Goal: Task Accomplishment & Management: Manage account settings

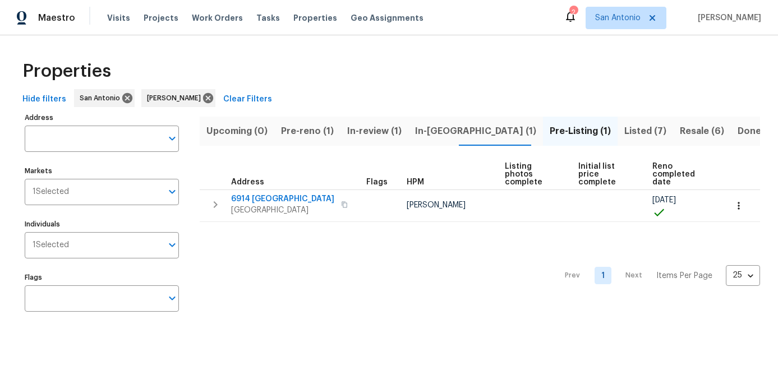
click at [293, 130] on span "Pre-reno (1)" at bounding box center [307, 131] width 53 height 16
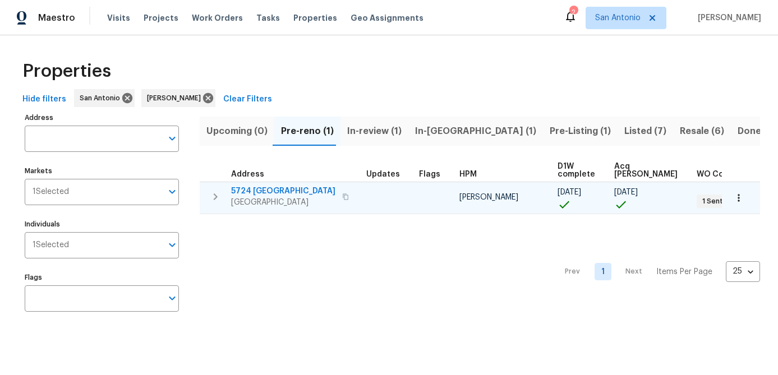
click at [256, 197] on span "SCHERTZ, TX 78154" at bounding box center [283, 202] width 104 height 11
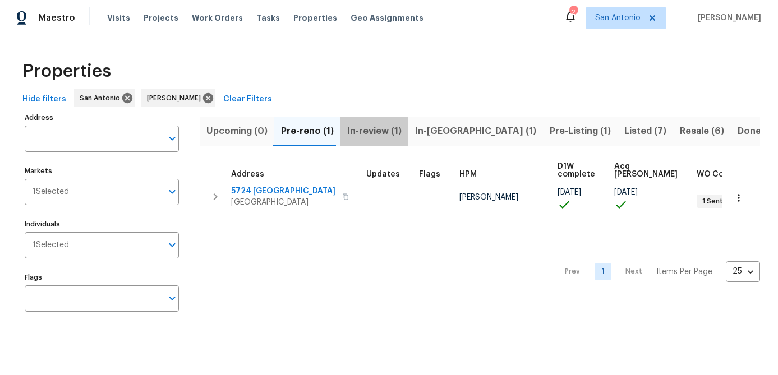
click at [372, 131] on span "In-review (1)" at bounding box center [374, 131] width 54 height 16
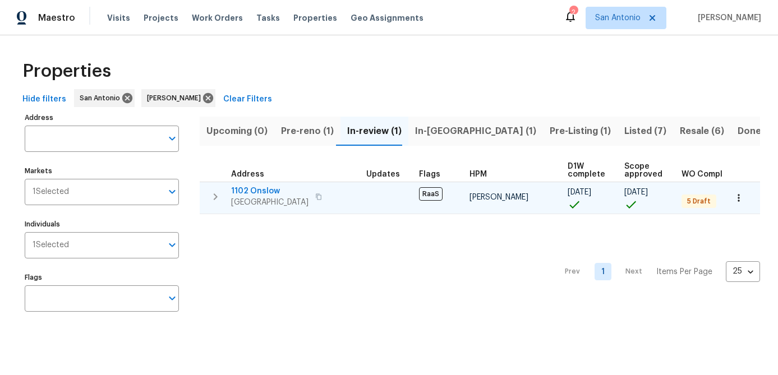
click at [255, 193] on span "1102 Onslow" at bounding box center [269, 191] width 77 height 11
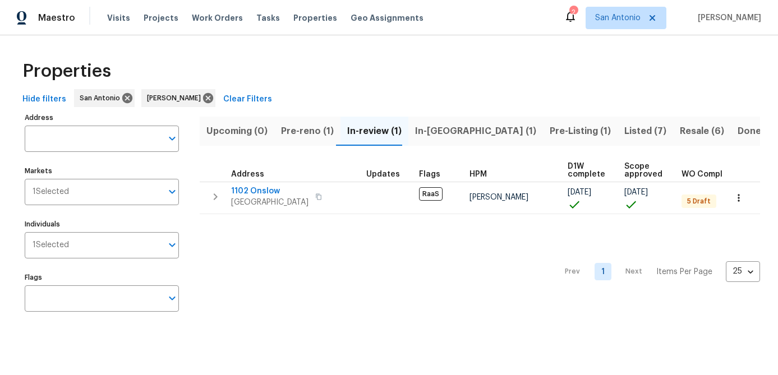
click at [432, 131] on span "In-reno (1)" at bounding box center [475, 131] width 121 height 16
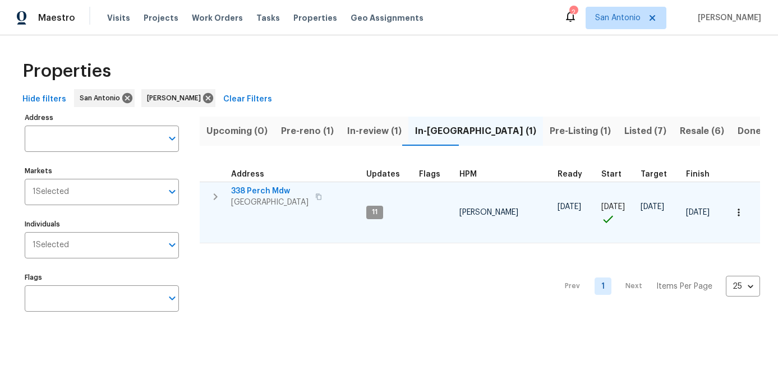
click at [256, 199] on span "San Antonio, TX 78253" at bounding box center [269, 202] width 77 height 11
click at [740, 215] on icon "button" at bounding box center [738, 212] width 11 height 11
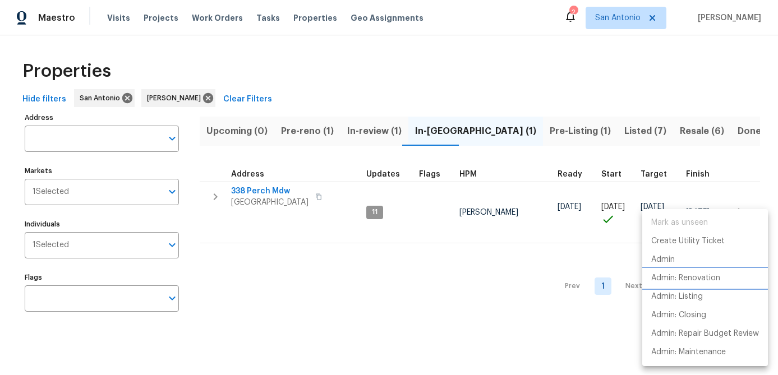
click at [701, 279] on p "Admin: Renovation" at bounding box center [685, 279] width 69 height 12
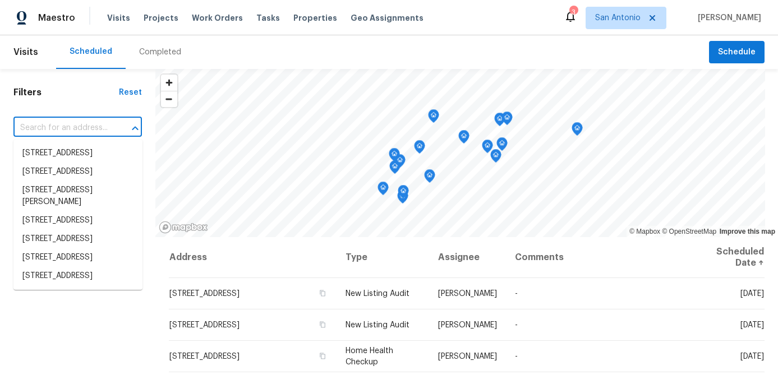
click at [99, 126] on input "text" at bounding box center [61, 127] width 97 height 17
type input "7"
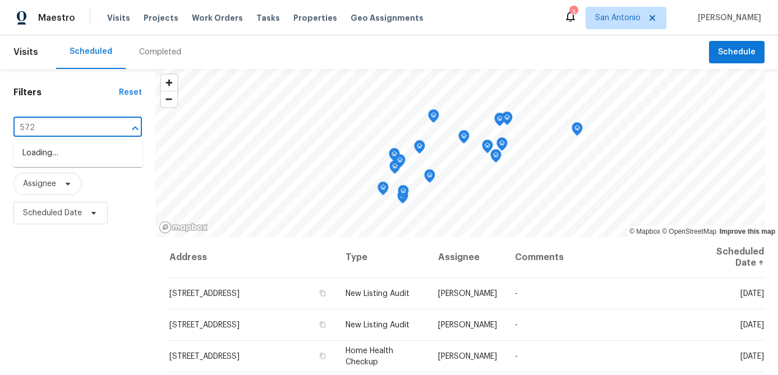
type input "5724"
click at [63, 159] on li "5724 Columbia, SCHERTZ, TX 78154" at bounding box center [77, 153] width 129 height 19
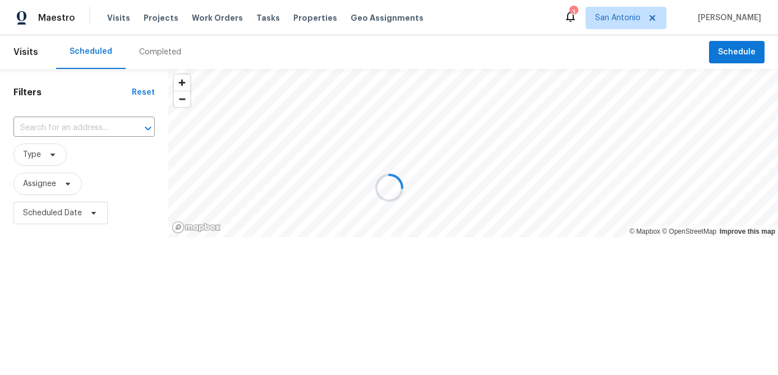
type input "5724 Columbia, SCHERTZ, TX 78154"
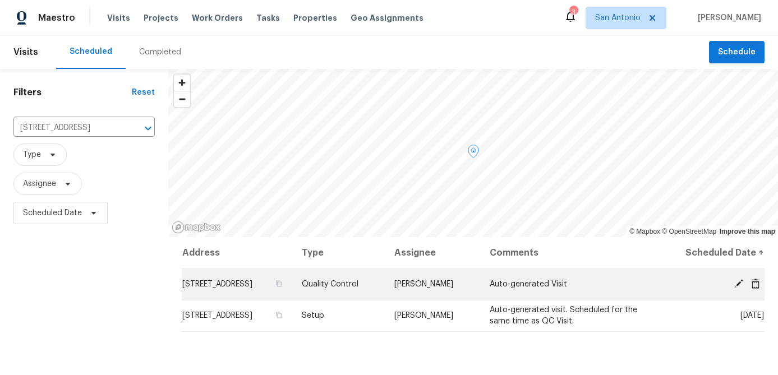
click at [739, 282] on icon at bounding box center [738, 283] width 9 height 9
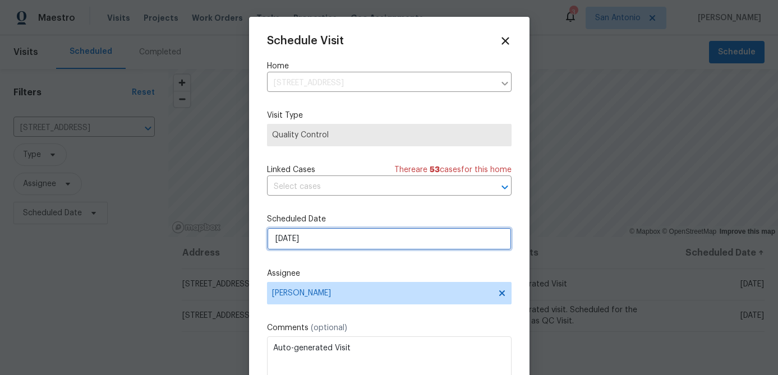
click at [351, 245] on input "10/8/2025" at bounding box center [389, 239] width 245 height 22
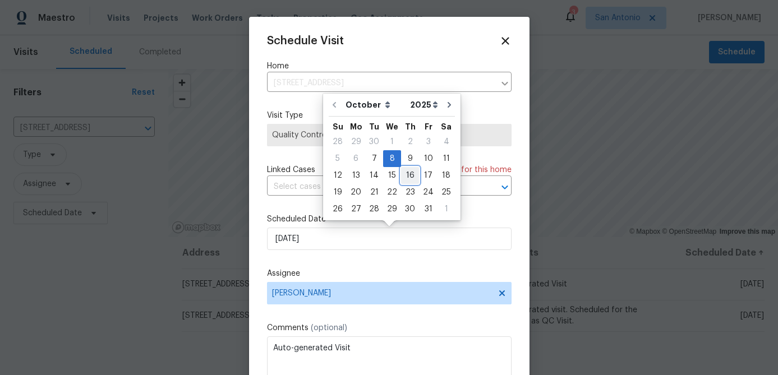
click at [408, 176] on div "16" at bounding box center [410, 176] width 18 height 16
type input "10/16/2025"
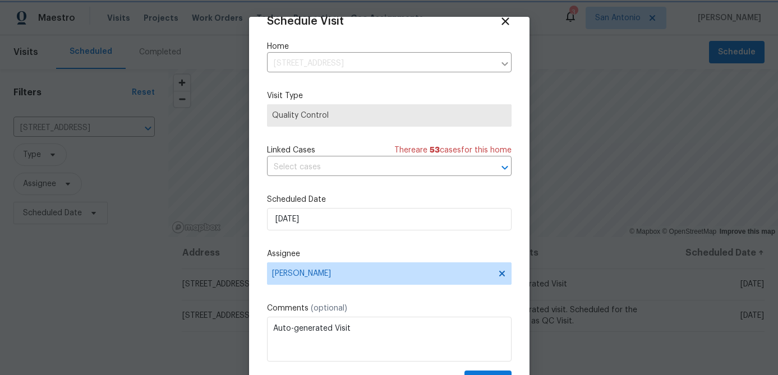
scroll to position [51, 0]
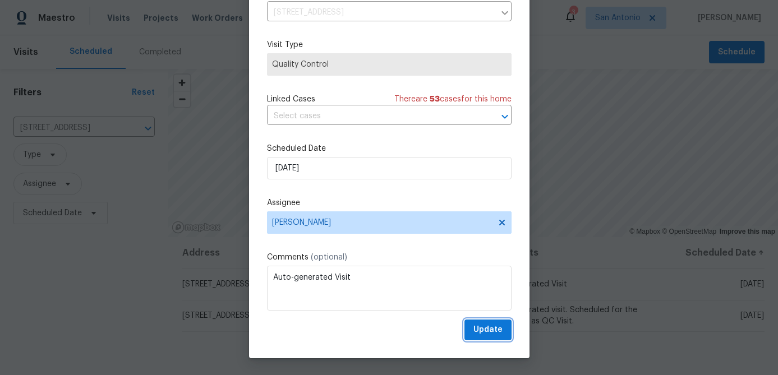
click at [492, 337] on span "Update" at bounding box center [487, 330] width 29 height 14
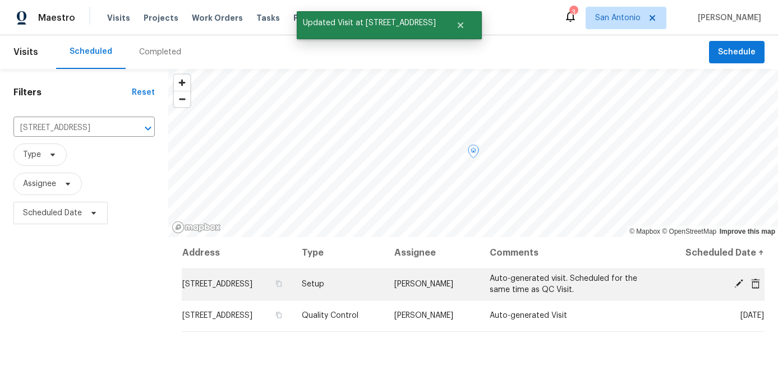
click at [737, 281] on icon at bounding box center [739, 284] width 10 height 10
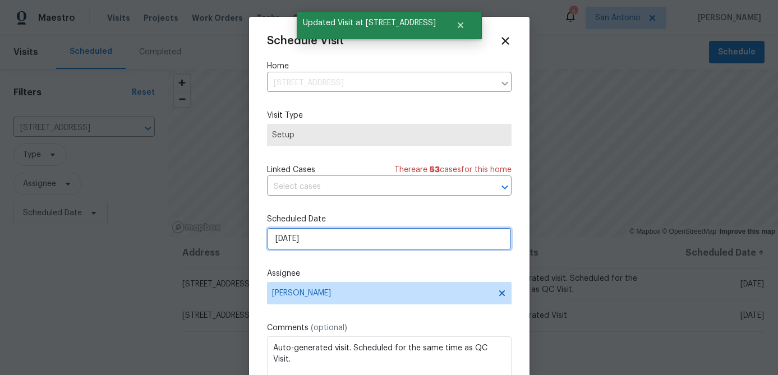
click at [388, 234] on input "10/8/2025" at bounding box center [389, 239] width 245 height 22
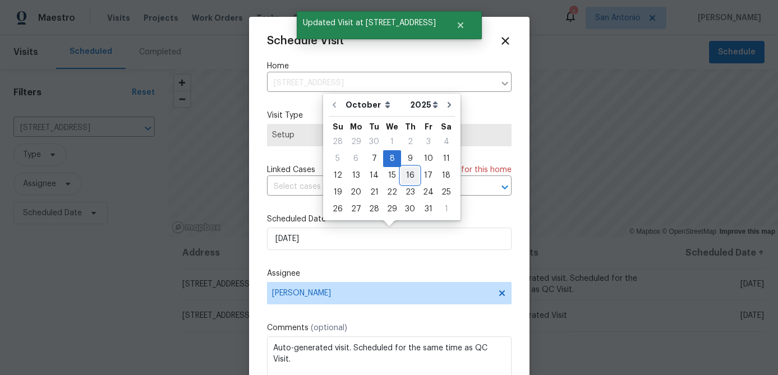
click at [404, 176] on div "16" at bounding box center [410, 176] width 18 height 16
type input "10/16/2025"
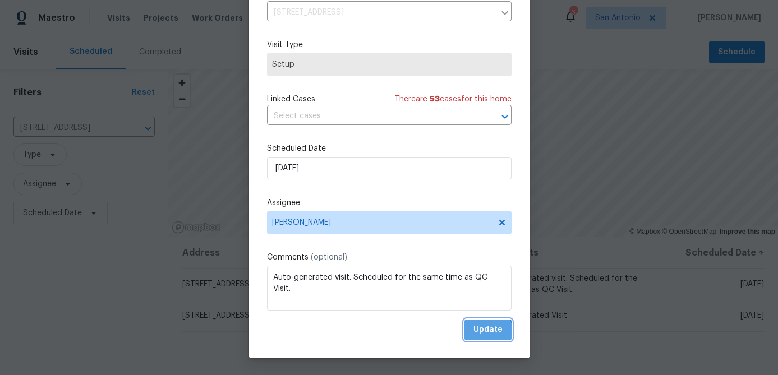
click at [486, 331] on span "Update" at bounding box center [487, 330] width 29 height 14
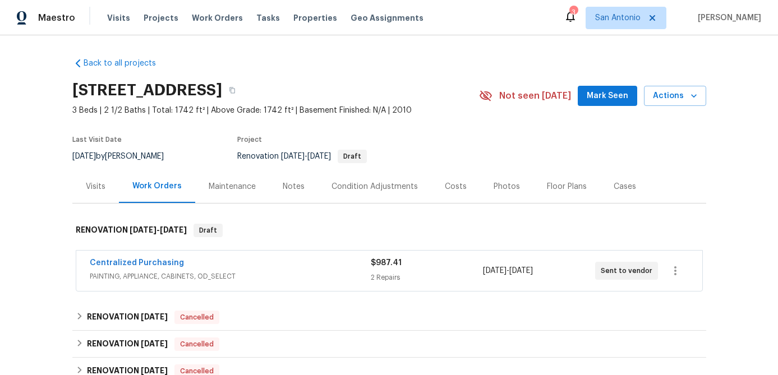
click at [598, 99] on span "Mark Seen" at bounding box center [608, 96] width 42 height 14
click at [289, 188] on div "Notes" at bounding box center [294, 186] width 22 height 11
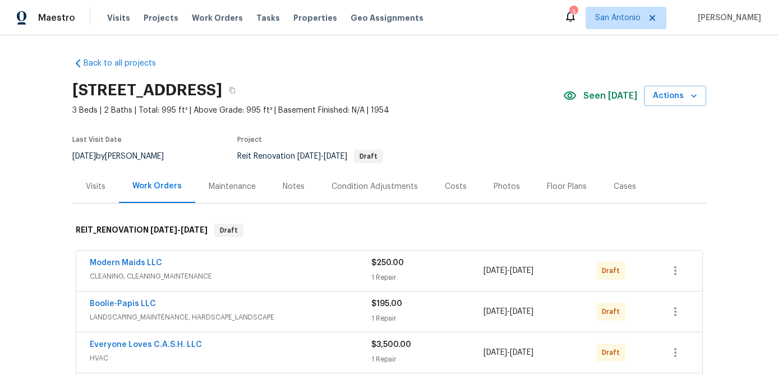
click at [289, 177] on div "Notes" at bounding box center [293, 186] width 49 height 33
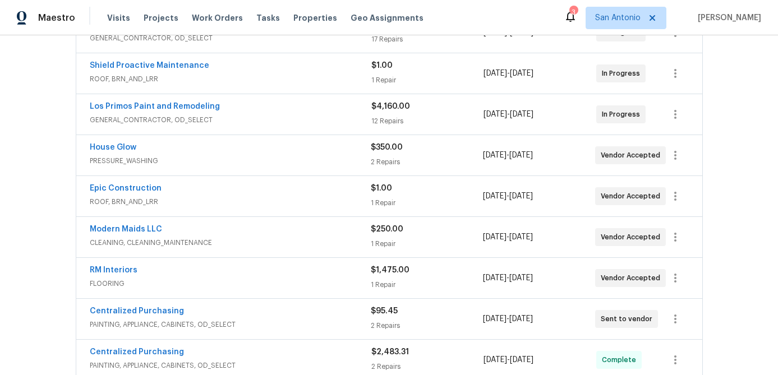
scroll to position [363, 0]
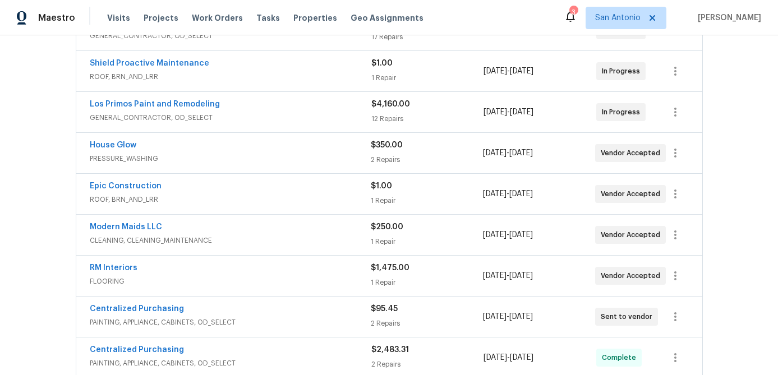
click at [113, 190] on span "Epic Construction" at bounding box center [126, 186] width 72 height 11
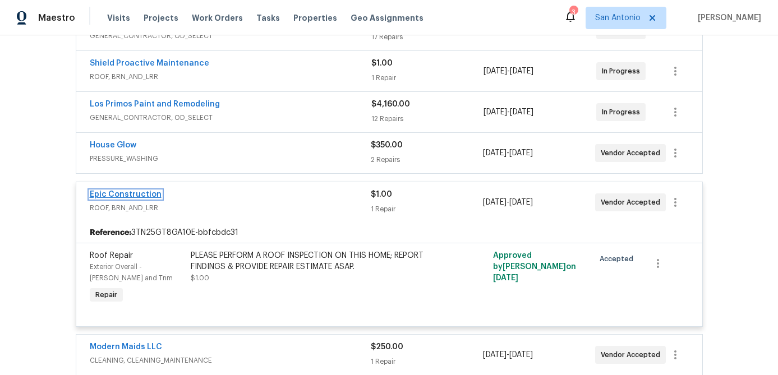
click at [117, 196] on link "Epic Construction" at bounding box center [126, 195] width 72 height 8
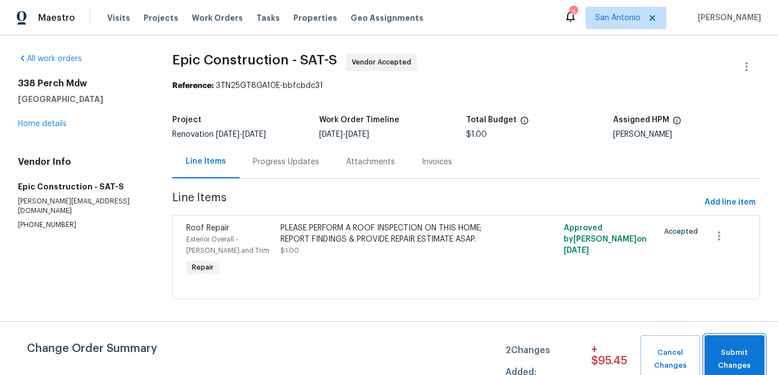
click at [730, 352] on span "Submit Changes" at bounding box center [734, 360] width 49 height 26
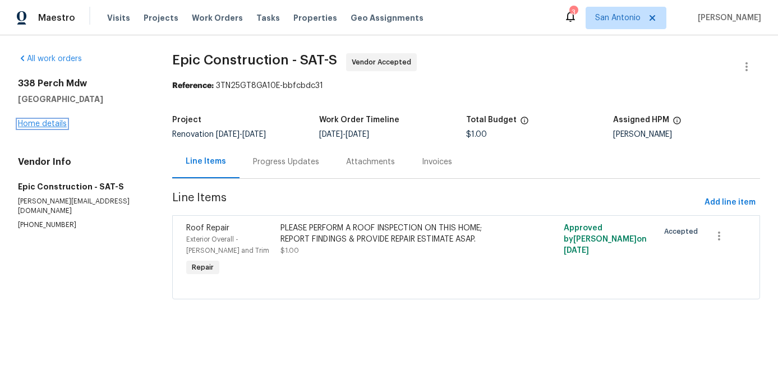
click at [52, 125] on link "Home details" at bounding box center [42, 124] width 49 height 8
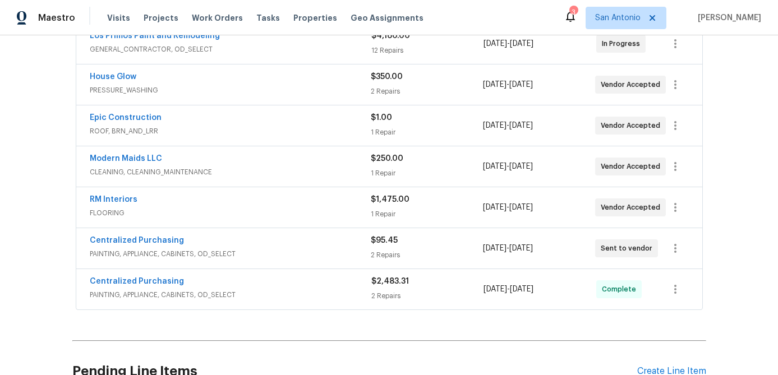
scroll to position [433, 0]
click at [674, 131] on icon "button" at bounding box center [675, 124] width 13 height 13
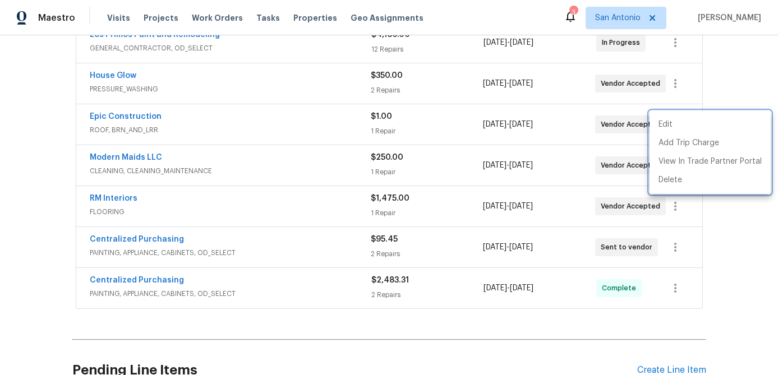
click at [210, 129] on div at bounding box center [389, 187] width 778 height 375
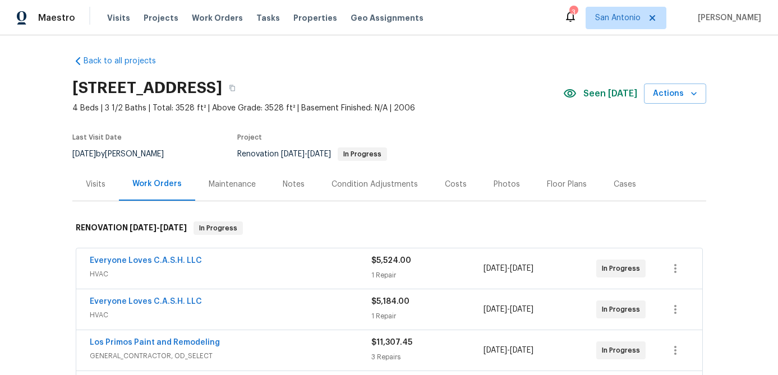
scroll to position [0, 0]
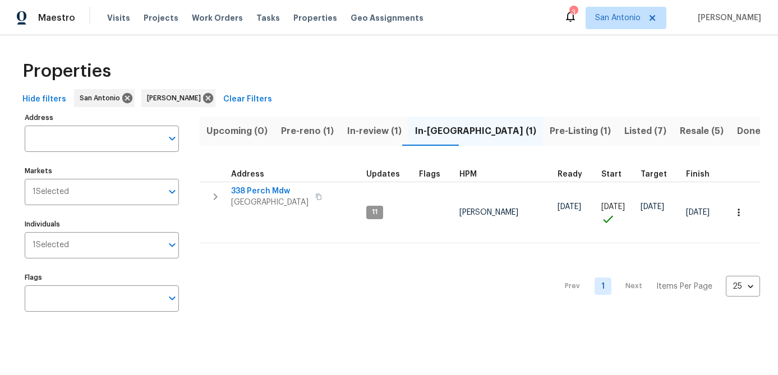
click at [550, 133] on span "Pre-Listing (1)" at bounding box center [580, 131] width 61 height 16
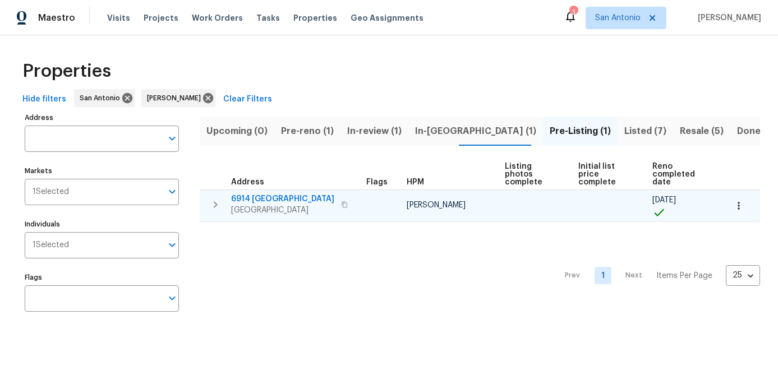
click at [259, 204] on span "6914 [GEOGRAPHIC_DATA]" at bounding box center [282, 198] width 103 height 11
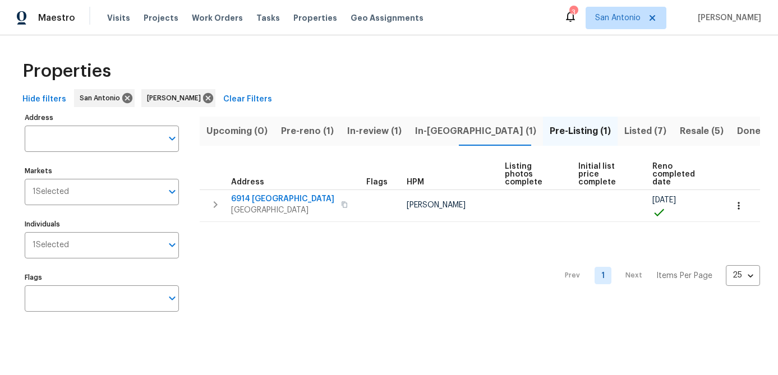
click at [680, 130] on span "Resale (5)" at bounding box center [702, 131] width 44 height 16
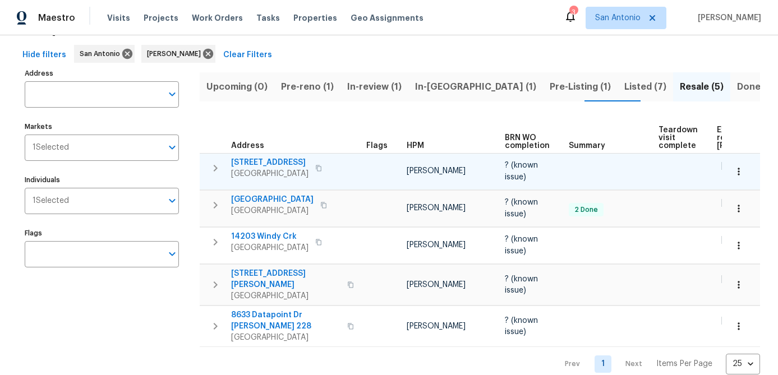
scroll to position [52, 0]
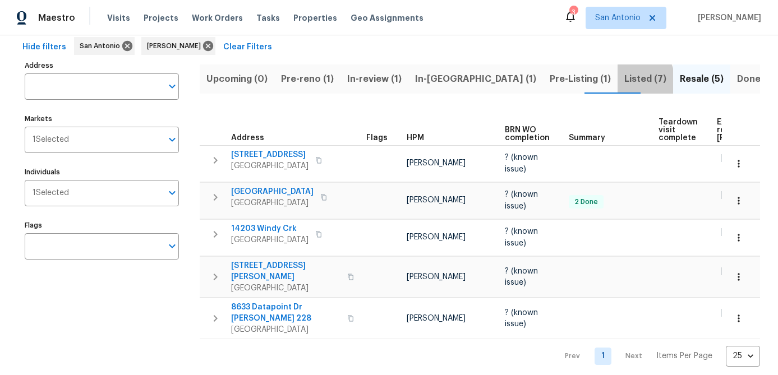
click at [624, 81] on span "Listed (7)" at bounding box center [645, 79] width 42 height 16
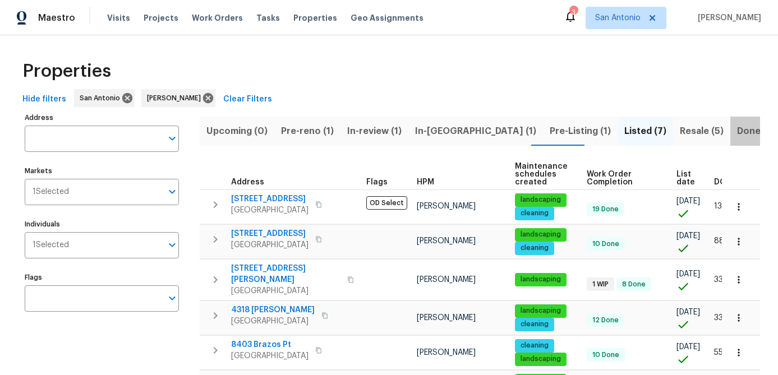
click at [737, 127] on span "Done (279)" at bounding box center [762, 131] width 50 height 16
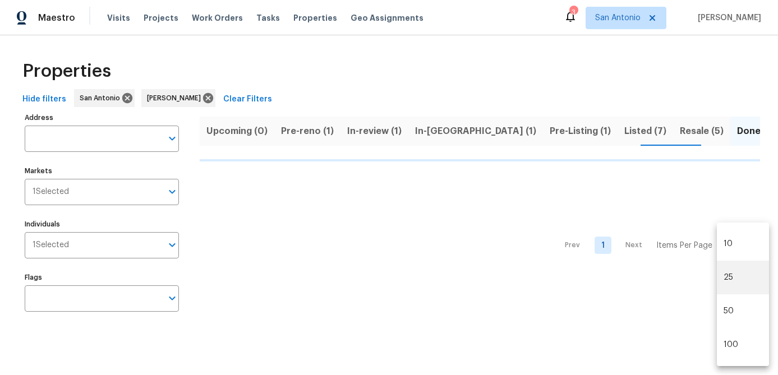
click at [752, 243] on body "Maestro Visits Projects Work Orders Tasks Properties Geo Assignments 3 San Anto…" at bounding box center [389, 170] width 778 height 341
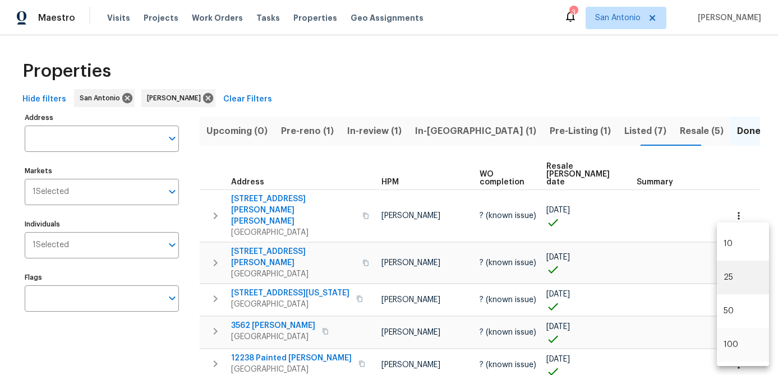
click at [730, 342] on li "100" at bounding box center [743, 345] width 52 height 34
type input "100"
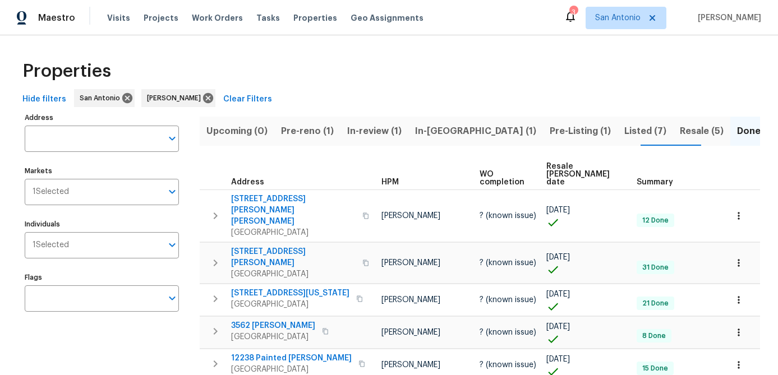
click at [573, 166] on span "Resale COE date" at bounding box center [581, 175] width 71 height 24
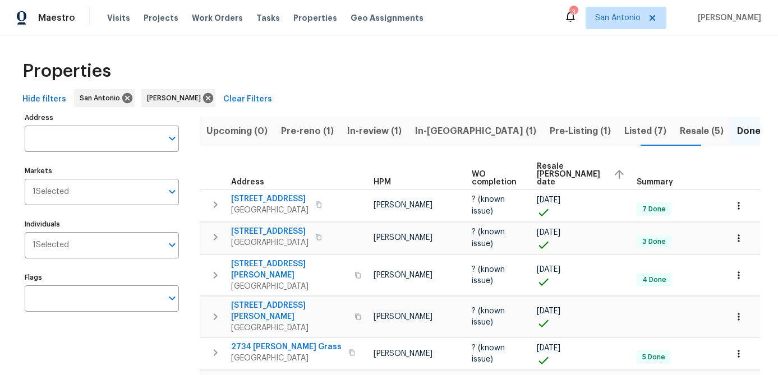
click at [568, 171] on span "Resale COE date" at bounding box center [570, 175] width 67 height 24
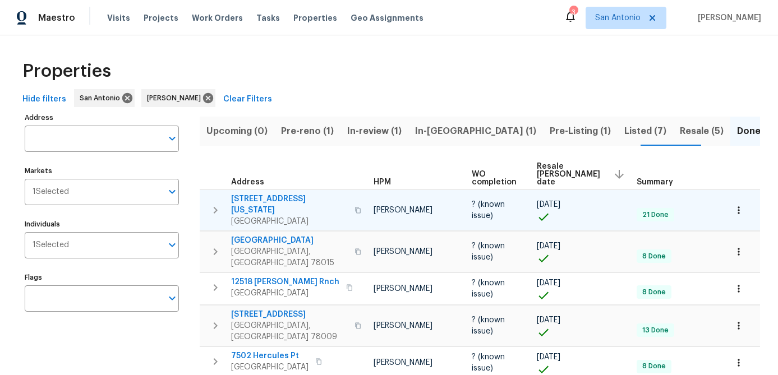
click at [733, 205] on icon "button" at bounding box center [738, 210] width 11 height 11
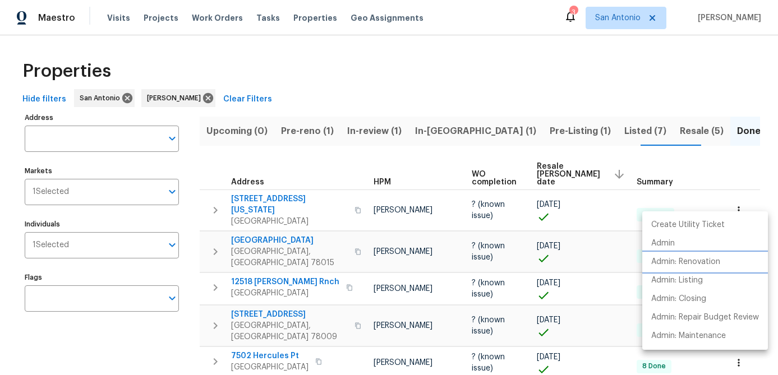
click at [674, 262] on p "Admin: Renovation" at bounding box center [685, 262] width 69 height 12
click at [431, 56] on div at bounding box center [389, 187] width 778 height 375
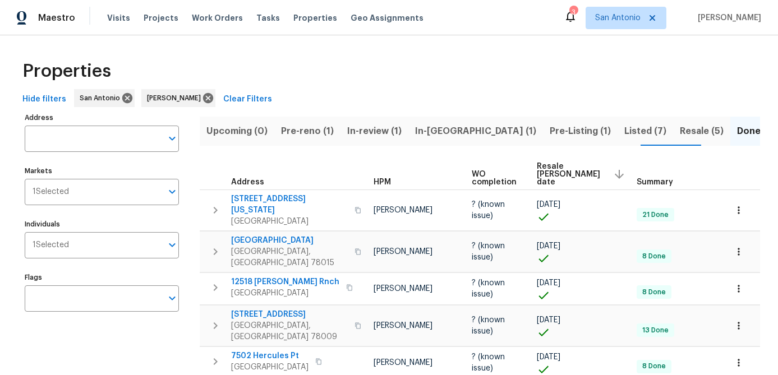
click at [305, 136] on span "Pre-reno (1)" at bounding box center [307, 131] width 53 height 16
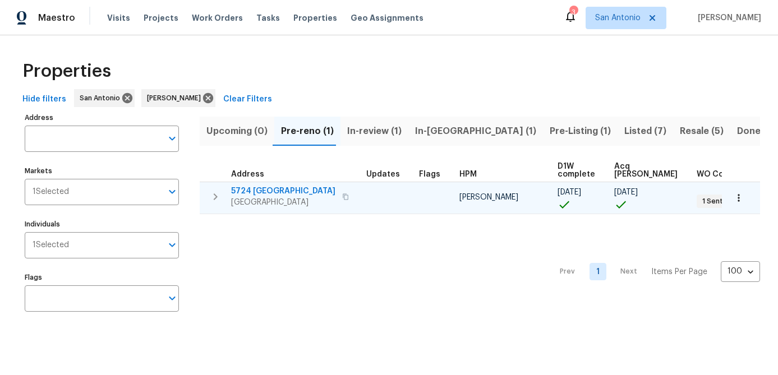
click at [254, 191] on span "5724 Columbia" at bounding box center [283, 191] width 104 height 11
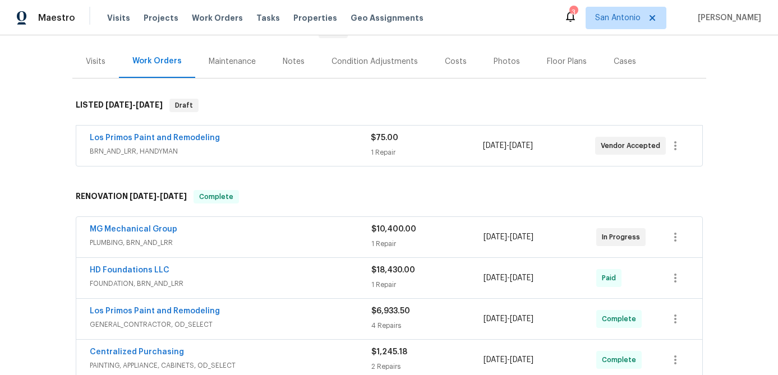
scroll to position [128, 0]
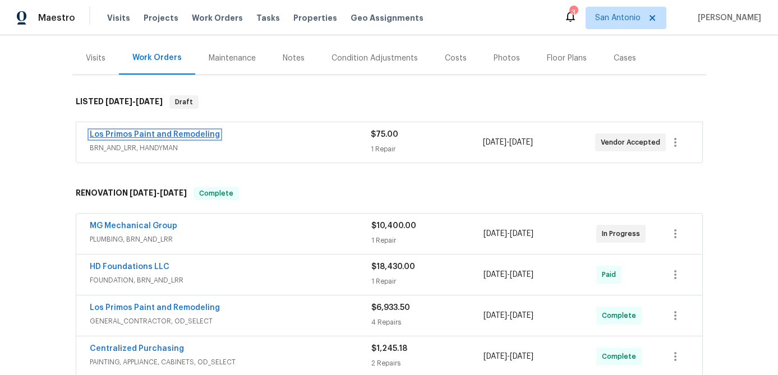
click at [188, 136] on link "Los Primos Paint and Remodeling" at bounding box center [155, 135] width 130 height 8
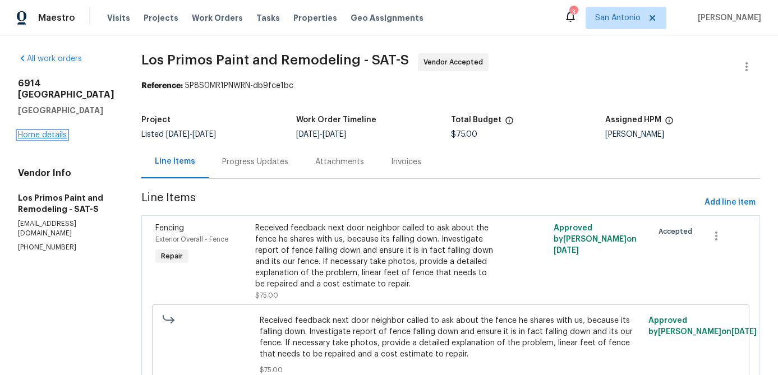
click at [54, 131] on link "Home details" at bounding box center [42, 135] width 49 height 8
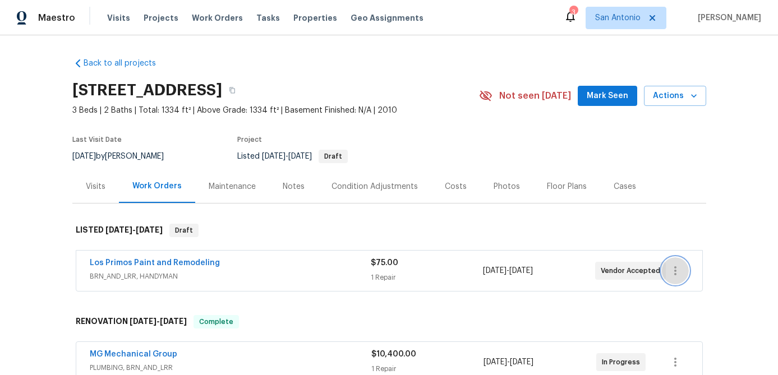
click at [678, 274] on icon "button" at bounding box center [675, 270] width 13 height 13
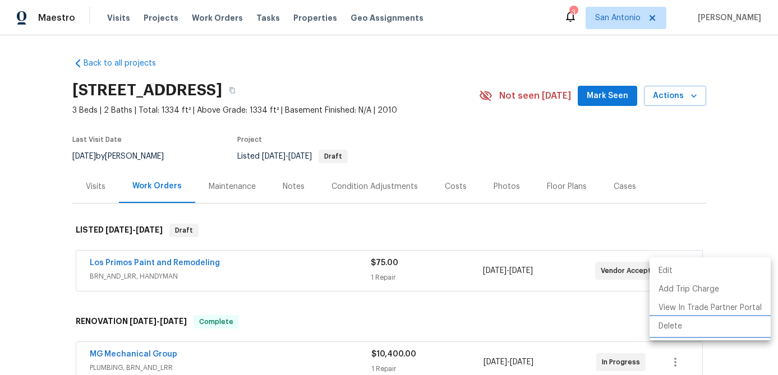
click at [670, 329] on li "Delete" at bounding box center [709, 326] width 121 height 19
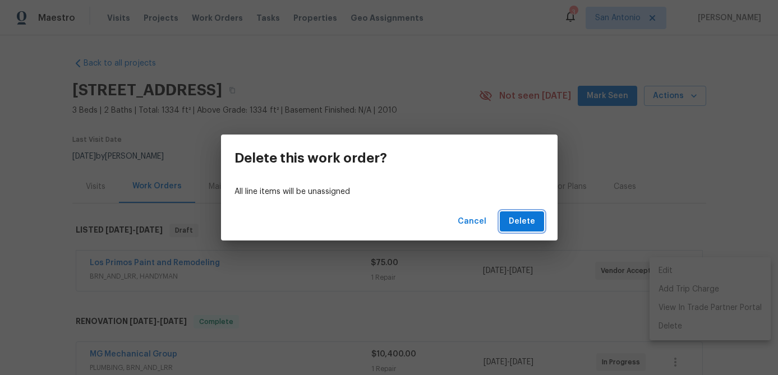
click at [520, 231] on button "Delete" at bounding box center [522, 221] width 44 height 21
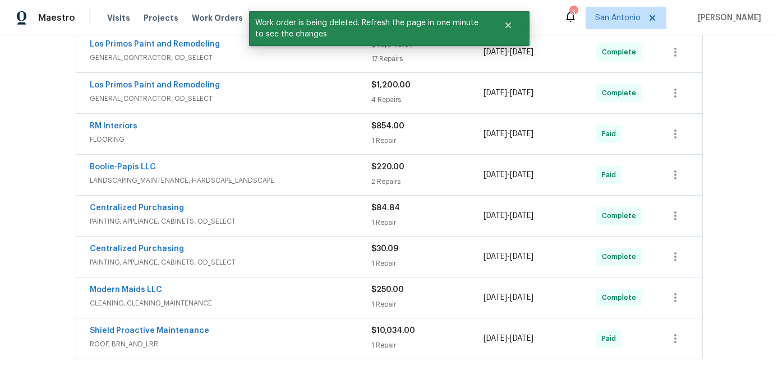
scroll to position [776, 0]
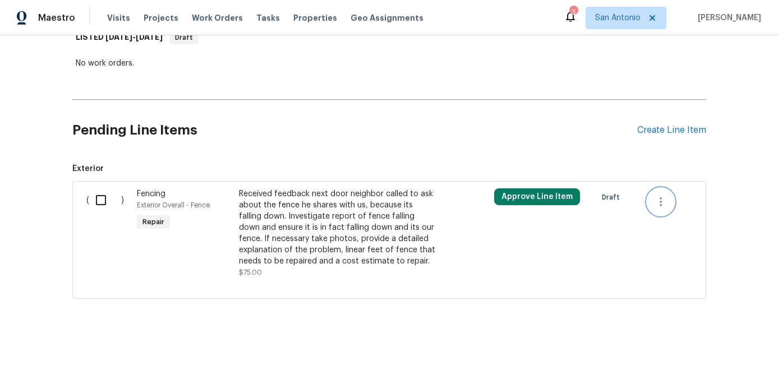
click at [665, 206] on icon "button" at bounding box center [660, 201] width 13 height 13
click at [667, 205] on li "Cancel" at bounding box center [669, 201] width 43 height 19
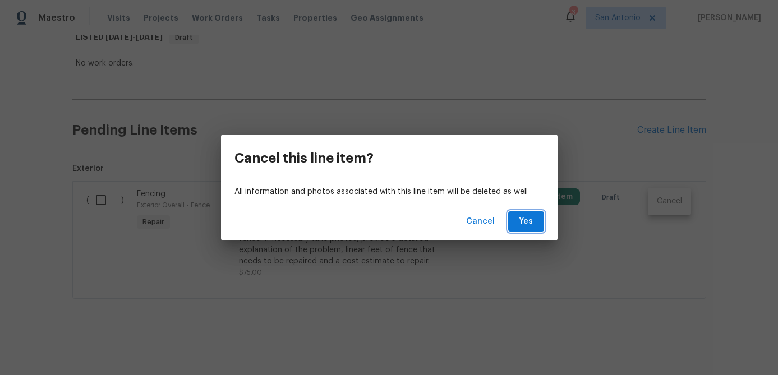
click at [524, 222] on span "Yes" at bounding box center [526, 222] width 18 height 14
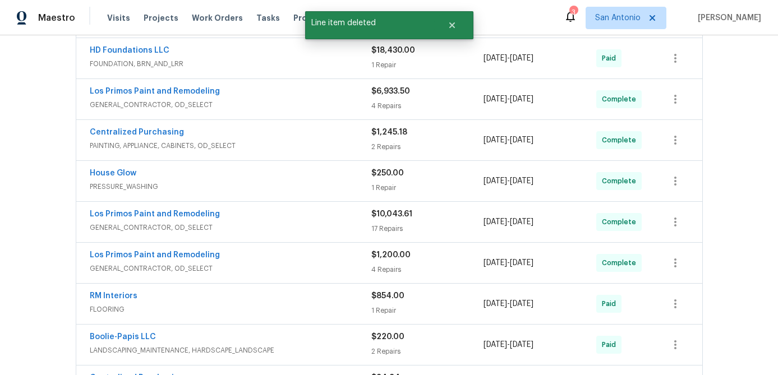
scroll to position [0, 0]
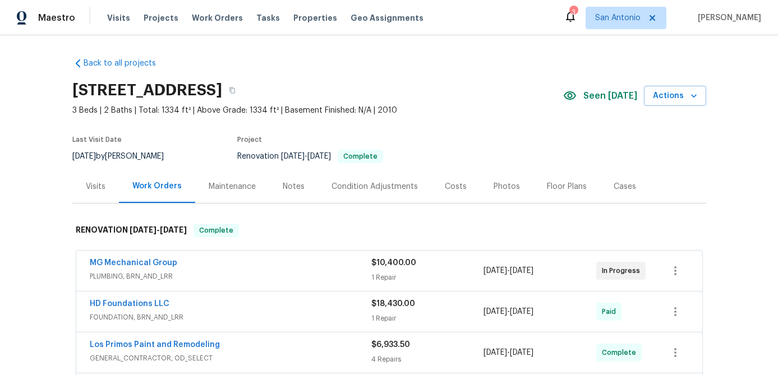
click at [298, 192] on div "Notes" at bounding box center [293, 186] width 49 height 33
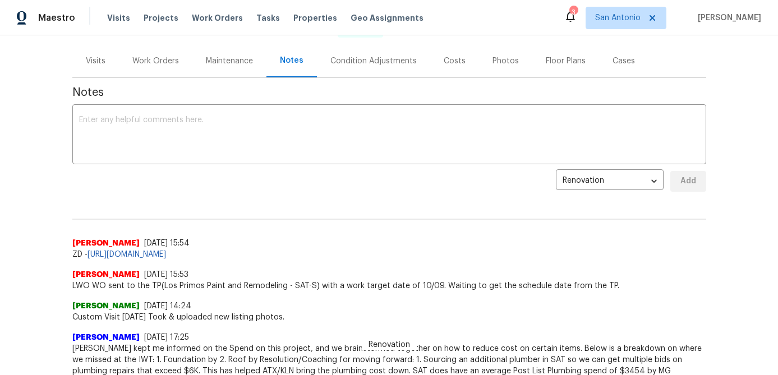
scroll to position [130, 0]
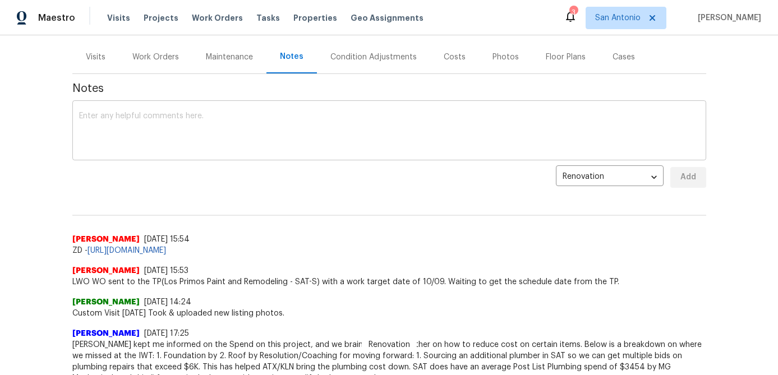
click at [166, 131] on textarea at bounding box center [389, 131] width 620 height 39
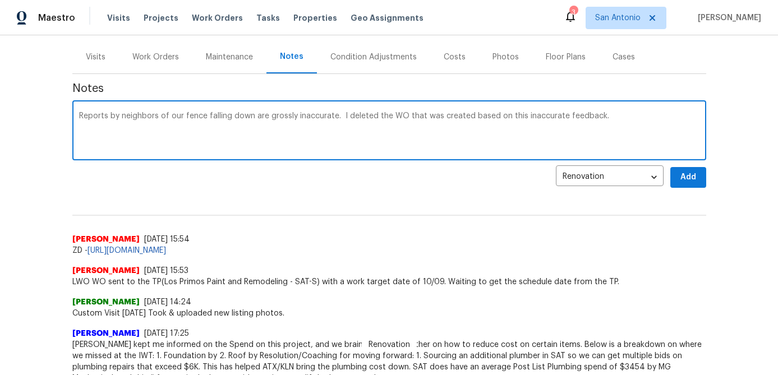
type textarea "Reports by neighbors of our fence falling down are grossly inaccurate. I delete…"
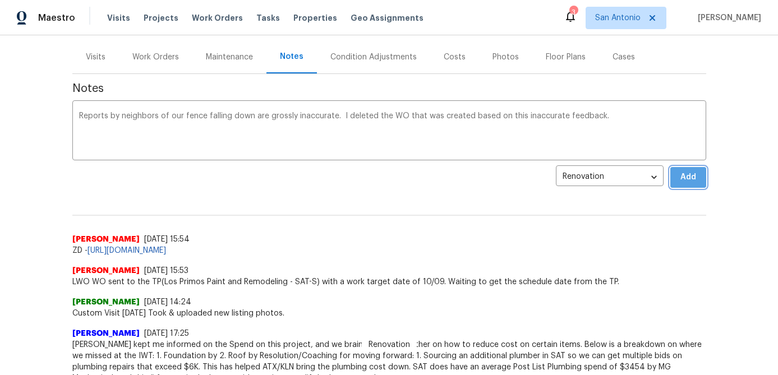
click at [686, 183] on span "Add" at bounding box center [688, 178] width 18 height 14
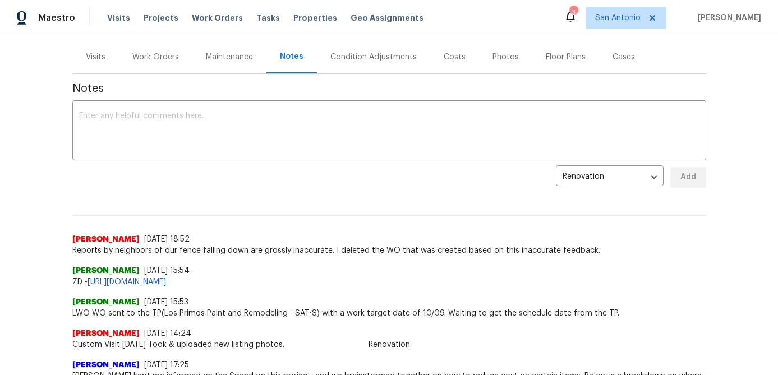
scroll to position [0, 0]
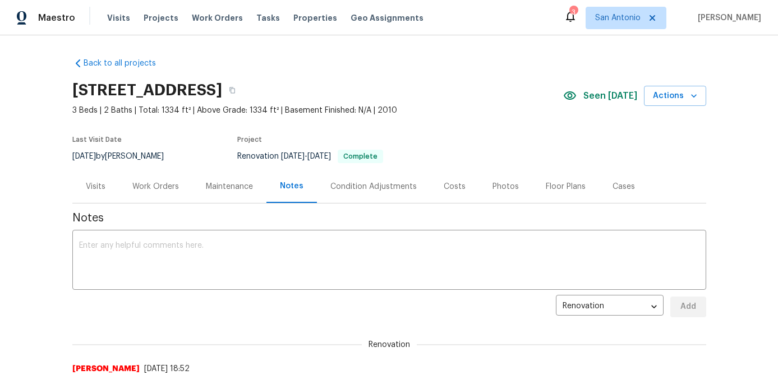
click at [546, 183] on div "Floor Plans" at bounding box center [566, 186] width 40 height 11
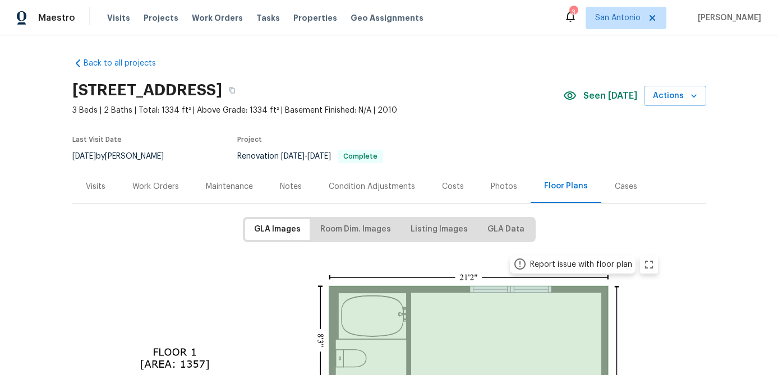
scroll to position [25, 0]
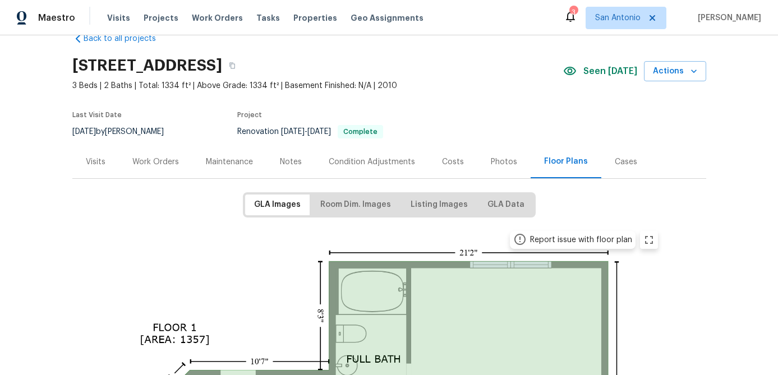
click at [494, 165] on div "Photos" at bounding box center [504, 161] width 26 height 11
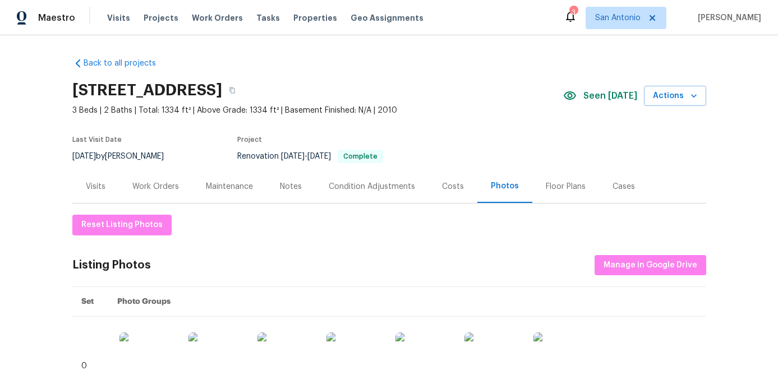
click at [152, 185] on div "Work Orders" at bounding box center [155, 186] width 47 height 11
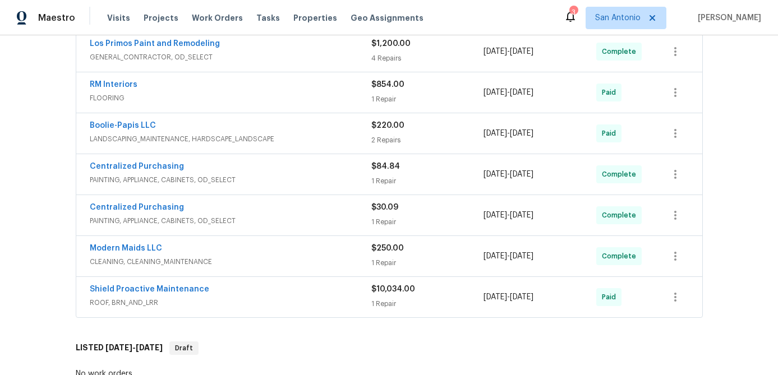
scroll to position [577, 0]
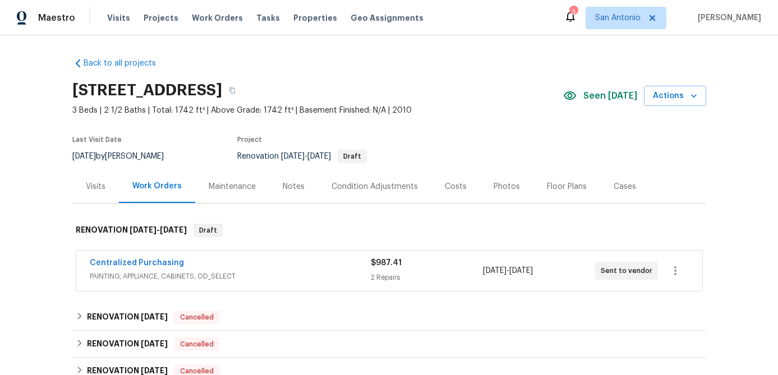
click at [547, 186] on div "Floor Plans" at bounding box center [567, 186] width 40 height 11
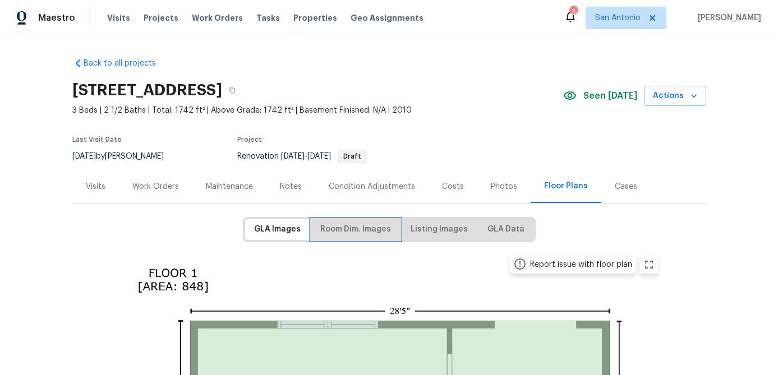
click at [343, 225] on span "Room Dim. Images" at bounding box center [355, 230] width 71 height 14
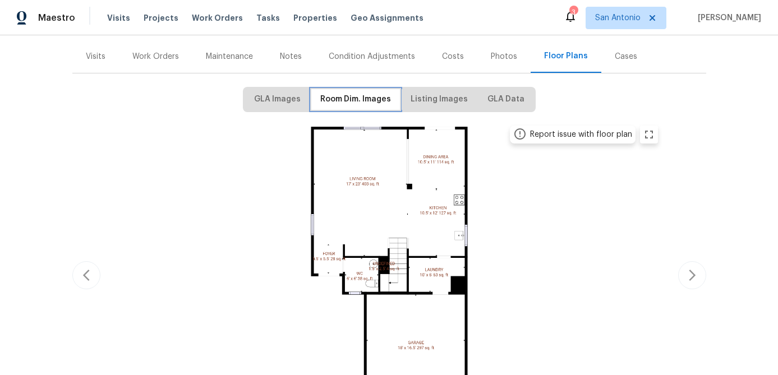
scroll to position [156, 0]
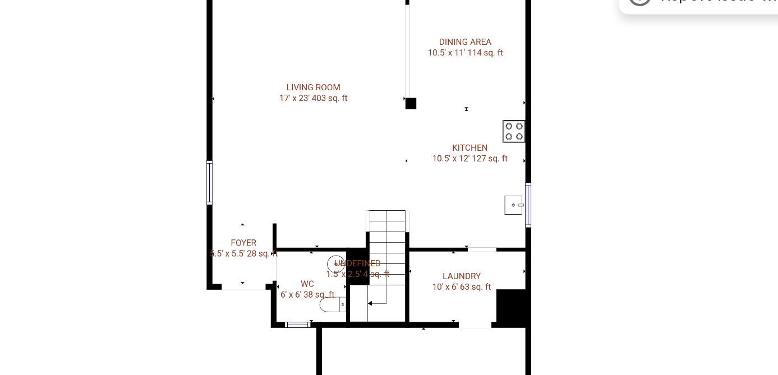
click at [245, 183] on img at bounding box center [389, 248] width 551 height 310
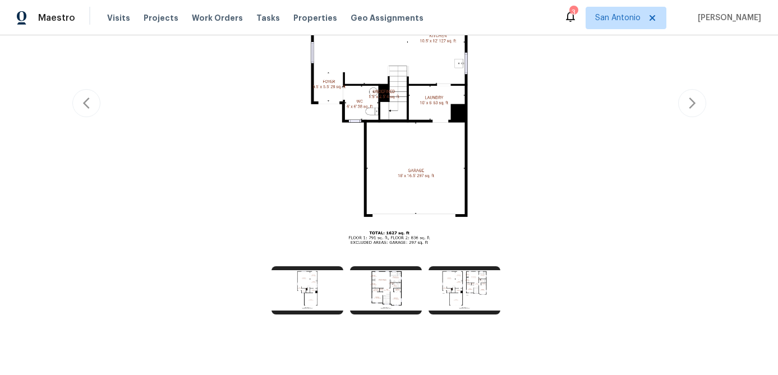
scroll to position [314, 0]
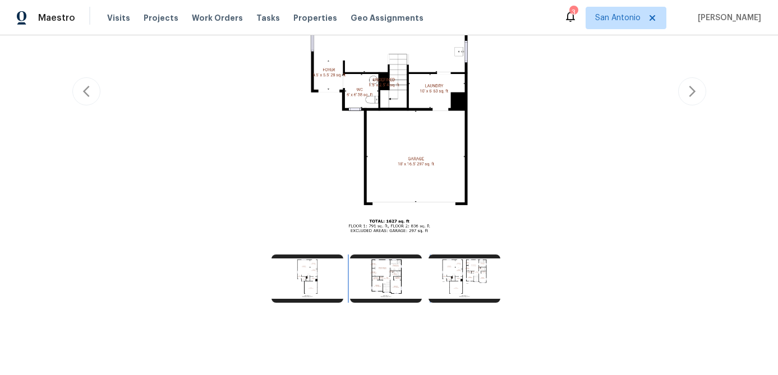
click at [386, 286] on img at bounding box center [386, 279] width 72 height 48
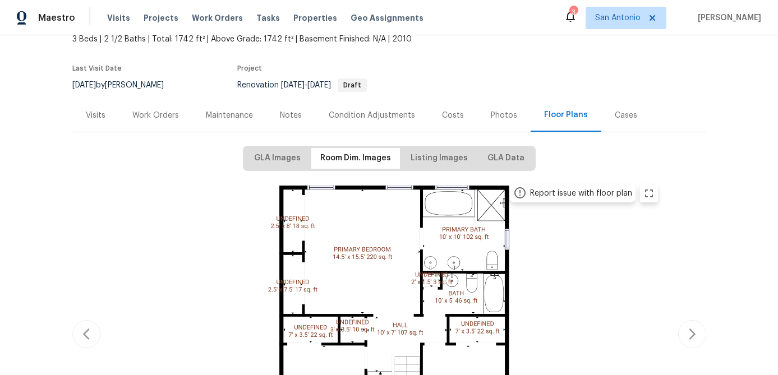
scroll to position [55, 0]
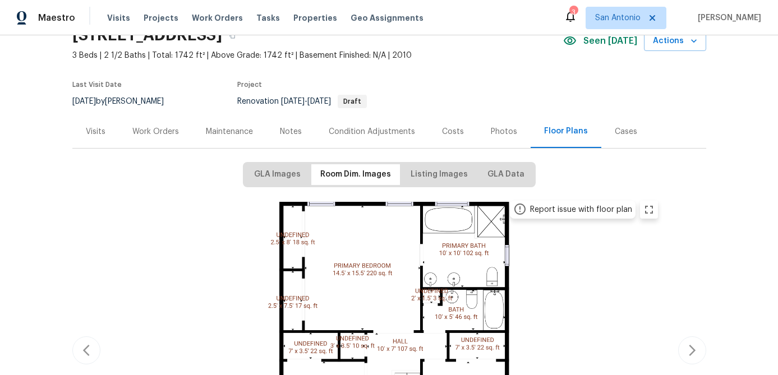
click at [153, 132] on div "Work Orders" at bounding box center [155, 131] width 47 height 11
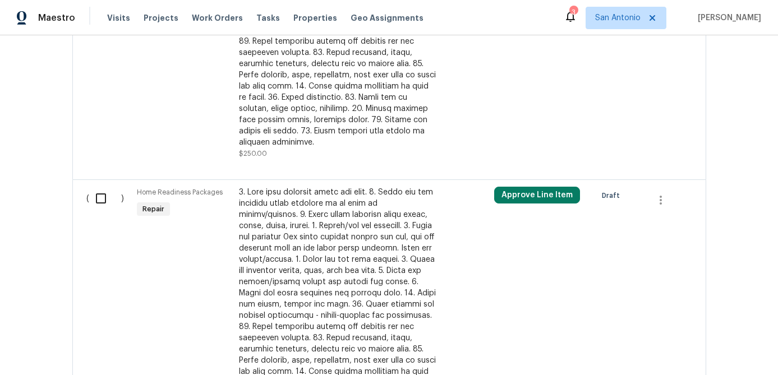
scroll to position [606, 0]
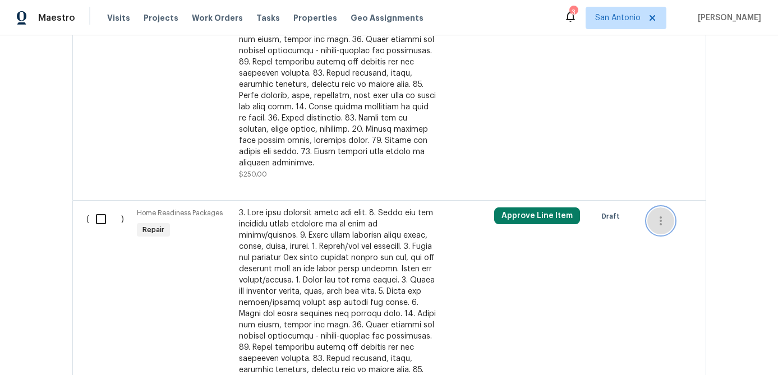
click at [659, 214] on icon "button" at bounding box center [660, 220] width 13 height 13
click at [658, 211] on li "Cancel" at bounding box center [669, 209] width 43 height 19
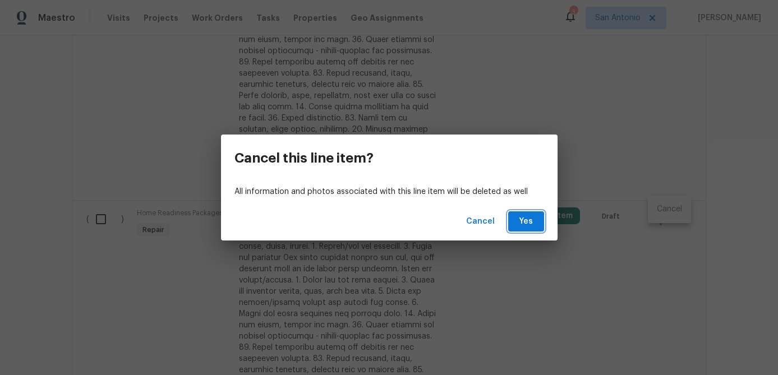
click at [522, 225] on span "Yes" at bounding box center [526, 222] width 18 height 14
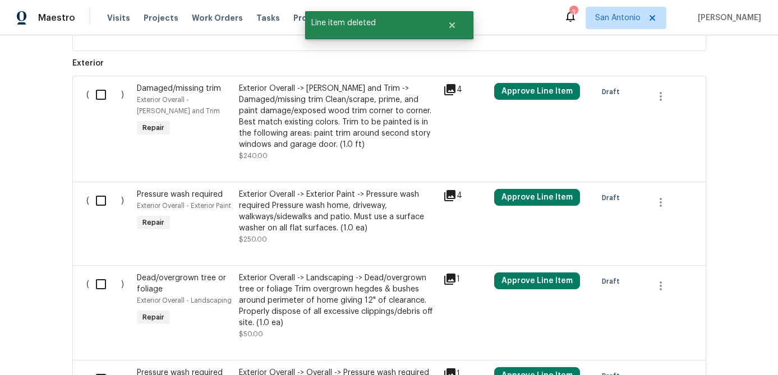
scroll to position [756, 0]
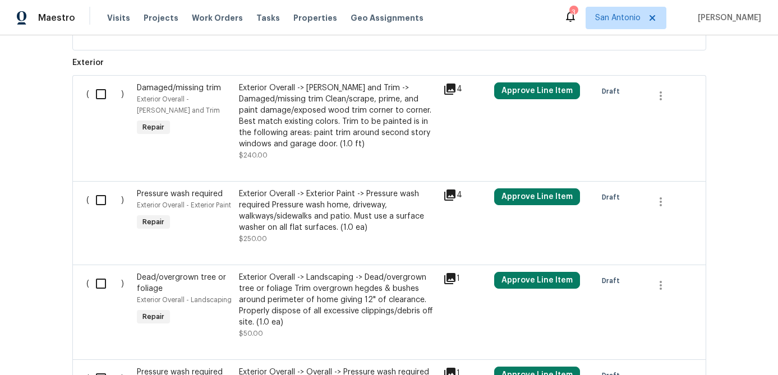
click at [450, 84] on icon at bounding box center [449, 89] width 11 height 11
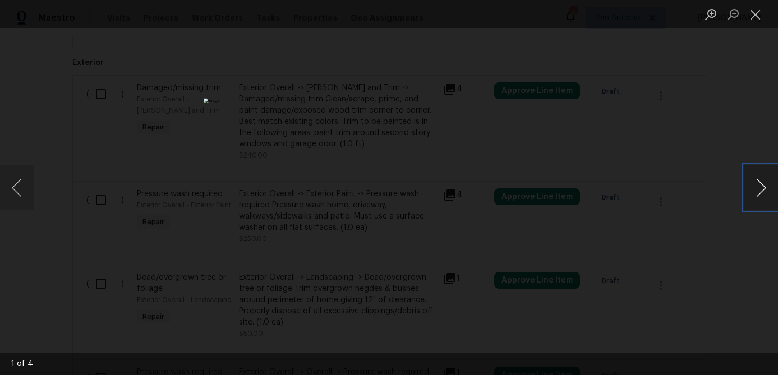
click at [759, 191] on button "Next image" at bounding box center [761, 187] width 34 height 45
click at [763, 12] on button "Close lightbox" at bounding box center [755, 14] width 22 height 20
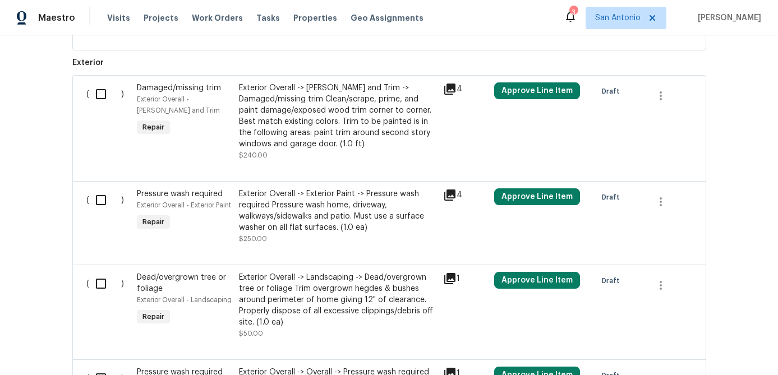
click at [304, 101] on div "Exterior Overall -> Eaves and Trim -> Damaged/missing trim Clean/scrape, prime,…" at bounding box center [337, 115] width 197 height 67
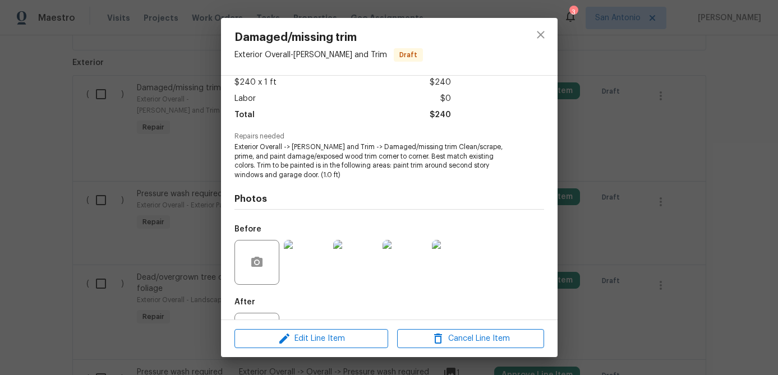
scroll to position [45, 0]
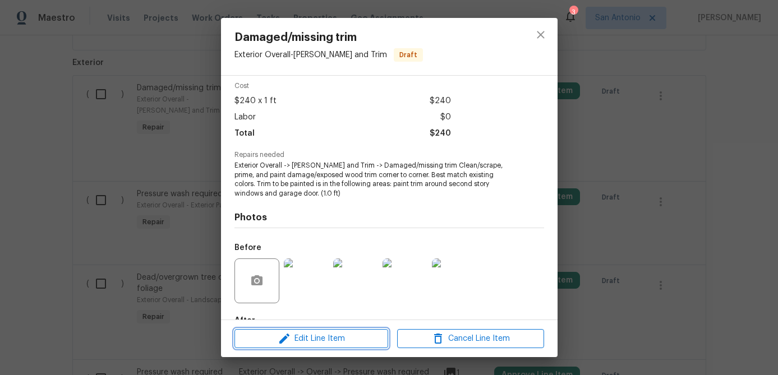
click at [322, 340] on span "Edit Line Item" at bounding box center [311, 339] width 147 height 14
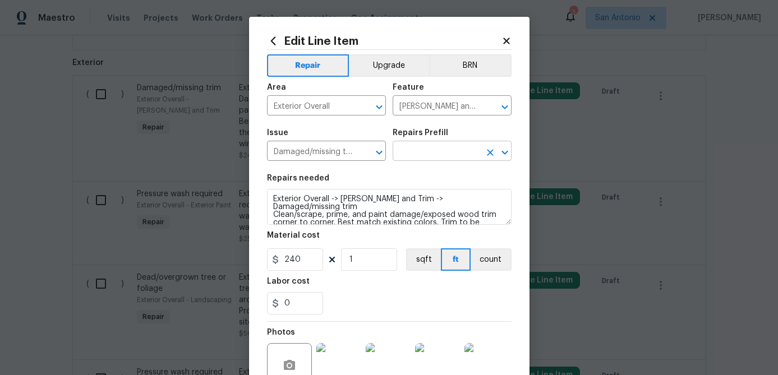
click at [446, 155] on input "text" at bounding box center [436, 152] width 87 height 17
click at [457, 105] on input "Eaves and Trim" at bounding box center [436, 106] width 87 height 17
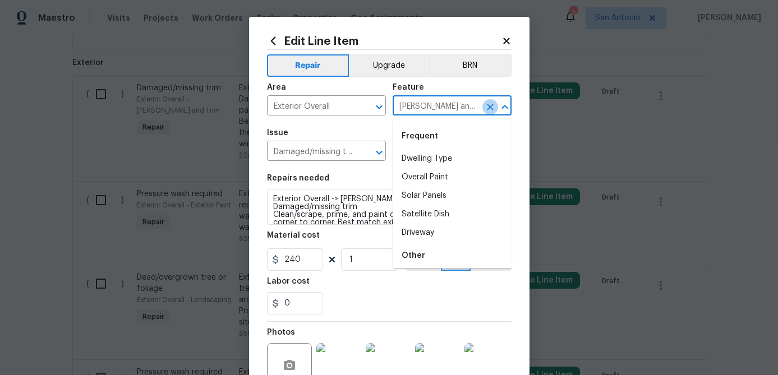
click at [489, 109] on icon "Clear" at bounding box center [490, 107] width 11 height 11
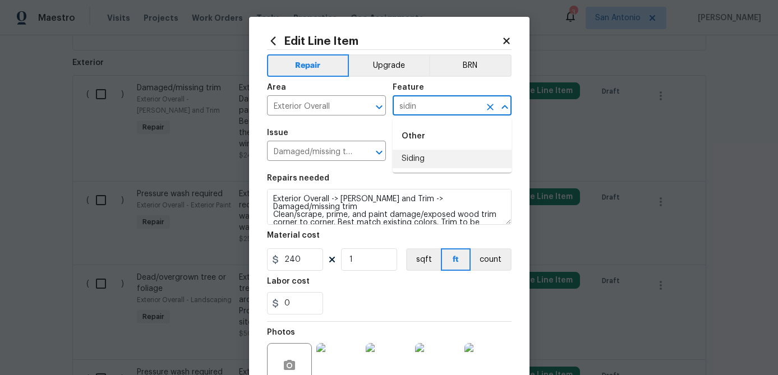
click at [415, 165] on li "Siding" at bounding box center [452, 159] width 119 height 19
type input "Siding"
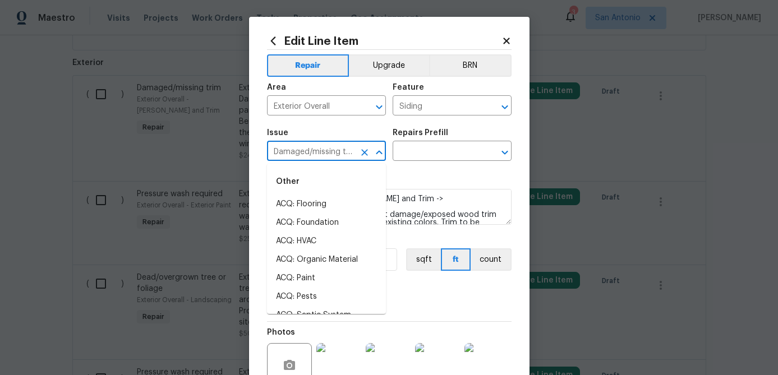
click at [303, 155] on input "Damaged/missing trim" at bounding box center [310, 152] width 87 height 17
click at [363, 155] on icon "Clear" at bounding box center [364, 152] width 11 height 11
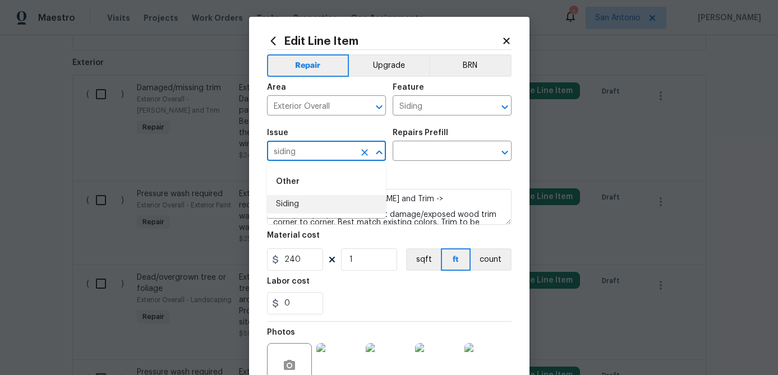
click at [288, 201] on li "Siding" at bounding box center [326, 204] width 119 height 19
type input "Siding"
click at [460, 137] on div "Repairs Prefill" at bounding box center [452, 136] width 119 height 15
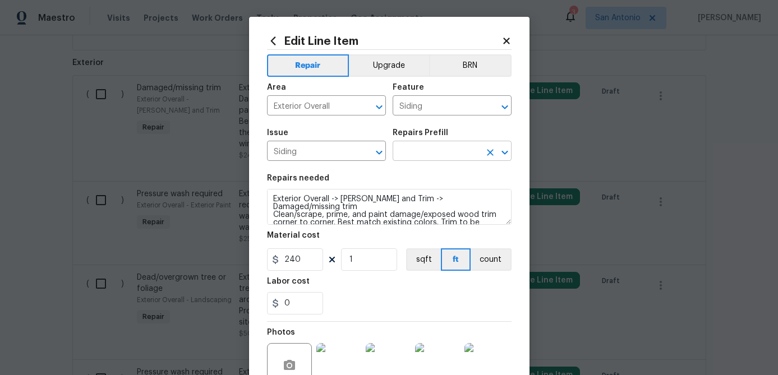
click at [450, 150] on input "text" at bounding box center [436, 152] width 87 height 17
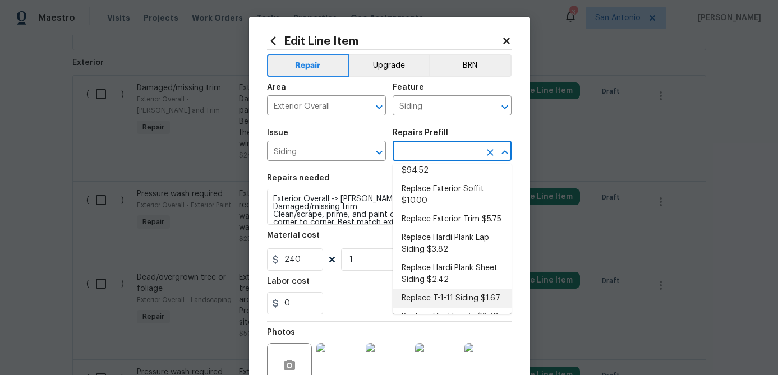
scroll to position [237, 0]
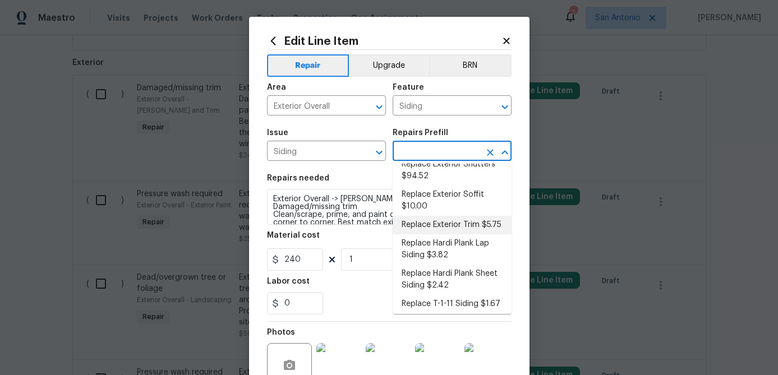
click at [434, 216] on li "Replace Exterior Trim $5.75" at bounding box center [452, 225] width 119 height 19
type input "Replace Exterior Trim $5.75"
type textarea "Remove the existing trim and replace with new. Ensure that the new trim matches…"
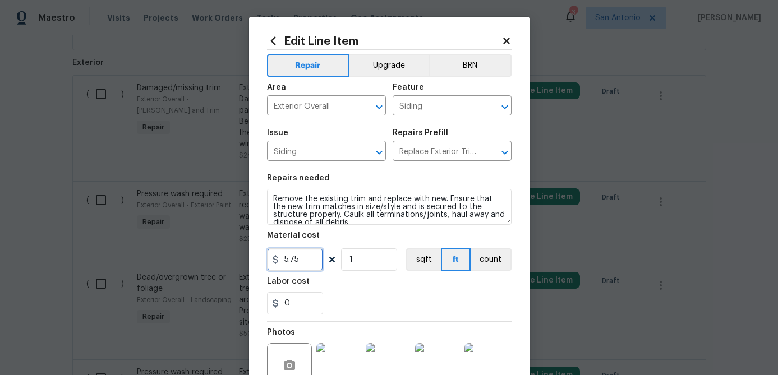
click at [307, 261] on input "5.75" at bounding box center [295, 259] width 56 height 22
type input "150"
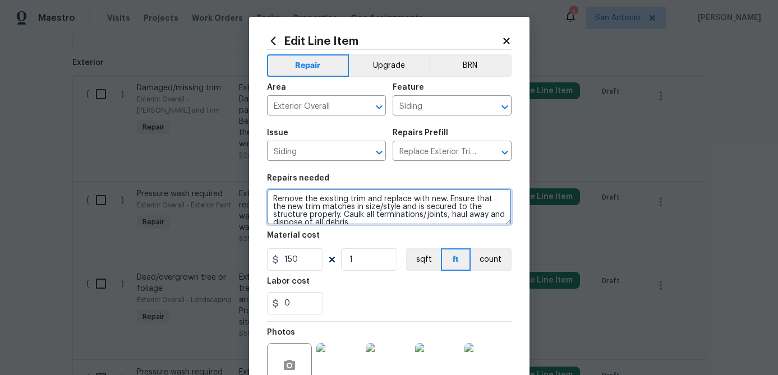
click at [274, 202] on textarea "Remove the existing trim and replace with new. Ensure that the new trim matches…" at bounding box center [389, 207] width 245 height 36
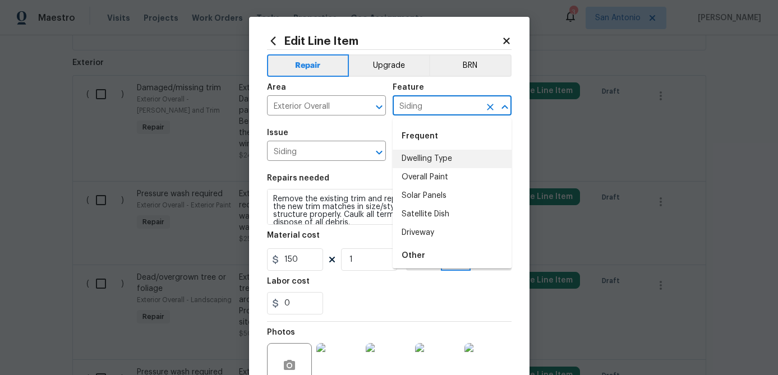
click at [455, 111] on input "Siding" at bounding box center [436, 106] width 87 height 17
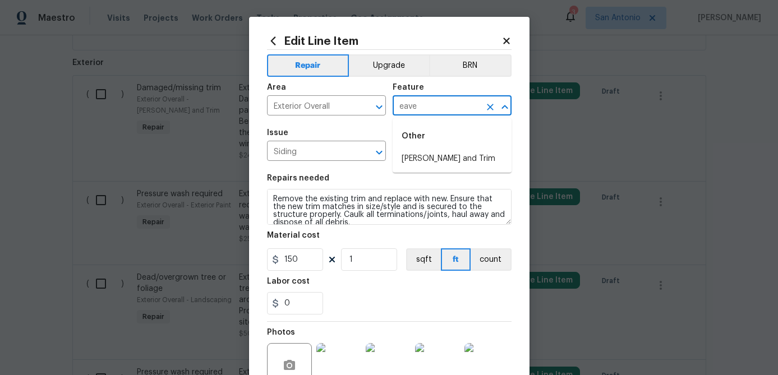
click at [437, 157] on li "Eaves and Trim" at bounding box center [452, 159] width 119 height 19
type input "Eaves and Trim"
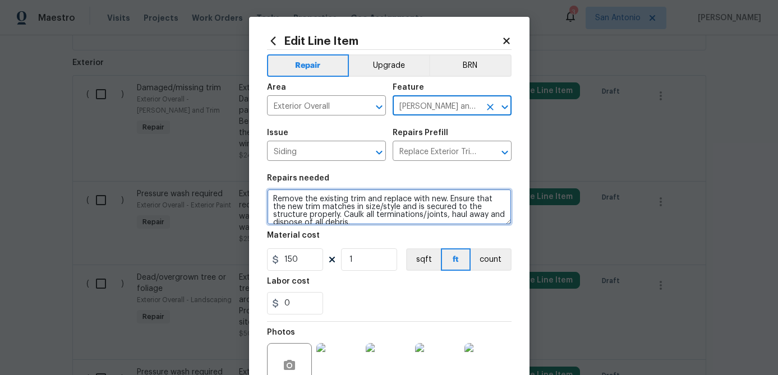
click at [273, 195] on textarea "Remove the existing trim and replace with new. Ensure that the new trim matches…" at bounding box center [389, 207] width 245 height 36
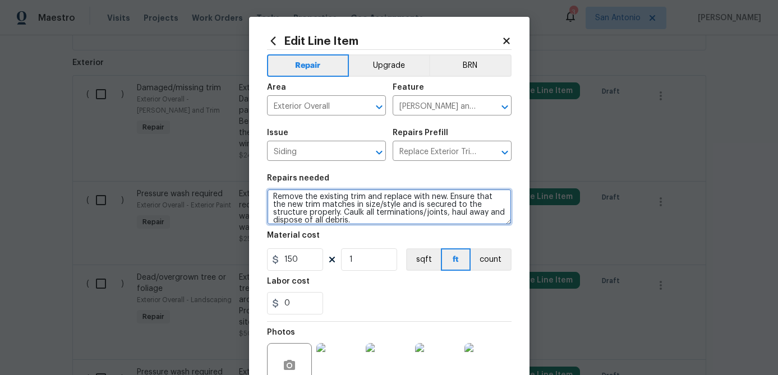
click at [271, 195] on textarea "Remove the existing trim and replace with new. Ensure that the new trim matches…" at bounding box center [389, 207] width 245 height 36
paste textarea "REPAIR OR REPLACE ALL THE DAMAGED TRIM, FASCIA, & SOFFIT AROUND THE HOME PRIOR …"
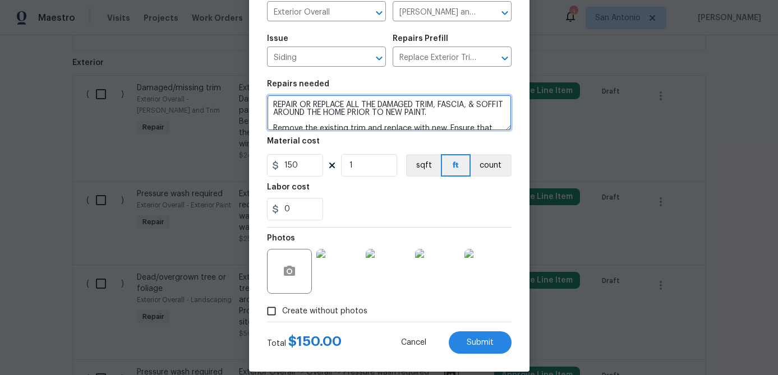
scroll to position [108, 0]
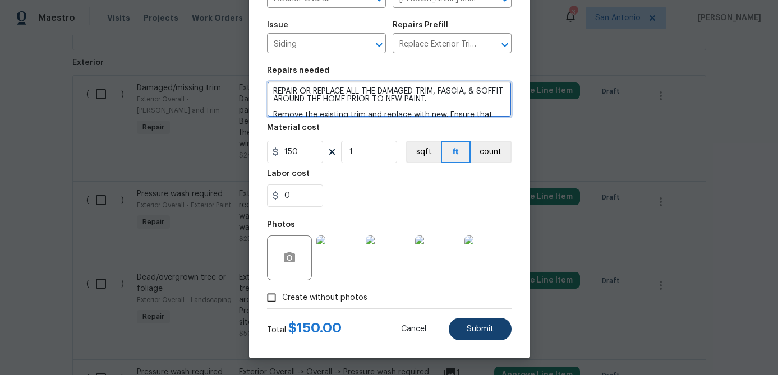
type textarea "REPAIR OR REPLACE ALL THE DAMAGED TRIM, FASCIA, & SOFFIT AROUND THE HOME PRIOR …"
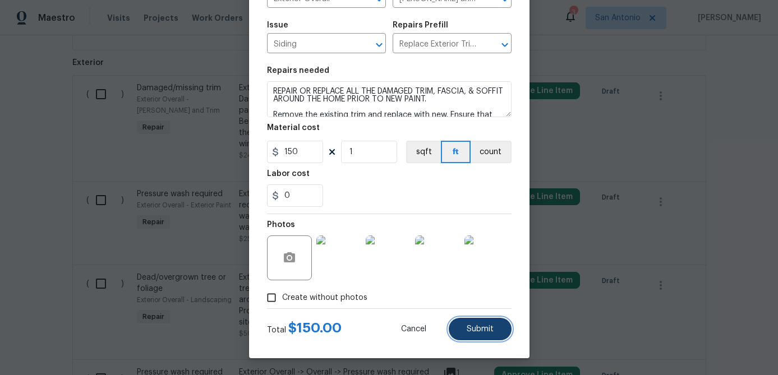
click at [500, 335] on button "Submit" at bounding box center [480, 329] width 63 height 22
type input "Damaged/missing trim"
type input "Siding"
type input "Replace Exterior Trim $5.75"
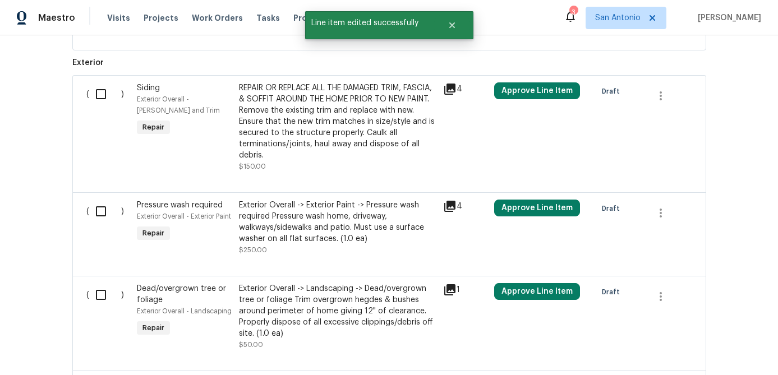
scroll to position [0, 0]
click at [453, 201] on icon at bounding box center [449, 206] width 11 height 11
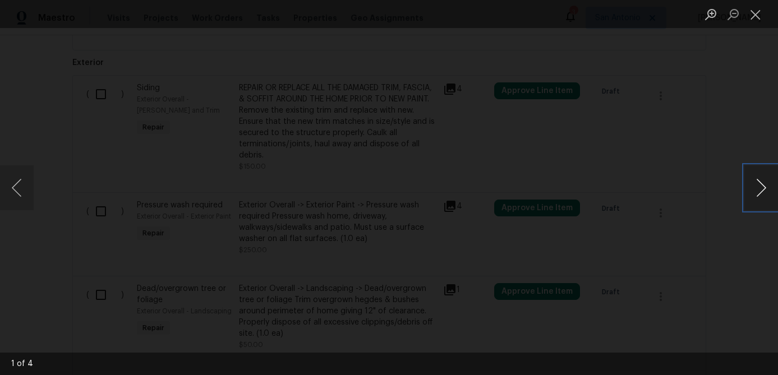
click at [756, 191] on button "Next image" at bounding box center [761, 187] width 34 height 45
click at [757, 191] on button "Next image" at bounding box center [761, 187] width 34 height 45
click at [759, 14] on button "Close lightbox" at bounding box center [755, 14] width 22 height 20
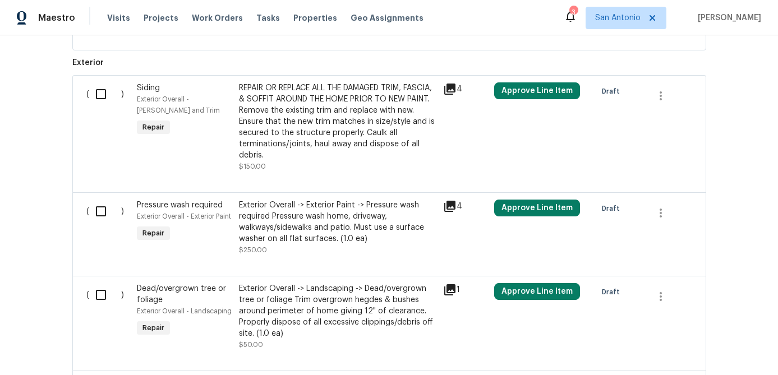
click at [274, 213] on div "Exterior Overall -> Exterior Paint -> Pressure wash required Pressure wash home…" at bounding box center [337, 222] width 197 height 45
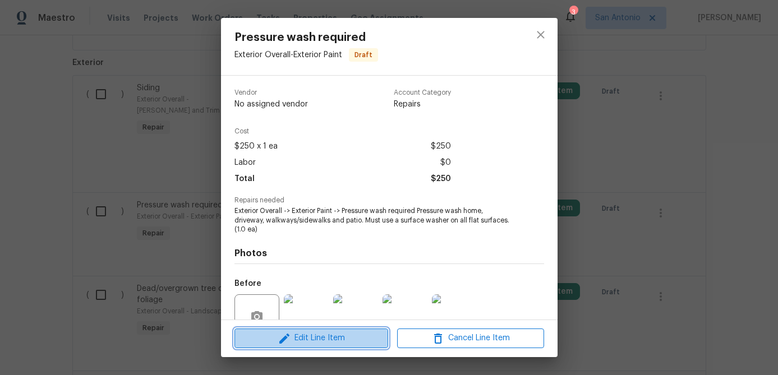
click at [328, 343] on span "Edit Line Item" at bounding box center [311, 338] width 147 height 14
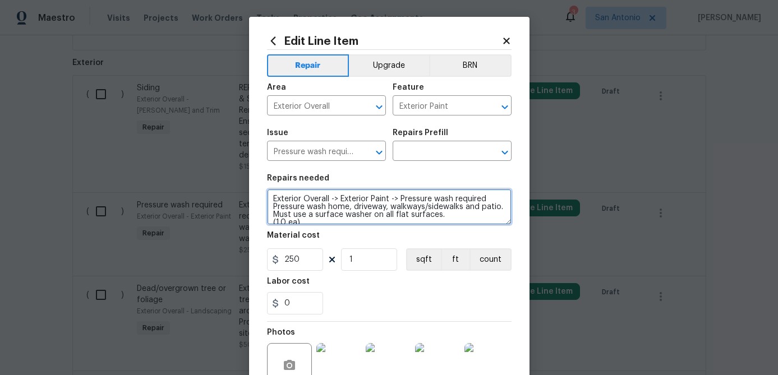
click at [315, 219] on textarea "Exterior Overall -> Exterior Paint -> Pressure wash required Pressure wash home…" at bounding box center [389, 207] width 245 height 36
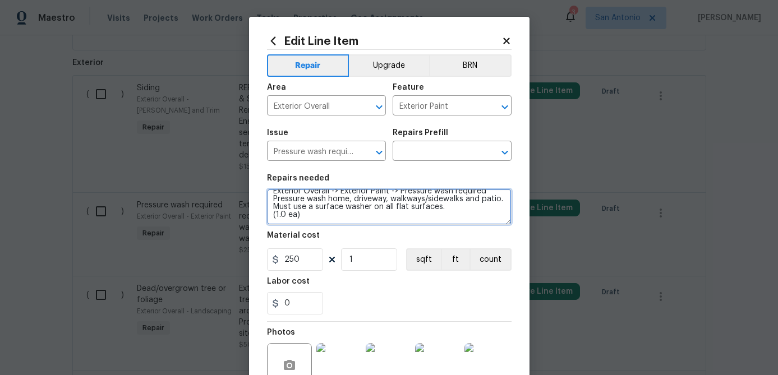
click at [312, 219] on textarea "Exterior Overall -> Exterior Paint -> Pressure wash required Pressure wash home…" at bounding box center [389, 207] width 245 height 36
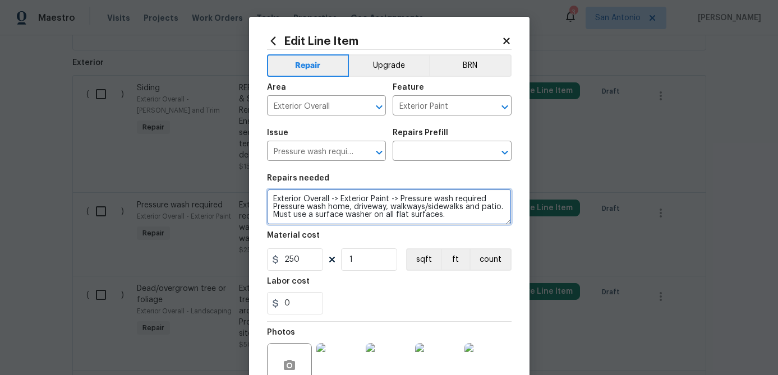
scroll to position [0, 0]
type textarea "Exterior Overall -> Exterior Paint -> Pressure wash required Pressure wash home…"
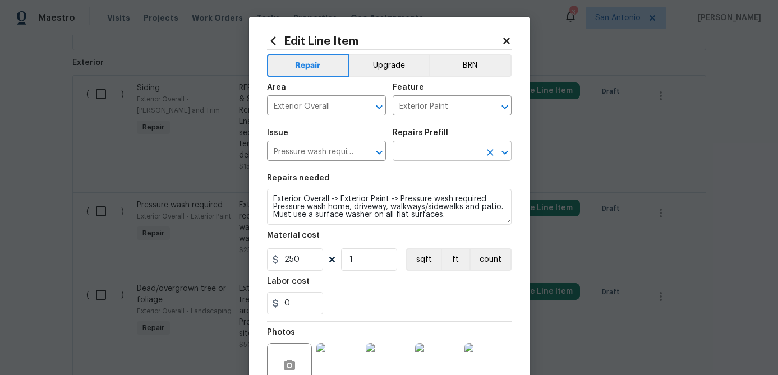
click at [435, 152] on input "text" at bounding box center [436, 152] width 87 height 17
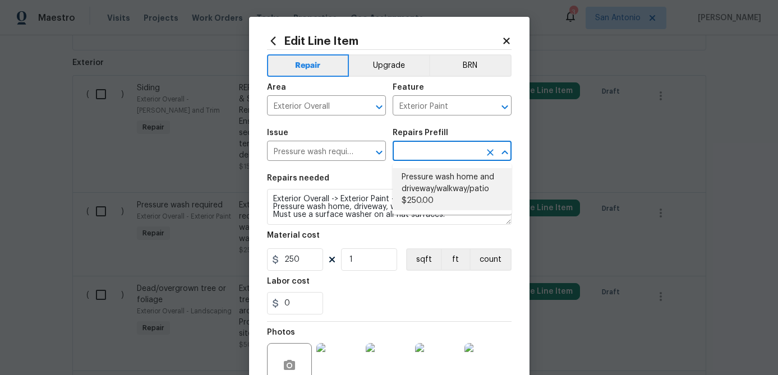
click at [429, 191] on li "Pressure wash home and driveway/walkway/patio $250.00" at bounding box center [452, 189] width 119 height 42
type input "Pressure wash home and driveway/walkway/patio $250.00"
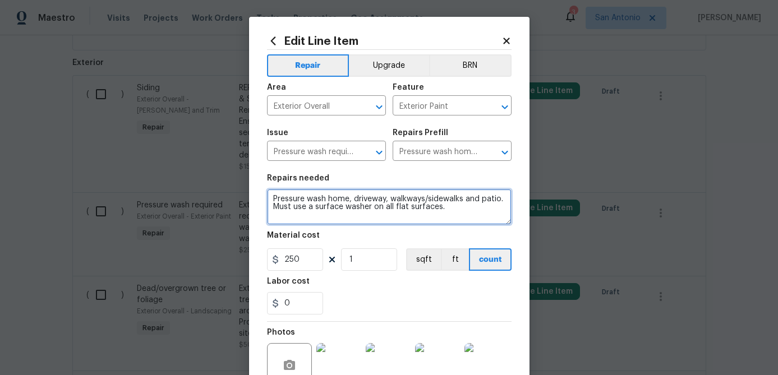
click at [269, 196] on textarea "Pressure wash home, driveway, walkways/sidewalks and patio. Must use a surface …" at bounding box center [389, 207] width 245 height 36
click at [273, 195] on textarea "Pressure wash home, driveway, walkways/sidewalks and patio. Must use a surface …" at bounding box center [389, 207] width 245 height 36
paste textarea "PRESSURE WASH THE MOSSY AREAS ON THE BRICK, THE FOUNDATION, THE DRIVEWAY, THE S…"
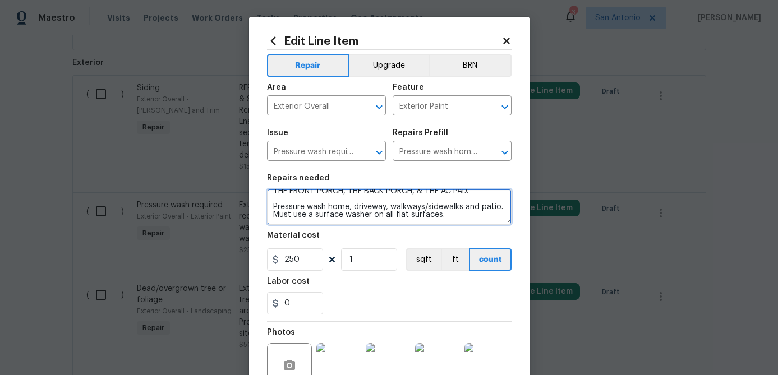
scroll to position [31, 0]
click at [492, 108] on icon "Clear" at bounding box center [490, 107] width 7 height 7
type textarea "PRESSURE WASH THE MOSSY AREAS ON THE BRICK, THE FOUNDATION, THE DRIVEWAY, THE S…"
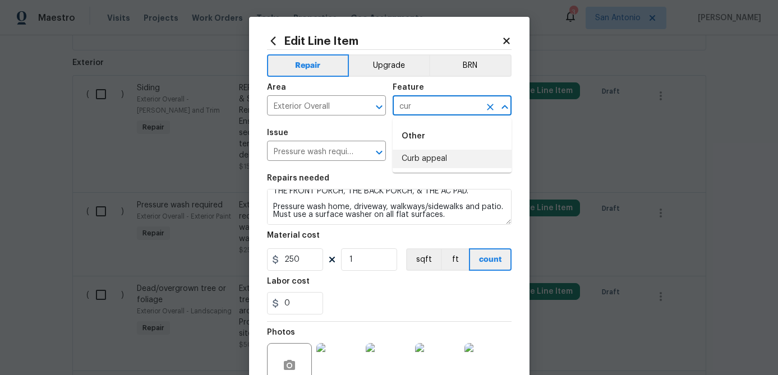
click at [448, 157] on li "Curb appeal" at bounding box center [452, 159] width 119 height 19
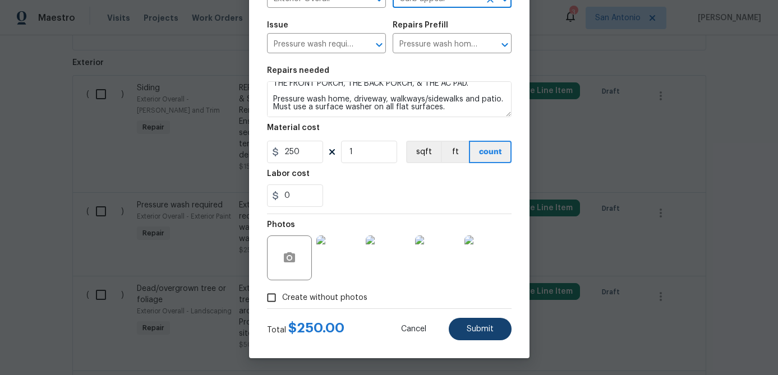
type input "Curb appeal"
click at [498, 332] on button "Submit" at bounding box center [480, 329] width 63 height 22
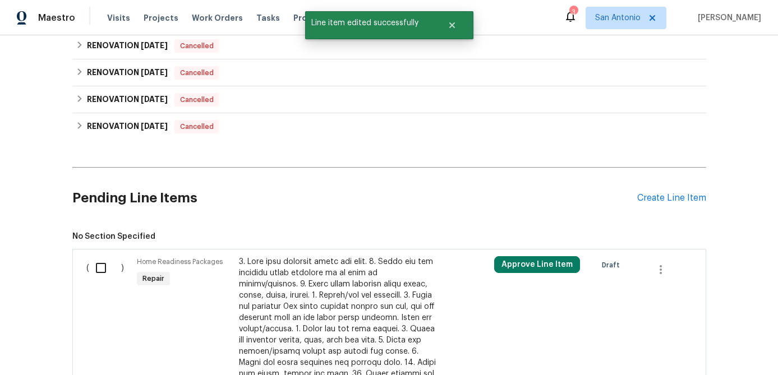
scroll to position [325, 0]
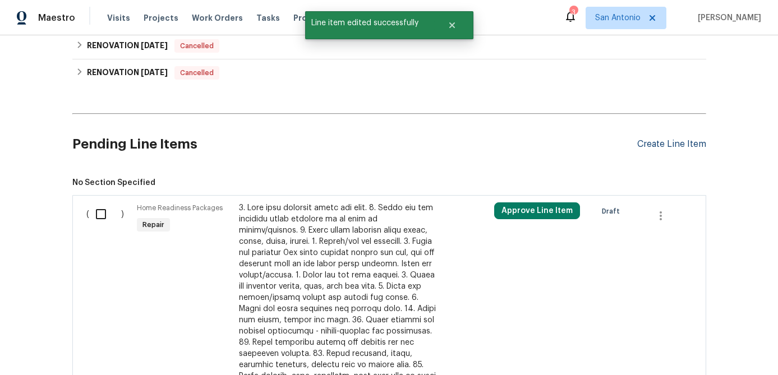
click at [669, 146] on div "Create Line Item" at bounding box center [671, 144] width 69 height 11
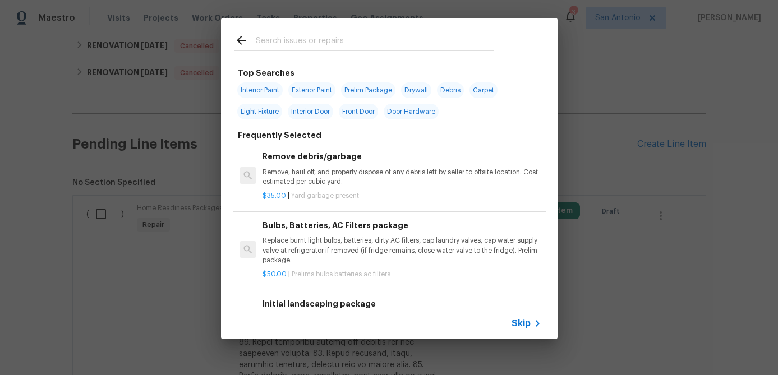
click at [578, 138] on div "Top Searches Interior Paint Exterior Paint Prelim Package Drywall Debris Carpet…" at bounding box center [389, 178] width 778 height 357
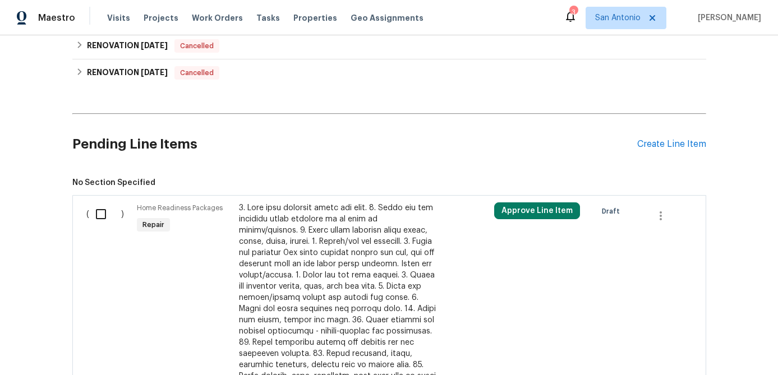
click at [284, 240] on div at bounding box center [337, 325] width 197 height 247
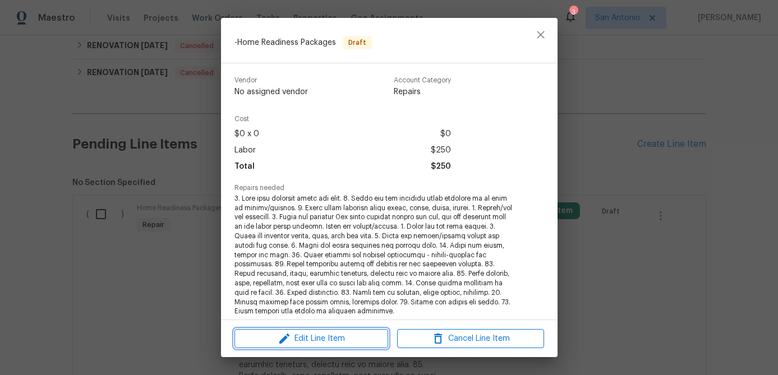
click at [305, 335] on span "Edit Line Item" at bounding box center [311, 339] width 147 height 14
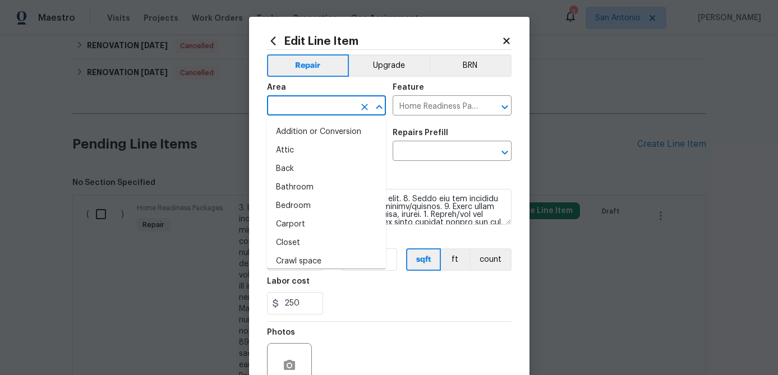
click at [334, 103] on input "text" at bounding box center [310, 106] width 87 height 17
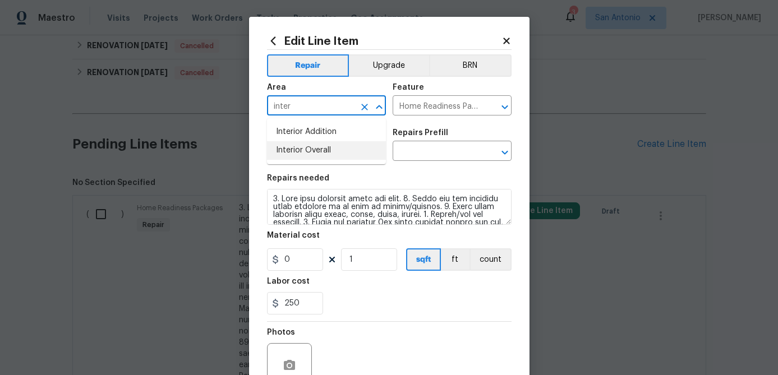
click at [318, 149] on li "Interior Overall" at bounding box center [326, 150] width 119 height 19
type input "Interior Overall"
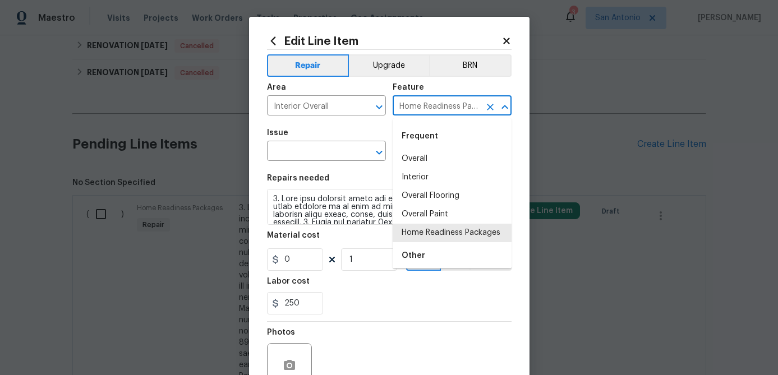
click at [474, 103] on input "Home Readiness Packages" at bounding box center [436, 106] width 87 height 17
click at [489, 105] on icon "Clear" at bounding box center [490, 107] width 7 height 7
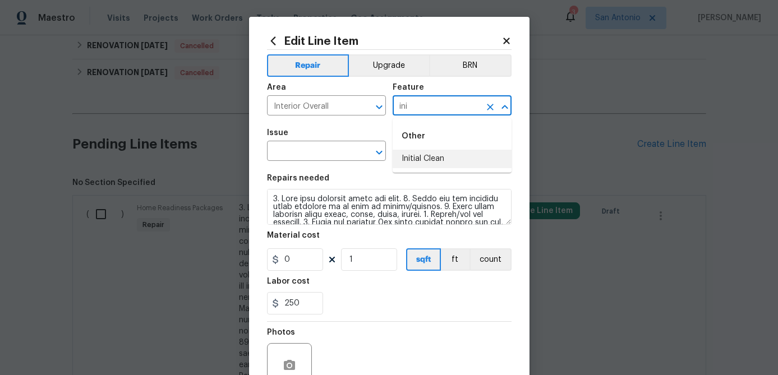
click at [440, 160] on li "Initial Clean" at bounding box center [452, 159] width 119 height 19
type input "Initial Clean"
click at [329, 151] on input "text" at bounding box center [310, 152] width 87 height 17
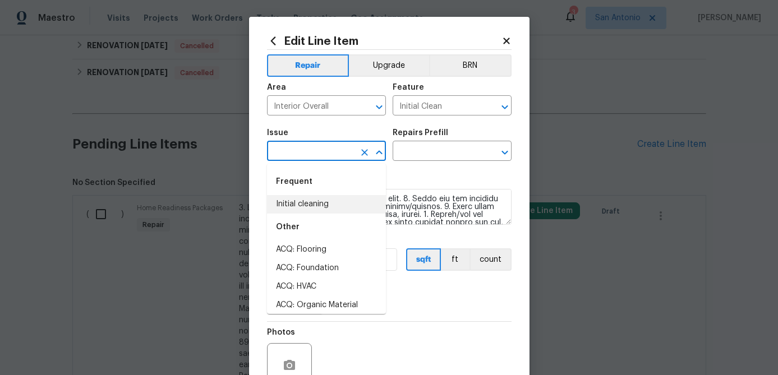
click at [310, 205] on li "Initial cleaning" at bounding box center [326, 204] width 119 height 19
type input "Initial cleaning"
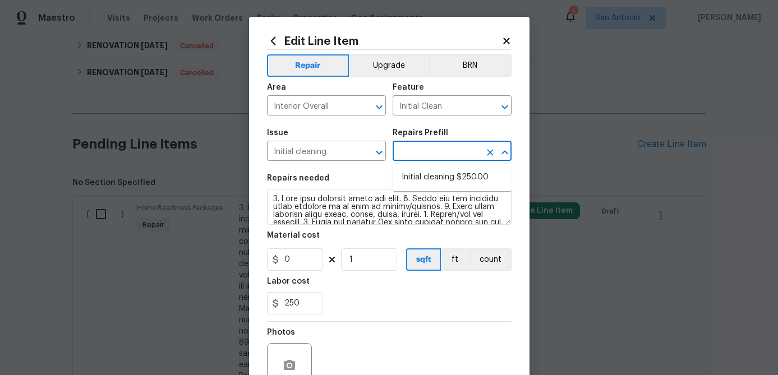
click at [429, 157] on input "text" at bounding box center [436, 152] width 87 height 17
click at [432, 175] on li "Initial cleaning $250.00" at bounding box center [452, 177] width 119 height 19
type input "Home Readiness Packages"
type input "Initial cleaning $250.00"
type textarea "1. Wipe down exterior doors and trim. 2. Clean out all exterior light fixtures …"
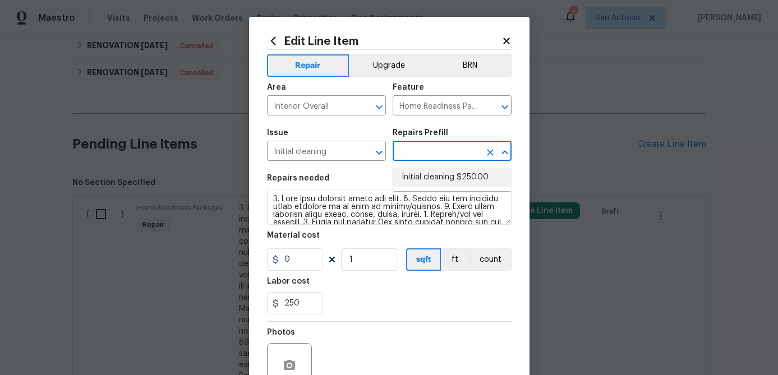
type input "250"
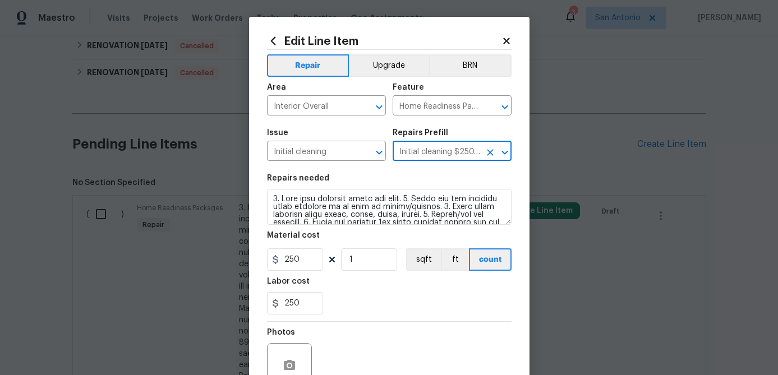
scroll to position [108, 0]
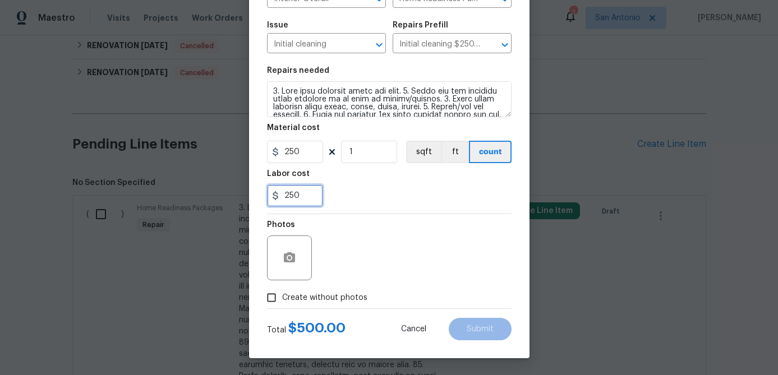
drag, startPoint x: 310, startPoint y: 200, endPoint x: 210, endPoint y: 200, distance: 99.8
click at [210, 200] on div "Edit Line Item Repair Upgrade BRN Area Interior Overall ​ Feature Home Readines…" at bounding box center [389, 187] width 778 height 375
type input "0"
click at [354, 248] on div "Photos" at bounding box center [389, 250] width 245 height 73
click at [276, 296] on input "Create without photos" at bounding box center [271, 297] width 21 height 21
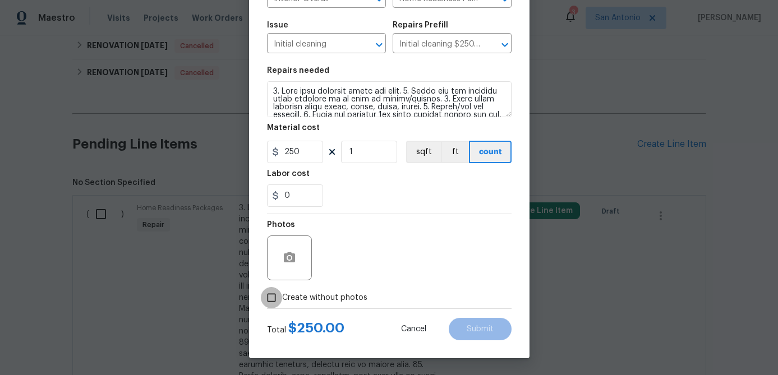
checkbox input "true"
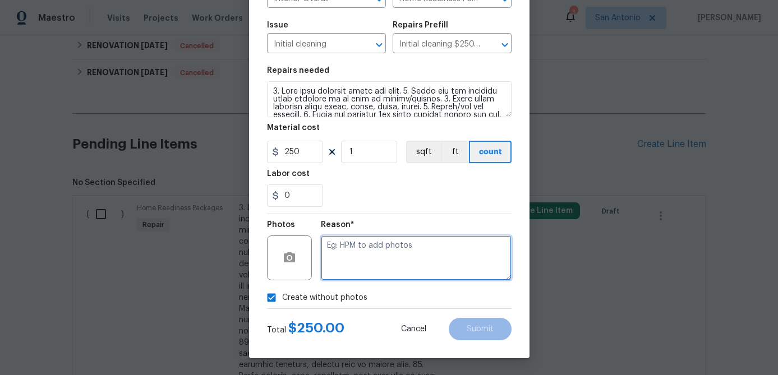
click at [340, 265] on textarea at bounding box center [416, 258] width 191 height 45
type textarea "."
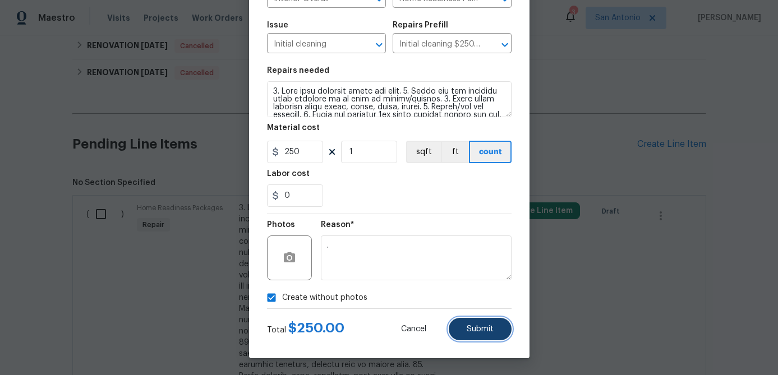
click at [487, 335] on button "Submit" at bounding box center [480, 329] width 63 height 22
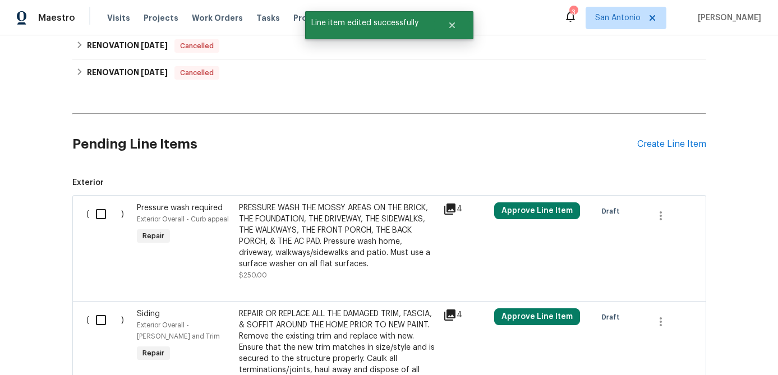
scroll to position [354, 0]
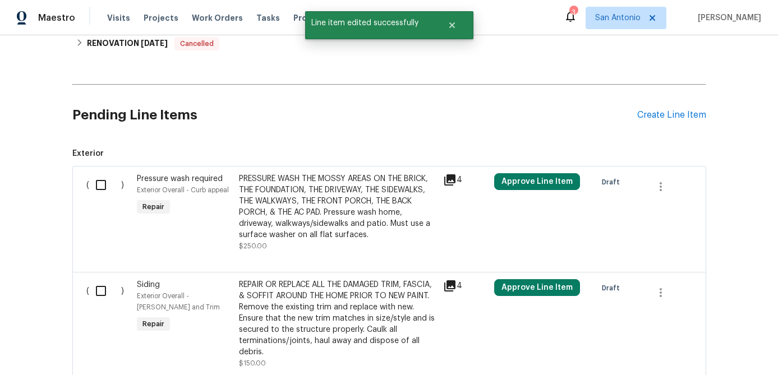
click at [682, 121] on div "Pending Line Items Create Line Item" at bounding box center [389, 115] width 634 height 52
click at [680, 113] on div "Create Line Item" at bounding box center [671, 115] width 69 height 11
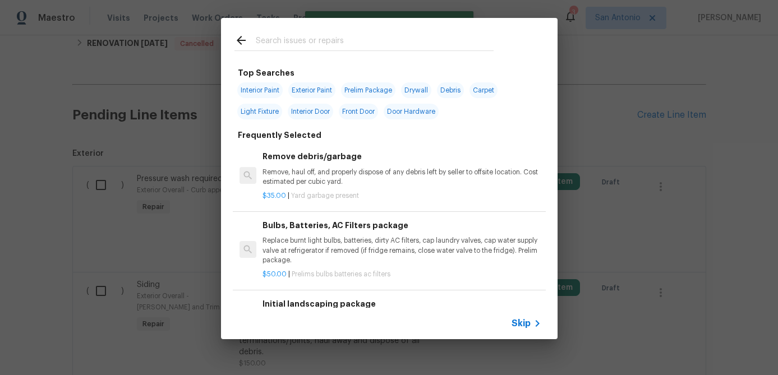
click at [526, 330] on div "Skip" at bounding box center [389, 323] width 337 height 31
click at [526, 329] on span "Skip" at bounding box center [521, 323] width 19 height 11
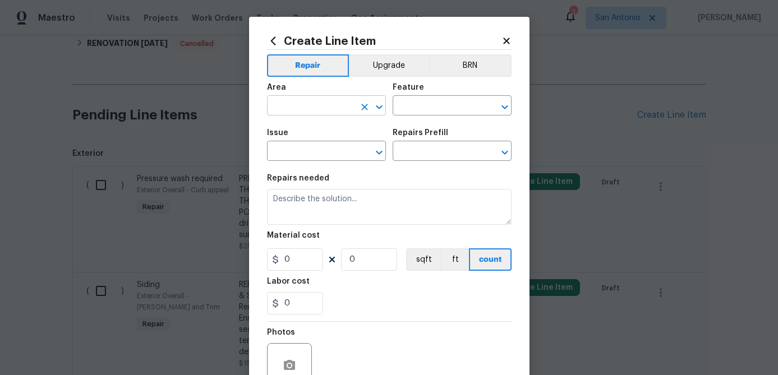
click at [310, 107] on input "text" at bounding box center [310, 106] width 87 height 17
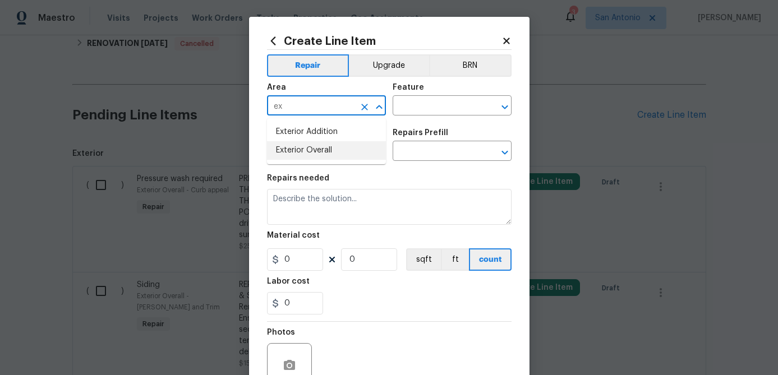
click at [302, 152] on li "Exterior Overall" at bounding box center [326, 150] width 119 height 19
type input "Exterior Overall"
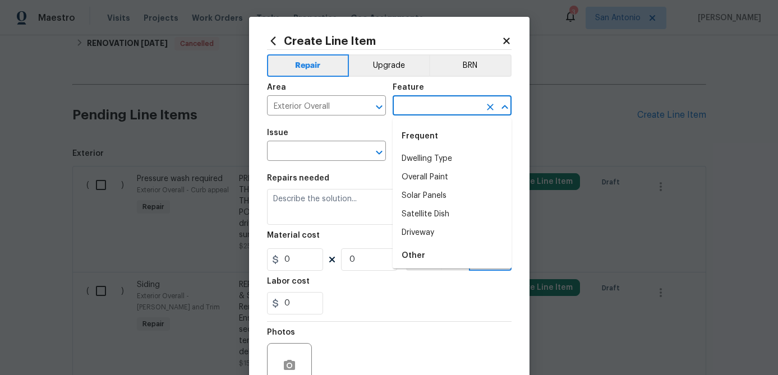
click at [422, 105] on input "text" at bounding box center [436, 106] width 87 height 17
click at [429, 248] on li "Exterior Windows" at bounding box center [452, 251] width 119 height 19
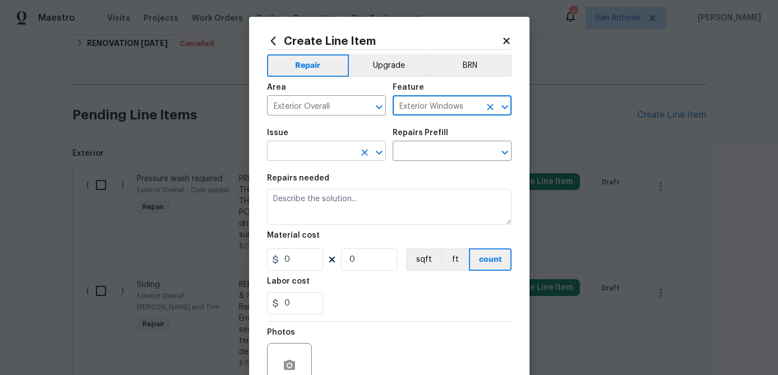
type input "Exterior Windows"
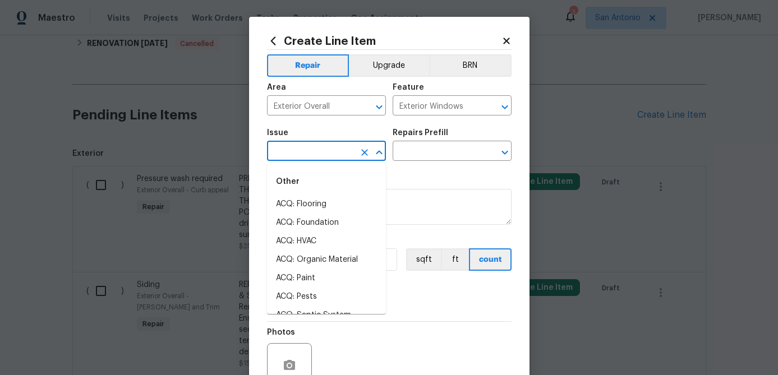
click at [328, 157] on input "text" at bounding box center [310, 152] width 87 height 17
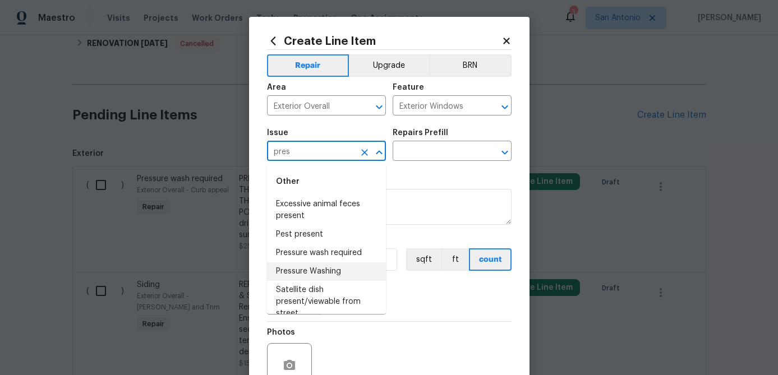
click at [310, 270] on li "Pressure Washing" at bounding box center [326, 271] width 119 height 19
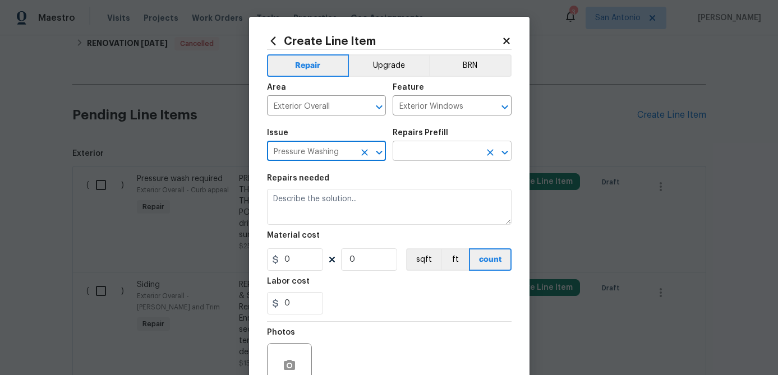
type input "Pressure Washing"
click at [450, 152] on input "text" at bounding box center [436, 152] width 87 height 17
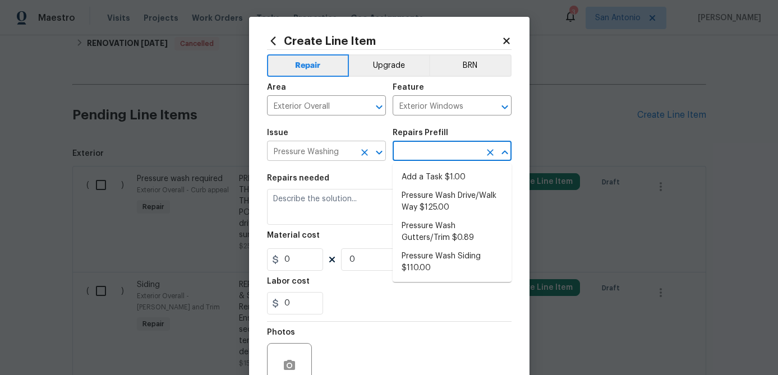
click at [366, 154] on icon "Clear" at bounding box center [364, 152] width 7 height 7
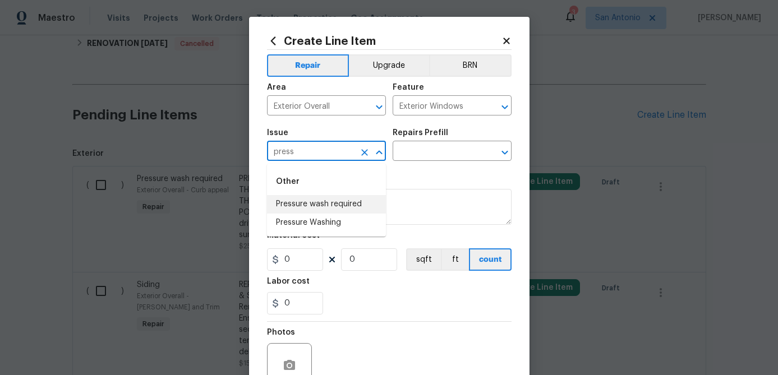
click at [324, 201] on li "Pressure wash required" at bounding box center [326, 204] width 119 height 19
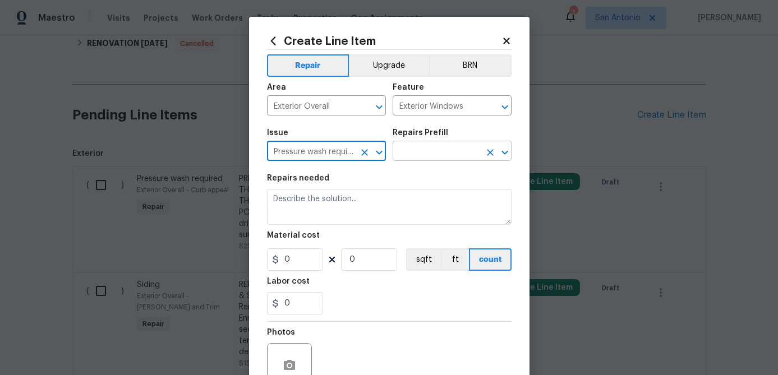
type input "Pressure wash required"
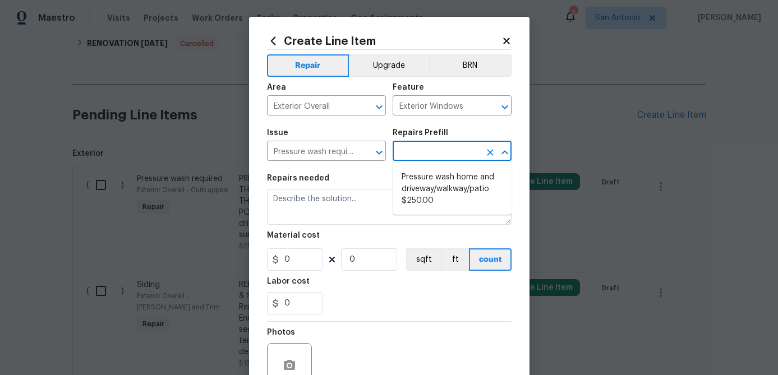
click at [432, 153] on input "text" at bounding box center [436, 152] width 87 height 17
click at [360, 153] on icon "Clear" at bounding box center [364, 152] width 11 height 11
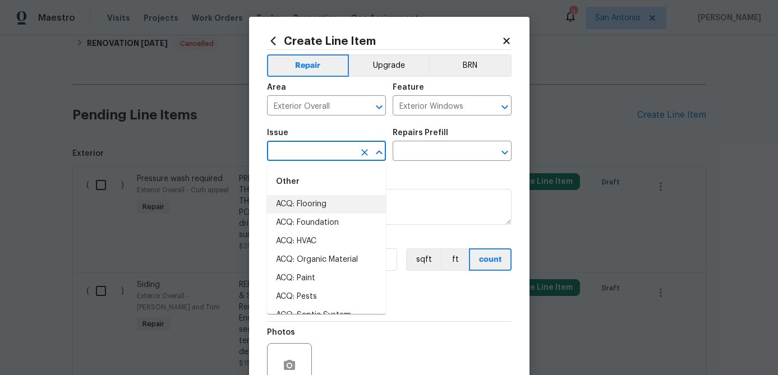
click at [329, 149] on input "text" at bounding box center [310, 152] width 87 height 17
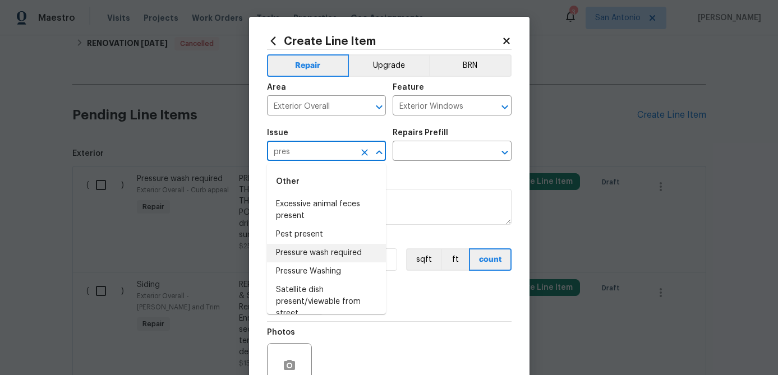
click at [284, 250] on li "Pressure wash required" at bounding box center [326, 253] width 119 height 19
type input "Pressure wash required"
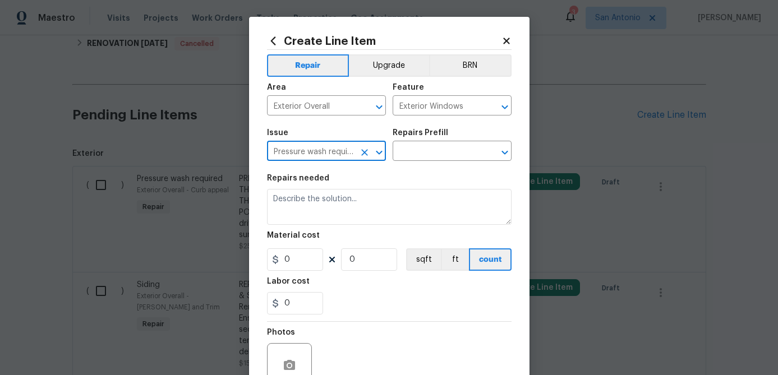
click at [362, 149] on icon "Clear" at bounding box center [364, 152] width 11 height 11
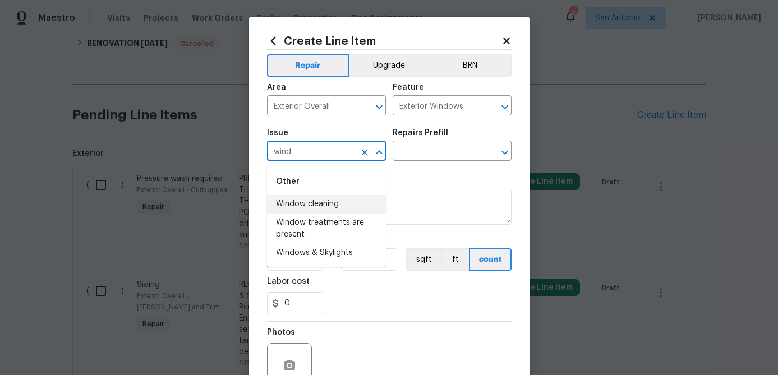
click at [329, 204] on li "Window cleaning" at bounding box center [326, 204] width 119 height 19
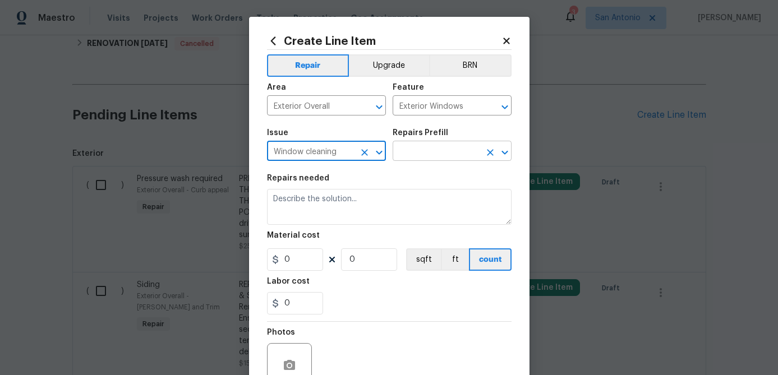
type input "Window cleaning"
click at [431, 153] on input "text" at bounding box center [436, 152] width 87 height 17
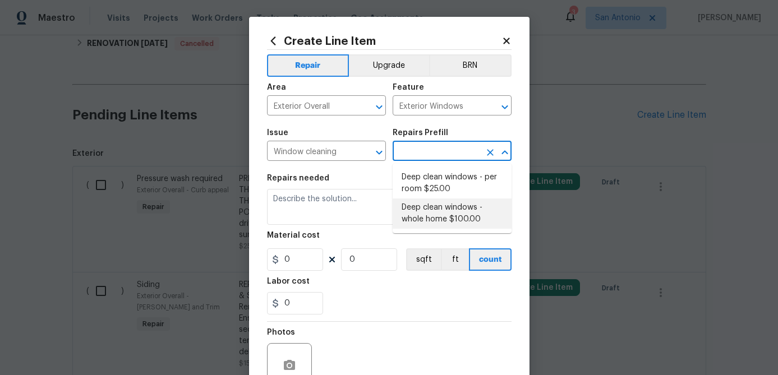
click at [428, 211] on li "Deep clean windows - whole home $100.00" at bounding box center [452, 214] width 119 height 30
type input "Deep clean windows - whole home $100.00"
type textarea "Deep clean windows. Remove all debris/dust/dirt from jamb/casing/sill area(s) a…"
type input "1"
type input "100"
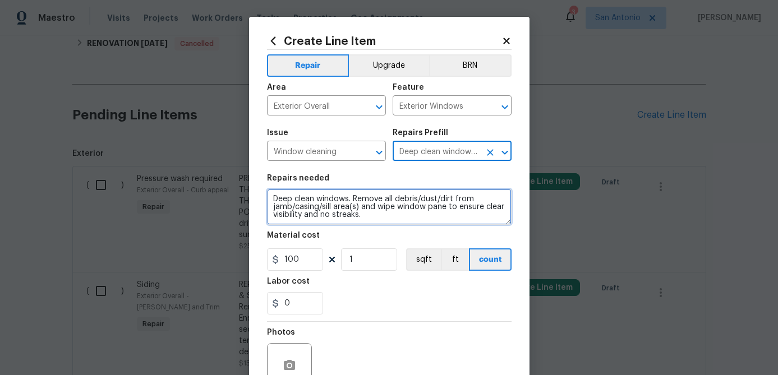
click at [271, 197] on textarea "Deep clean windows. Remove all debris/dust/dirt from jamb/casing/sill area(s) a…" at bounding box center [389, 207] width 245 height 36
click at [272, 196] on textarea "Deep clean windows. Remove all debris/dust/dirt from jamb/casing/sill area(s) a…" at bounding box center [389, 207] width 245 height 36
paste textarea "PRESSURE WASH & CLEAN ALL EXTERIOR WINDOWS."
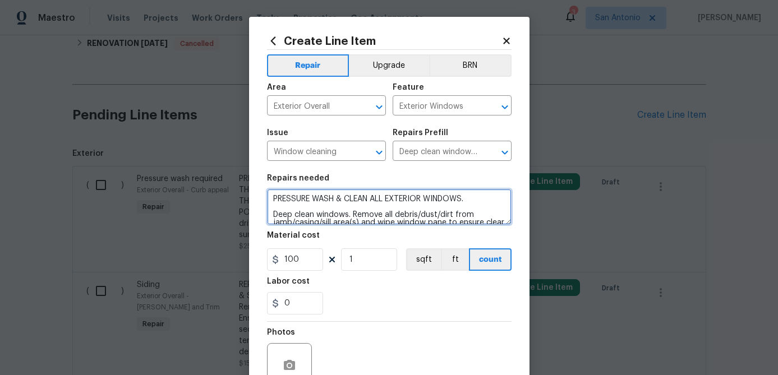
scroll to position [108, 0]
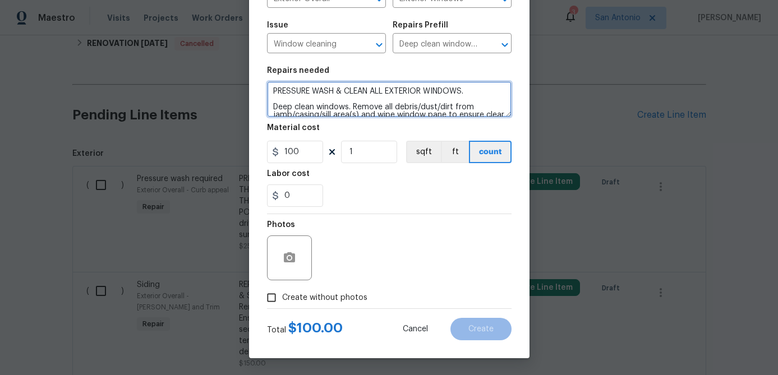
type textarea "PRESSURE WASH & CLEAN ALL EXTERIOR WINDOWS. Deep clean windows. Remove all debr…"
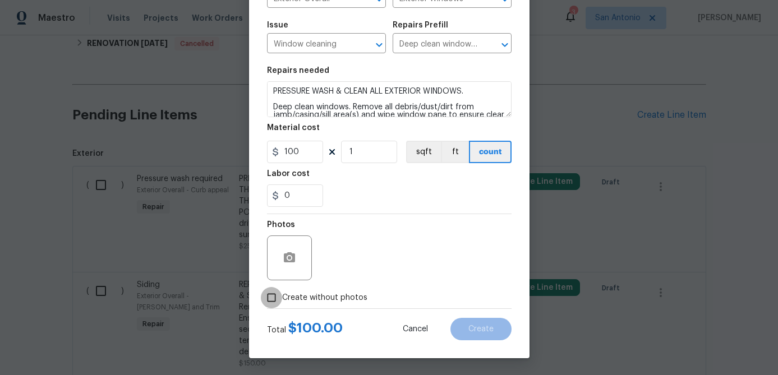
click at [278, 297] on input "Create without photos" at bounding box center [271, 297] width 21 height 21
checkbox input "true"
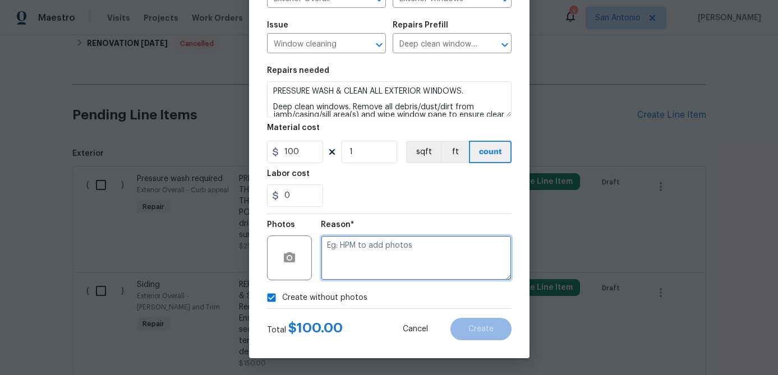
click at [345, 271] on textarea at bounding box center [416, 258] width 191 height 45
type textarea "."
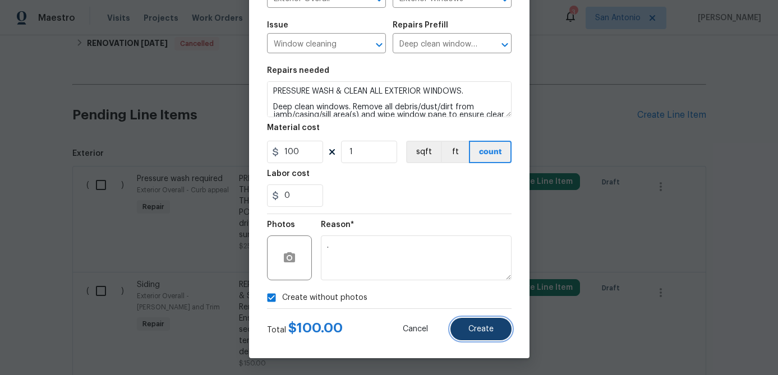
click at [465, 327] on button "Create" at bounding box center [480, 329] width 61 height 22
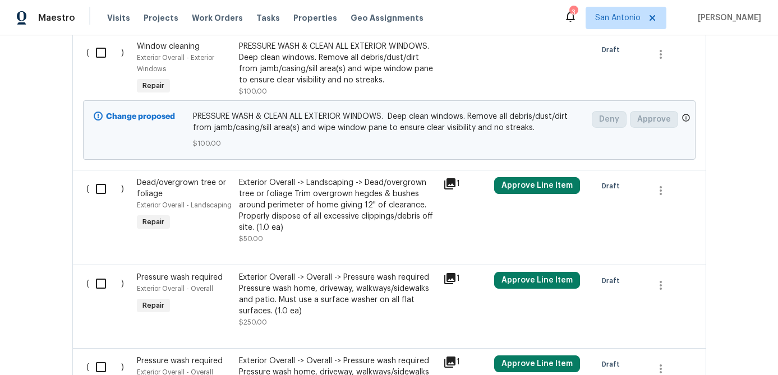
scroll to position [711, 0]
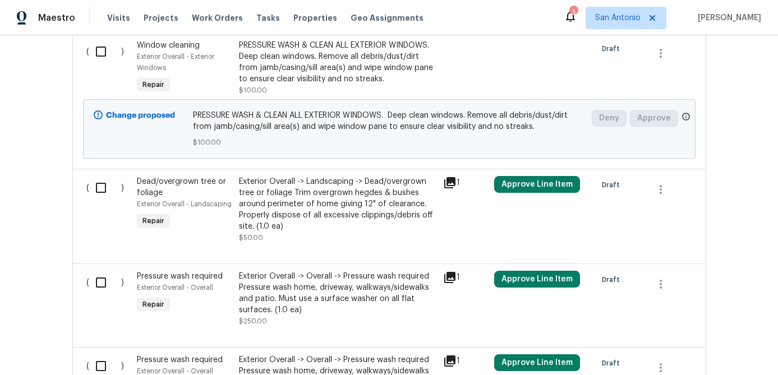
click at [450, 188] on icon at bounding box center [449, 182] width 11 height 11
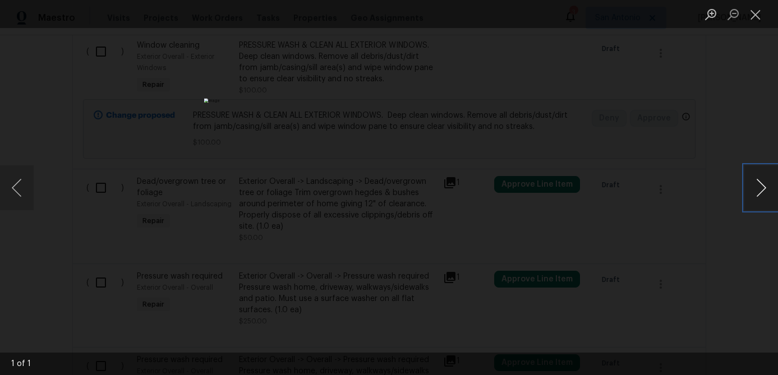
click at [767, 188] on button "Next image" at bounding box center [761, 187] width 34 height 45
click at [763, 188] on button "Next image" at bounding box center [761, 187] width 34 height 45
click at [758, 194] on button "Next image" at bounding box center [761, 187] width 34 height 45
click at [759, 12] on button "Close lightbox" at bounding box center [755, 14] width 22 height 20
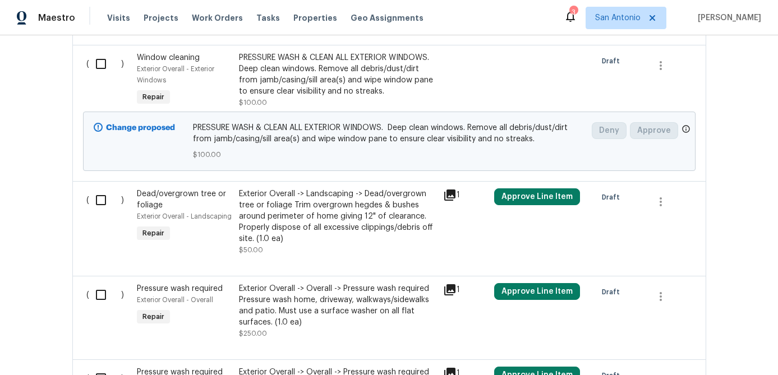
scroll to position [738, 0]
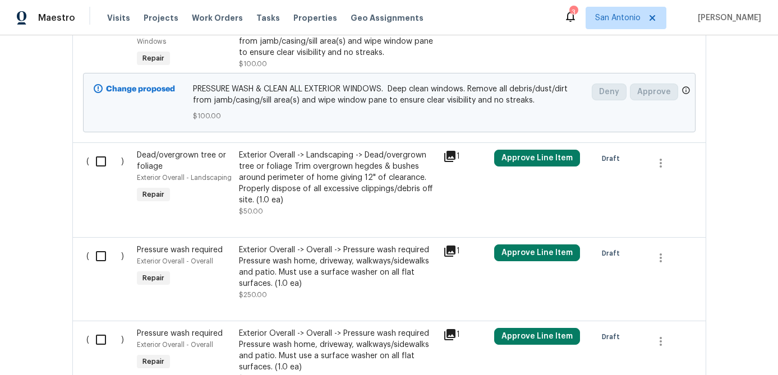
click at [449, 257] on icon at bounding box center [449, 251] width 11 height 11
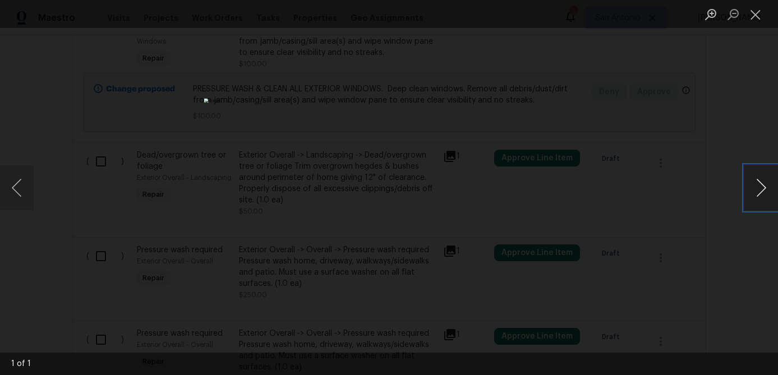
click at [764, 191] on button "Next image" at bounding box center [761, 187] width 34 height 45
click at [749, 10] on button "Close lightbox" at bounding box center [755, 14] width 22 height 20
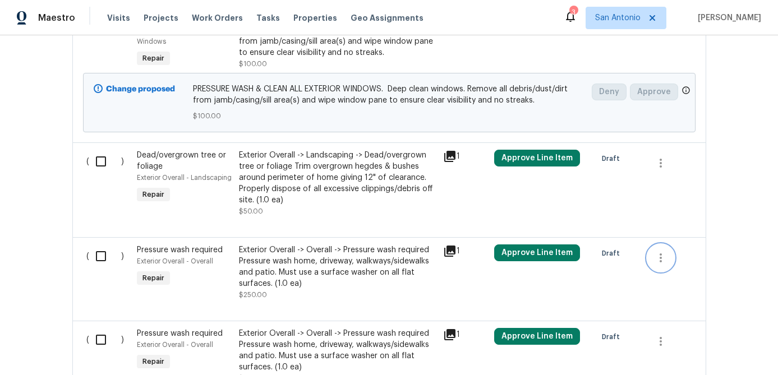
click at [655, 264] on icon "button" at bounding box center [660, 257] width 13 height 13
click at [658, 265] on li "Cancel" at bounding box center [669, 270] width 43 height 19
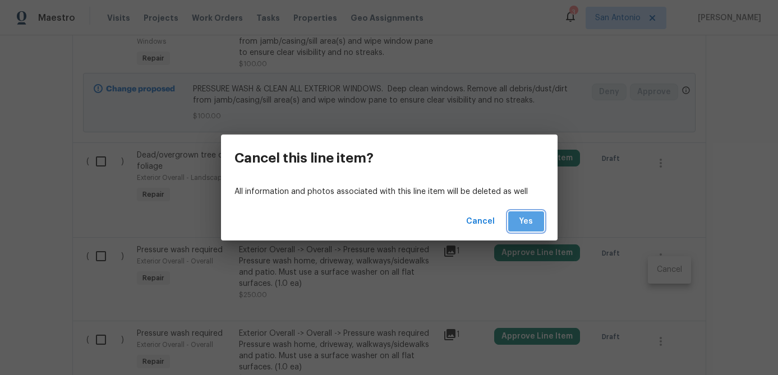
click at [533, 222] on span "Yes" at bounding box center [526, 222] width 18 height 14
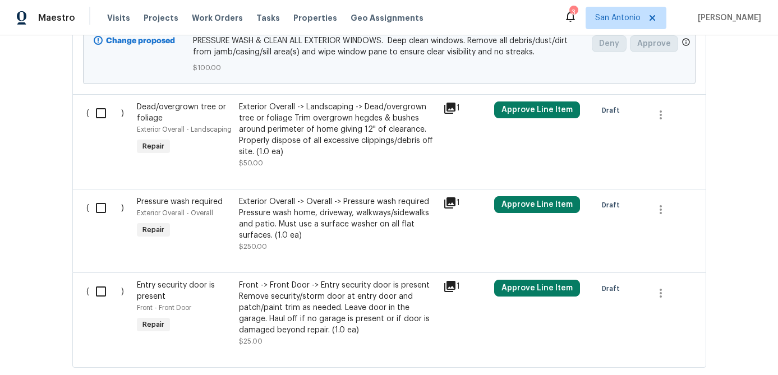
scroll to position [786, 0]
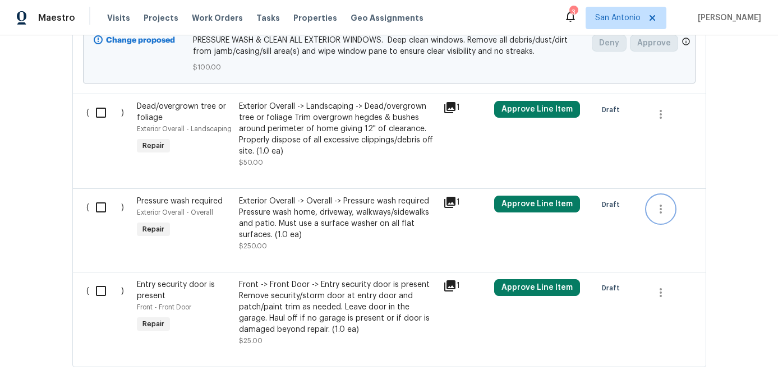
click at [670, 222] on button "button" at bounding box center [660, 209] width 27 height 27
click at [667, 222] on li "Cancel" at bounding box center [669, 221] width 43 height 19
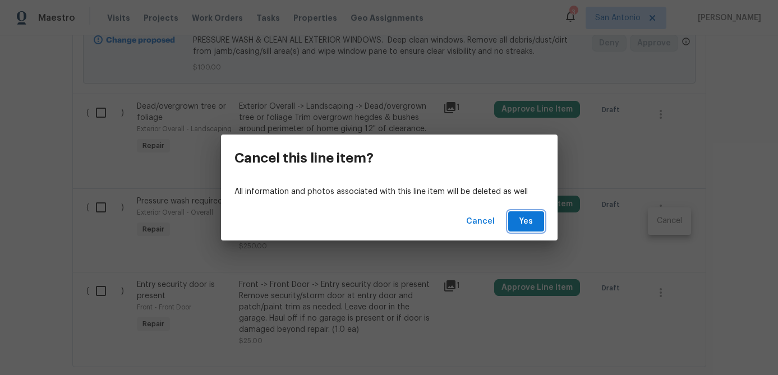
click at [531, 227] on span "Yes" at bounding box center [526, 222] width 18 height 14
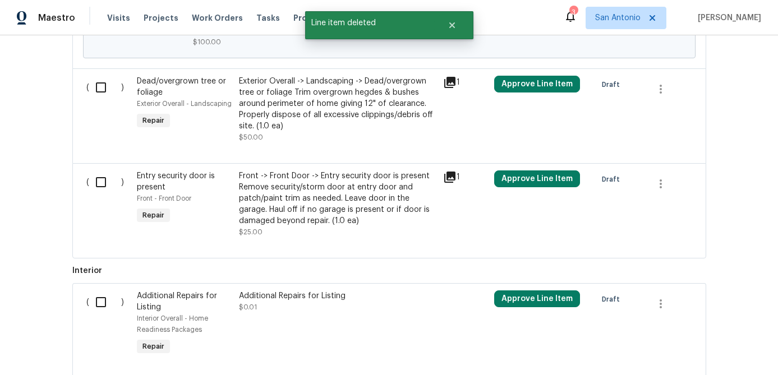
scroll to position [814, 0]
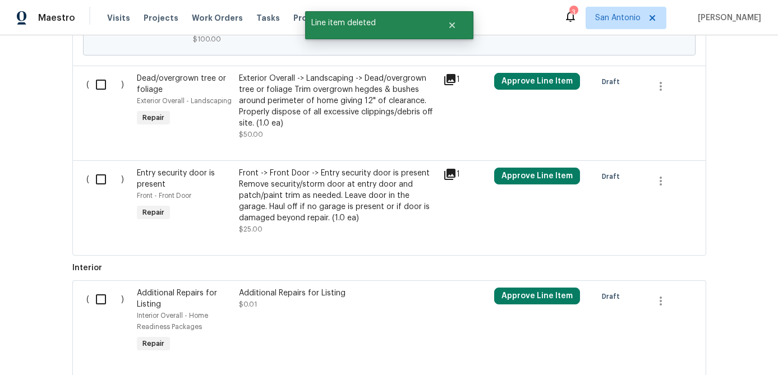
click at [365, 200] on div "Front -> Front Door -> Entry security door is present Remove security/storm doo…" at bounding box center [337, 196] width 197 height 56
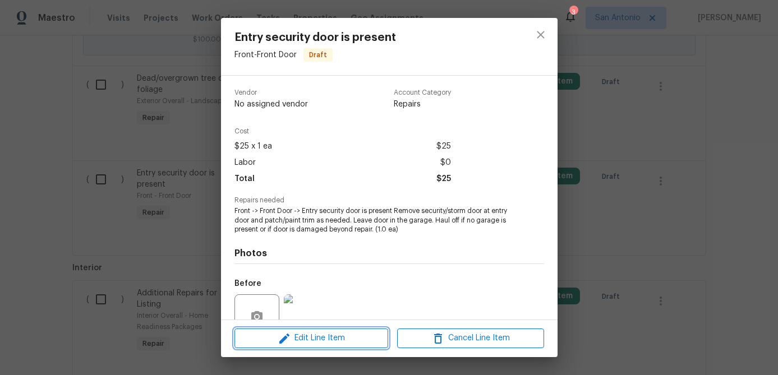
click at [320, 340] on span "Edit Line Item" at bounding box center [311, 338] width 147 height 14
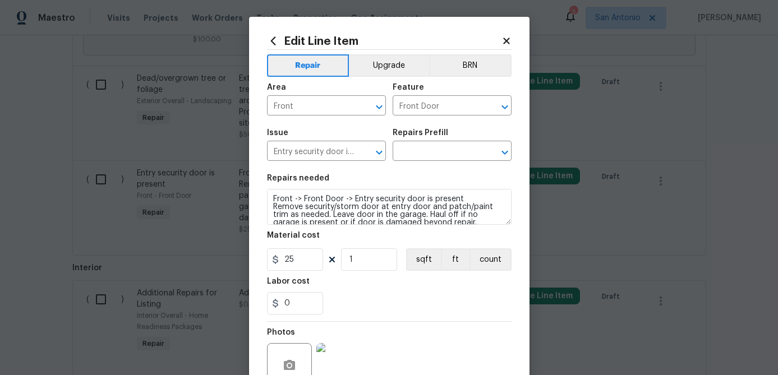
click at [418, 142] on div "Repairs Prefill" at bounding box center [452, 136] width 119 height 15
click at [418, 149] on input "text" at bounding box center [436, 152] width 87 height 17
click at [361, 154] on icon "Clear" at bounding box center [364, 152] width 11 height 11
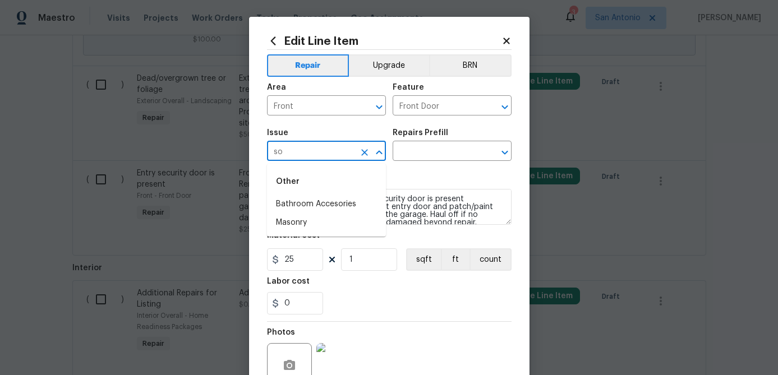
type input "s"
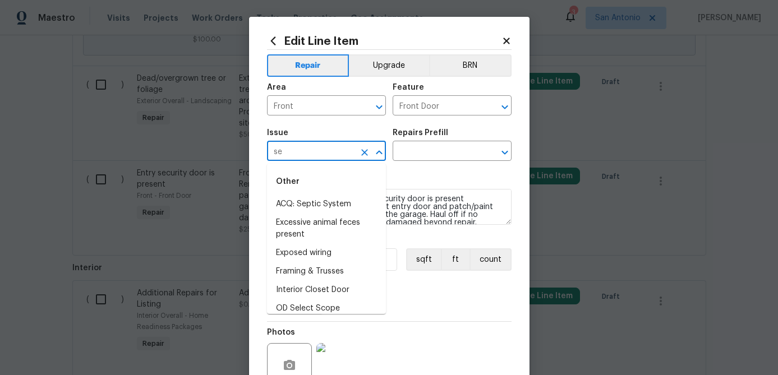
type input "s"
type input "e"
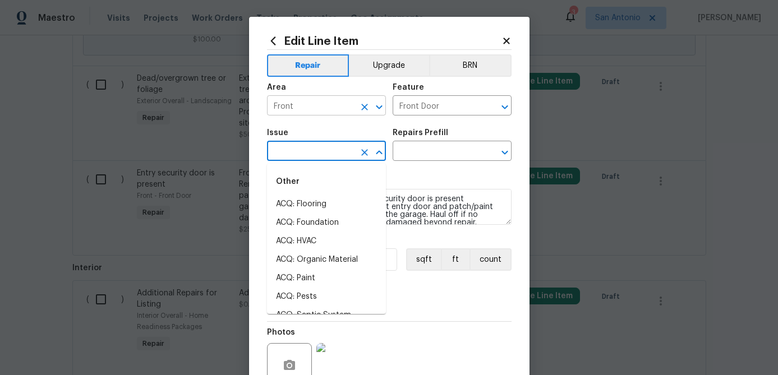
click at [363, 109] on icon "Clear" at bounding box center [364, 107] width 11 height 11
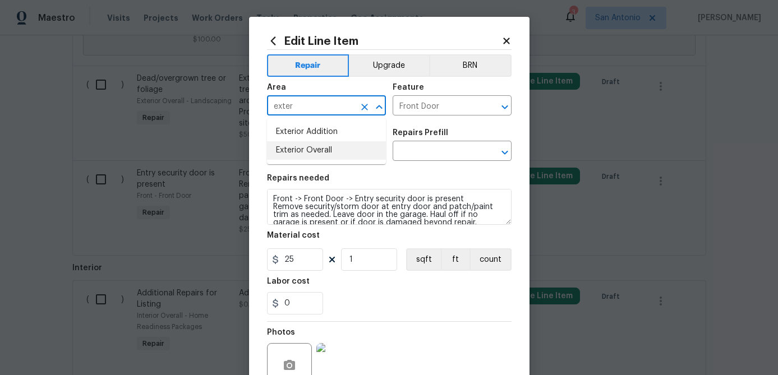
click at [306, 152] on li "Exterior Overall" at bounding box center [326, 150] width 119 height 19
type input "Exterior Overall"
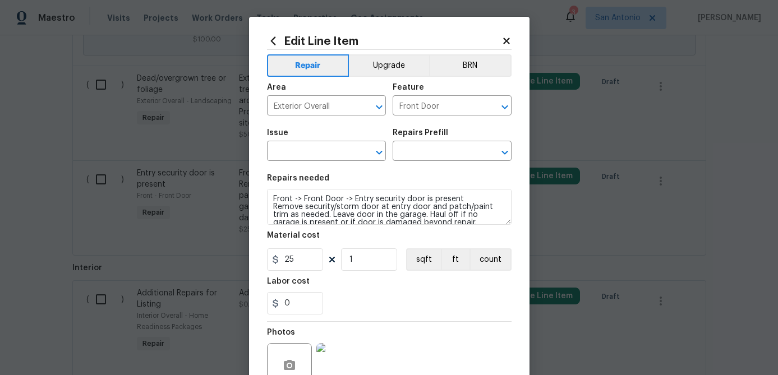
click at [459, 98] on div "Feature" at bounding box center [452, 91] width 119 height 15
click at [296, 157] on input "text" at bounding box center [310, 152] width 87 height 17
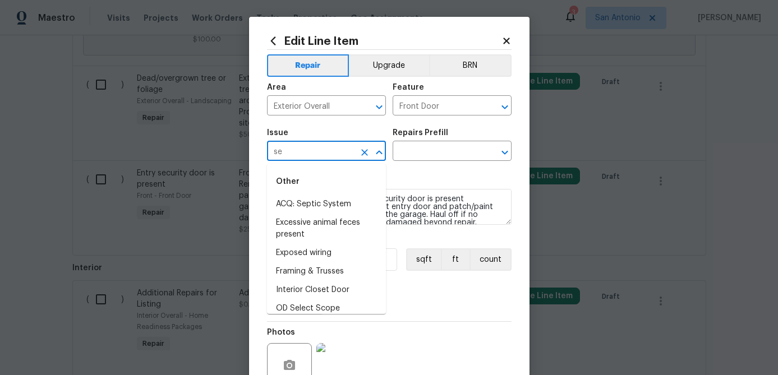
type input "s"
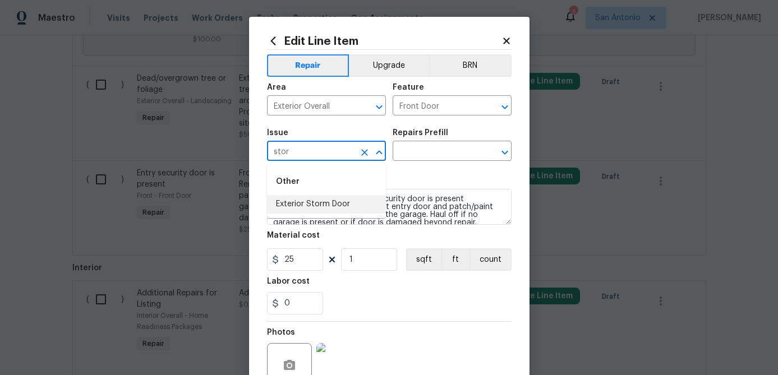
click at [289, 204] on li "Exterior Storm Door" at bounding box center [326, 204] width 119 height 19
type input "Exterior Storm Door"
click at [455, 160] on input "text" at bounding box center [436, 152] width 87 height 17
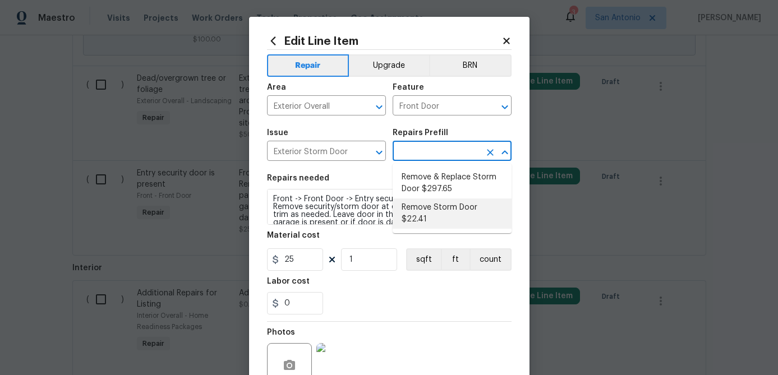
click at [435, 208] on li "Remove Storm Door $22.41" at bounding box center [452, 214] width 119 height 30
type input "Interior Door"
type textarea "Remove the existing storm door. Repair any damage from the fasteners on the doo…"
type input "Remove Storm Door $22.41"
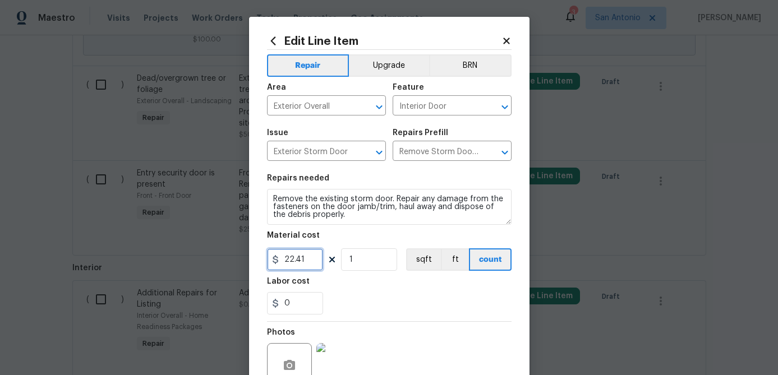
drag, startPoint x: 308, startPoint y: 261, endPoint x: 247, endPoint y: 264, distance: 61.2
click at [247, 264] on div "Edit Line Item Repair Upgrade BRN Area Exterior Overall ​ Feature Interior Door…" at bounding box center [389, 187] width 778 height 375
type input "25"
click at [373, 256] on input "1" at bounding box center [369, 259] width 56 height 22
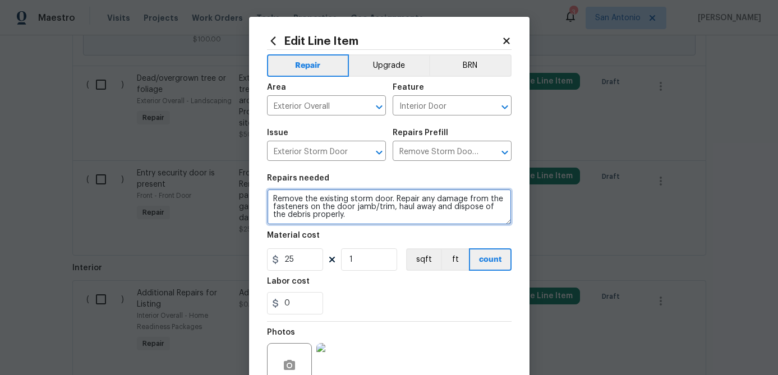
click at [270, 199] on textarea "Remove the existing storm door. Repair any damage from the fasteners on the doo…" at bounding box center [389, 207] width 245 height 36
click at [273, 196] on textarea "Remove the existing storm door. Repair any damage from the fasteners on the doo…" at bounding box center [389, 207] width 245 height 36
paste textarea "REMOVE THE FRONT SECURITY DOOR & PLACE IT IN THE GARAGE."
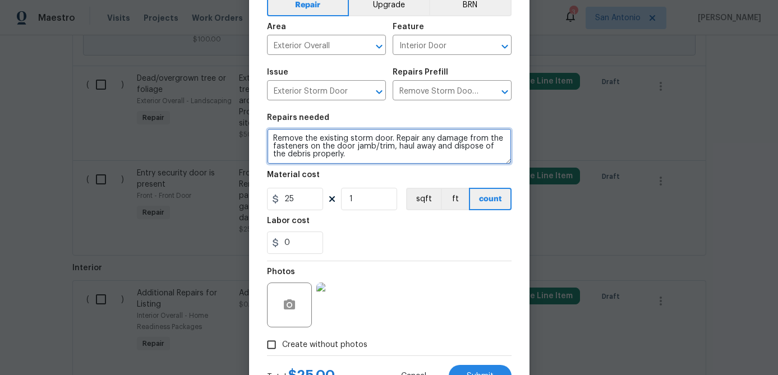
scroll to position [108, 0]
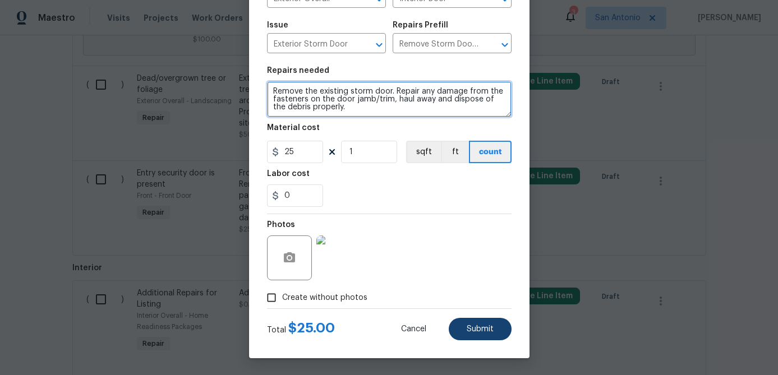
type textarea "REMOVE THE FRONT SECURITY DOOR & PLACE IT IN THE GARAGE. Remove the existing st…"
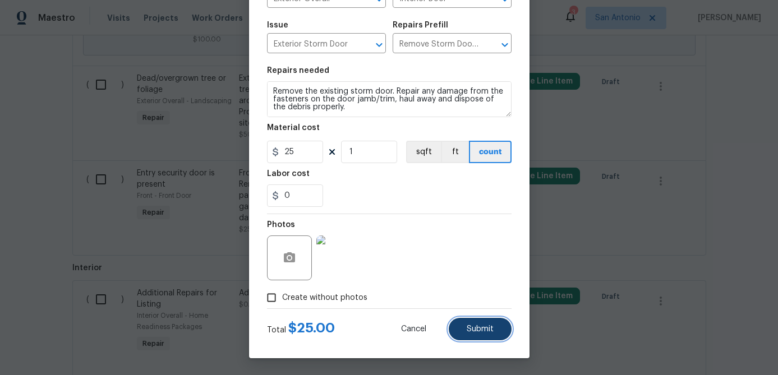
click at [474, 328] on span "Submit" at bounding box center [480, 329] width 27 height 8
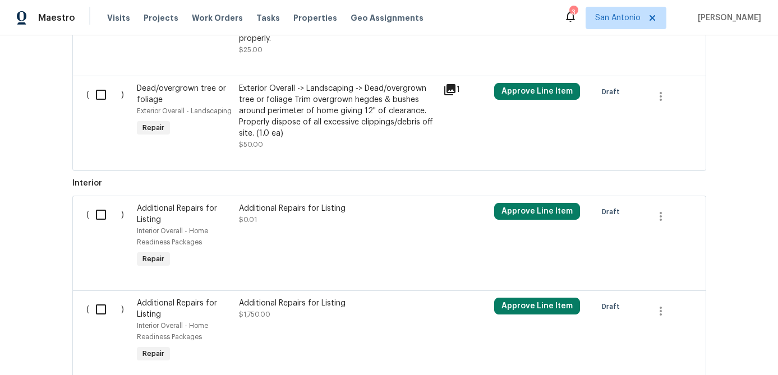
scroll to position [900, 0]
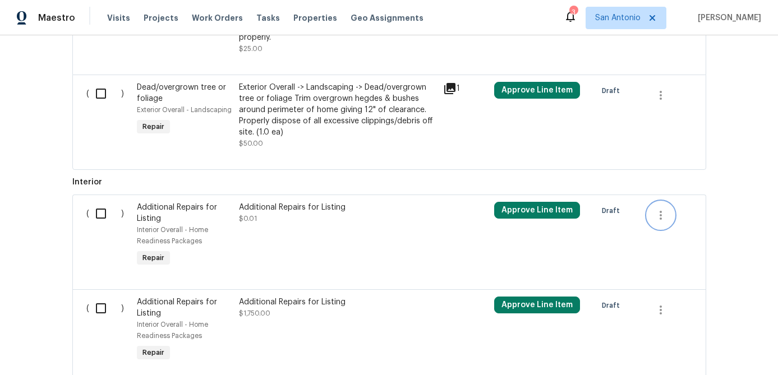
click at [666, 222] on icon "button" at bounding box center [660, 215] width 13 height 13
click at [666, 229] on li "Cancel" at bounding box center [669, 227] width 43 height 19
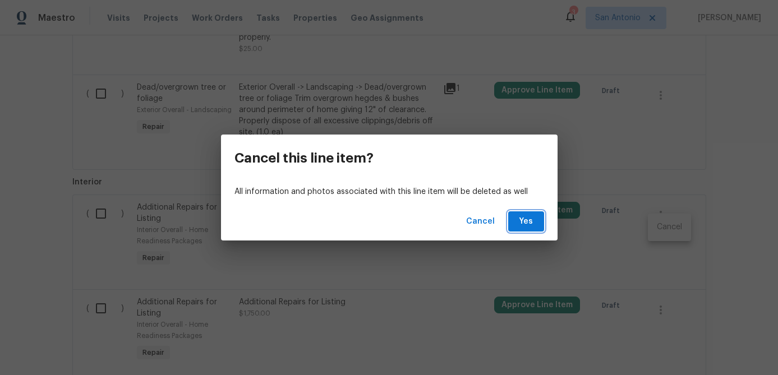
click at [536, 227] on button "Yes" at bounding box center [526, 221] width 36 height 21
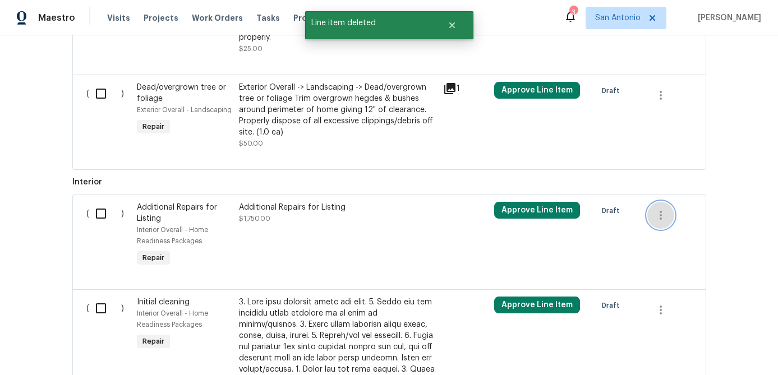
click at [670, 229] on button "button" at bounding box center [660, 215] width 27 height 27
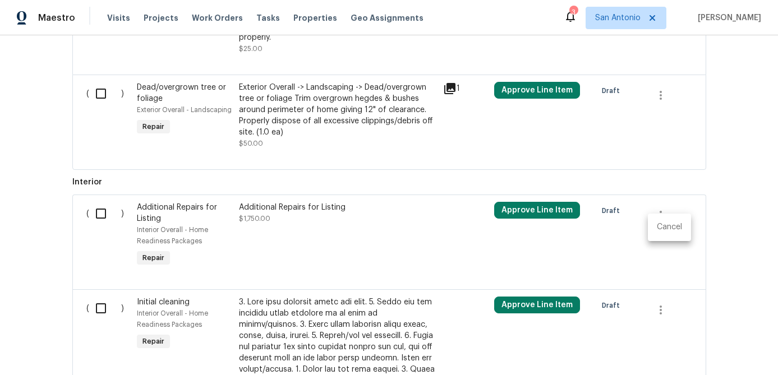
click at [671, 229] on li "Cancel" at bounding box center [669, 227] width 43 height 19
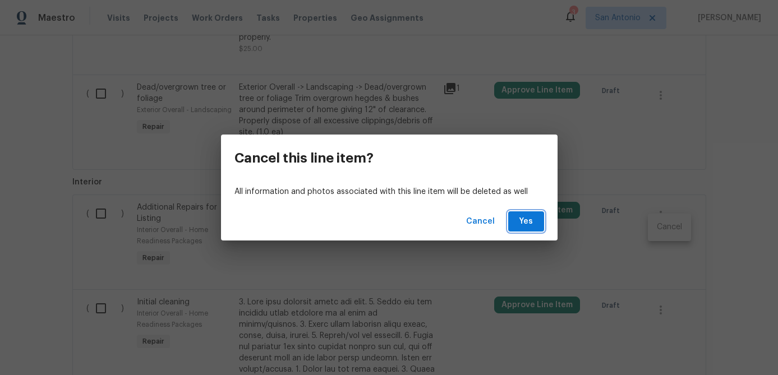
click at [519, 223] on span "Yes" at bounding box center [526, 222] width 18 height 14
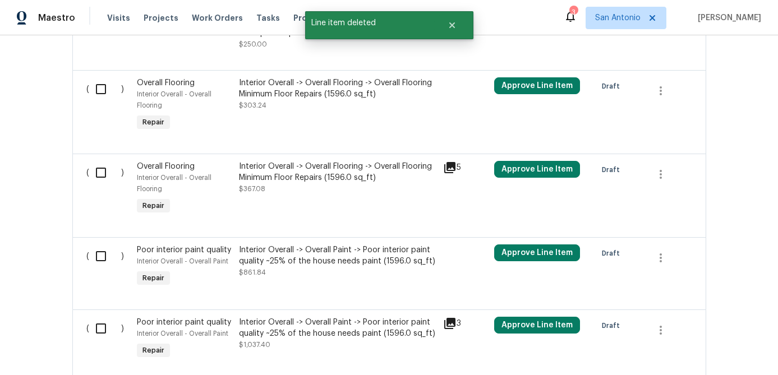
scroll to position [1368, 0]
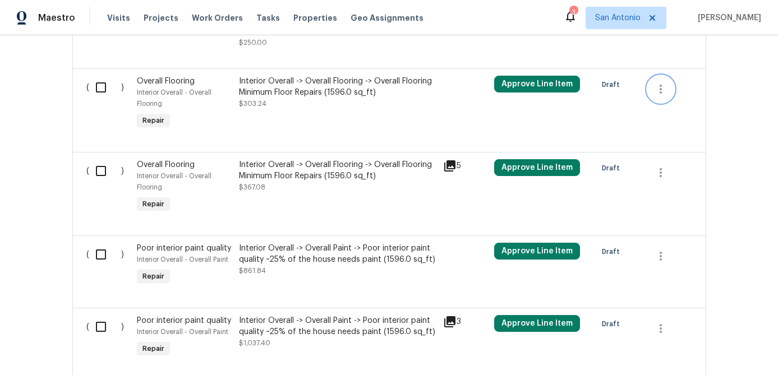
click at [663, 88] on icon "button" at bounding box center [660, 88] width 13 height 13
click at [663, 88] on li "Cancel" at bounding box center [669, 90] width 43 height 19
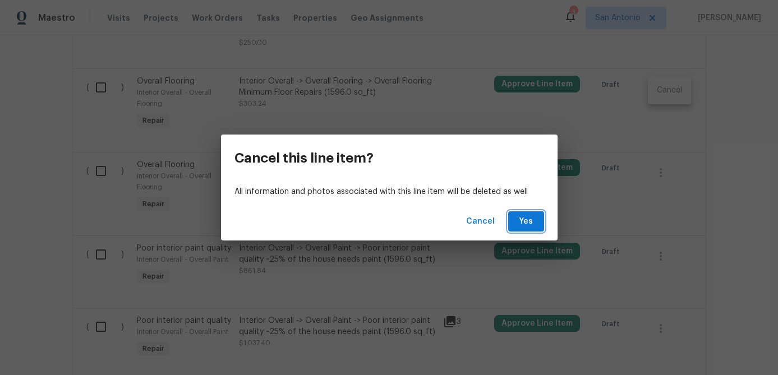
click at [525, 220] on span "Yes" at bounding box center [526, 222] width 18 height 14
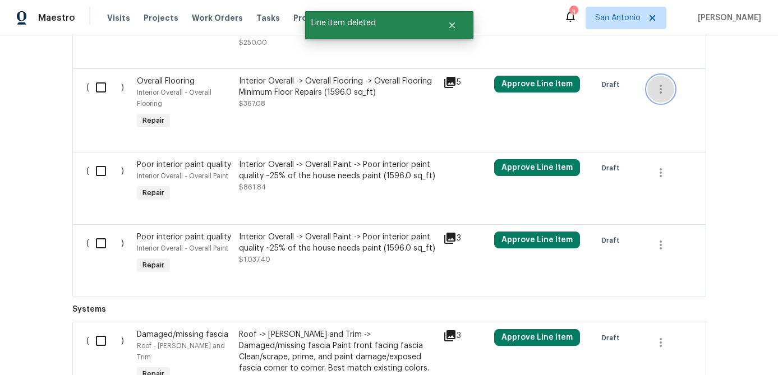
click at [660, 92] on icon "button" at bounding box center [660, 88] width 13 height 13
click at [667, 93] on li "Cancel" at bounding box center [669, 90] width 43 height 19
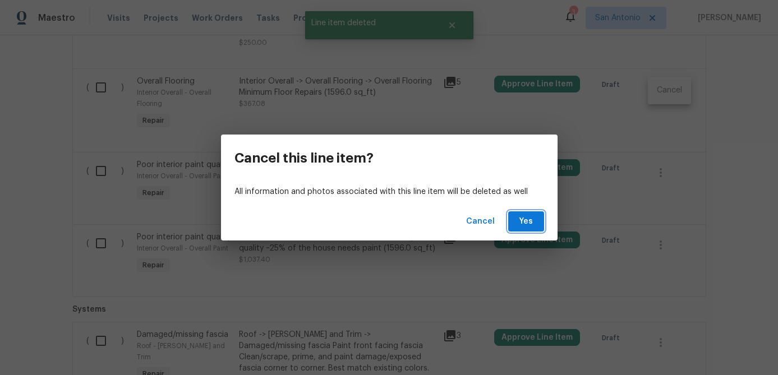
click at [526, 224] on span "Yes" at bounding box center [526, 222] width 18 height 14
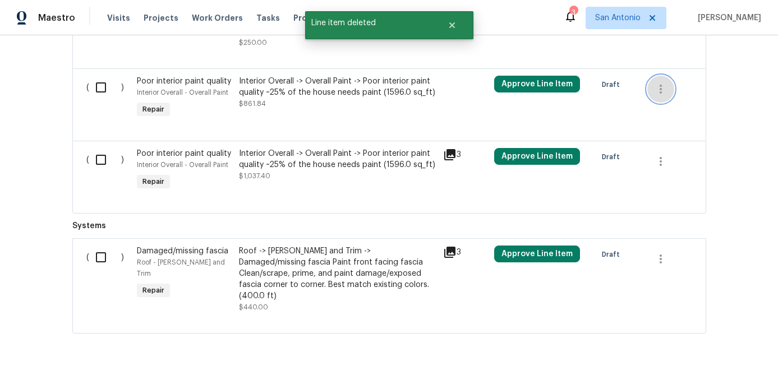
click at [666, 86] on icon "button" at bounding box center [660, 88] width 13 height 13
click at [666, 94] on li "Cancel" at bounding box center [669, 90] width 43 height 19
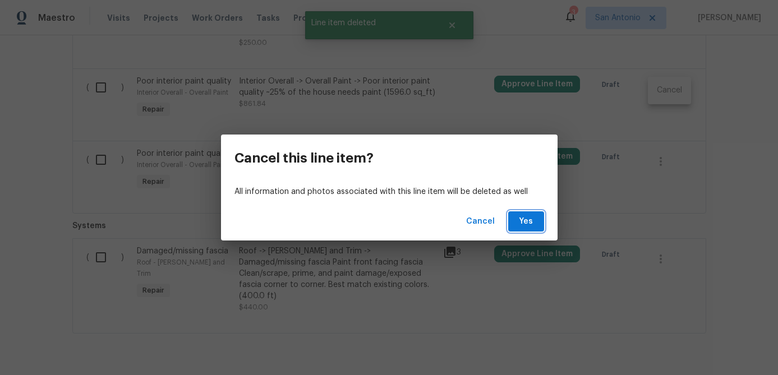
click at [526, 221] on span "Yes" at bounding box center [526, 222] width 18 height 14
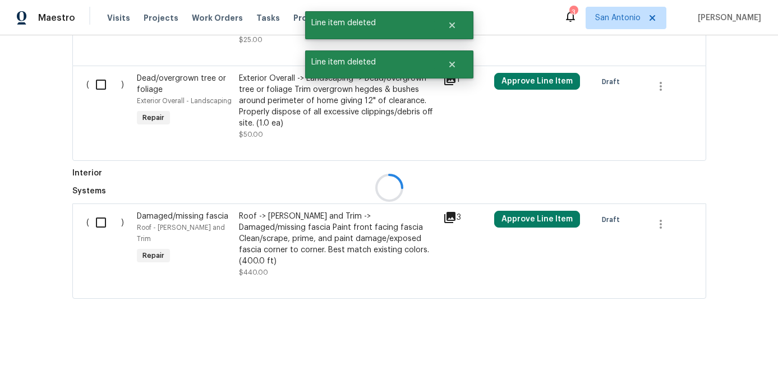
scroll to position [1321, 0]
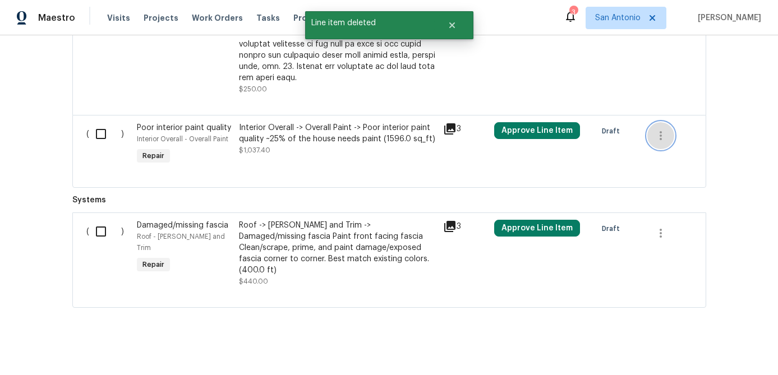
click at [663, 140] on icon "button" at bounding box center [660, 135] width 13 height 13
click at [666, 142] on li "Cancel" at bounding box center [669, 137] width 43 height 19
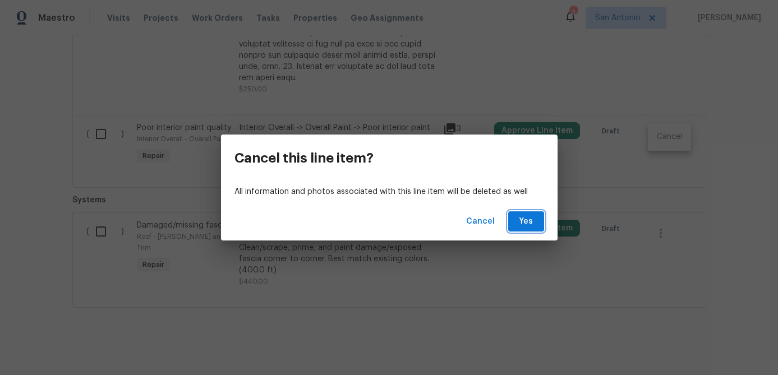
click at [541, 224] on button "Yes" at bounding box center [526, 221] width 36 height 21
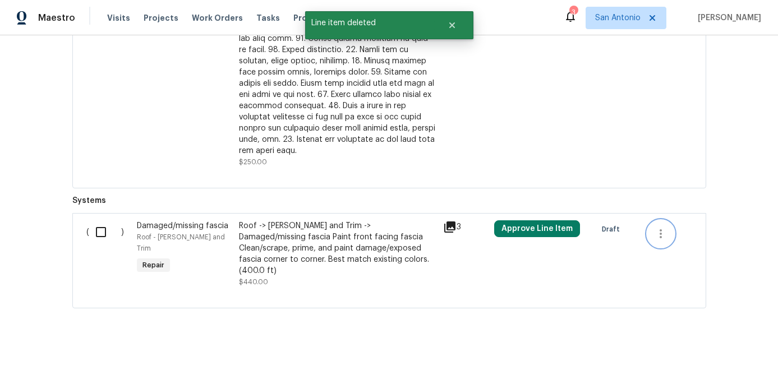
click at [670, 233] on button "button" at bounding box center [660, 233] width 27 height 27
click at [662, 234] on li "Cancel" at bounding box center [669, 235] width 43 height 19
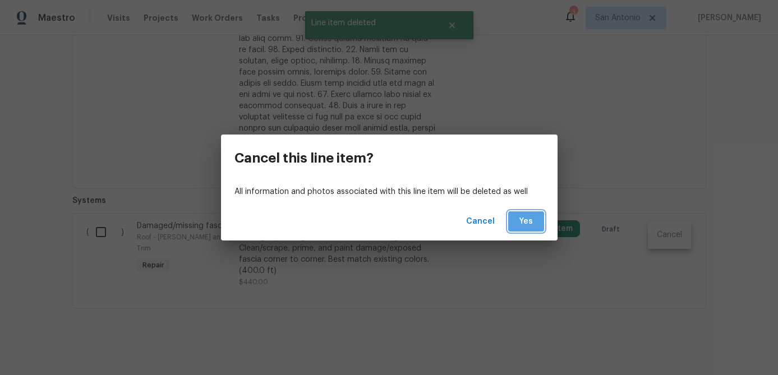
click at [525, 220] on span "Yes" at bounding box center [526, 222] width 18 height 14
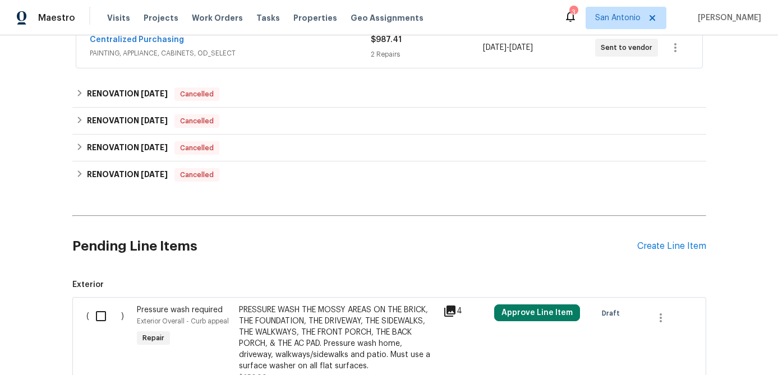
scroll to position [239, 0]
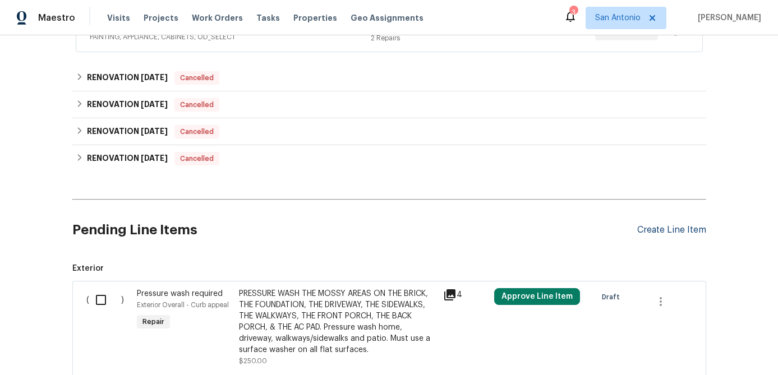
click at [656, 232] on div "Create Line Item" at bounding box center [671, 230] width 69 height 11
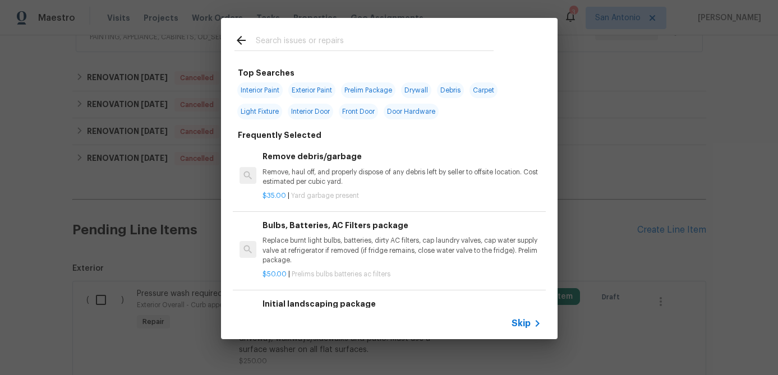
click at [518, 323] on span "Skip" at bounding box center [521, 323] width 19 height 11
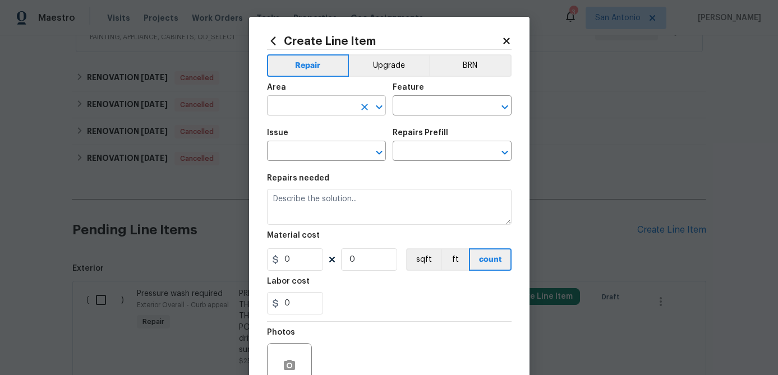
click at [302, 109] on input "text" at bounding box center [310, 106] width 87 height 17
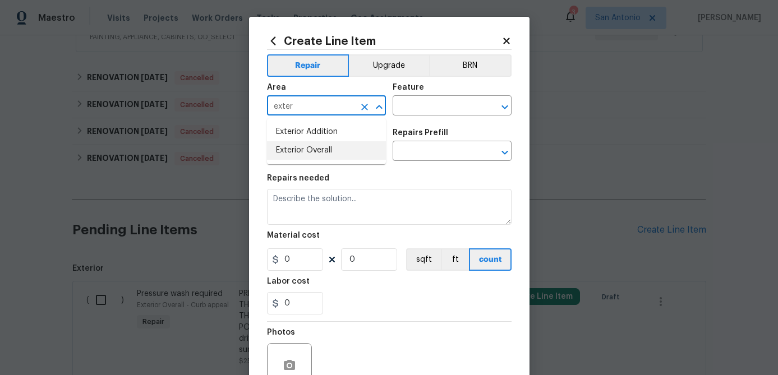
click at [293, 154] on li "Exterior Overall" at bounding box center [326, 150] width 119 height 19
type input "Exterior Overall"
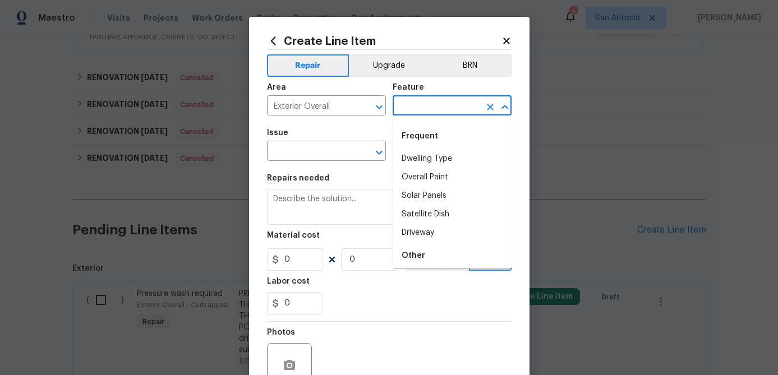
click at [428, 110] on input "text" at bounding box center [436, 106] width 87 height 17
click at [422, 184] on li "Overall Paint" at bounding box center [452, 177] width 119 height 19
type input "Overall Paint"
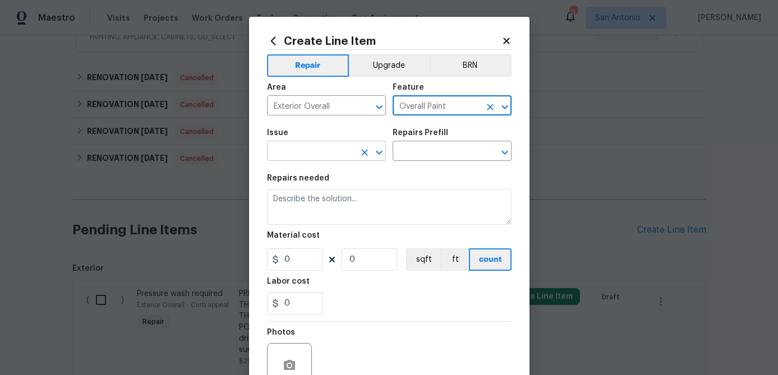
click at [322, 154] on input "text" at bounding box center [310, 152] width 87 height 17
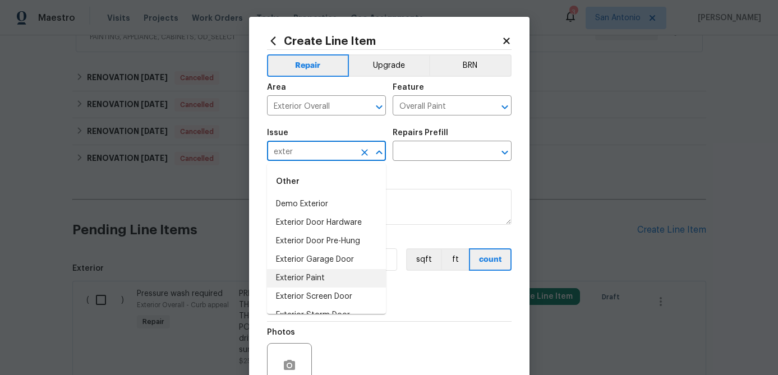
click at [307, 282] on li "Exterior Paint" at bounding box center [326, 278] width 119 height 19
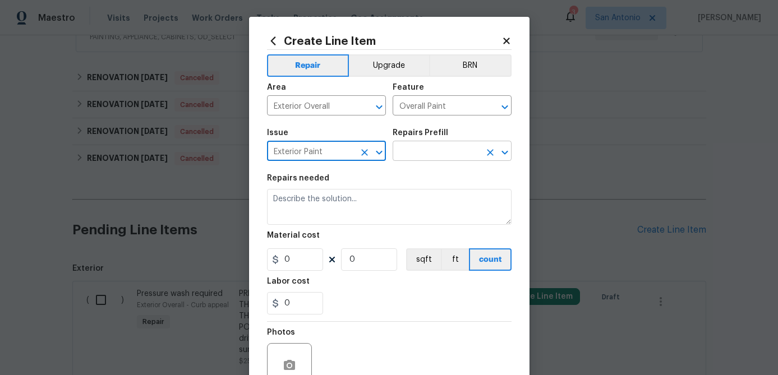
type input "Exterior Paint"
click at [426, 153] on input "text" at bounding box center [436, 152] width 87 height 17
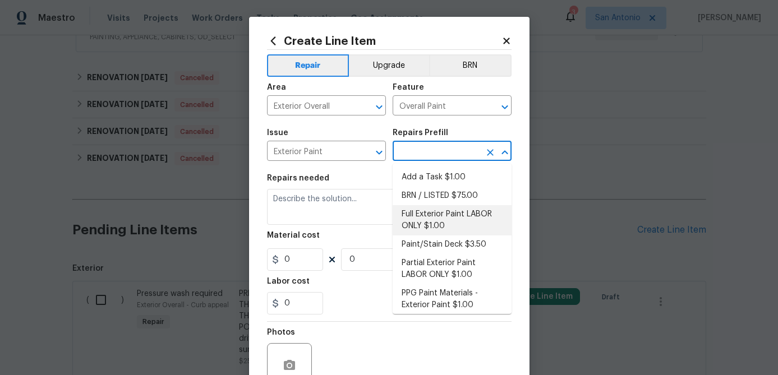
click at [412, 220] on li "Full Exterior Paint LABOR ONLY $1.00" at bounding box center [452, 220] width 119 height 30
type input "Full Exterior Paint LABOR ONLY $1.00"
type textarea "Full Exterior Paint - Prep, mask and paint the exterior of the home. Ensure tha…"
type input "1"
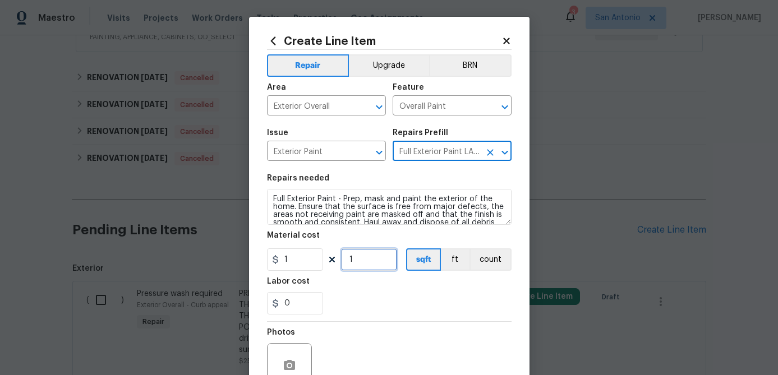
click at [368, 256] on input "1" at bounding box center [369, 259] width 56 height 22
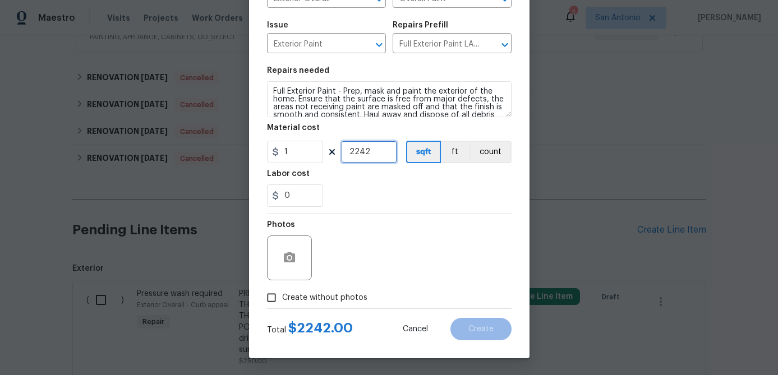
type input "2242"
click at [274, 296] on input "Create without photos" at bounding box center [271, 297] width 21 height 21
checkbox input "true"
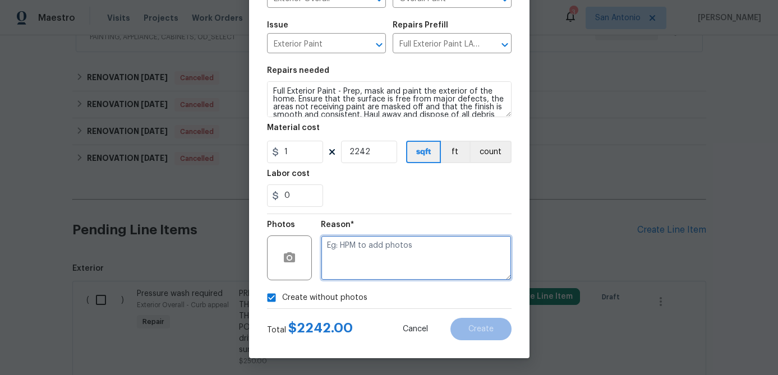
click at [330, 266] on textarea at bounding box center [416, 258] width 191 height 45
type textarea "."
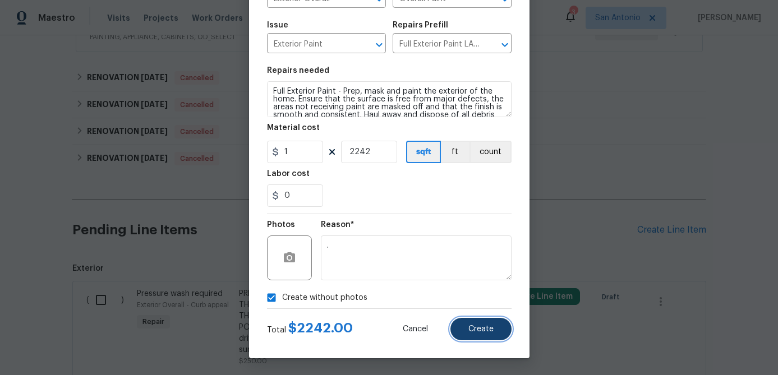
click at [484, 325] on span "Create" at bounding box center [480, 329] width 25 height 8
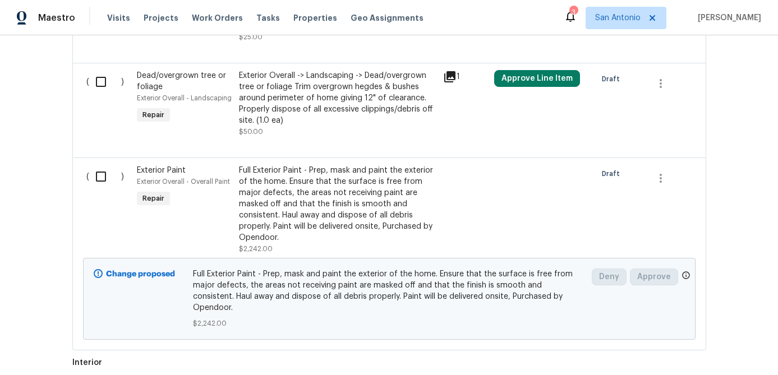
scroll to position [923, 0]
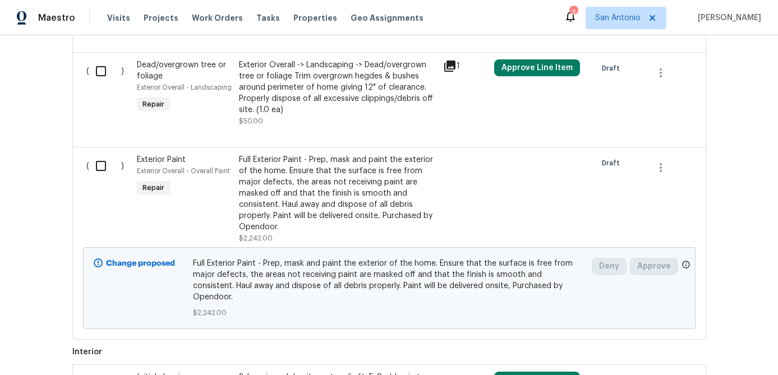
click at [321, 193] on div "Full Exterior Paint - Prep, mask and paint the exterior of the home. Ensure tha…" at bounding box center [337, 193] width 197 height 79
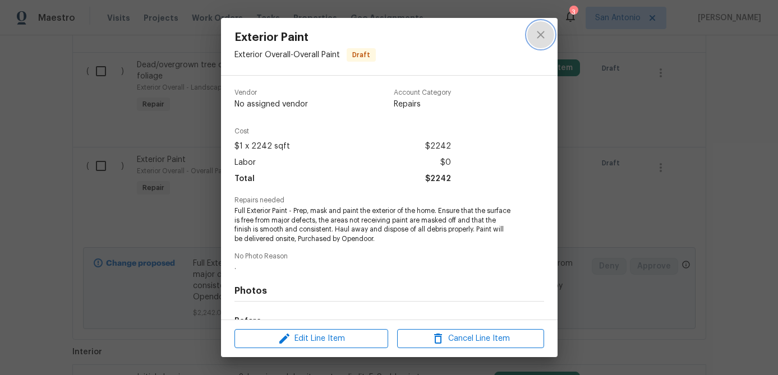
click at [538, 36] on icon "close" at bounding box center [540, 34] width 7 height 7
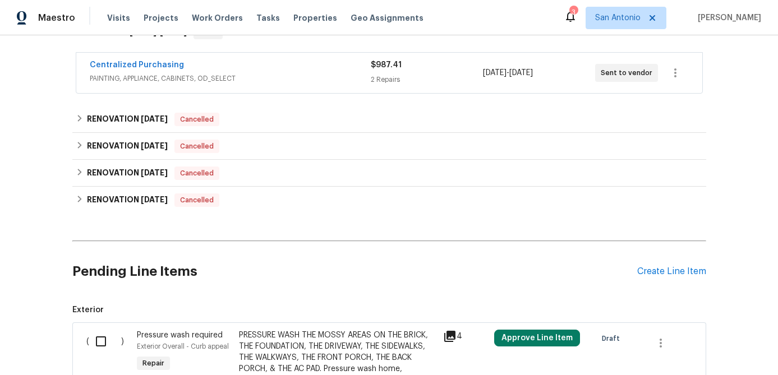
scroll to position [255, 0]
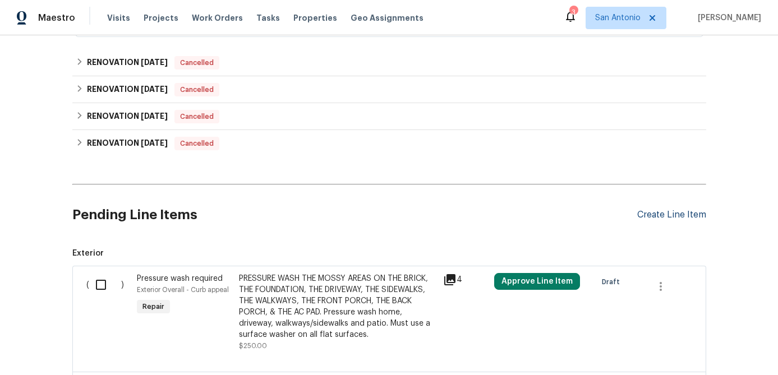
click at [666, 216] on div "Create Line Item" at bounding box center [671, 215] width 69 height 11
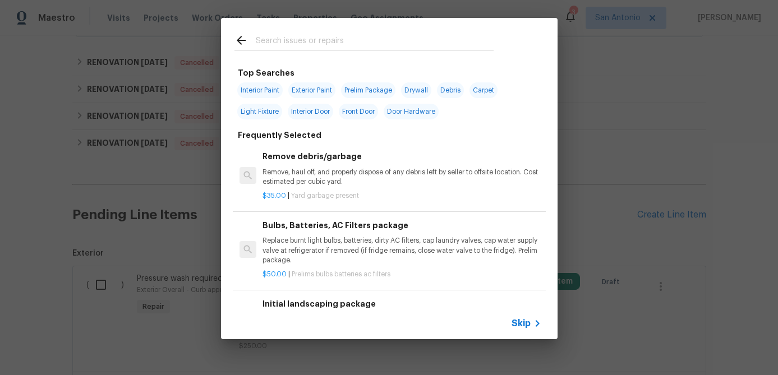
click at [522, 319] on span "Skip" at bounding box center [521, 323] width 19 height 11
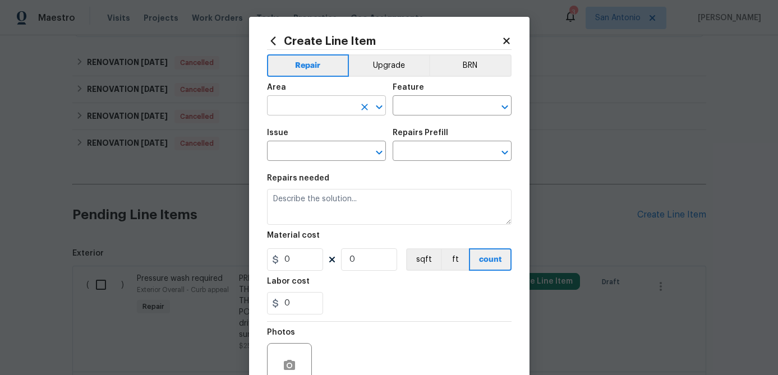
click at [303, 105] on input "text" at bounding box center [310, 106] width 87 height 17
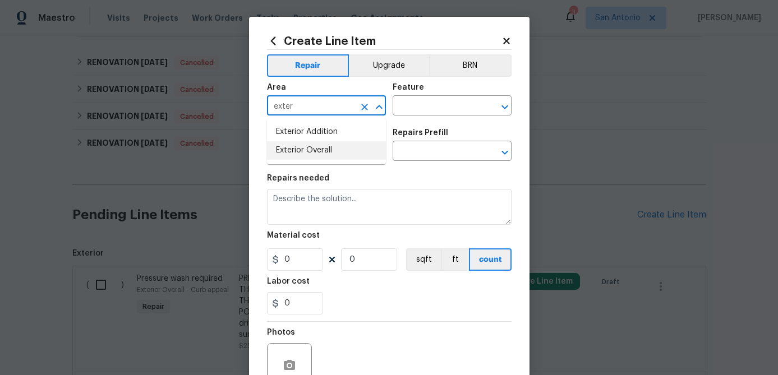
click at [299, 147] on li "Exterior Overall" at bounding box center [326, 150] width 119 height 19
type input "Exterior Overall"
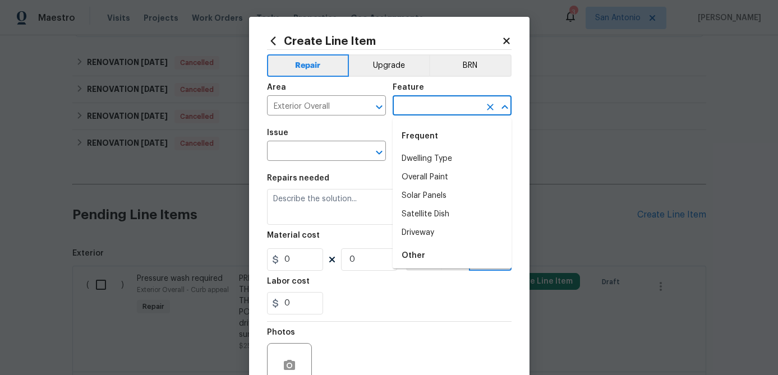
click at [408, 109] on input "text" at bounding box center [436, 106] width 87 height 17
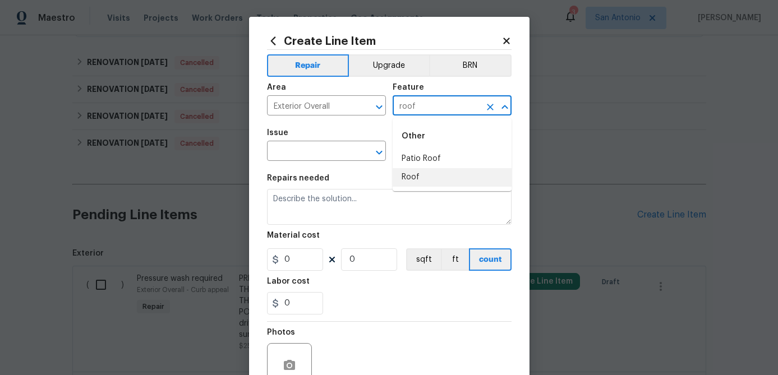
click at [411, 178] on li "Roof" at bounding box center [452, 177] width 119 height 19
type input "Roof"
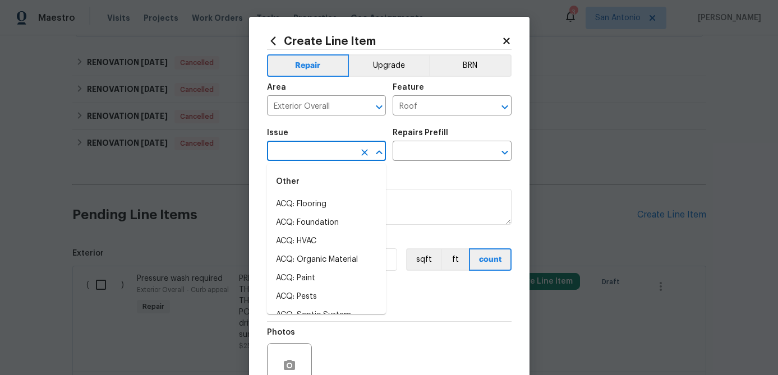
click at [326, 156] on input "text" at bounding box center [310, 152] width 87 height 17
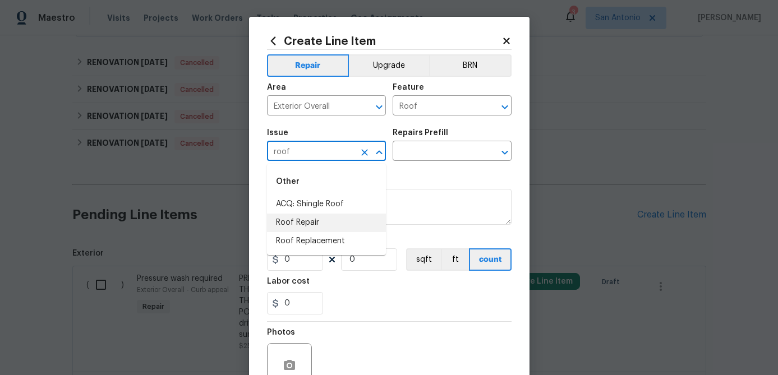
click at [302, 223] on li "Roof Repair" at bounding box center [326, 223] width 119 height 19
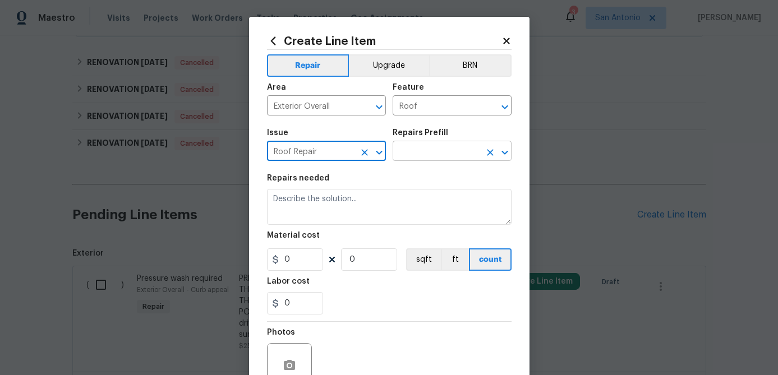
type input "Roof Repair"
click at [426, 161] on input "text" at bounding box center [436, 152] width 87 height 17
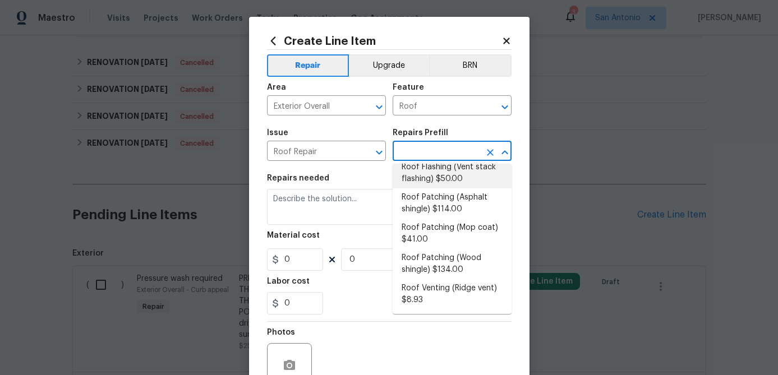
scroll to position [0, 0]
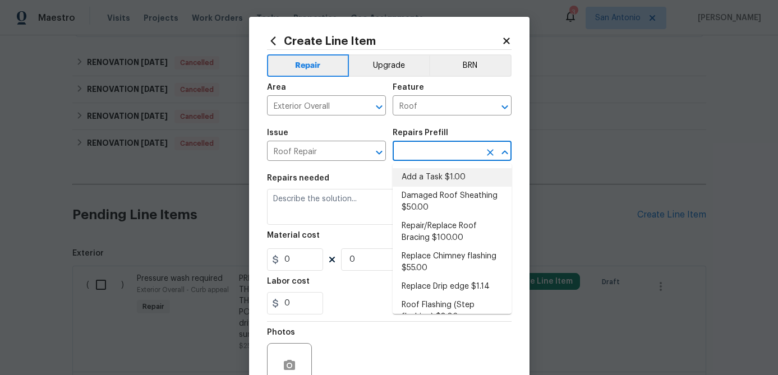
click at [442, 177] on li "Add a Task $1.00" at bounding box center [452, 177] width 119 height 19
type input "Eaves and Trim"
type input "Add a Task $1.00"
type textarea "HPM to detail"
type input "1"
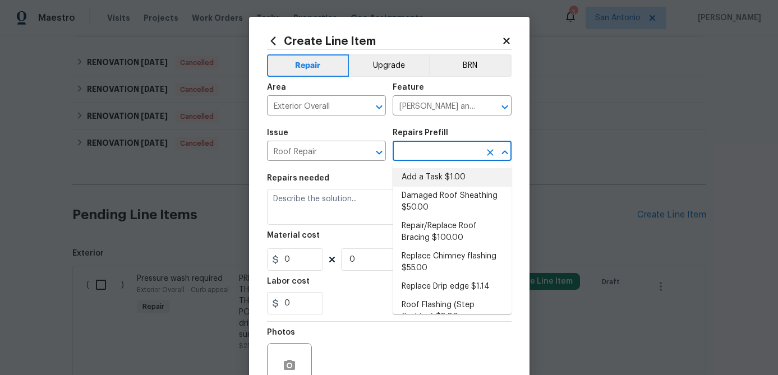
type input "1"
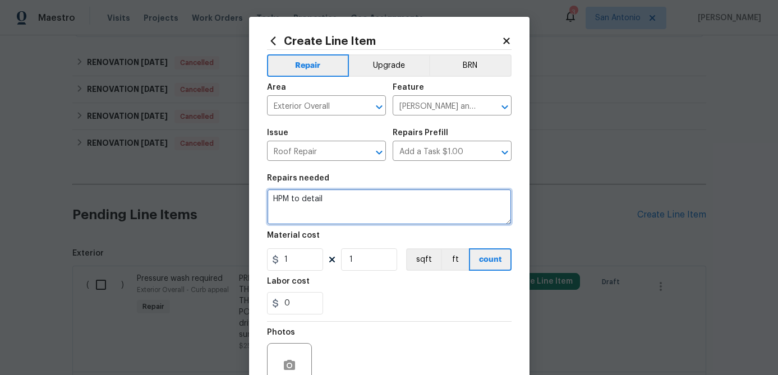
click at [273, 199] on textarea "HPM to detail" at bounding box center [389, 207] width 245 height 36
drag, startPoint x: 332, startPoint y: 200, endPoint x: 229, endPoint y: 195, distance: 102.8
click at [229, 195] on div "Create Line Item Repair Upgrade BRN Area Exterior Overall ​ Feature Eaves and T…" at bounding box center [389, 187] width 778 height 375
type textarea "p"
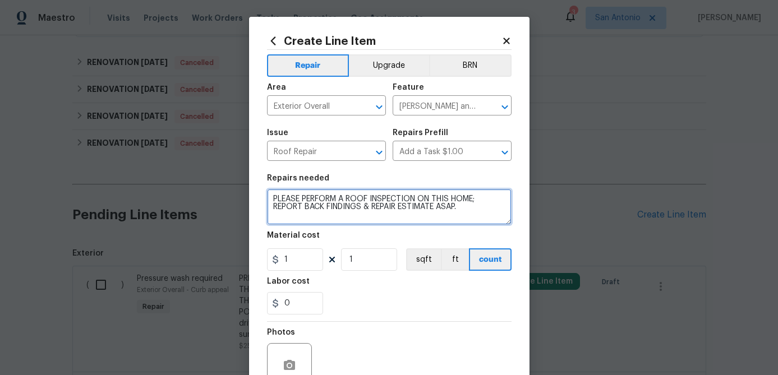
scroll to position [108, 0]
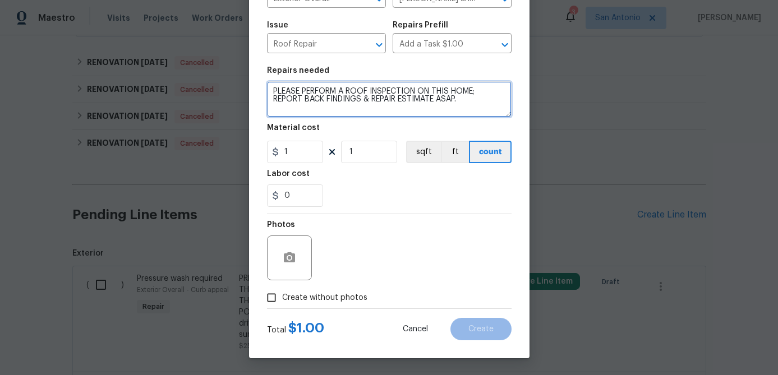
type textarea "PLEASE PERFORM A ROOF INSPECTION ON THIS HOME; REPORT BACK FINDINGS & REPAIR ES…"
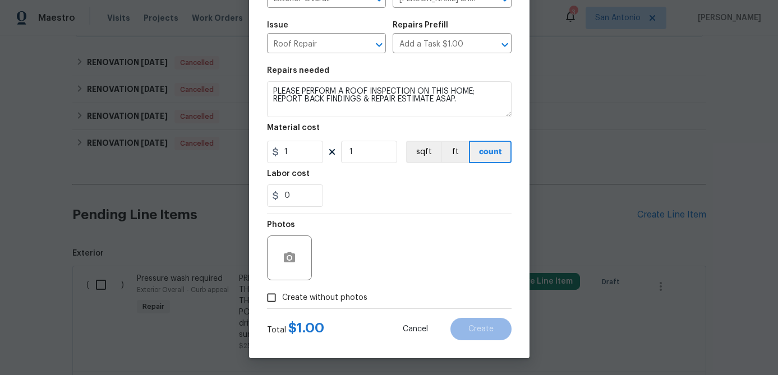
click at [270, 305] on input "Create without photos" at bounding box center [271, 297] width 21 height 21
checkbox input "true"
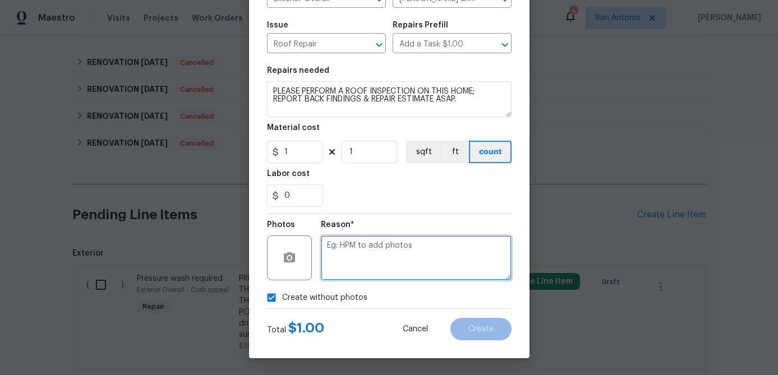
click at [338, 260] on textarea at bounding box center [416, 258] width 191 height 45
type textarea "."
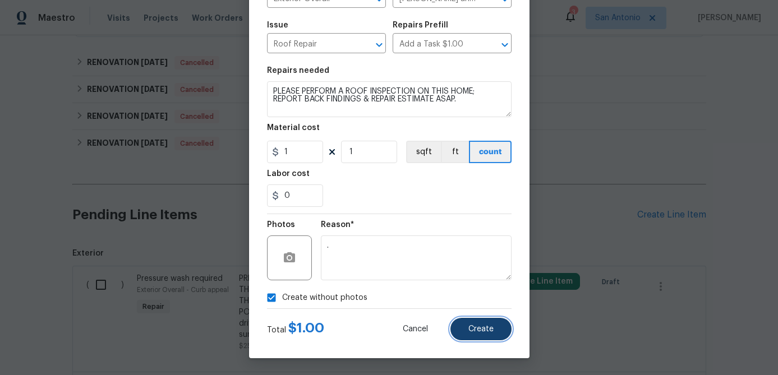
click at [494, 335] on button "Create" at bounding box center [480, 329] width 61 height 22
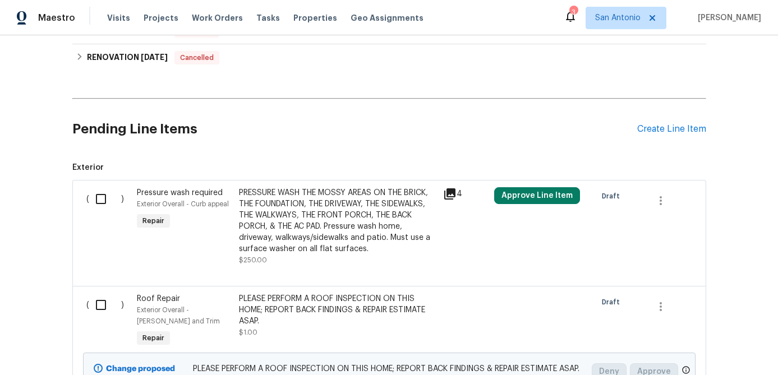
scroll to position [341, 0]
click at [665, 125] on div "Create Line Item" at bounding box center [671, 128] width 69 height 11
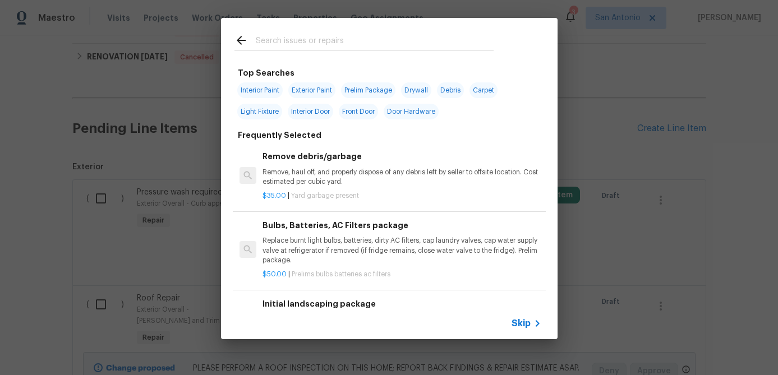
click at [518, 322] on span "Skip" at bounding box center [521, 323] width 19 height 11
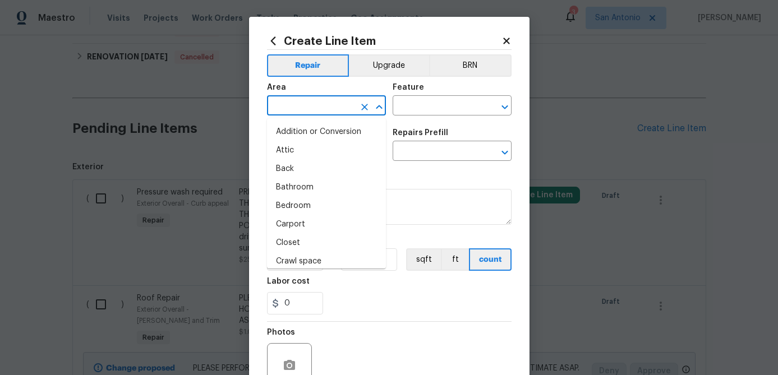
click at [310, 108] on input "text" at bounding box center [310, 106] width 87 height 17
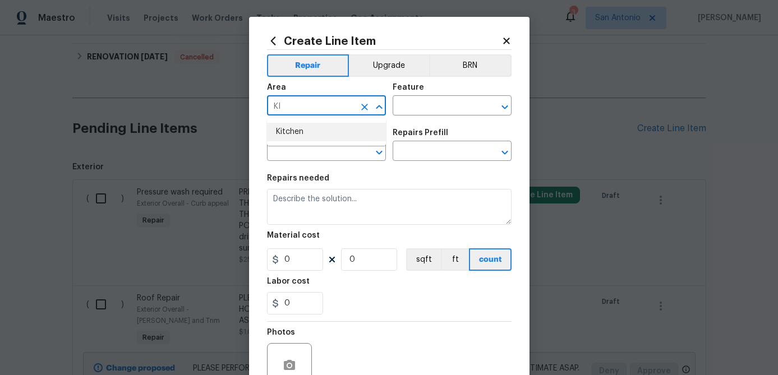
click at [293, 130] on li "Kitchen" at bounding box center [326, 132] width 119 height 19
type input "Kitchen"
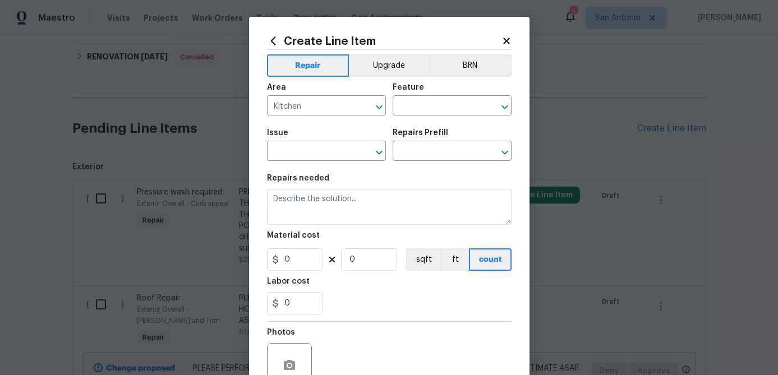
click at [424, 117] on div "Area Kitchen ​ Feature ​" at bounding box center [389, 99] width 245 height 45
click at [424, 116] on div "Area Kitchen ​ Feature ​" at bounding box center [389, 99] width 245 height 45
click at [427, 107] on input "text" at bounding box center [436, 106] width 87 height 17
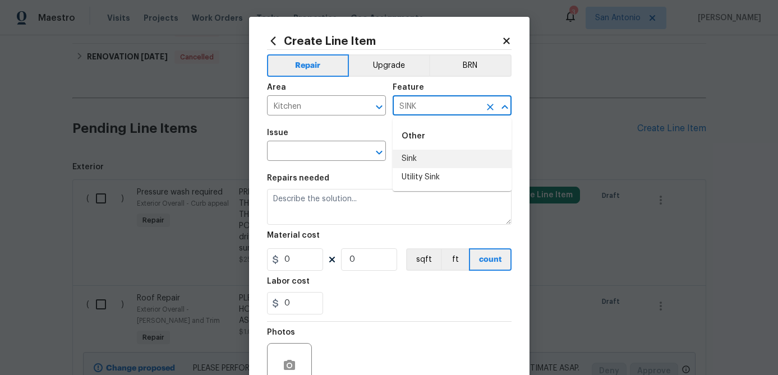
click at [420, 153] on li "Sink" at bounding box center [452, 159] width 119 height 19
type input "Sink"
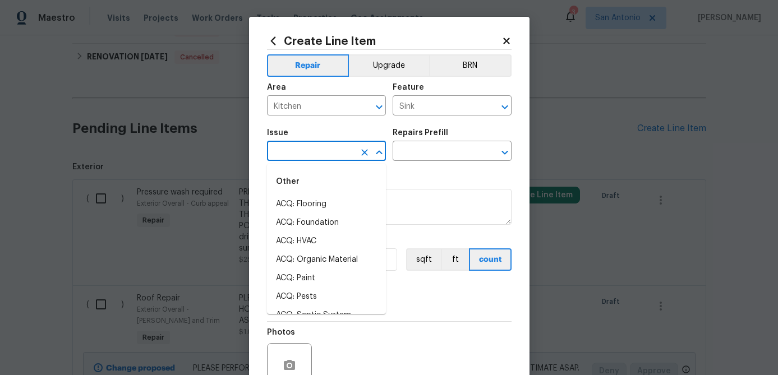
click at [319, 151] on input "text" at bounding box center [310, 152] width 87 height 17
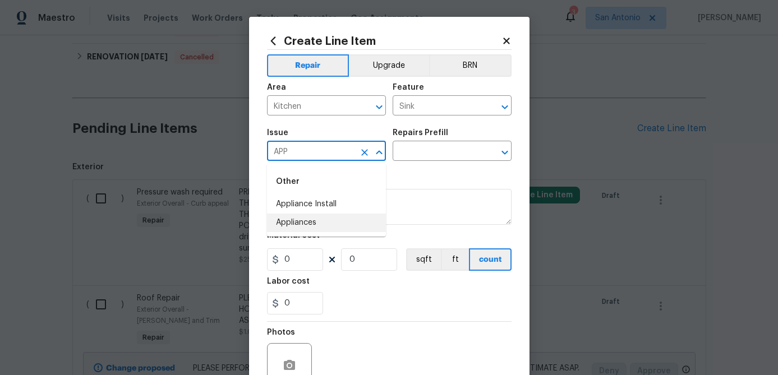
click at [297, 224] on li "Appliances" at bounding box center [326, 223] width 119 height 19
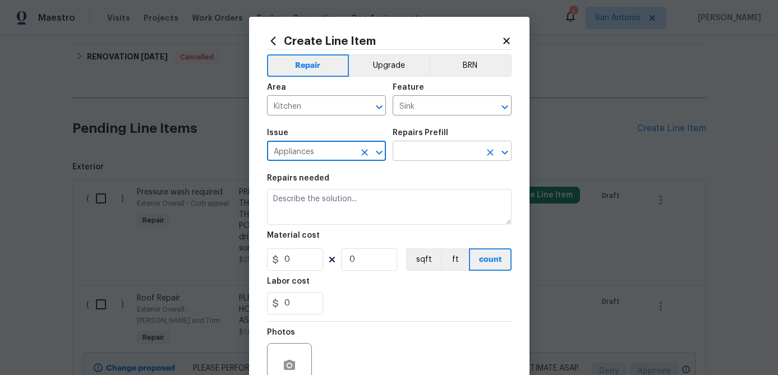
type input "Appliances"
click at [416, 159] on input "text" at bounding box center [436, 152] width 87 height 17
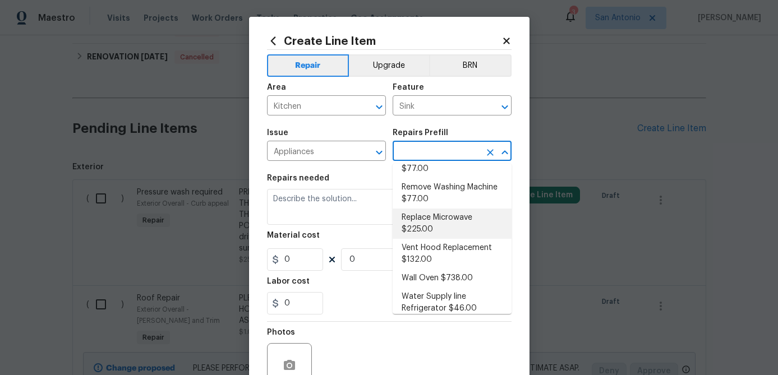
scroll to position [0, 0]
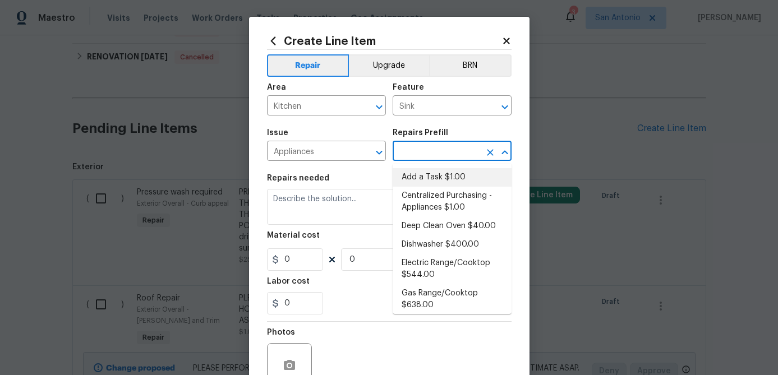
click at [430, 177] on li "Add a Task $1.00" at bounding box center [452, 177] width 119 height 19
type input "Appliances"
type input "Add a Task $1.00"
type textarea "HPM to detail"
type input "1"
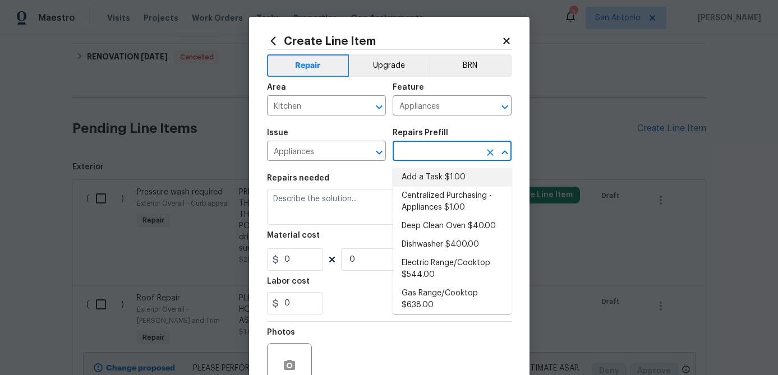
type input "1"
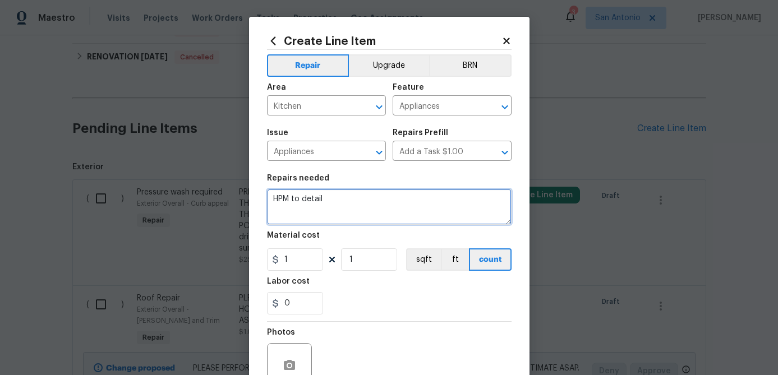
drag, startPoint x: 321, startPoint y: 200, endPoint x: 218, endPoint y: 200, distance: 103.8
click at [218, 200] on div "Create Line Item Repair Upgrade BRN Area Kitchen ​ Feature Appliances ​ Issue A…" at bounding box center [389, 187] width 778 height 375
type textarea "GARBAGE DISPOSAL APPEARS TO BE STUCK; CHECK FOR PROPER OPERATION."
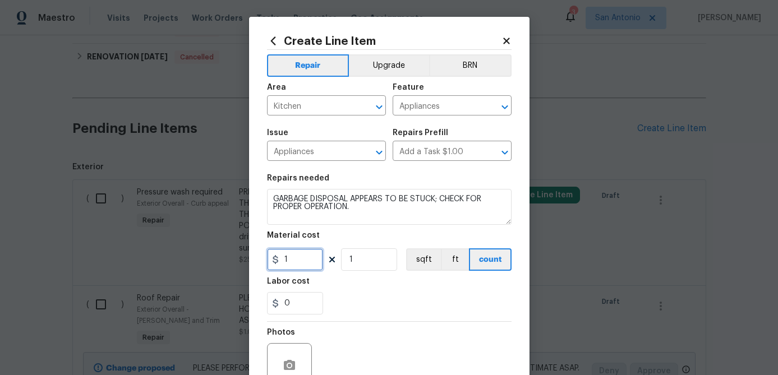
click at [295, 261] on input "1" at bounding box center [295, 259] width 56 height 22
type input "25"
click at [372, 255] on input "1" at bounding box center [369, 259] width 56 height 22
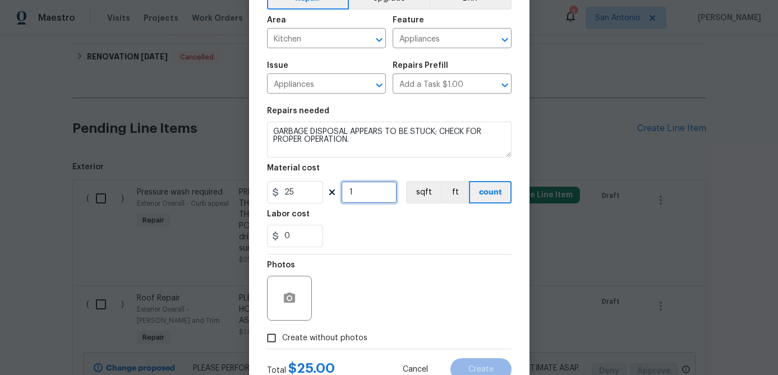
scroll to position [108, 0]
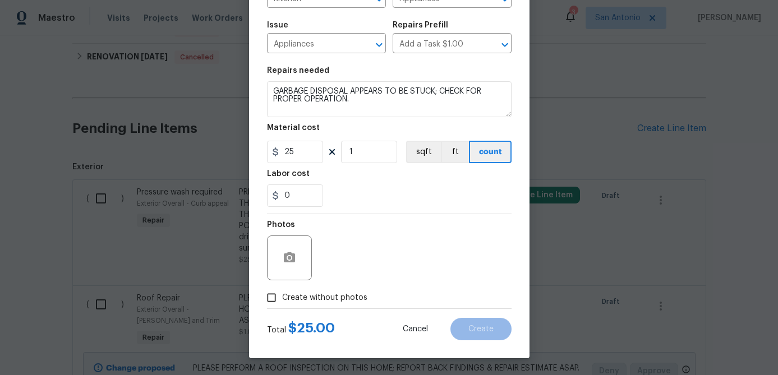
click at [275, 299] on input "Create without photos" at bounding box center [271, 297] width 21 height 21
checkbox input "true"
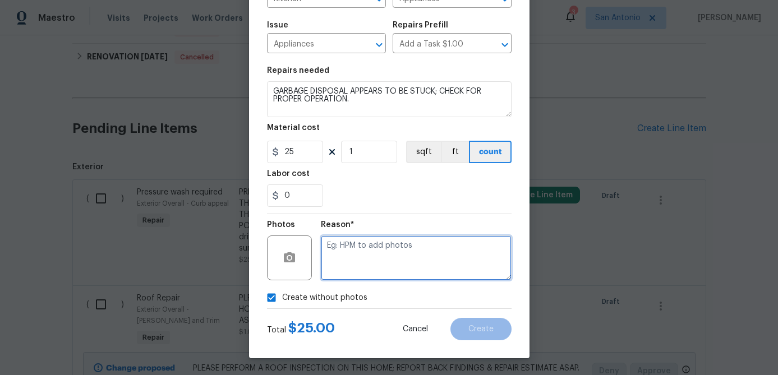
click at [354, 266] on textarea at bounding box center [416, 258] width 191 height 45
type textarea "."
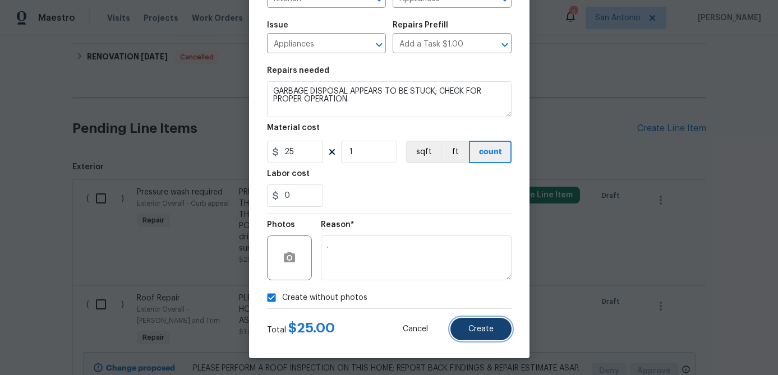
click at [504, 332] on button "Create" at bounding box center [480, 329] width 61 height 22
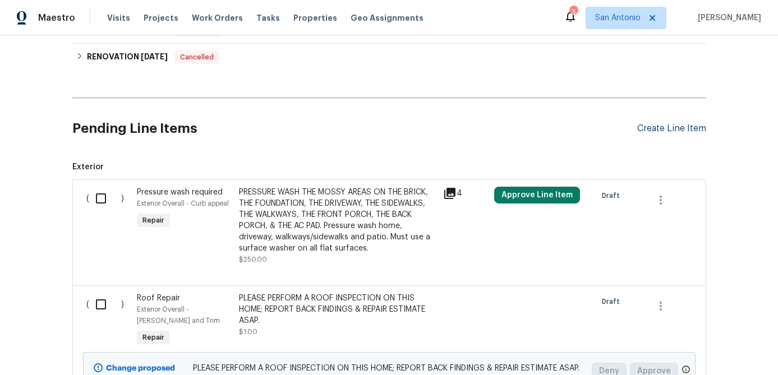
click at [645, 126] on div "Create Line Item" at bounding box center [671, 128] width 69 height 11
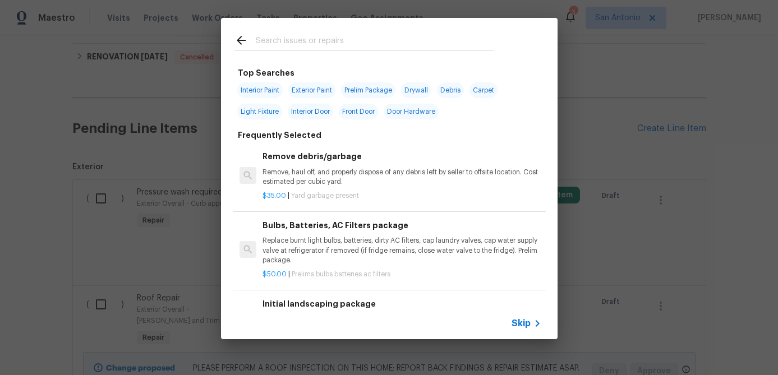
click at [520, 324] on span "Skip" at bounding box center [521, 323] width 19 height 11
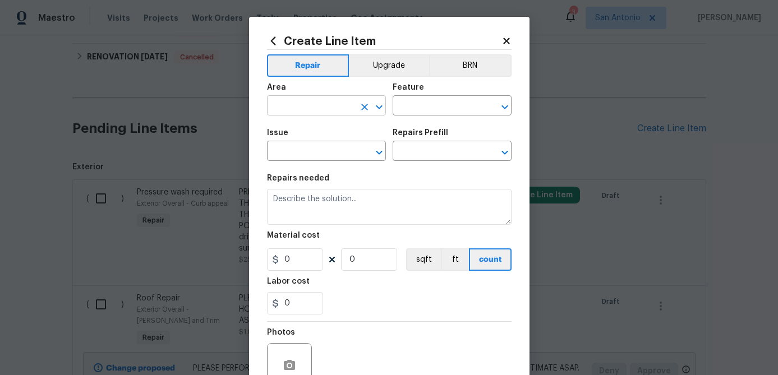
click at [332, 104] on input "text" at bounding box center [310, 106] width 87 height 17
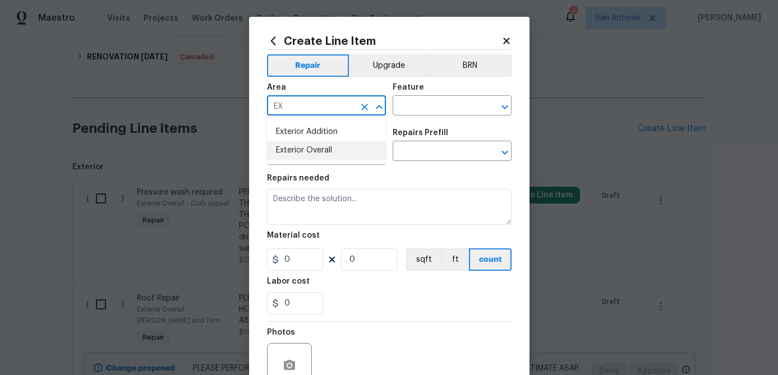
click at [309, 149] on li "Exterior Overall" at bounding box center [326, 150] width 119 height 19
type input "Exterior Overall"
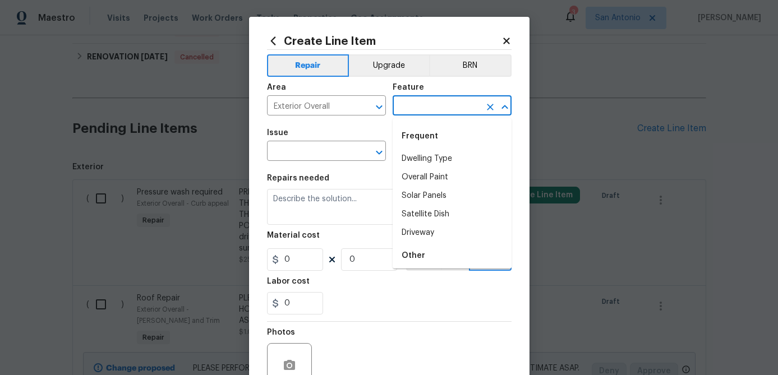
click at [412, 105] on input "text" at bounding box center [436, 106] width 87 height 17
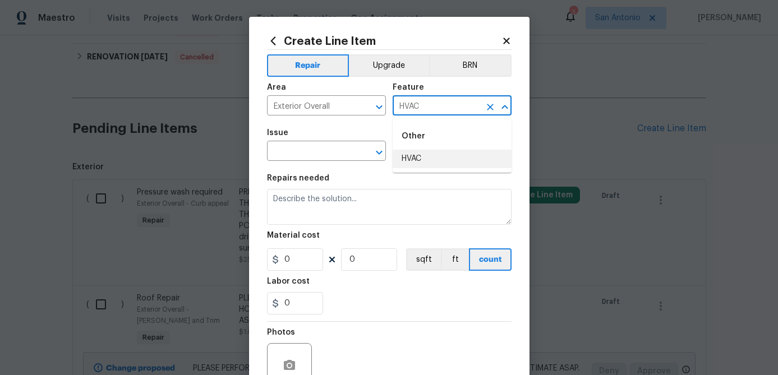
click at [412, 156] on li "HVAC" at bounding box center [452, 159] width 119 height 19
type input "HVAC"
click at [310, 149] on input "text" at bounding box center [310, 152] width 87 height 17
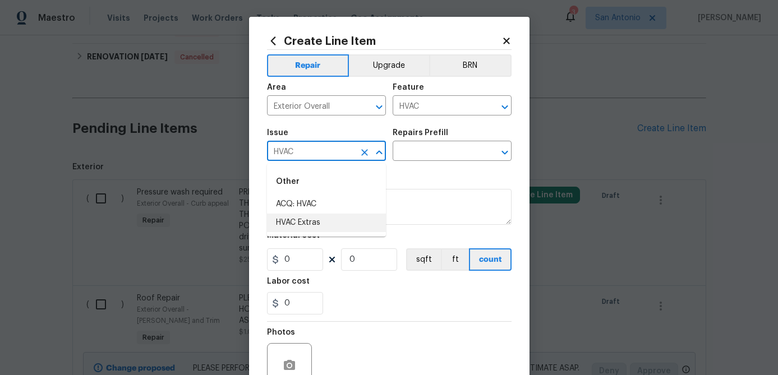
click at [296, 225] on li "HVAC Extras" at bounding box center [326, 223] width 119 height 19
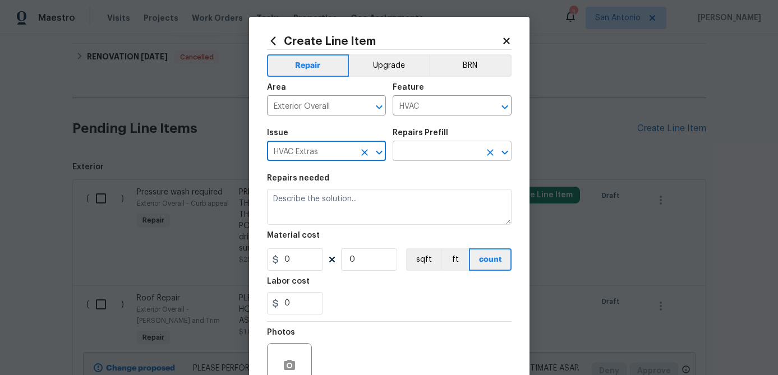
type input "HVAC Extras"
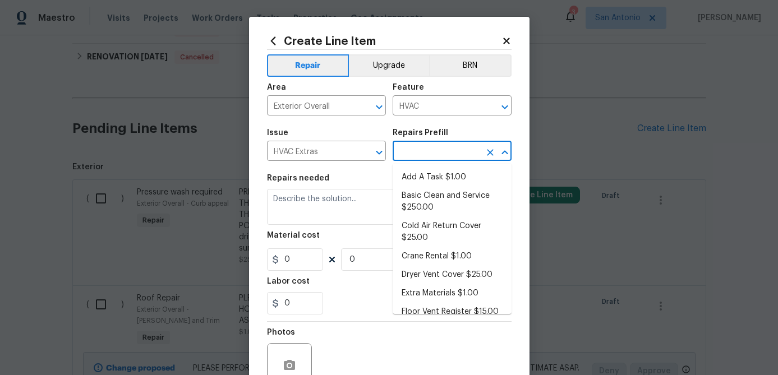
click at [427, 149] on input "text" at bounding box center [436, 152] width 87 height 17
click at [425, 169] on li "Add A Task $1.00" at bounding box center [452, 177] width 119 height 19
type input "Add A Task $1.00"
type textarea "HPM to detail"
type input "1"
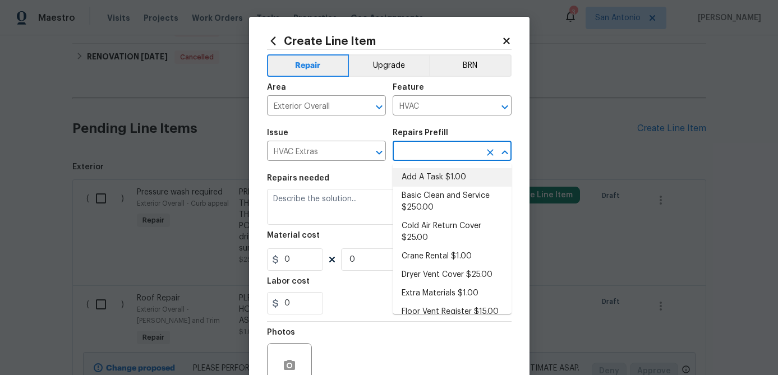
type input "1"
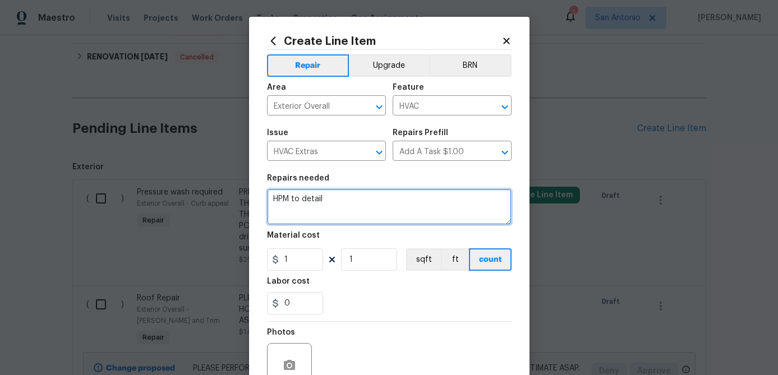
drag, startPoint x: 345, startPoint y: 197, endPoint x: 238, endPoint y: 206, distance: 106.9
click at [238, 206] on div "Create Line Item Repair Upgrade BRN Area Exterior Overall ​ Feature HVAC ​ Issu…" at bounding box center [389, 187] width 778 height 375
drag, startPoint x: 326, startPoint y: 197, endPoint x: 261, endPoint y: 196, distance: 65.1
click at [261, 196] on div "Create Line Item Repair Upgrade BRN Area Exterior Overall ​ Feature HVAC ​ Issu…" at bounding box center [389, 241] width 280 height 449
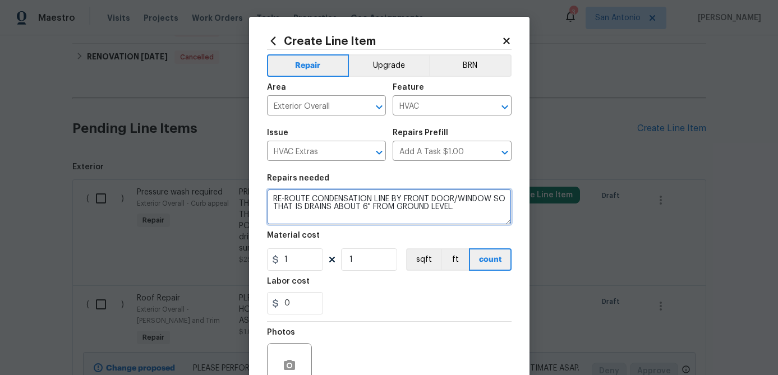
drag, startPoint x: 473, startPoint y: 210, endPoint x: 270, endPoint y: 201, distance: 203.3
click at [270, 201] on textarea "RE-ROUTE CONDENSATION LINE BY FRONT DOOR/WINDOW SO THAT IS DRAINS ABOUT 6" FROM…" at bounding box center [389, 207] width 245 height 36
type textarea "RE-ROUTE CONDENSATION LINE BY FRONT DOOR/WINDOW SO THAT IS DRAINS ABOUT 6" FROM…"
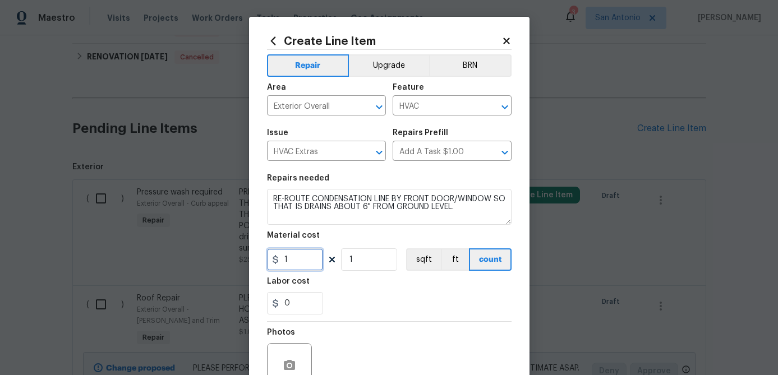
click at [296, 261] on input "1" at bounding box center [295, 259] width 56 height 22
type input "45"
click at [376, 259] on input "1" at bounding box center [369, 259] width 56 height 22
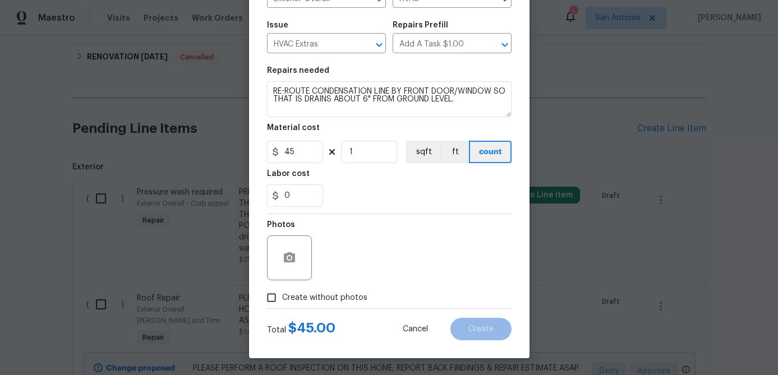
click at [269, 302] on input "Create without photos" at bounding box center [271, 297] width 21 height 21
checkbox input "true"
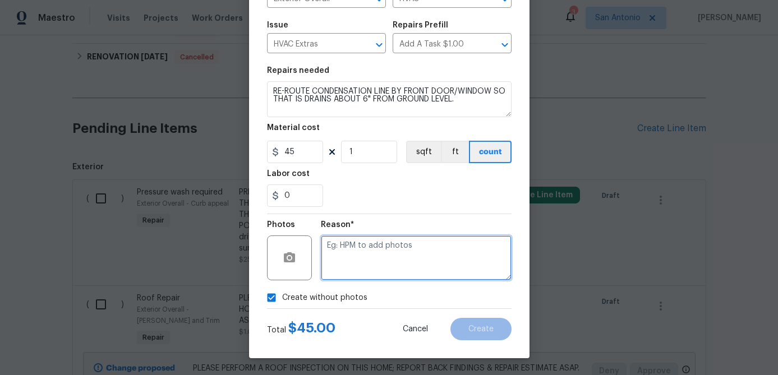
click at [353, 271] on textarea at bounding box center [416, 258] width 191 height 45
type textarea "."
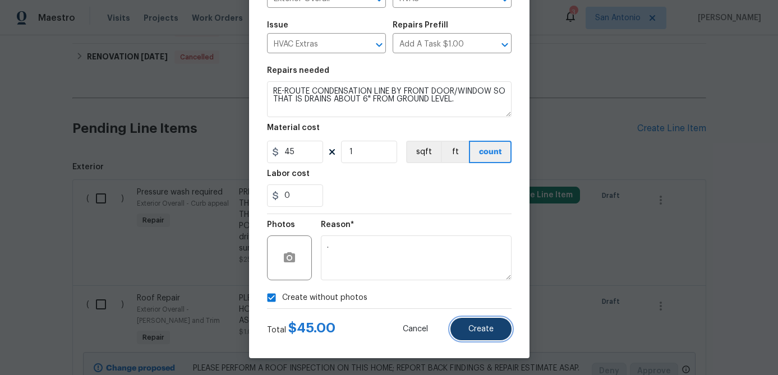
click at [489, 324] on button "Create" at bounding box center [480, 329] width 61 height 22
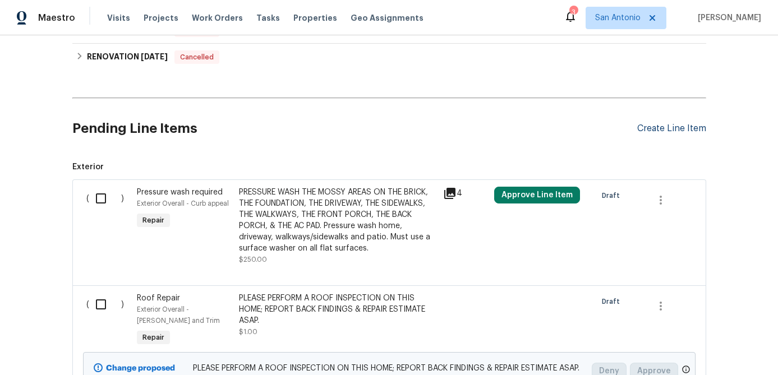
click at [665, 127] on div "Create Line Item" at bounding box center [671, 128] width 69 height 11
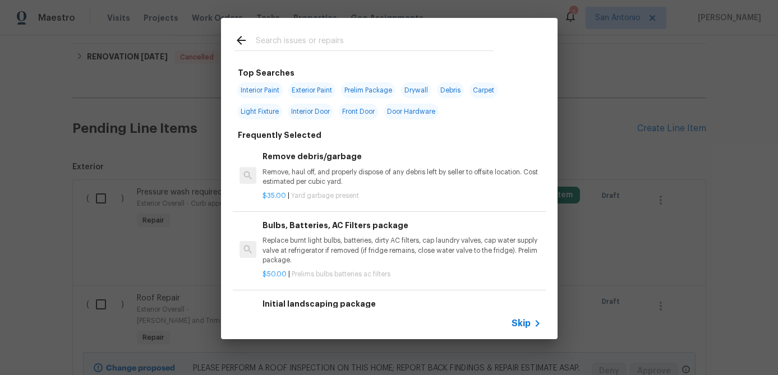
click at [526, 317] on div "Skip" at bounding box center [528, 323] width 33 height 13
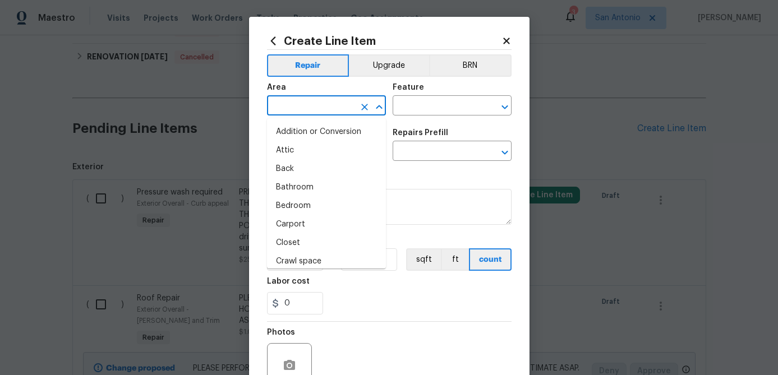
click at [343, 113] on input "text" at bounding box center [310, 106] width 87 height 17
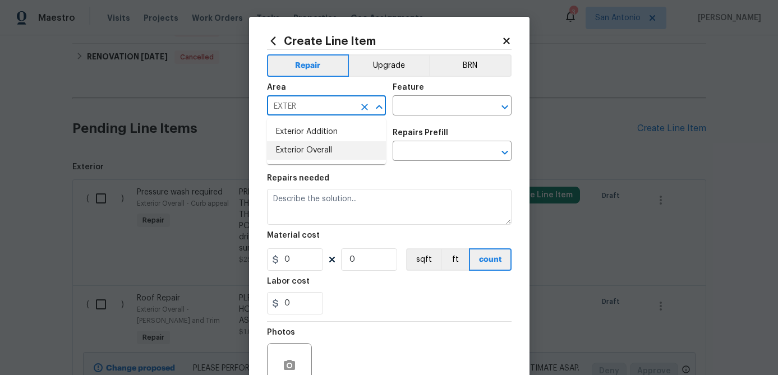
click at [330, 148] on li "Exterior Overall" at bounding box center [326, 150] width 119 height 19
type input "Exterior Overall"
click at [415, 94] on div "Feature" at bounding box center [452, 91] width 119 height 15
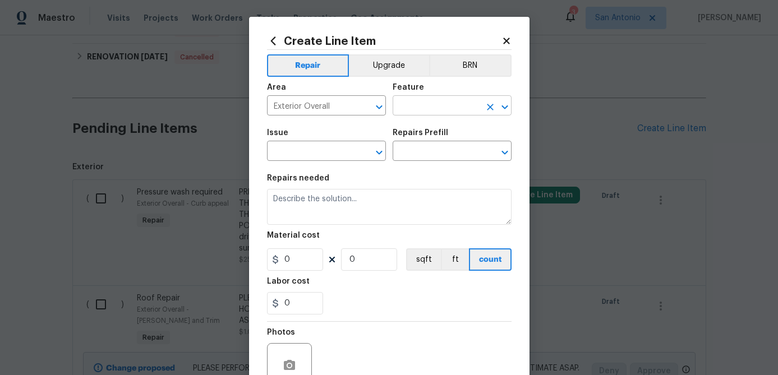
click at [414, 99] on input "text" at bounding box center [436, 106] width 87 height 17
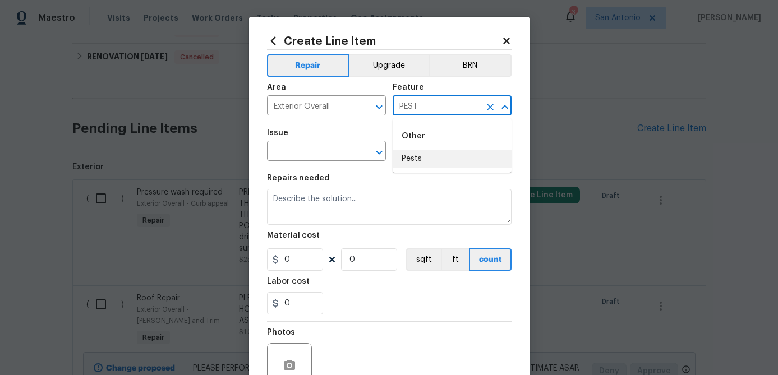
click at [403, 160] on li "Pests" at bounding box center [452, 159] width 119 height 19
type input "Pests"
click at [310, 152] on input "text" at bounding box center [310, 152] width 87 height 17
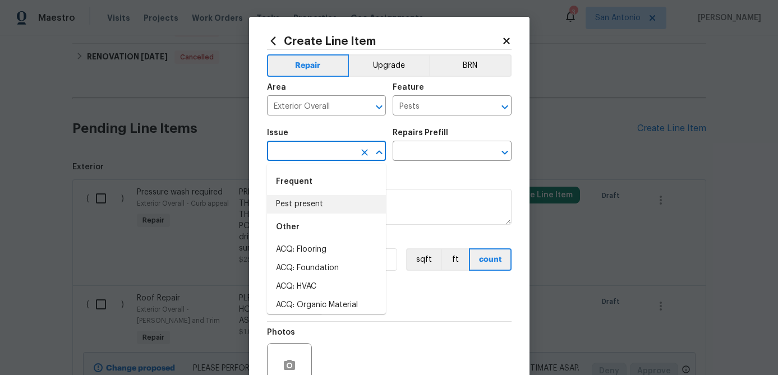
click at [301, 205] on li "Pest present" at bounding box center [326, 204] width 119 height 19
type input "Pest present"
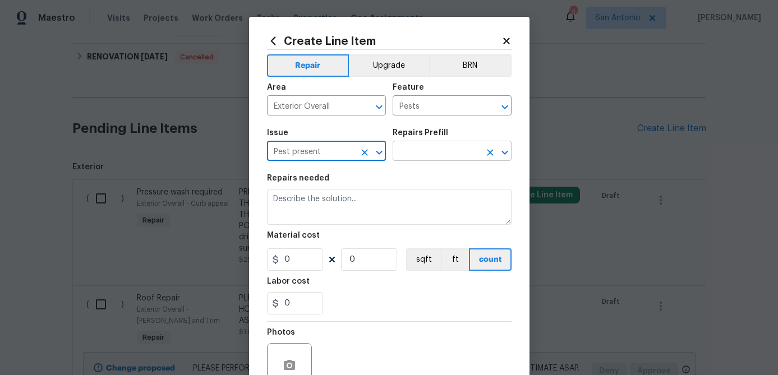
click at [423, 153] on input "text" at bounding box center [436, 152] width 87 height 17
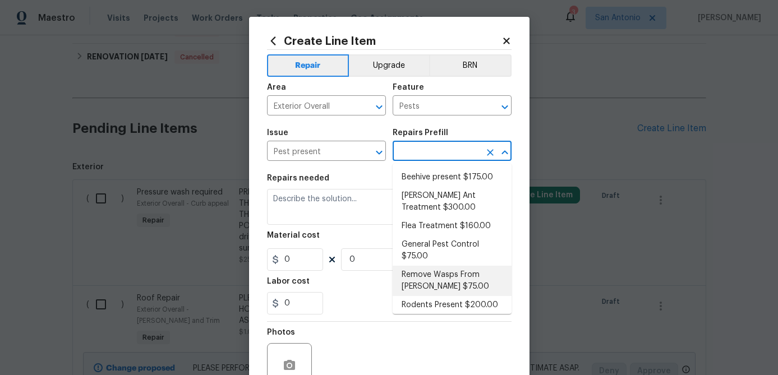
click at [423, 277] on li "Remove Wasps From Eaves $75.00" at bounding box center [452, 281] width 119 height 30
type input "Remove Wasps From Eaves $75.00"
type textarea "Remove Wasps From Eaves"
type input "75"
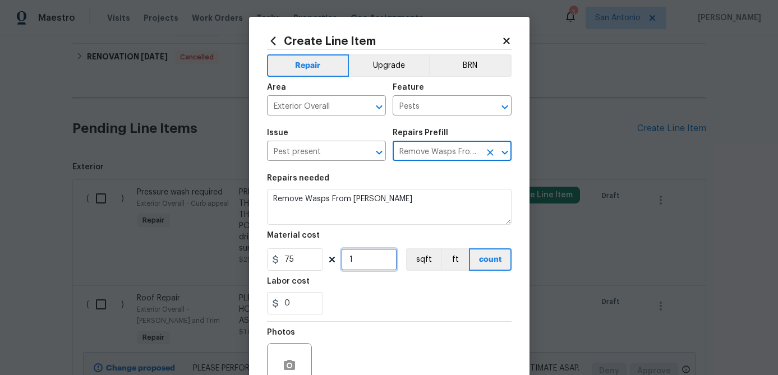
click at [370, 258] on input "1" at bounding box center [369, 259] width 56 height 22
type input "2"
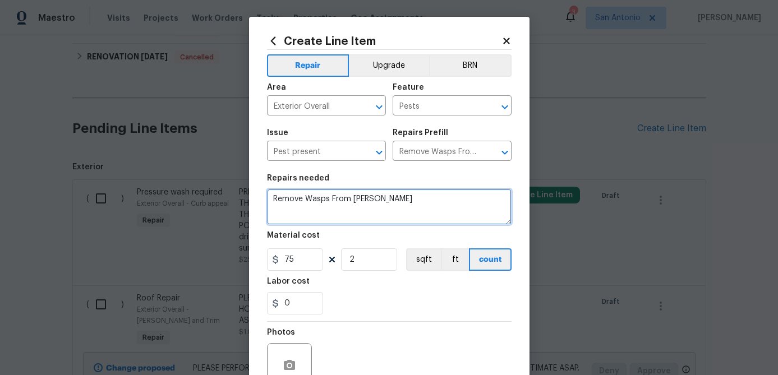
click at [271, 201] on textarea "Remove Wasps From Eaves" at bounding box center [389, 207] width 245 height 36
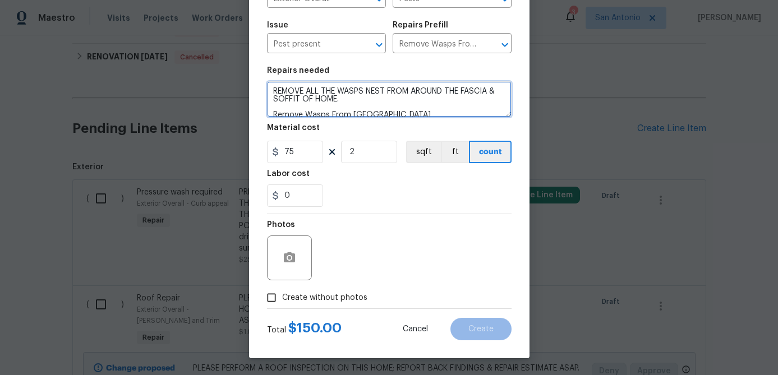
type textarea "REMOVE ALL THE WASPS NEST FROM AROUND THE FASCIA & SOFFIT OF HOME. Remove Wasps…"
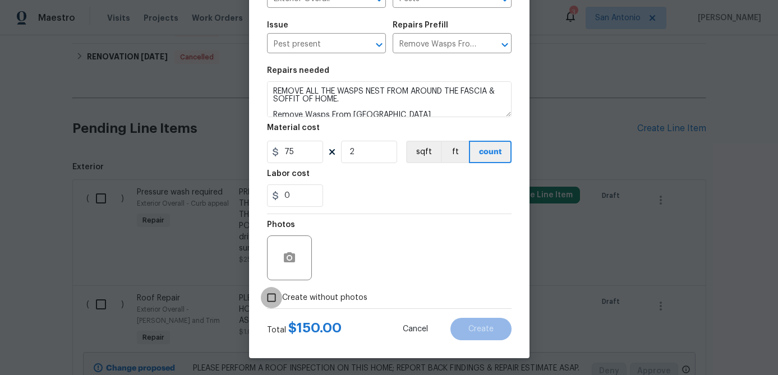
click at [273, 300] on input "Create without photos" at bounding box center [271, 297] width 21 height 21
checkbox input "true"
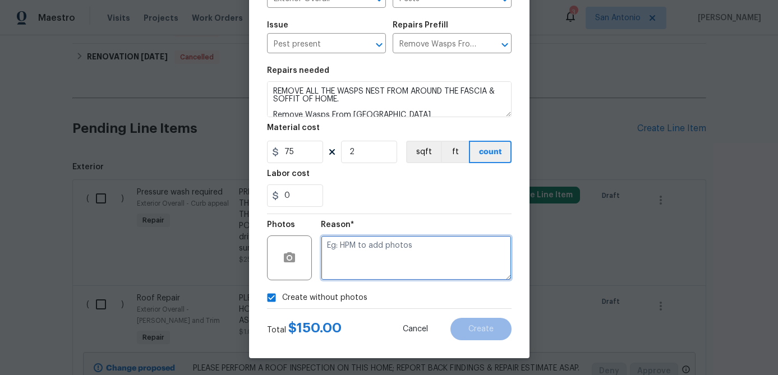
click at [341, 259] on textarea at bounding box center [416, 258] width 191 height 45
type textarea "."
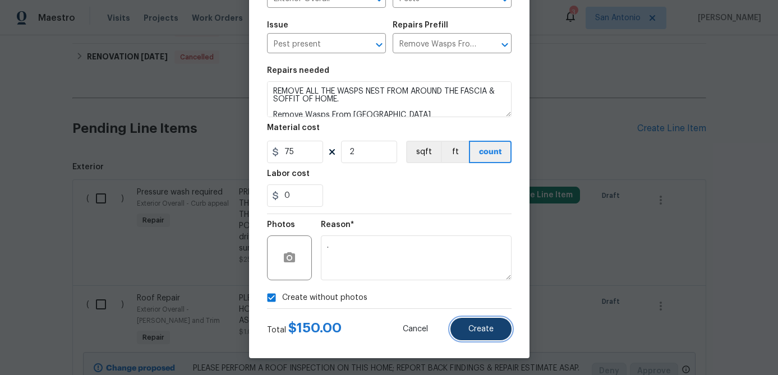
click at [487, 323] on button "Create" at bounding box center [480, 329] width 61 height 22
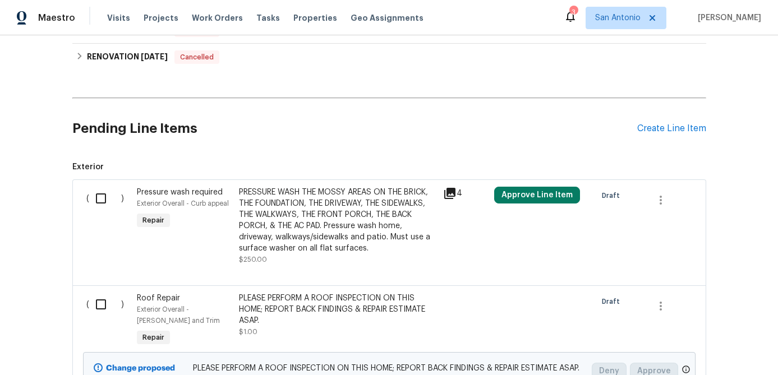
click at [673, 122] on div "Pending Line Items Create Line Item" at bounding box center [389, 129] width 634 height 52
click at [671, 125] on div "Create Line Item" at bounding box center [671, 128] width 69 height 11
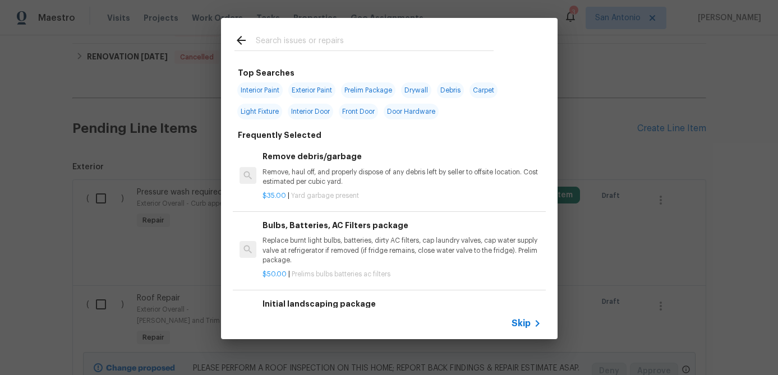
click at [523, 323] on span "Skip" at bounding box center [521, 323] width 19 height 11
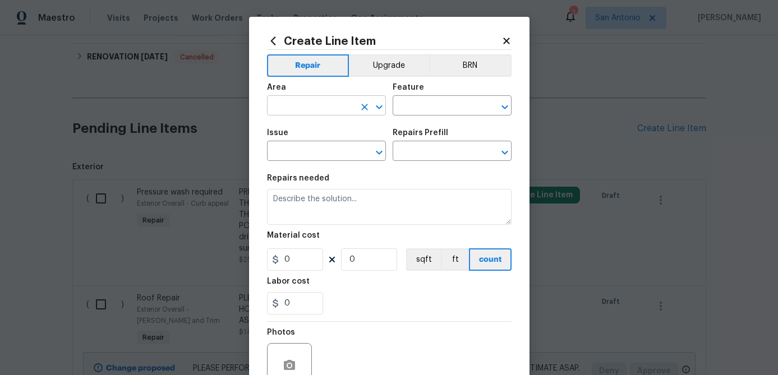
click at [323, 103] on input "text" at bounding box center [310, 106] width 87 height 17
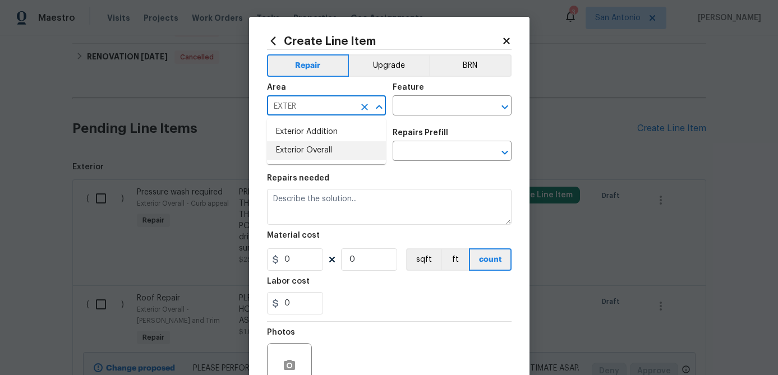
click at [308, 149] on li "Exterior Overall" at bounding box center [326, 150] width 119 height 19
type input "Exterior Overall"
click at [431, 108] on input "text" at bounding box center [436, 106] width 87 height 17
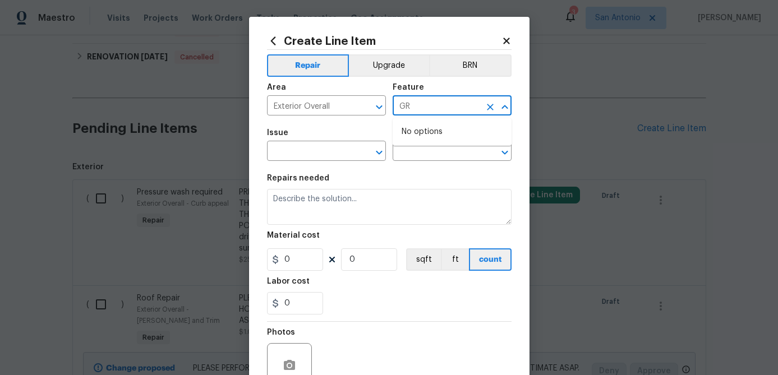
type input "G"
click at [412, 159] on li "Foundation" at bounding box center [452, 159] width 119 height 19
type input "Foundation"
click at [326, 157] on input "text" at bounding box center [310, 152] width 87 height 17
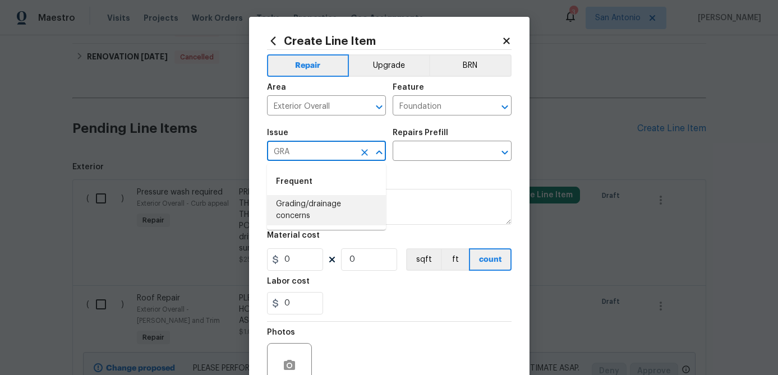
click at [307, 206] on li "Grading/drainage concerns" at bounding box center [326, 210] width 119 height 30
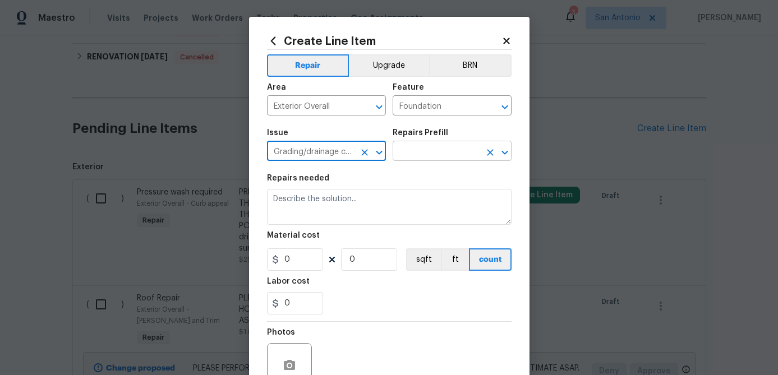
type input "Grading/drainage concerns"
click at [420, 152] on input "text" at bounding box center [436, 152] width 87 height 17
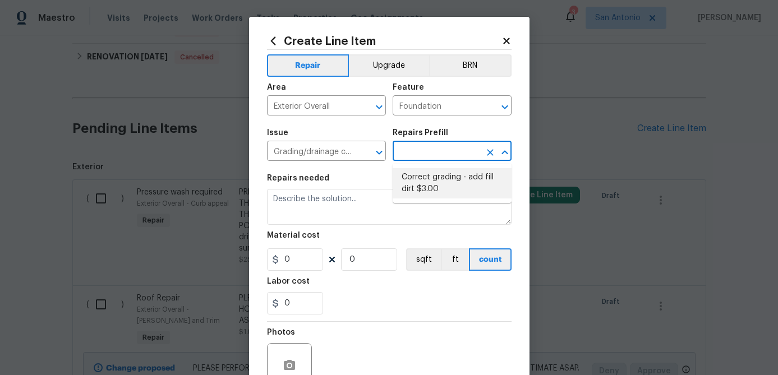
click at [419, 173] on li "Correct grading - add fill dirt $3.00" at bounding box center [452, 183] width 119 height 30
type input "Correct grading - add fill dirt $3.00"
type textarea "Add dirt where foundation is exposed. Leave 4-6" exposed. Grade away from house."
type input "3"
type input "1"
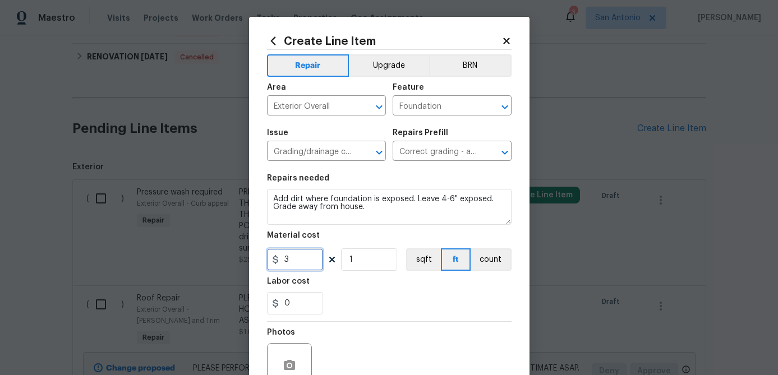
click at [297, 253] on input "3" at bounding box center [295, 259] width 56 height 22
type input "300"
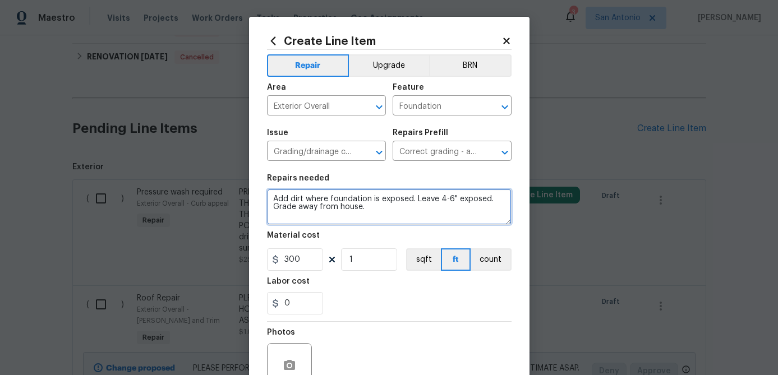
click at [272, 202] on textarea "Add dirt where foundation is exposed. Leave 4-6" exposed. Grade away from house." at bounding box center [389, 207] width 245 height 36
click at [272, 194] on textarea "Add dirt where foundation is exposed. Leave 4-6" exposed. Grade away from house." at bounding box center [389, 207] width 245 height 36
paste textarea "BACKFILL AROUND FOUNDATION & DRIVEWAY/SIDEWALK WITH FRESH DIRT; DO NOT LEAVE MO…"
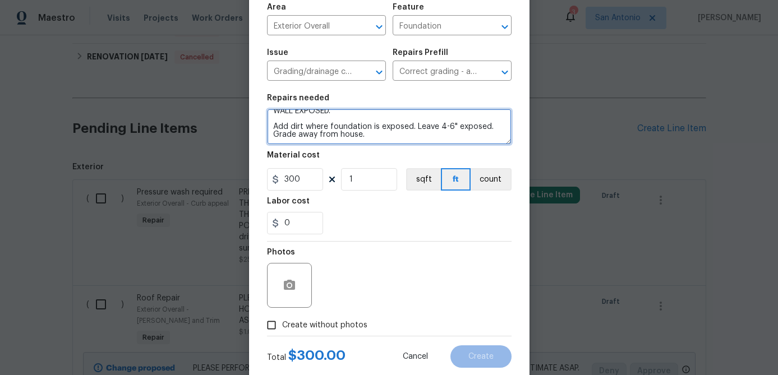
scroll to position [108, 0]
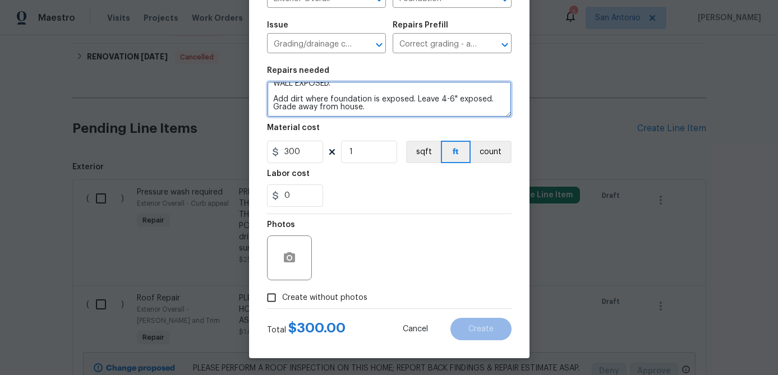
type textarea "BACKFILL AROUND FOUNDATION & DRIVEWAY/SIDEWALK WITH FRESH DIRT; DO NOT LEAVE MO…"
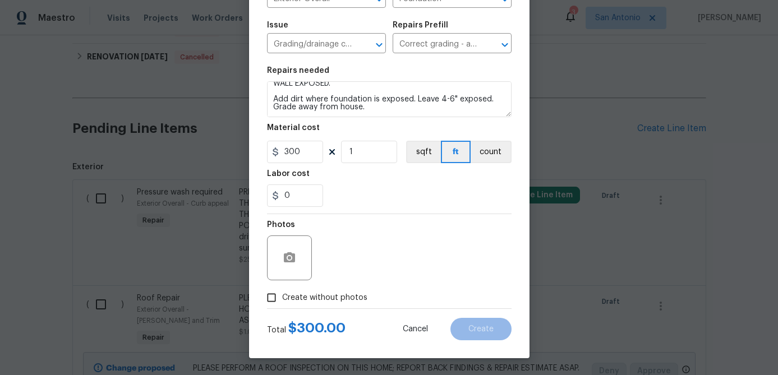
click at [274, 299] on input "Create without photos" at bounding box center [271, 297] width 21 height 21
checkbox input "true"
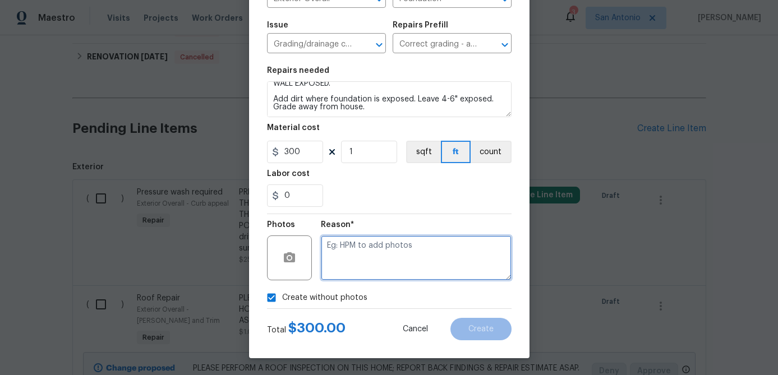
click at [328, 261] on textarea at bounding box center [416, 258] width 191 height 45
type textarea "."
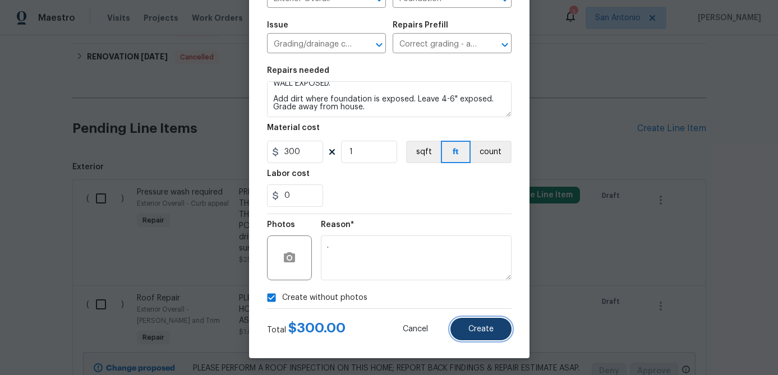
click at [484, 327] on span "Create" at bounding box center [480, 329] width 25 height 8
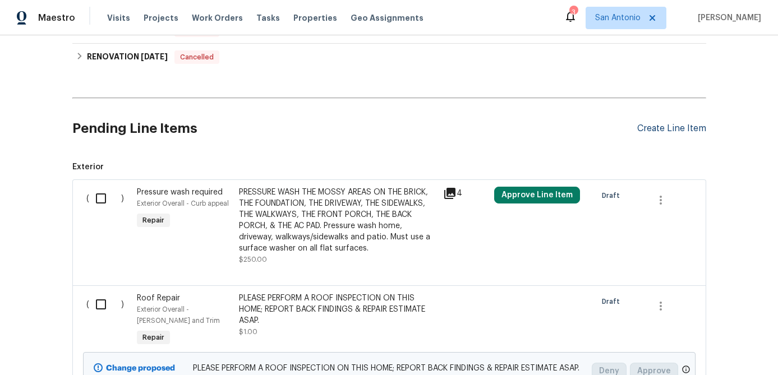
click at [649, 128] on div "Create Line Item" at bounding box center [671, 128] width 69 height 11
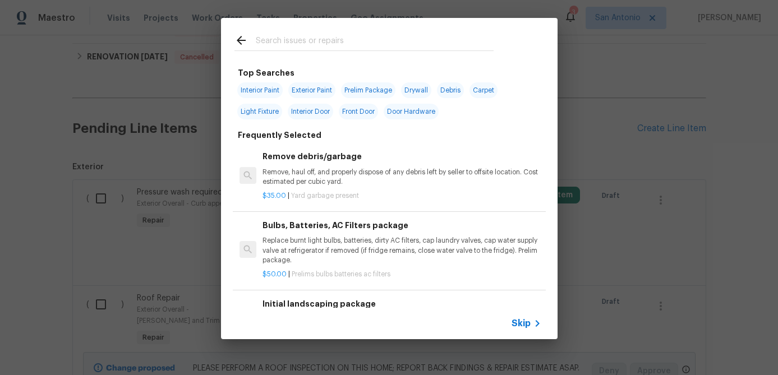
click at [524, 320] on span "Skip" at bounding box center [521, 323] width 19 height 11
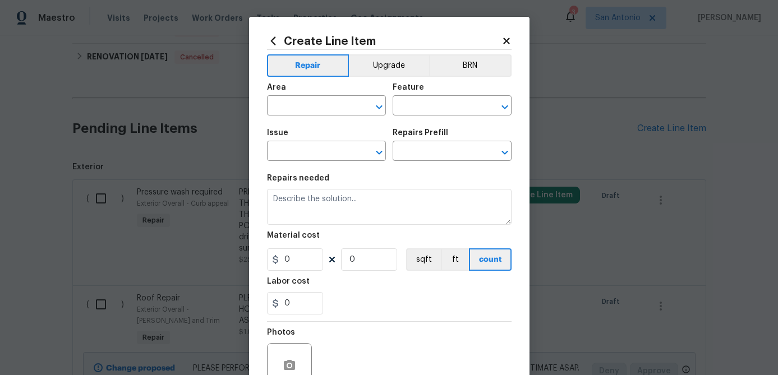
click at [295, 86] on div "Area" at bounding box center [326, 91] width 119 height 15
click at [296, 113] on input "text" at bounding box center [310, 106] width 87 height 17
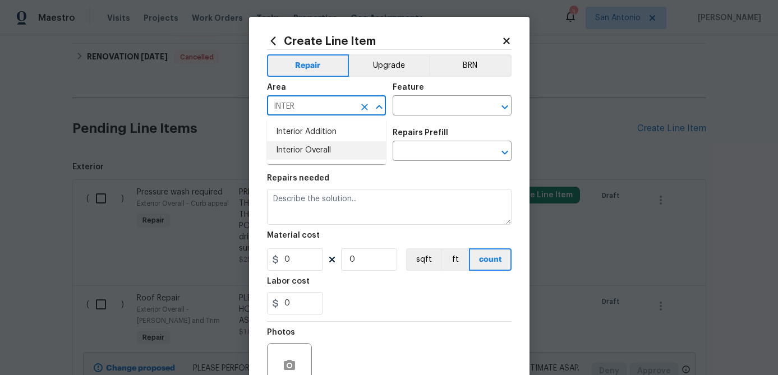
click at [298, 154] on li "Interior Overall" at bounding box center [326, 150] width 119 height 19
type input "Interior Overall"
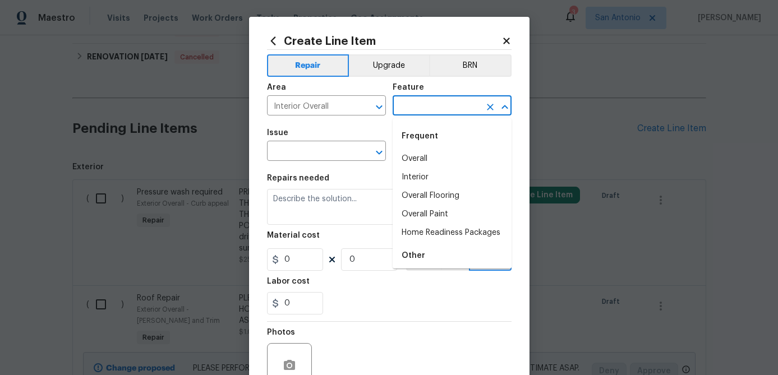
click at [435, 105] on input "text" at bounding box center [436, 106] width 87 height 17
click at [421, 220] on li "Overall Paint" at bounding box center [452, 214] width 119 height 19
type input "Overall Paint"
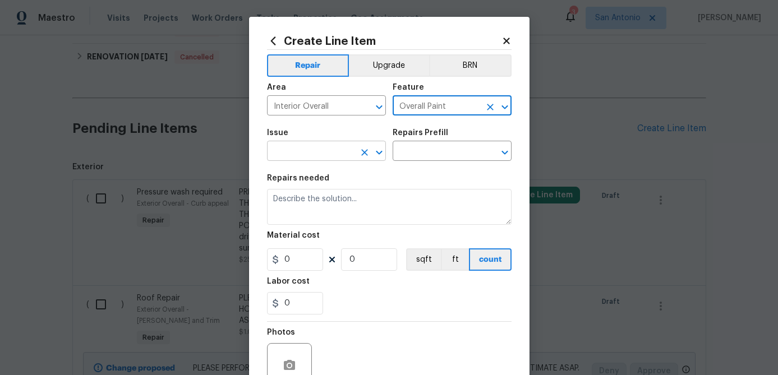
click at [329, 155] on input "text" at bounding box center [310, 152] width 87 height 17
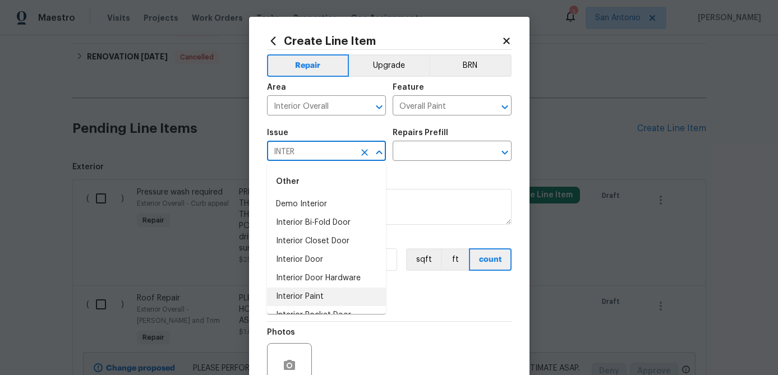
click at [302, 294] on li "Interior Paint" at bounding box center [326, 297] width 119 height 19
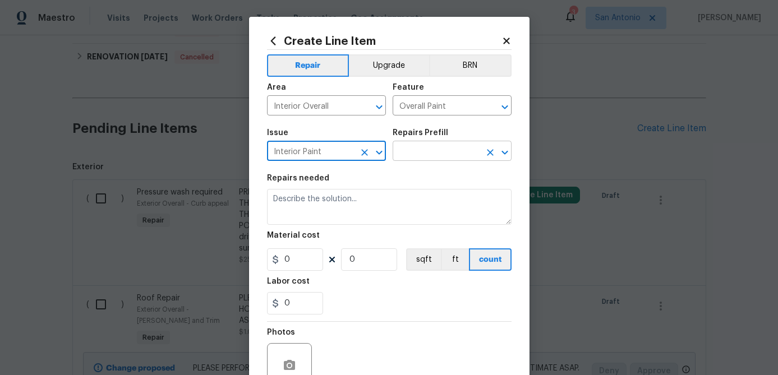
type input "Interior Paint"
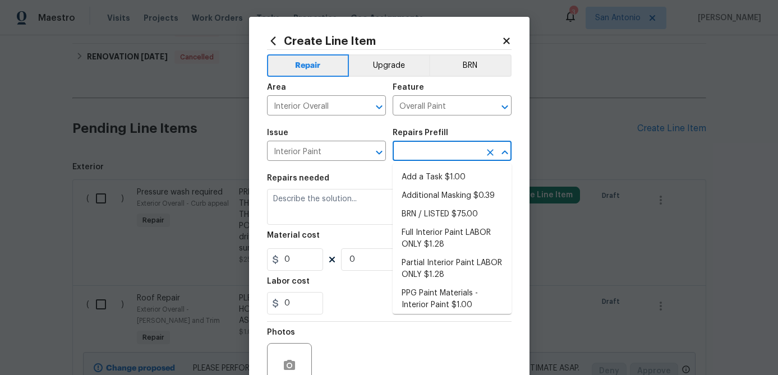
click at [436, 155] on input "text" at bounding box center [436, 152] width 87 height 17
click at [422, 238] on li "Full Interior Paint LABOR ONLY $1.28" at bounding box center [452, 239] width 119 height 30
type input "Full Interior Paint LABOR ONLY $1.28"
type textarea "Full Interior paint - (walls, ceilings, trim, and doors) - PAINT PROVIDED BY OP…"
type input "1.28"
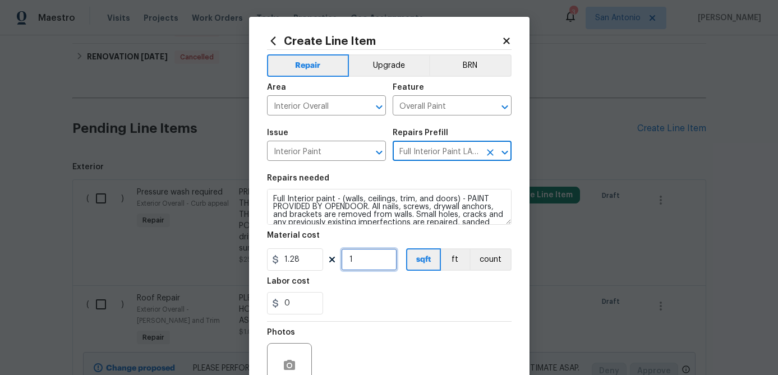
click at [375, 265] on input "1" at bounding box center [369, 259] width 56 height 22
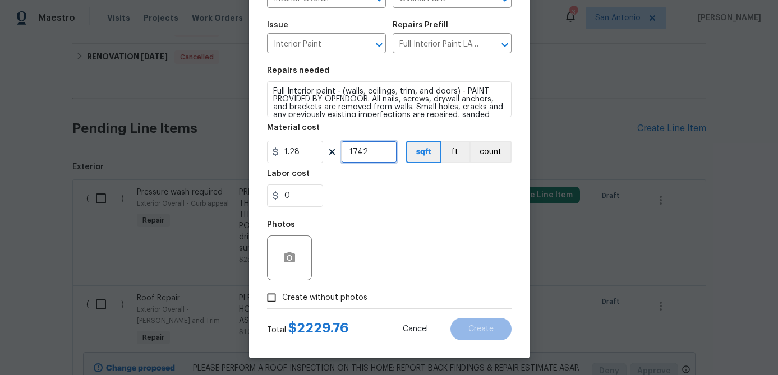
type input "1742"
click at [273, 298] on input "Create without photos" at bounding box center [271, 297] width 21 height 21
checkbox input "true"
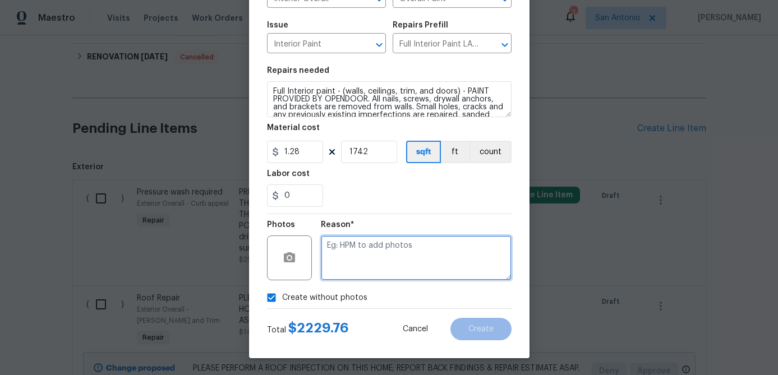
click at [344, 260] on textarea at bounding box center [416, 258] width 191 height 45
type textarea "."
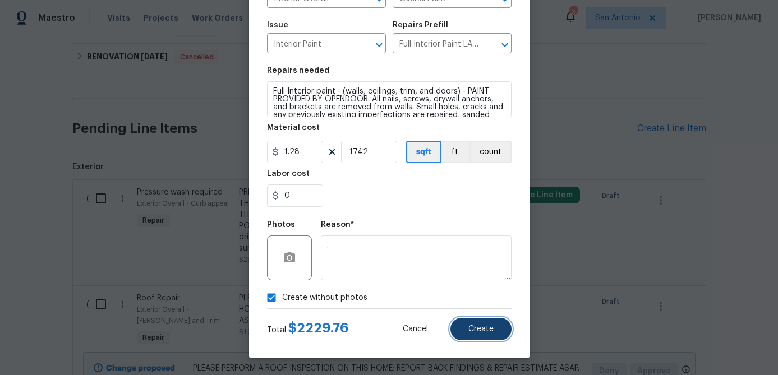
click at [467, 324] on button "Create" at bounding box center [480, 329] width 61 height 22
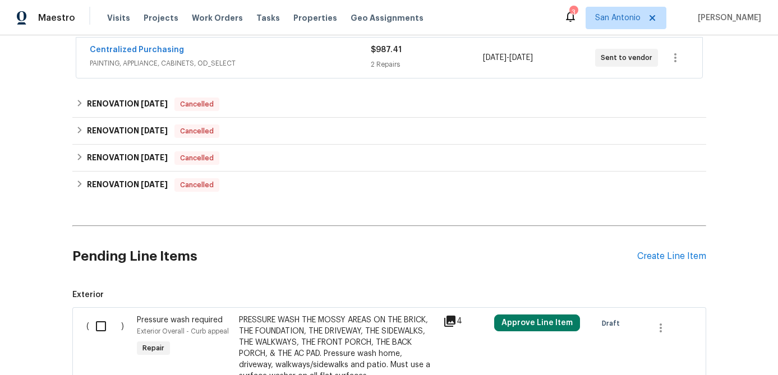
scroll to position [259, 0]
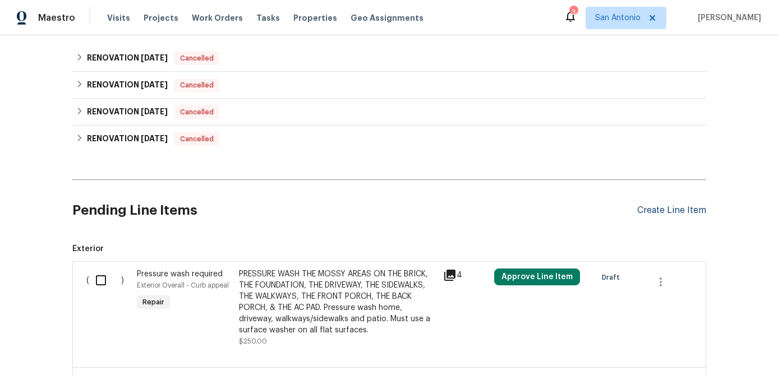
click at [657, 210] on div "Create Line Item" at bounding box center [671, 210] width 69 height 11
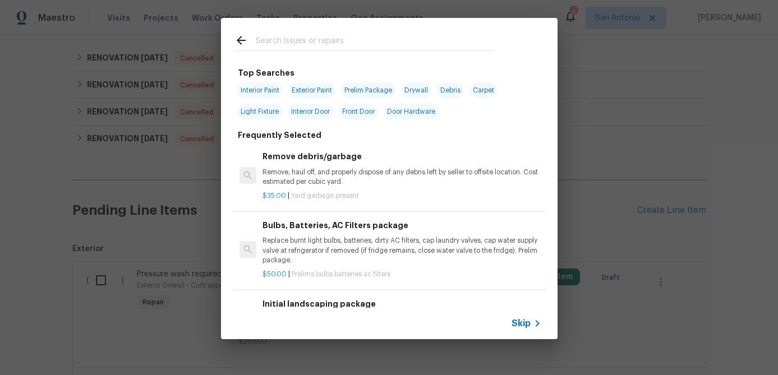
click at [519, 329] on span "Skip" at bounding box center [521, 323] width 19 height 11
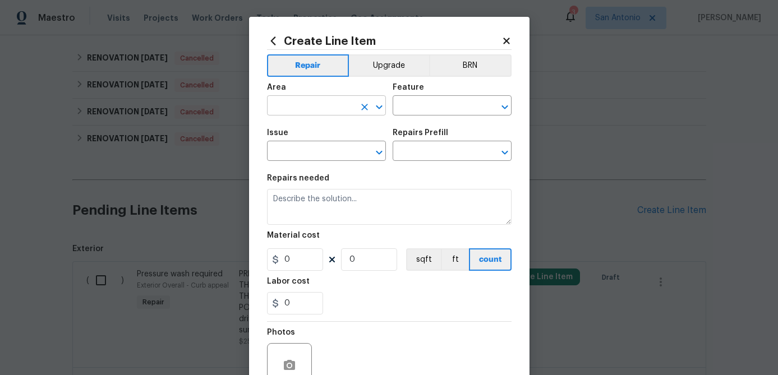
click at [321, 106] on input "text" at bounding box center [310, 106] width 87 height 17
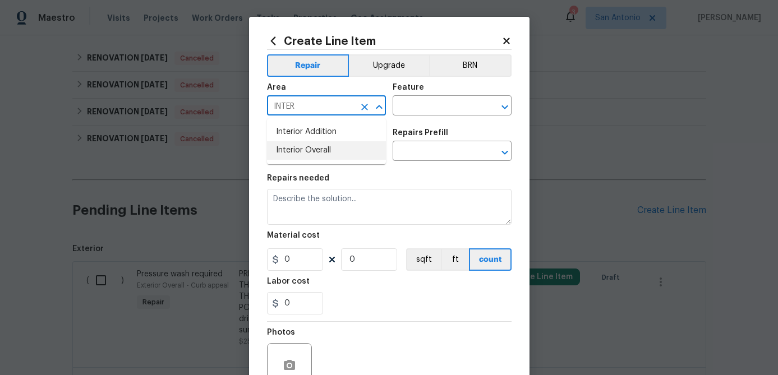
click at [313, 152] on li "Interior Overall" at bounding box center [326, 150] width 119 height 19
type input "Interior Overall"
click at [409, 107] on input "text" at bounding box center [436, 106] width 87 height 17
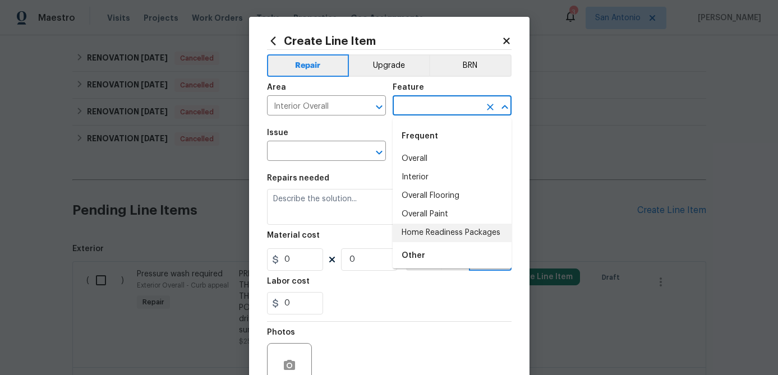
click at [426, 229] on li "Home Readiness Packages" at bounding box center [452, 233] width 119 height 19
type input "Home Readiness Packages"
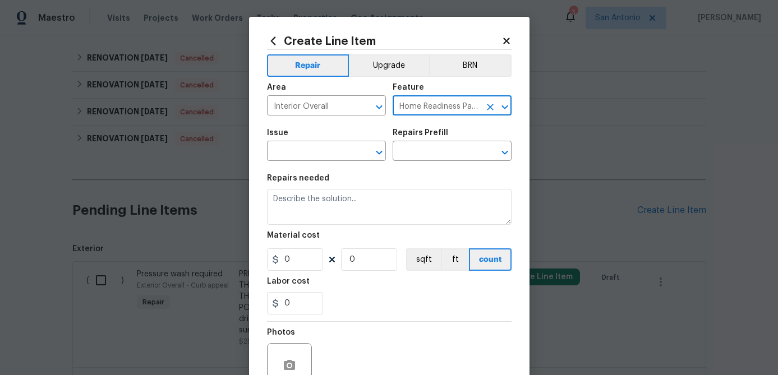
click at [327, 141] on div "Issue" at bounding box center [326, 136] width 119 height 15
click at [326, 149] on input "text" at bounding box center [310, 152] width 87 height 17
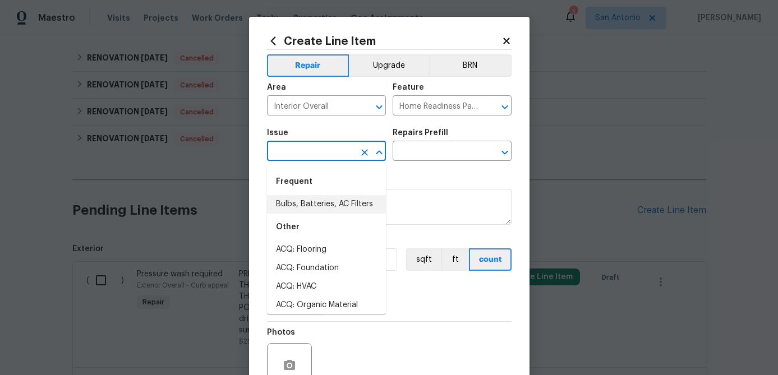
click at [321, 199] on li "Bulbs, Batteries, AC Filters" at bounding box center [326, 204] width 119 height 19
type input "Bulbs, Batteries, AC Filters"
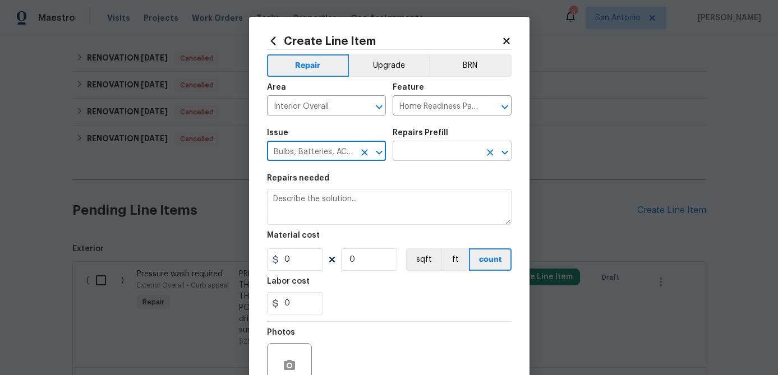
click at [437, 145] on input "text" at bounding box center [436, 152] width 87 height 17
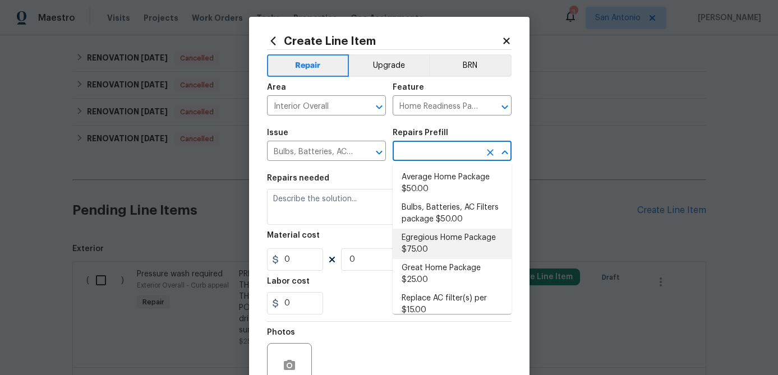
click at [423, 235] on li "Egregious Home Package $75.00" at bounding box center [452, 244] width 119 height 30
type input "Egregious Home Package $75.00"
type textarea "1. Replace all missing and/or damaged door stops and strike plates. 2. Remove a…"
type input "75"
type input "1"
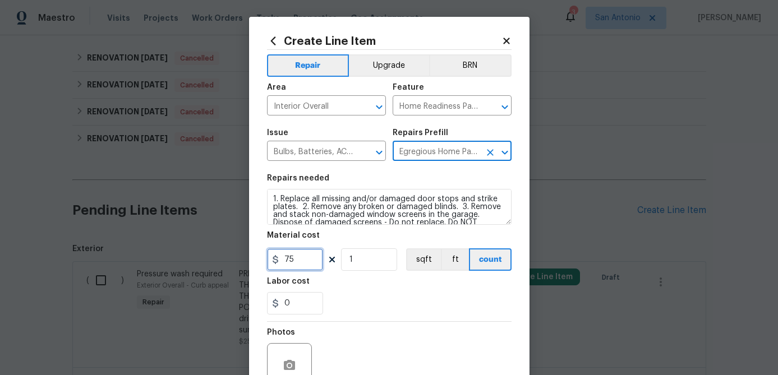
click at [316, 261] on input "75" at bounding box center [295, 259] width 56 height 22
type input "100"
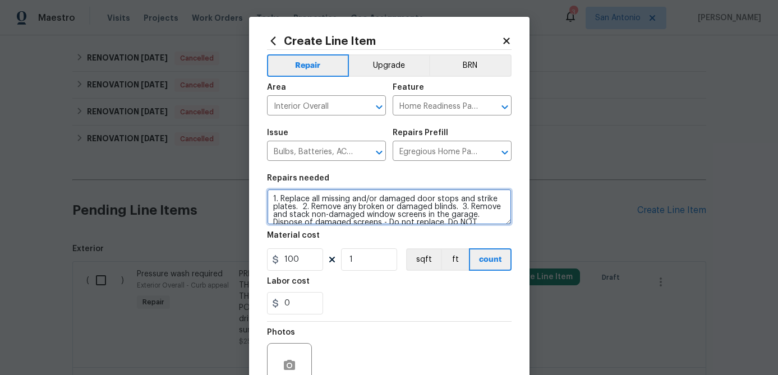
click at [267, 196] on textarea "1. Replace all missing and/or damaged door stops and strike plates. 2. Remove a…" at bounding box center [389, 207] width 245 height 36
click at [271, 190] on textarea "1. Replace all missing and/or damaged door stops and strike plates. 2. Remove a…" at bounding box center [389, 207] width 245 height 36
click at [274, 196] on textarea "1. Replace all missing and/or damaged door stops and strike plates. 2. Remove a…" at bounding box center [389, 207] width 245 height 36
paste textarea "**PLEASE PAY ATTENTION TO THIS NEW LINE ITEM & ALL THE ITEMS ON IT.** 1. REMOVE…"
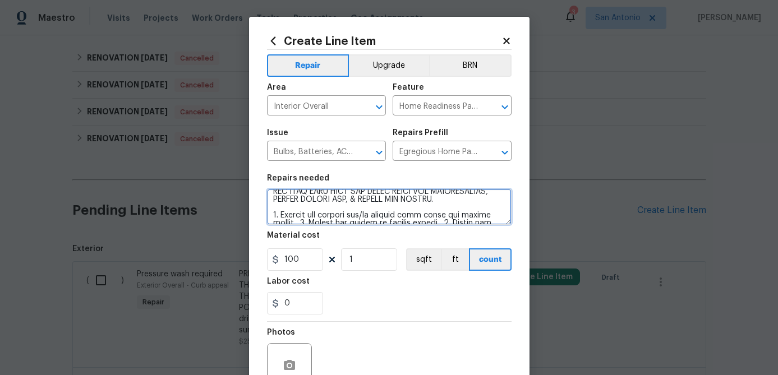
scroll to position [108, 0]
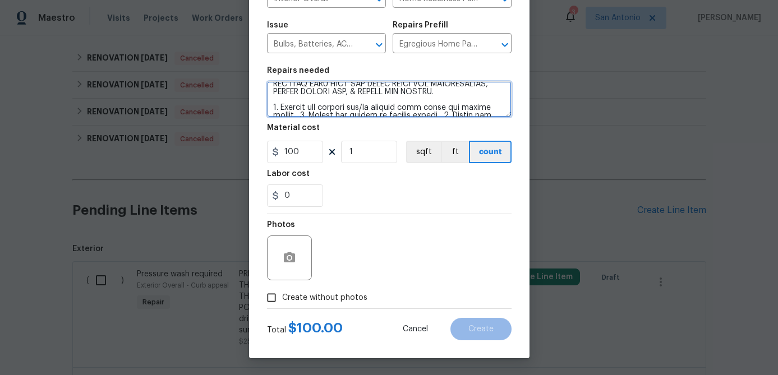
type textarea "**PLEASE PAY ATTENTION TO THIS NEW LINE ITEM & ALL THE ITEMS ON IT.** 1. REMOVE…"
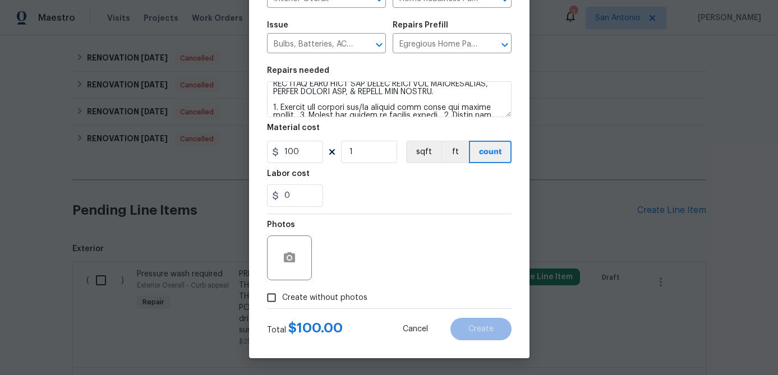
click at [268, 294] on input "Create without photos" at bounding box center [271, 297] width 21 height 21
checkbox input "true"
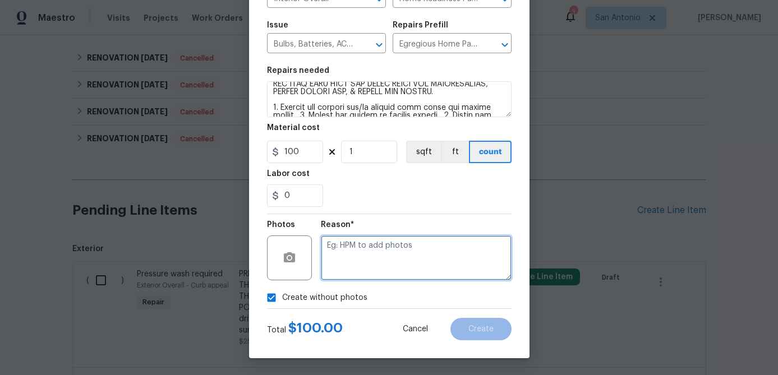
click at [335, 254] on textarea at bounding box center [416, 258] width 191 height 45
type textarea "."
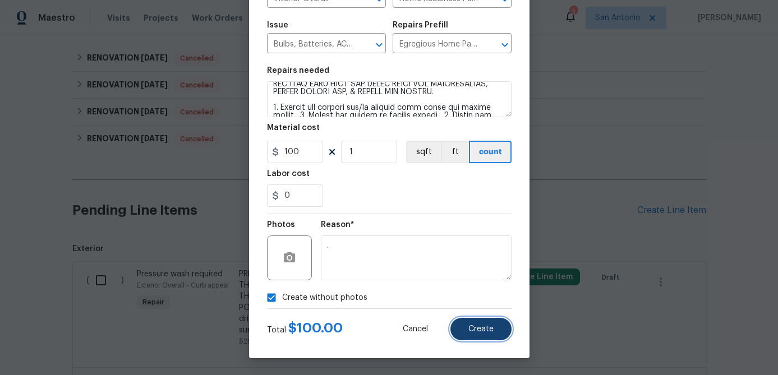
click at [478, 332] on span "Create" at bounding box center [480, 329] width 25 height 8
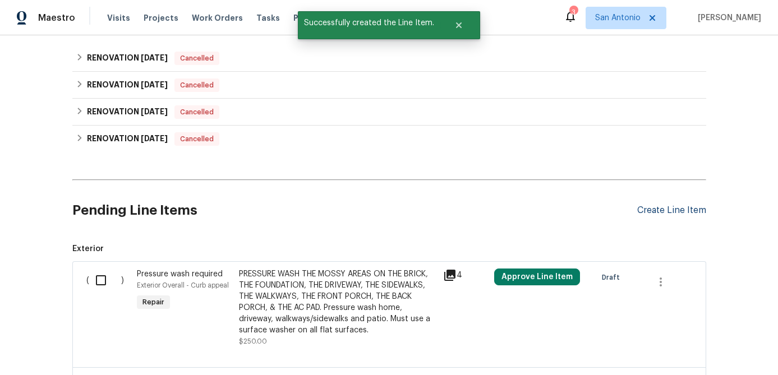
click at [662, 212] on div "Create Line Item" at bounding box center [671, 210] width 69 height 11
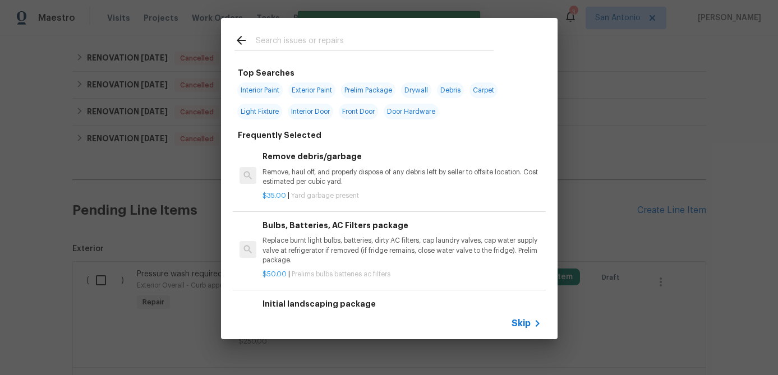
click at [514, 324] on span "Skip" at bounding box center [521, 323] width 19 height 11
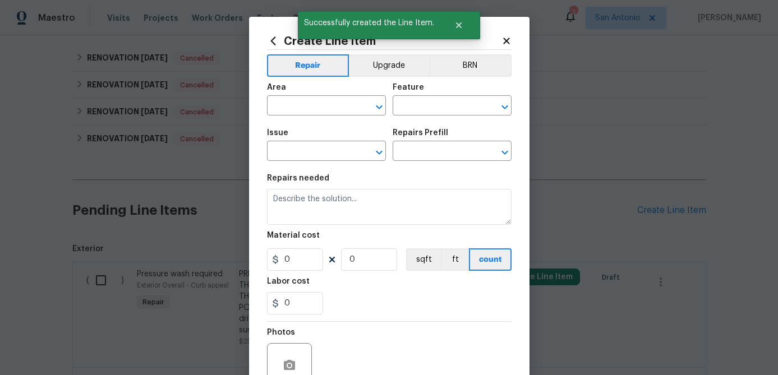
click at [300, 116] on span "Area ​" at bounding box center [326, 99] width 119 height 45
click at [300, 112] on input "text" at bounding box center [310, 106] width 87 height 17
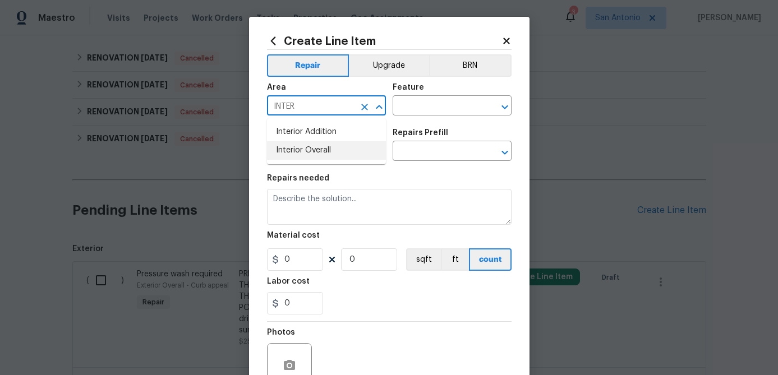
click at [297, 151] on li "Interior Overall" at bounding box center [326, 150] width 119 height 19
type input "Interior Overall"
click at [446, 118] on div "Area Interior Overall ​ Feature ​" at bounding box center [389, 99] width 245 height 45
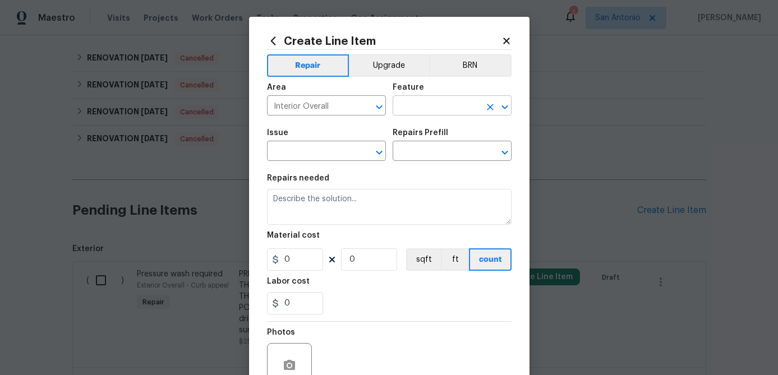
click at [448, 114] on input "text" at bounding box center [436, 106] width 87 height 17
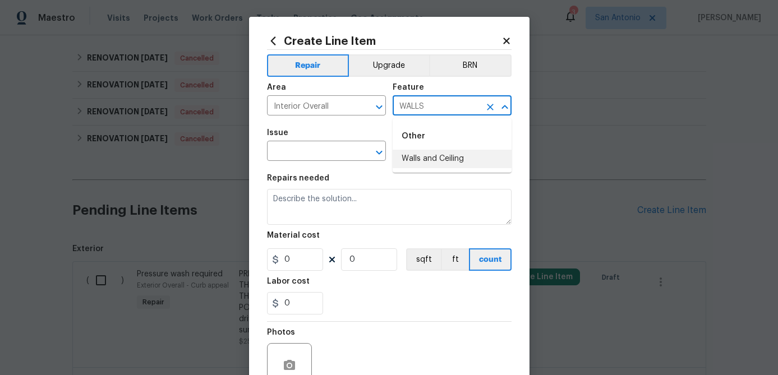
click at [437, 160] on li "Walls and Ceiling" at bounding box center [452, 159] width 119 height 19
type input "Walls and Ceiling"
click at [328, 150] on input "text" at bounding box center [310, 152] width 87 height 17
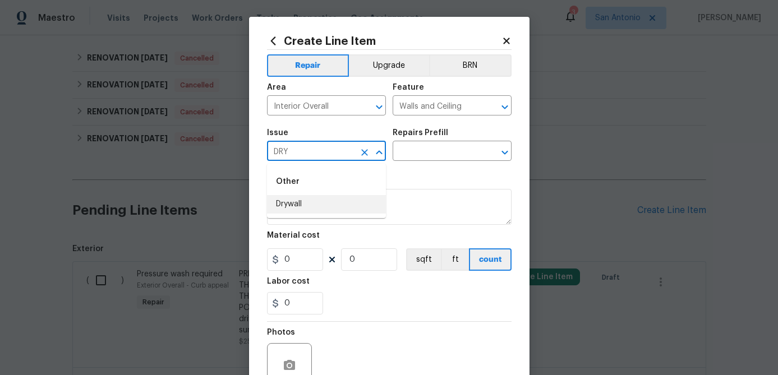
click at [287, 207] on li "Drywall" at bounding box center [326, 204] width 119 height 19
type input "Drywall"
click at [415, 153] on input "text" at bounding box center [436, 152] width 87 height 17
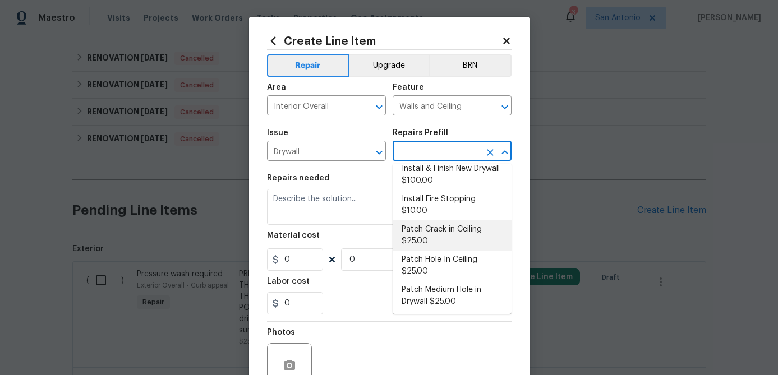
scroll to position [33, 0]
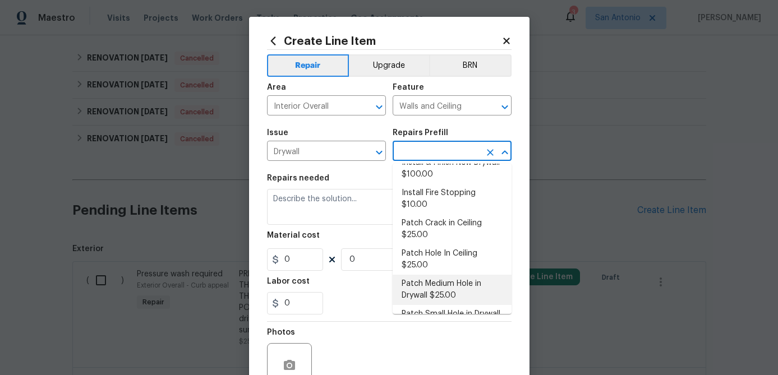
click at [427, 275] on li "Patch Medium Hole in Drywall $25.00" at bounding box center [452, 290] width 119 height 30
type input "Patch Medium Hole in Drywall $25.00"
type textarea "Prep/scrape all loose material from the damaged area; prime if needed. Patch th…"
type input "25"
type input "1"
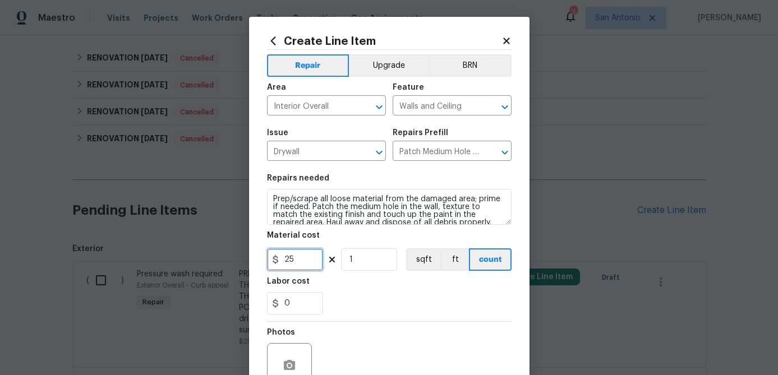
click at [301, 256] on input "25" at bounding box center [295, 259] width 56 height 22
type input "150"
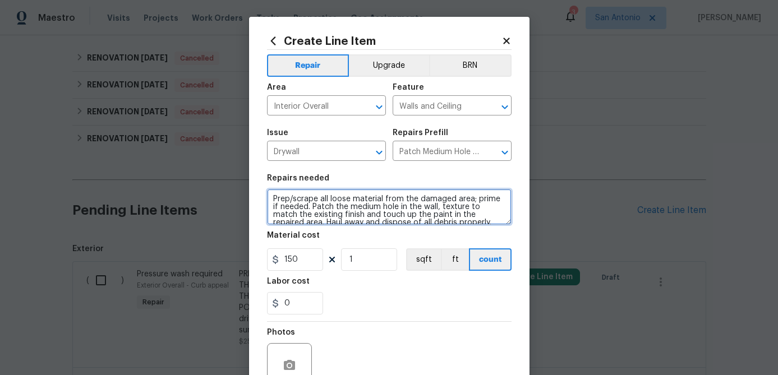
click at [270, 201] on textarea "Prep/scrape all loose material from the damaged area; prime if needed. Patch th…" at bounding box center [389, 207] width 245 height 36
click at [272, 194] on textarea "Prep/scrape all loose material from the damaged area; prime if needed. Patch th…" at bounding box center [389, 207] width 245 height 36
paste textarea "1. REPAIR ALL DAMAGED DRYWALL ON WALLS & CEILING PRIOR TO NEW PAINT. 2. MATCH E…"
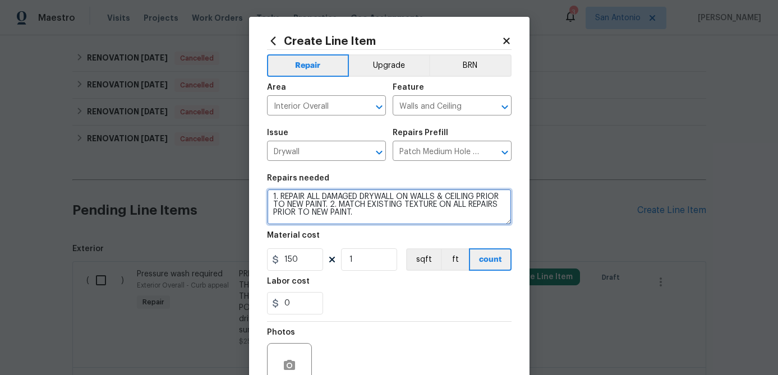
scroll to position [0, 0]
type textarea "1. REPAIR ALL DAMAGED DRYWALL ON WALLS & CEILING PRIOR TO NEW PAINT. 2. MATCH E…"
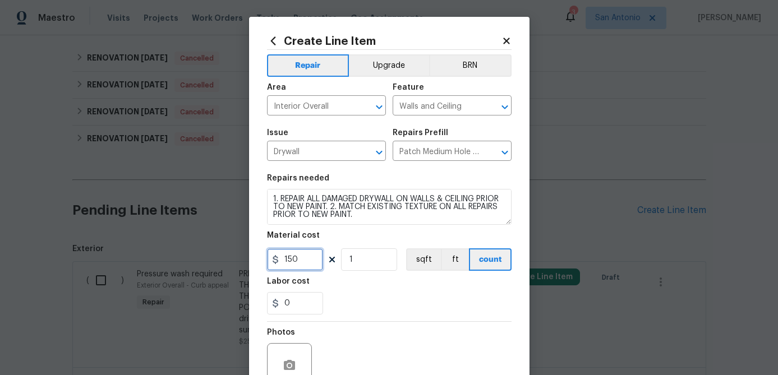
click at [311, 262] on input "150" at bounding box center [295, 259] width 56 height 22
type input "225"
click at [376, 257] on input "1" at bounding box center [369, 259] width 56 height 22
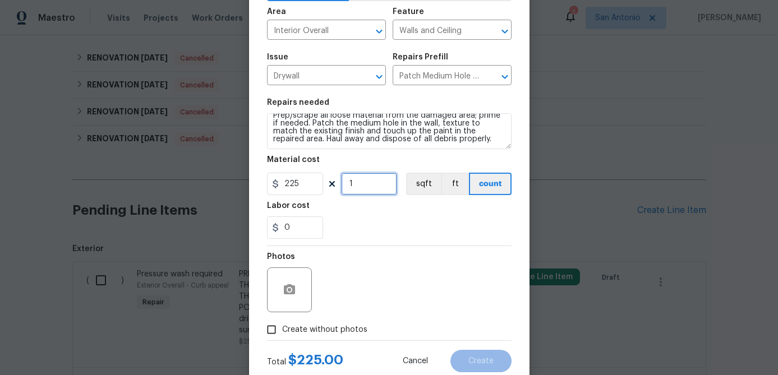
scroll to position [108, 0]
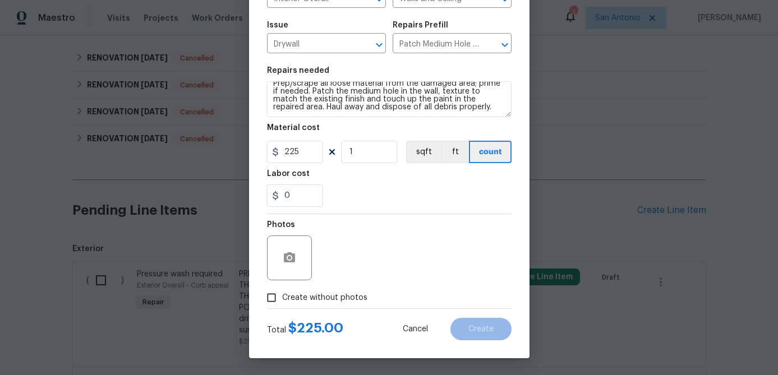
click at [271, 298] on input "Create without photos" at bounding box center [271, 297] width 21 height 21
checkbox input "true"
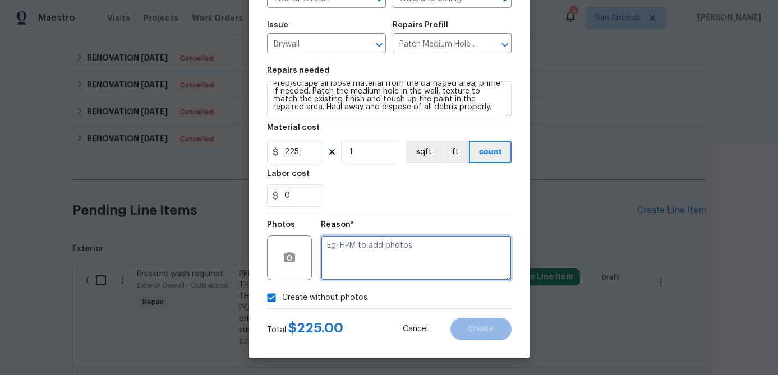
click at [380, 243] on textarea at bounding box center [416, 258] width 191 height 45
type textarea "."
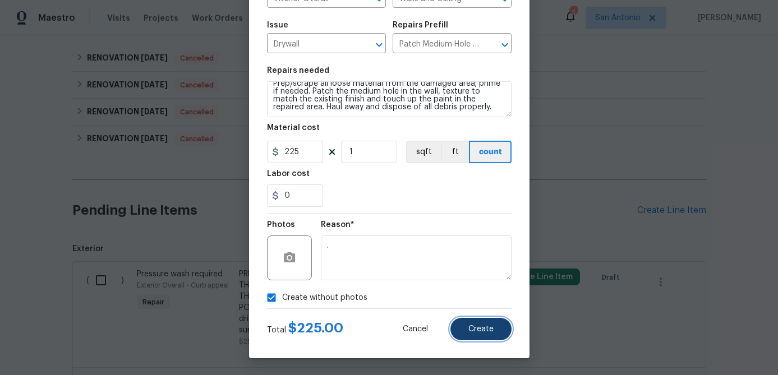
click at [473, 330] on span "Create" at bounding box center [480, 329] width 25 height 8
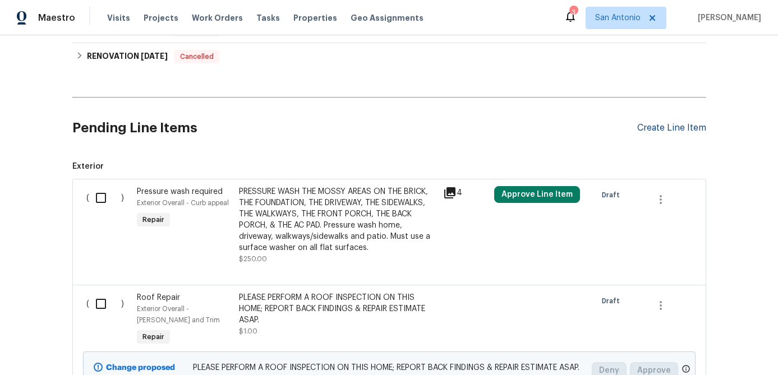
scroll to position [331, 0]
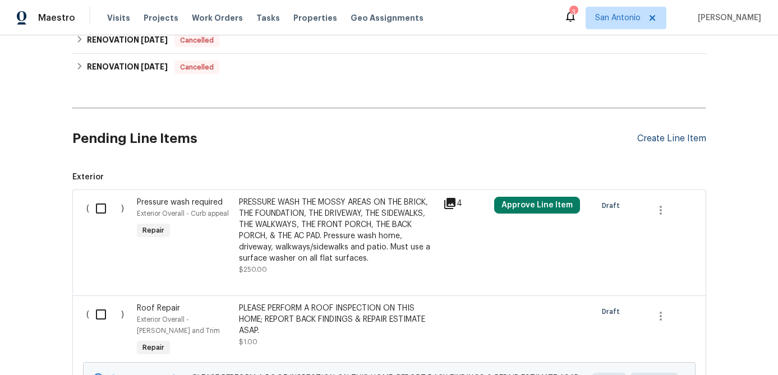
click at [682, 136] on div "Create Line Item" at bounding box center [671, 138] width 69 height 11
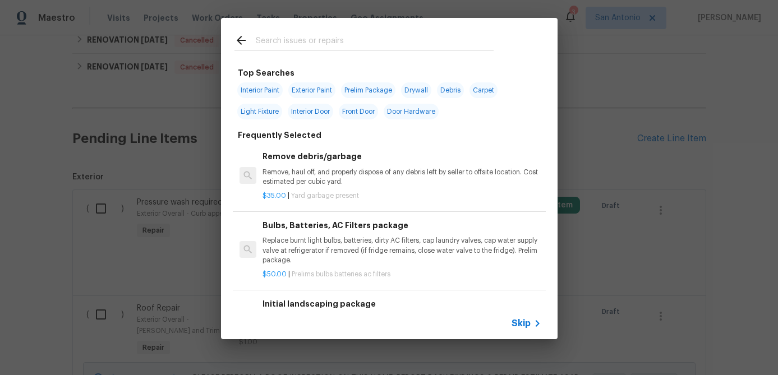
click at [520, 325] on span "Skip" at bounding box center [521, 323] width 19 height 11
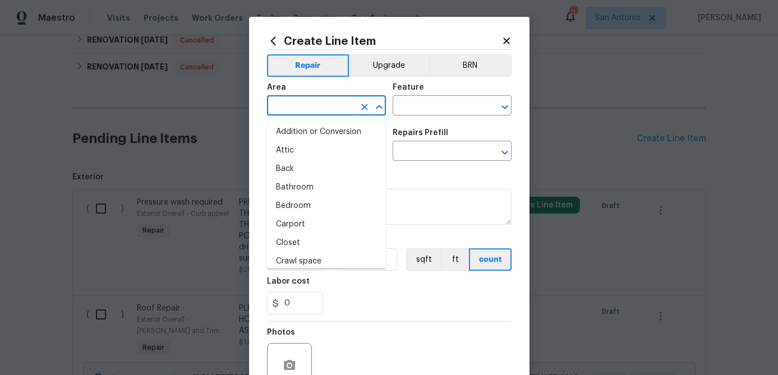
click at [337, 106] on input "text" at bounding box center [310, 106] width 87 height 17
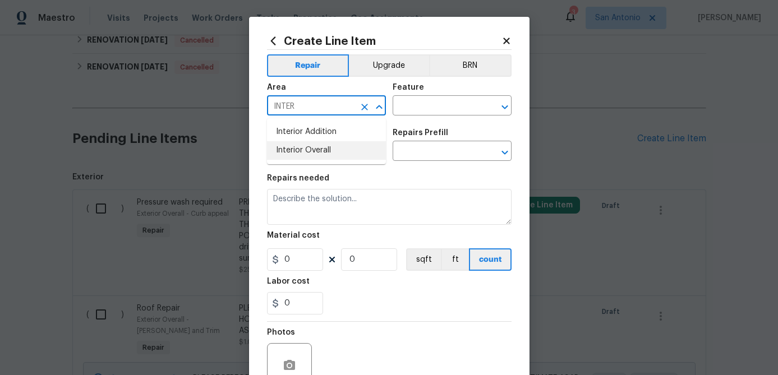
click at [330, 149] on li "Interior Overall" at bounding box center [326, 150] width 119 height 19
type input "Interior Overall"
click at [413, 110] on input "text" at bounding box center [436, 106] width 87 height 17
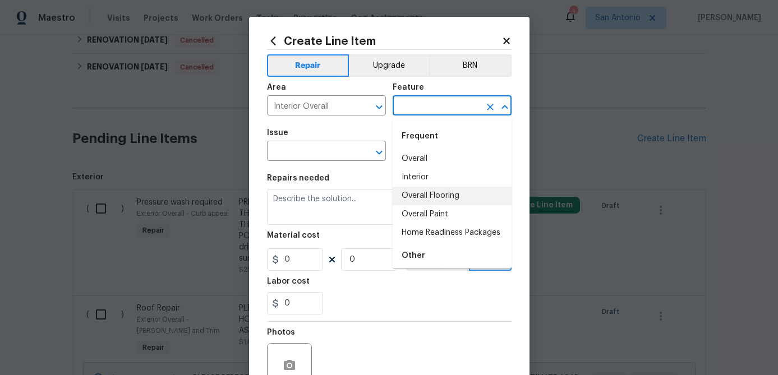
click at [416, 191] on li "Overall Flooring" at bounding box center [452, 196] width 119 height 19
type input "Overall Flooring"
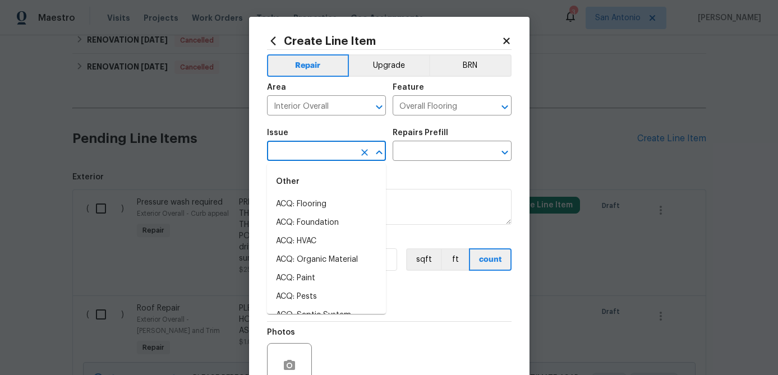
click at [344, 155] on input "text" at bounding box center [310, 152] width 87 height 17
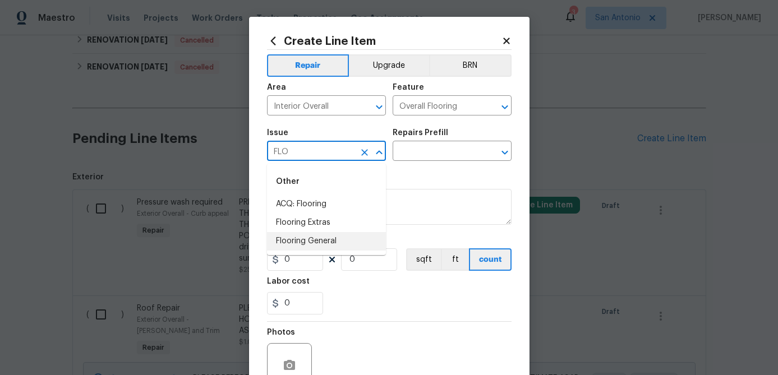
click at [301, 247] on li "Flooring General" at bounding box center [326, 241] width 119 height 19
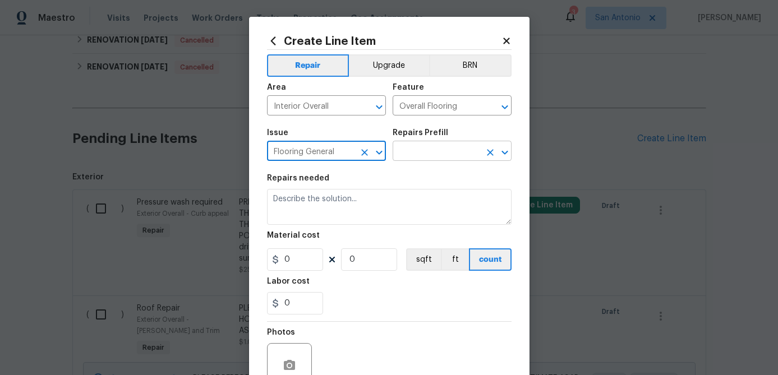
type input "Flooring General"
click at [444, 156] on input "text" at bounding box center [436, 152] width 87 height 17
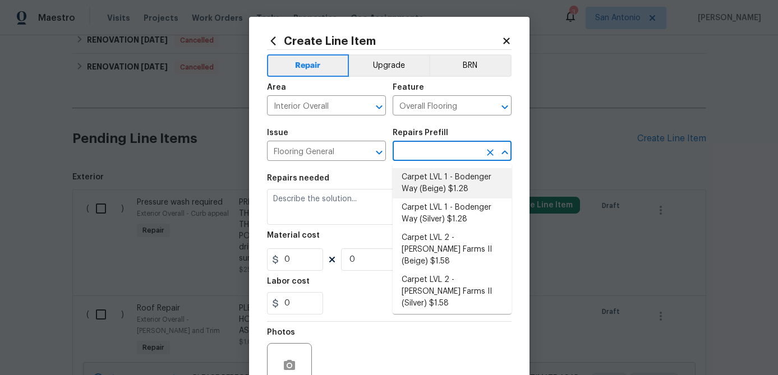
click at [435, 179] on li "Carpet LVL 1 - Bodenger Way (Beige) $1.28" at bounding box center [452, 183] width 119 height 30
type input "Carpet LVL 1 - Bodenger Way (Beige) $1.28"
type textarea "Install new carpet. (Bodenger Way 749 Bird Bath, Beige) at all previously carpe…"
type input "1.28"
type input "1"
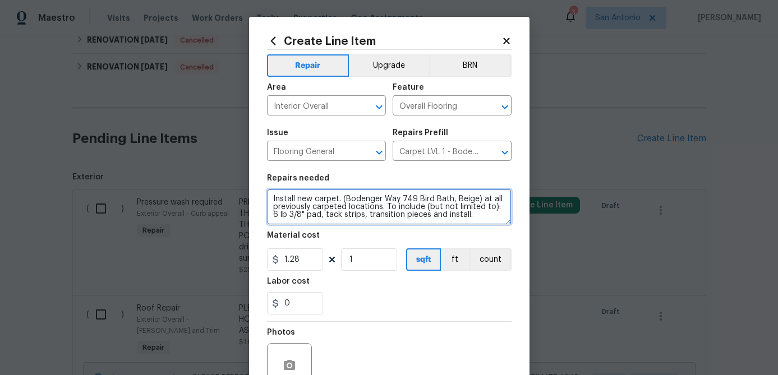
click at [269, 198] on textarea "Install new carpet. (Bodenger Way 749 Bird Bath, Beige) at all previously carpe…" at bounding box center [389, 207] width 245 height 36
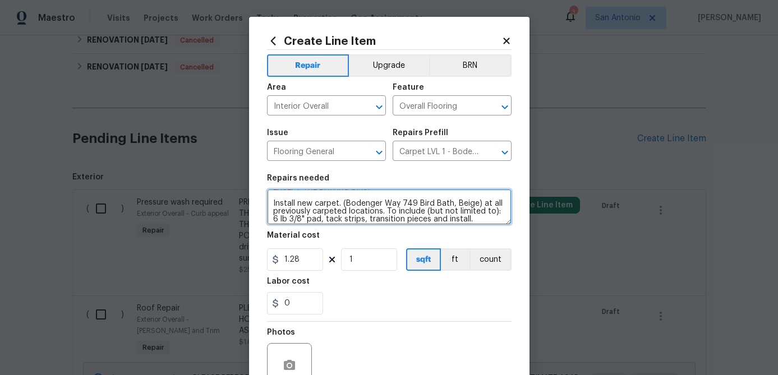
scroll to position [20, 0]
type textarea "INSTALL NEW CARPET ON STAIRS & IN ALL UPSTAIRS AREAS EXCEPT THE BATHROOMS. Inst…"
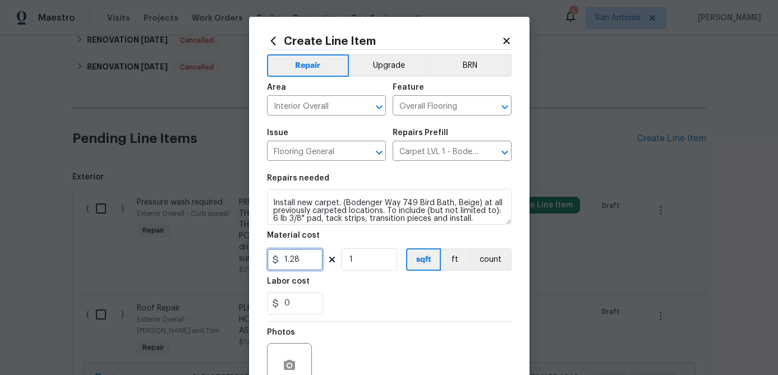
click at [310, 265] on input "1.28" at bounding box center [295, 259] width 56 height 22
type input "1250"
click at [363, 264] on input "1" at bounding box center [369, 259] width 56 height 22
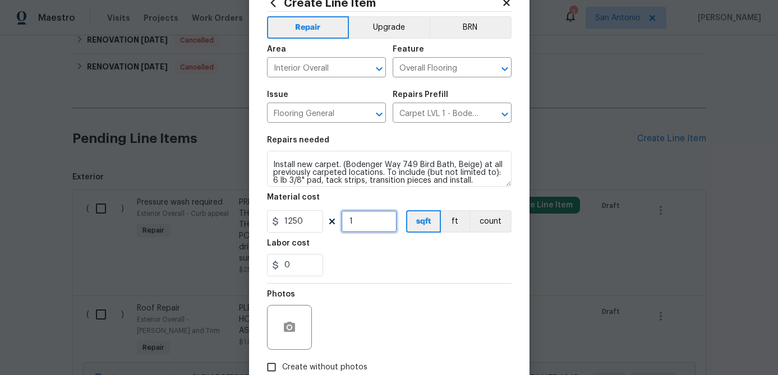
scroll to position [108, 0]
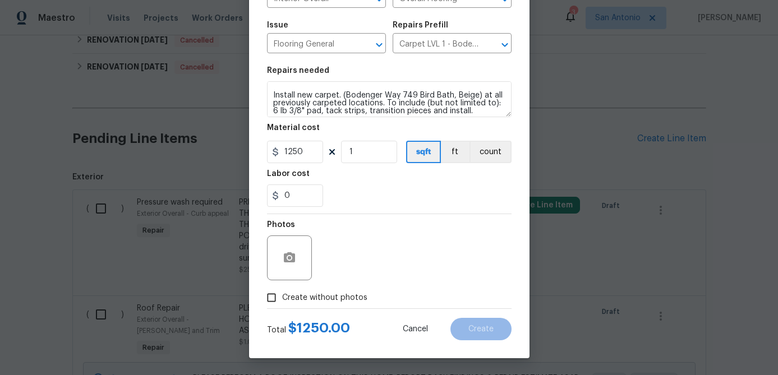
click at [275, 298] on input "Create without photos" at bounding box center [271, 297] width 21 height 21
checkbox input "true"
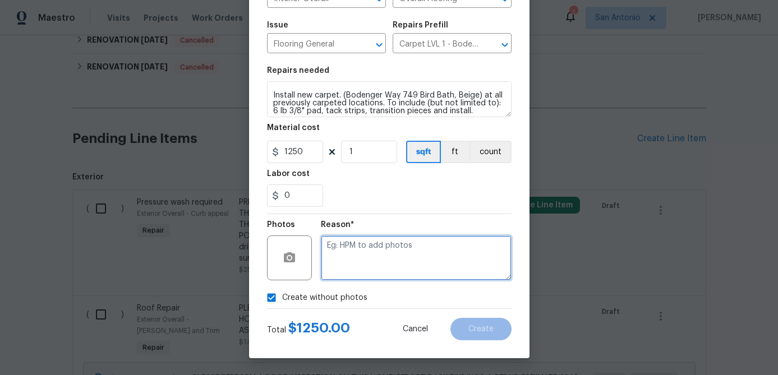
click at [338, 262] on textarea at bounding box center [416, 258] width 191 height 45
type textarea "."
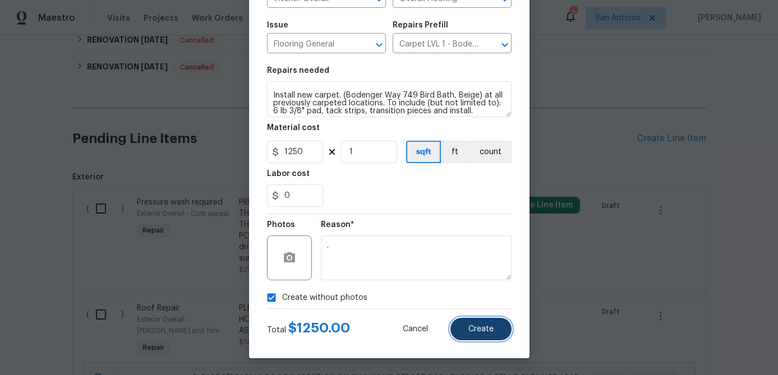
click at [471, 330] on span "Create" at bounding box center [480, 329] width 25 height 8
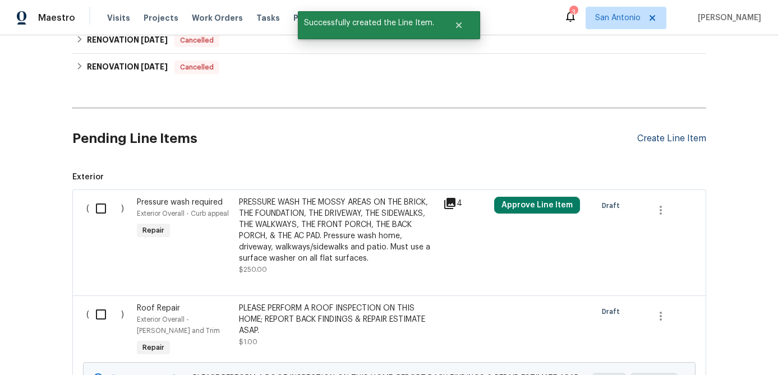
click at [675, 140] on div "Create Line Item" at bounding box center [671, 138] width 69 height 11
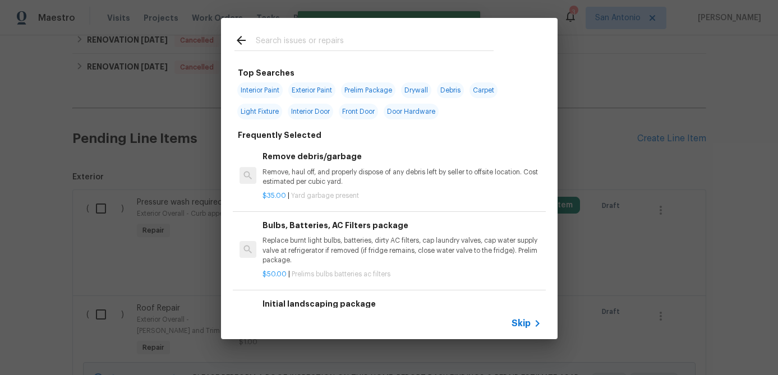
click at [526, 327] on span "Skip" at bounding box center [521, 323] width 19 height 11
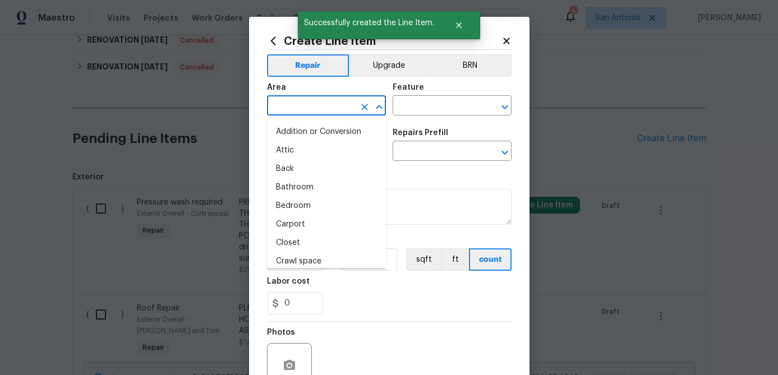
click at [330, 108] on input "text" at bounding box center [310, 106] width 87 height 17
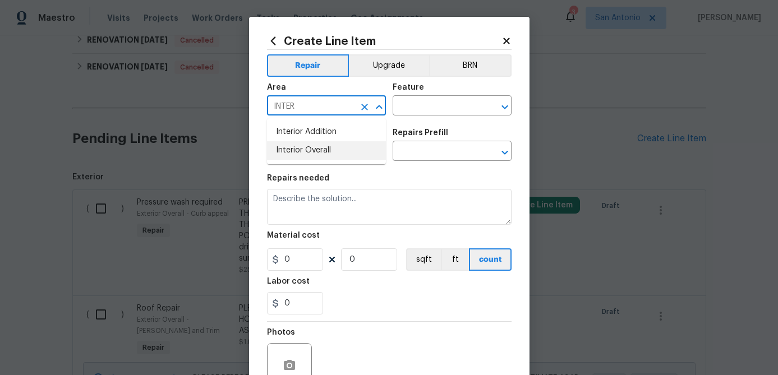
click at [299, 146] on li "Interior Overall" at bounding box center [326, 150] width 119 height 19
type input "Interior Overall"
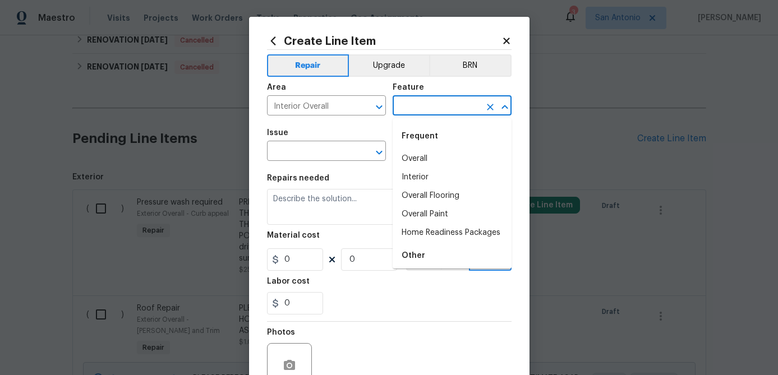
click at [435, 103] on input "text" at bounding box center [436, 106] width 87 height 17
click at [431, 198] on li "Overall Flooring" at bounding box center [452, 196] width 119 height 19
type input "Overall Flooring"
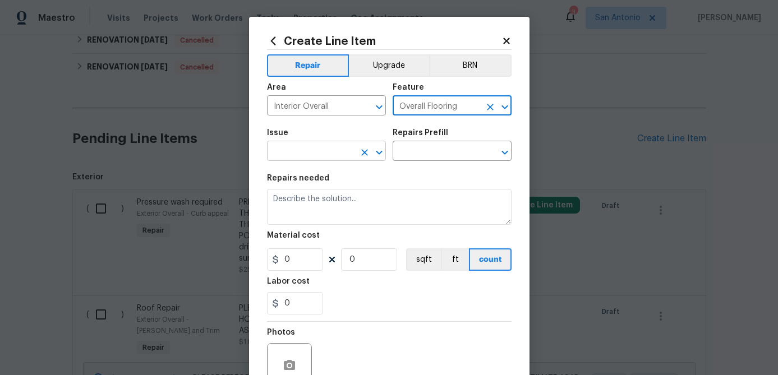
click at [331, 155] on input "text" at bounding box center [310, 152] width 87 height 17
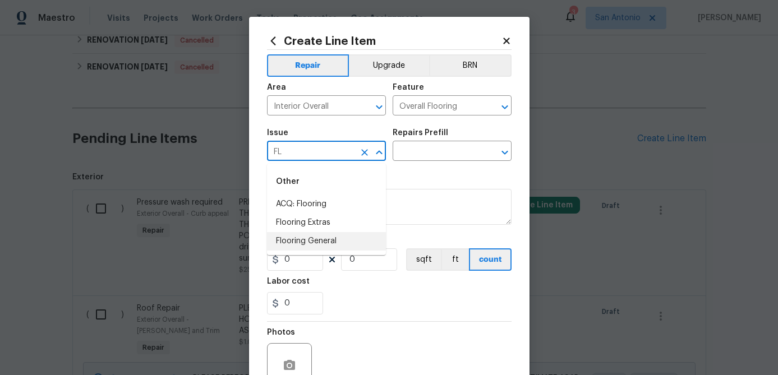
click at [307, 238] on li "Flooring General" at bounding box center [326, 241] width 119 height 19
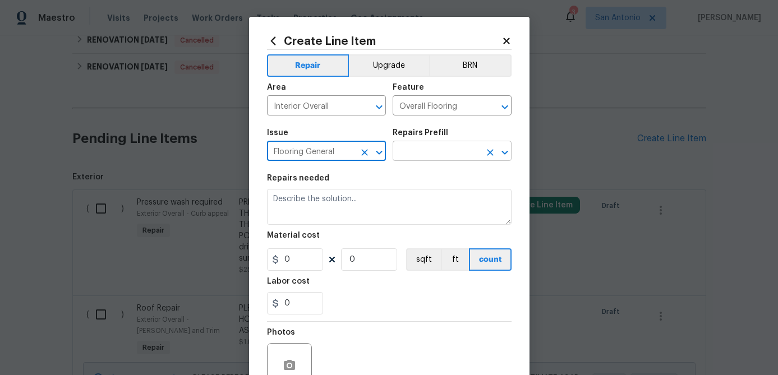
type input "Flooring General"
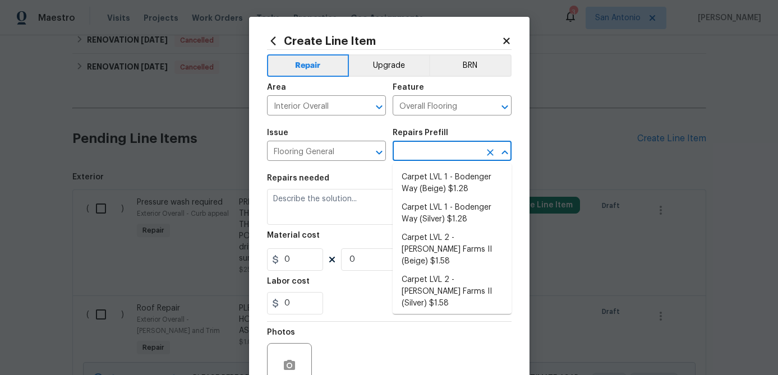
click at [425, 152] on input "text" at bounding box center [436, 152] width 87 height 17
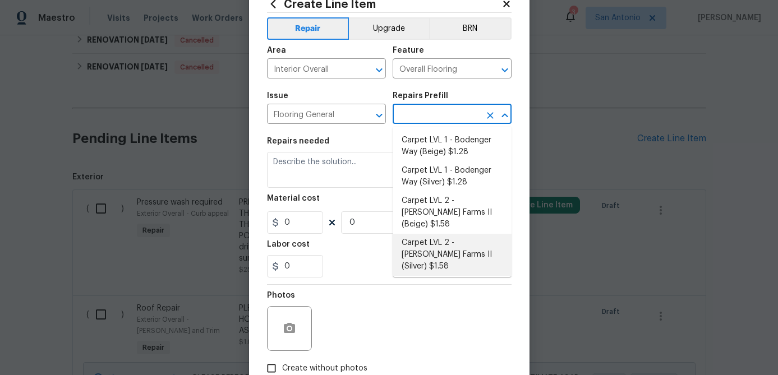
scroll to position [192, 0]
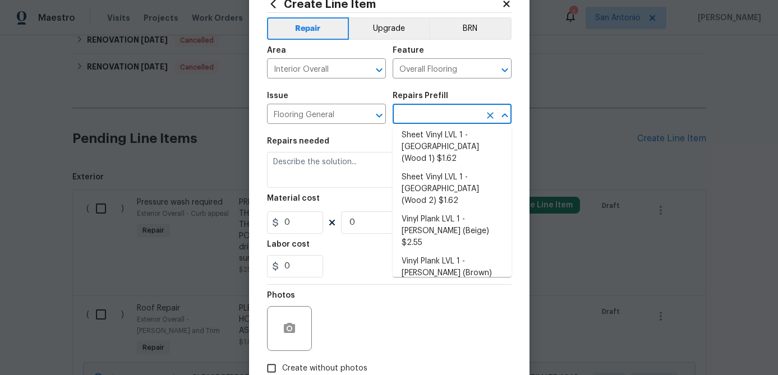
click at [437, 325] on li "Vinyl Plank LVL 2 - Best Door 4.5 (Brown) $3.35" at bounding box center [452, 340] width 119 height 30
type input "Vinyl Plank LVL 2 - Best Door 4.5 (Brown) $3.35"
type textarea "Install LVP (Best Door 4.5 490 Cuppa Joe) Includes transitions, glue and associ…"
type input "3.35"
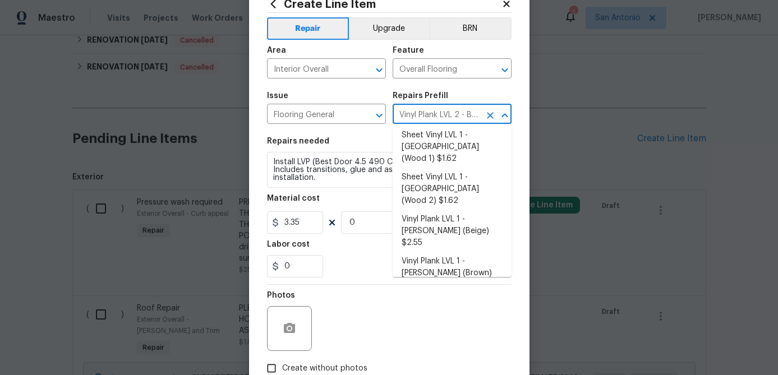
type input "1"
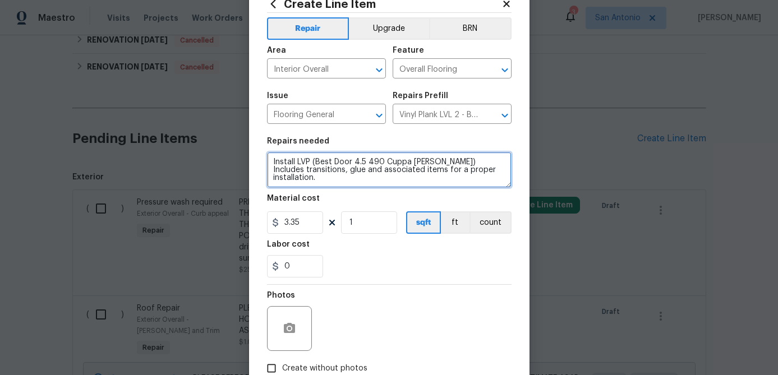
click at [271, 165] on textarea "Install LVP (Best Door 4.5 490 Cuppa Joe) Includes transitions, glue and associ…" at bounding box center [389, 170] width 245 height 36
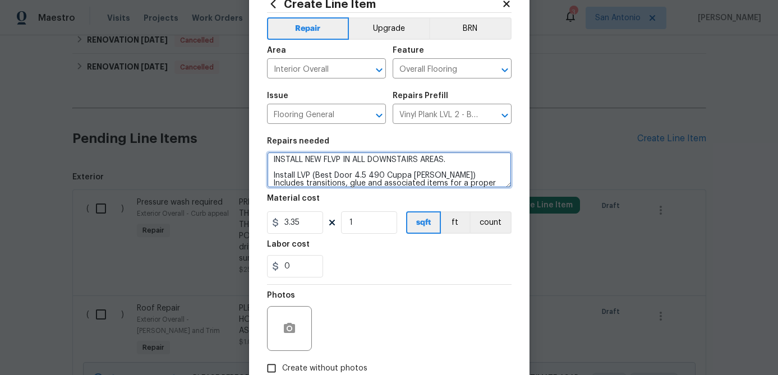
scroll to position [0, 0]
type textarea "INSTALL NEW FLVP IN ALL DOWNSTAIRS AREAS. Install LVP (Best Door 4.5 490 Cuppa …"
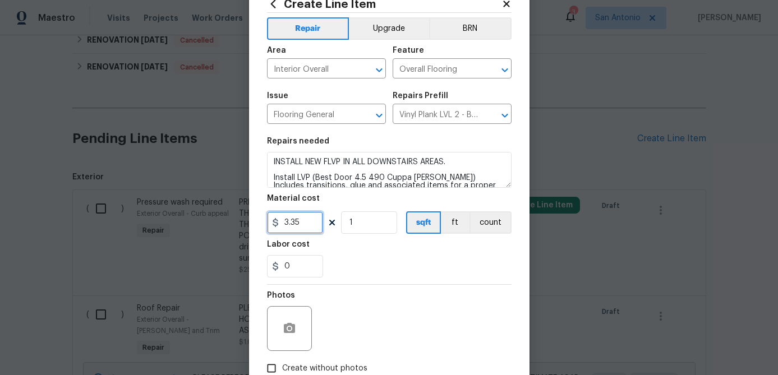
click at [309, 228] on input "3.35" at bounding box center [295, 222] width 56 height 22
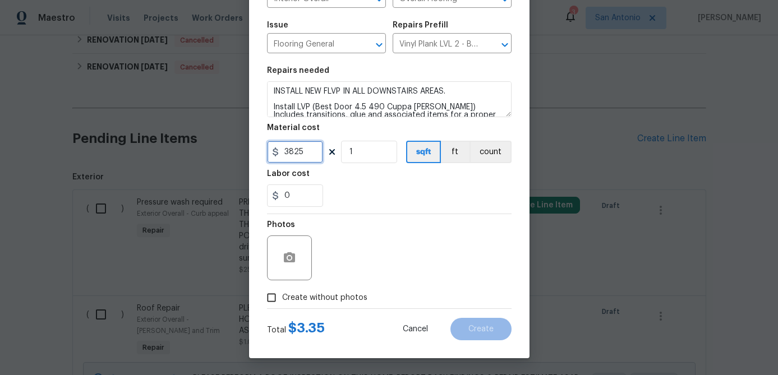
type input "3825"
click at [271, 298] on input "Create without photos" at bounding box center [271, 297] width 21 height 21
checkbox input "true"
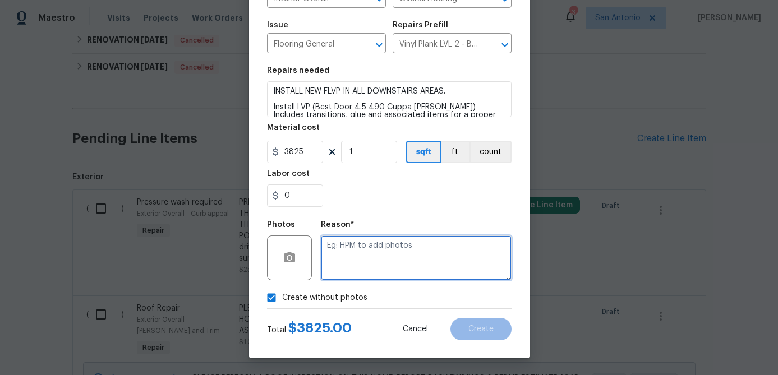
click at [361, 253] on textarea at bounding box center [416, 258] width 191 height 45
type textarea "."
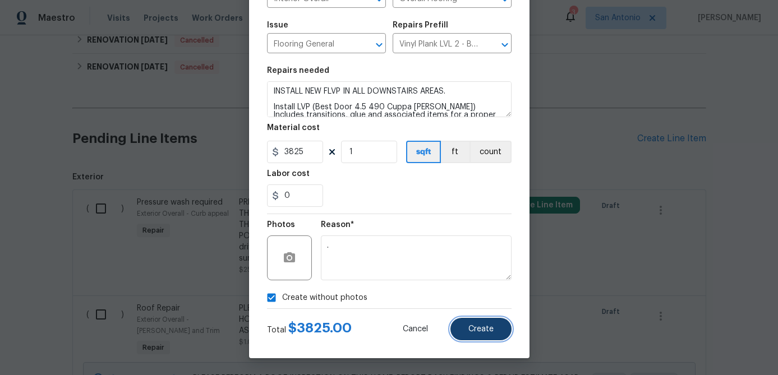
click at [478, 330] on span "Create" at bounding box center [480, 329] width 25 height 8
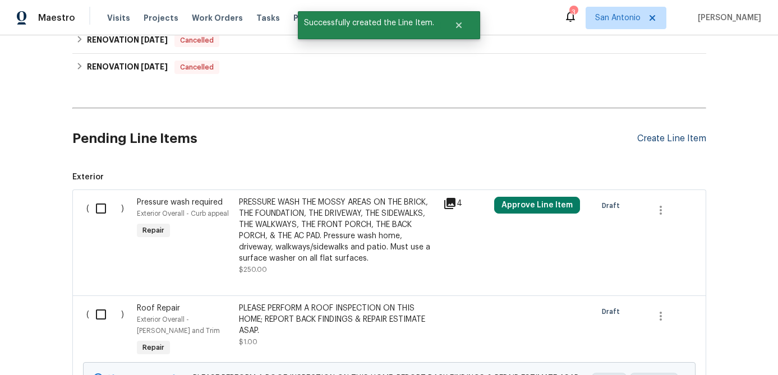
click at [658, 139] on div "Create Line Item" at bounding box center [671, 138] width 69 height 11
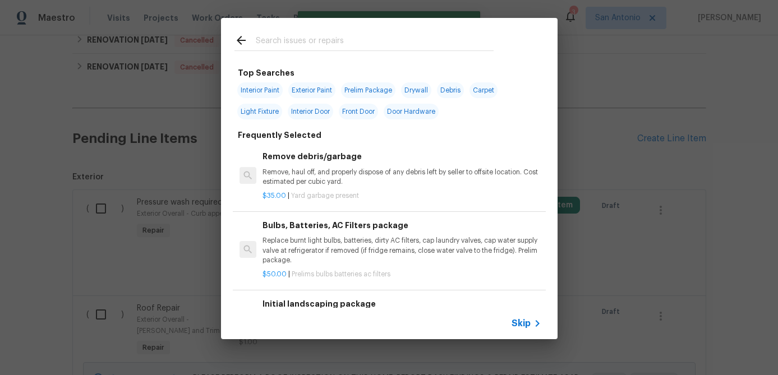
click at [520, 320] on span "Skip" at bounding box center [521, 323] width 19 height 11
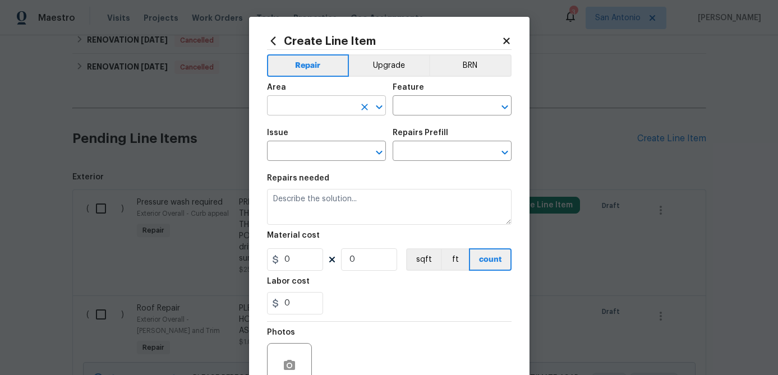
click at [315, 107] on input "text" at bounding box center [310, 106] width 87 height 17
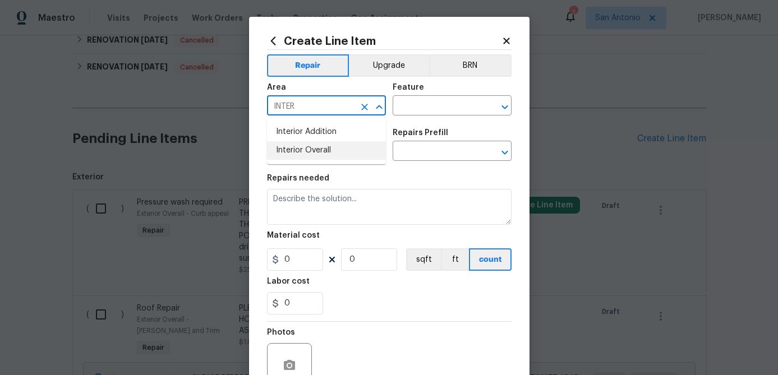
click at [302, 146] on li "Interior Overall" at bounding box center [326, 150] width 119 height 19
type input "Interior Overall"
click at [403, 106] on input "text" at bounding box center [436, 106] width 87 height 17
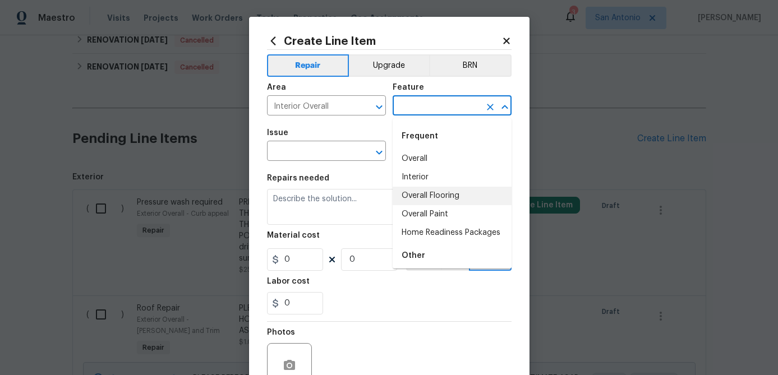
click at [426, 198] on li "Overall Flooring" at bounding box center [452, 196] width 119 height 19
type input "Overall Flooring"
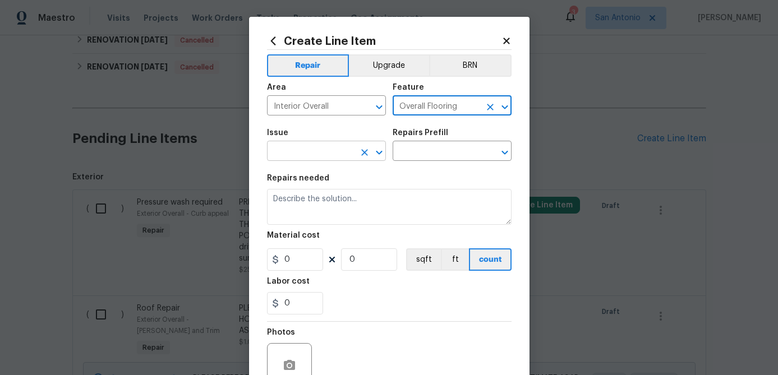
click at [326, 155] on input "text" at bounding box center [310, 152] width 87 height 17
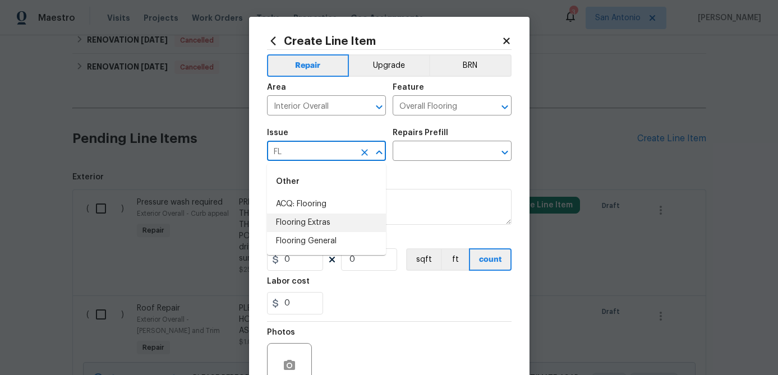
click at [320, 226] on li "Flooring Extras" at bounding box center [326, 223] width 119 height 19
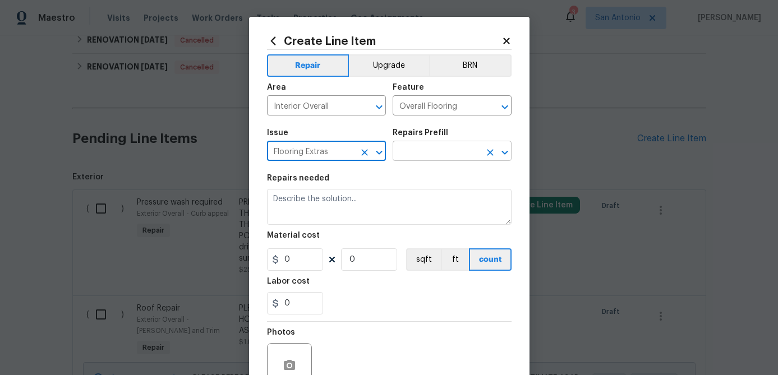
type input "Flooring Extras"
click at [424, 158] on input "text" at bounding box center [436, 152] width 87 height 17
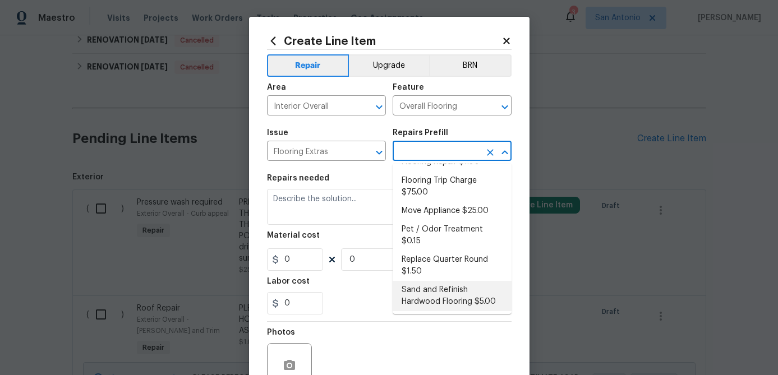
scroll to position [82, 0]
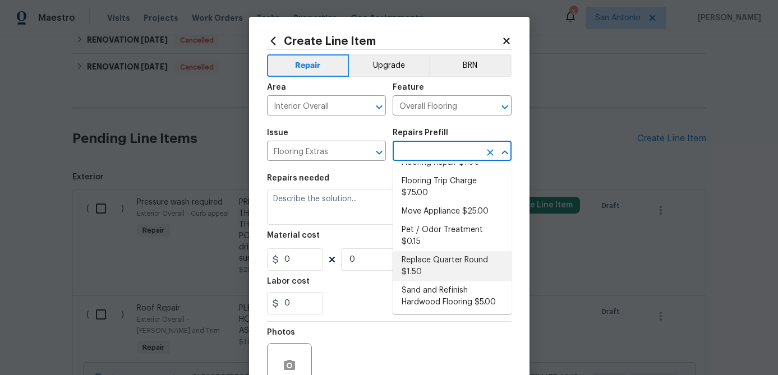
click at [436, 251] on li "Replace Quarter Round $1.50" at bounding box center [452, 266] width 119 height 30
type input "Replace Quarter Round $1.50"
type textarea "Replace Quarter Round"
type input "1.5"
type input "1"
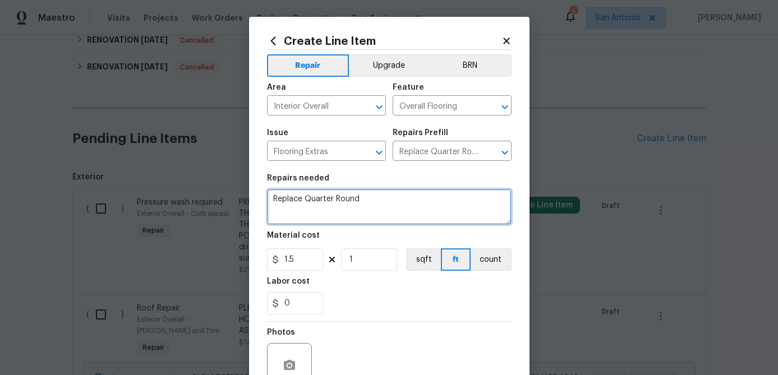
click at [269, 197] on textarea "Replace Quarter Round" at bounding box center [389, 207] width 245 height 36
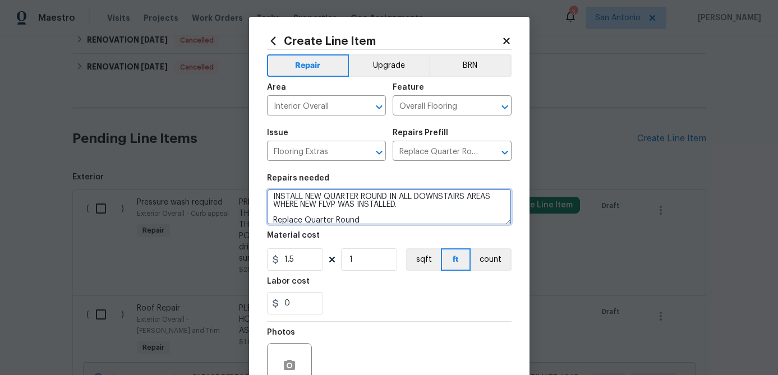
type textarea "INSTALL NEW QUARTER ROUND IN ALL DOWNSTAIRS AREAS WHERE NEW FLVP WAS INSTALLED.…"
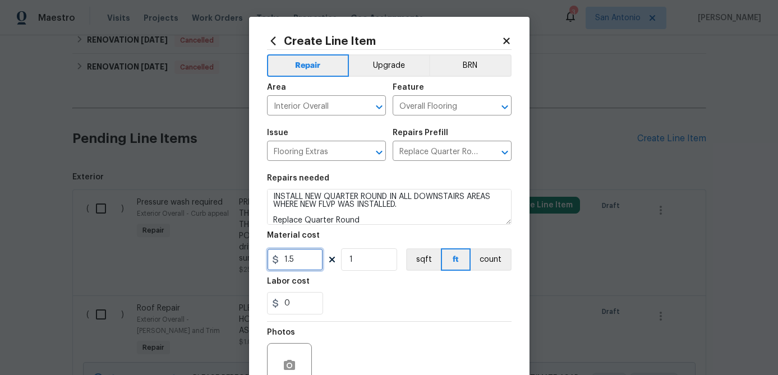
click at [298, 257] on input "1.5" at bounding box center [295, 259] width 56 height 22
click at [372, 266] on input "1" at bounding box center [369, 259] width 56 height 22
type input "310"
click at [305, 302] on input "0" at bounding box center [295, 303] width 56 height 22
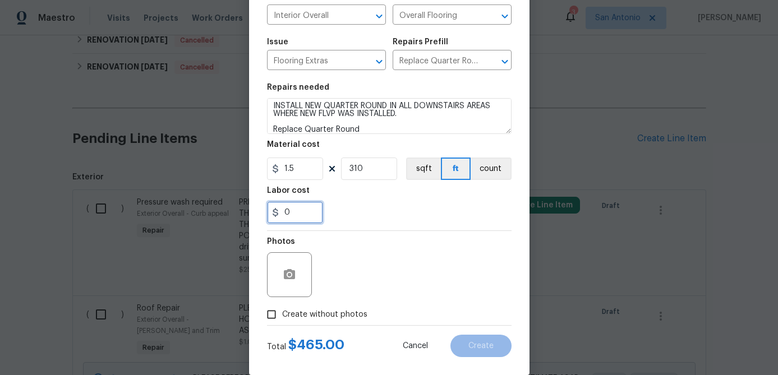
scroll to position [108, 0]
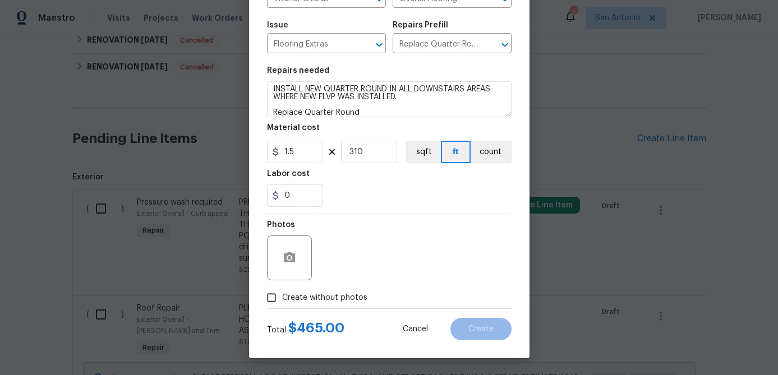
click at [275, 303] on input "Create without photos" at bounding box center [271, 297] width 21 height 21
checkbox input "true"
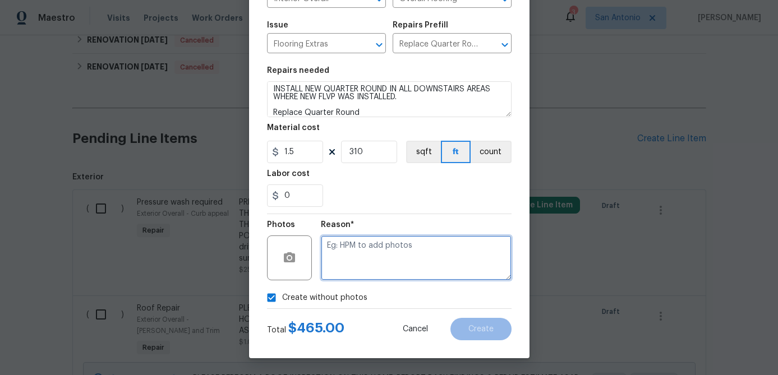
click at [394, 247] on textarea at bounding box center [416, 258] width 191 height 45
type textarea "."
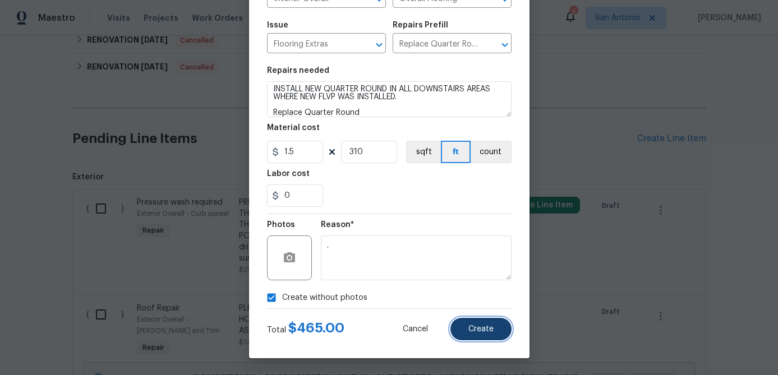
click at [482, 331] on span "Create" at bounding box center [480, 329] width 25 height 8
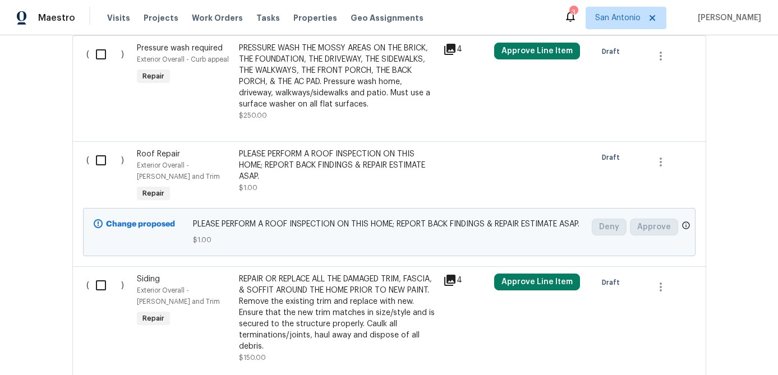
scroll to position [487, 0]
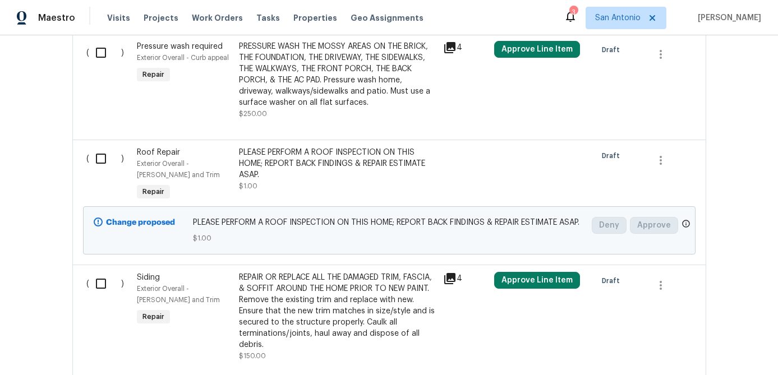
click at [103, 162] on input "checkbox" at bounding box center [105, 159] width 32 height 24
checkbox input "true"
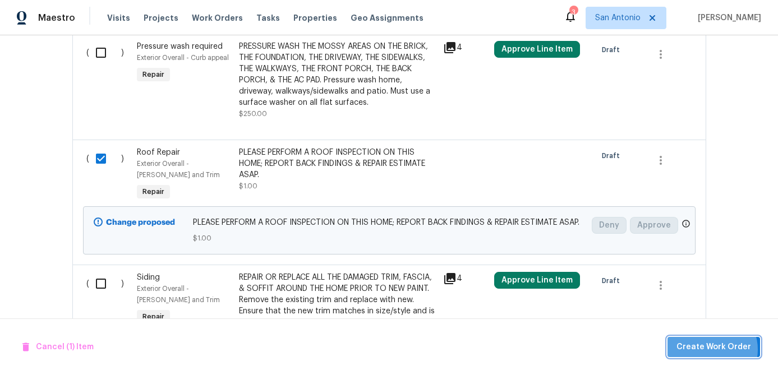
click at [715, 349] on span "Create Work Order" at bounding box center [713, 347] width 75 height 14
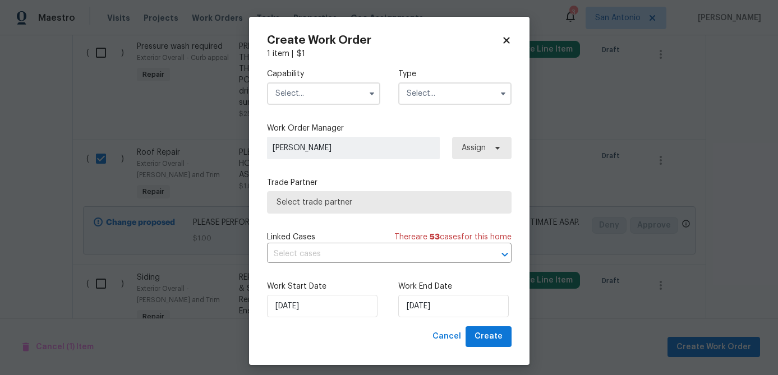
click at [322, 96] on input "text" at bounding box center [323, 93] width 113 height 22
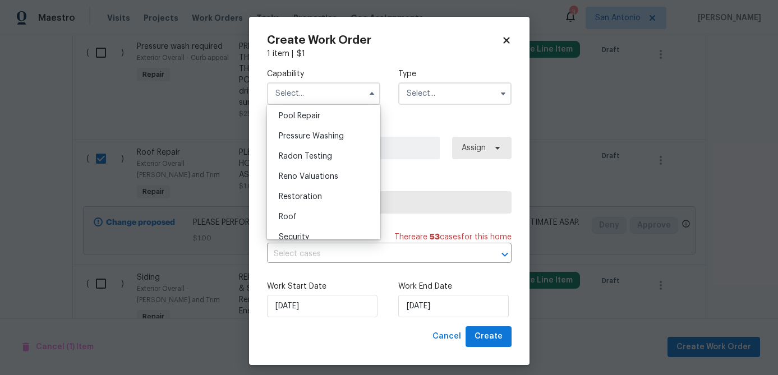
scroll to position [1050, 0]
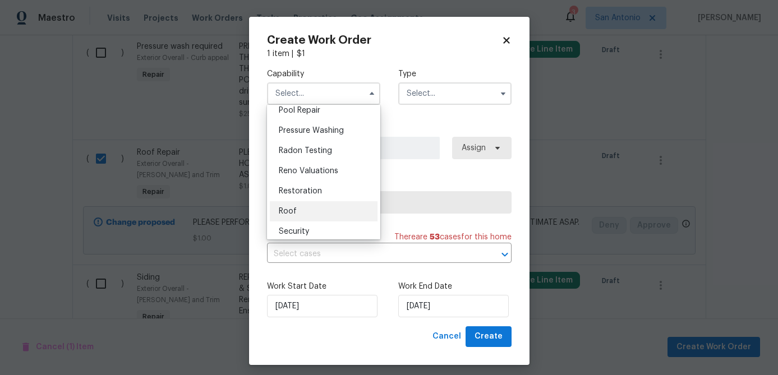
click at [285, 209] on span "Roof" at bounding box center [288, 212] width 18 height 8
type input "Roof"
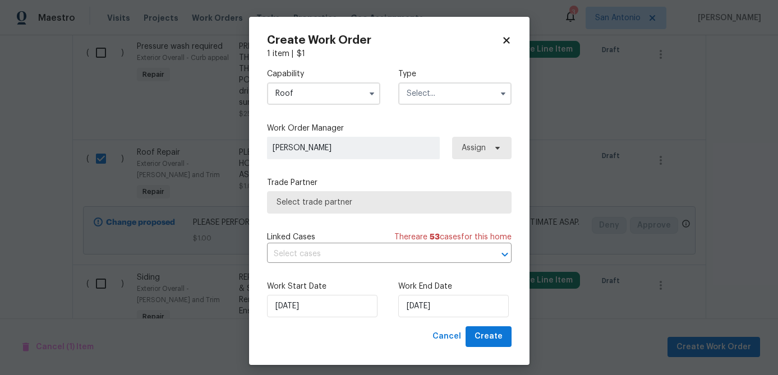
click at [442, 94] on input "text" at bounding box center [454, 93] width 113 height 22
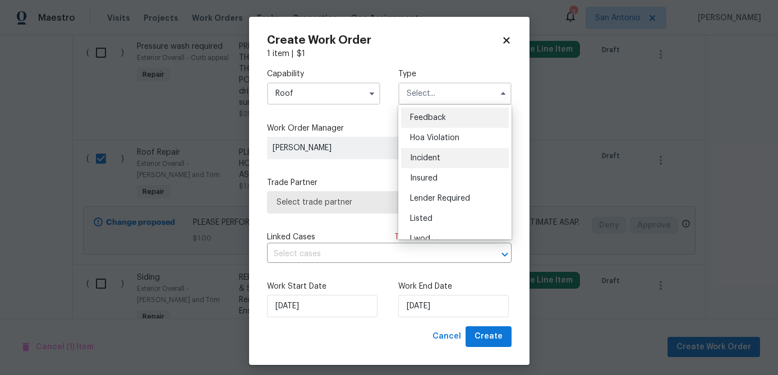
scroll to position [133, 0]
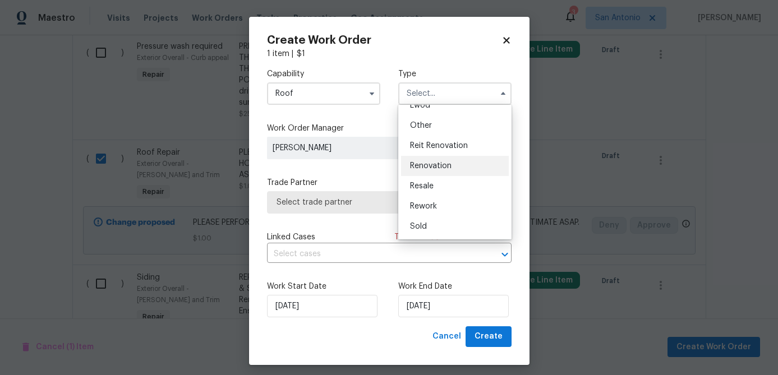
click at [433, 167] on span "Renovation" at bounding box center [431, 166] width 42 height 8
type input "Renovation"
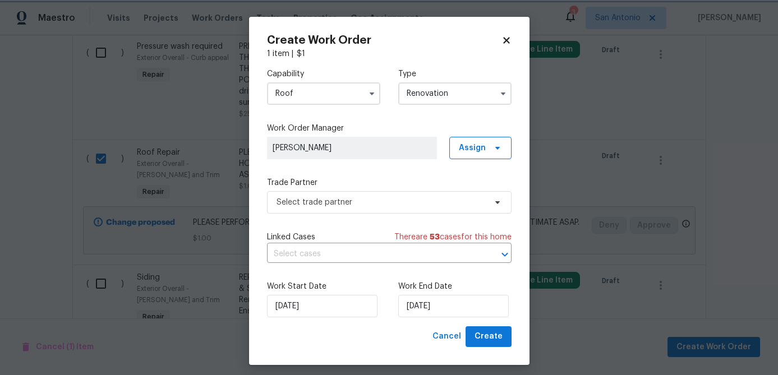
scroll to position [0, 0]
click at [388, 204] on span "Select trade partner" at bounding box center [381, 202] width 209 height 11
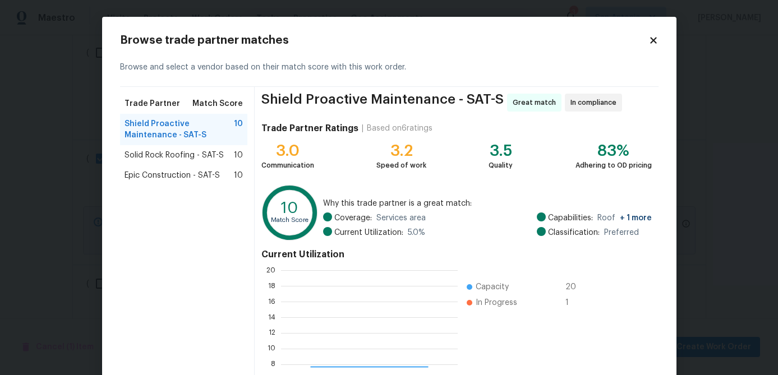
scroll to position [157, 177]
click at [140, 177] on span "Epic Construction - SAT-S" at bounding box center [172, 175] width 95 height 11
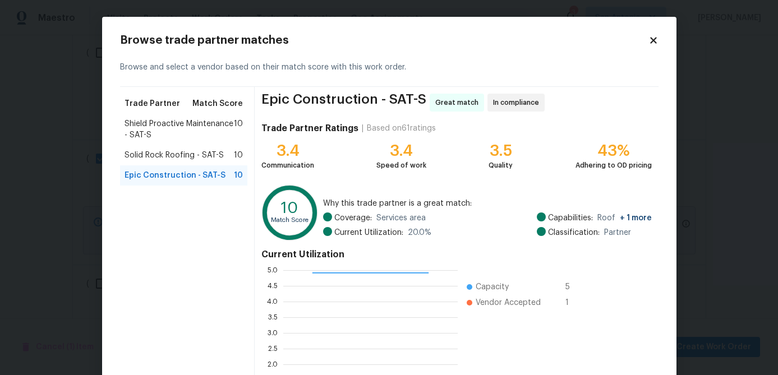
scroll to position [119, 0]
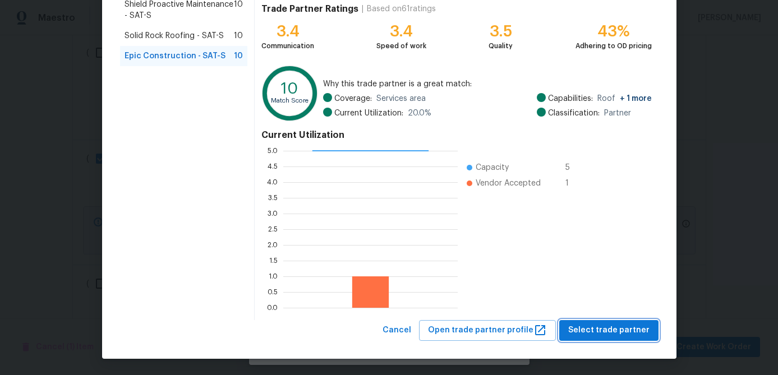
click at [602, 332] on span "Select trade partner" at bounding box center [608, 331] width 81 height 14
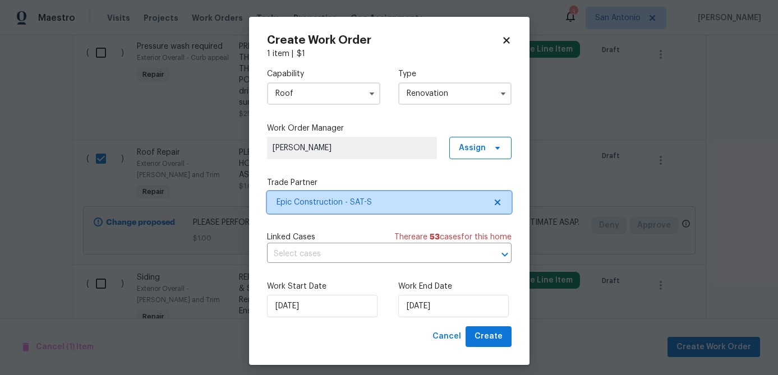
scroll to position [0, 0]
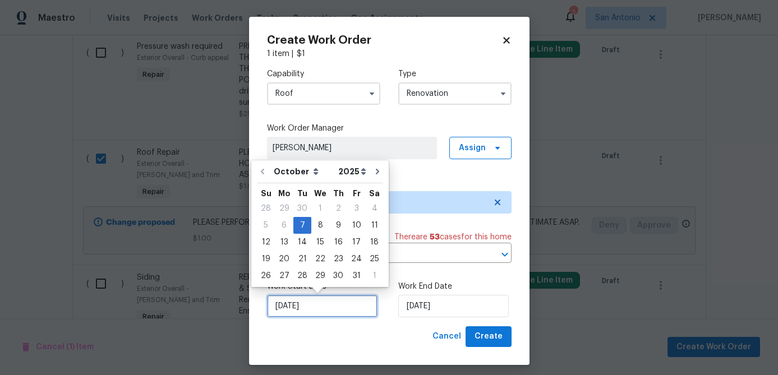
click at [334, 300] on input "[DATE]" at bounding box center [322, 306] width 110 height 22
click at [317, 227] on div "8" at bounding box center [320, 226] width 18 height 16
type input "10/8/2025"
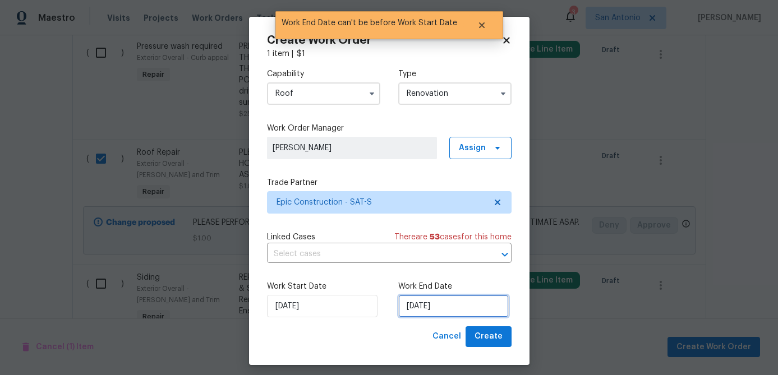
click at [459, 312] on input "10/8/2025" at bounding box center [453, 306] width 110 height 22
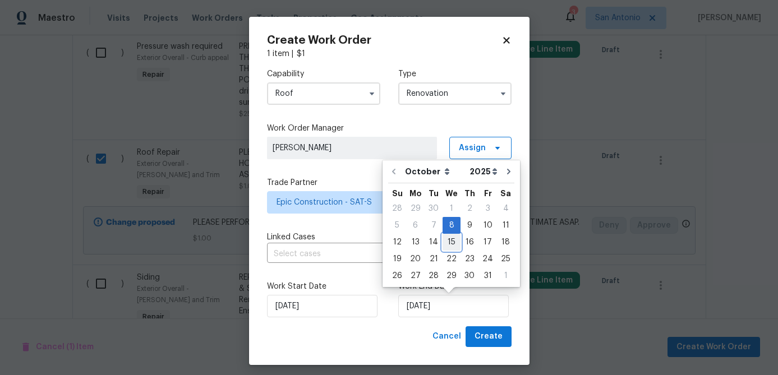
click at [447, 241] on div "15" at bounding box center [452, 242] width 18 height 16
type input "10/15/2025"
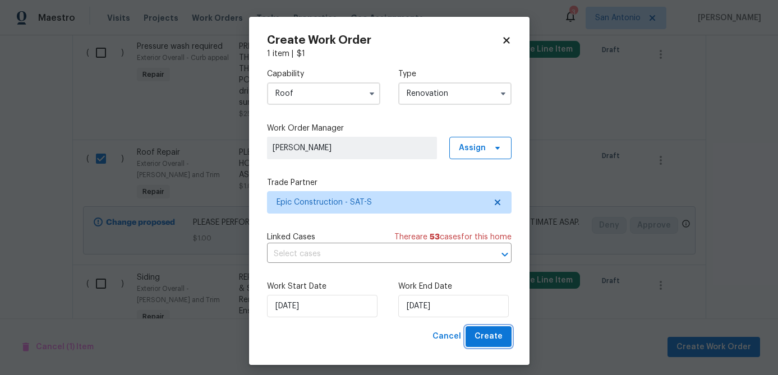
click at [491, 342] on span "Create" at bounding box center [488, 337] width 28 height 14
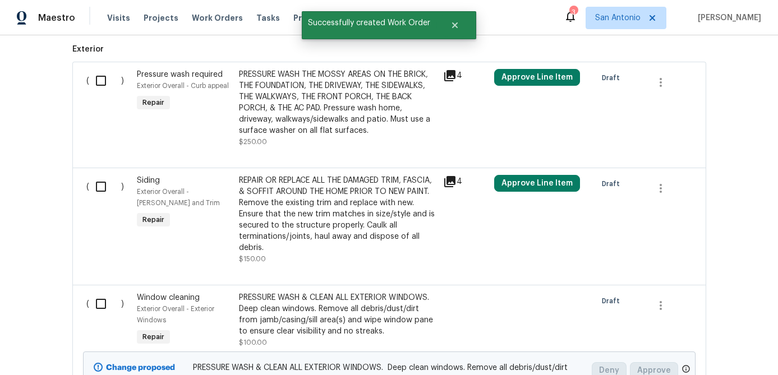
scroll to position [501, 0]
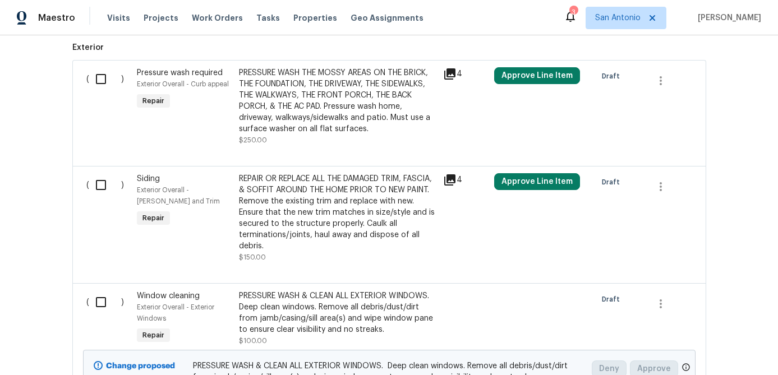
click at [104, 182] on input "checkbox" at bounding box center [105, 185] width 32 height 24
checkbox input "true"
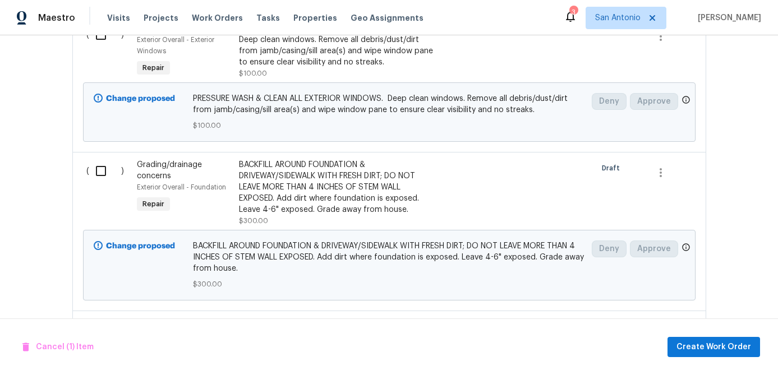
scroll to position [776, 0]
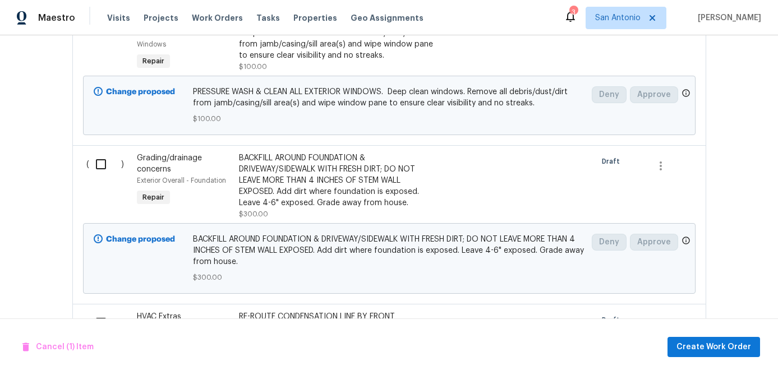
click at [102, 176] on input "checkbox" at bounding box center [105, 165] width 32 height 24
checkbox input "true"
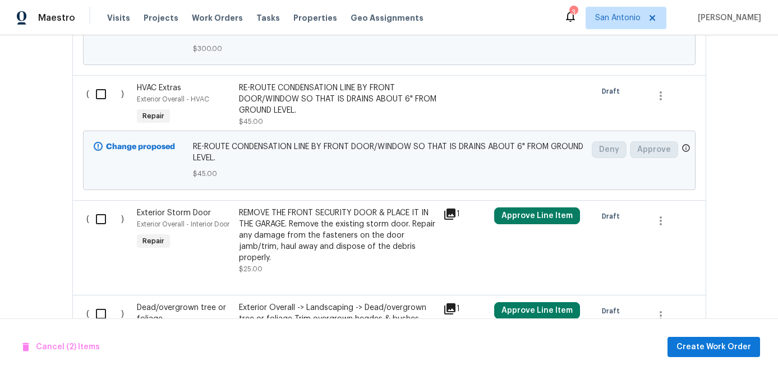
scroll to position [1004, 0]
click at [103, 107] on input "checkbox" at bounding box center [105, 95] width 32 height 24
checkbox input "true"
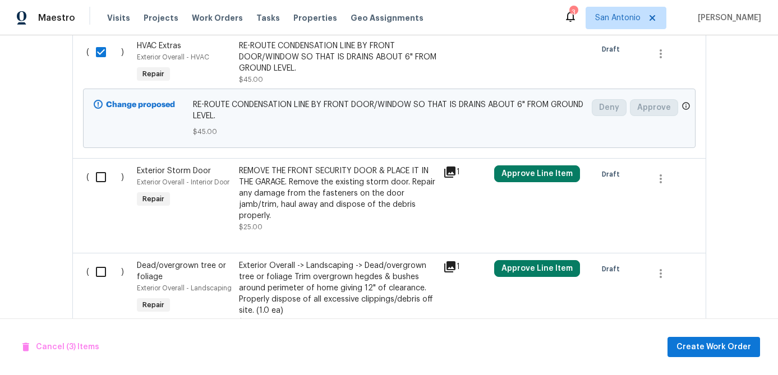
scroll to position [1068, 0]
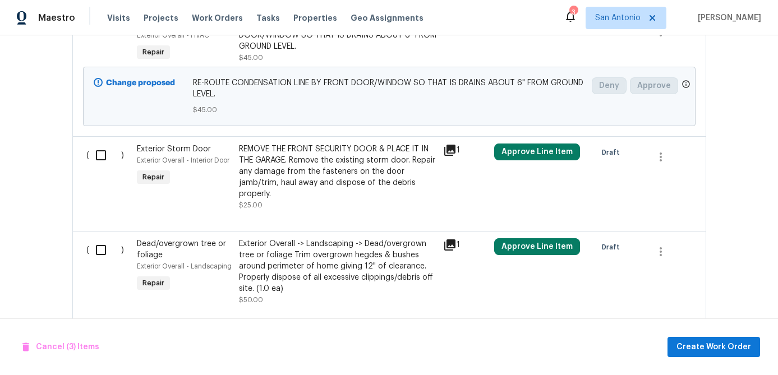
click at [100, 162] on input "checkbox" at bounding box center [105, 156] width 32 height 24
checkbox input "true"
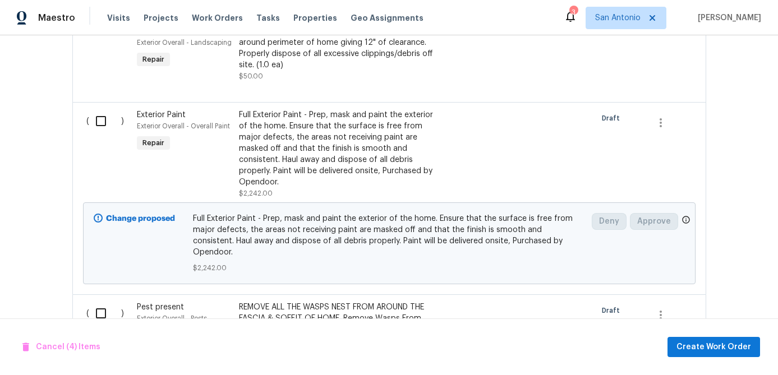
scroll to position [1294, 0]
click at [97, 131] on input "checkbox" at bounding box center [105, 120] width 32 height 24
checkbox input "true"
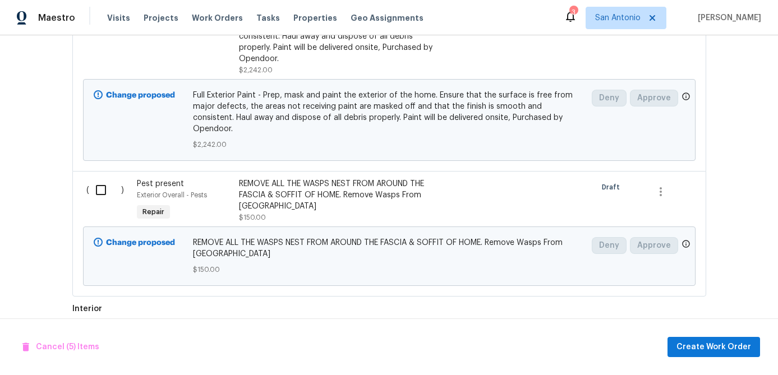
scroll to position [1419, 0]
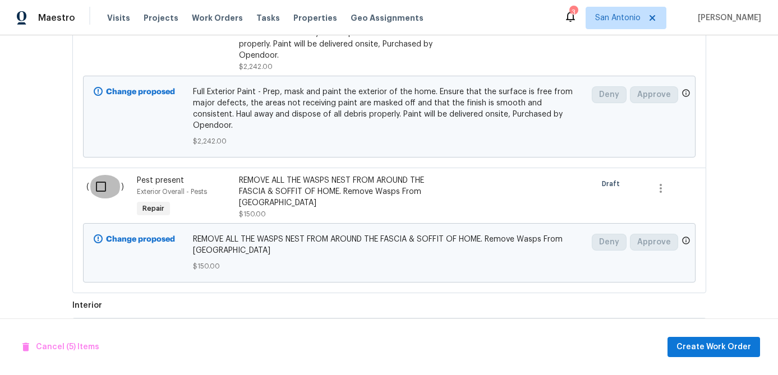
click at [107, 189] on input "checkbox" at bounding box center [105, 187] width 32 height 24
checkbox input "true"
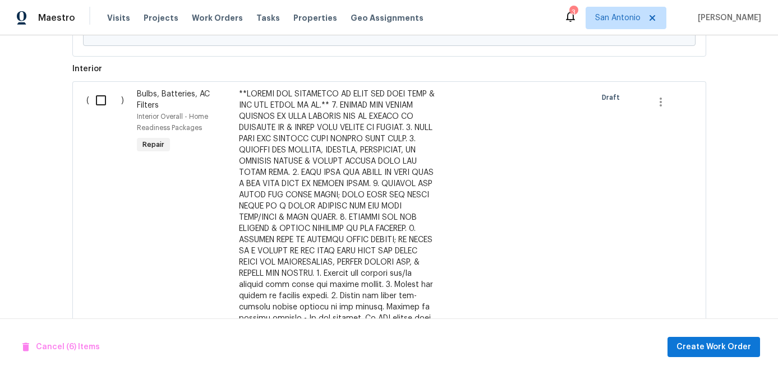
scroll to position [1660, 0]
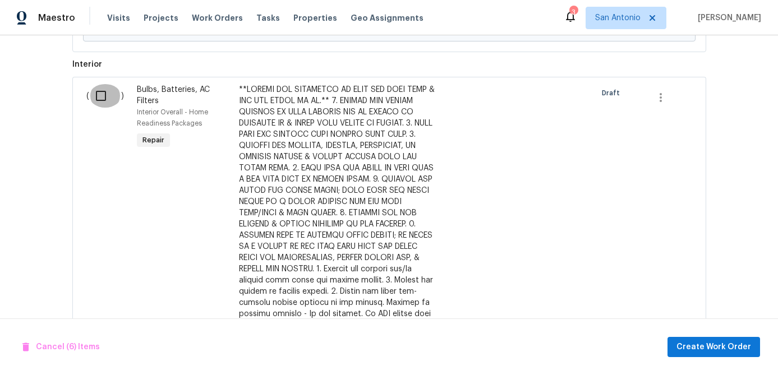
click at [102, 98] on input "checkbox" at bounding box center [105, 96] width 32 height 24
checkbox input "true"
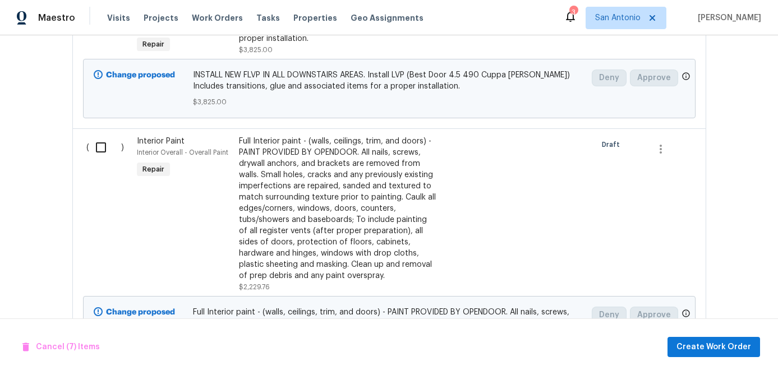
scroll to position [3088, 0]
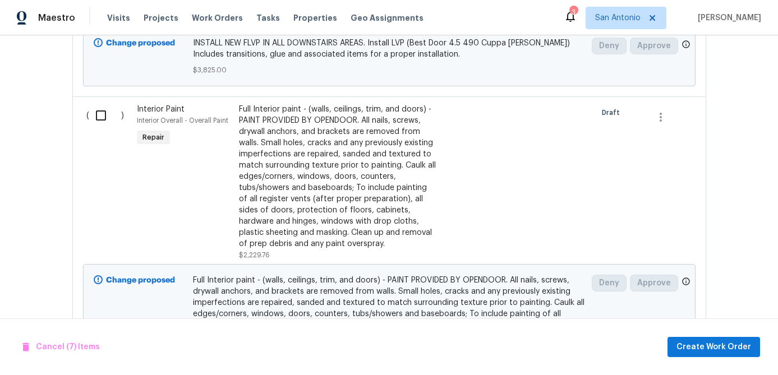
click at [99, 104] on input "checkbox" at bounding box center [105, 116] width 32 height 24
checkbox input "true"
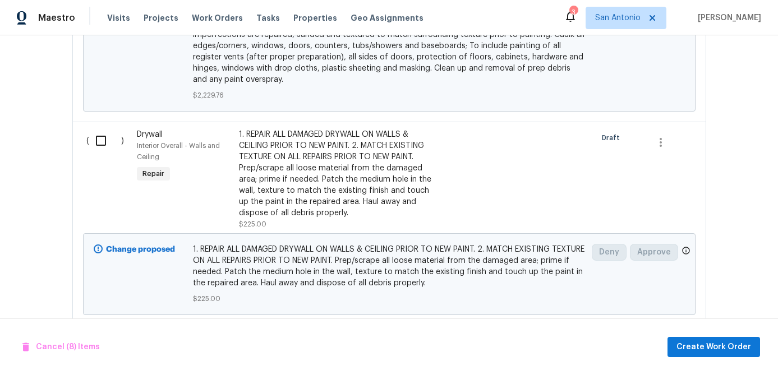
scroll to position [3360, 0]
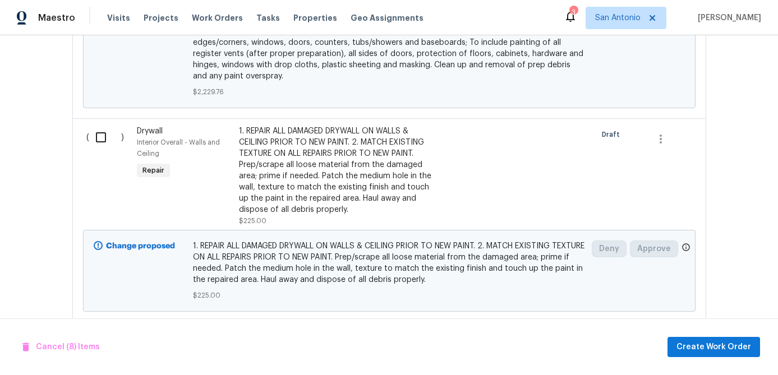
click at [102, 126] on input "checkbox" at bounding box center [105, 138] width 32 height 24
checkbox input "true"
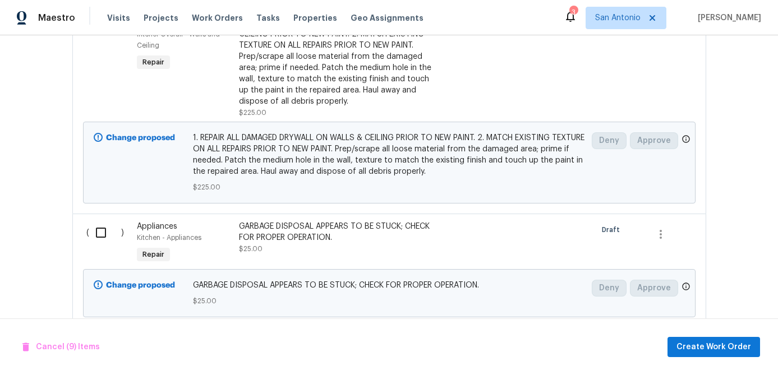
scroll to position [3480, 0]
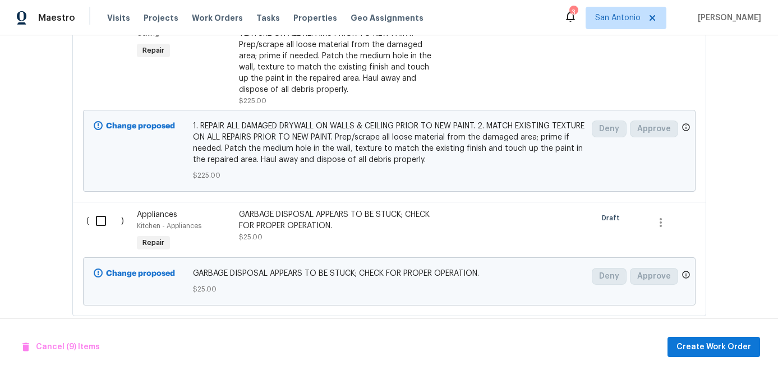
click at [104, 209] on input "checkbox" at bounding box center [105, 221] width 32 height 24
checkbox input "true"
click at [694, 344] on span "Create Work Order" at bounding box center [713, 347] width 75 height 14
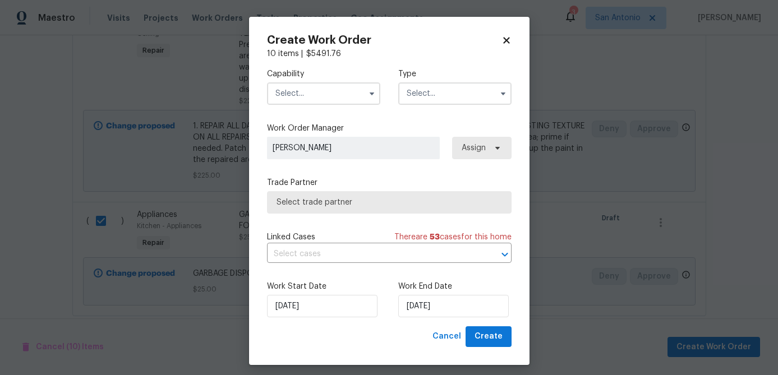
click at [329, 97] on input "text" at bounding box center [323, 93] width 113 height 22
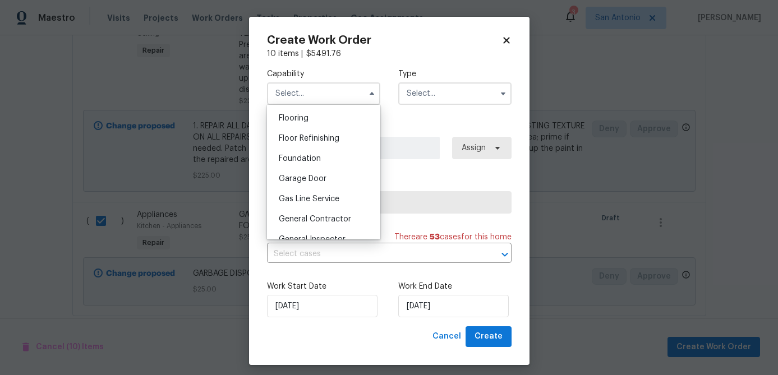
scroll to position [444, 0]
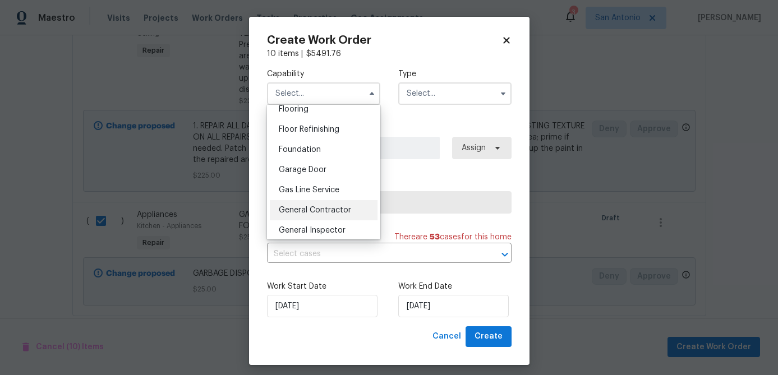
click at [310, 213] on span "General Contractor" at bounding box center [315, 210] width 72 height 8
type input "General Contractor"
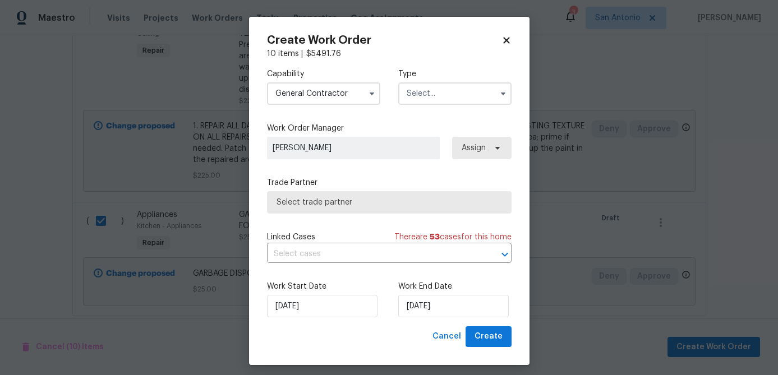
click at [437, 95] on input "text" at bounding box center [454, 93] width 113 height 22
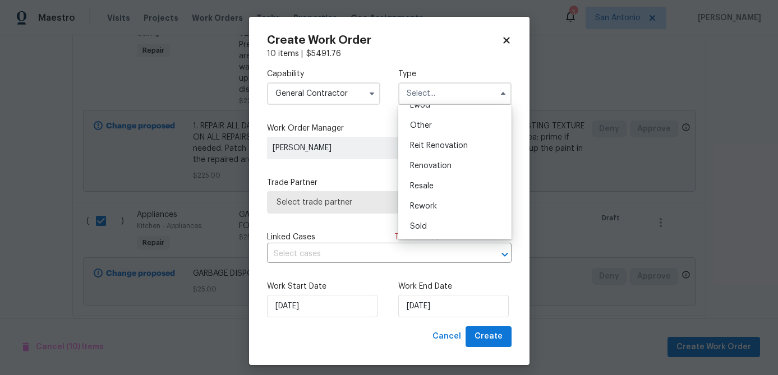
scroll to position [7, 0]
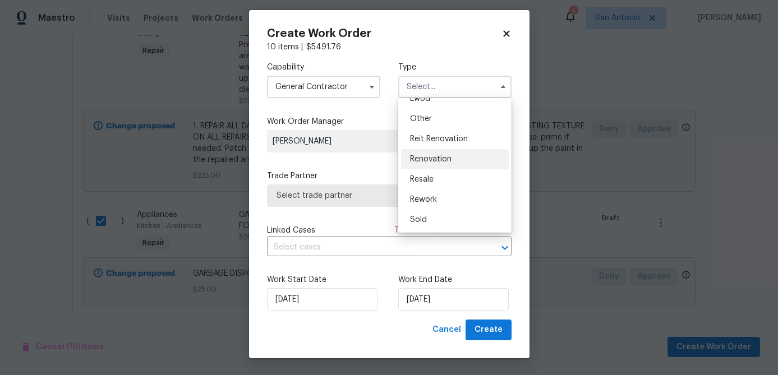
click at [438, 158] on span "Renovation" at bounding box center [431, 159] width 42 height 8
type input "Renovation"
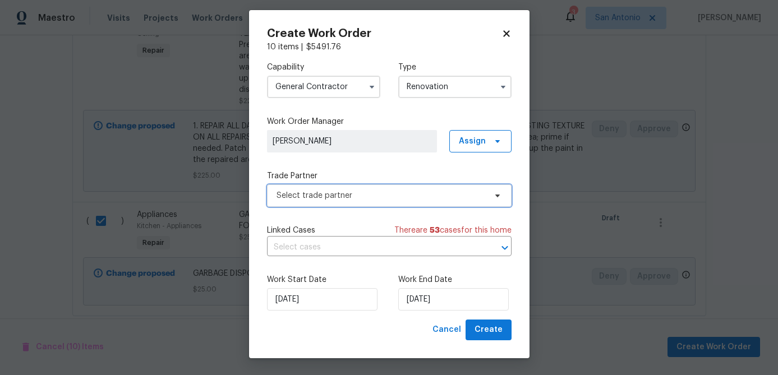
click at [343, 188] on span "Select trade partner" at bounding box center [389, 196] width 245 height 22
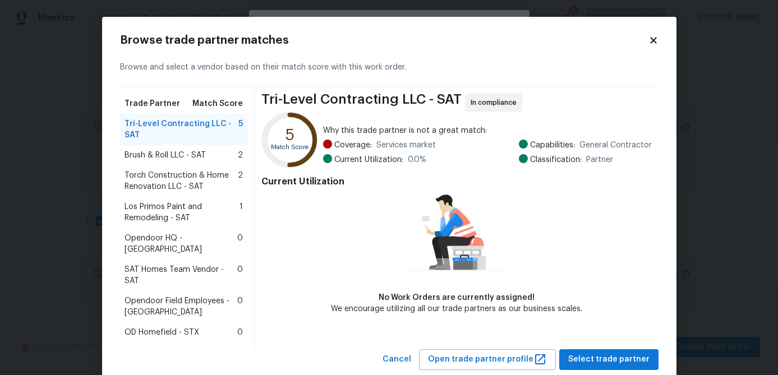
click at [174, 156] on span "Brush & Roll LLC - SAT" at bounding box center [165, 155] width 81 height 11
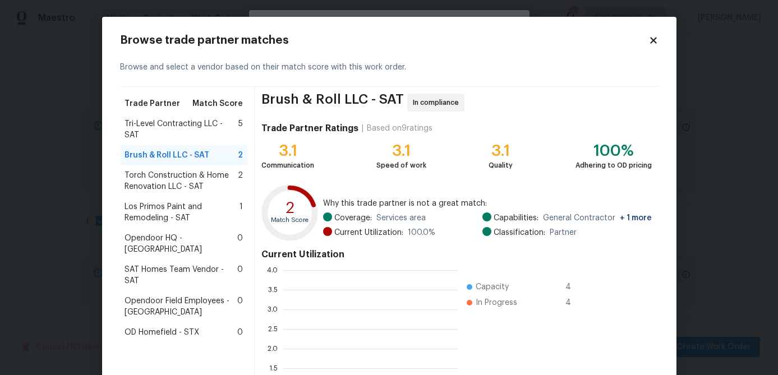
scroll to position [157, 174]
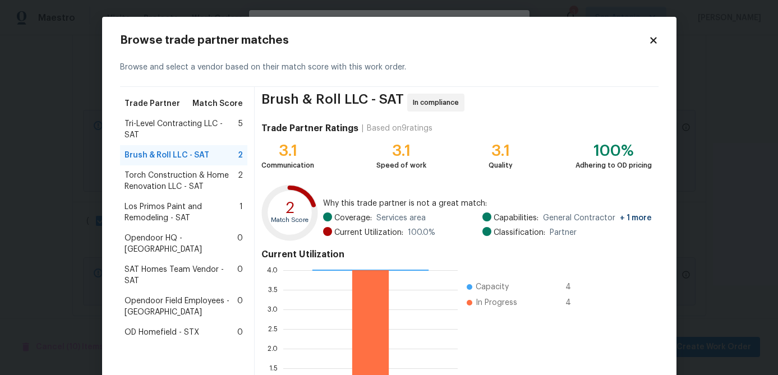
click at [171, 170] on span "Torch Construction & Home Renovation LLC - SAT" at bounding box center [182, 181] width 114 height 22
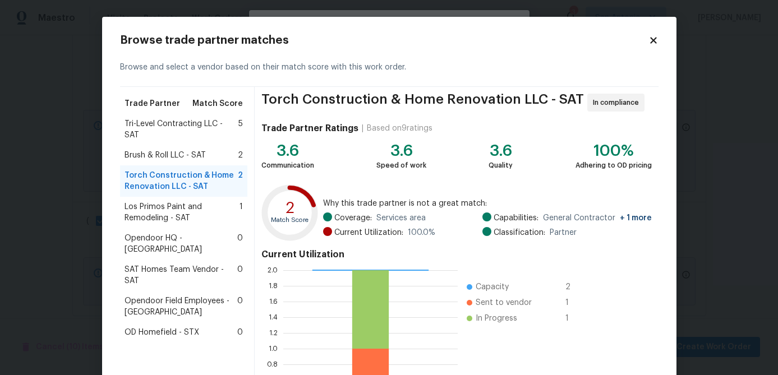
click at [163, 201] on span "Los Primos Paint and Remodeling - SAT" at bounding box center [183, 212] width 116 height 22
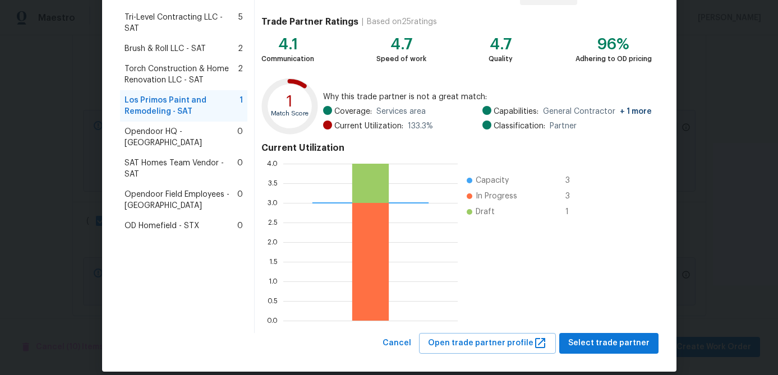
scroll to position [119, 0]
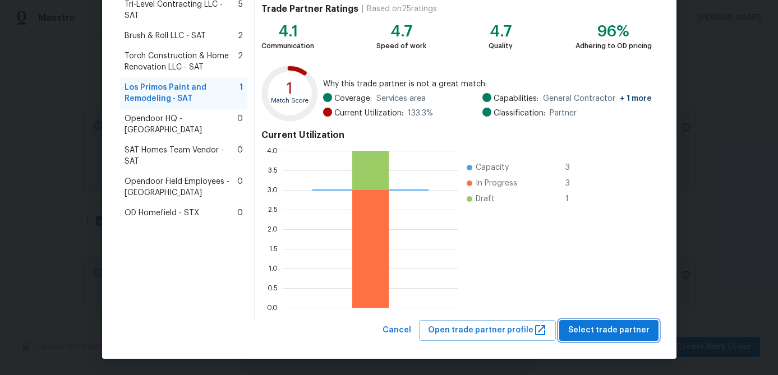
click at [602, 334] on span "Select trade partner" at bounding box center [608, 331] width 81 height 14
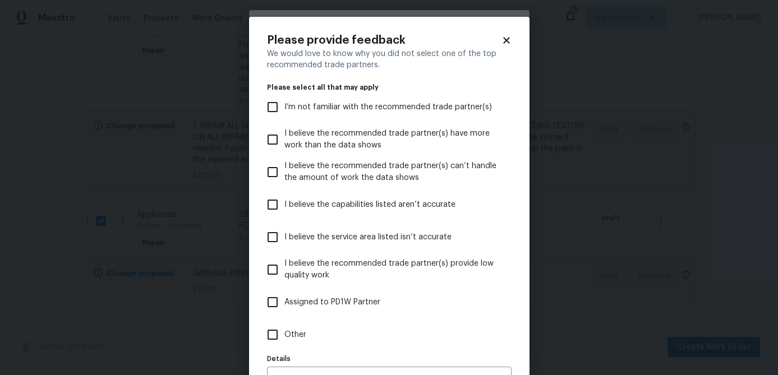
scroll to position [0, 0]
click at [507, 39] on icon at bounding box center [506, 40] width 6 height 6
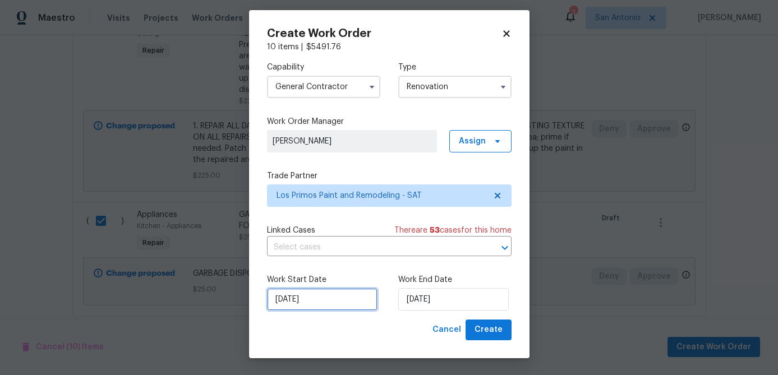
click at [318, 307] on input "[DATE]" at bounding box center [322, 299] width 110 height 22
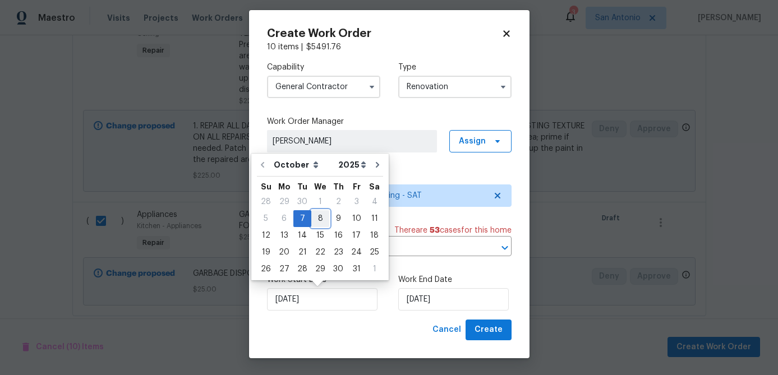
click at [314, 217] on div "8" at bounding box center [320, 219] width 18 height 16
type input "10/8/2025"
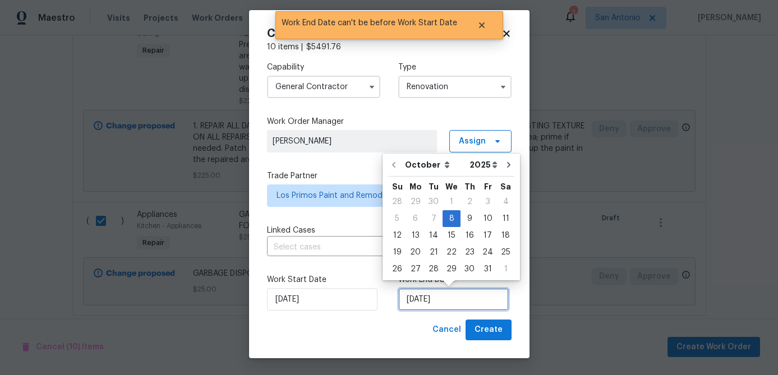
click at [454, 300] on input "10/8/2025" at bounding box center [453, 299] width 110 height 22
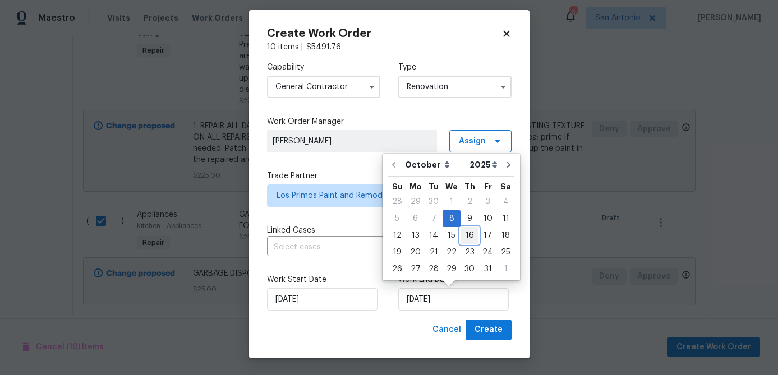
click at [468, 235] on div "16" at bounding box center [469, 236] width 18 height 16
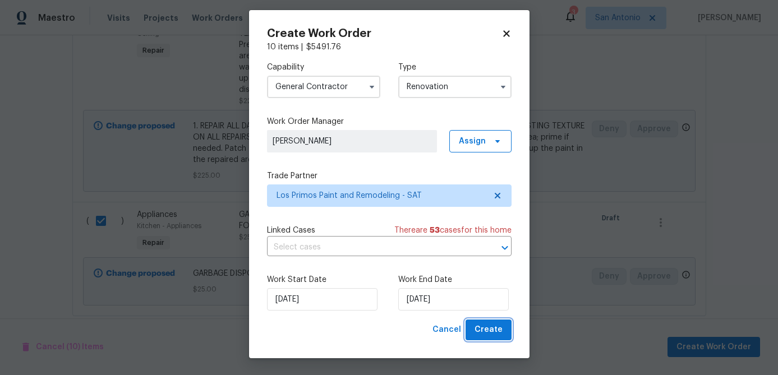
click at [489, 331] on span "Create" at bounding box center [488, 330] width 28 height 14
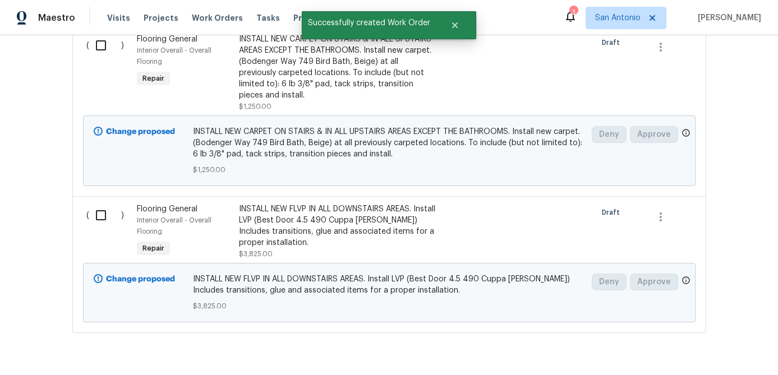
scroll to position [1398, 0]
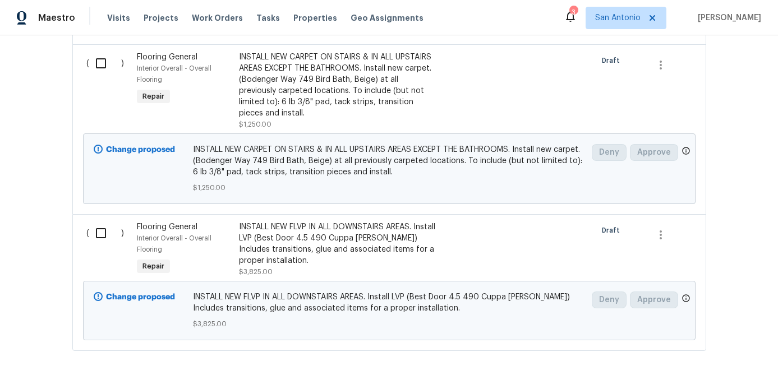
click at [100, 224] on input "checkbox" at bounding box center [105, 234] width 32 height 24
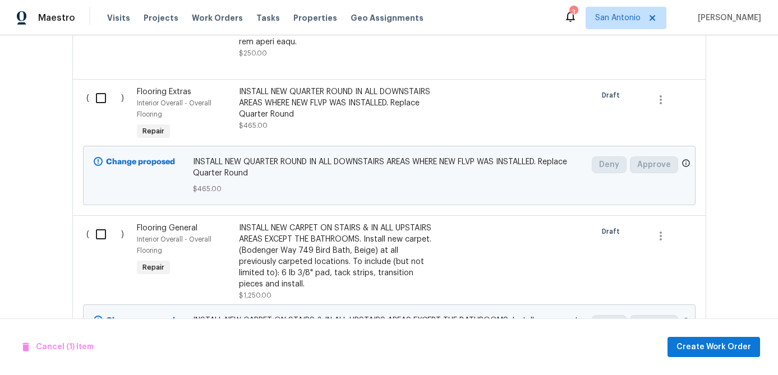
scroll to position [1219, 0]
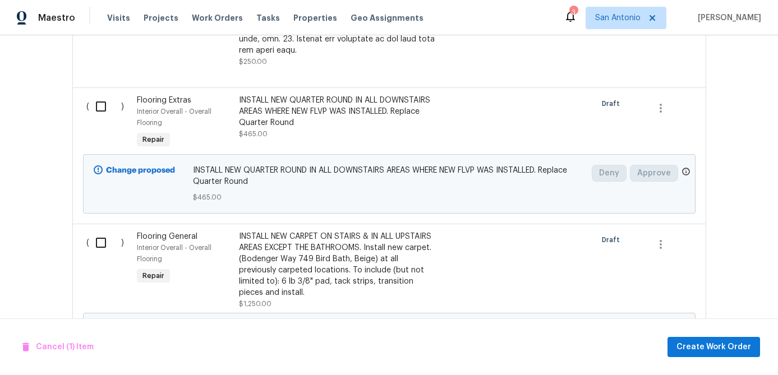
click at [101, 110] on input "checkbox" at bounding box center [105, 107] width 32 height 24
click at [711, 344] on span "Create Work Order" at bounding box center [713, 347] width 75 height 14
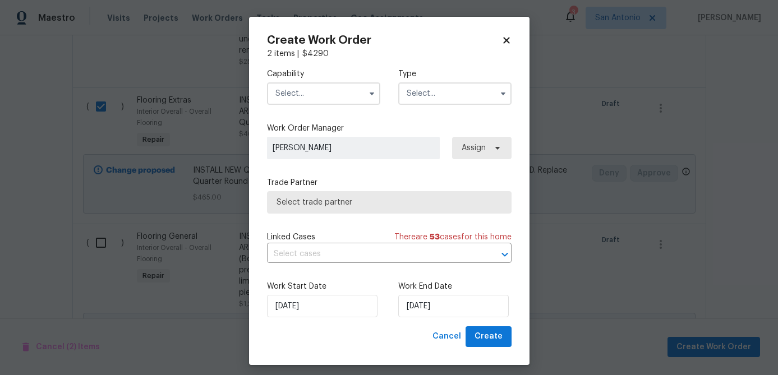
click at [344, 96] on input "text" at bounding box center [323, 93] width 113 height 22
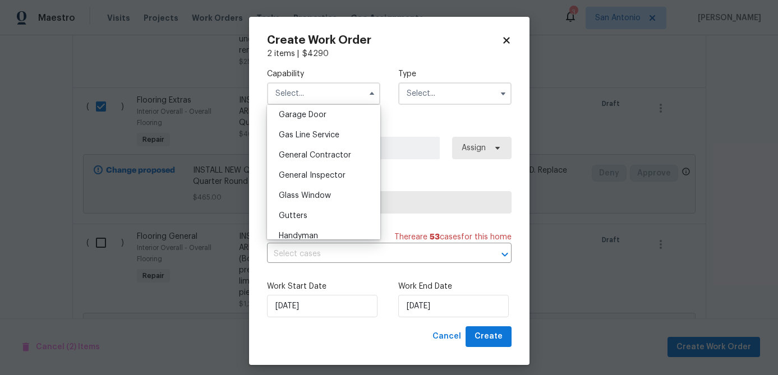
scroll to position [503, 0]
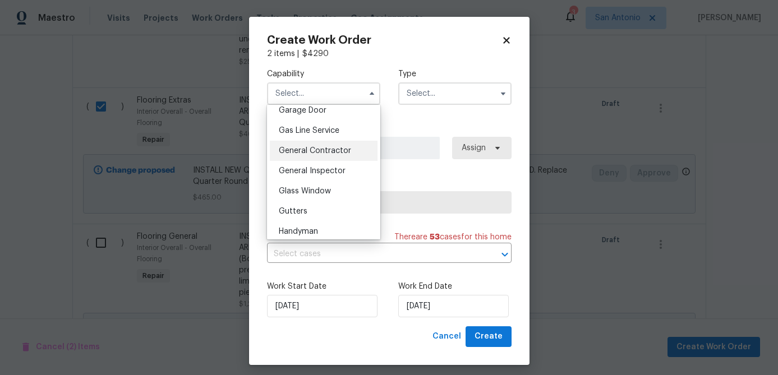
click at [321, 148] on span "General Contractor" at bounding box center [315, 151] width 72 height 8
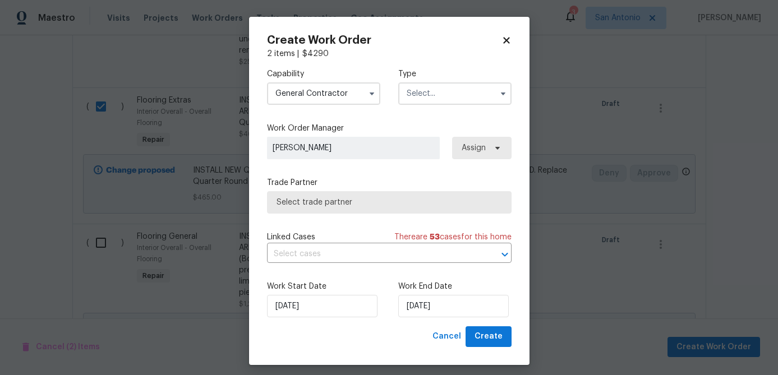
click at [426, 94] on input "text" at bounding box center [454, 93] width 113 height 22
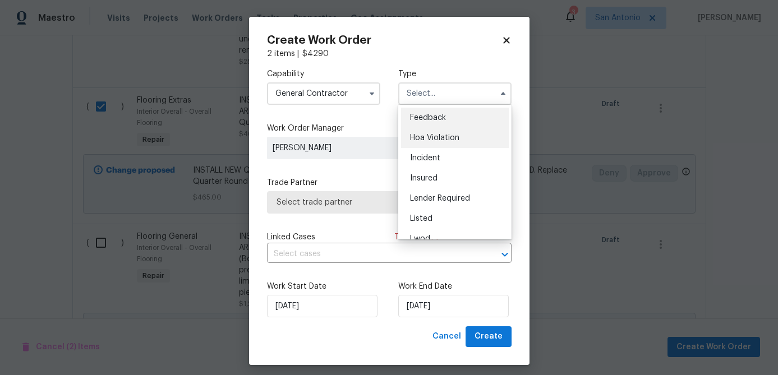
scroll to position [133, 0]
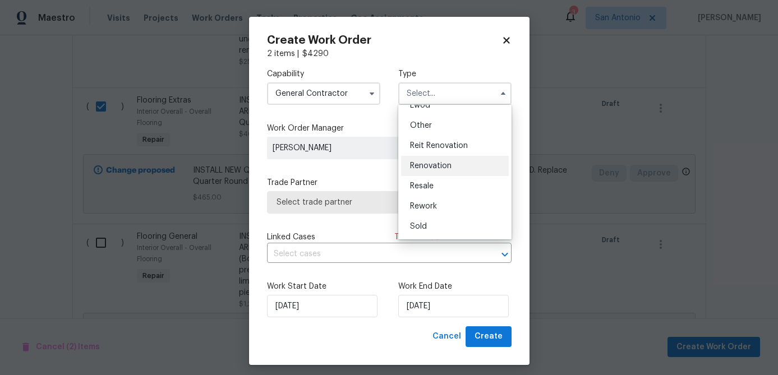
click at [438, 162] on span "Renovation" at bounding box center [431, 166] width 42 height 8
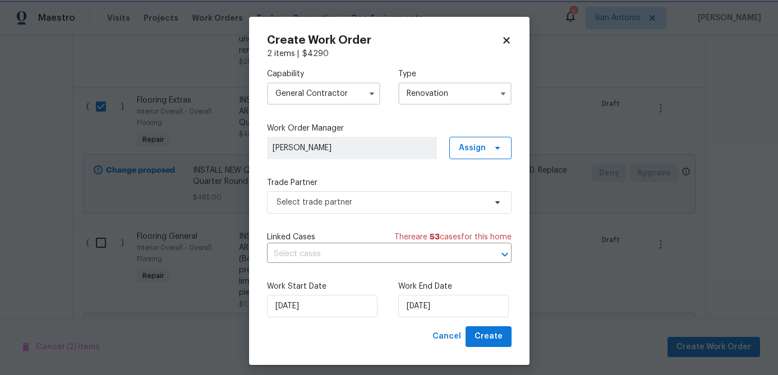
scroll to position [0, 0]
click at [392, 201] on span "Select trade partner" at bounding box center [381, 202] width 209 height 11
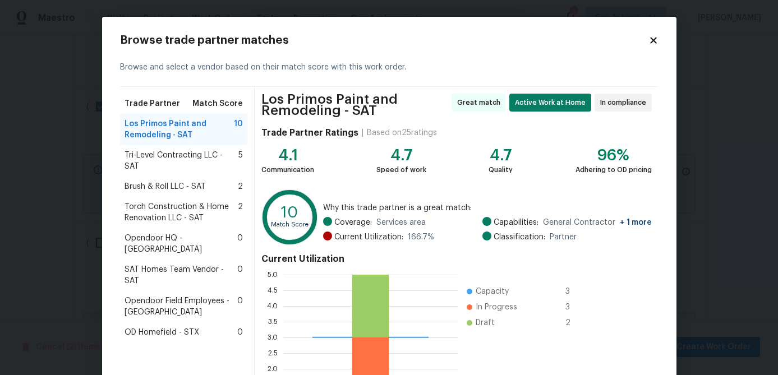
scroll to position [124, 0]
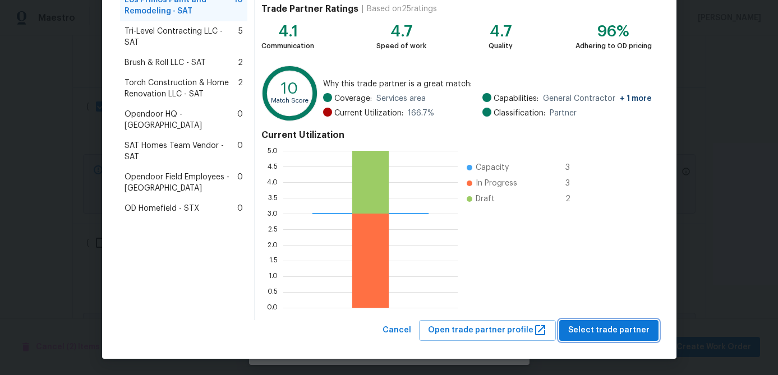
click at [587, 325] on span "Select trade partner" at bounding box center [608, 331] width 81 height 14
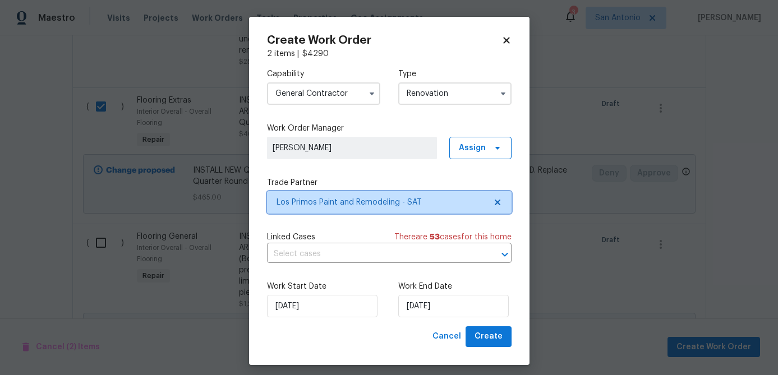
scroll to position [0, 0]
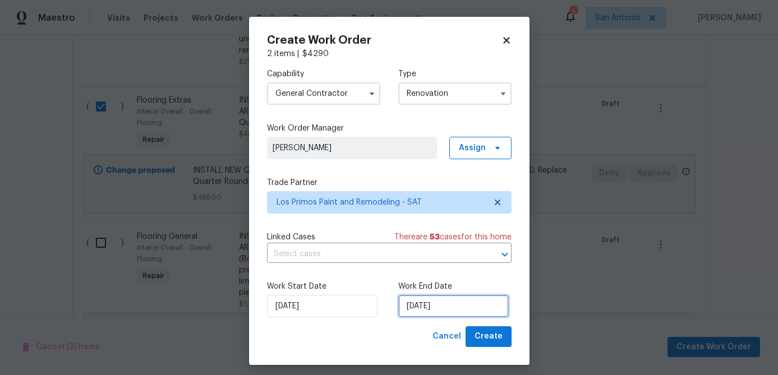
click at [454, 305] on input "[DATE]" at bounding box center [453, 306] width 110 height 22
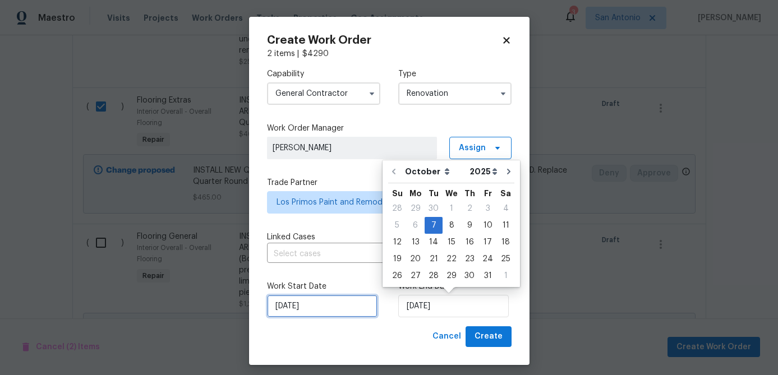
click at [316, 314] on input "[DATE]" at bounding box center [322, 306] width 110 height 22
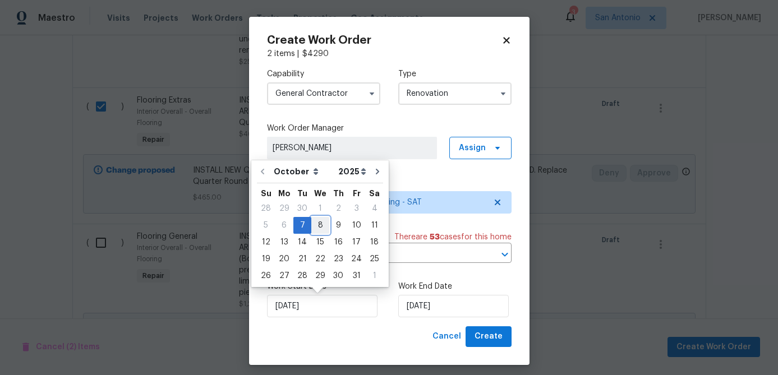
click at [315, 223] on div "8" at bounding box center [320, 226] width 18 height 16
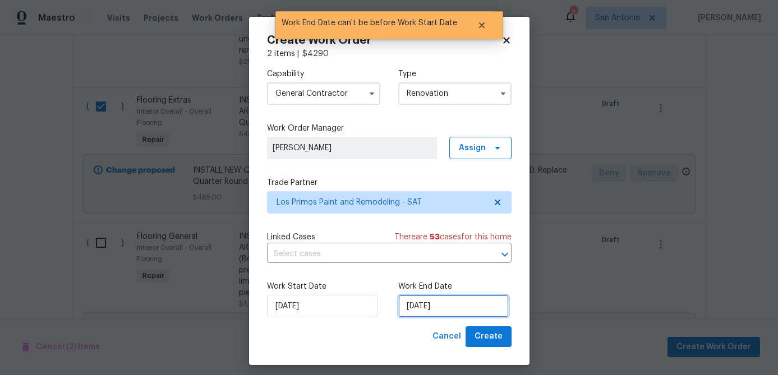
click at [459, 311] on input "10/8/2025" at bounding box center [453, 306] width 110 height 22
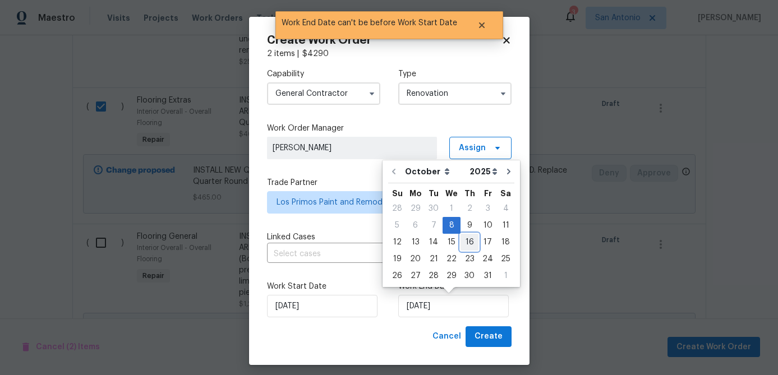
click at [466, 243] on div "16" at bounding box center [469, 242] width 18 height 16
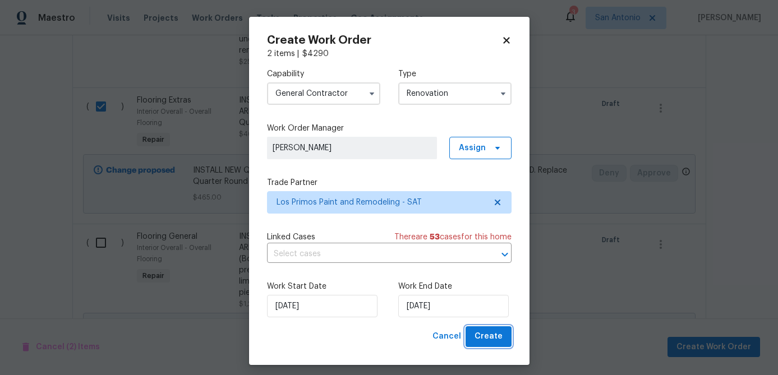
click at [494, 347] on button "Create" at bounding box center [489, 336] width 46 height 21
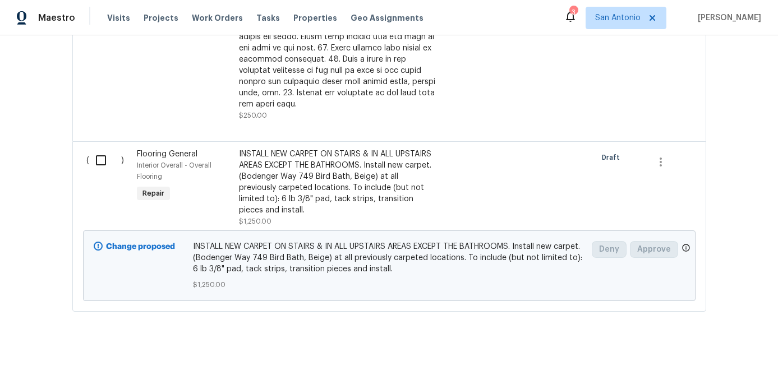
scroll to position [1209, 0]
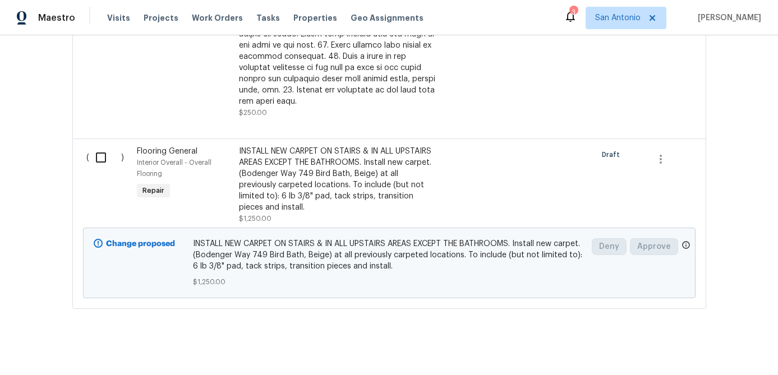
click at [102, 155] on input "checkbox" at bounding box center [105, 158] width 32 height 24
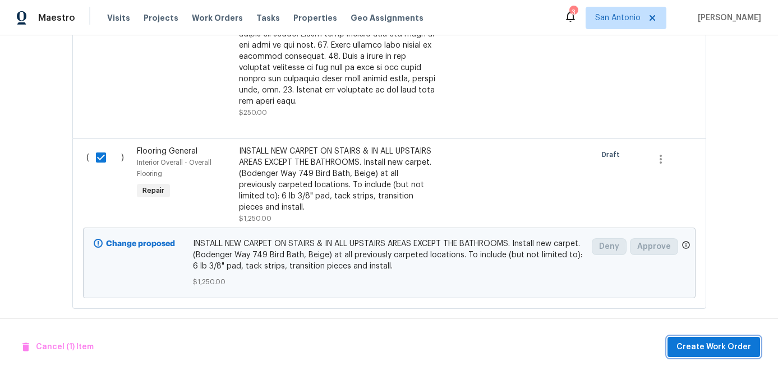
click at [693, 342] on span "Create Work Order" at bounding box center [713, 347] width 75 height 14
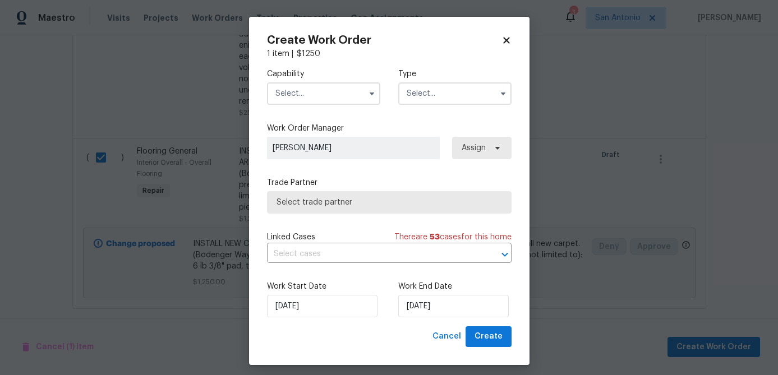
click at [306, 99] on input "text" at bounding box center [323, 93] width 113 height 22
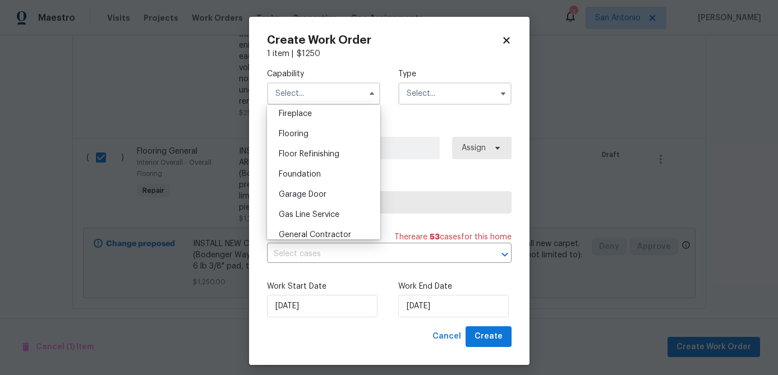
scroll to position [417, 0]
click at [296, 137] on span "Flooring" at bounding box center [294, 136] width 30 height 8
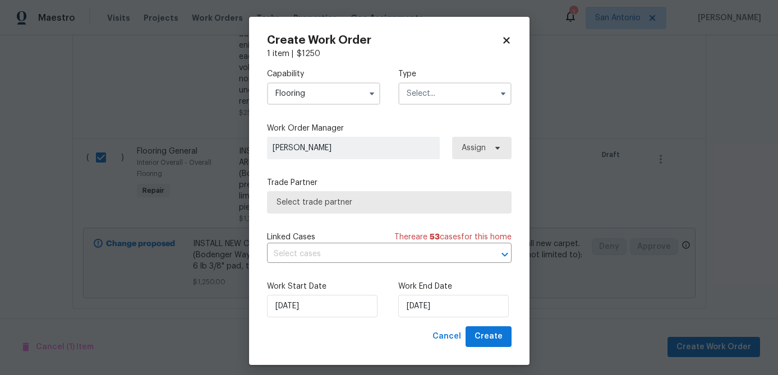
click at [434, 94] on input "text" at bounding box center [454, 93] width 113 height 22
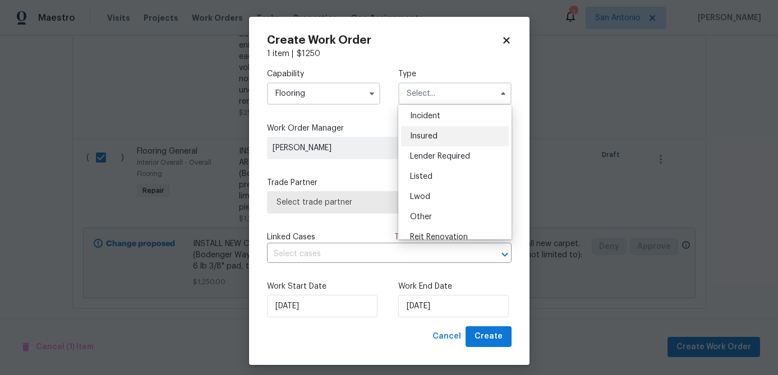
scroll to position [133, 0]
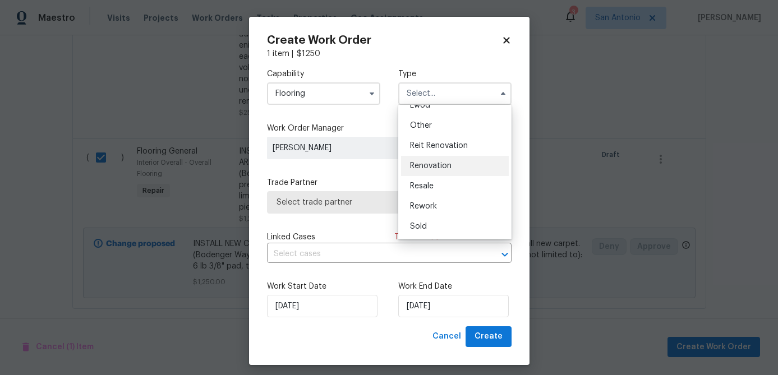
click at [440, 167] on span "Renovation" at bounding box center [431, 166] width 42 height 8
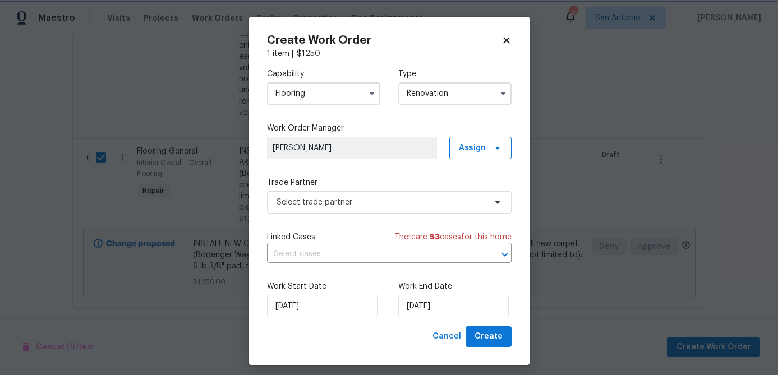
scroll to position [0, 0]
click at [395, 200] on span "Select trade partner" at bounding box center [381, 202] width 209 height 11
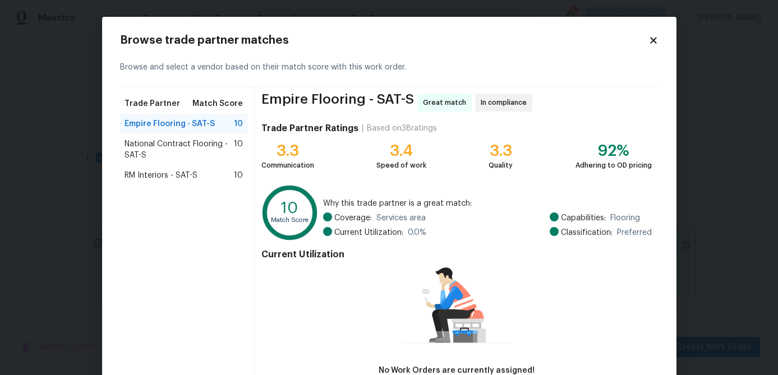
click at [164, 172] on span "RM Interiors - SAT-S" at bounding box center [161, 175] width 73 height 11
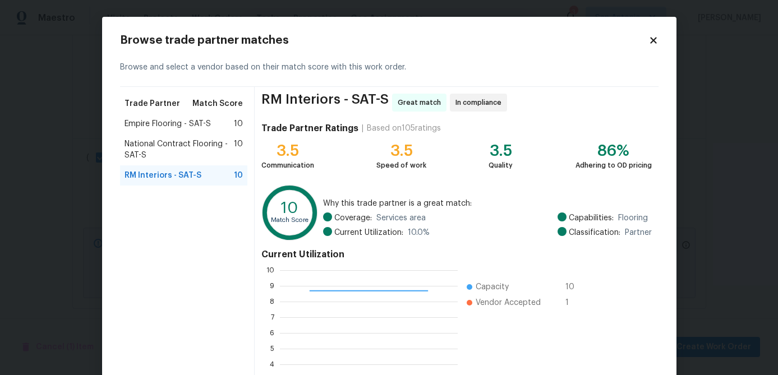
scroll to position [119, 0]
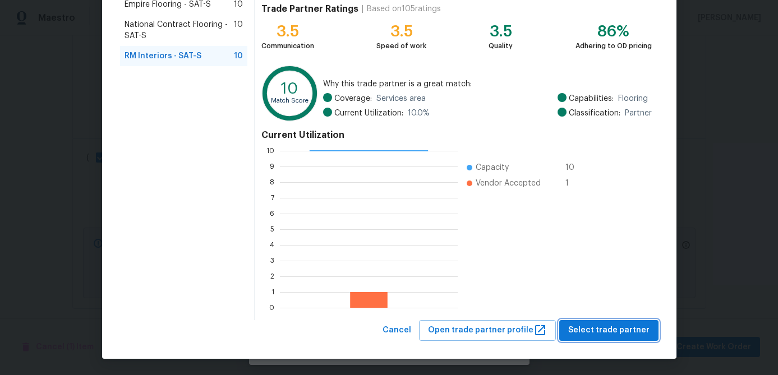
click at [595, 329] on span "Select trade partner" at bounding box center [608, 331] width 81 height 14
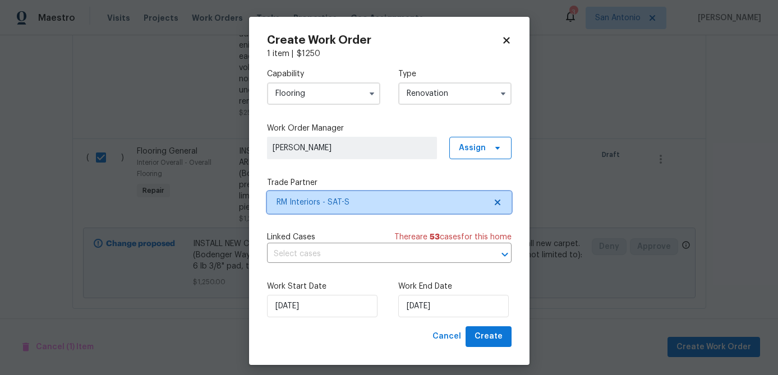
scroll to position [0, 0]
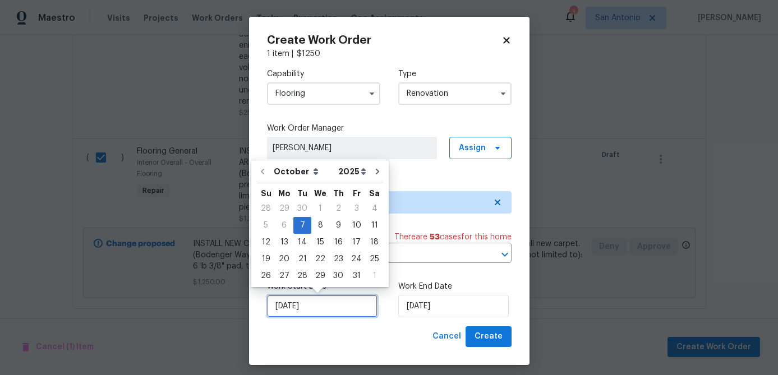
click at [332, 310] on input "[DATE]" at bounding box center [322, 306] width 110 height 22
click at [315, 225] on div "8" at bounding box center [320, 226] width 18 height 16
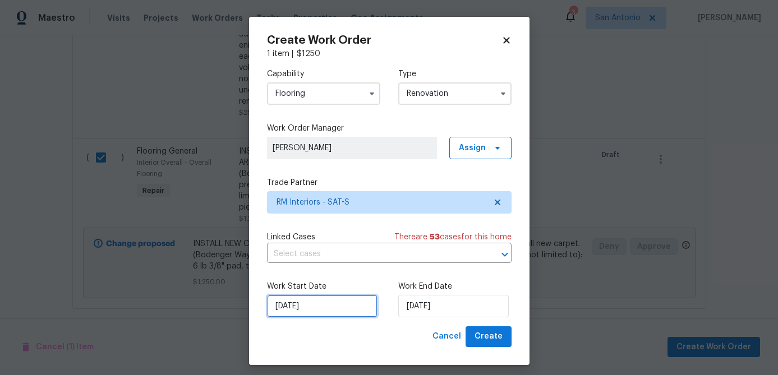
click at [322, 301] on input "10/8/2025" at bounding box center [322, 306] width 110 height 22
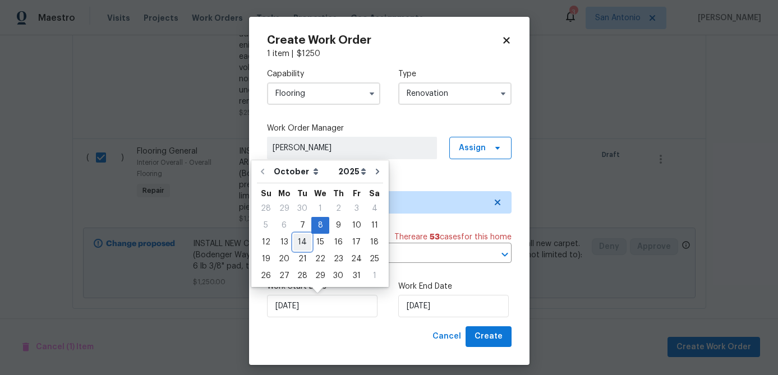
click at [301, 242] on div "14" at bounding box center [302, 242] width 18 height 16
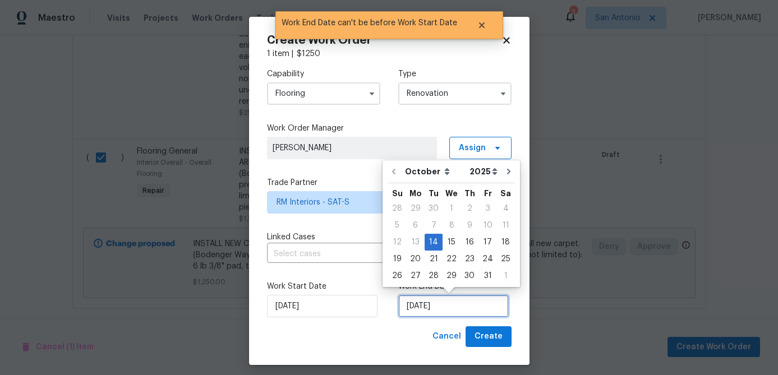
click at [454, 309] on input "10/14/2025" at bounding box center [453, 306] width 110 height 22
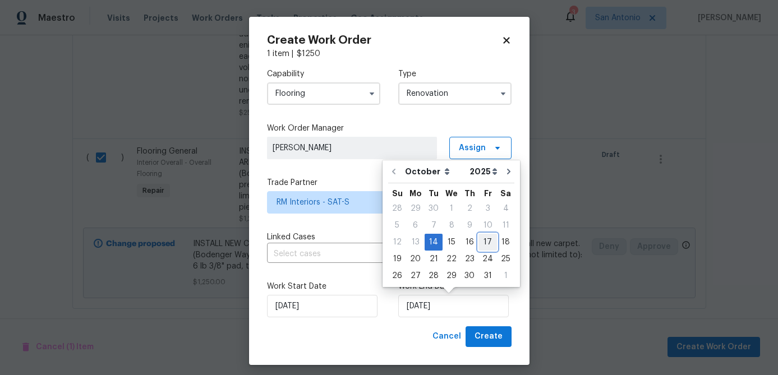
click at [486, 242] on div "17" at bounding box center [487, 242] width 19 height 16
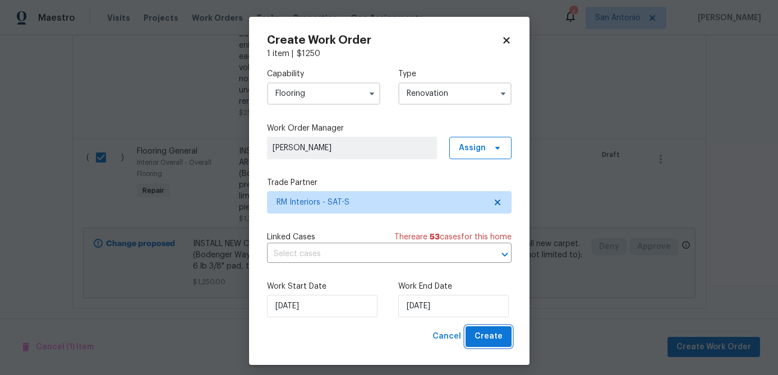
click at [490, 338] on span "Create" at bounding box center [488, 337] width 28 height 14
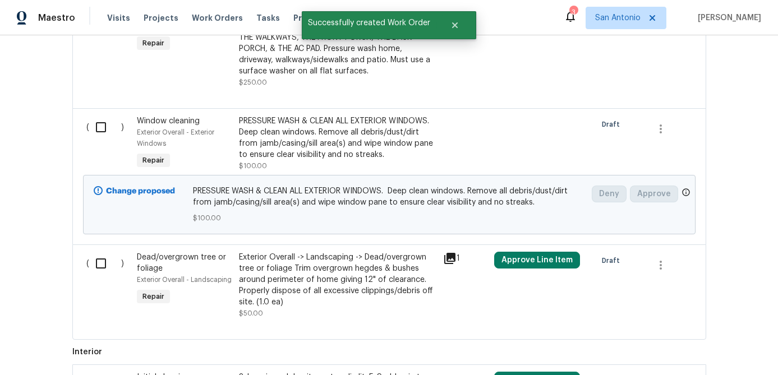
scroll to position [583, 0]
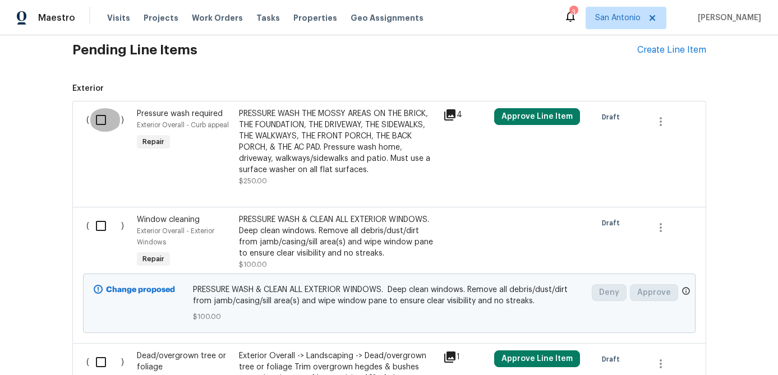
click at [102, 123] on input "checkbox" at bounding box center [105, 120] width 32 height 24
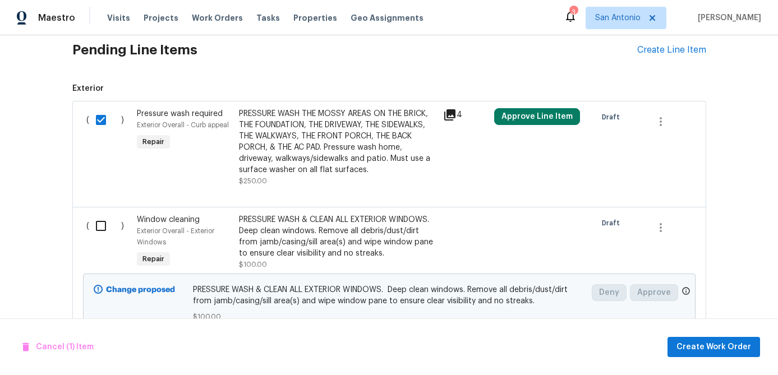
click at [103, 228] on input "checkbox" at bounding box center [105, 226] width 32 height 24
click at [709, 346] on span "Create Work Order" at bounding box center [713, 347] width 75 height 14
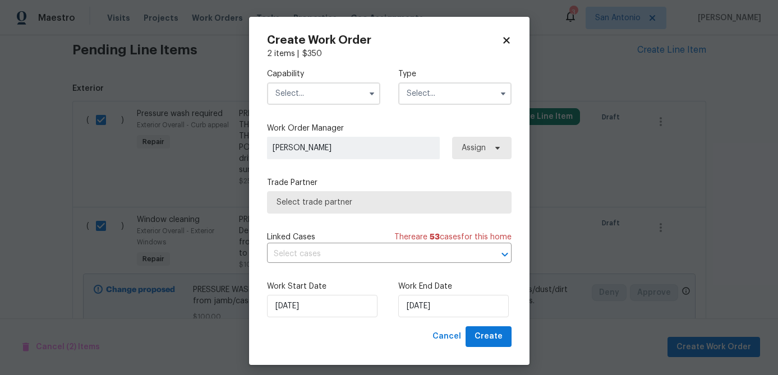
click at [338, 87] on input "text" at bounding box center [323, 93] width 113 height 22
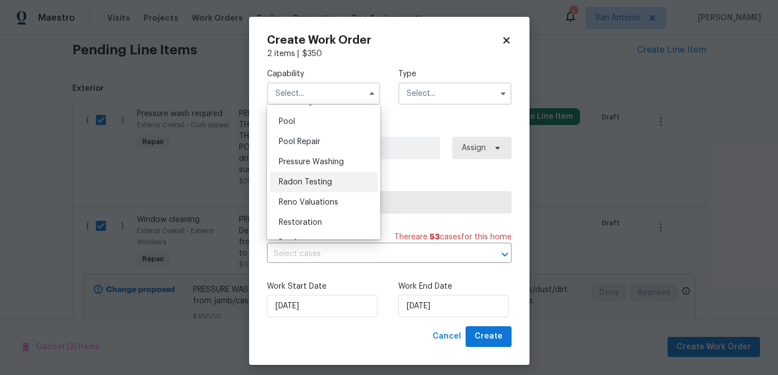
scroll to position [1018, 0]
click at [328, 165] on span "Pressure Washing" at bounding box center [311, 163] width 65 height 8
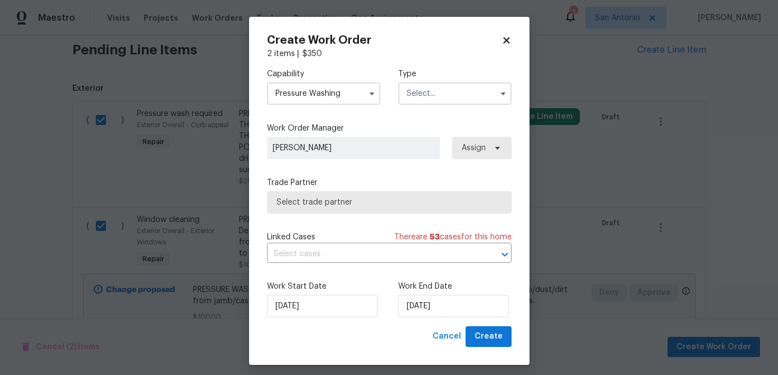
click at [427, 95] on input "text" at bounding box center [454, 93] width 113 height 22
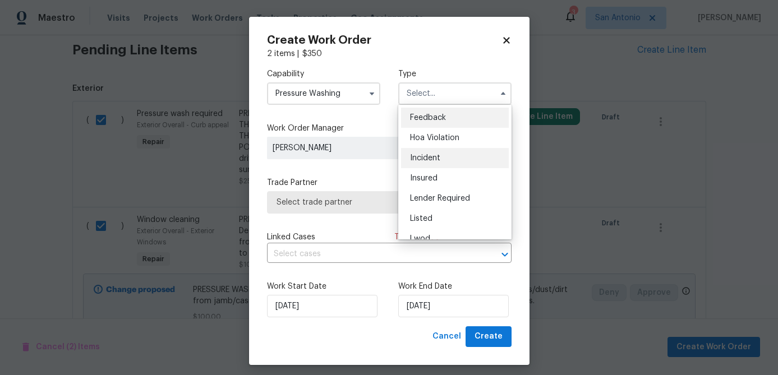
scroll to position [133, 0]
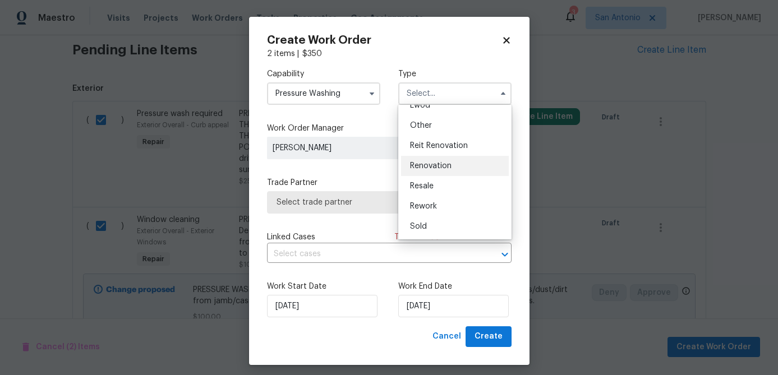
click at [435, 168] on span "Renovation" at bounding box center [431, 166] width 42 height 8
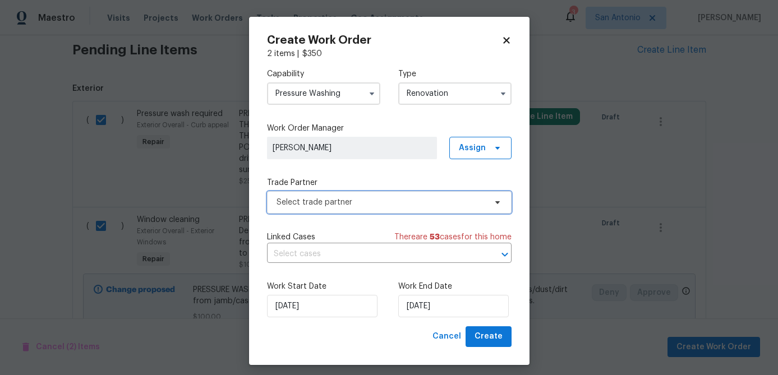
click at [417, 200] on span "Select trade partner" at bounding box center [381, 202] width 209 height 11
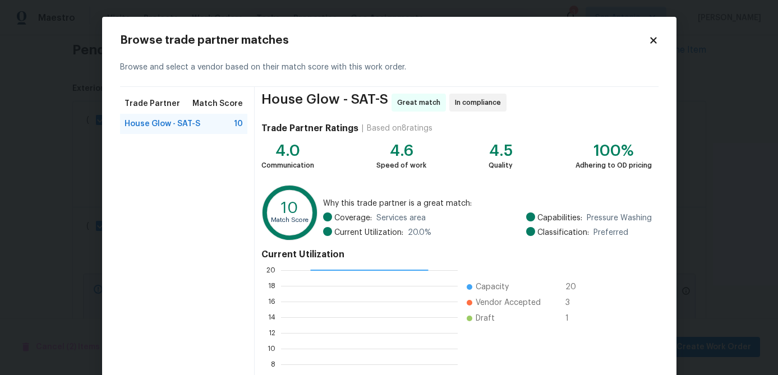
scroll to position [119, 0]
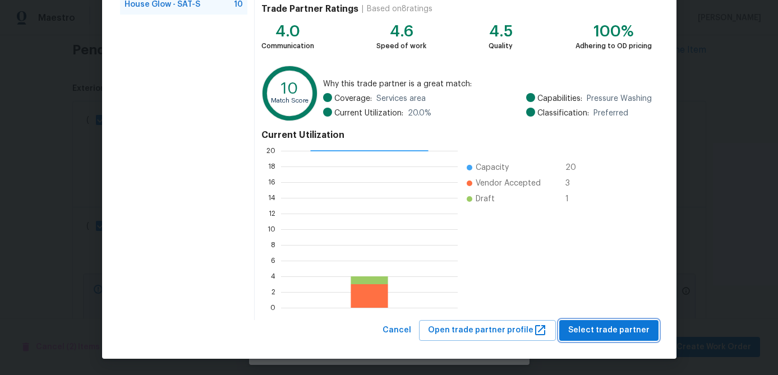
click at [598, 333] on span "Select trade partner" at bounding box center [608, 331] width 81 height 14
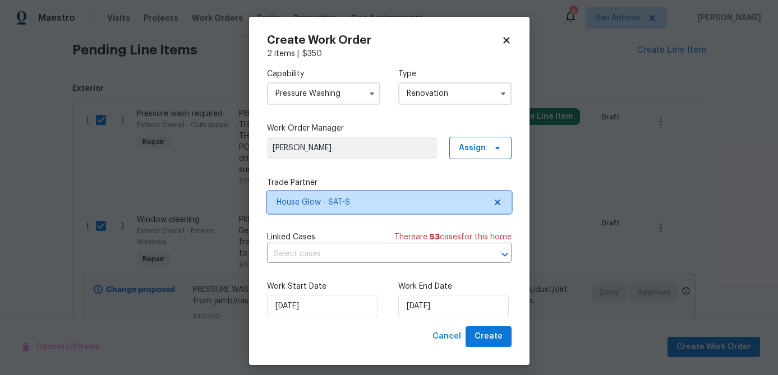
scroll to position [0, 0]
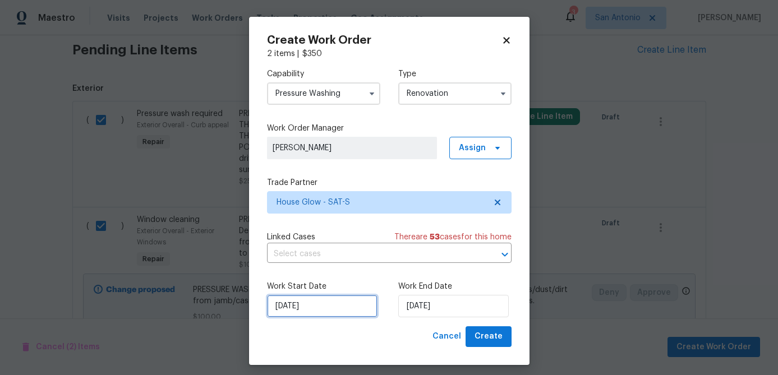
click at [329, 305] on input "[DATE]" at bounding box center [322, 306] width 110 height 22
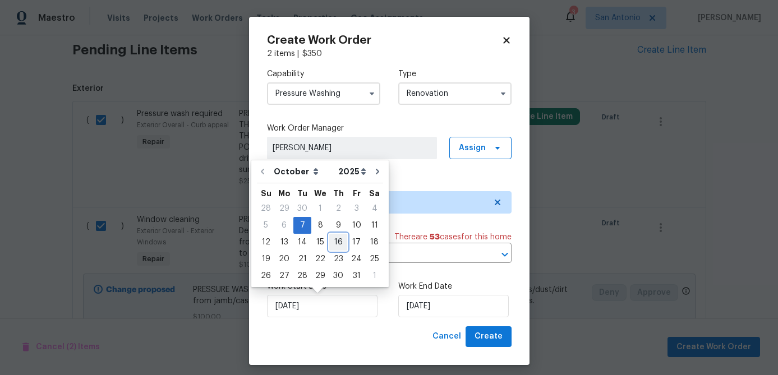
click at [340, 244] on div "16" at bounding box center [338, 242] width 18 height 16
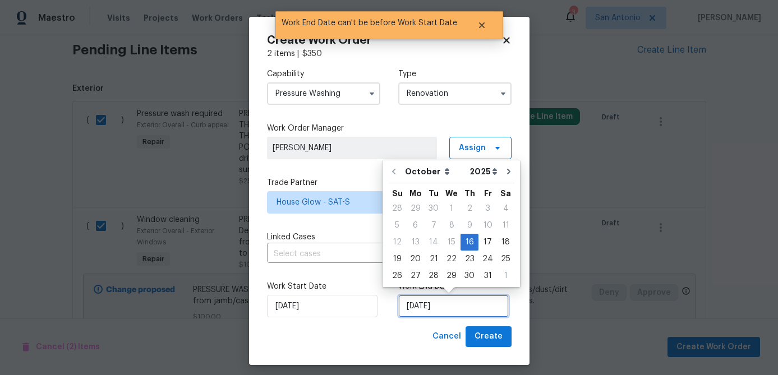
click at [462, 301] on input "10/16/2025" at bounding box center [453, 306] width 110 height 22
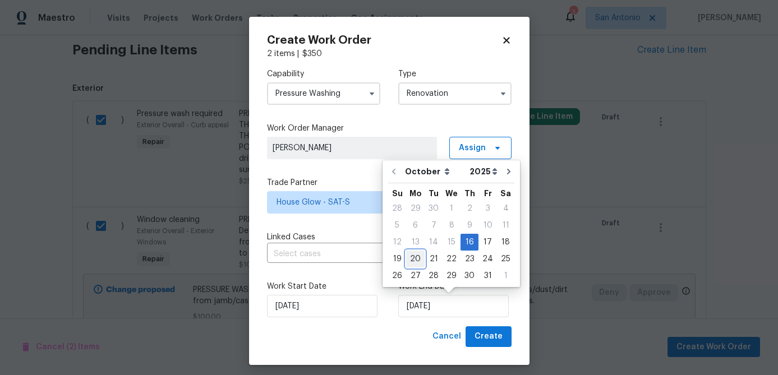
click at [415, 258] on div "20" at bounding box center [415, 259] width 19 height 16
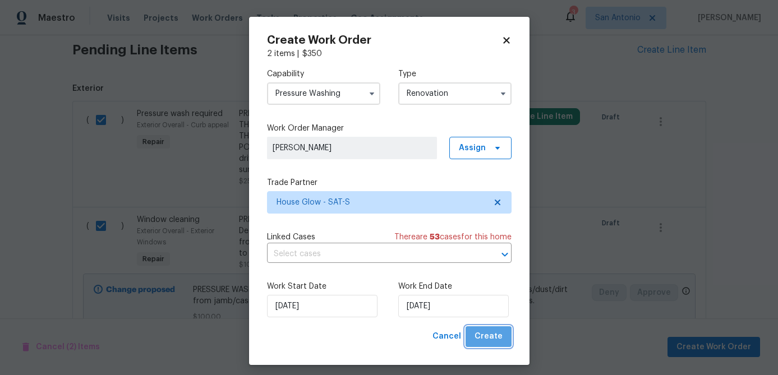
click at [504, 337] on button "Create" at bounding box center [489, 336] width 46 height 21
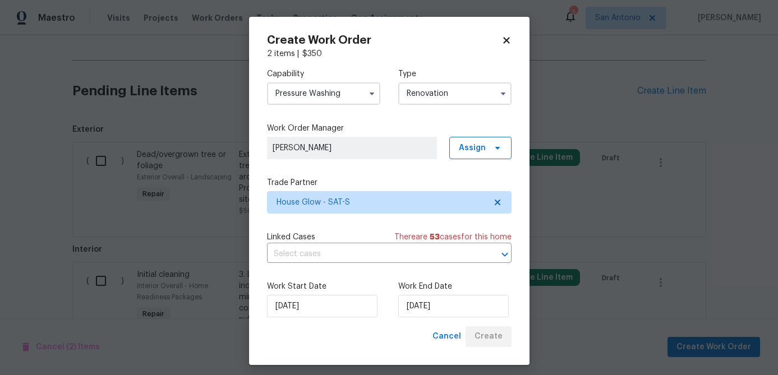
scroll to position [624, 0]
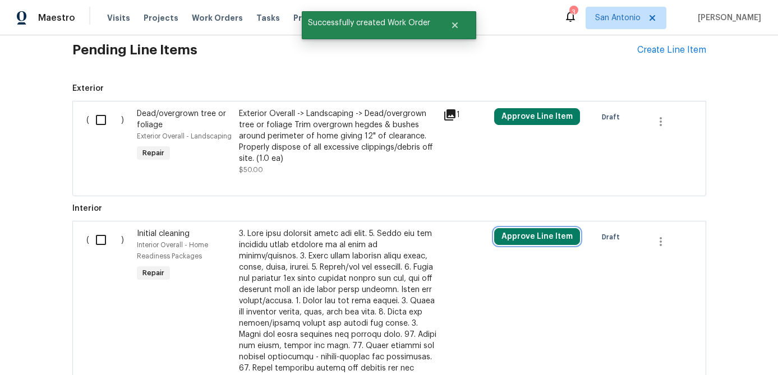
click at [543, 244] on button "Approve Line Item" at bounding box center [537, 236] width 86 height 17
click at [98, 240] on input "checkbox" at bounding box center [105, 240] width 32 height 24
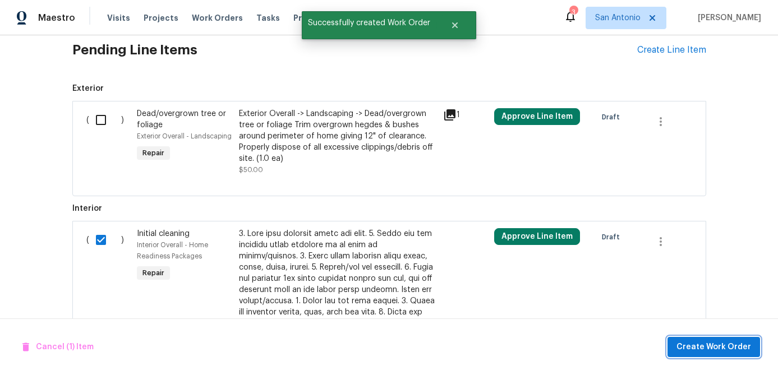
click at [729, 343] on span "Create Work Order" at bounding box center [713, 347] width 75 height 14
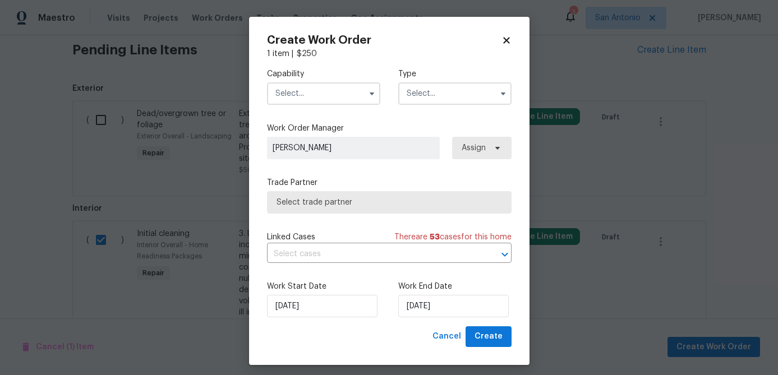
click at [315, 90] on input "text" at bounding box center [323, 93] width 113 height 22
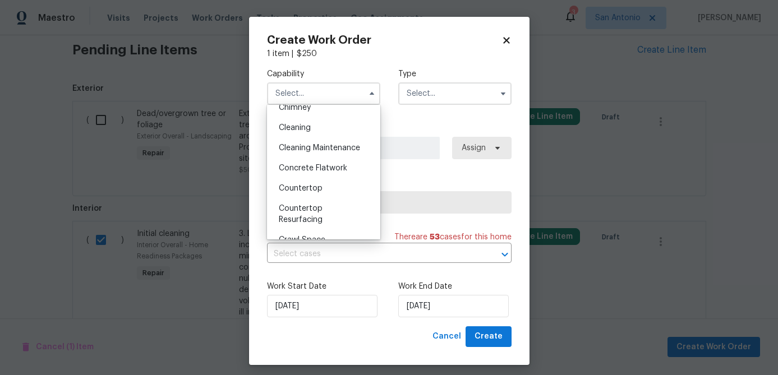
scroll to position [148, 0]
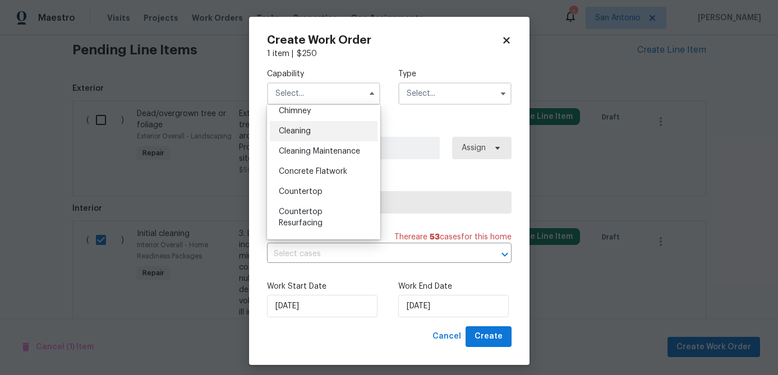
click at [294, 130] on span "Cleaning" at bounding box center [295, 131] width 32 height 8
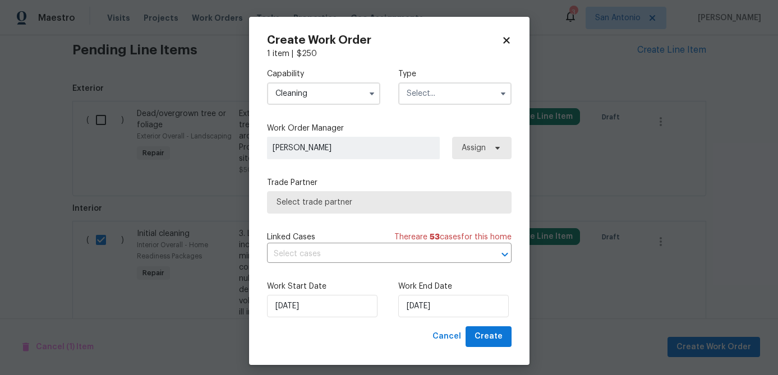
click at [427, 85] on input "text" at bounding box center [454, 93] width 113 height 22
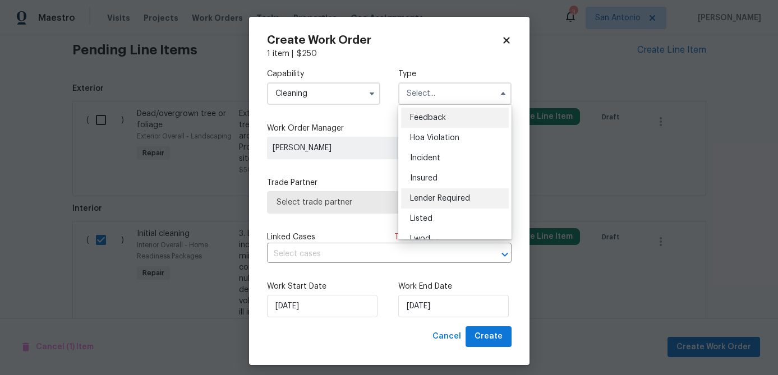
scroll to position [133, 0]
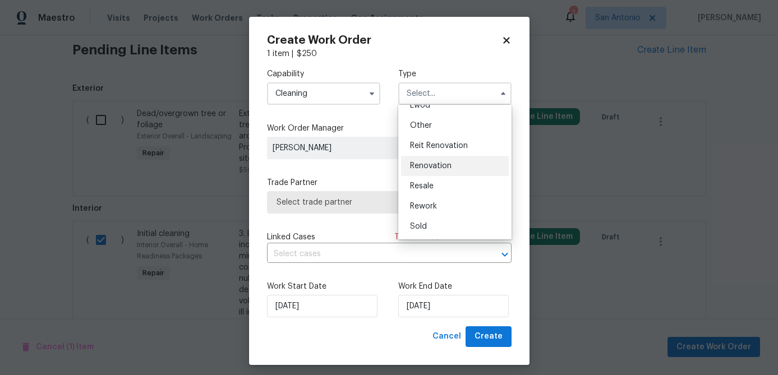
click at [440, 163] on span "Renovation" at bounding box center [431, 166] width 42 height 8
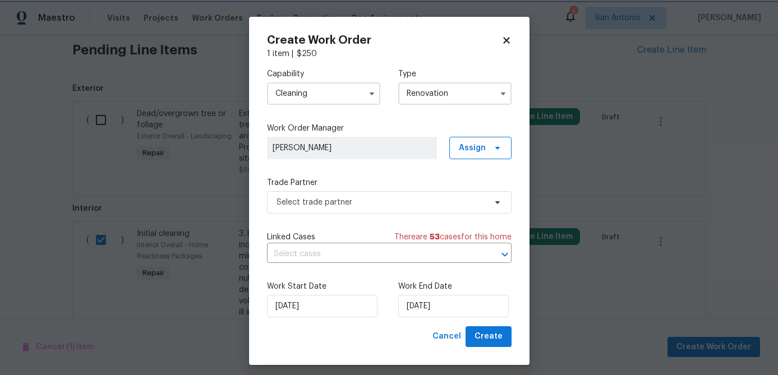
scroll to position [0, 0]
click at [416, 205] on span "Select trade partner" at bounding box center [381, 202] width 209 height 11
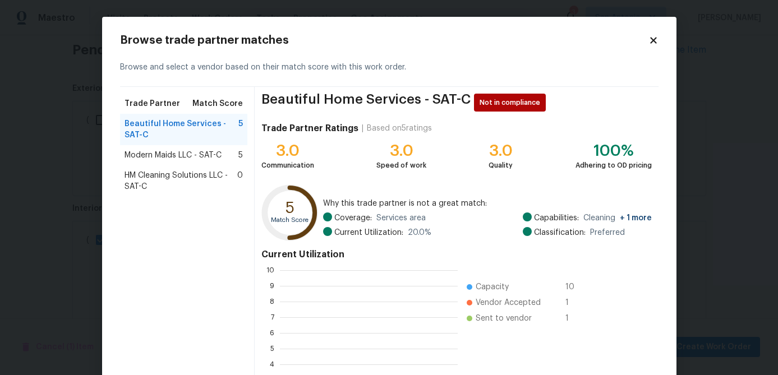
scroll to position [157, 178]
click at [192, 155] on span "Modern Maids LLC - SAT-C" at bounding box center [173, 155] width 97 height 11
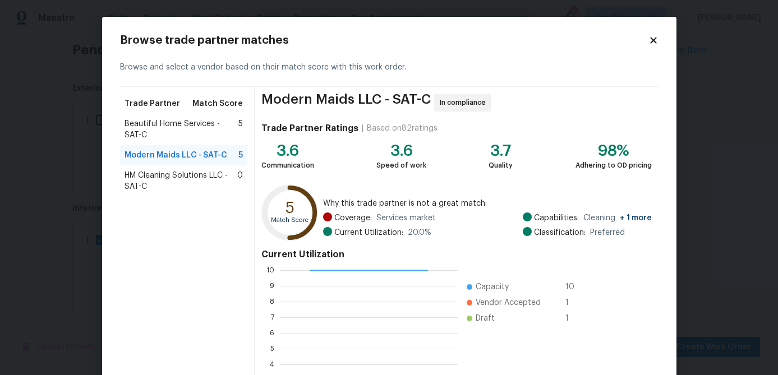
scroll to position [119, 0]
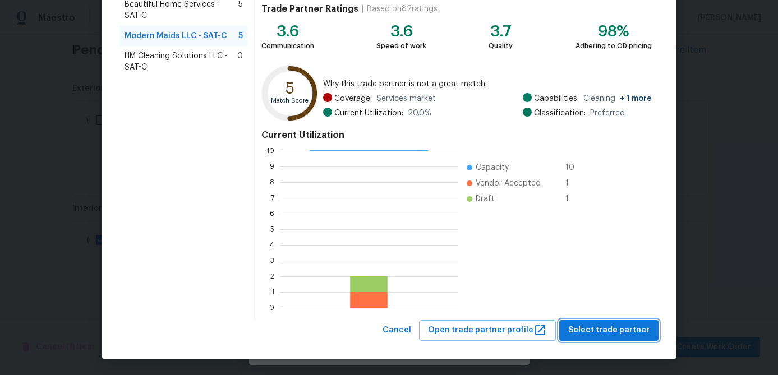
click at [609, 325] on span "Select trade partner" at bounding box center [608, 331] width 81 height 14
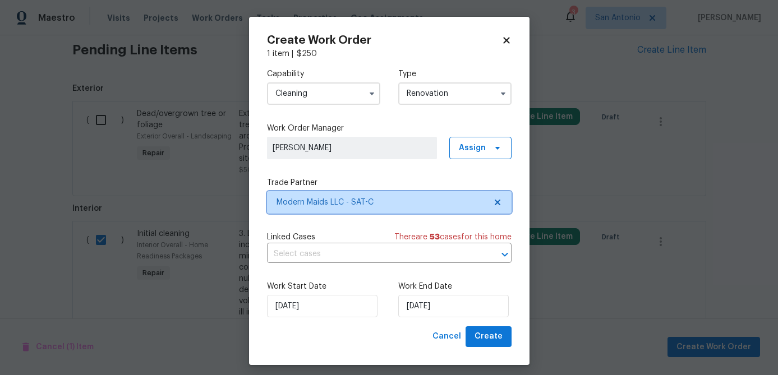
scroll to position [0, 0]
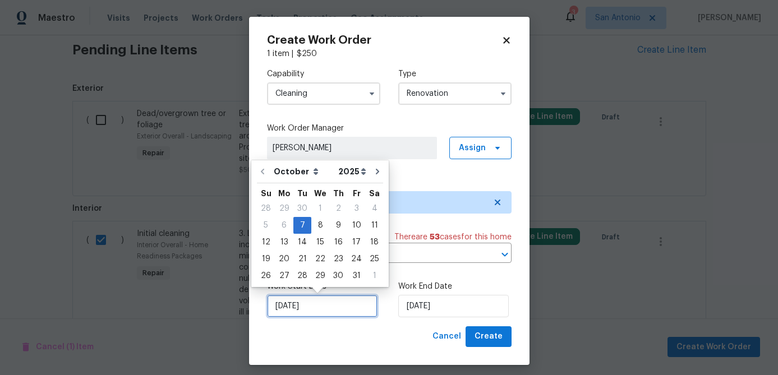
click at [342, 311] on input "[DATE]" at bounding box center [322, 306] width 110 height 22
click at [353, 241] on div "17" at bounding box center [356, 242] width 19 height 16
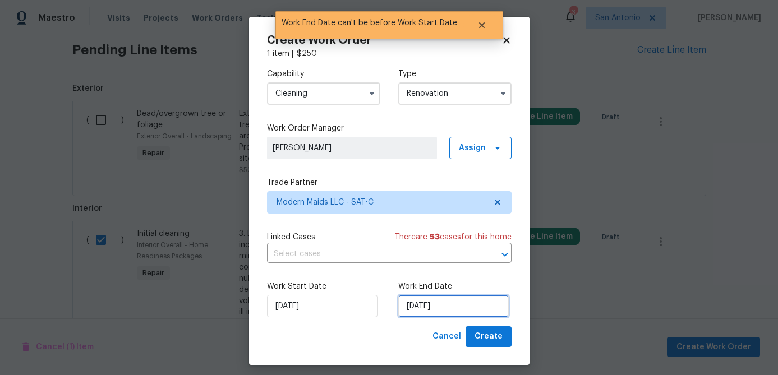
click at [457, 307] on input "10/17/2025" at bounding box center [453, 306] width 110 height 22
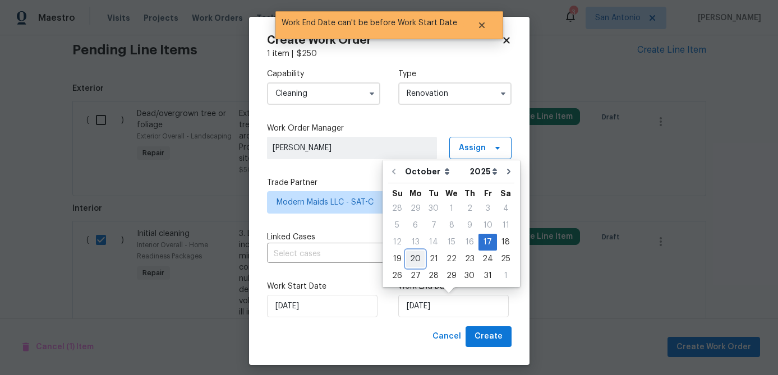
click at [412, 261] on div "20" at bounding box center [415, 259] width 19 height 16
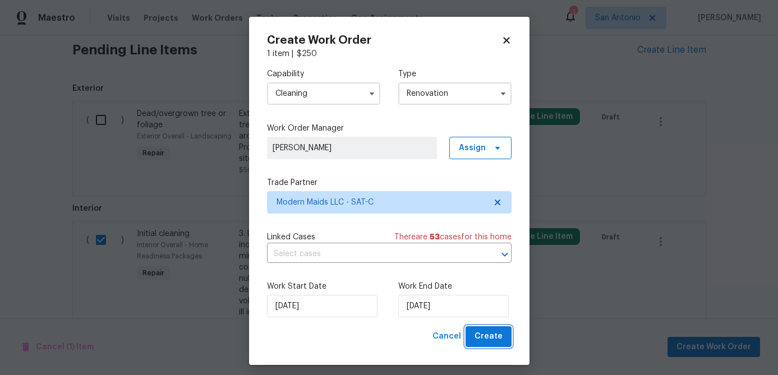
click at [494, 339] on span "Create" at bounding box center [488, 337] width 28 height 14
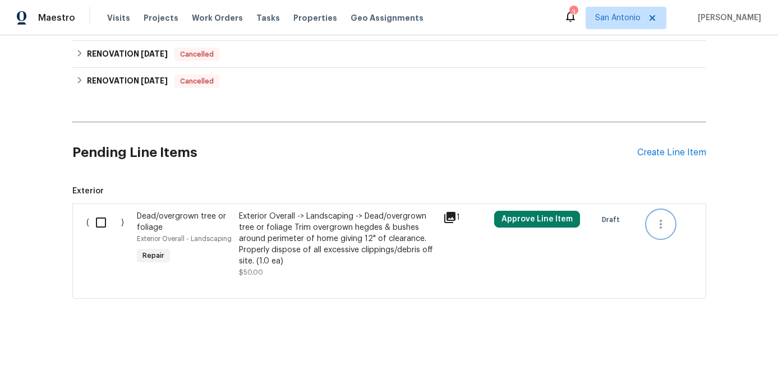
click at [664, 219] on icon "button" at bounding box center [660, 224] width 13 height 13
click at [668, 222] on li "Cancel" at bounding box center [669, 224] width 43 height 19
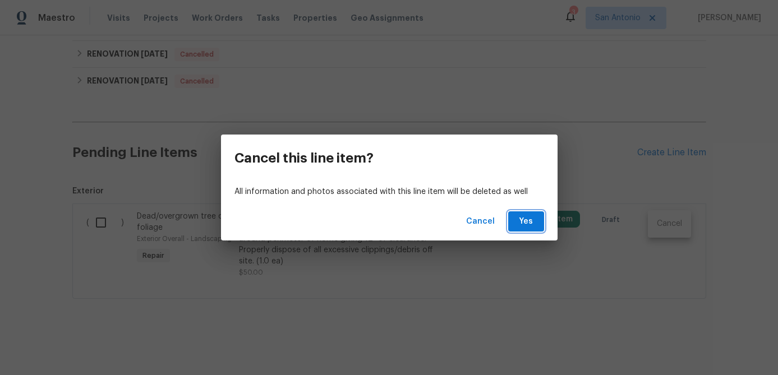
click at [526, 218] on span "Yes" at bounding box center [526, 222] width 18 height 14
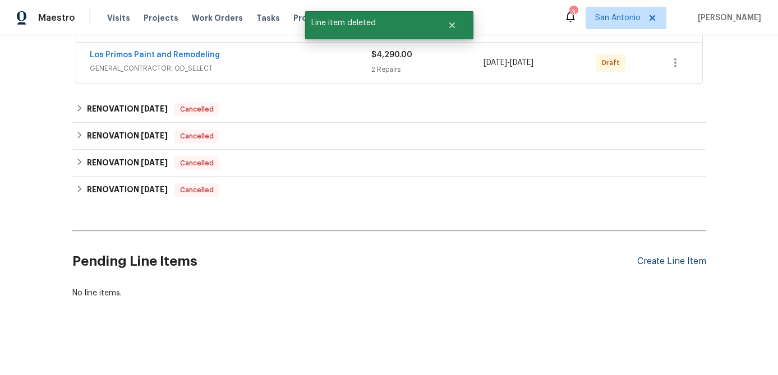
click at [643, 257] on div "Create Line Item" at bounding box center [671, 261] width 69 height 11
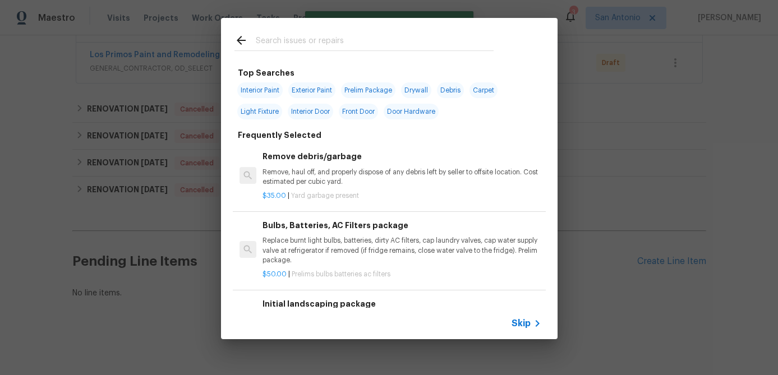
click at [527, 322] on span "Skip" at bounding box center [521, 323] width 19 height 11
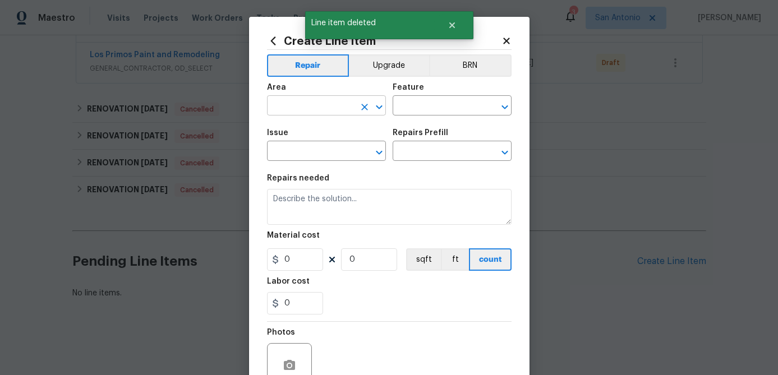
click at [319, 98] on input "text" at bounding box center [310, 106] width 87 height 17
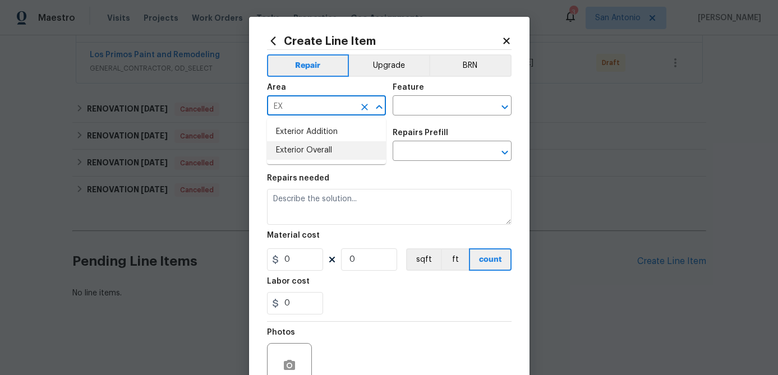
click at [297, 146] on li "Exterior Overall" at bounding box center [326, 150] width 119 height 19
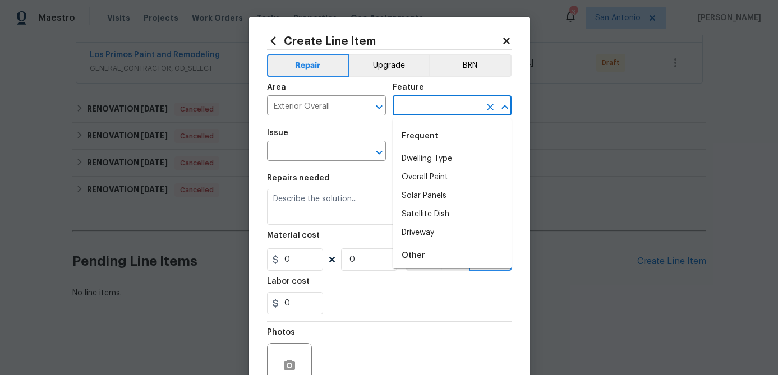
click at [421, 109] on input "text" at bounding box center [436, 106] width 87 height 17
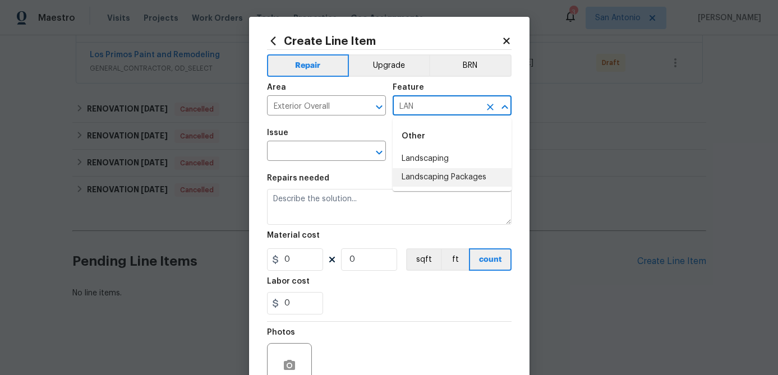
click at [446, 174] on li "Landscaping Packages" at bounding box center [452, 177] width 119 height 19
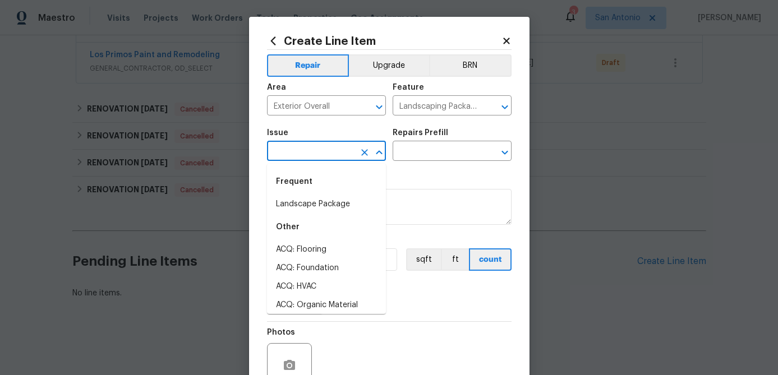
click at [319, 157] on input "text" at bounding box center [310, 152] width 87 height 17
click at [311, 208] on li "Landscape Package" at bounding box center [326, 204] width 119 height 19
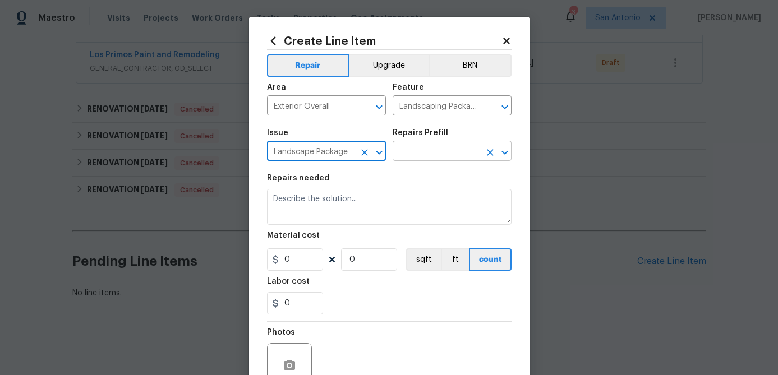
click at [425, 149] on input "text" at bounding box center [436, 152] width 87 height 17
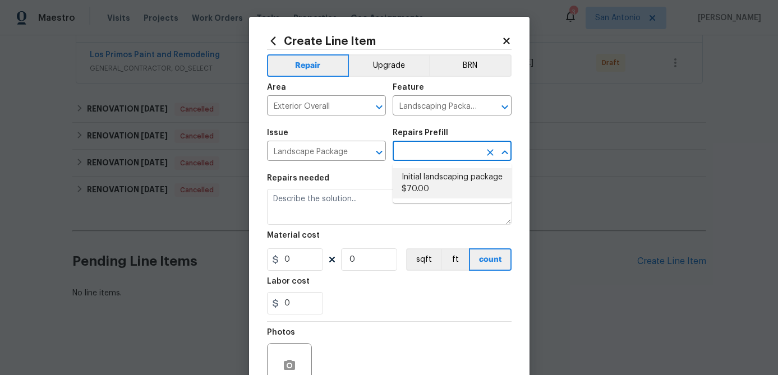
click at [425, 186] on li "Initial landscaping package $70.00" at bounding box center [452, 183] width 119 height 30
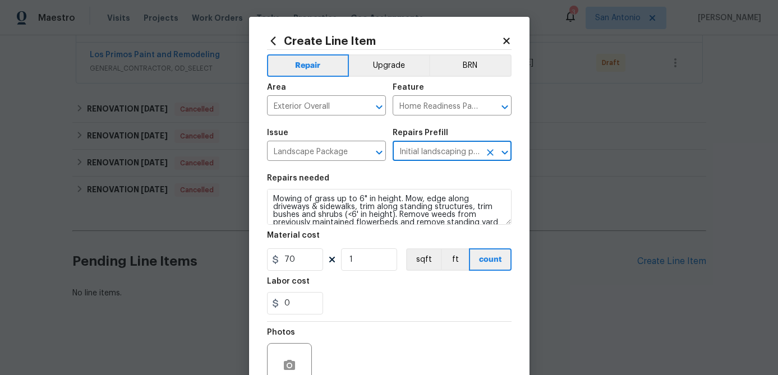
scroll to position [108, 0]
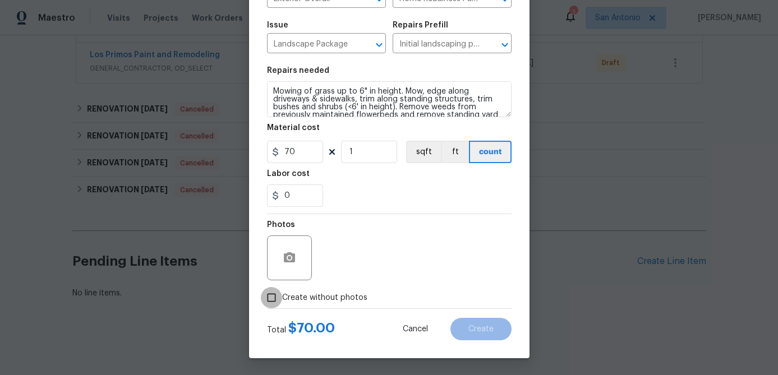
click at [269, 301] on input "Create without photos" at bounding box center [271, 297] width 21 height 21
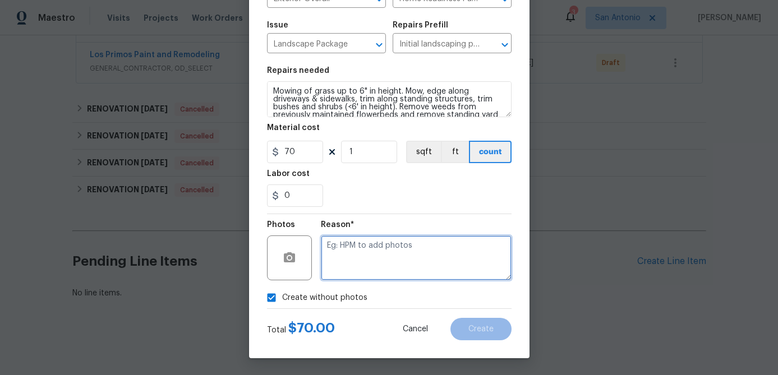
click at [332, 262] on textarea at bounding box center [416, 258] width 191 height 45
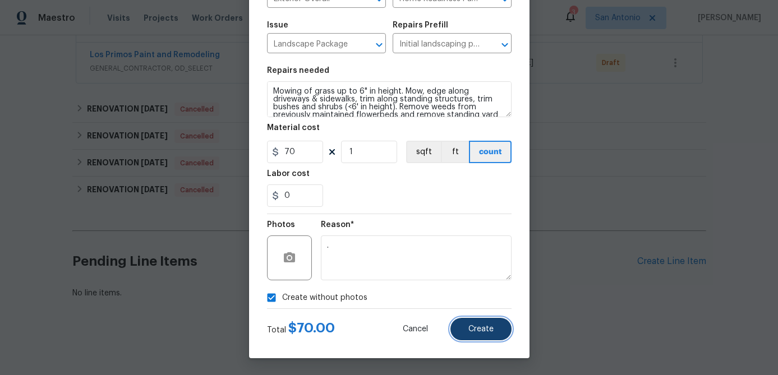
click at [485, 329] on span "Create" at bounding box center [480, 329] width 25 height 8
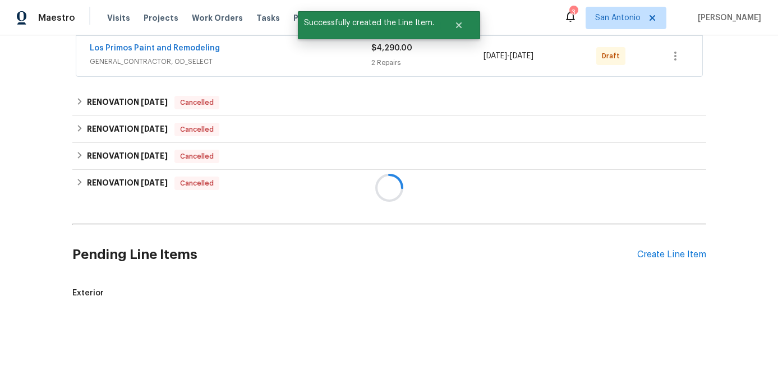
scroll to position [563, 0]
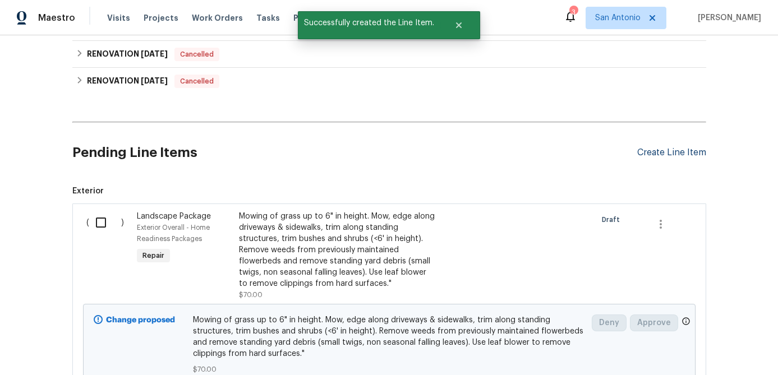
click at [663, 151] on div "Create Line Item" at bounding box center [671, 153] width 69 height 11
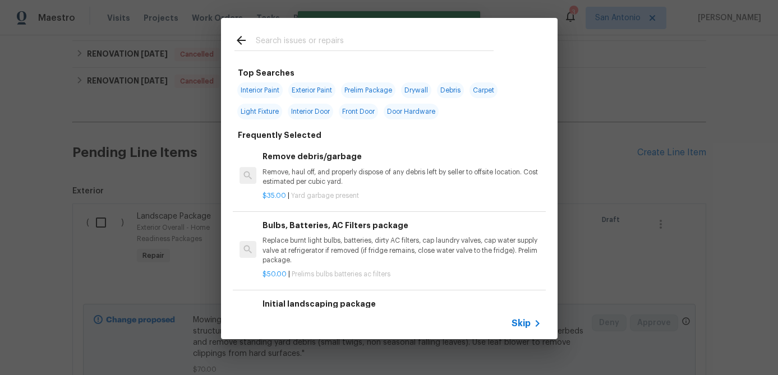
click at [519, 318] on span "Skip" at bounding box center [521, 323] width 19 height 11
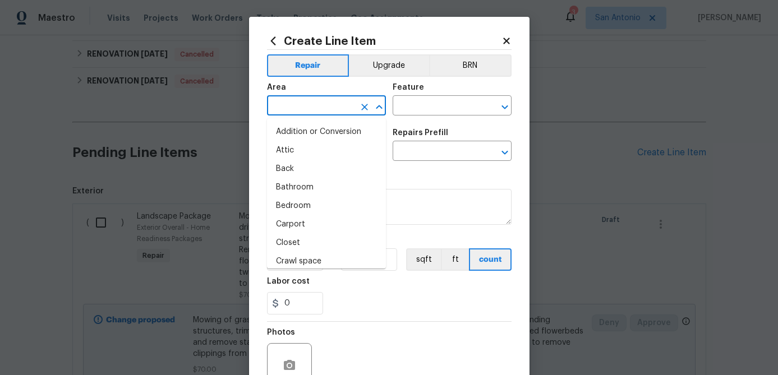
click at [322, 104] on input "text" at bounding box center [310, 106] width 87 height 17
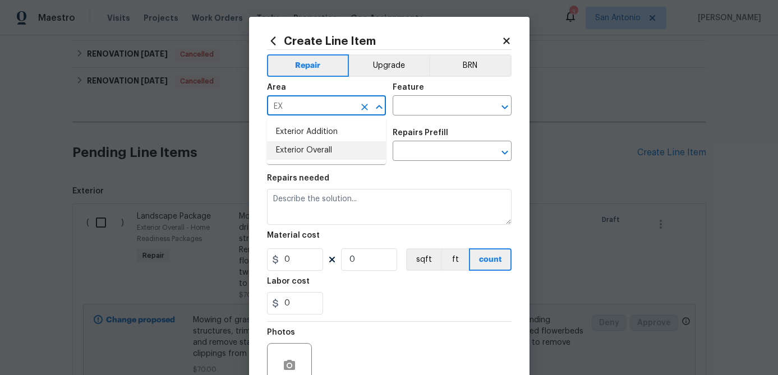
click at [296, 154] on li "Exterior Overall" at bounding box center [326, 150] width 119 height 19
click at [469, 97] on div "Feature" at bounding box center [452, 91] width 119 height 15
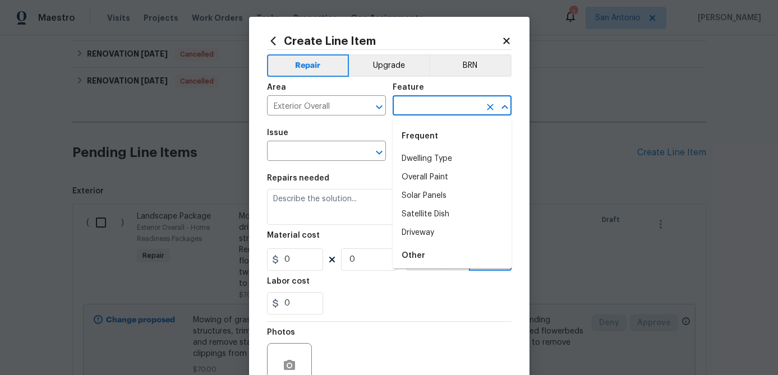
click at [446, 110] on input "text" at bounding box center [436, 106] width 87 height 17
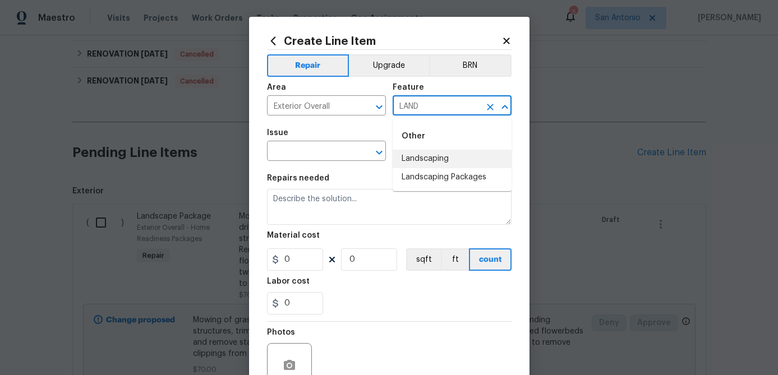
click at [437, 159] on li "Landscaping" at bounding box center [452, 159] width 119 height 19
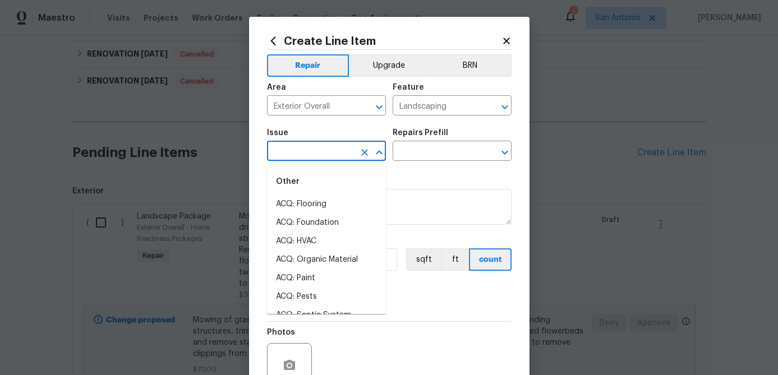
click at [319, 156] on input "text" at bounding box center [310, 152] width 87 height 17
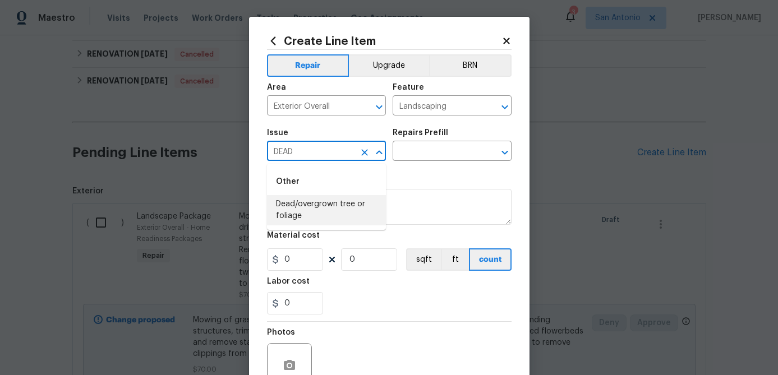
click at [293, 210] on li "Dead/overgrown tree or foliage" at bounding box center [326, 210] width 119 height 30
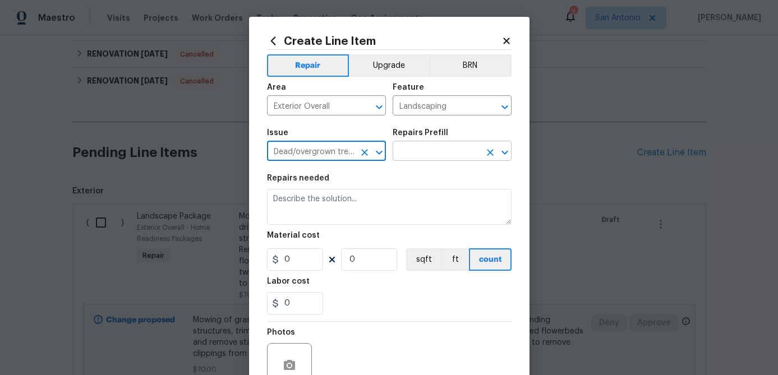
click at [423, 150] on input "text" at bounding box center [436, 152] width 87 height 17
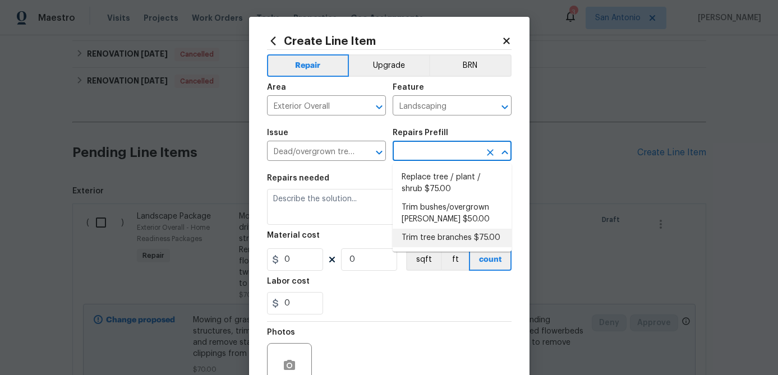
click at [427, 235] on li "Trim tree branches $75.00" at bounding box center [452, 238] width 119 height 19
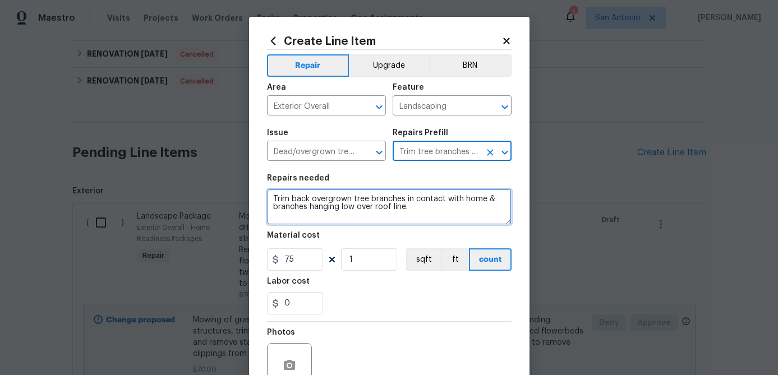
click at [271, 196] on textarea "Trim back overgrown tree branches in contact with home & branches hanging low o…" at bounding box center [389, 207] width 245 height 36
click at [273, 196] on textarea "Trim back overgrown tree branches in contact with home & branches hanging low o…" at bounding box center [389, 207] width 245 height 36
paste textarea "1. TRIM TREES THAT ARE OVERHANGING THE ROOF OF THE HOME; ENSURE THERE IS A 3FT …"
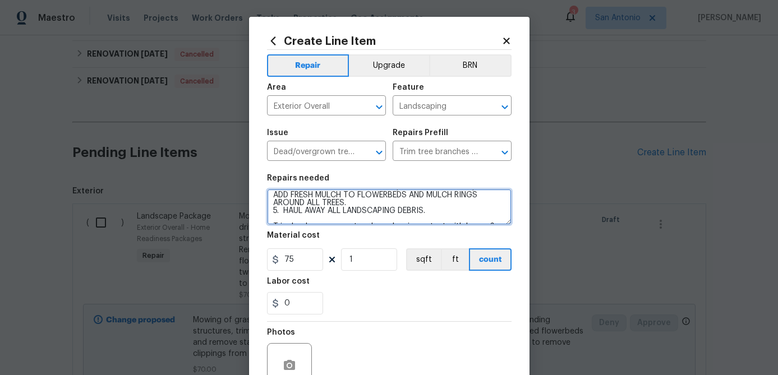
scroll to position [71, 0]
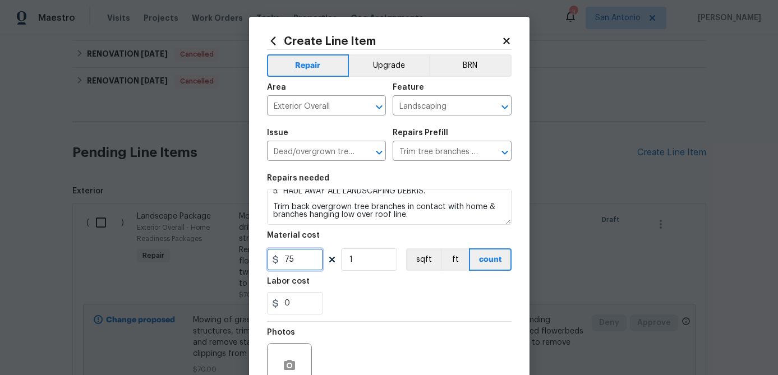
click at [301, 270] on input "75" at bounding box center [295, 259] width 56 height 22
click at [364, 258] on input "1" at bounding box center [369, 259] width 56 height 22
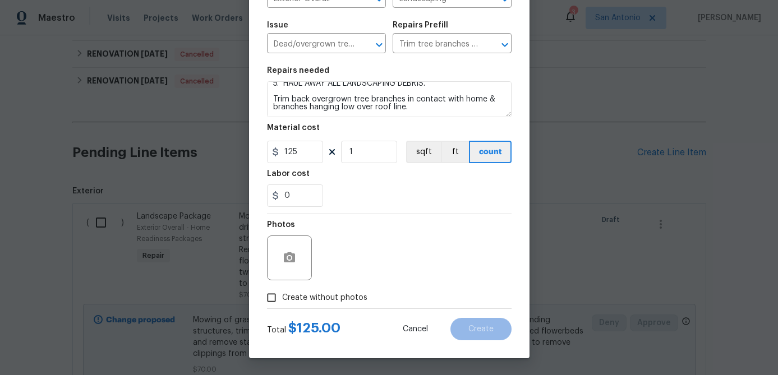
click at [273, 296] on input "Create without photos" at bounding box center [271, 297] width 21 height 21
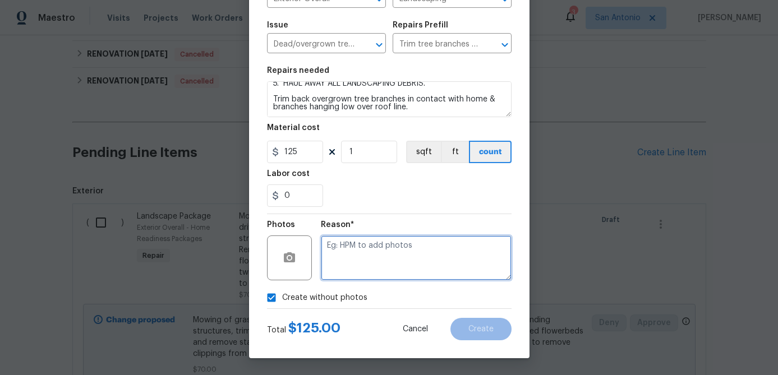
click at [349, 273] on textarea at bounding box center [416, 258] width 191 height 45
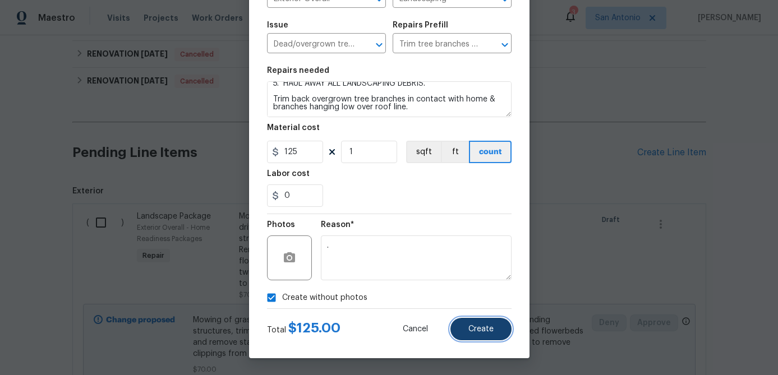
click at [478, 331] on span "Create" at bounding box center [480, 329] width 25 height 8
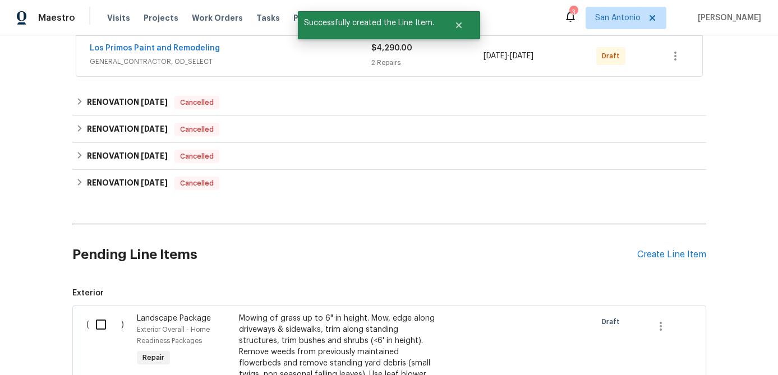
scroll to position [563, 0]
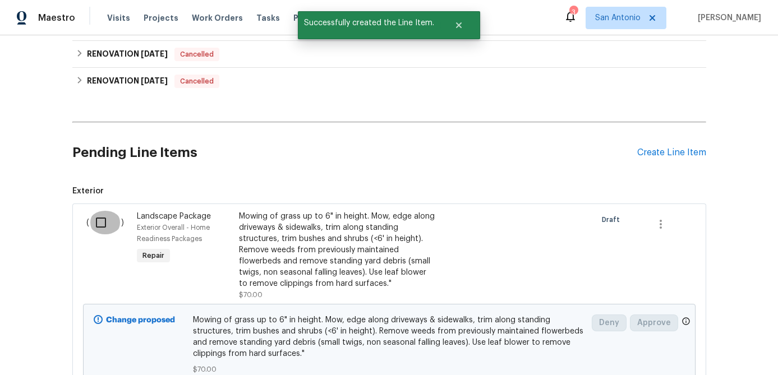
click at [107, 222] on input "checkbox" at bounding box center [105, 223] width 32 height 24
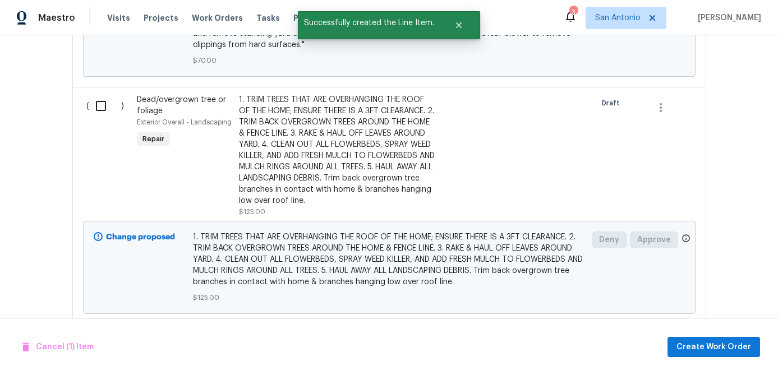
scroll to position [898, 0]
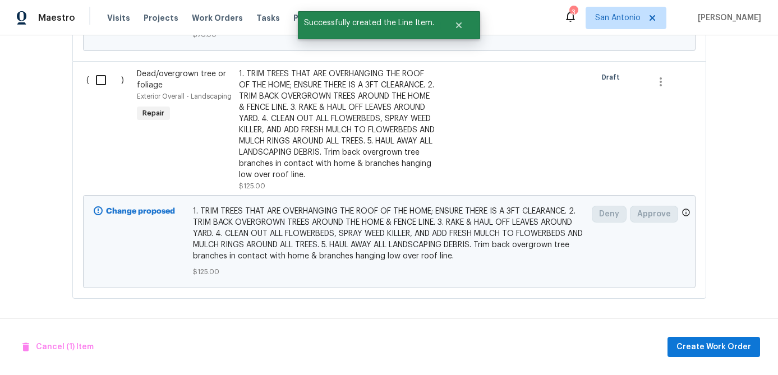
click at [102, 81] on input "checkbox" at bounding box center [105, 80] width 32 height 24
click at [695, 345] on span "Create Work Order" at bounding box center [713, 347] width 75 height 14
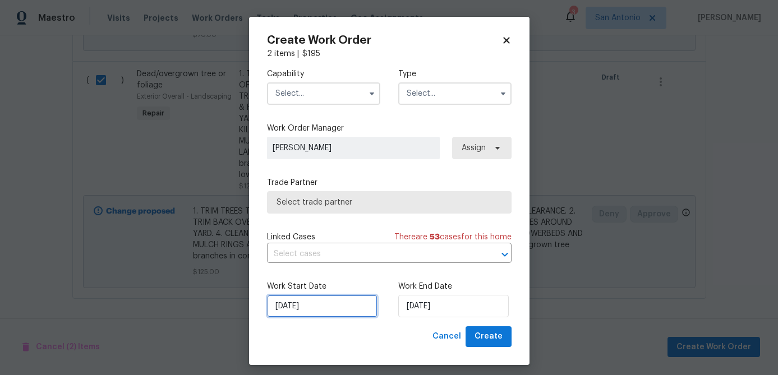
click at [325, 314] on input "[DATE]" at bounding box center [322, 306] width 110 height 22
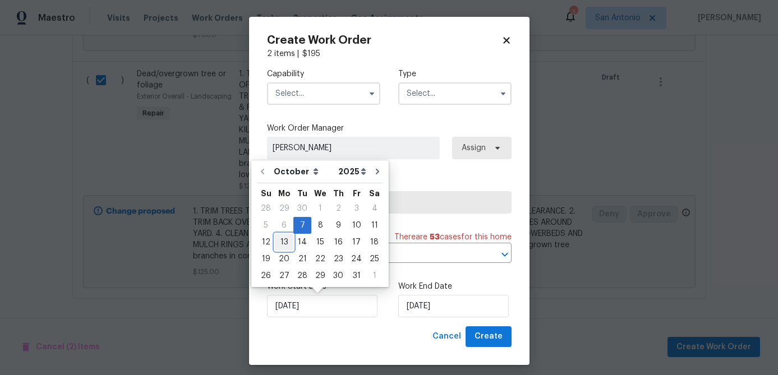
click at [289, 244] on div "13" at bounding box center [284, 242] width 19 height 16
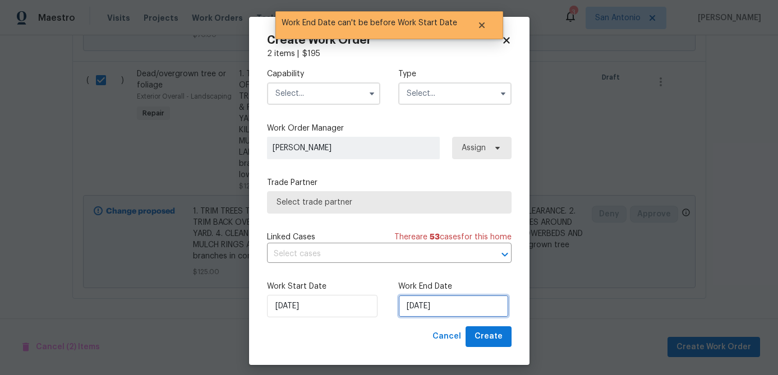
click at [462, 315] on input "10/13/2025" at bounding box center [453, 306] width 110 height 22
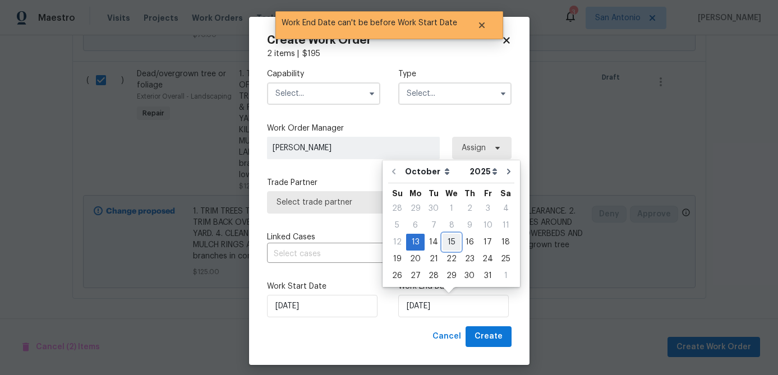
click at [446, 242] on div "15" at bounding box center [452, 242] width 18 height 16
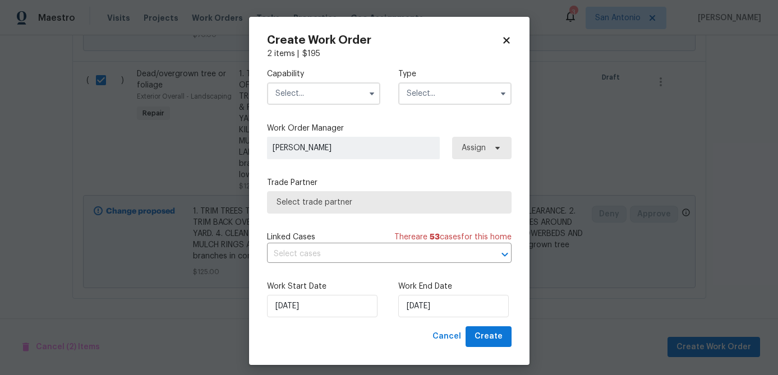
click at [328, 91] on input "text" at bounding box center [323, 93] width 113 height 22
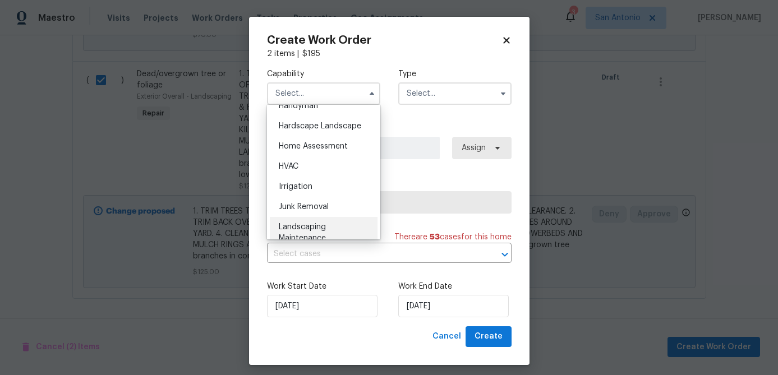
scroll to position [620, 0]
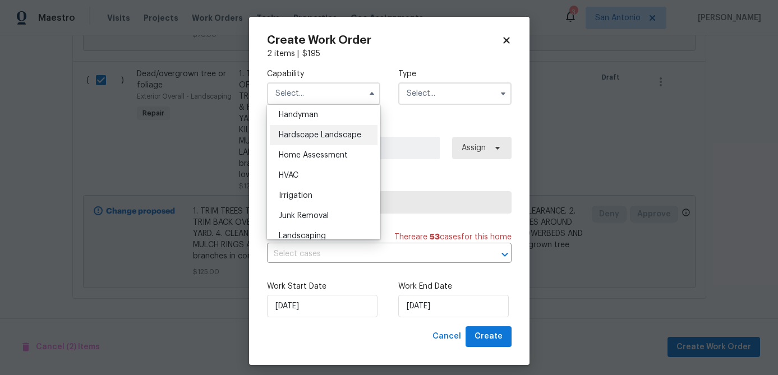
click at [344, 139] on span "Hardscape Landscape" at bounding box center [320, 135] width 82 height 8
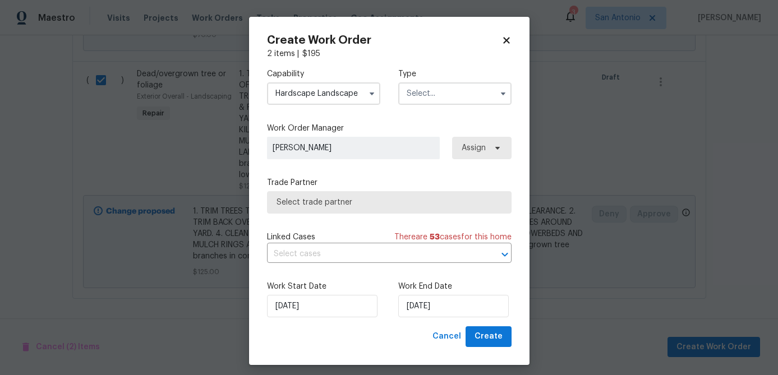
click at [440, 87] on input "text" at bounding box center [454, 93] width 113 height 22
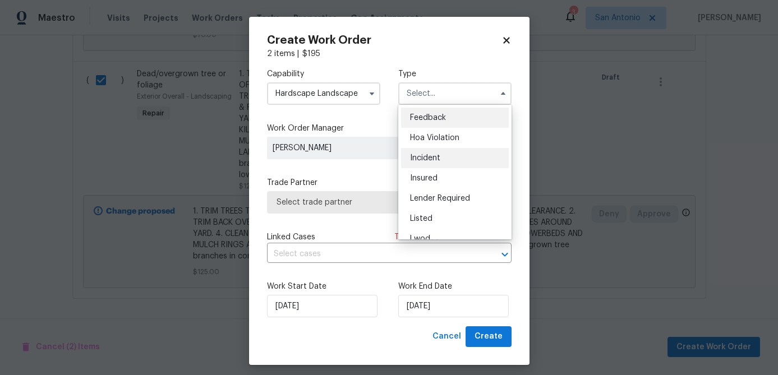
scroll to position [133, 0]
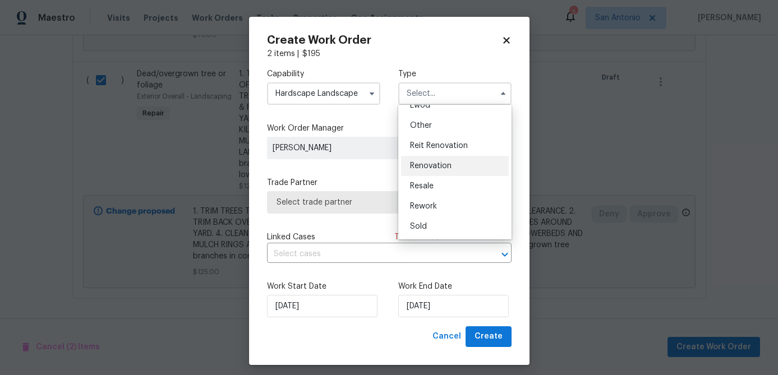
click at [448, 165] on span "Renovation" at bounding box center [431, 166] width 42 height 8
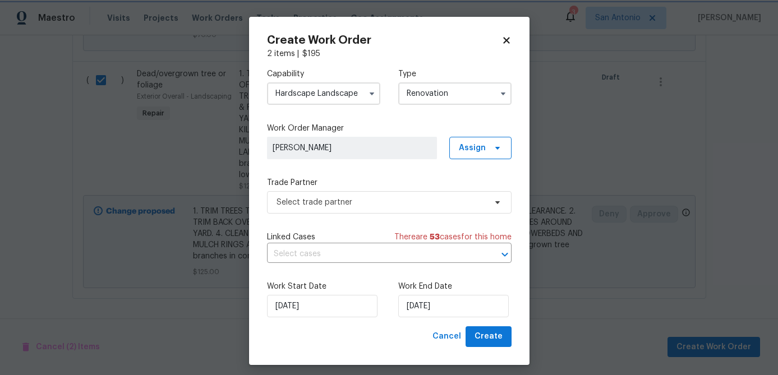
scroll to position [0, 0]
click at [420, 200] on span "Select trade partner" at bounding box center [381, 202] width 209 height 11
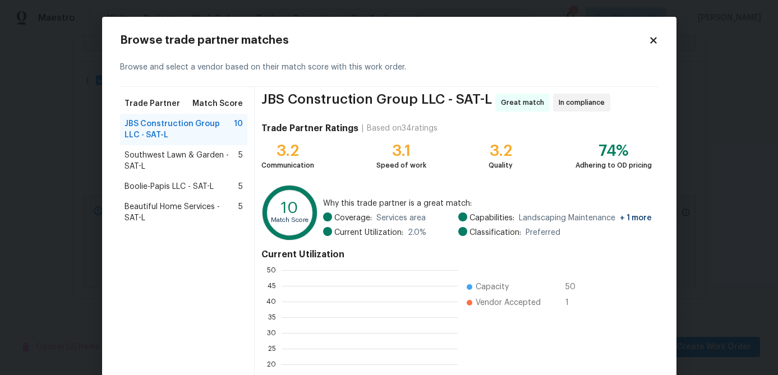
scroll to position [157, 176]
click at [167, 185] on span "Boolie-Papis LLC - SAT-L" at bounding box center [169, 186] width 89 height 11
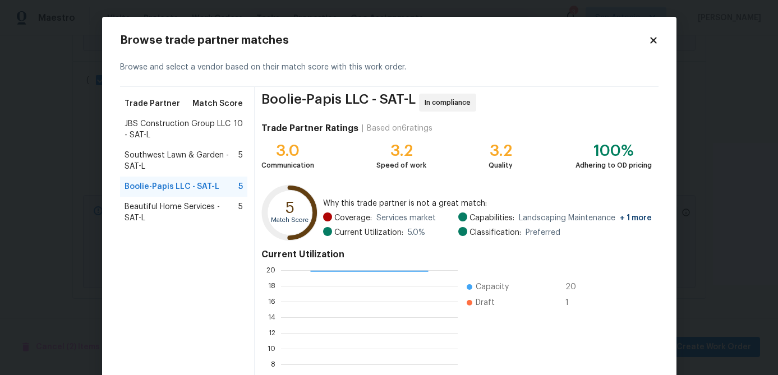
scroll to position [119, 0]
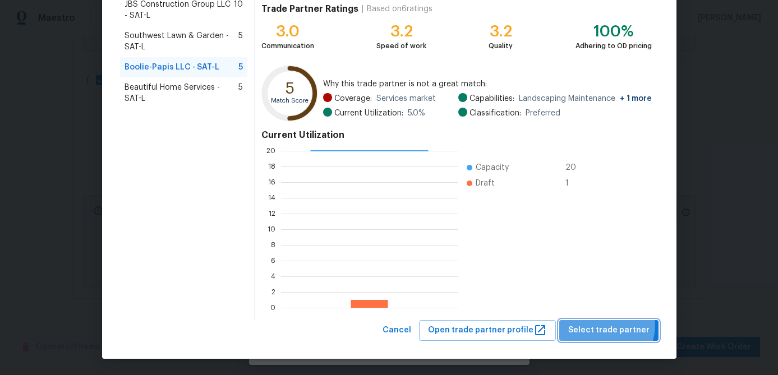
click at [606, 325] on span "Select trade partner" at bounding box center [608, 331] width 81 height 14
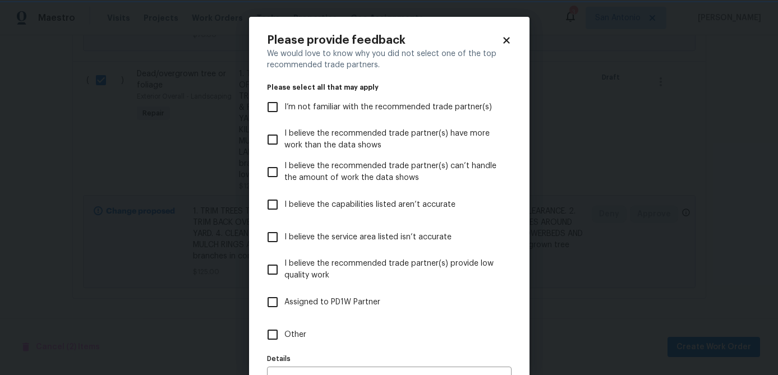
scroll to position [0, 0]
click at [510, 37] on icon at bounding box center [506, 40] width 10 height 10
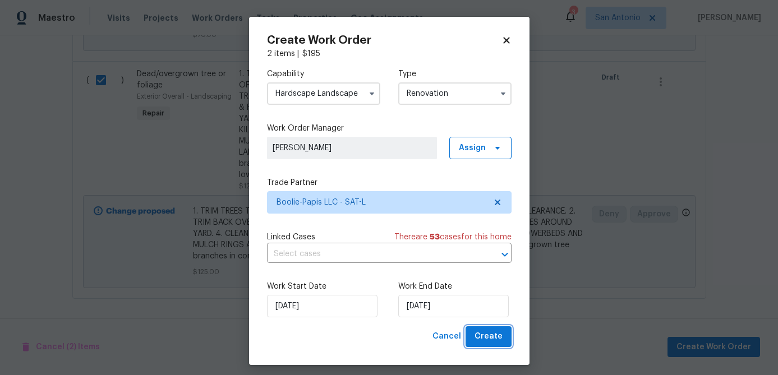
click at [484, 338] on span "Create" at bounding box center [488, 337] width 28 height 14
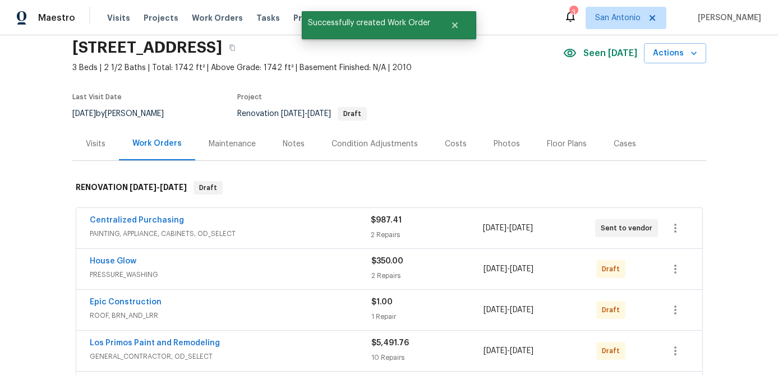
scroll to position [54, 0]
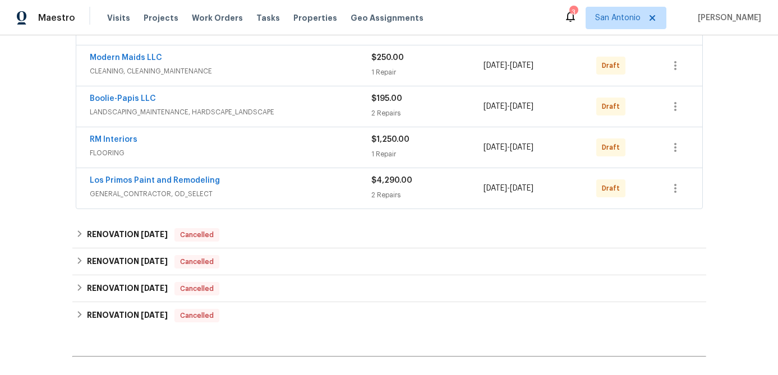
scroll to position [495, 0]
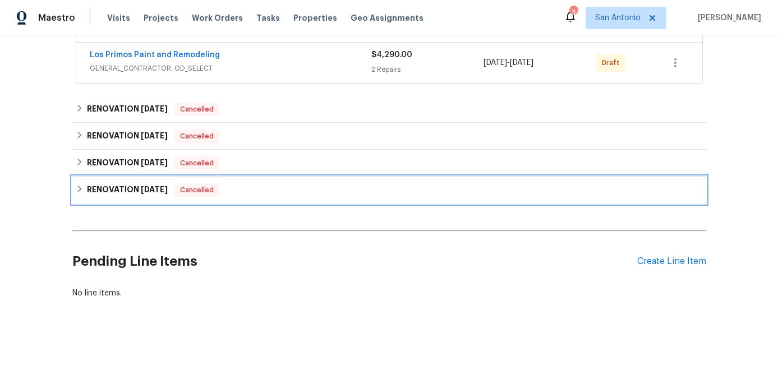
click at [198, 197] on div "RENOVATION 12/1/22 Cancelled" at bounding box center [389, 190] width 634 height 27
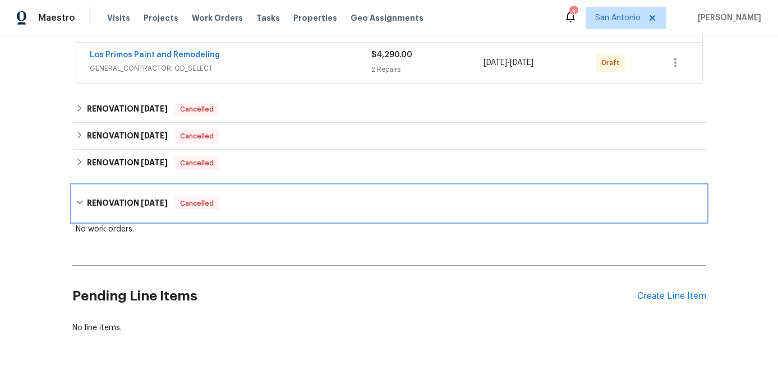
click at [198, 197] on div "Cancelled" at bounding box center [196, 203] width 45 height 13
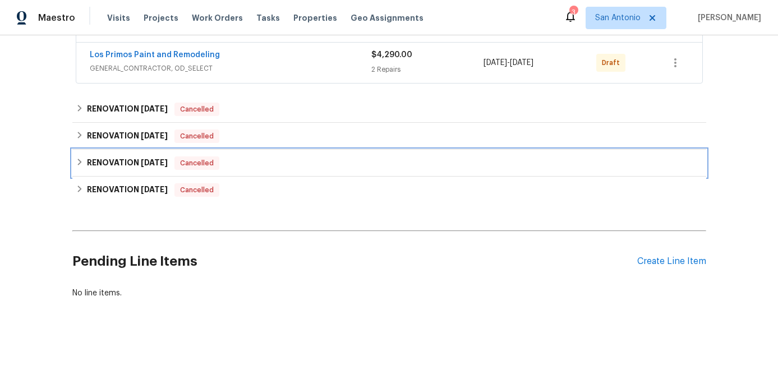
click at [201, 165] on span "Cancelled" at bounding box center [197, 163] width 43 height 11
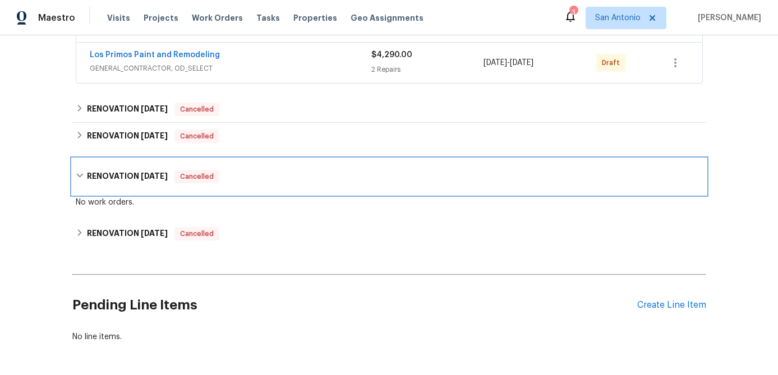
click at [201, 165] on div "RENOVATION 2/7/23 Cancelled" at bounding box center [389, 177] width 634 height 36
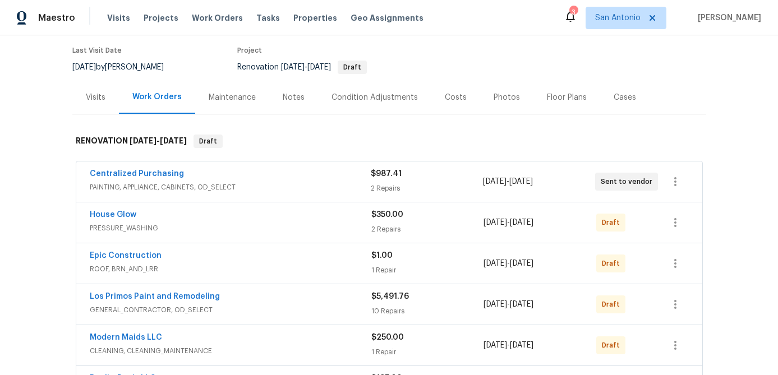
scroll to position [89, 0]
click at [455, 100] on div "Costs" at bounding box center [456, 97] width 22 height 11
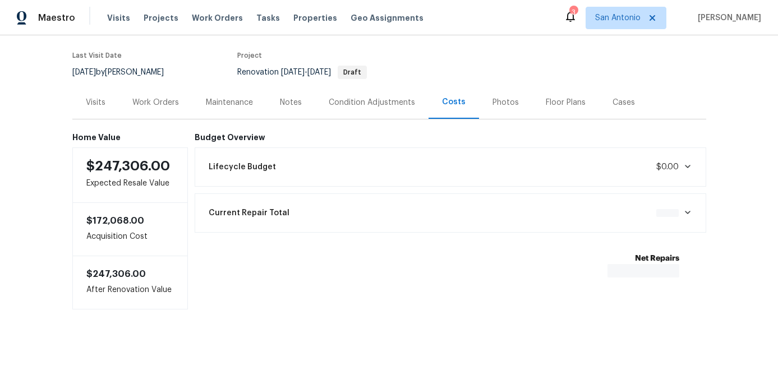
scroll to position [86, 0]
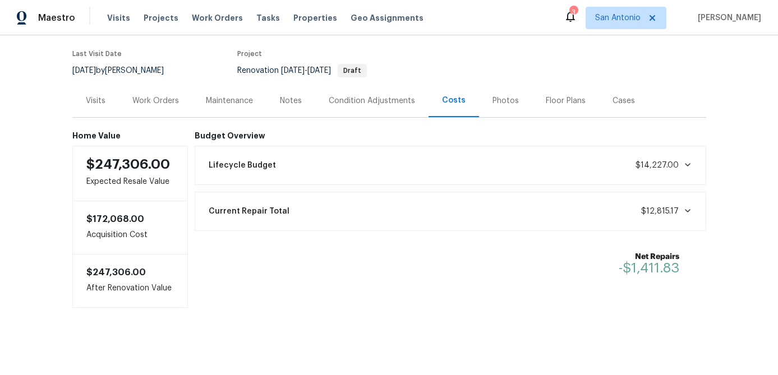
click at [687, 165] on icon at bounding box center [687, 164] width 6 height 3
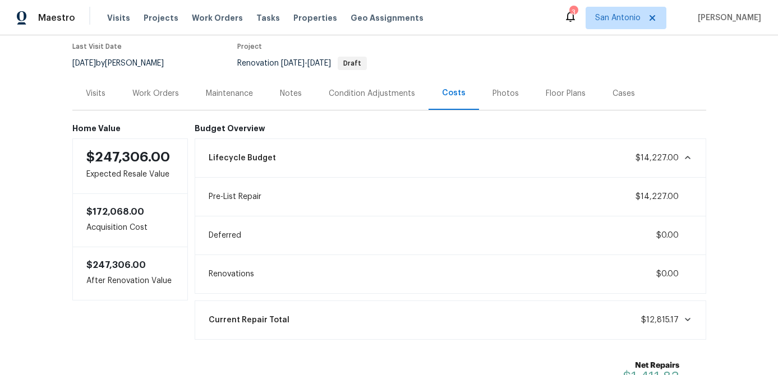
scroll to position [47, 0]
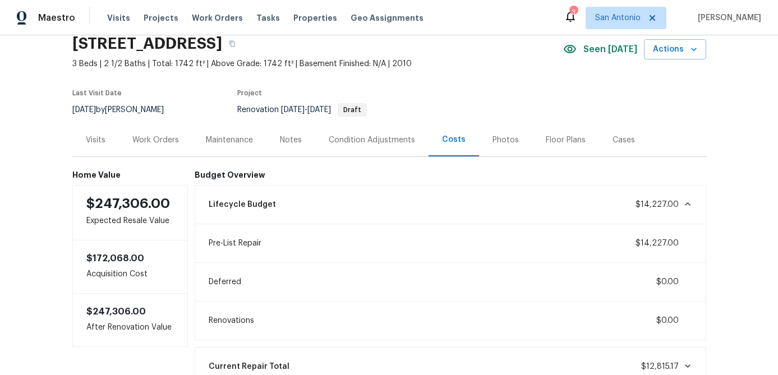
click at [685, 204] on icon at bounding box center [687, 203] width 6 height 3
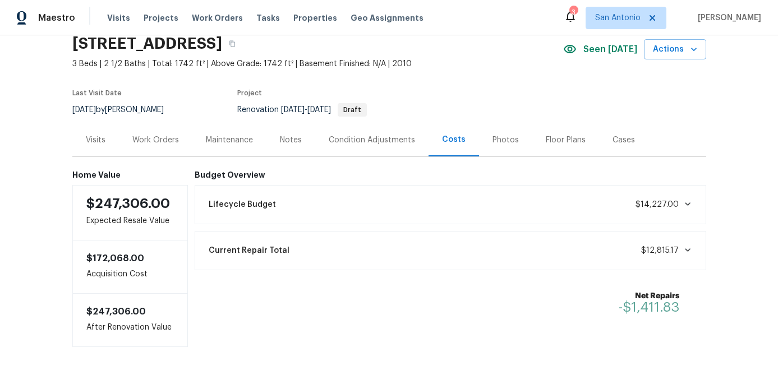
click at [164, 139] on div "Work Orders" at bounding box center [155, 140] width 47 height 11
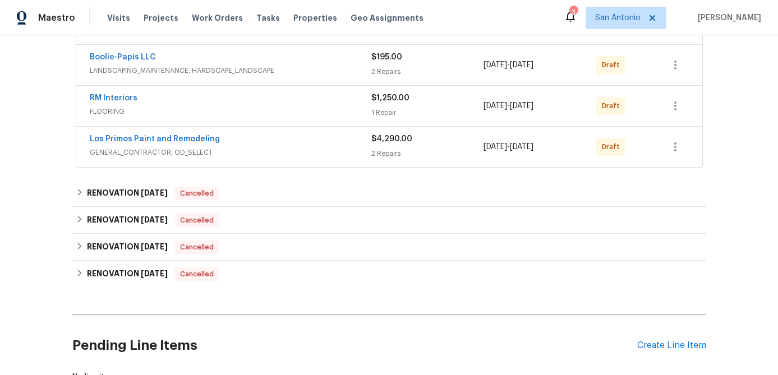
scroll to position [174, 0]
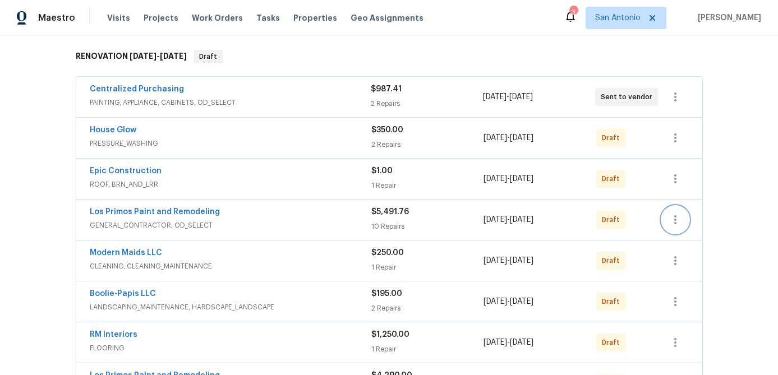
click at [677, 220] on icon "button" at bounding box center [675, 219] width 13 height 13
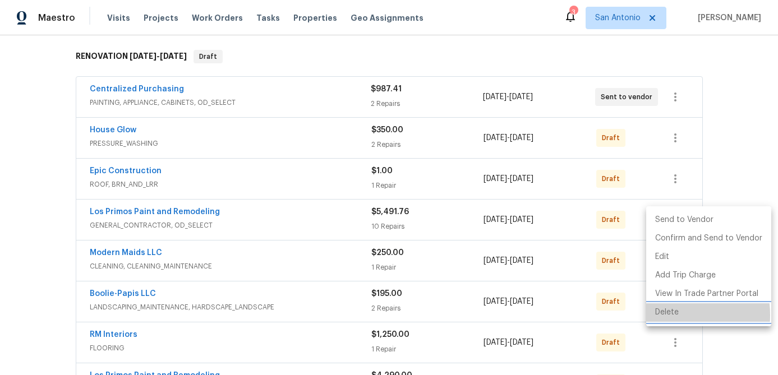
click at [670, 315] on li "Delete" at bounding box center [708, 312] width 125 height 19
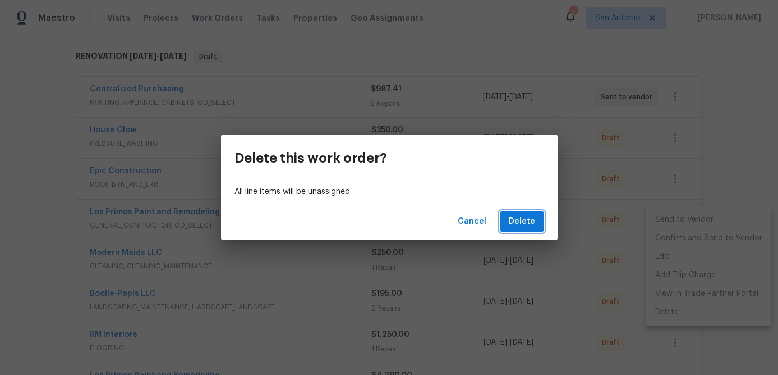
click at [518, 224] on span "Delete" at bounding box center [522, 222] width 26 height 14
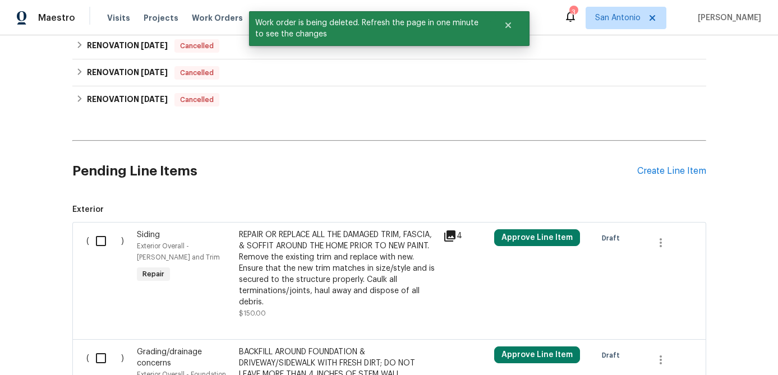
scroll to position [584, 0]
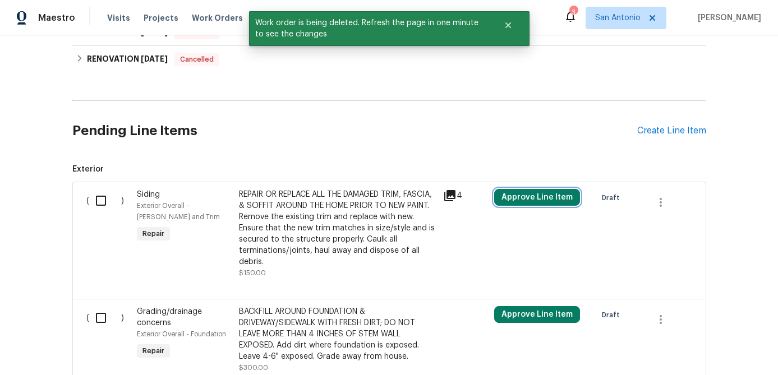
click at [520, 197] on button "Approve Line Item" at bounding box center [537, 197] width 86 height 17
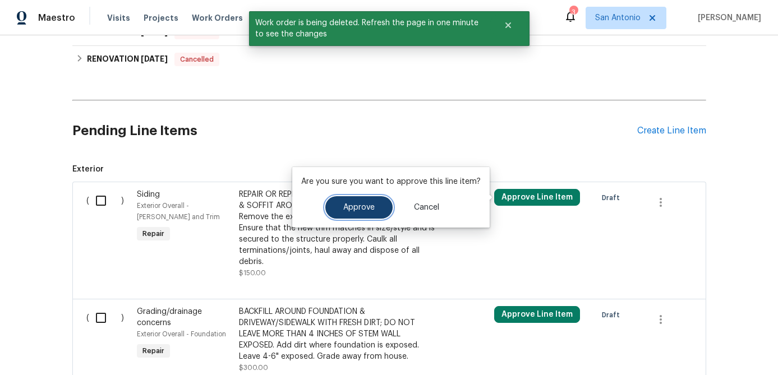
click at [357, 211] on span "Approve" at bounding box center [358, 208] width 31 height 8
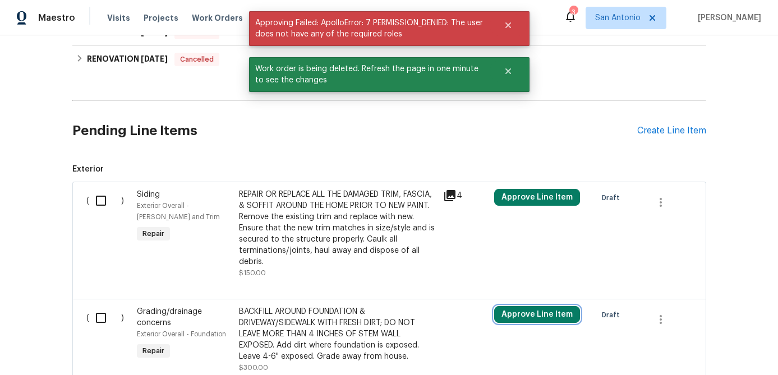
click at [532, 309] on button "Approve Line Item" at bounding box center [537, 314] width 86 height 17
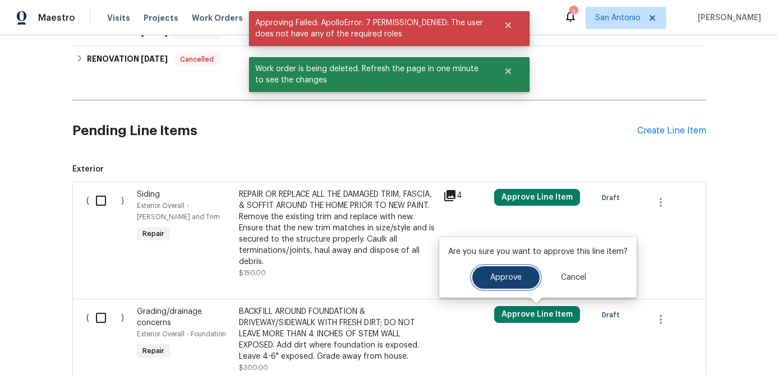
click at [485, 275] on button "Approve" at bounding box center [505, 277] width 67 height 22
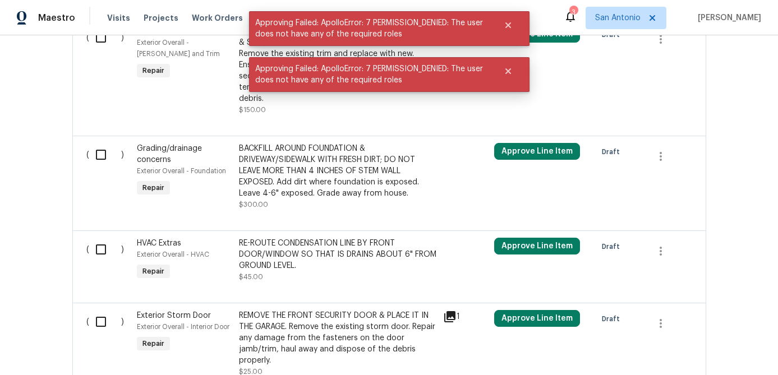
scroll to position [782, 0]
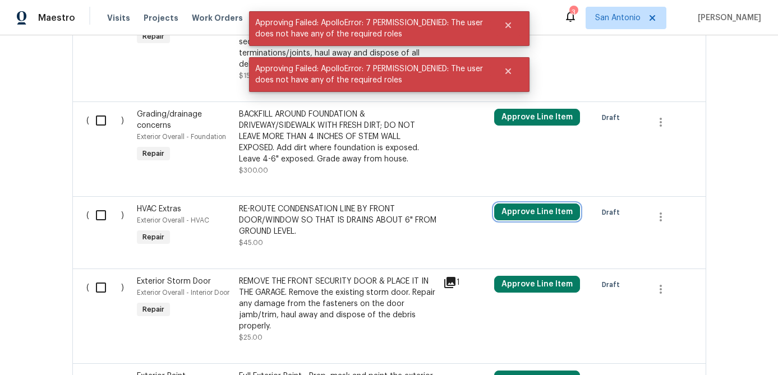
click at [523, 212] on button "Approve Line Item" at bounding box center [537, 212] width 86 height 17
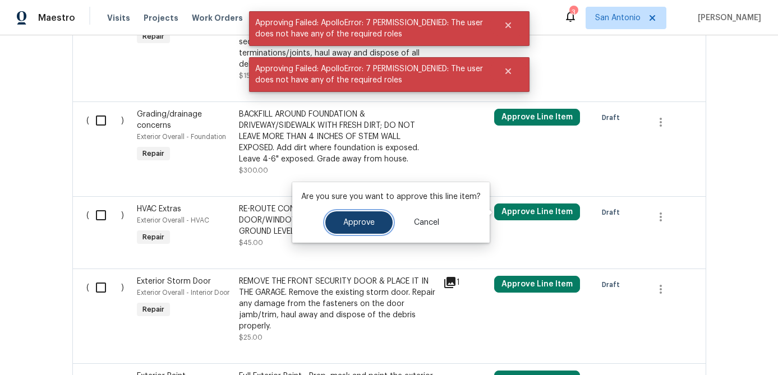
click at [364, 220] on span "Approve" at bounding box center [358, 223] width 31 height 8
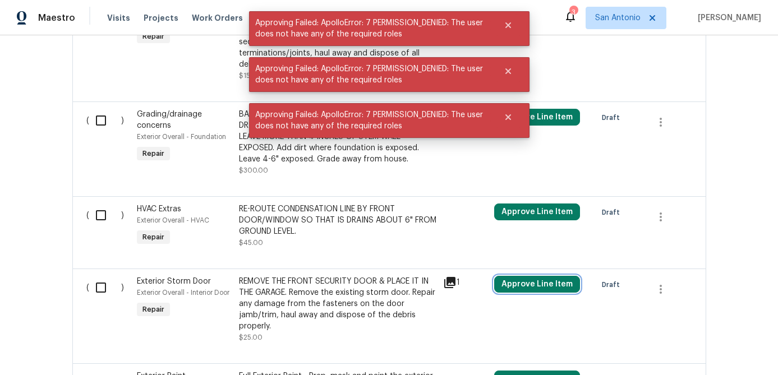
click at [549, 287] on button "Approve Line Item" at bounding box center [537, 284] width 86 height 17
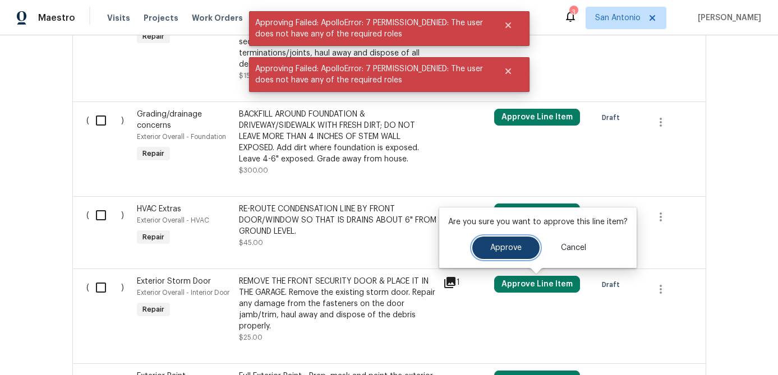
click at [496, 241] on button "Approve" at bounding box center [505, 248] width 67 height 22
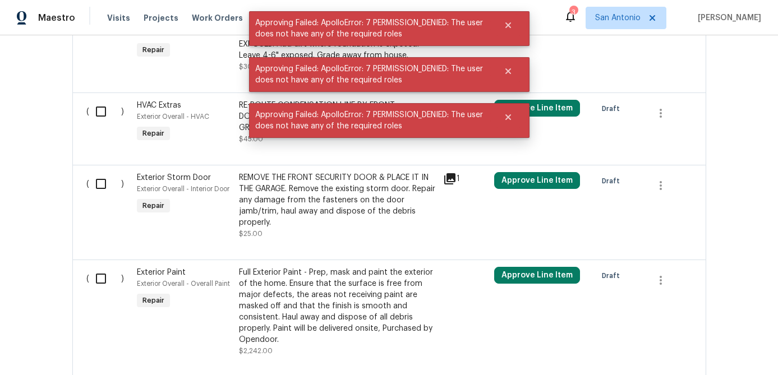
scroll to position [888, 0]
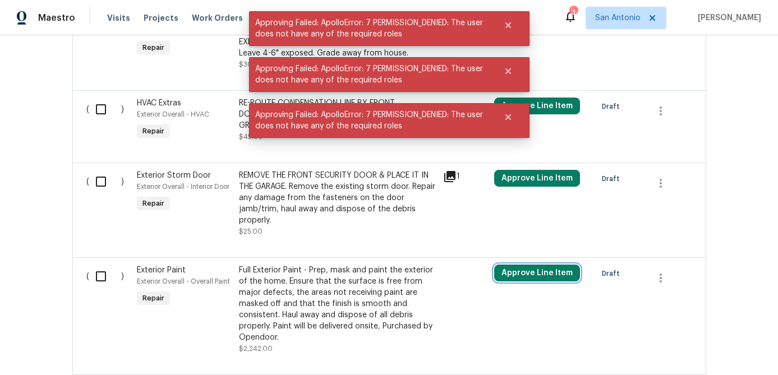
click at [515, 271] on button "Approve Line Item" at bounding box center [537, 273] width 86 height 17
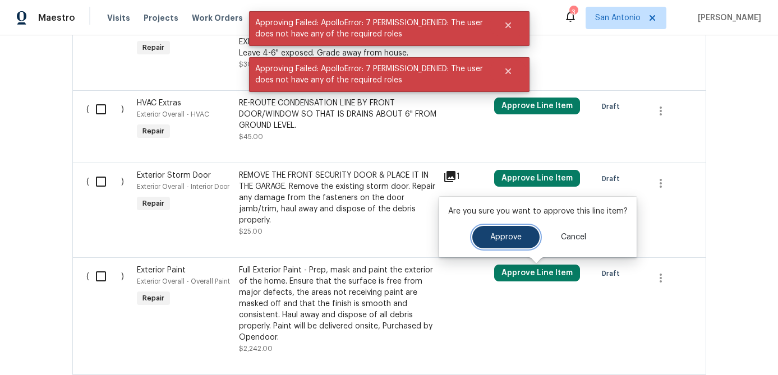
click at [484, 234] on button "Approve" at bounding box center [505, 237] width 67 height 22
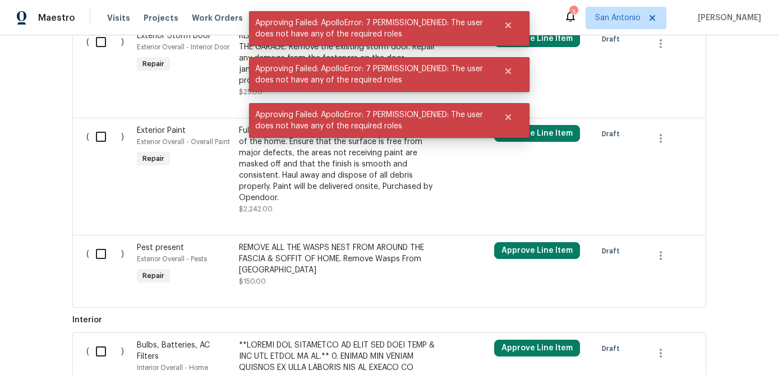
scroll to position [1044, 0]
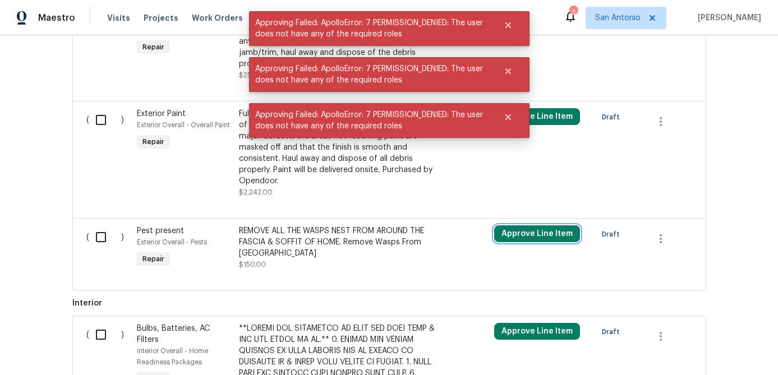
click at [517, 229] on button "Approve Line Item" at bounding box center [537, 233] width 86 height 17
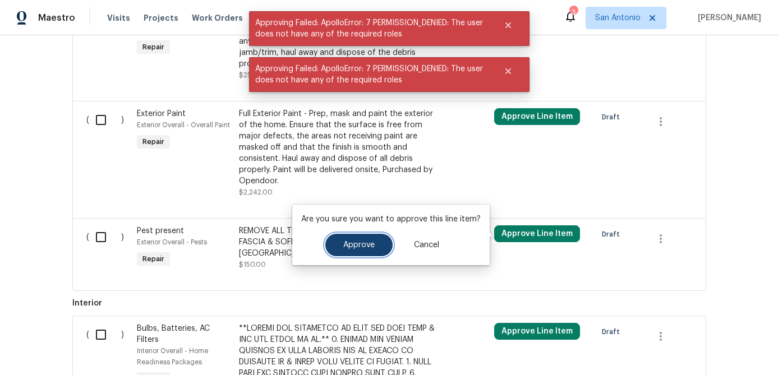
click at [369, 246] on span "Approve" at bounding box center [358, 245] width 31 height 8
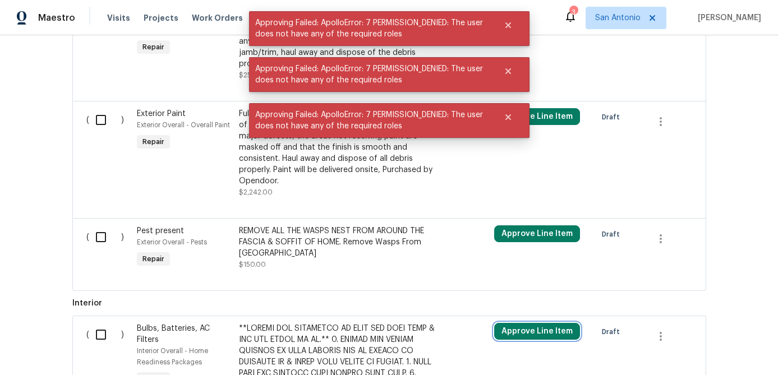
click at [542, 328] on button "Approve Line Item" at bounding box center [537, 331] width 86 height 17
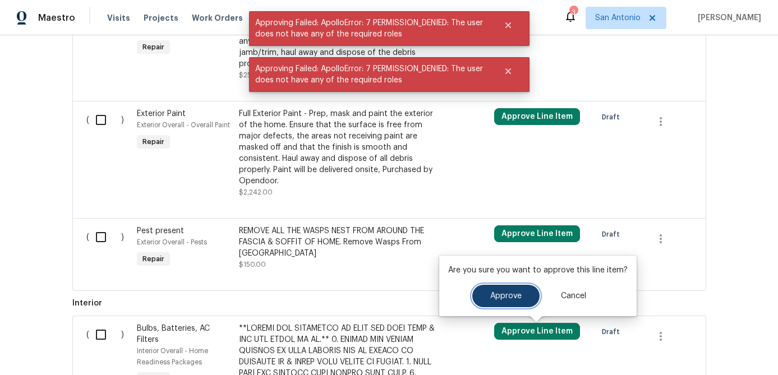
click at [485, 302] on button "Approve" at bounding box center [505, 296] width 67 height 22
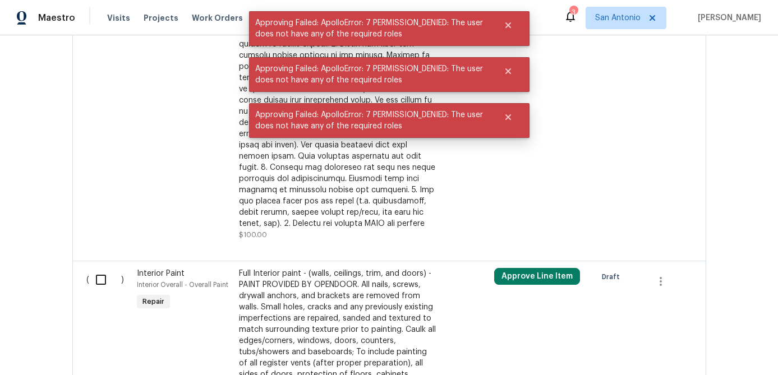
scroll to position [1544, 0]
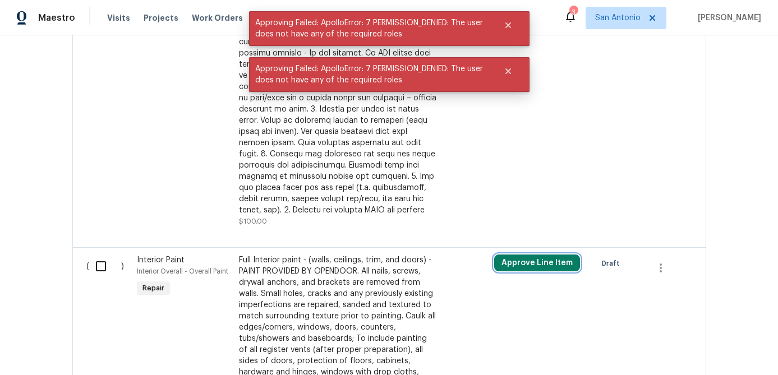
click at [520, 264] on button "Approve Line Item" at bounding box center [537, 263] width 86 height 17
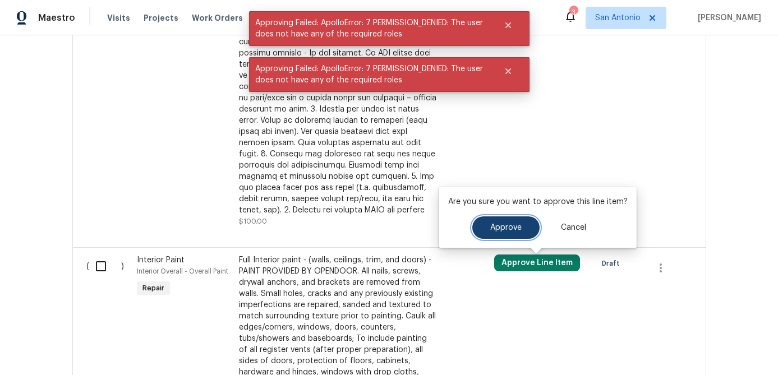
click at [485, 222] on button "Approve" at bounding box center [505, 227] width 67 height 22
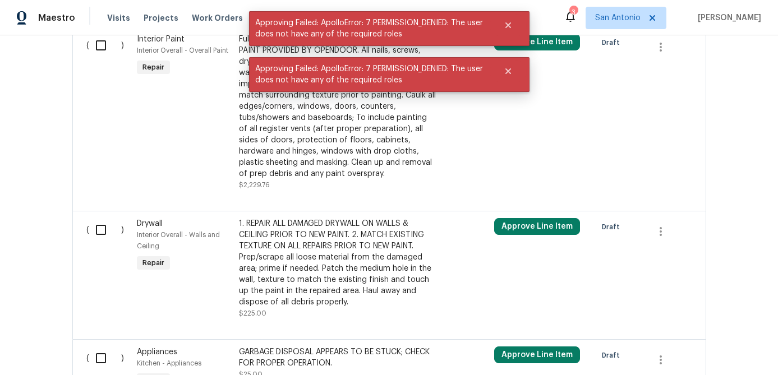
scroll to position [1780, 0]
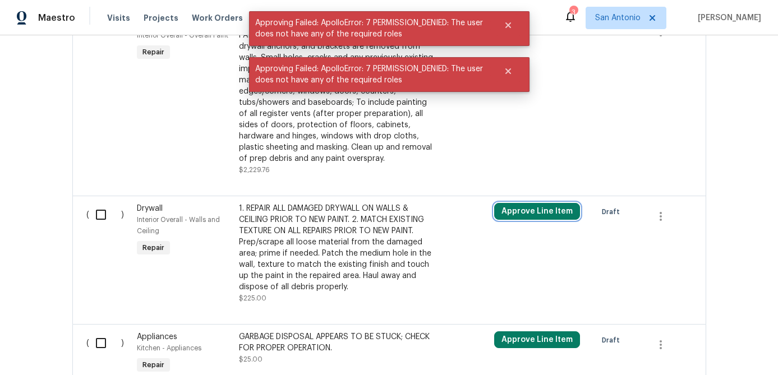
click at [528, 209] on button "Approve Line Item" at bounding box center [537, 211] width 86 height 17
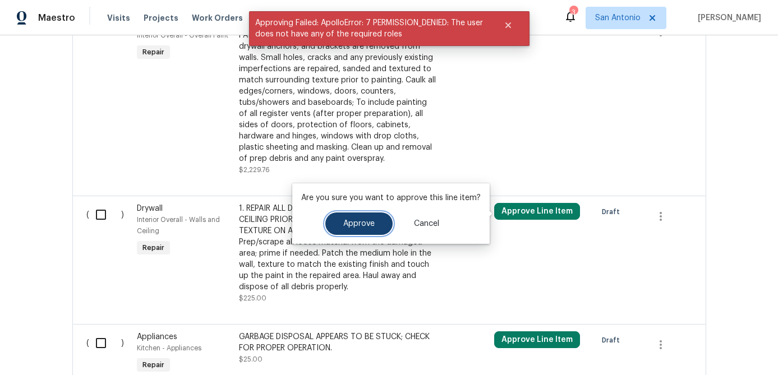
click at [361, 225] on span "Approve" at bounding box center [358, 224] width 31 height 8
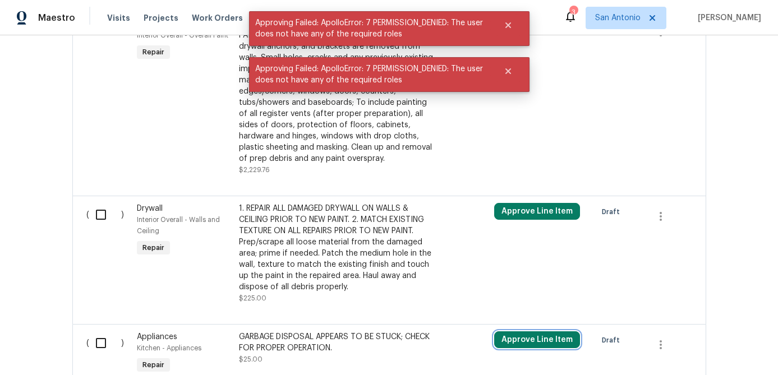
click at [542, 348] on button "Approve Line Item" at bounding box center [537, 339] width 86 height 17
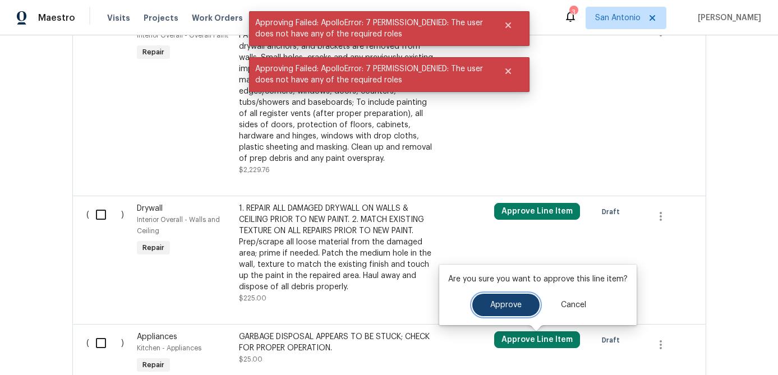
click at [506, 308] on span "Approve" at bounding box center [505, 305] width 31 height 8
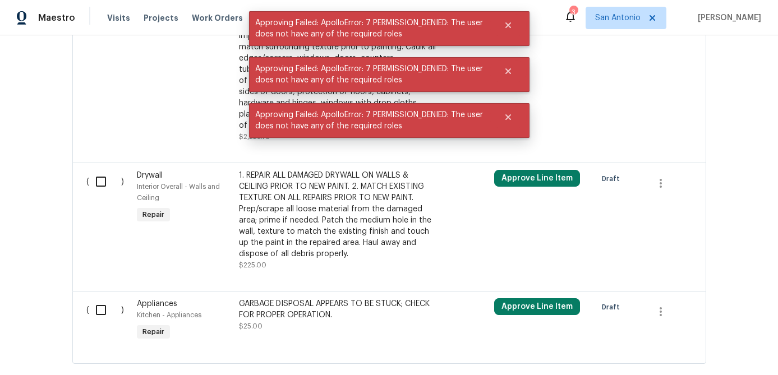
scroll to position [1881, 0]
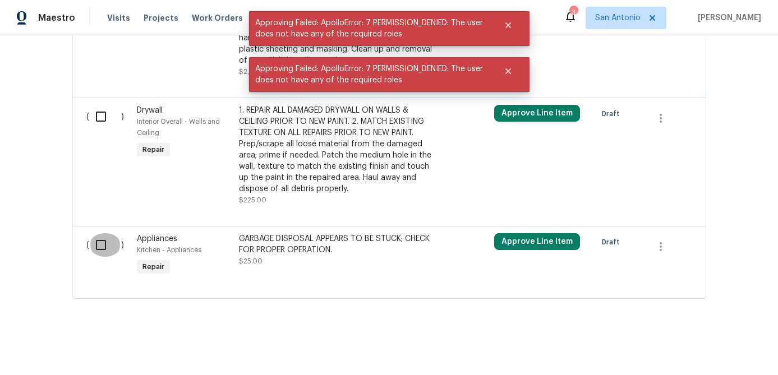
click at [103, 247] on input "checkbox" at bounding box center [105, 245] width 32 height 24
checkbox input "true"
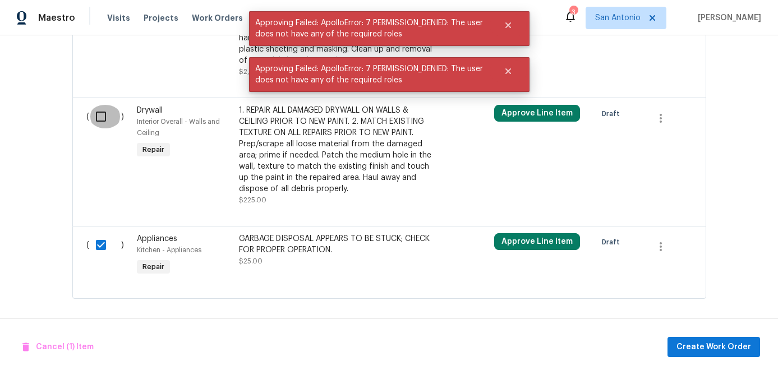
click at [104, 118] on input "checkbox" at bounding box center [105, 117] width 32 height 24
checkbox input "true"
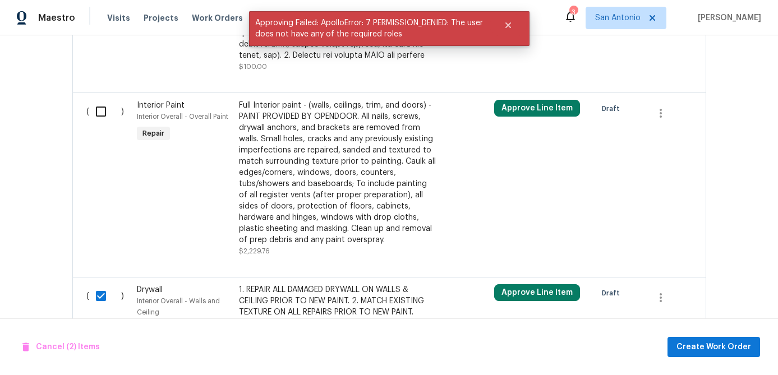
scroll to position [1696, 0]
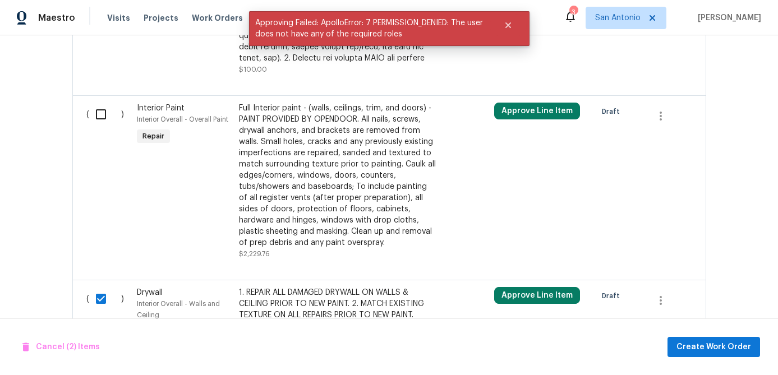
click at [99, 121] on input "checkbox" at bounding box center [105, 115] width 32 height 24
checkbox input "true"
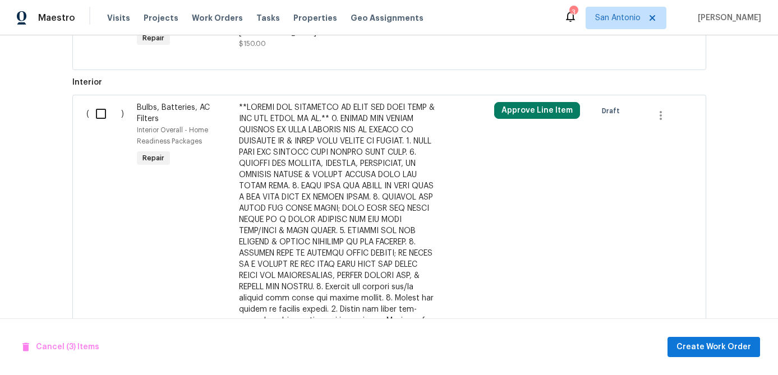
scroll to position [1213, 0]
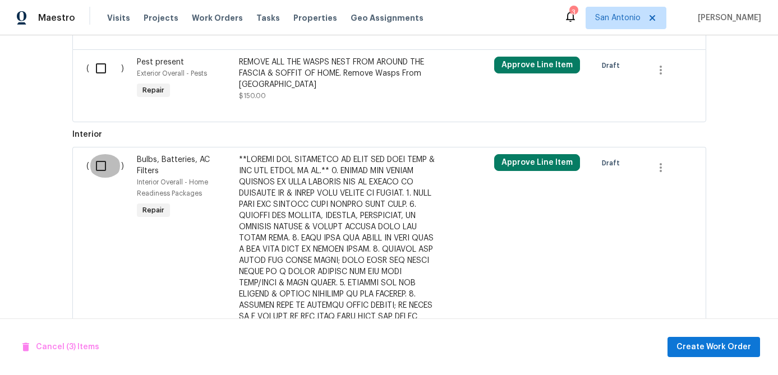
click at [100, 166] on input "checkbox" at bounding box center [105, 166] width 32 height 24
checkbox input "true"
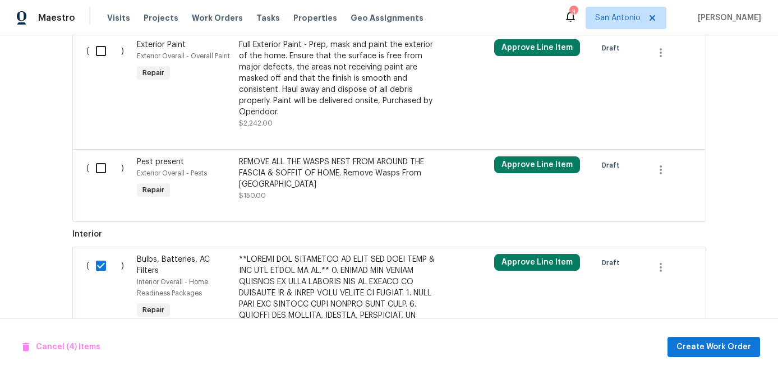
click at [100, 166] on input "checkbox" at bounding box center [105, 168] width 32 height 24
checkbox input "true"
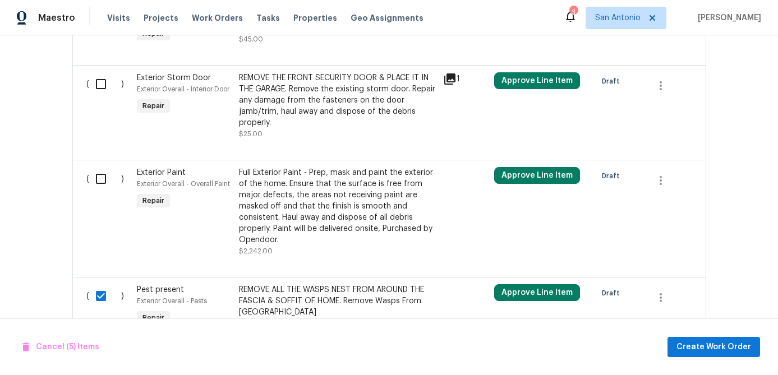
click at [99, 177] on input "checkbox" at bounding box center [105, 179] width 32 height 24
checkbox input "true"
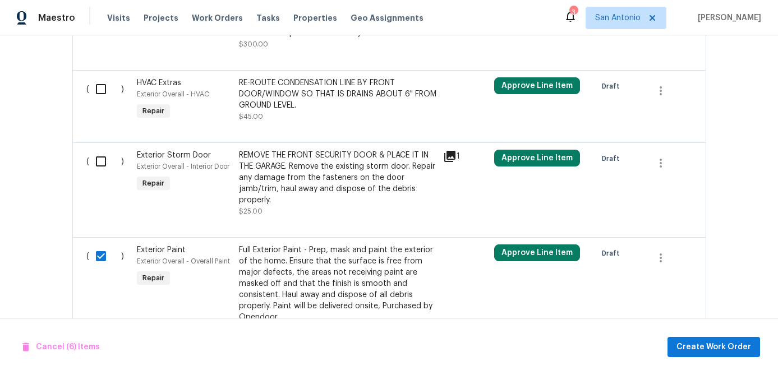
scroll to position [877, 0]
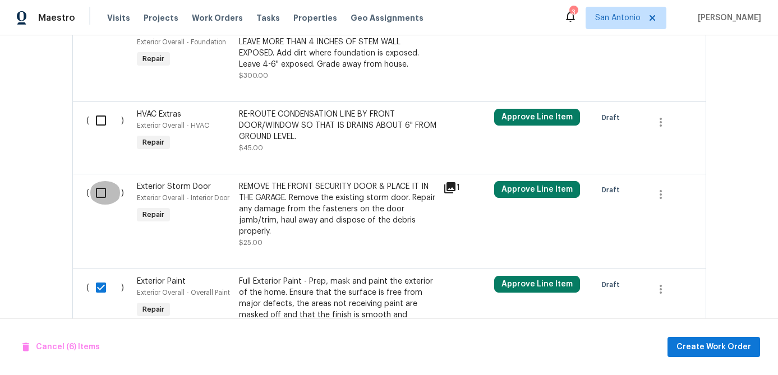
click at [99, 188] on input "checkbox" at bounding box center [105, 193] width 32 height 24
checkbox input "true"
click at [98, 109] on input "checkbox" at bounding box center [105, 121] width 32 height 24
checkbox input "true"
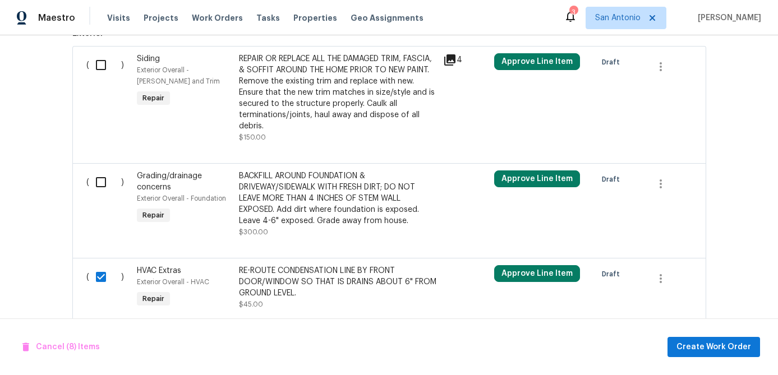
scroll to position [700, 0]
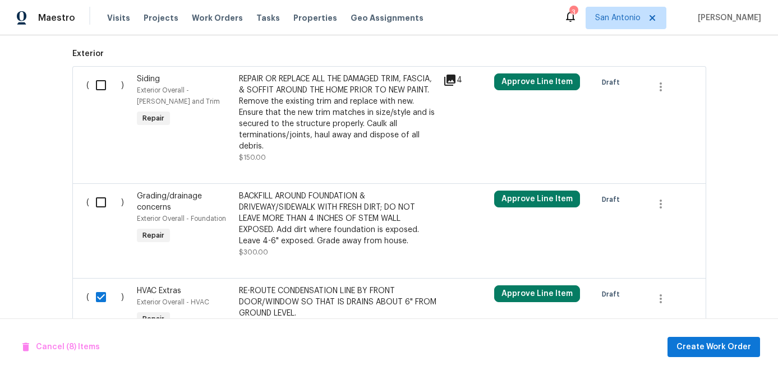
click at [103, 208] on input "checkbox" at bounding box center [105, 203] width 32 height 24
checkbox input "true"
click at [102, 89] on input "checkbox" at bounding box center [105, 85] width 32 height 24
checkbox input "true"
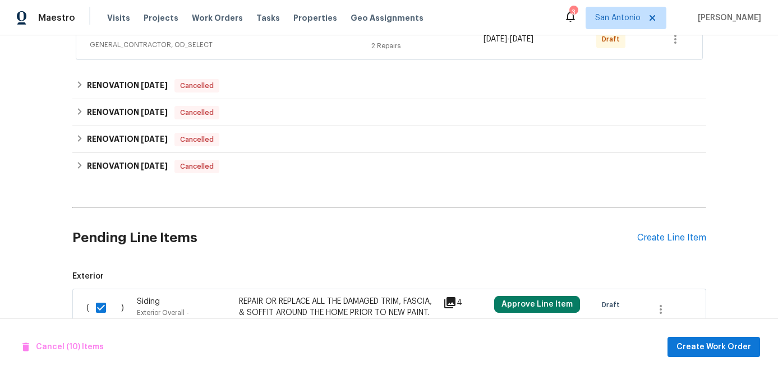
scroll to position [476, 0]
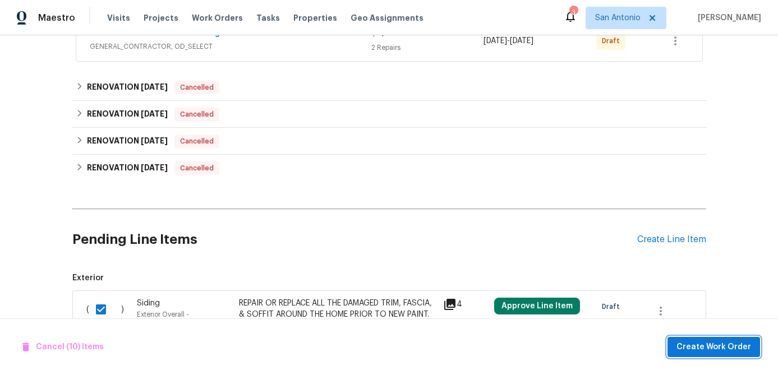
click at [704, 349] on span "Create Work Order" at bounding box center [713, 347] width 75 height 14
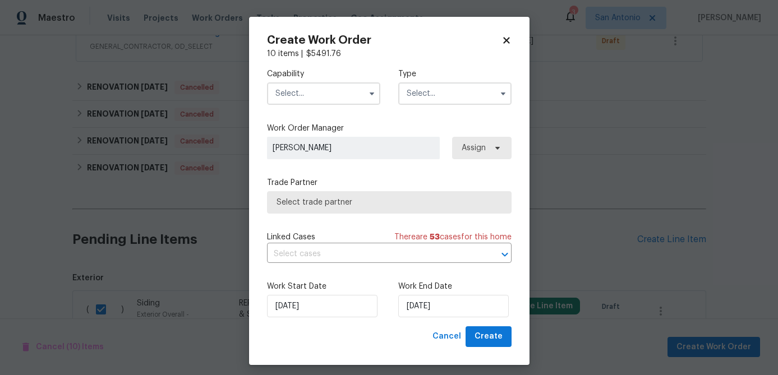
click at [319, 98] on input "text" at bounding box center [323, 93] width 113 height 22
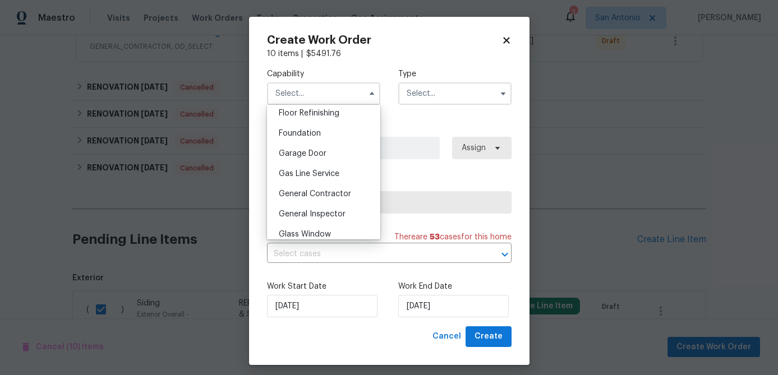
scroll to position [461, 0]
click at [308, 195] on span "General Contractor" at bounding box center [315, 193] width 72 height 8
type input "General Contractor"
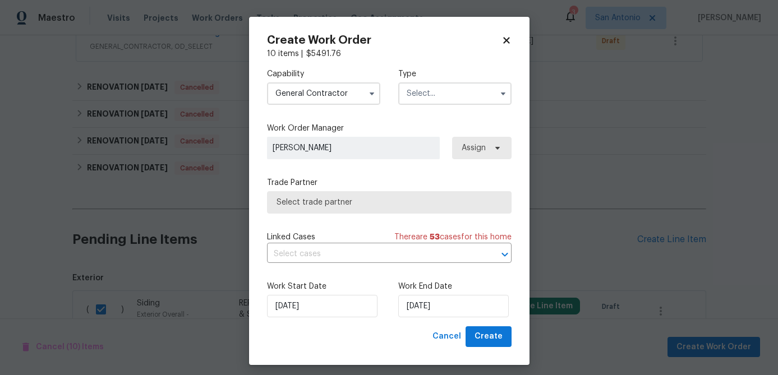
click at [426, 91] on input "text" at bounding box center [454, 93] width 113 height 22
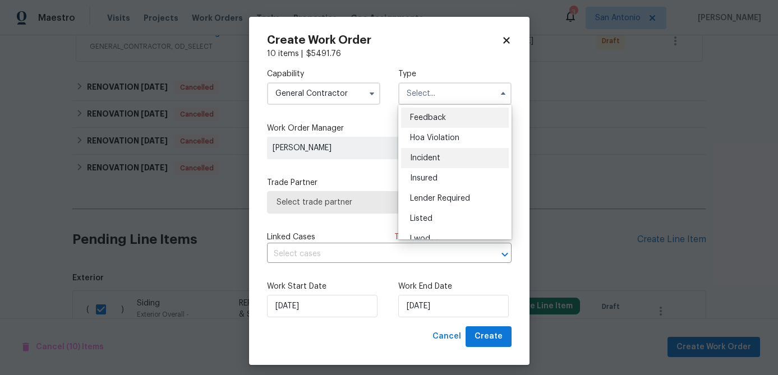
scroll to position [133, 0]
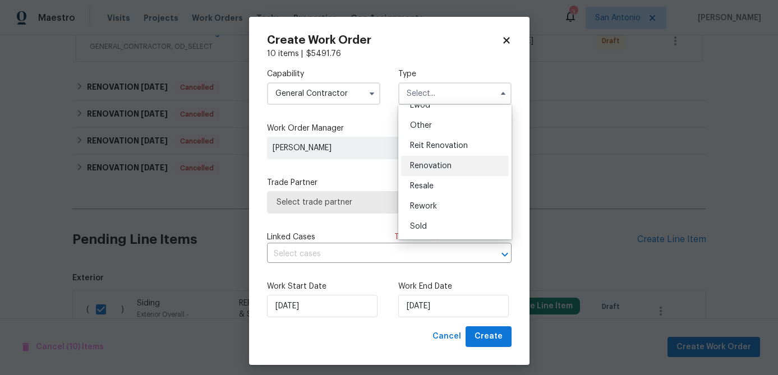
click at [437, 167] on span "Renovation" at bounding box center [431, 166] width 42 height 8
type input "Renovation"
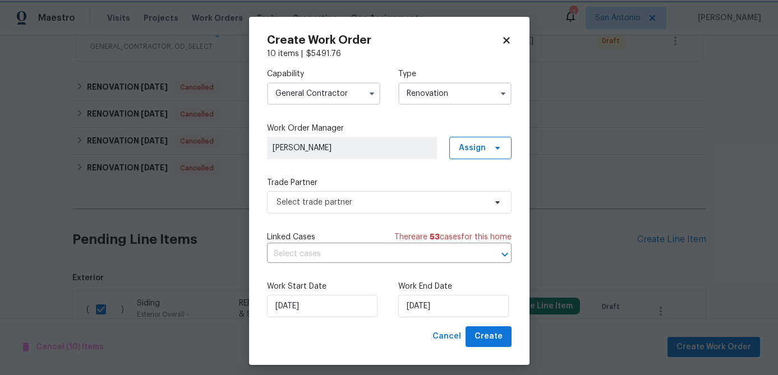
scroll to position [0, 0]
click at [402, 206] on span "Select trade partner" at bounding box center [381, 202] width 209 height 11
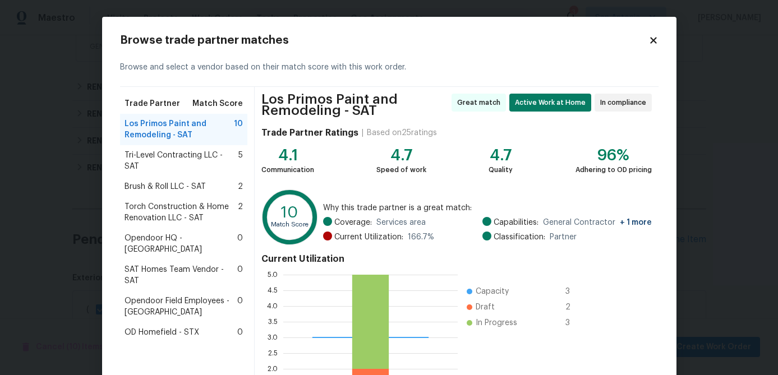
scroll to position [124, 0]
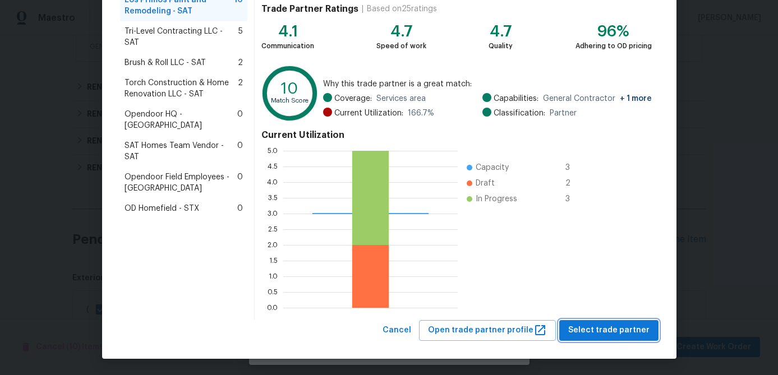
click at [610, 333] on span "Select trade partner" at bounding box center [608, 331] width 81 height 14
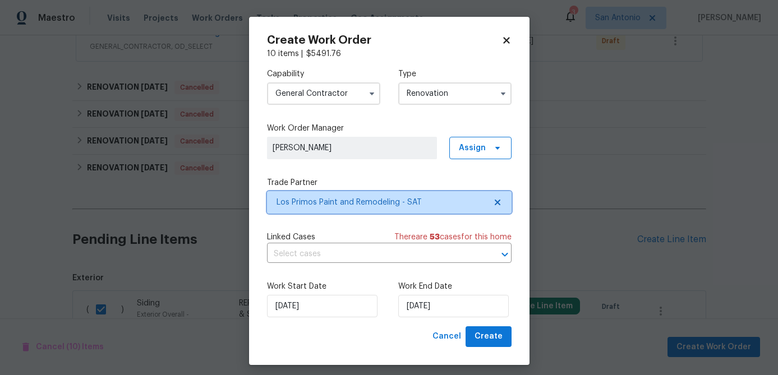
scroll to position [0, 0]
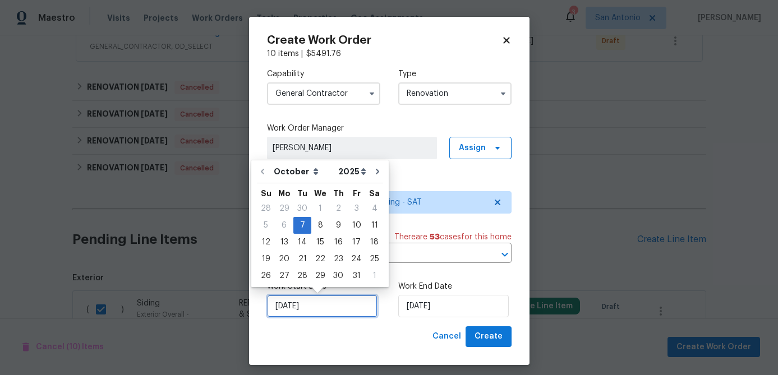
click at [325, 307] on input "[DATE]" at bounding box center [322, 306] width 110 height 22
click at [317, 223] on div "8" at bounding box center [320, 226] width 18 height 16
type input "10/8/2025"
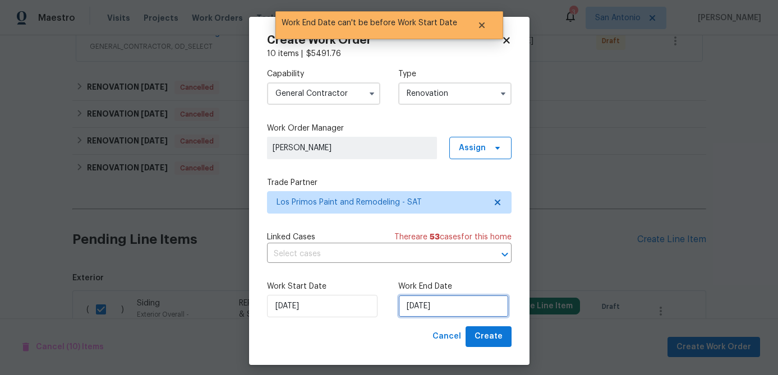
click at [461, 305] on input "10/8/2025" at bounding box center [453, 306] width 110 height 22
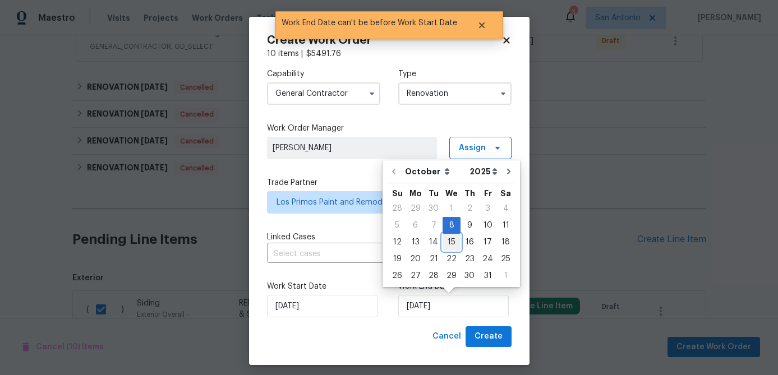
click at [451, 244] on div "15" at bounding box center [452, 242] width 18 height 16
type input "10/15/2025"
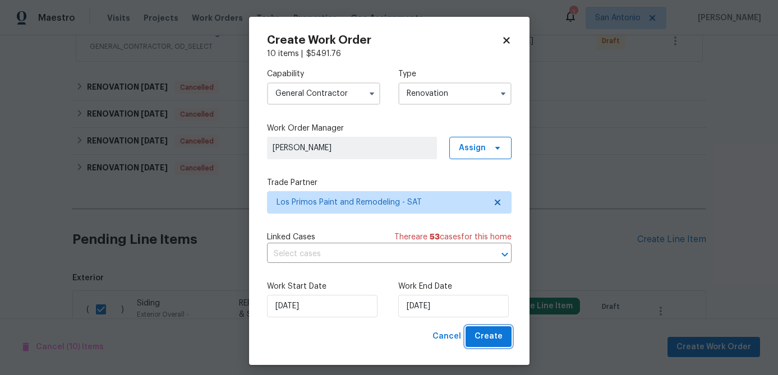
click at [483, 336] on span "Create" at bounding box center [488, 337] width 28 height 14
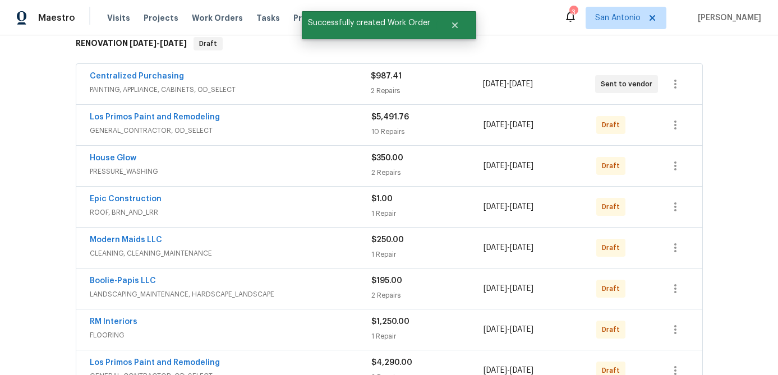
scroll to position [183, 0]
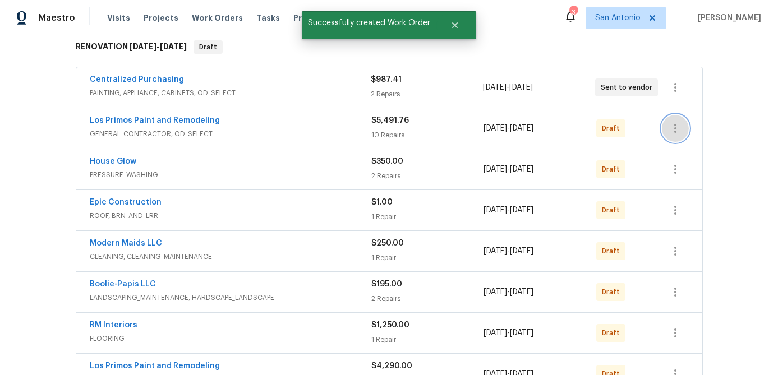
click at [672, 131] on icon "button" at bounding box center [675, 128] width 13 height 13
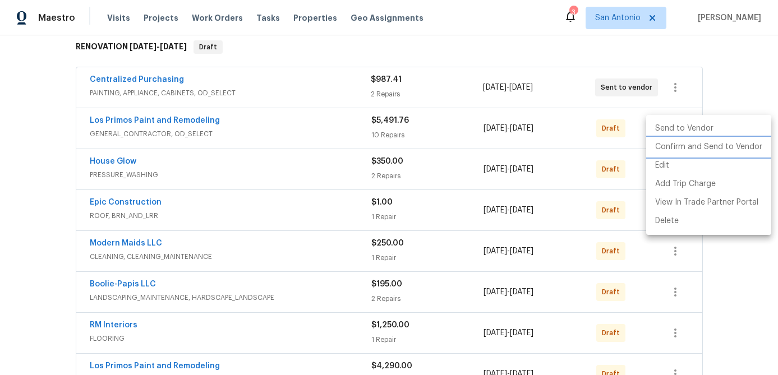
click at [673, 148] on li "Confirm and Send to Vendor" at bounding box center [708, 147] width 125 height 19
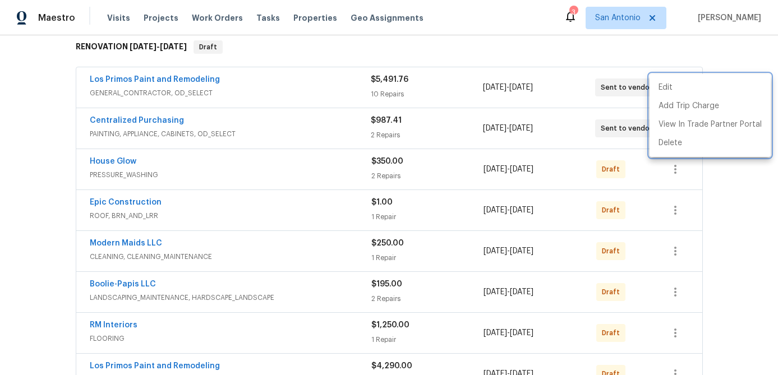
click at [478, 188] on div at bounding box center [389, 187] width 778 height 375
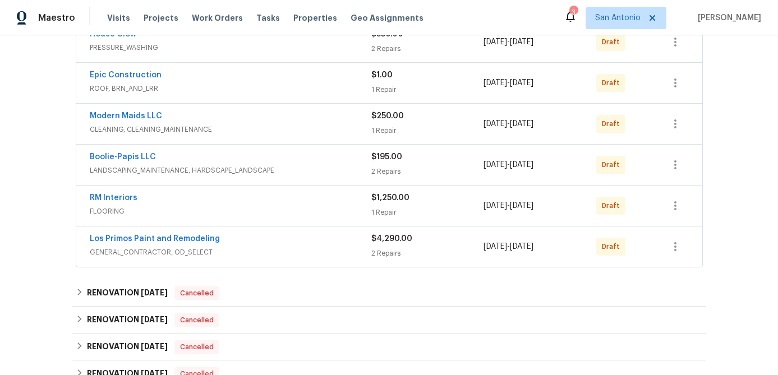
scroll to position [359, 0]
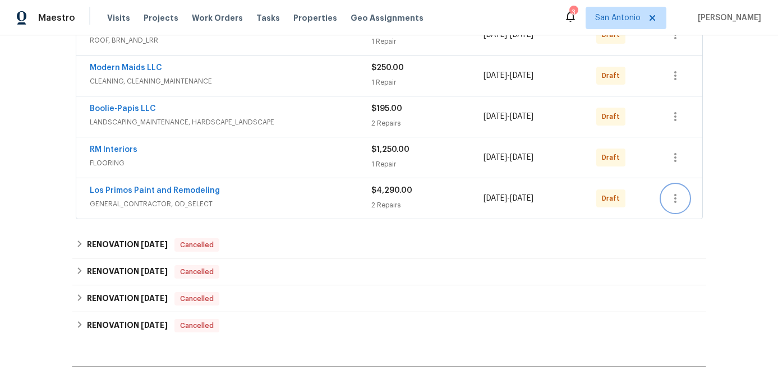
click at [682, 198] on button "button" at bounding box center [675, 198] width 27 height 27
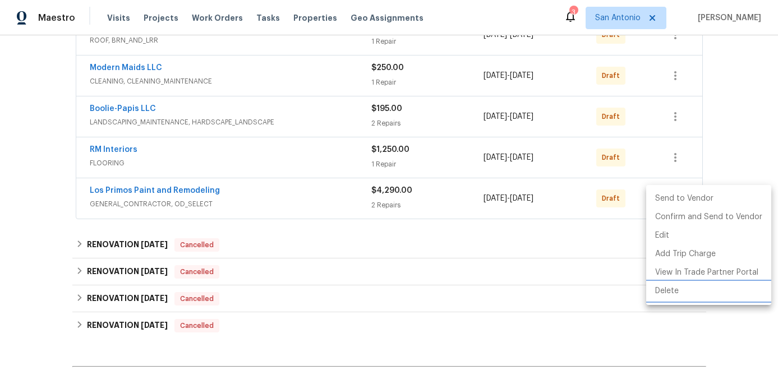
click at [672, 294] on li "Delete" at bounding box center [708, 291] width 125 height 19
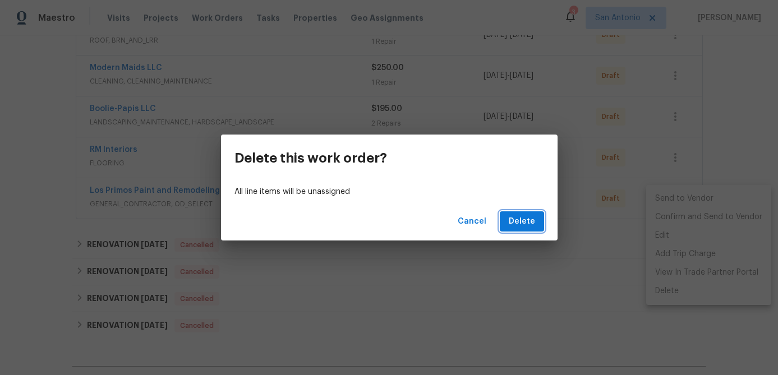
click at [532, 223] on span "Delete" at bounding box center [522, 222] width 26 height 14
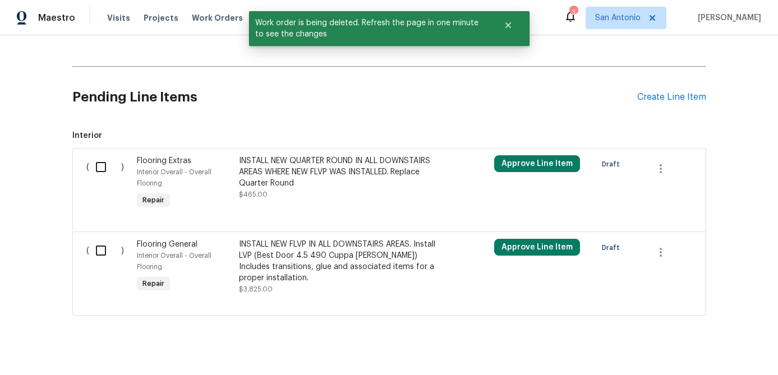
scroll to position [636, 0]
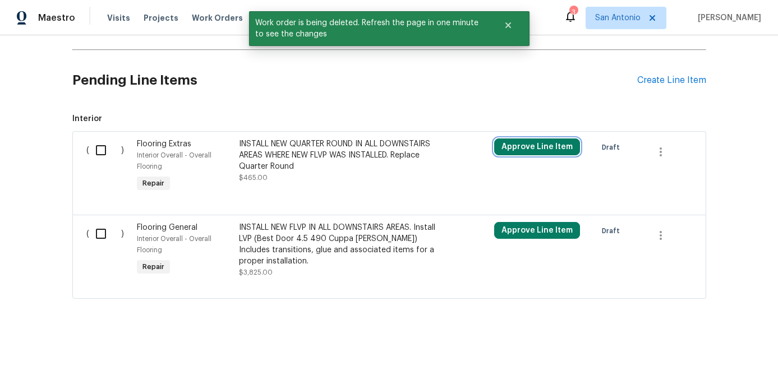
click at [529, 144] on button "Approve Line Item" at bounding box center [537, 147] width 86 height 17
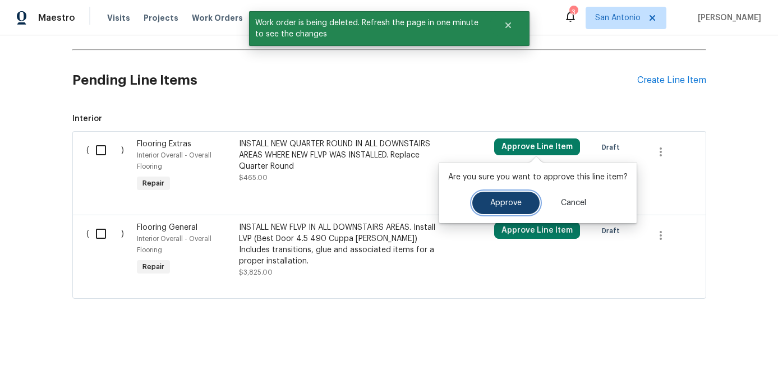
click at [491, 203] on span "Approve" at bounding box center [505, 203] width 31 height 8
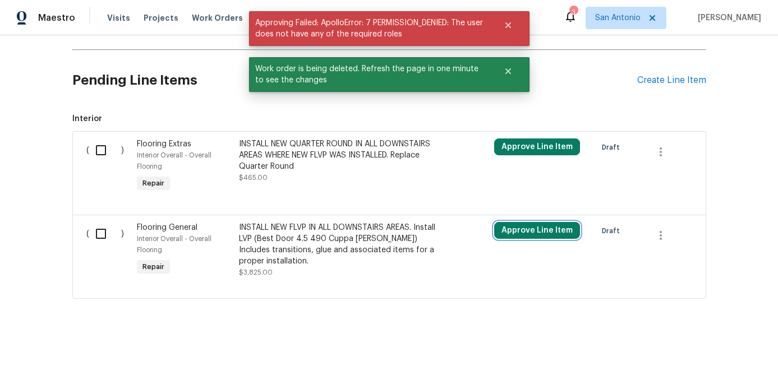
click at [519, 231] on button "Approve Line Item" at bounding box center [537, 230] width 86 height 17
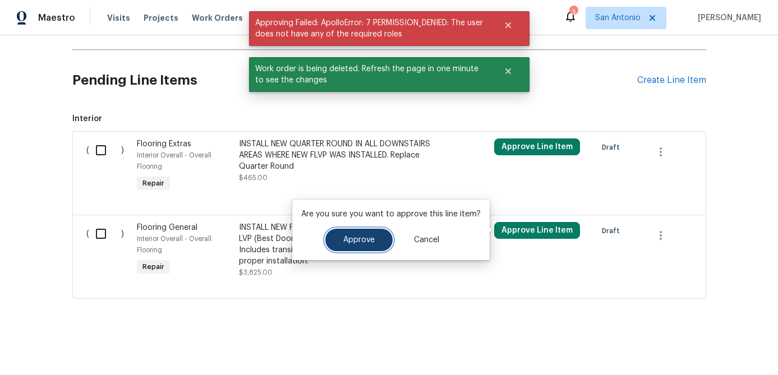
click at [374, 245] on button "Approve" at bounding box center [358, 240] width 67 height 22
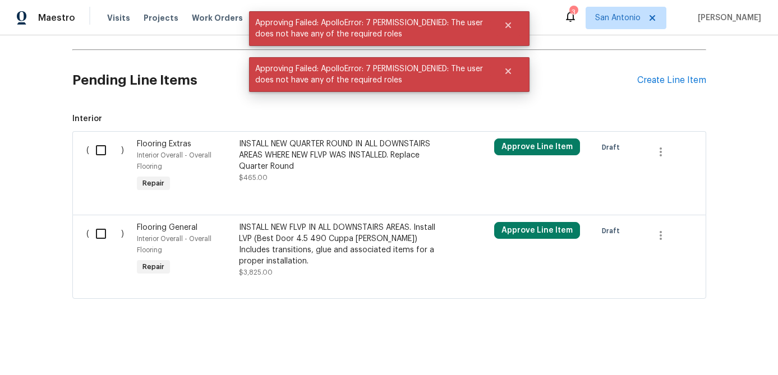
click at [102, 237] on input "checkbox" at bounding box center [105, 234] width 32 height 24
checkbox input "true"
click at [100, 150] on input "checkbox" at bounding box center [105, 151] width 32 height 24
checkbox input "true"
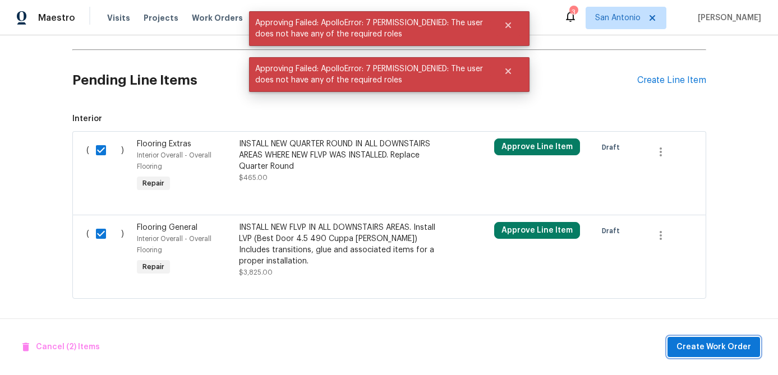
click at [703, 347] on span "Create Work Order" at bounding box center [713, 347] width 75 height 14
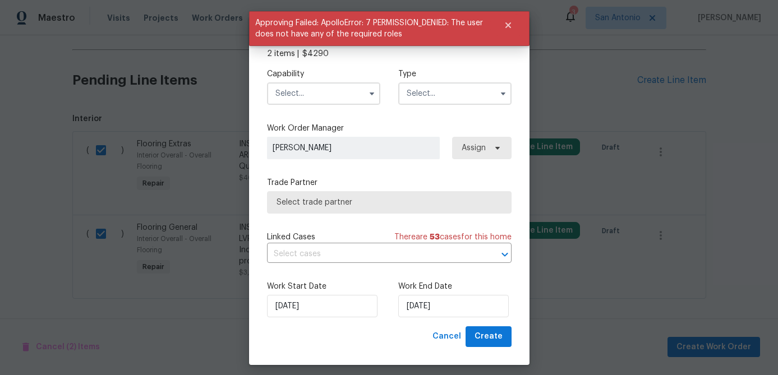
click at [331, 99] on input "text" at bounding box center [323, 93] width 113 height 22
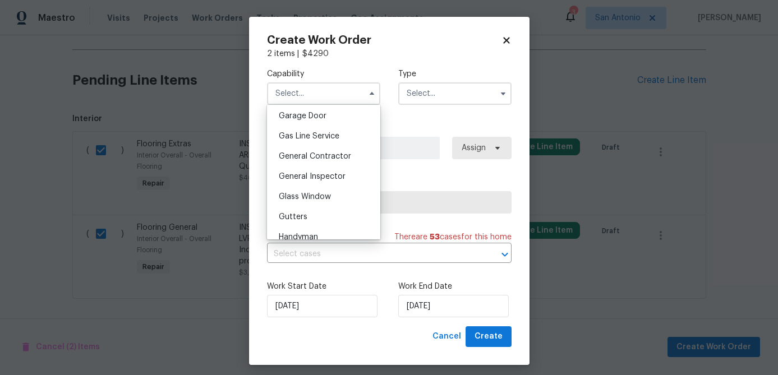
scroll to position [503, 0]
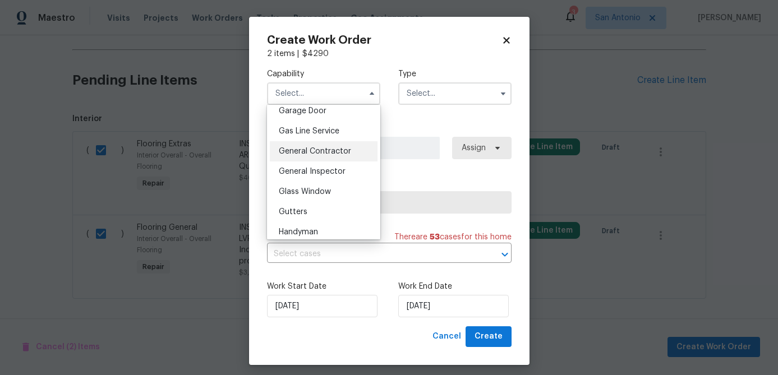
click at [322, 153] on span "General Contractor" at bounding box center [315, 152] width 72 height 8
type input "General Contractor"
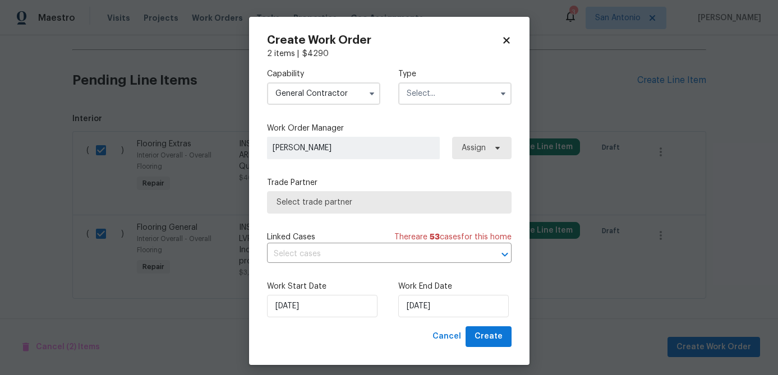
click at [440, 99] on input "text" at bounding box center [454, 93] width 113 height 22
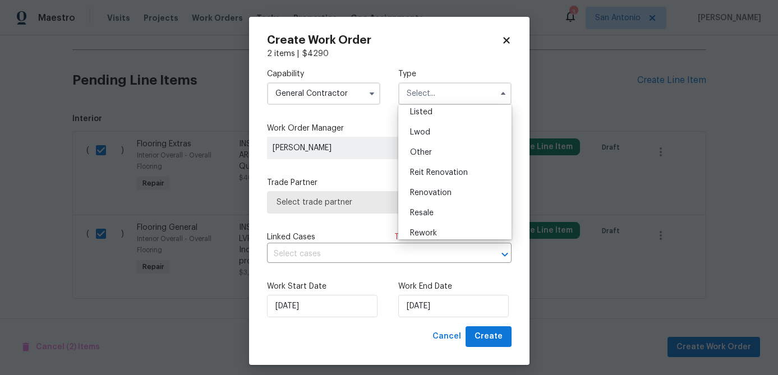
scroll to position [133, 0]
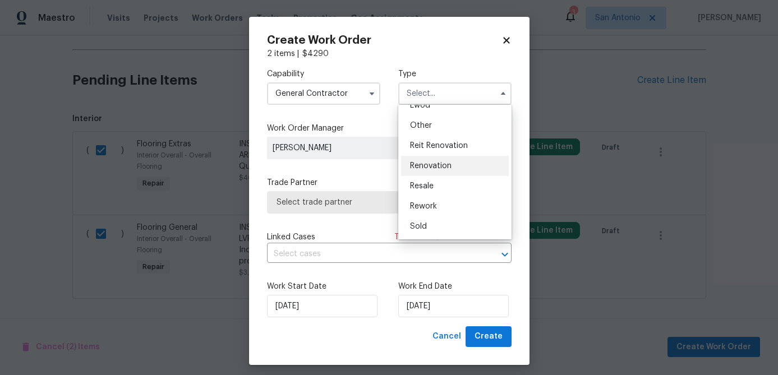
click at [439, 168] on span "Renovation" at bounding box center [431, 166] width 42 height 8
type input "Renovation"
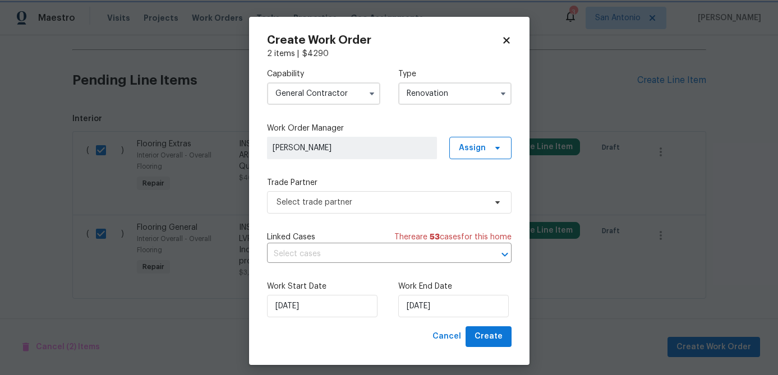
scroll to position [0, 0]
click at [395, 201] on span "Select trade partner" at bounding box center [381, 202] width 209 height 11
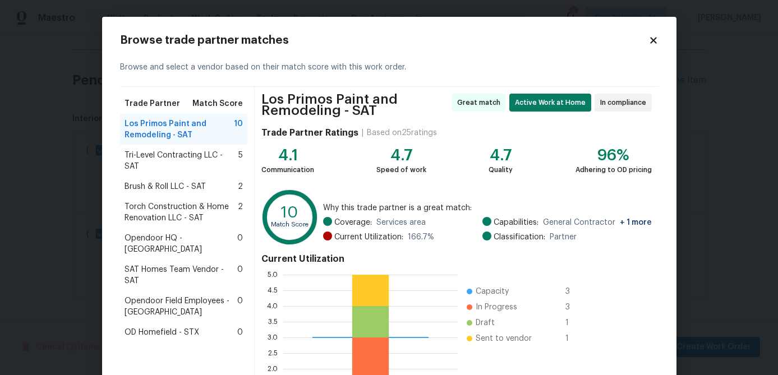
scroll to position [124, 0]
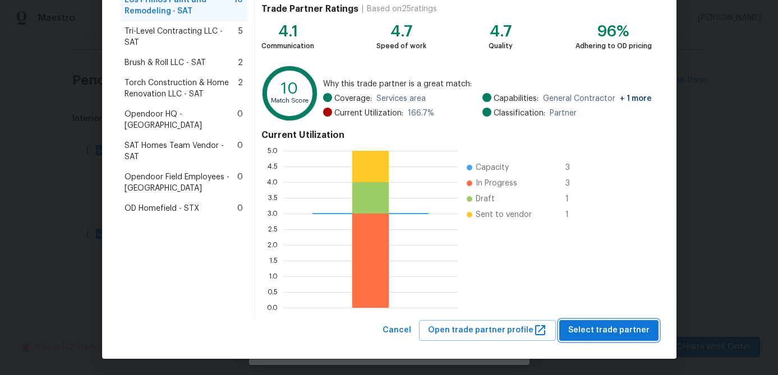
click at [603, 329] on span "Select trade partner" at bounding box center [608, 331] width 81 height 14
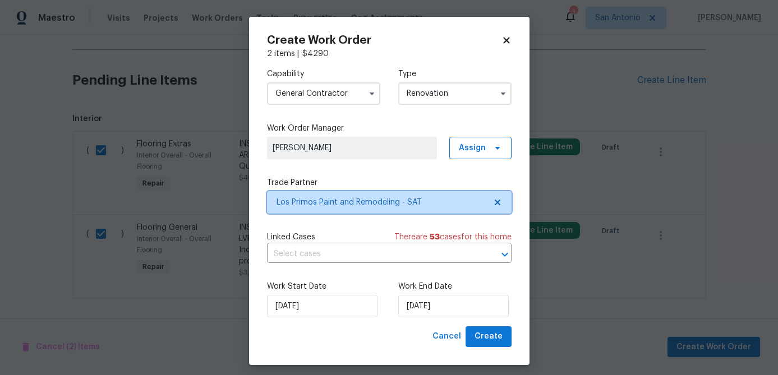
scroll to position [0, 0]
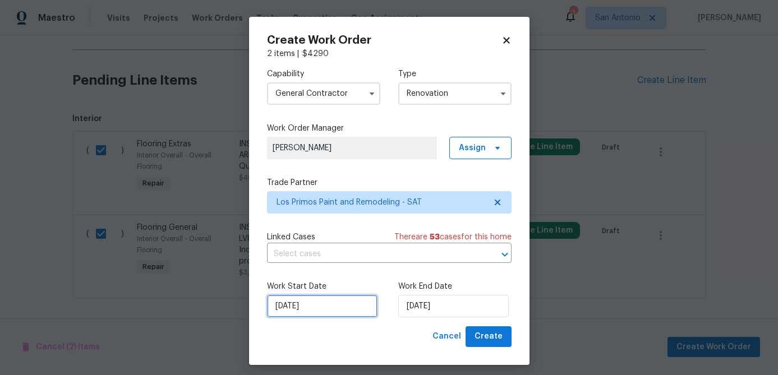
click at [336, 308] on input "[DATE]" at bounding box center [322, 306] width 110 height 22
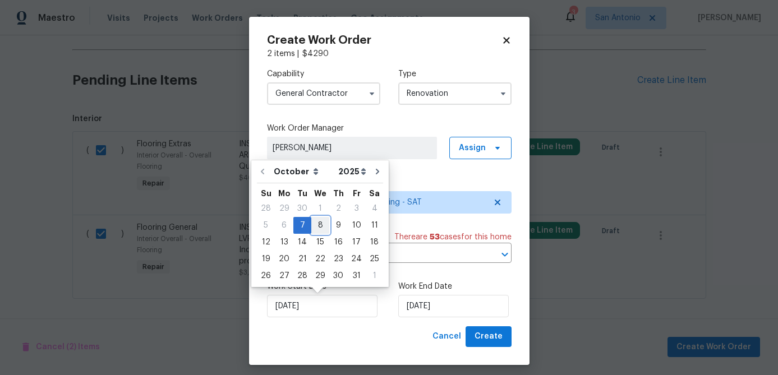
click at [315, 227] on div "8" at bounding box center [320, 226] width 18 height 16
type input "10/8/2025"
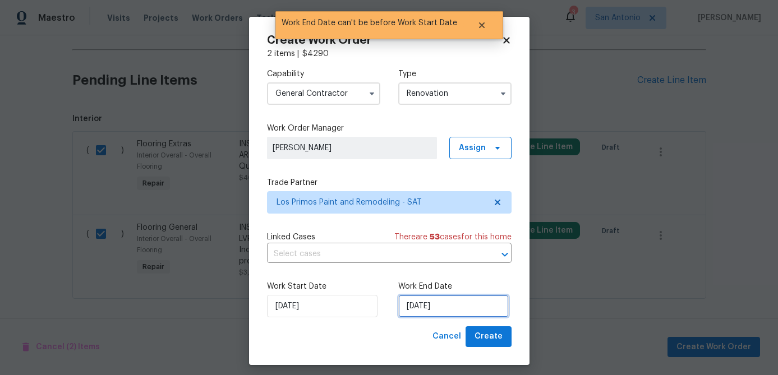
click at [446, 306] on input "10/8/2025" at bounding box center [453, 306] width 110 height 22
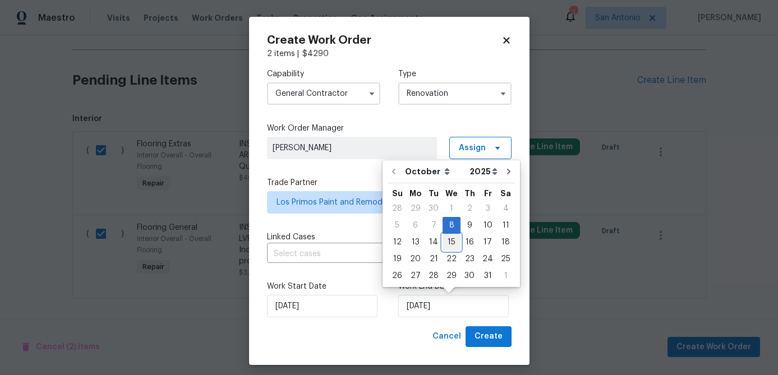
click at [448, 245] on div "15" at bounding box center [452, 242] width 18 height 16
type input "10/15/2025"
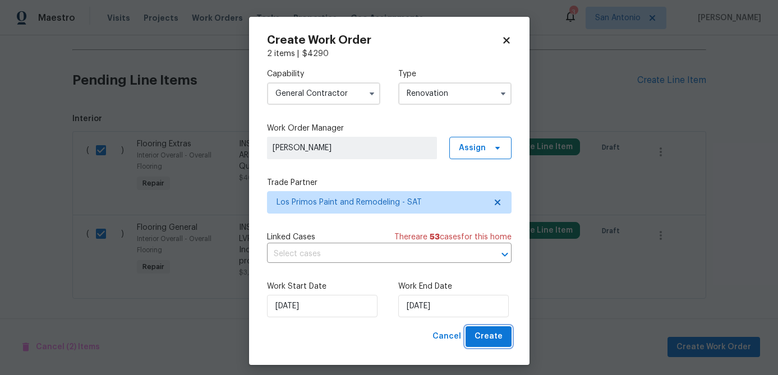
click at [482, 340] on span "Create" at bounding box center [488, 337] width 28 height 14
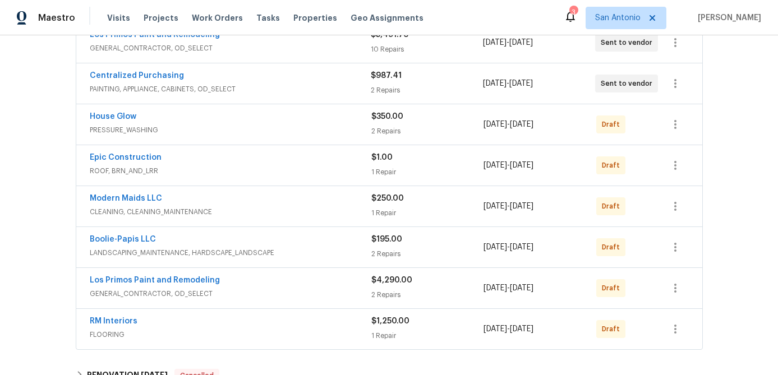
scroll to position [229, 0]
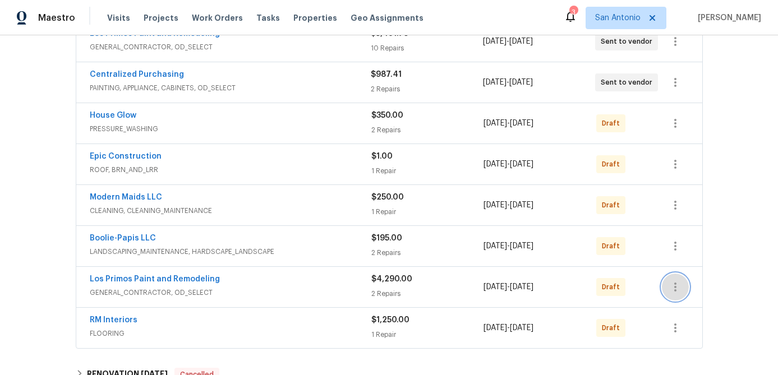
click at [684, 285] on button "button" at bounding box center [675, 287] width 27 height 27
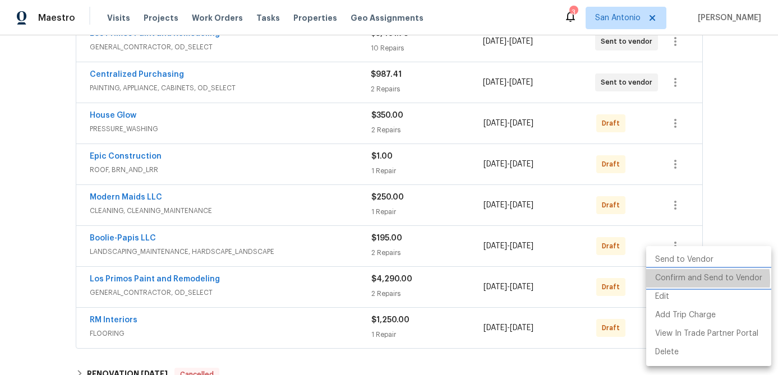
click at [685, 280] on li "Confirm and Send to Vendor" at bounding box center [708, 278] width 125 height 19
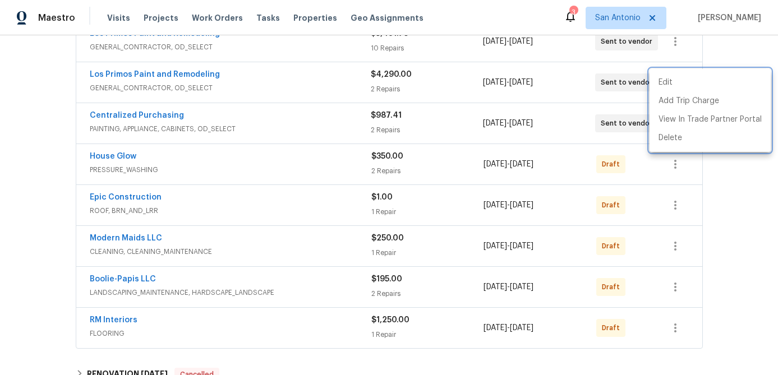
click at [285, 255] on div at bounding box center [389, 187] width 778 height 375
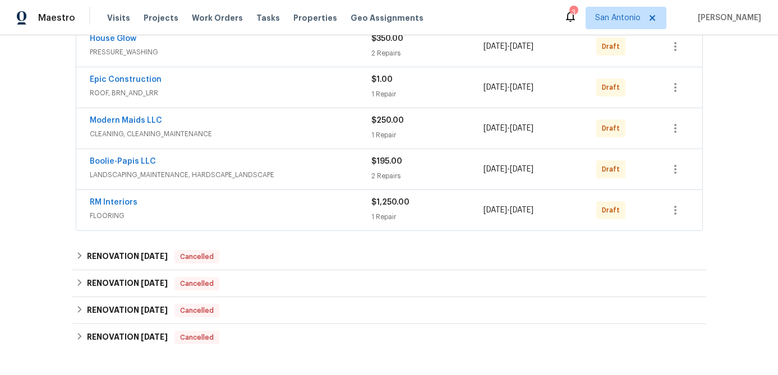
scroll to position [348, 0]
click at [675, 210] on icon "button" at bounding box center [675, 209] width 2 height 9
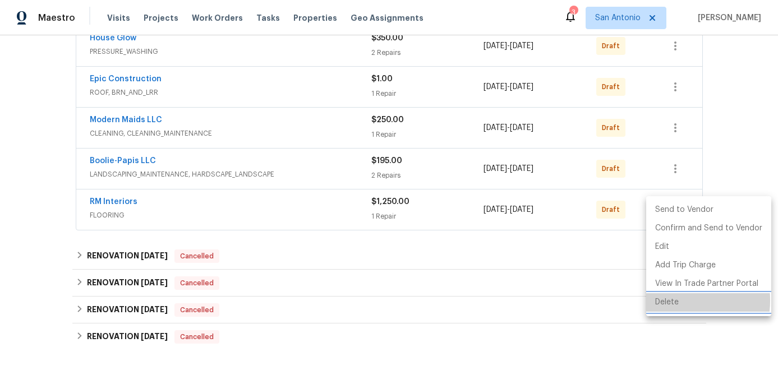
click at [670, 301] on li "Delete" at bounding box center [708, 302] width 125 height 19
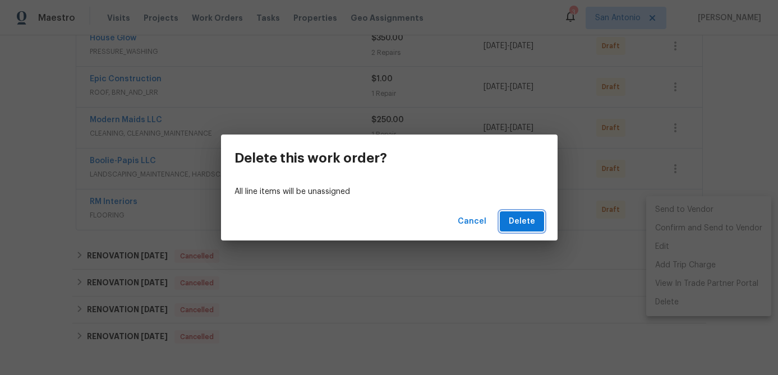
click at [513, 222] on span "Delete" at bounding box center [522, 222] width 26 height 14
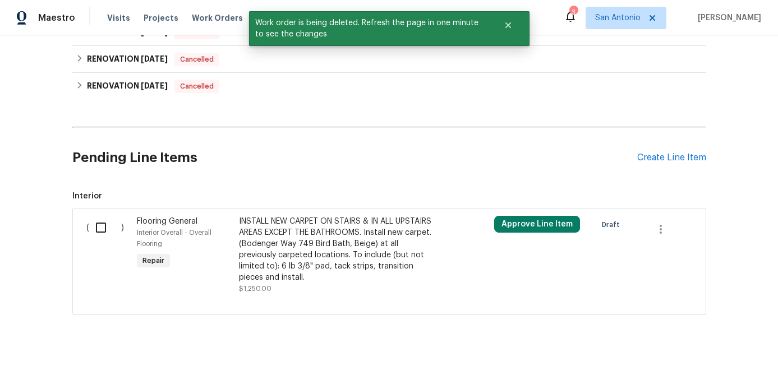
scroll to position [563, 0]
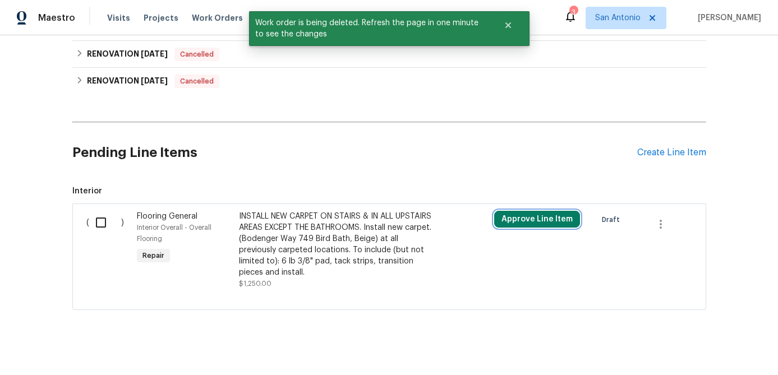
click at [513, 222] on button "Approve Line Item" at bounding box center [537, 219] width 86 height 17
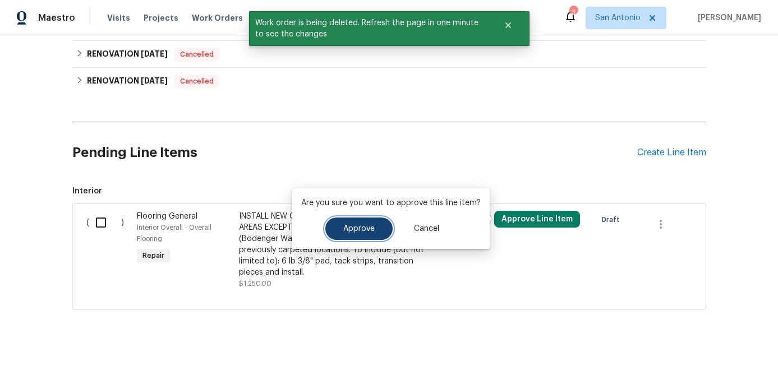
click at [357, 238] on button "Approve" at bounding box center [358, 229] width 67 height 22
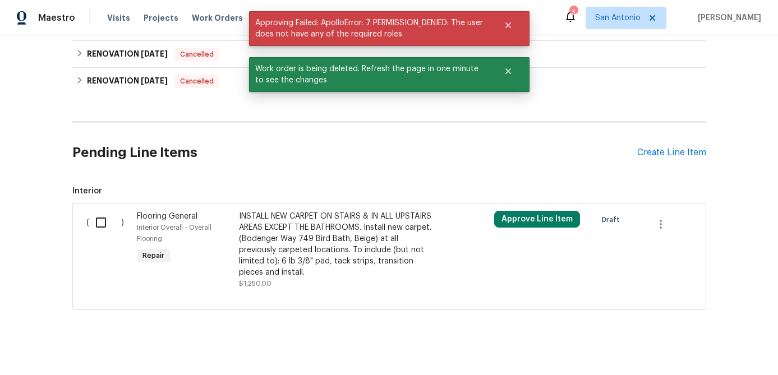
click at [108, 222] on input "checkbox" at bounding box center [105, 223] width 32 height 24
checkbox input "true"
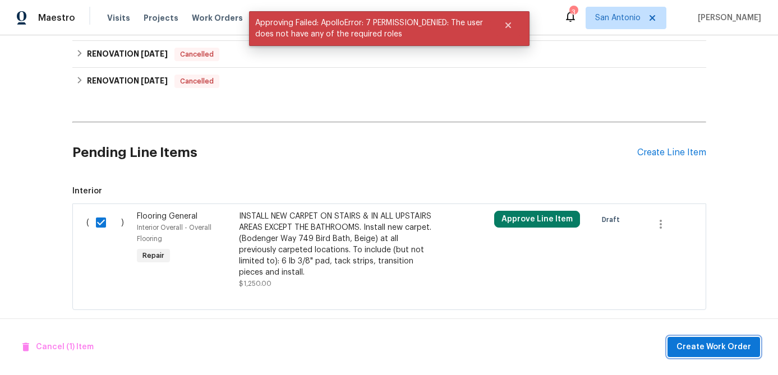
click at [703, 350] on span "Create Work Order" at bounding box center [713, 347] width 75 height 14
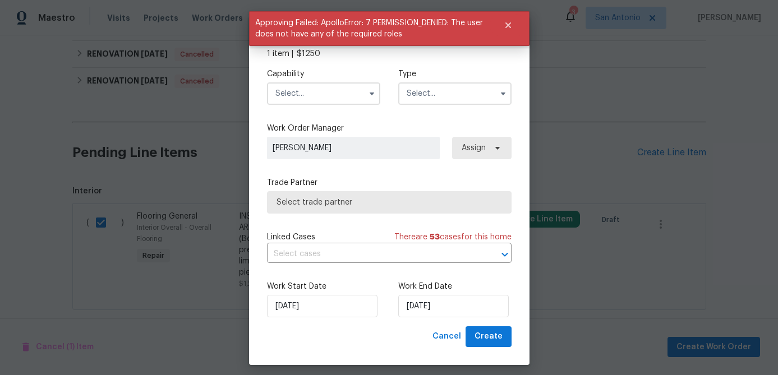
click at [301, 94] on input "text" at bounding box center [323, 93] width 113 height 22
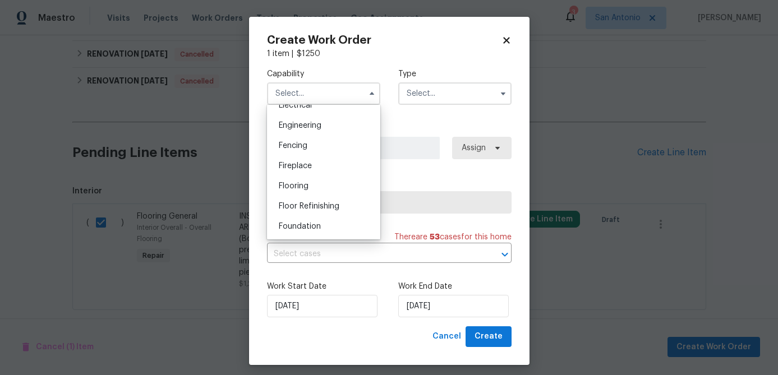
scroll to position [373, 0]
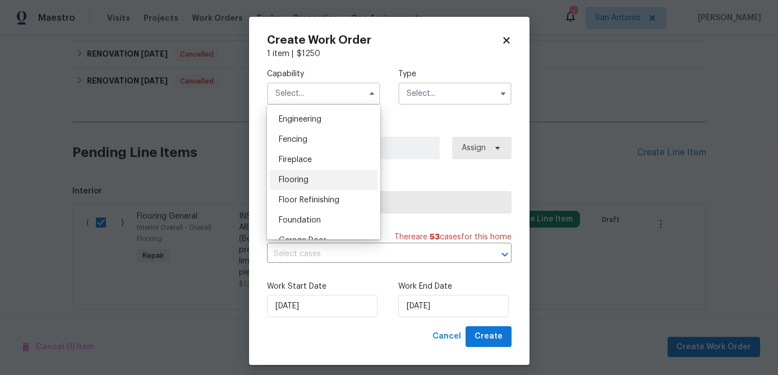
click at [289, 182] on span "Flooring" at bounding box center [294, 180] width 30 height 8
type input "Flooring"
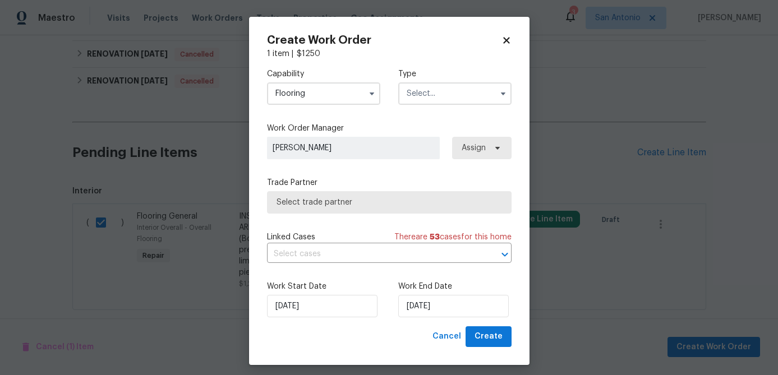
click at [448, 86] on input "text" at bounding box center [454, 93] width 113 height 22
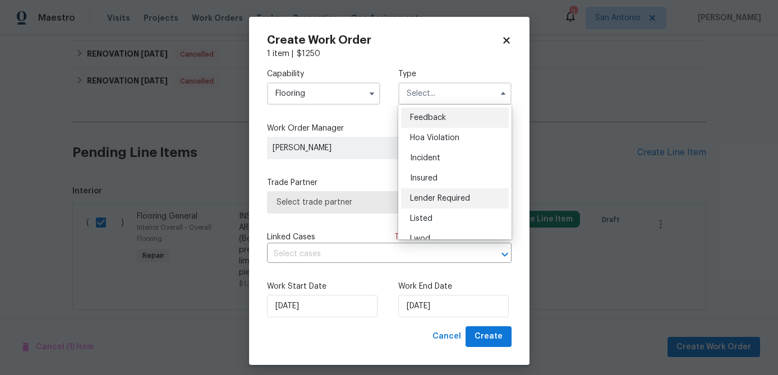
scroll to position [133, 0]
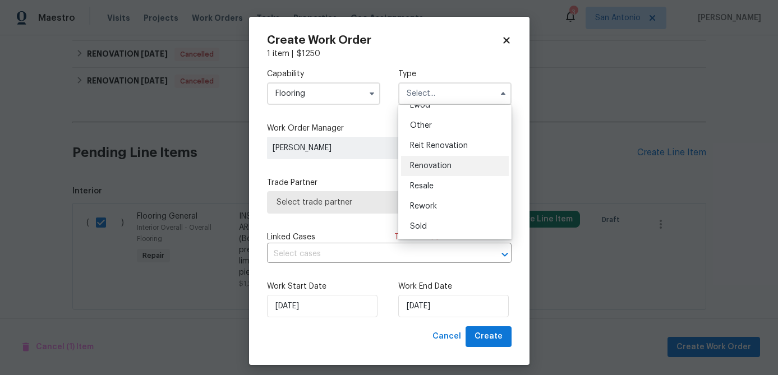
click at [444, 168] on span "Renovation" at bounding box center [431, 166] width 42 height 8
type input "Renovation"
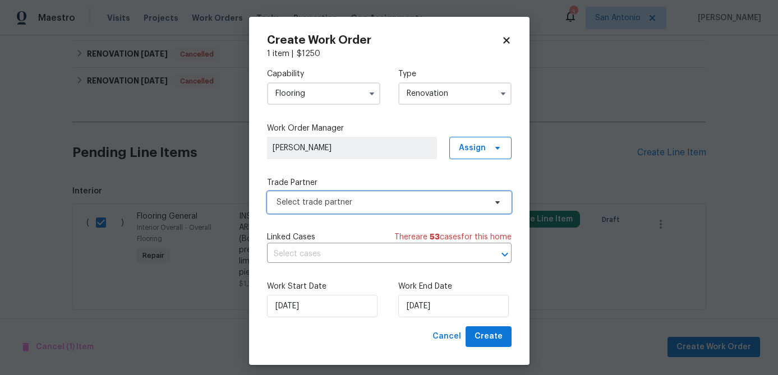
click at [417, 208] on span "Select trade partner" at bounding box center [381, 202] width 209 height 11
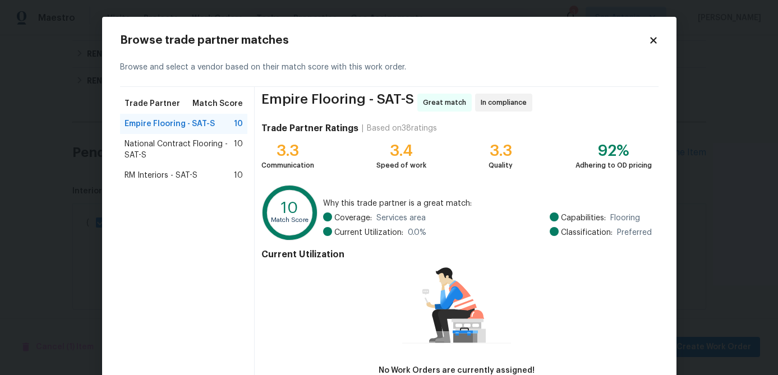
click at [185, 177] on span "RM Interiors - SAT-S" at bounding box center [161, 175] width 73 height 11
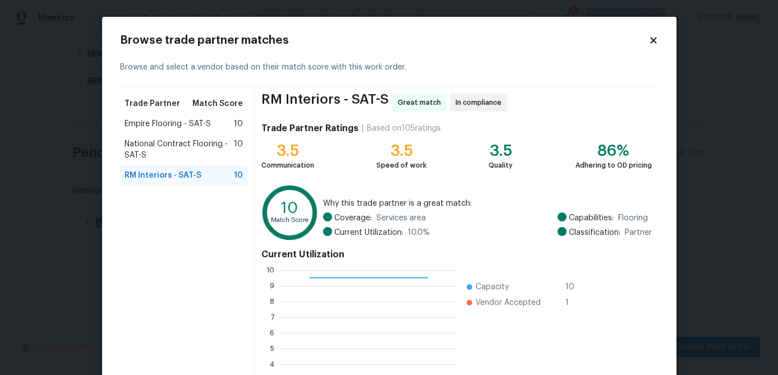
scroll to position [119, 0]
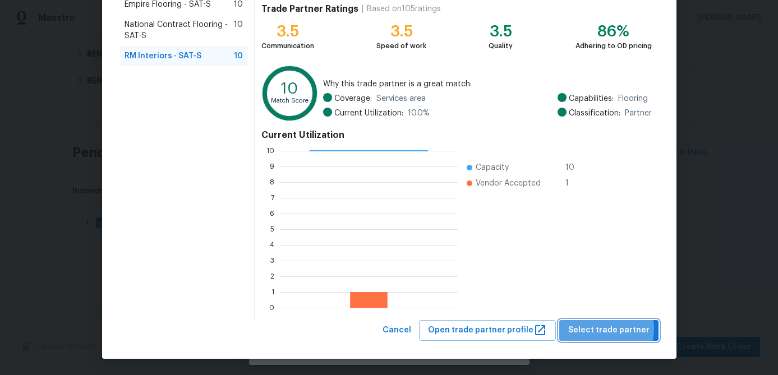
click at [590, 329] on span "Select trade partner" at bounding box center [608, 331] width 81 height 14
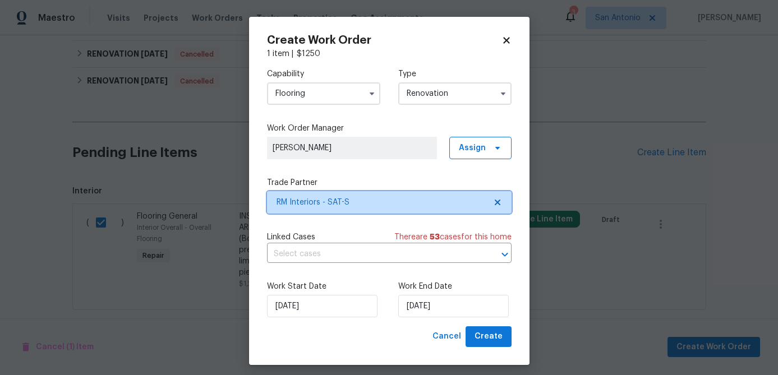
scroll to position [0, 0]
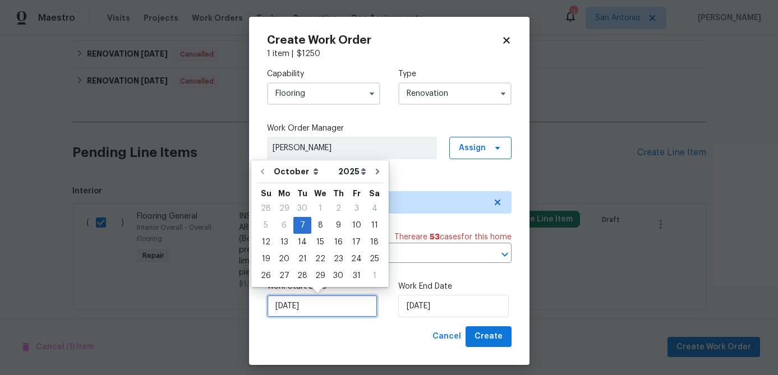
click at [321, 301] on input "[DATE]" at bounding box center [322, 306] width 110 height 22
click at [287, 241] on div "13" at bounding box center [284, 242] width 19 height 16
type input "10/13/2025"
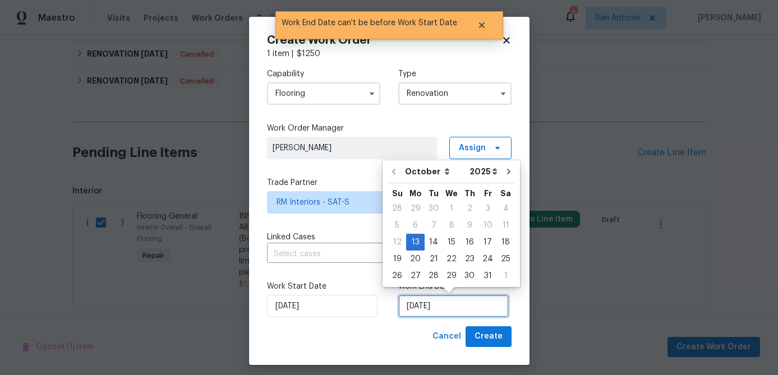
click at [451, 310] on input "10/13/2025" at bounding box center [453, 306] width 110 height 22
click at [466, 244] on div "16" at bounding box center [469, 242] width 18 height 16
type input "10/16/2025"
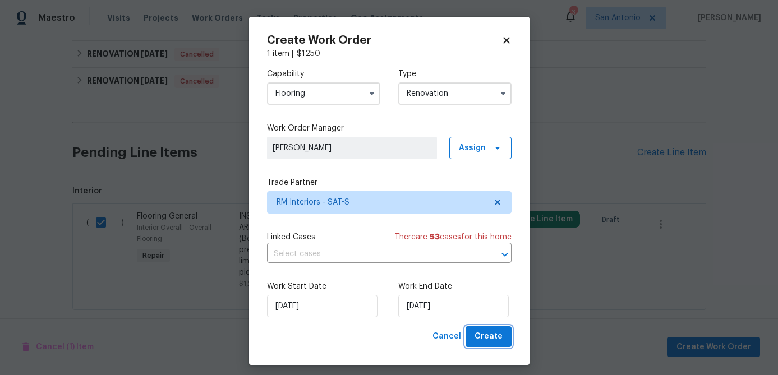
click at [486, 334] on span "Create" at bounding box center [488, 337] width 28 height 14
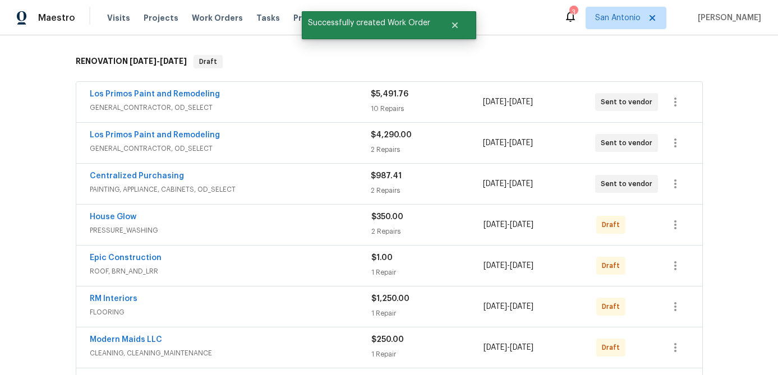
scroll to position [172, 0]
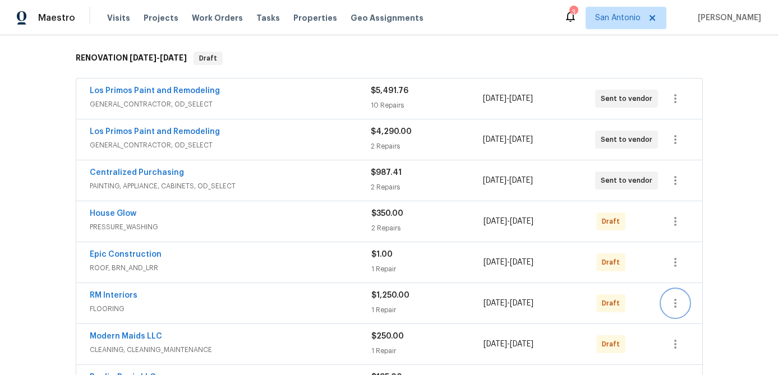
click at [674, 305] on icon "button" at bounding box center [675, 303] width 13 height 13
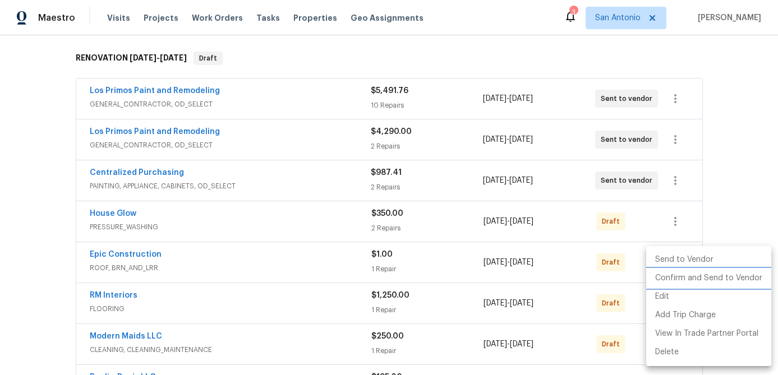
click at [679, 278] on li "Confirm and Send to Vendor" at bounding box center [708, 278] width 125 height 19
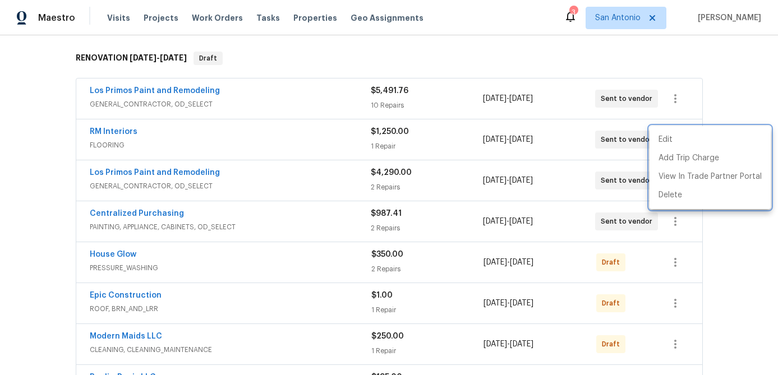
click at [315, 236] on div at bounding box center [389, 187] width 778 height 375
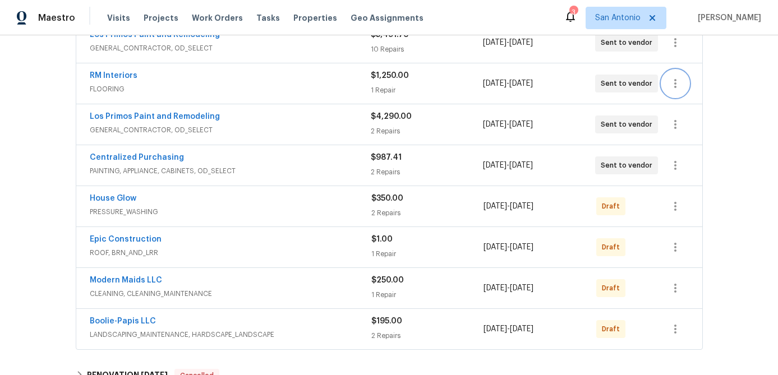
scroll to position [238, 0]
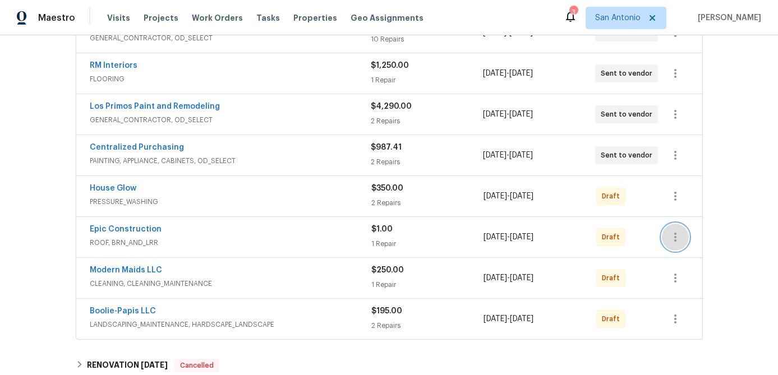
click at [671, 241] on icon "button" at bounding box center [675, 237] width 13 height 13
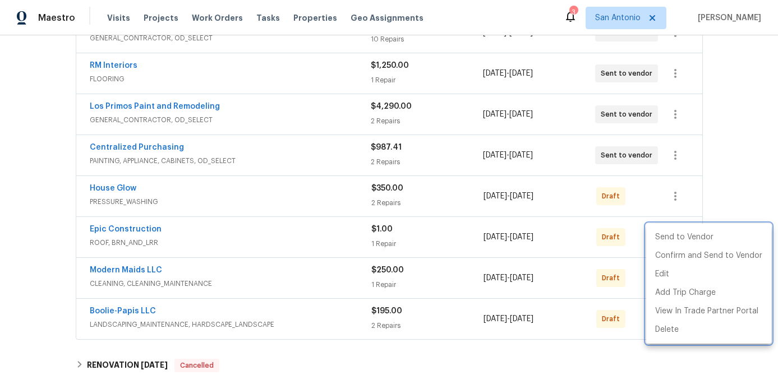
click at [299, 242] on div at bounding box center [389, 187] width 778 height 375
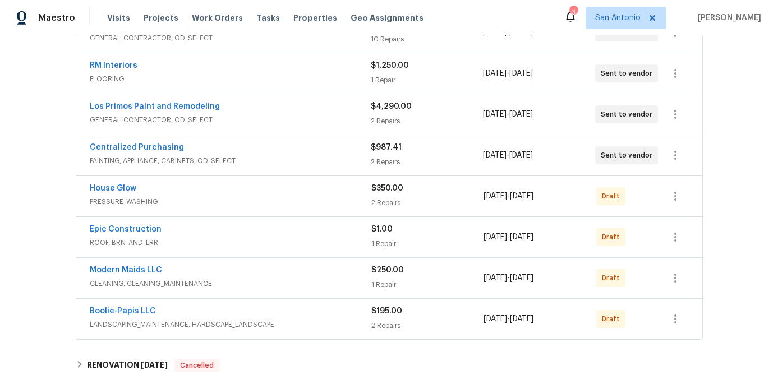
click at [143, 234] on span "Epic Construction" at bounding box center [126, 229] width 72 height 11
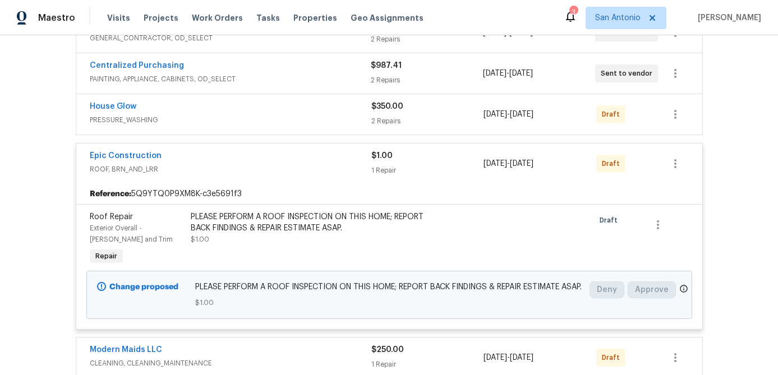
scroll to position [330, 0]
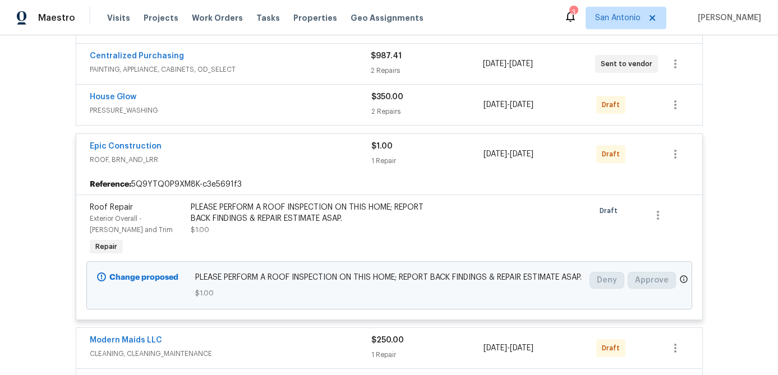
click at [259, 158] on span "ROOF, BRN_AND_LRR" at bounding box center [231, 159] width 282 height 11
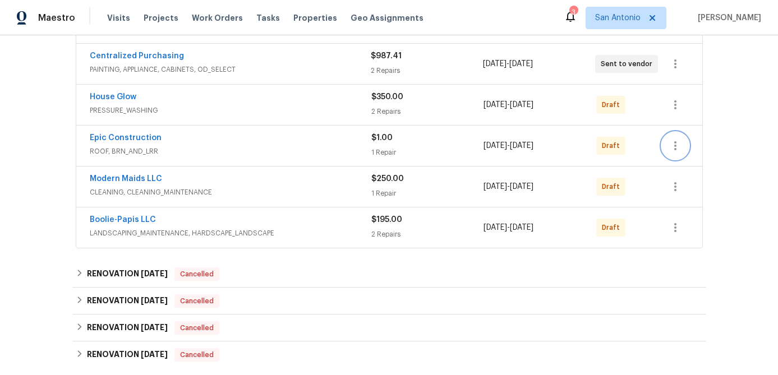
click at [670, 145] on icon "button" at bounding box center [675, 145] width 13 height 13
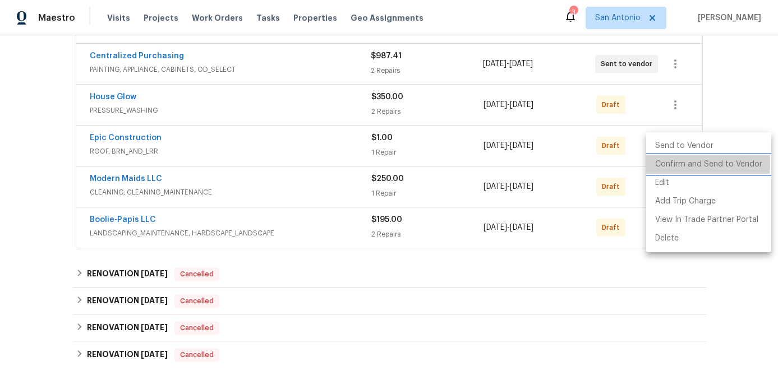
click at [669, 163] on li "Confirm and Send to Vendor" at bounding box center [708, 164] width 125 height 19
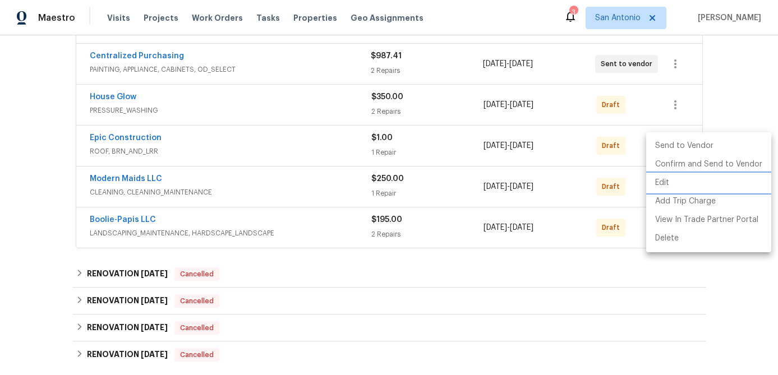
scroll to position [166, 0]
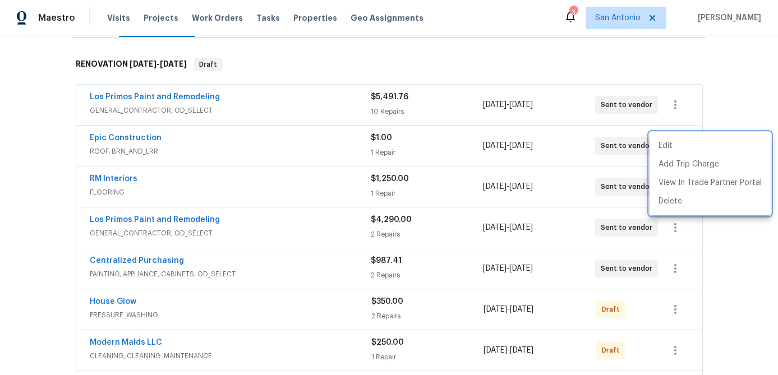
click at [238, 147] on div at bounding box center [389, 187] width 778 height 375
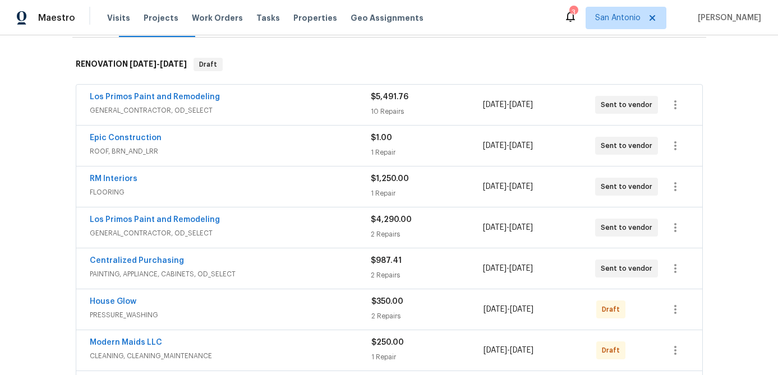
click at [238, 147] on span "ROOF, BRN_AND_LRR" at bounding box center [230, 151] width 281 height 11
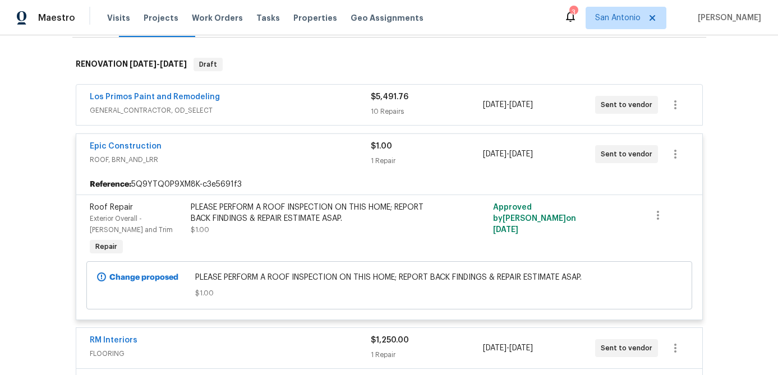
click at [238, 147] on div "Epic Construction" at bounding box center [230, 147] width 281 height 13
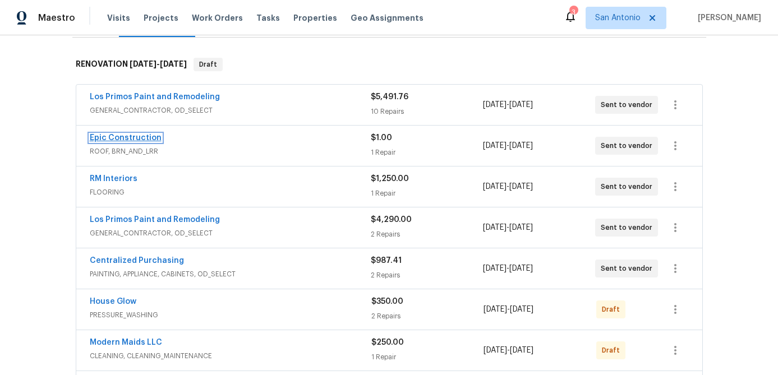
click at [135, 135] on link "Epic Construction" at bounding box center [126, 138] width 72 height 8
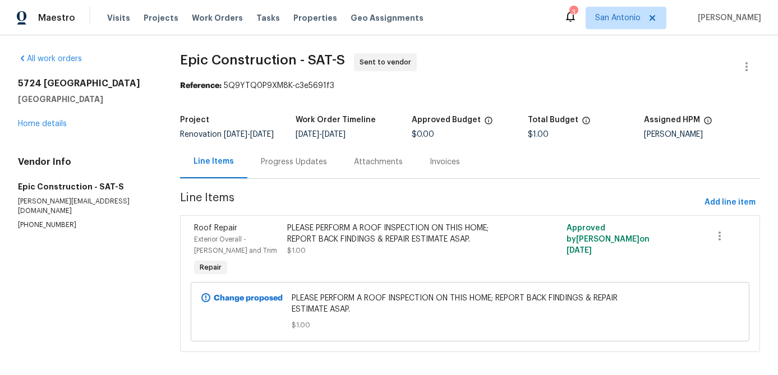
click at [283, 168] on div "Progress Updates" at bounding box center [294, 161] width 66 height 11
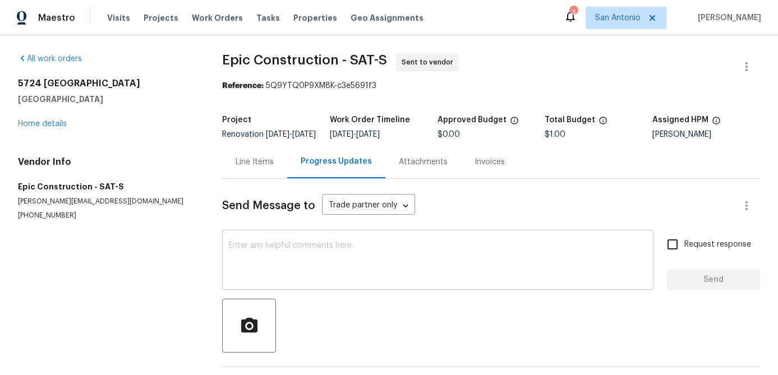
click at [278, 258] on textarea at bounding box center [438, 261] width 418 height 39
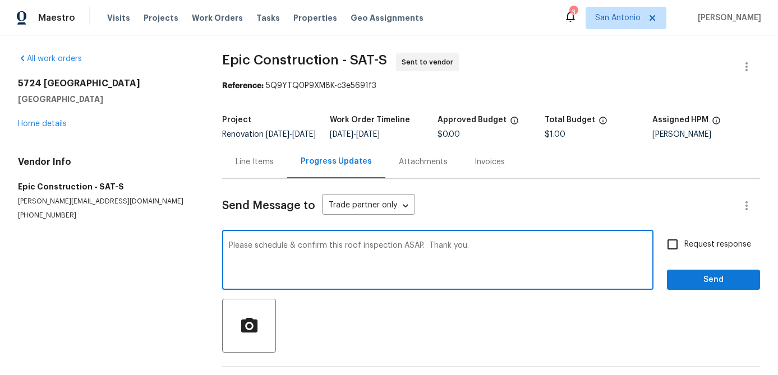
type textarea "Please schedule & confirm this roof inspection ASAP. Thank you."
click at [671, 252] on input "Request response" at bounding box center [673, 245] width 24 height 24
checkbox input "true"
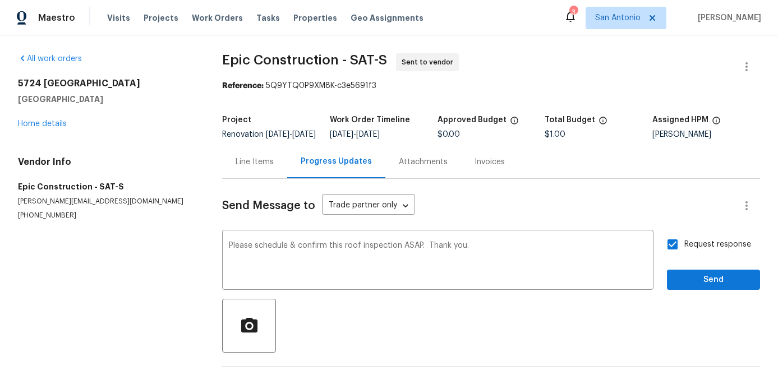
click at [690, 274] on div "Request response Send" at bounding box center [713, 261] width 93 height 57
click at [692, 284] on span "Send" at bounding box center [713, 280] width 75 height 14
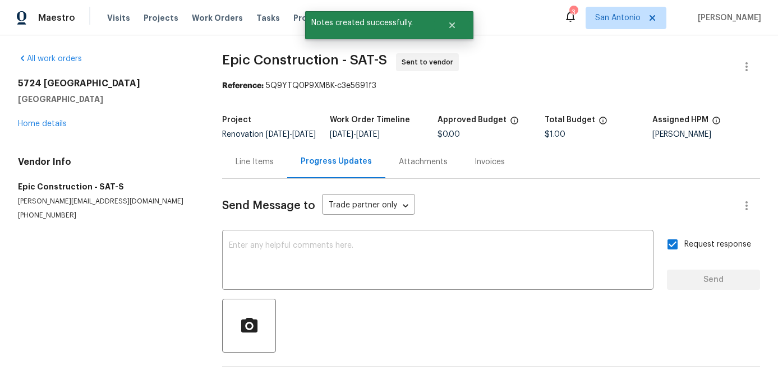
click at [259, 163] on div "Line Items" at bounding box center [254, 161] width 65 height 33
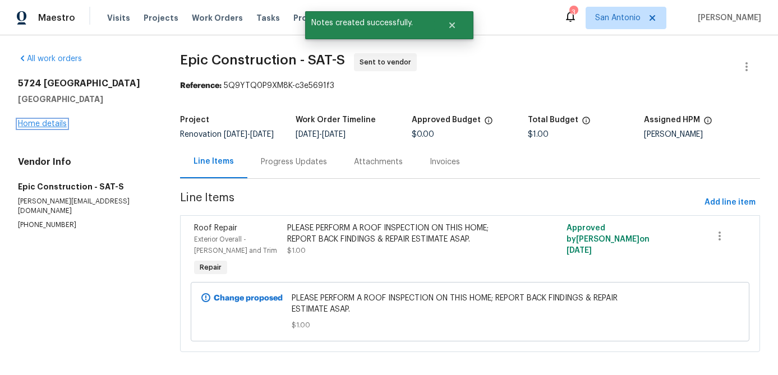
click at [30, 123] on link "Home details" at bounding box center [42, 124] width 49 height 8
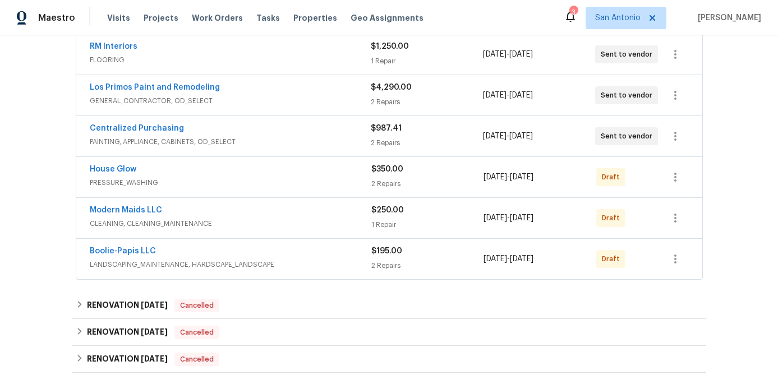
scroll to position [299, 0]
click at [681, 262] on icon "button" at bounding box center [675, 257] width 13 height 13
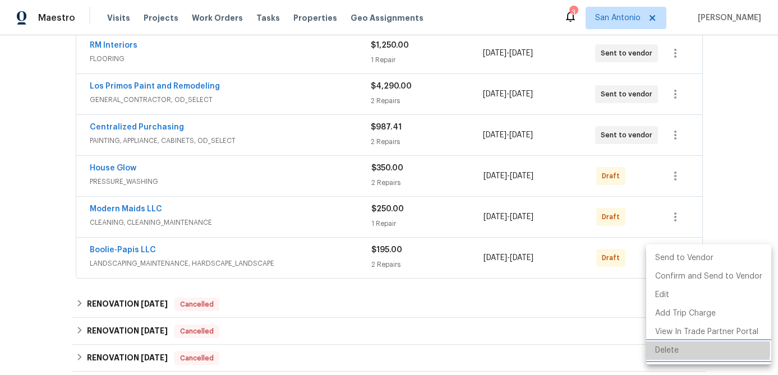
click at [666, 349] on li "Delete" at bounding box center [708, 351] width 125 height 19
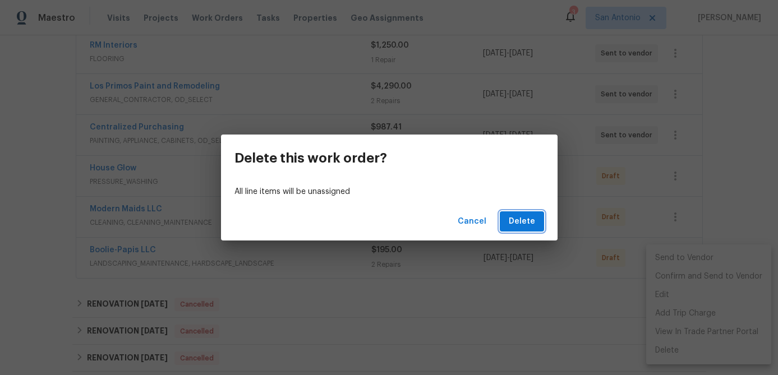
click at [517, 220] on span "Delete" at bounding box center [522, 222] width 26 height 14
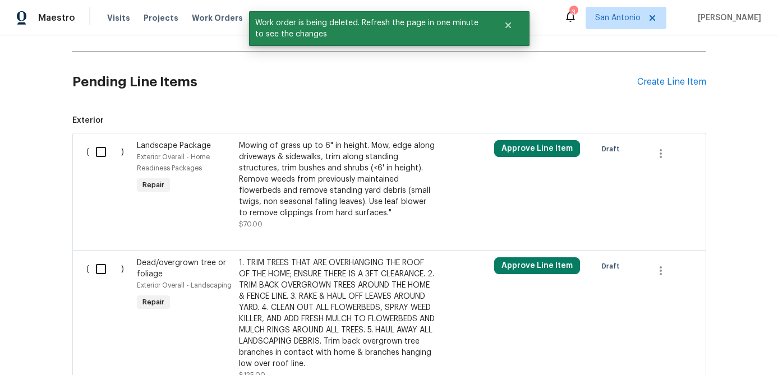
scroll to position [655, 0]
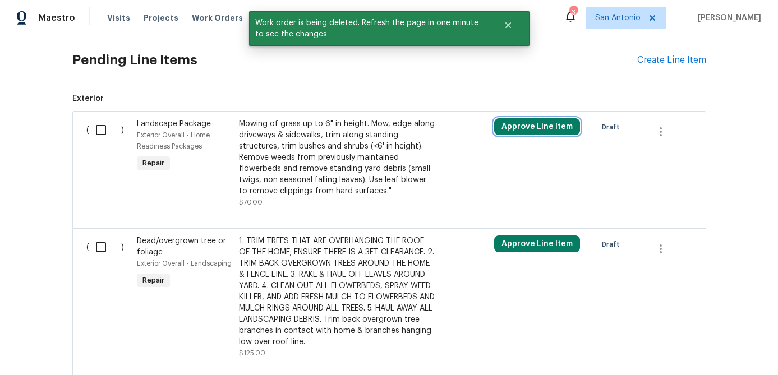
click at [533, 125] on button "Approve Line Item" at bounding box center [537, 126] width 86 height 17
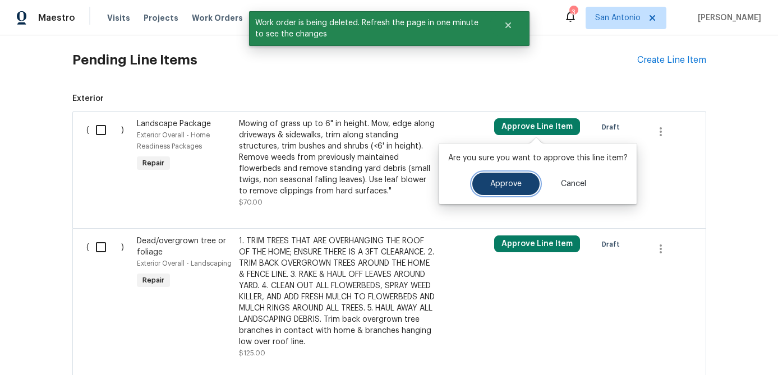
click at [494, 185] on span "Approve" at bounding box center [505, 184] width 31 height 8
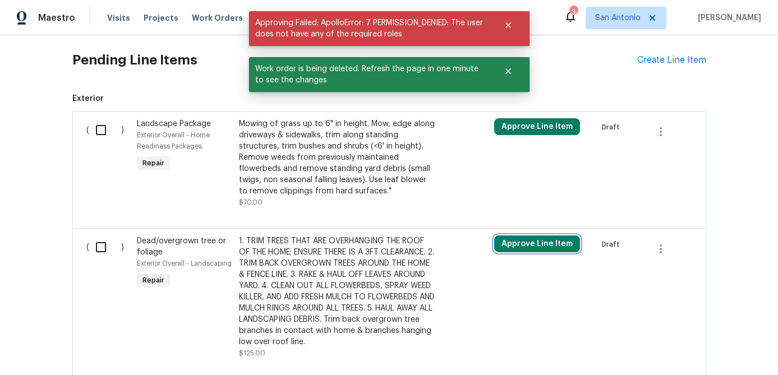
click at [531, 248] on button "Approve Line Item" at bounding box center [537, 244] width 86 height 17
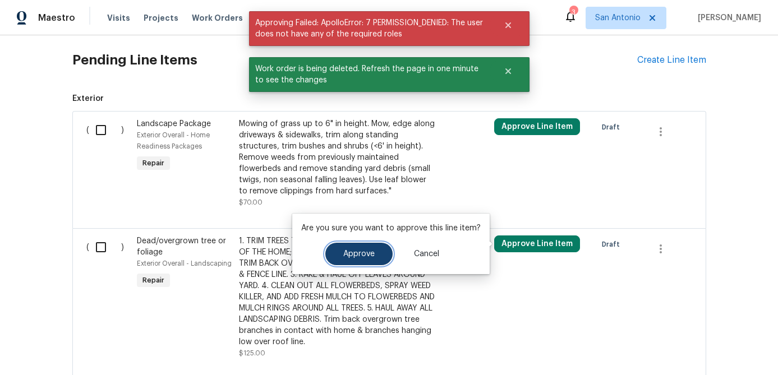
click at [358, 255] on span "Approve" at bounding box center [358, 254] width 31 height 8
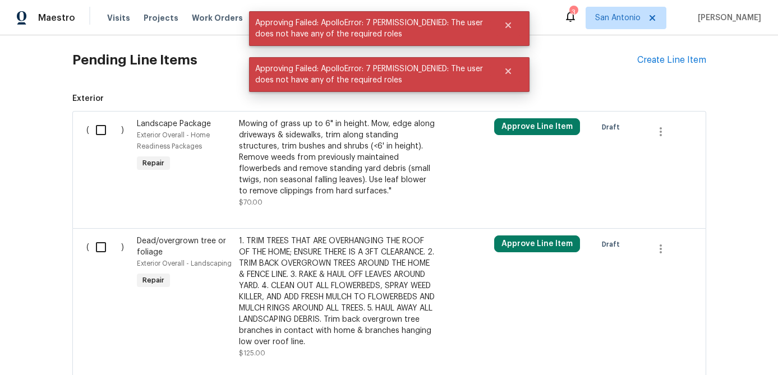
click at [102, 253] on input "checkbox" at bounding box center [105, 248] width 32 height 24
checkbox input "true"
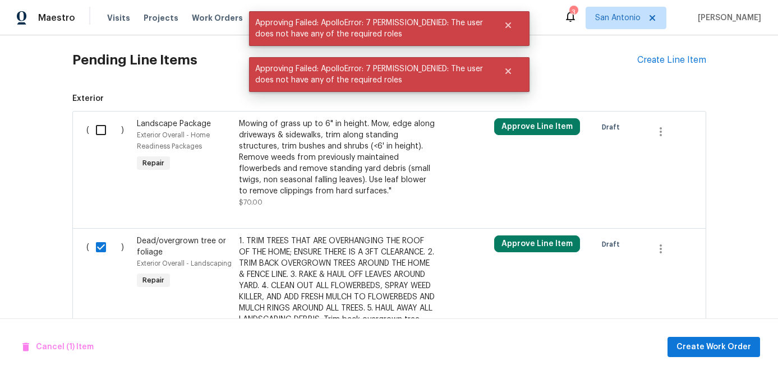
click at [94, 126] on input "checkbox" at bounding box center [105, 130] width 32 height 24
checkbox input "true"
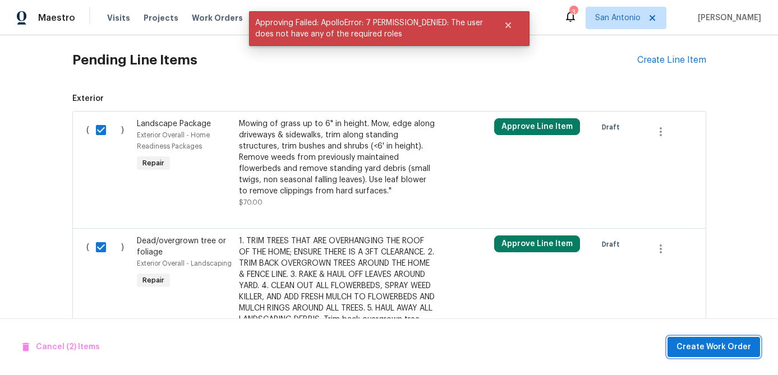
click at [746, 349] on span "Create Work Order" at bounding box center [713, 347] width 75 height 14
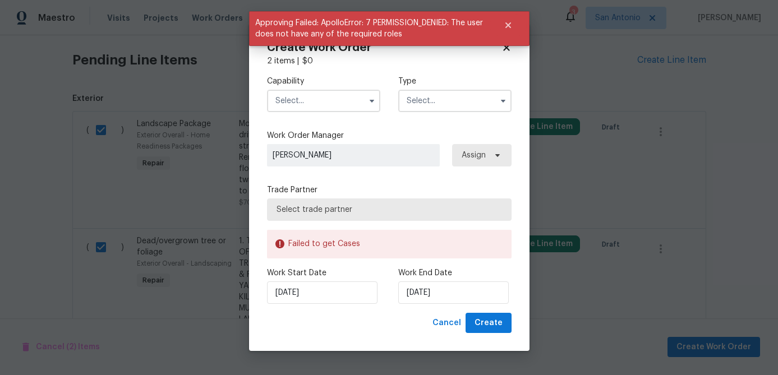
click at [326, 104] on input "text" at bounding box center [323, 101] width 113 height 22
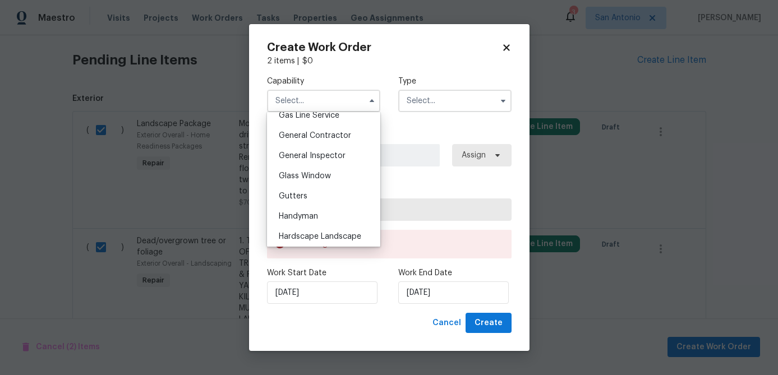
scroll to position [529, 0]
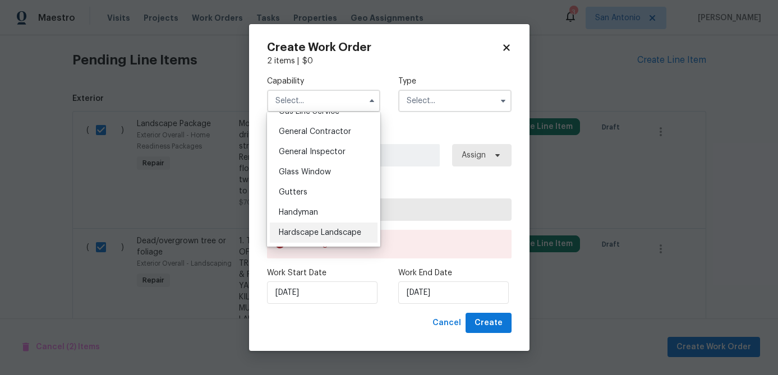
click at [314, 231] on span "Hardscape Landscape" at bounding box center [320, 233] width 82 height 8
type input "Hardscape Landscape"
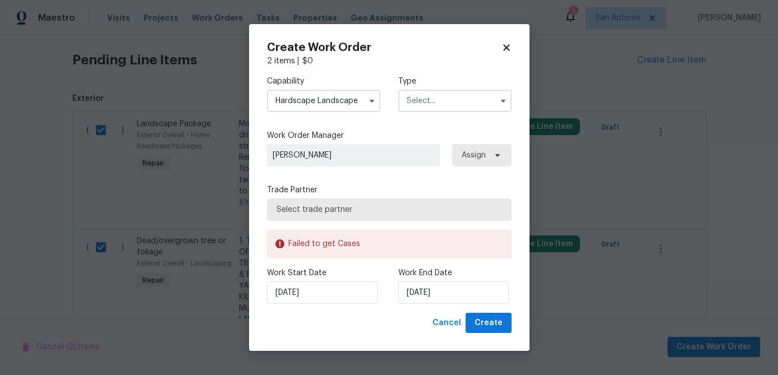
click at [427, 100] on input "text" at bounding box center [454, 101] width 113 height 22
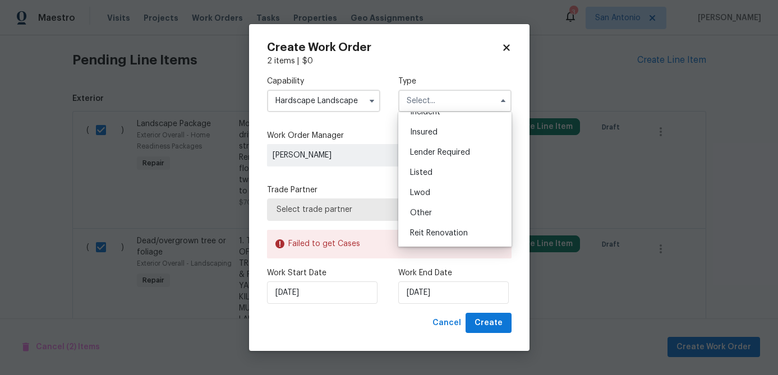
scroll to position [133, 0]
click at [430, 168] on div "Renovation" at bounding box center [455, 173] width 108 height 20
type input "Renovation"
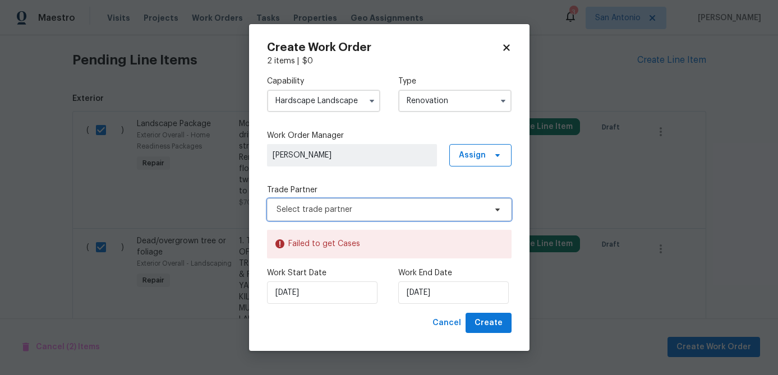
click at [408, 204] on span "Select trade partner" at bounding box center [389, 210] width 245 height 22
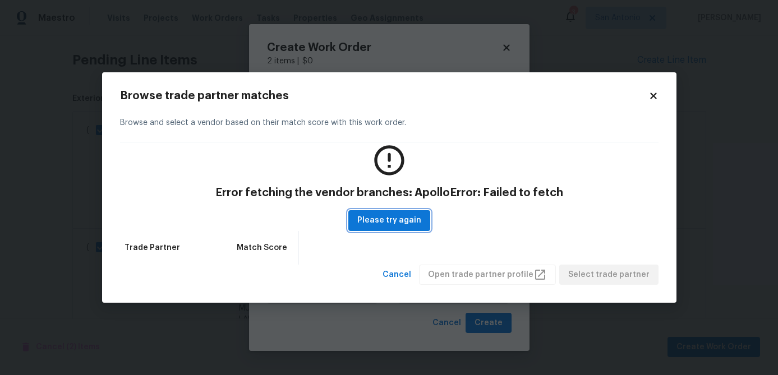
click at [402, 224] on span "Please try again" at bounding box center [389, 221] width 64 height 14
click at [654, 95] on icon at bounding box center [653, 96] width 6 height 6
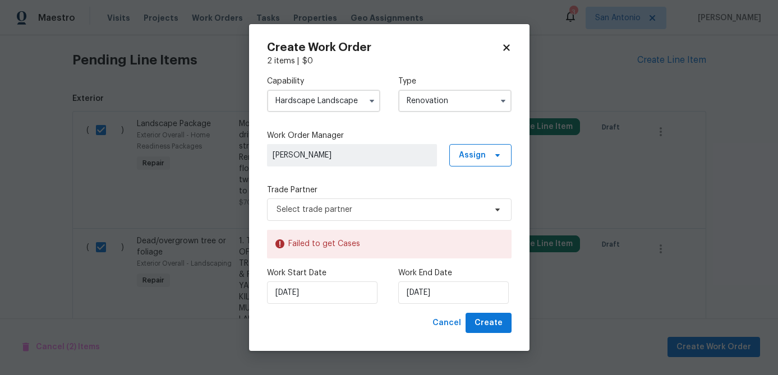
click at [508, 47] on icon at bounding box center [506, 47] width 6 height 6
checkbox input "false"
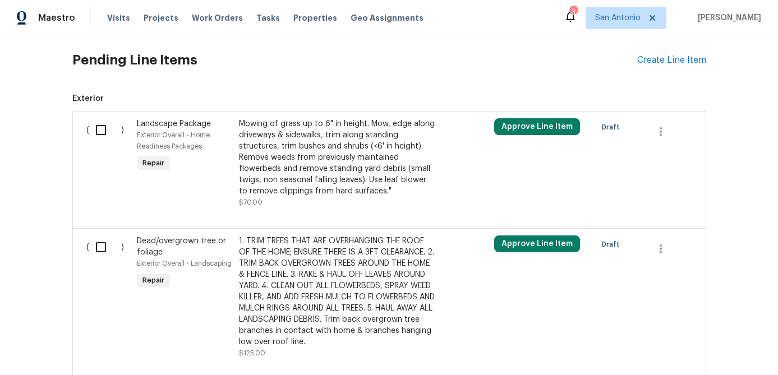
click at [109, 133] on input "checkbox" at bounding box center [105, 130] width 32 height 24
checkbox input "true"
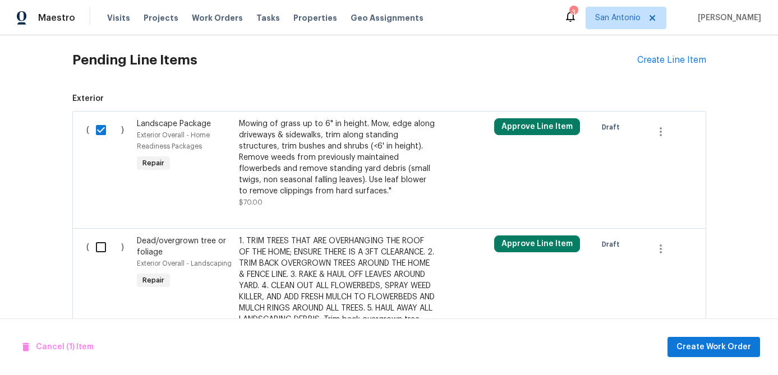
click at [103, 252] on input "checkbox" at bounding box center [105, 248] width 32 height 24
checkbox input "true"
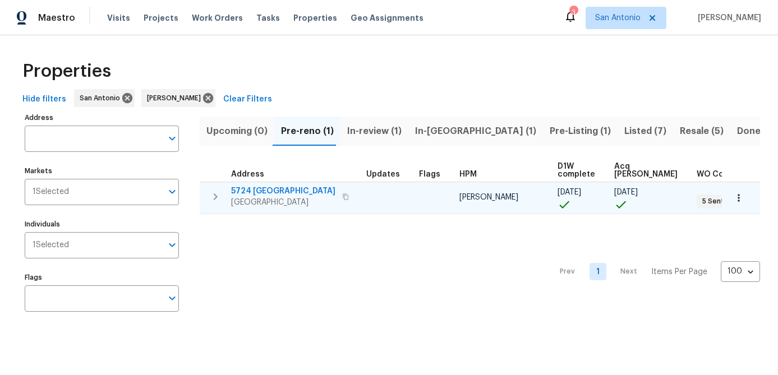
click at [265, 199] on span "[GEOGRAPHIC_DATA]" at bounding box center [283, 202] width 104 height 11
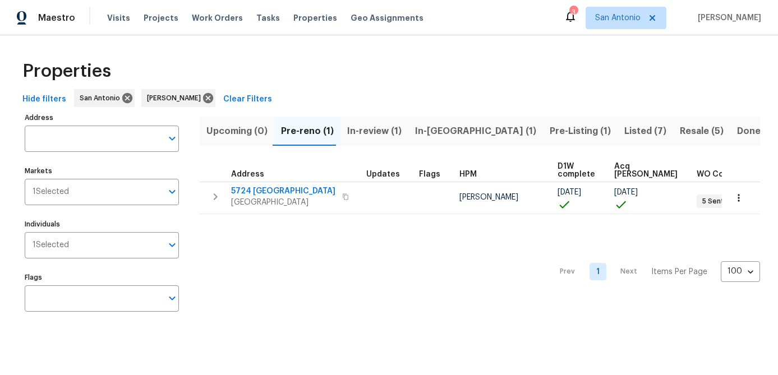
click at [361, 125] on span "In-review (1)" at bounding box center [374, 131] width 54 height 16
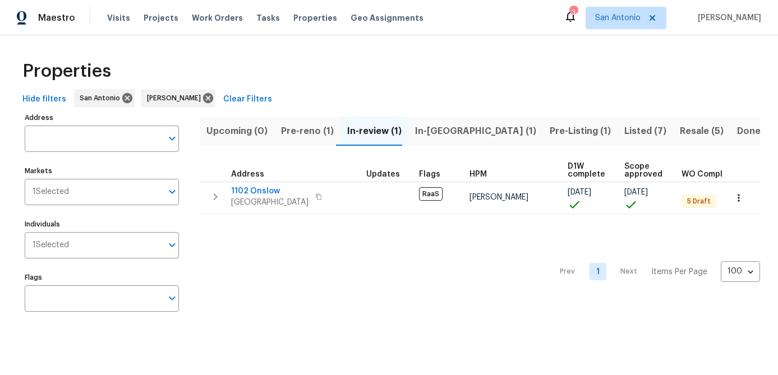
click at [428, 135] on span "In-reno (1)" at bounding box center [475, 131] width 121 height 16
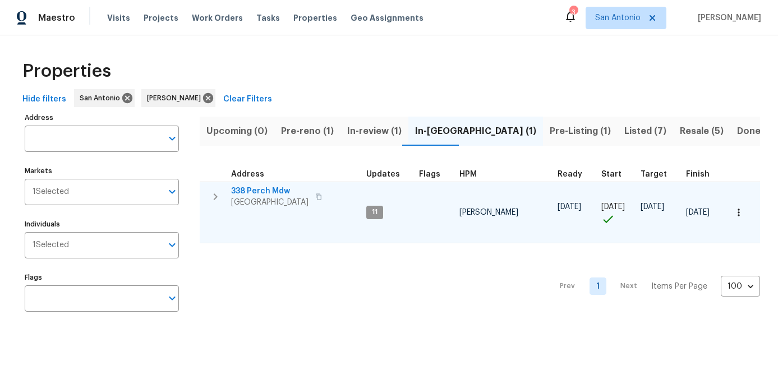
click at [267, 192] on span "338 Perch Mdw" at bounding box center [269, 191] width 77 height 11
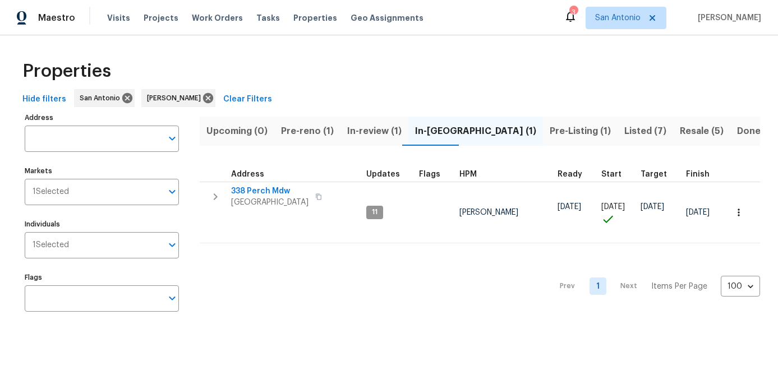
click at [550, 133] on span "Pre-Listing (1)" at bounding box center [580, 131] width 61 height 16
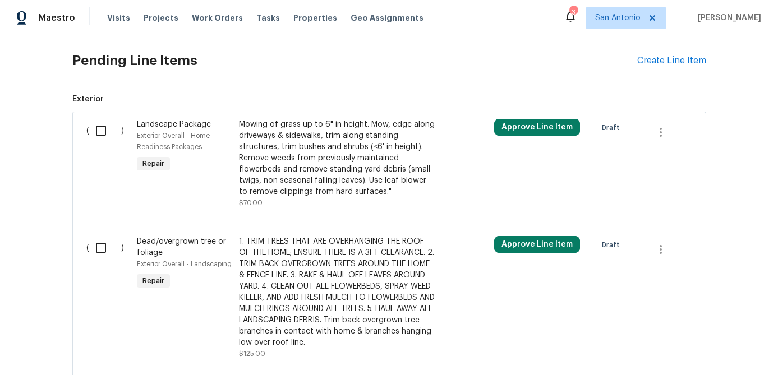
scroll to position [665, 0]
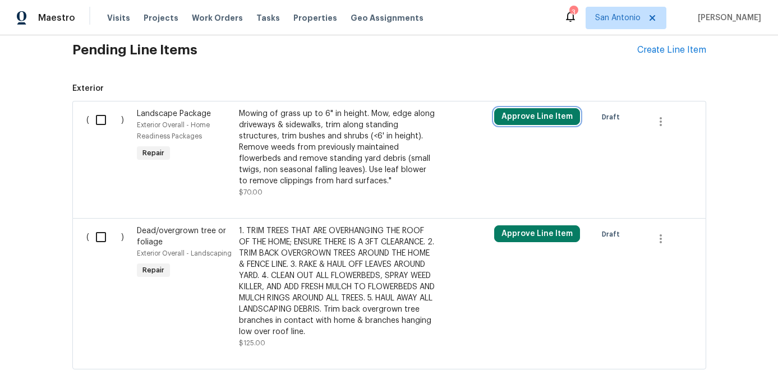
click at [524, 113] on button "Approve Line Item" at bounding box center [537, 116] width 86 height 17
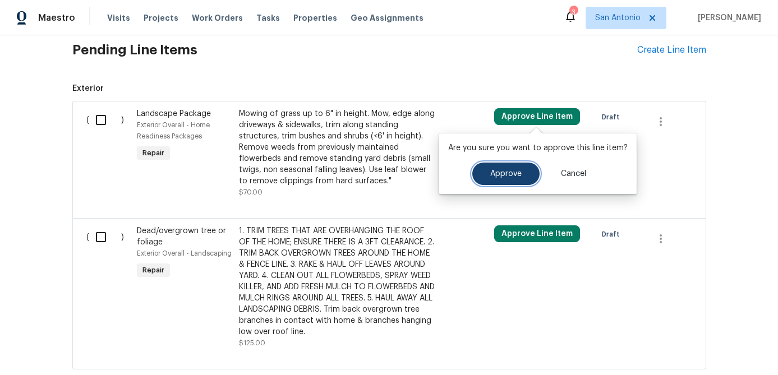
click at [501, 172] on span "Approve" at bounding box center [505, 174] width 31 height 8
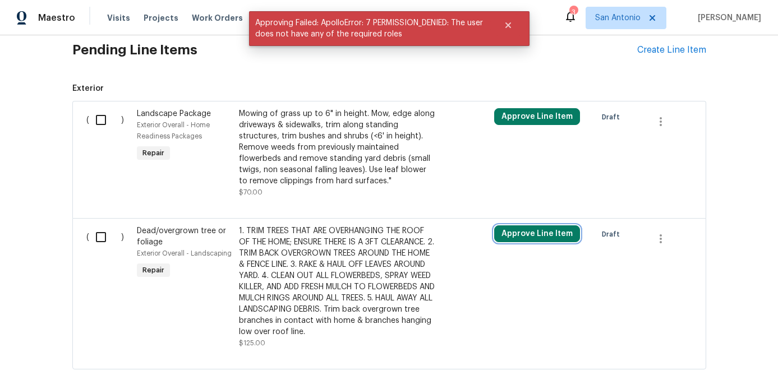
click at [516, 236] on button "Approve Line Item" at bounding box center [537, 233] width 86 height 17
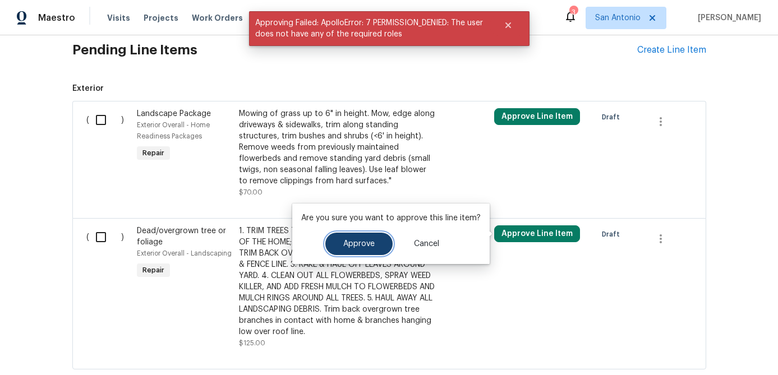
click at [376, 246] on button "Approve" at bounding box center [358, 244] width 67 height 22
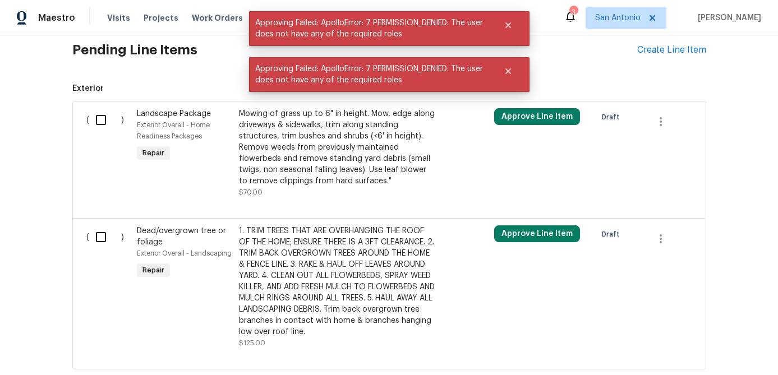
click at [103, 237] on input "checkbox" at bounding box center [105, 237] width 32 height 24
checkbox input "true"
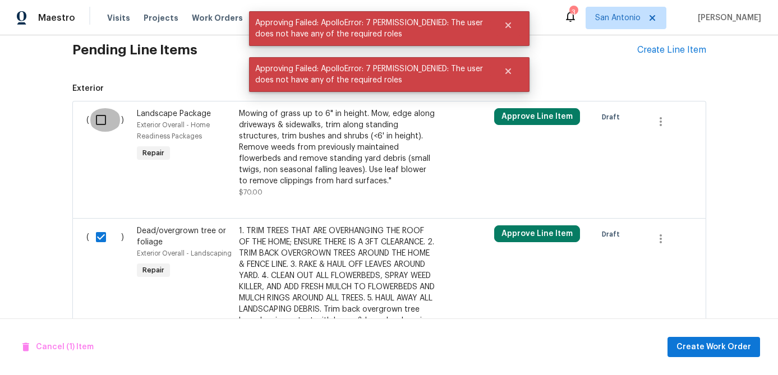
click at [105, 122] on input "checkbox" at bounding box center [105, 120] width 32 height 24
checkbox input "true"
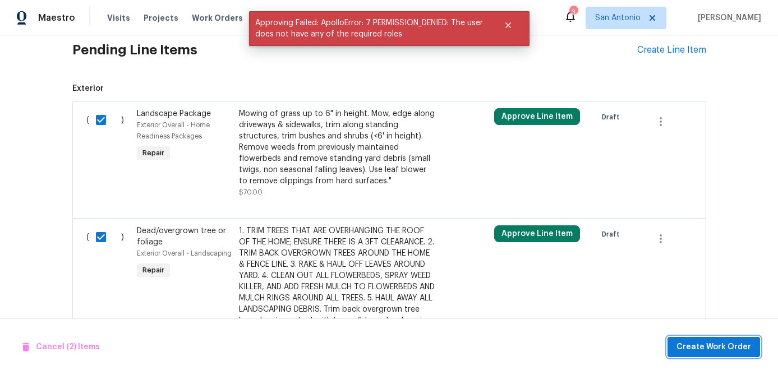
click at [701, 345] on span "Create Work Order" at bounding box center [713, 347] width 75 height 14
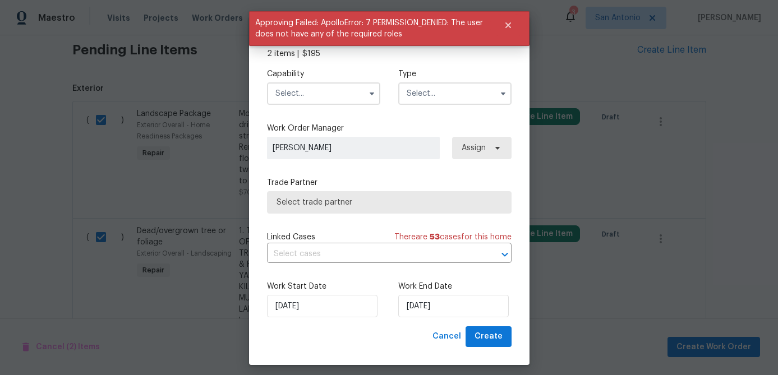
click at [342, 103] on input "text" at bounding box center [323, 93] width 113 height 22
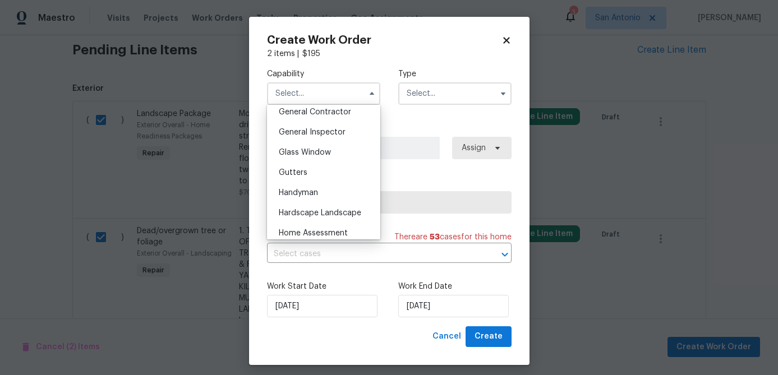
scroll to position [545, 0]
click at [332, 209] on span "Hardscape Landscape" at bounding box center [320, 210] width 82 height 8
type input "Hardscape Landscape"
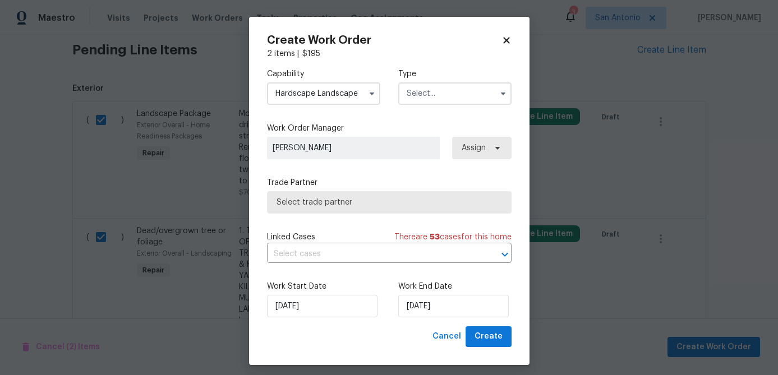
click at [438, 82] on input "text" at bounding box center [454, 93] width 113 height 22
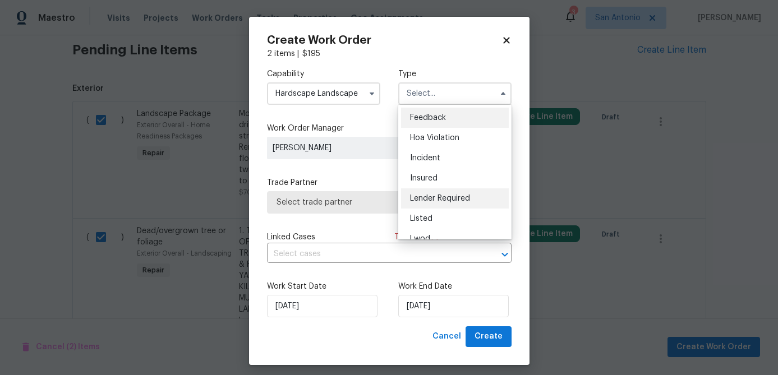
scroll to position [133, 0]
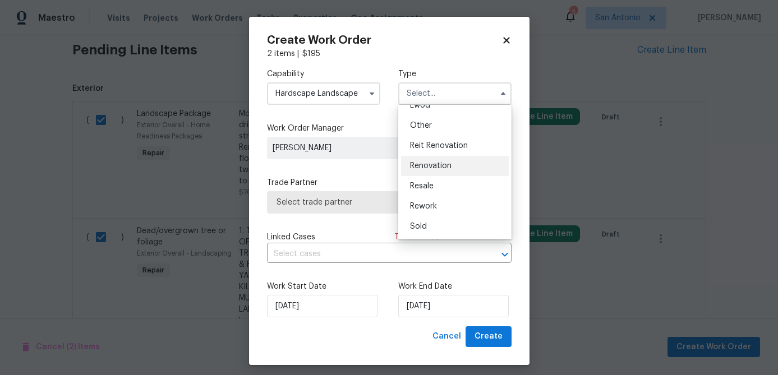
click at [441, 170] on div "Renovation" at bounding box center [455, 166] width 108 height 20
type input "Renovation"
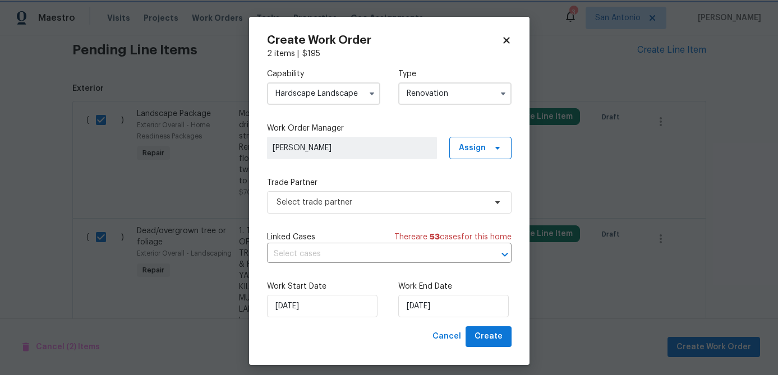
scroll to position [0, 0]
click at [403, 206] on span "Select trade partner" at bounding box center [381, 202] width 209 height 11
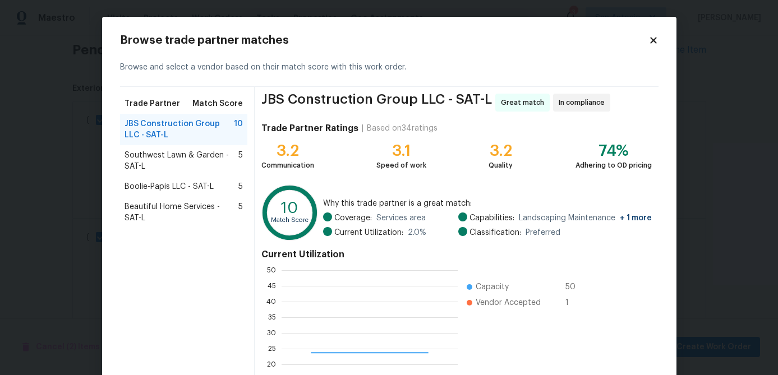
scroll to position [157, 176]
click at [157, 191] on span "Boolie-Papis LLC - SAT-L" at bounding box center [169, 186] width 89 height 11
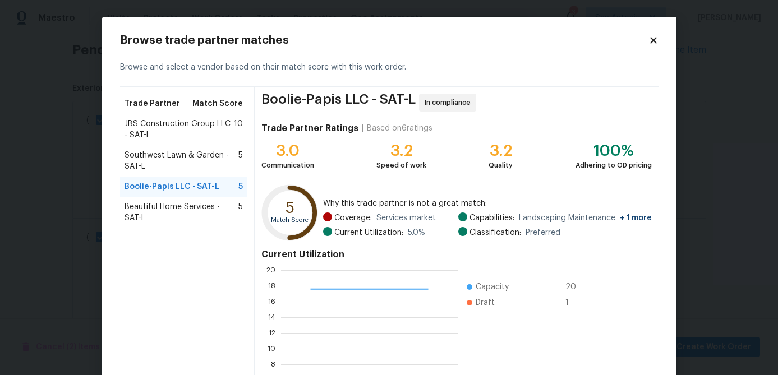
scroll to position [119, 0]
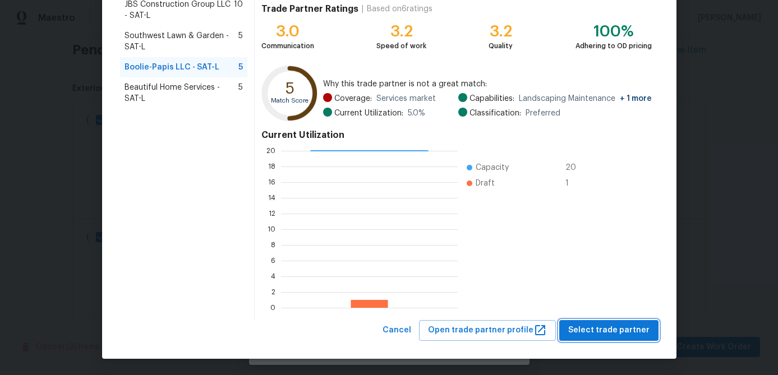
click at [591, 326] on span "Select trade partner" at bounding box center [608, 331] width 81 height 14
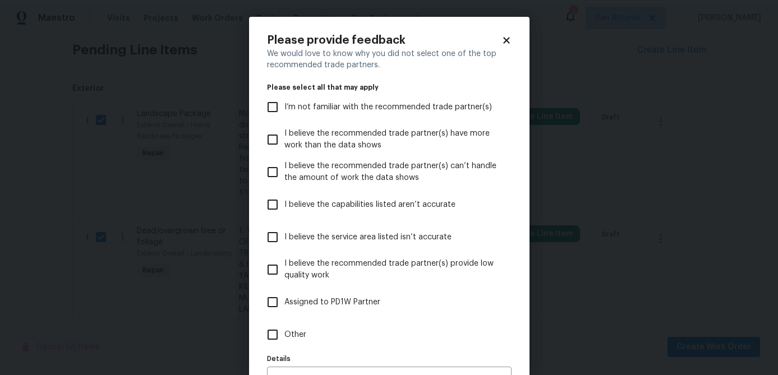
scroll to position [0, 0]
click at [506, 40] on icon at bounding box center [506, 40] width 6 height 6
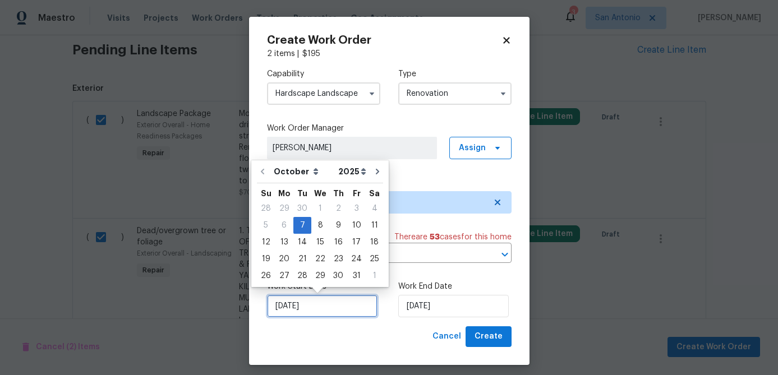
click at [321, 308] on input "[DATE]" at bounding box center [322, 306] width 110 height 22
click at [282, 246] on div "13" at bounding box center [284, 242] width 19 height 16
type input "[DATE]"
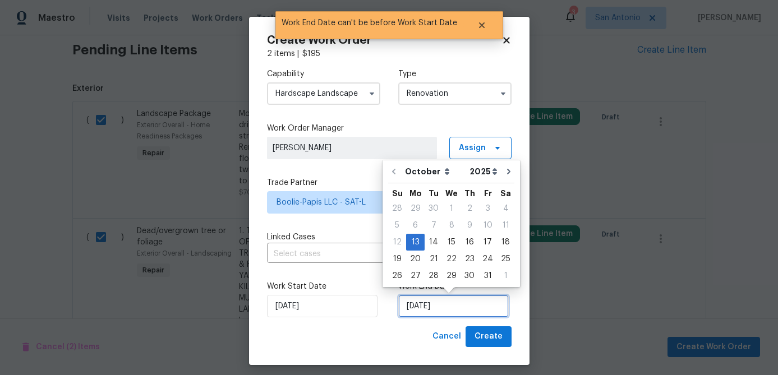
click at [460, 311] on input "[DATE]" at bounding box center [453, 306] width 110 height 22
click at [447, 241] on div "15" at bounding box center [452, 242] width 18 height 16
type input "[DATE]"
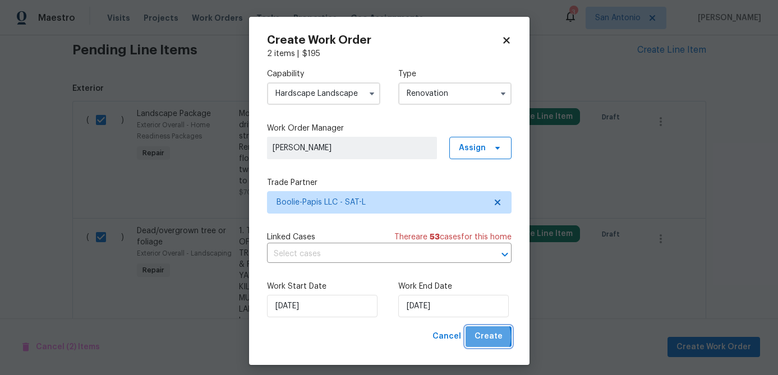
click at [483, 337] on span "Create" at bounding box center [488, 337] width 28 height 14
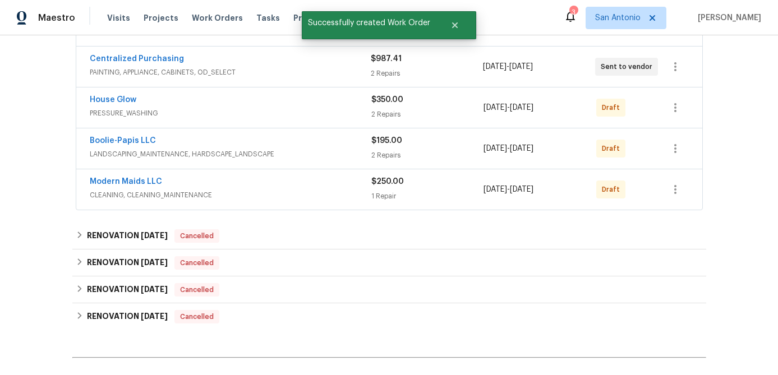
scroll to position [365, 0]
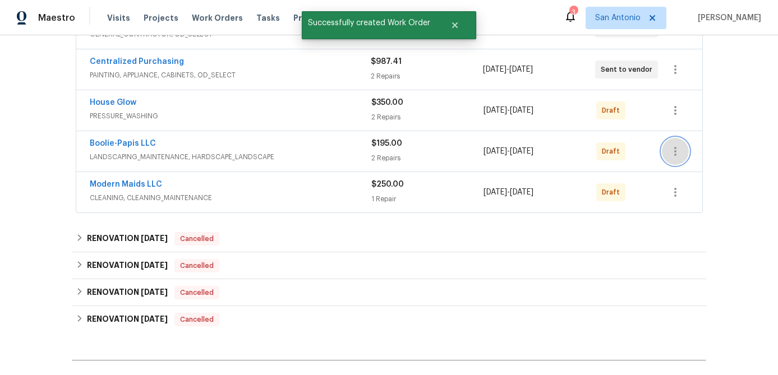
click at [673, 155] on icon "button" at bounding box center [675, 151] width 13 height 13
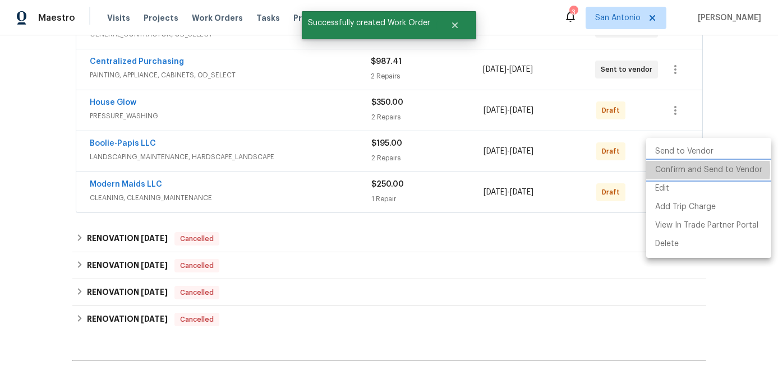
click at [676, 170] on li "Confirm and Send to Vendor" at bounding box center [708, 170] width 125 height 19
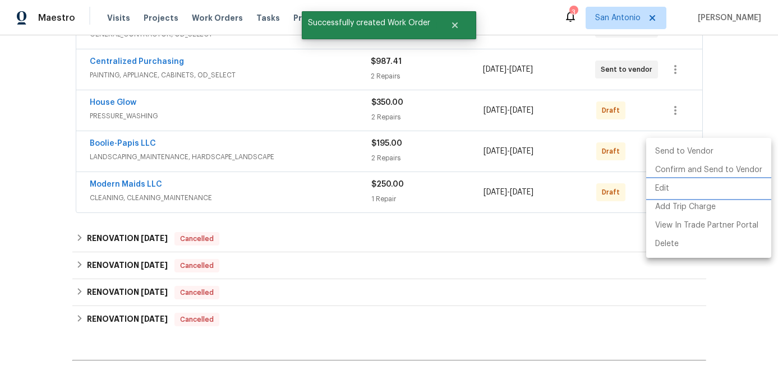
scroll to position [160, 0]
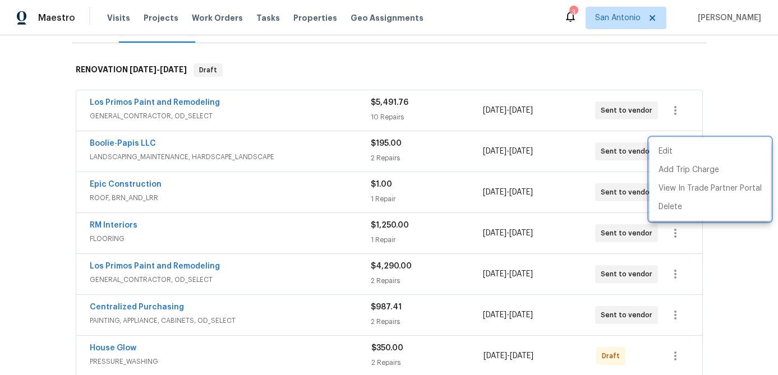
click at [324, 167] on div at bounding box center [389, 187] width 778 height 375
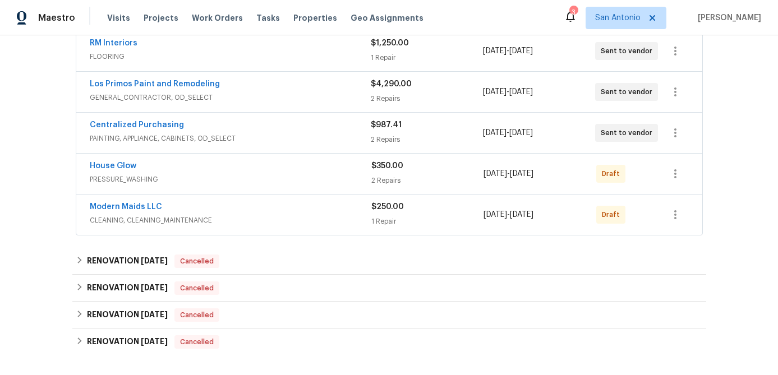
scroll to position [351, 0]
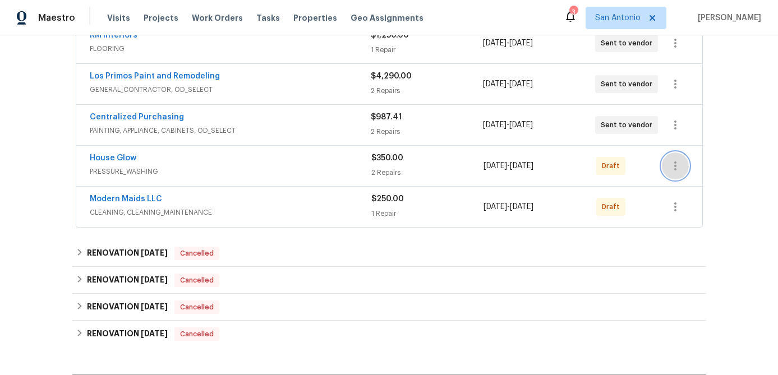
click at [674, 167] on icon "button" at bounding box center [675, 165] width 13 height 13
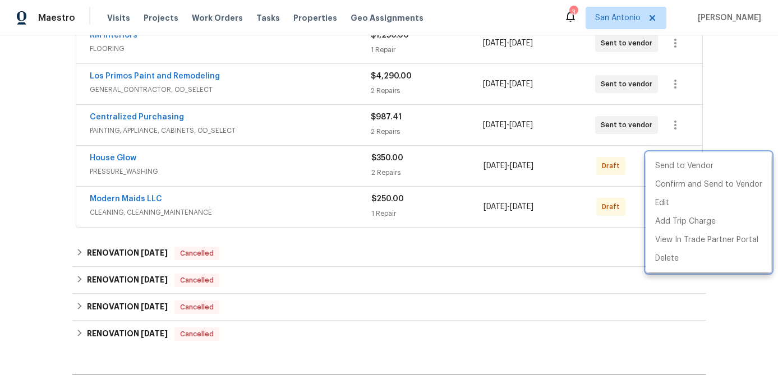
click at [585, 283] on div at bounding box center [389, 187] width 778 height 375
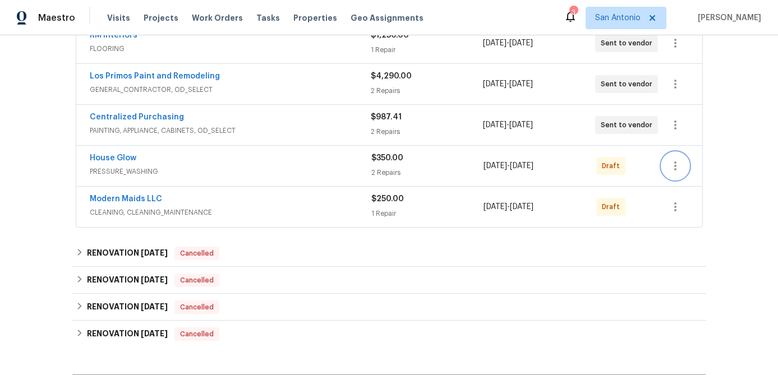
click at [680, 169] on icon "button" at bounding box center [675, 165] width 13 height 13
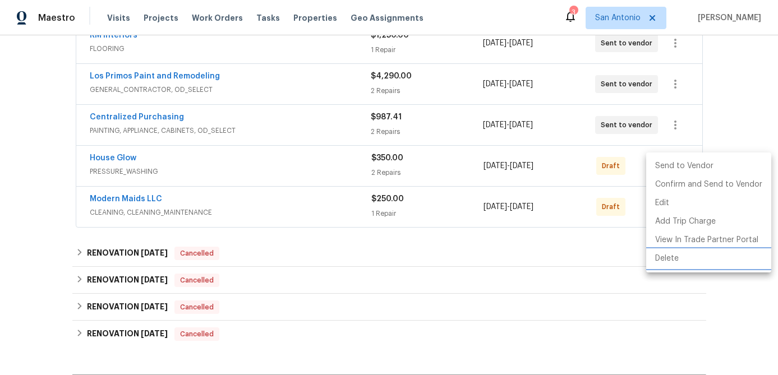
click at [674, 263] on li "Delete" at bounding box center [708, 259] width 125 height 19
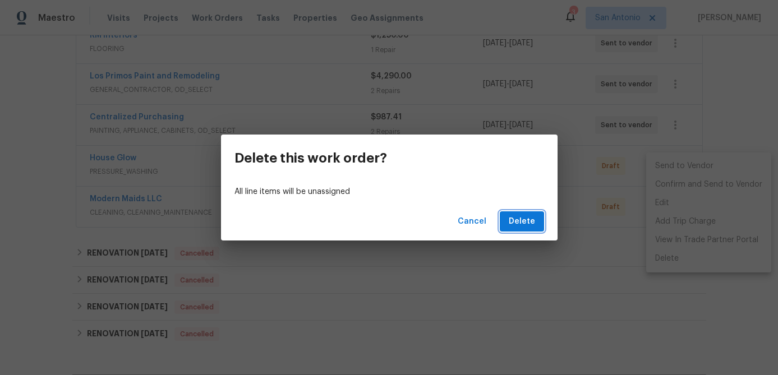
click at [529, 222] on span "Delete" at bounding box center [522, 222] width 26 height 14
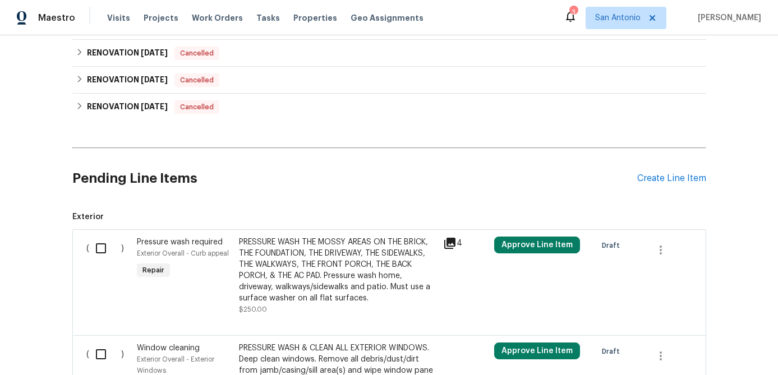
scroll to position [546, 0]
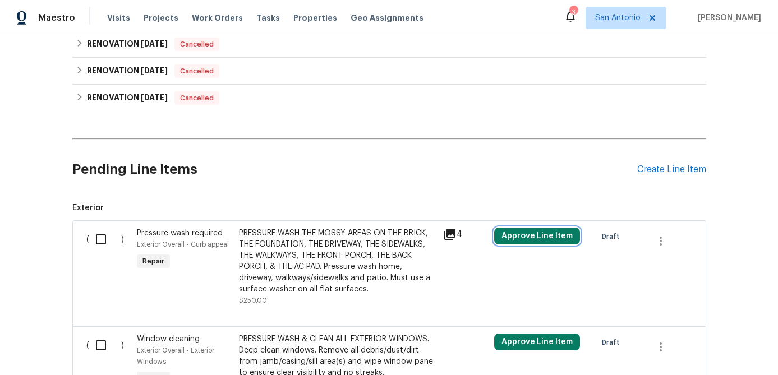
click at [525, 238] on button "Approve Line Item" at bounding box center [537, 236] width 86 height 17
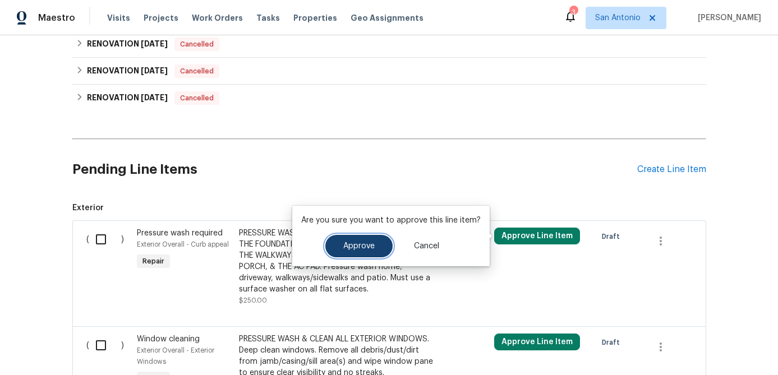
click at [337, 241] on button "Approve" at bounding box center [358, 246] width 67 height 22
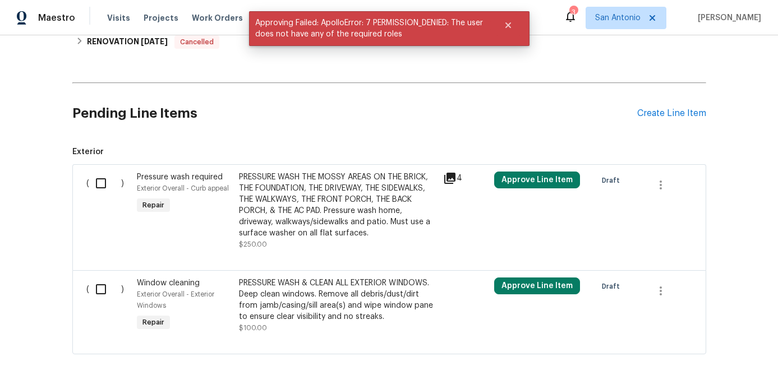
scroll to position [669, 0]
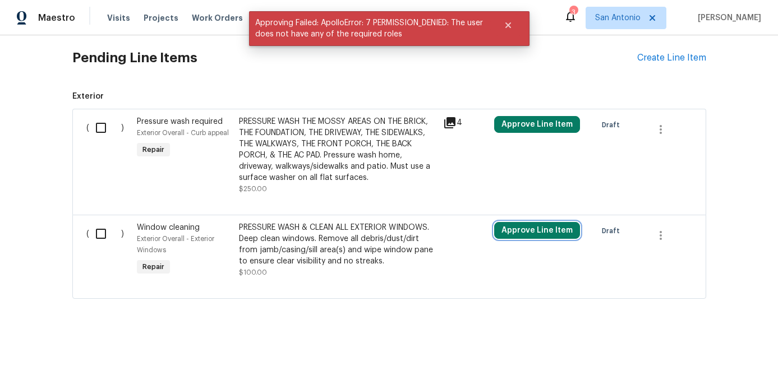
click at [519, 222] on button "Approve Line Item" at bounding box center [537, 230] width 86 height 17
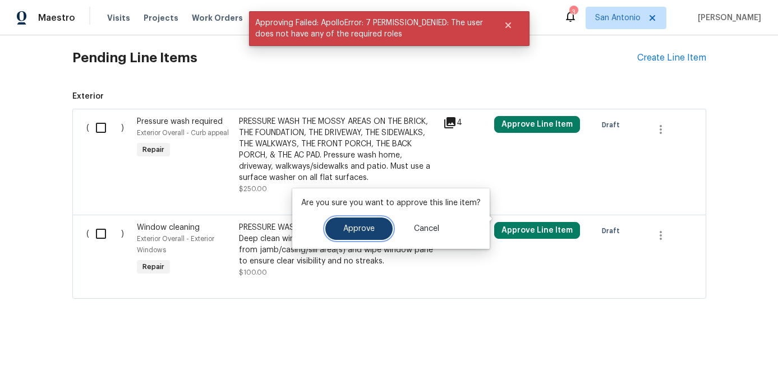
click at [349, 236] on button "Approve" at bounding box center [358, 229] width 67 height 22
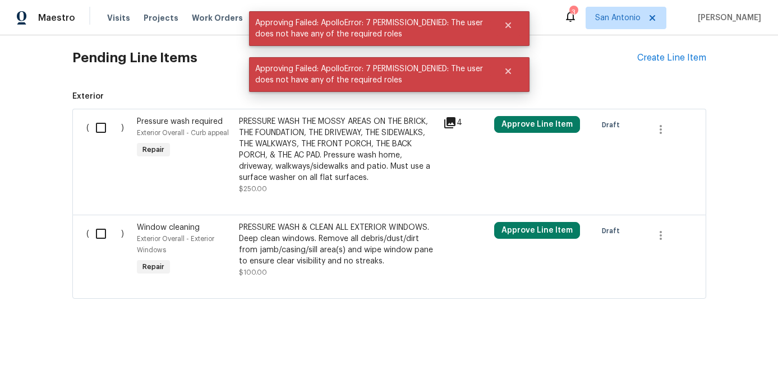
click at [99, 225] on input "checkbox" at bounding box center [105, 234] width 32 height 24
checkbox input "true"
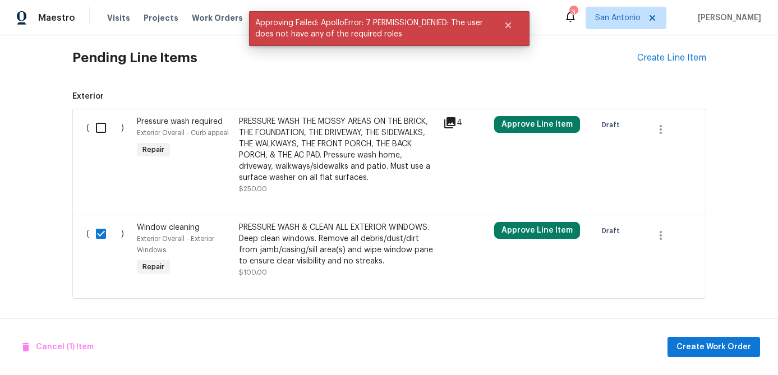
click at [101, 116] on input "checkbox" at bounding box center [105, 128] width 32 height 24
checkbox input "true"
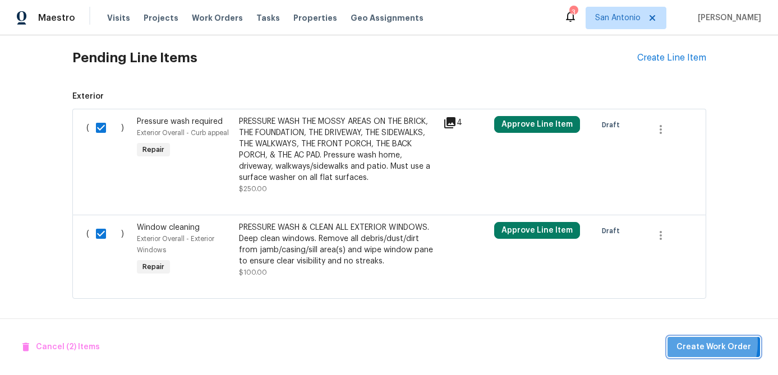
click at [697, 343] on span "Create Work Order" at bounding box center [713, 347] width 75 height 14
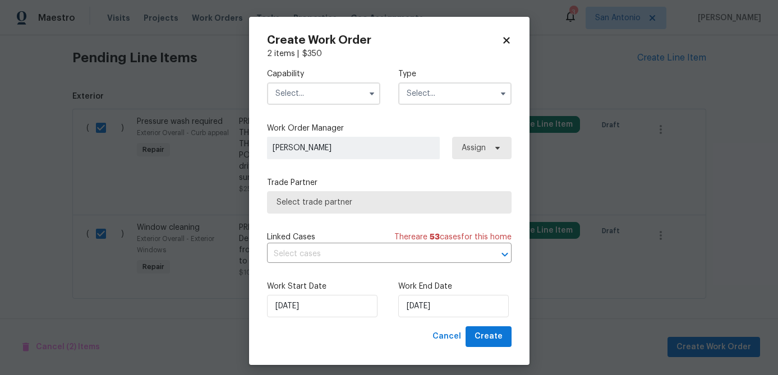
click at [335, 98] on input "text" at bounding box center [323, 93] width 113 height 22
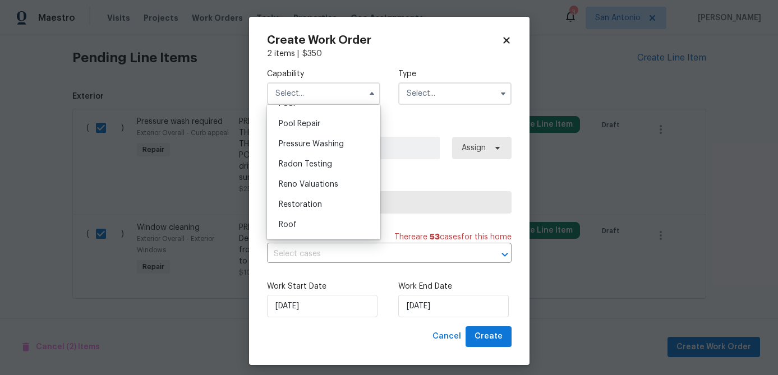
scroll to position [1035, 0]
click at [323, 149] on span "Pressure Washing" at bounding box center [311, 146] width 65 height 8
type input "Pressure Washing"
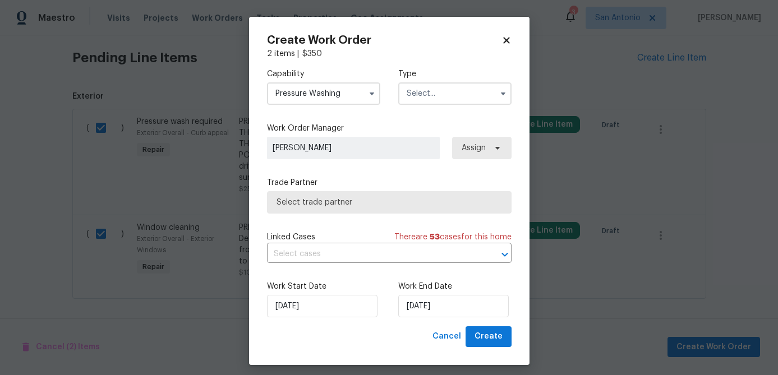
click at [428, 87] on input "text" at bounding box center [454, 93] width 113 height 22
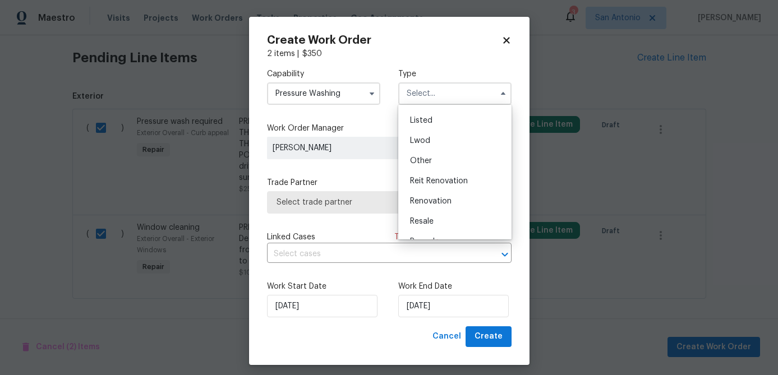
scroll to position [133, 0]
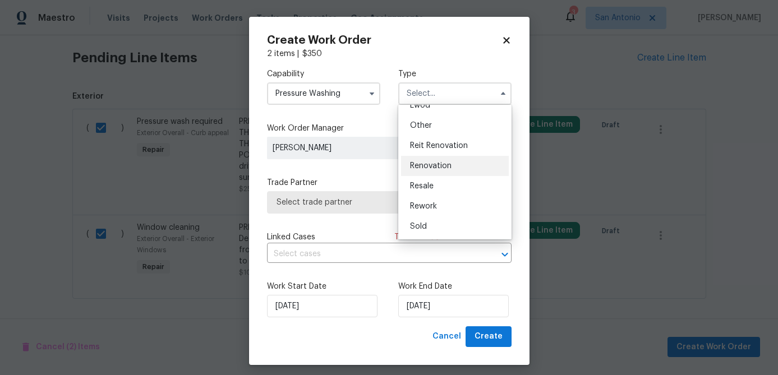
click at [428, 167] on span "Renovation" at bounding box center [431, 166] width 42 height 8
type input "Renovation"
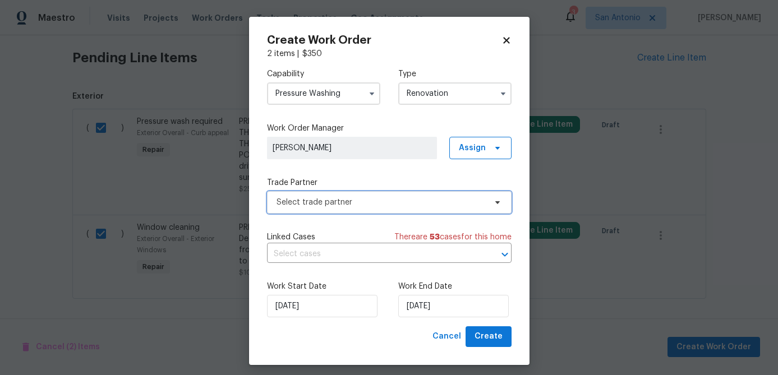
click at [399, 203] on span "Select trade partner" at bounding box center [381, 202] width 209 height 11
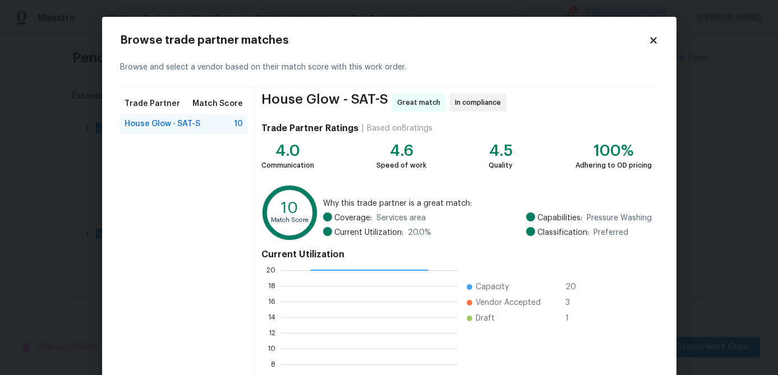
scroll to position [119, 0]
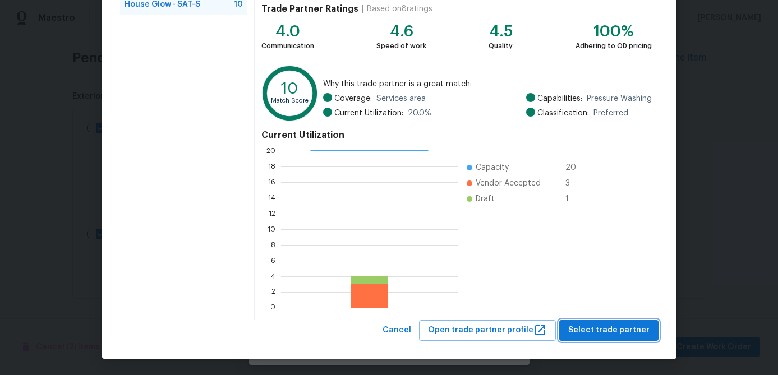
click at [611, 333] on span "Select trade partner" at bounding box center [608, 331] width 81 height 14
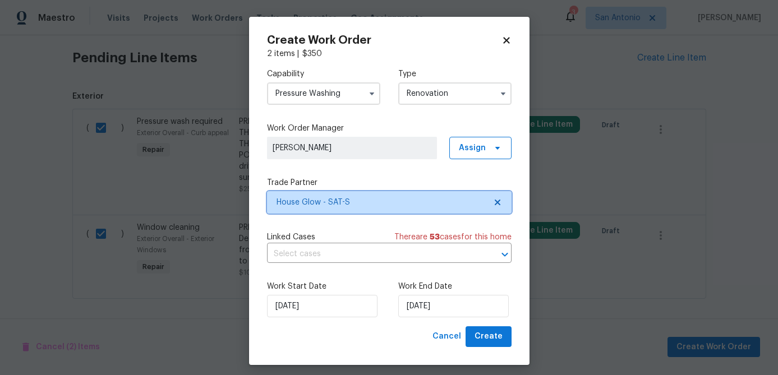
scroll to position [0, 0]
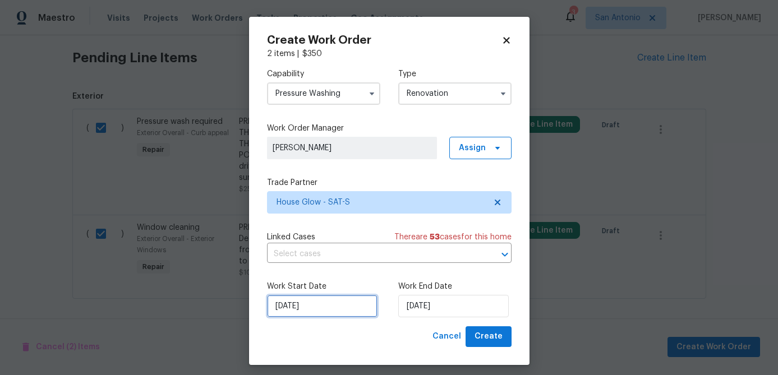
click at [344, 302] on input "[DATE]" at bounding box center [322, 306] width 110 height 22
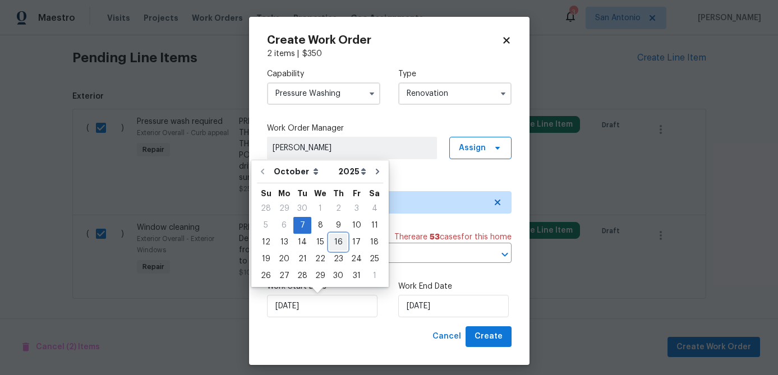
click at [335, 240] on div "16" at bounding box center [338, 242] width 18 height 16
type input "[DATE]"
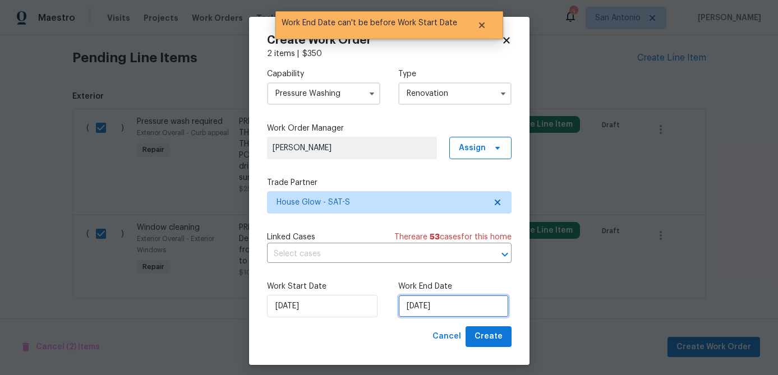
click at [457, 311] on input "[DATE]" at bounding box center [453, 306] width 110 height 22
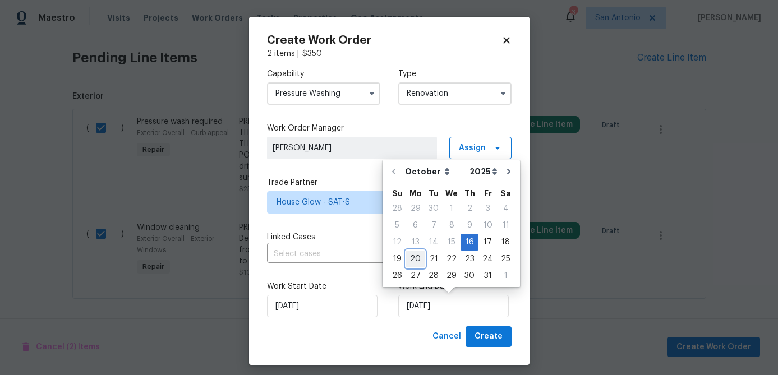
click at [415, 258] on div "20" at bounding box center [415, 259] width 19 height 16
type input "[DATE]"
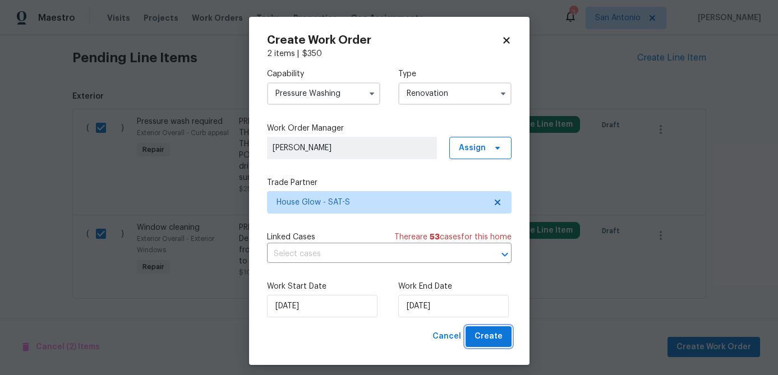
click at [495, 342] on span "Create" at bounding box center [488, 337] width 28 height 14
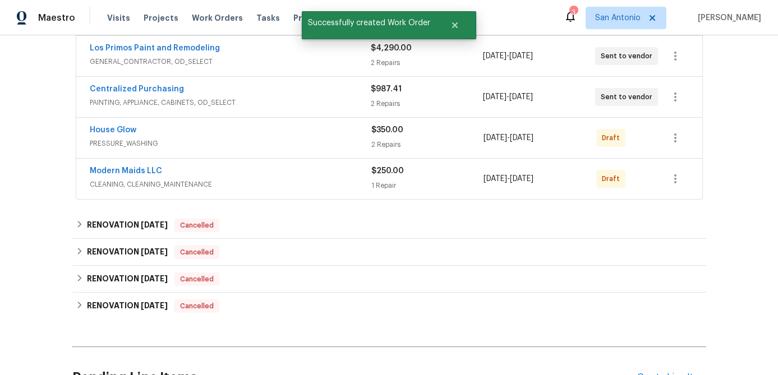
scroll to position [361, 0]
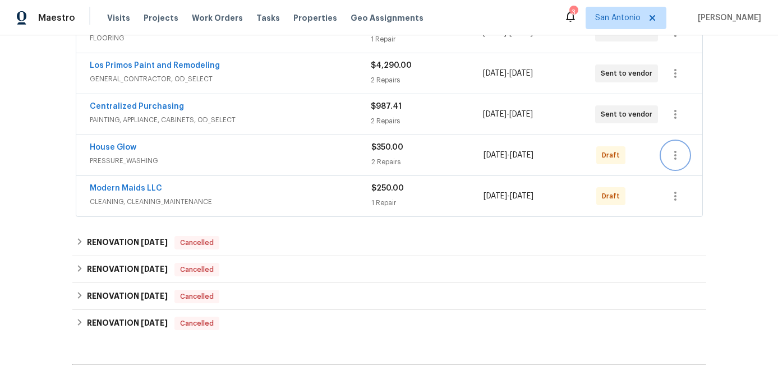
click at [674, 152] on icon "button" at bounding box center [675, 155] width 2 height 9
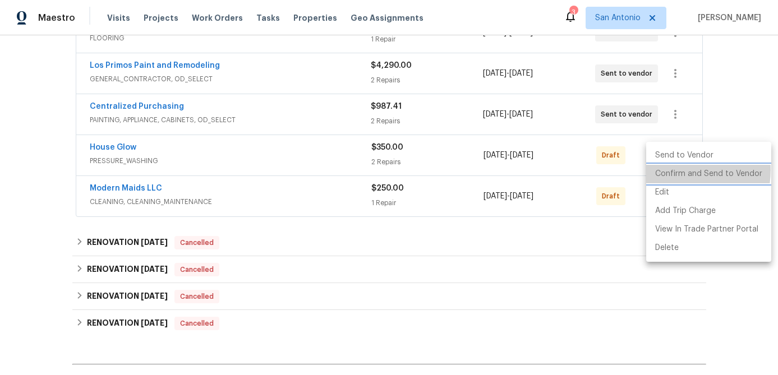
click at [676, 170] on li "Confirm and Send to Vendor" at bounding box center [708, 174] width 125 height 19
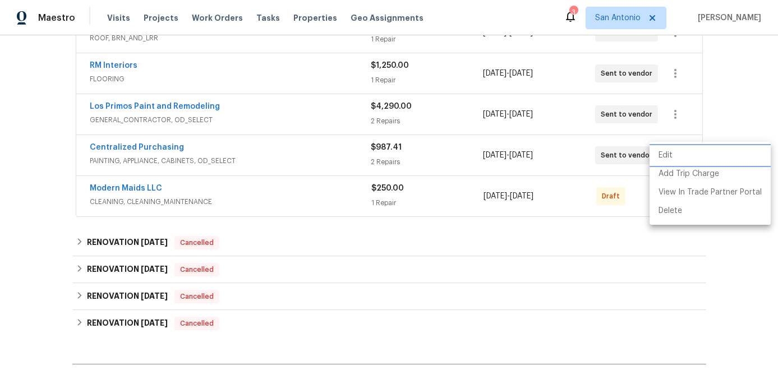
scroll to position [197, 0]
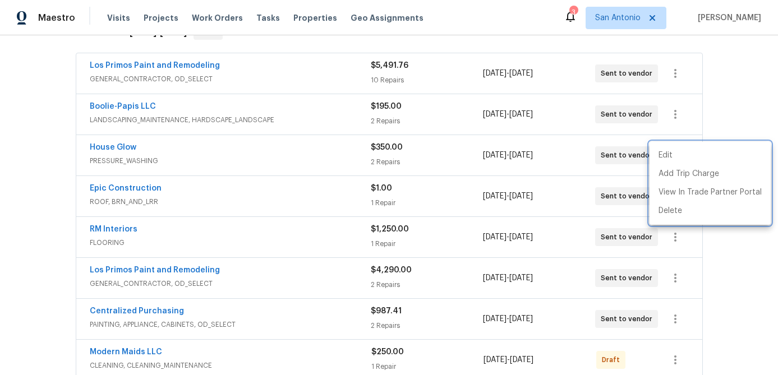
click at [728, 104] on div at bounding box center [389, 187] width 778 height 375
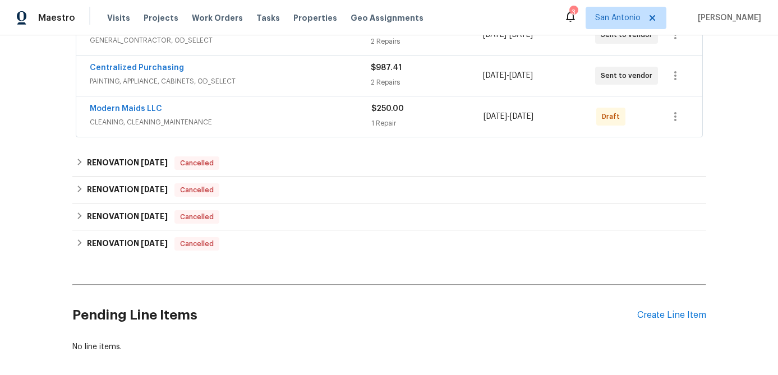
scroll to position [416, 0]
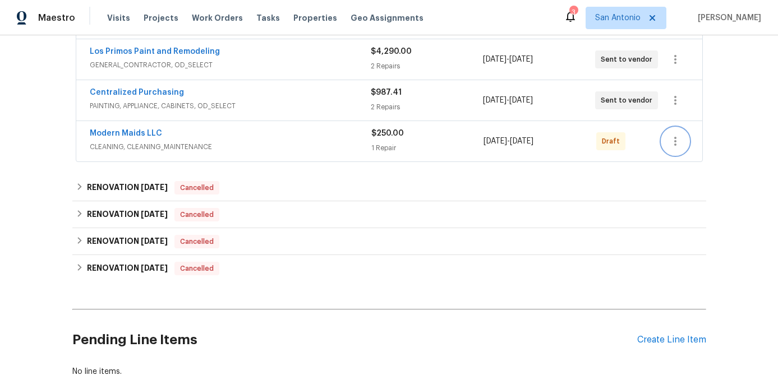
click at [671, 136] on icon "button" at bounding box center [675, 141] width 13 height 13
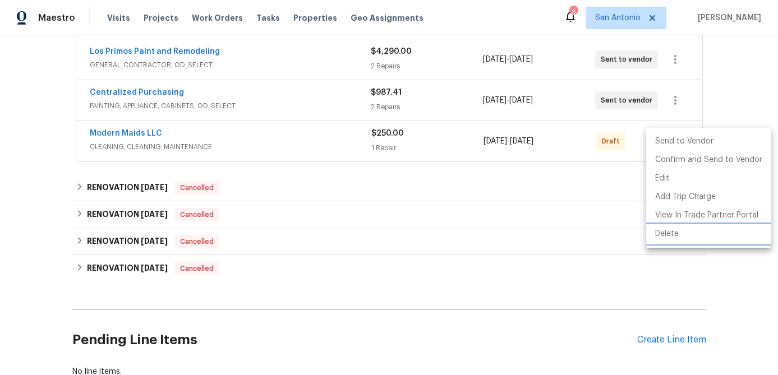
click at [669, 232] on li "Delete" at bounding box center [708, 234] width 125 height 19
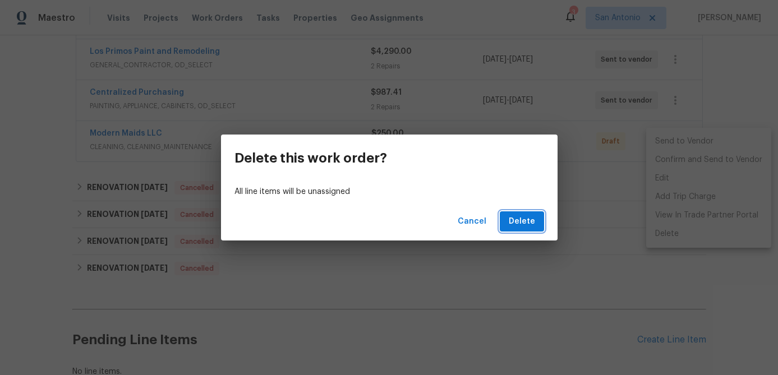
click at [514, 224] on span "Delete" at bounding box center [522, 222] width 26 height 14
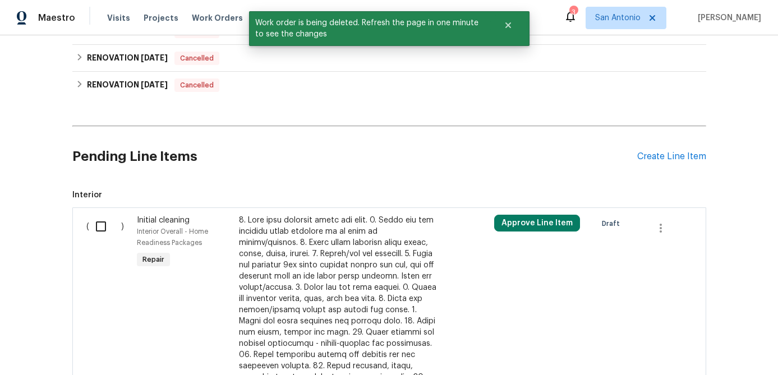
scroll to position [660, 0]
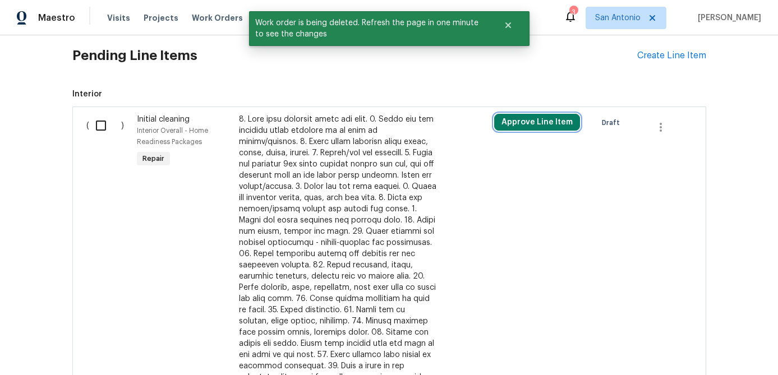
click at [524, 124] on button "Approve Line Item" at bounding box center [537, 122] width 86 height 17
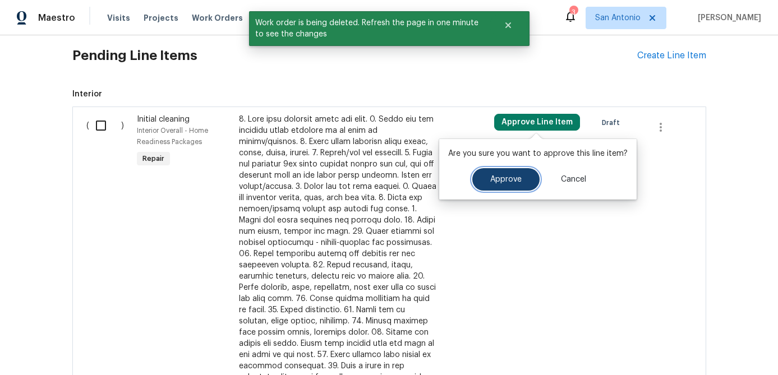
click at [496, 171] on button "Approve" at bounding box center [505, 179] width 67 height 22
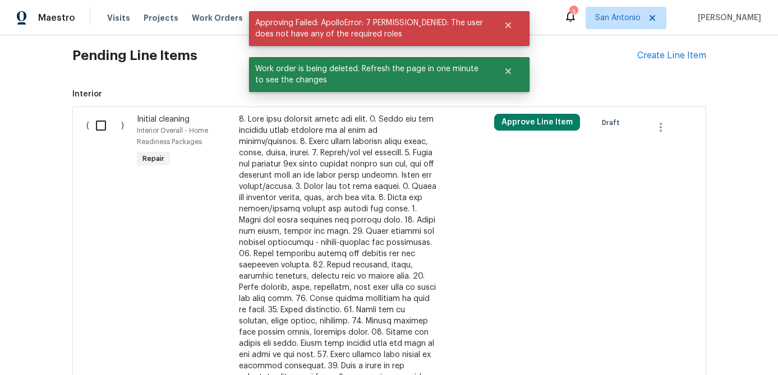
click at [102, 129] on input "checkbox" at bounding box center [105, 126] width 32 height 24
checkbox input "true"
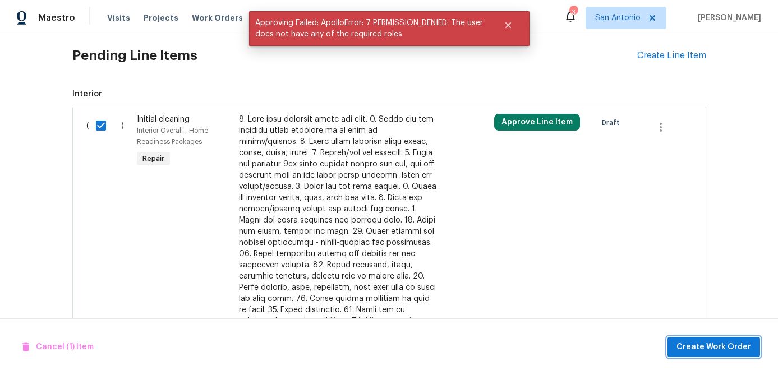
click at [696, 348] on span "Create Work Order" at bounding box center [713, 347] width 75 height 14
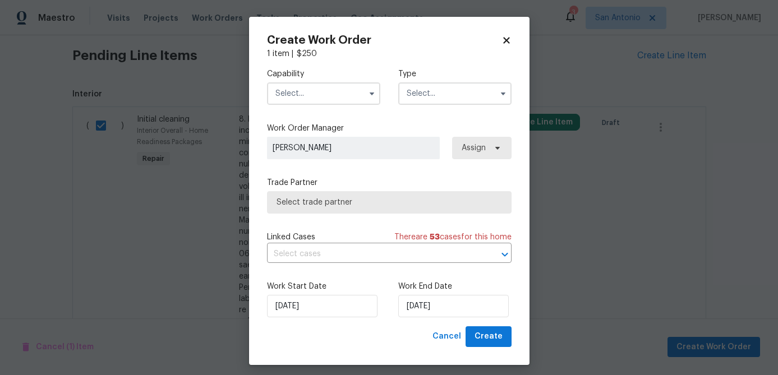
click at [327, 90] on input "text" at bounding box center [323, 93] width 113 height 22
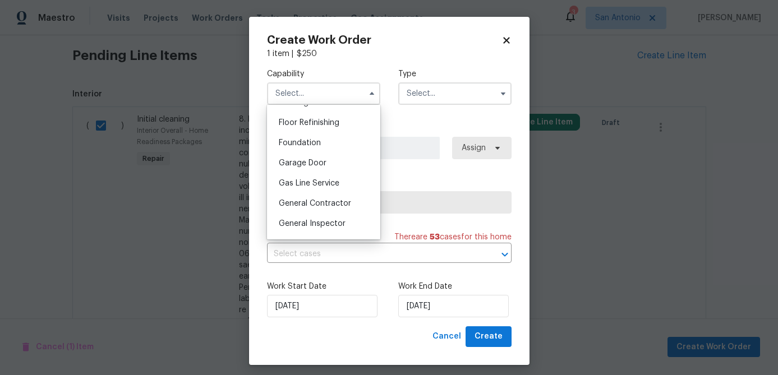
scroll to position [453, 0]
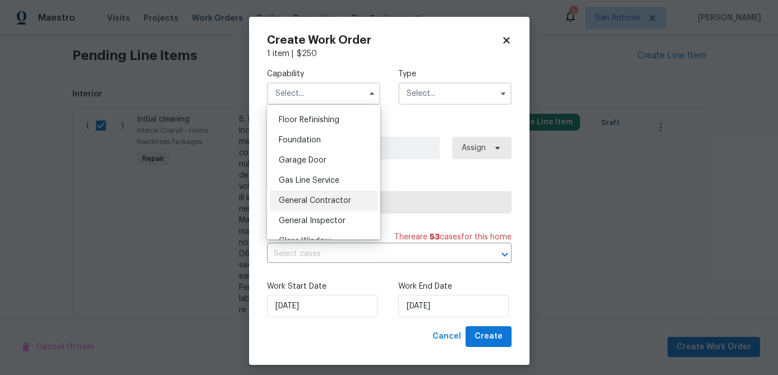
click at [313, 199] on span "General Contractor" at bounding box center [315, 201] width 72 height 8
type input "General Contractor"
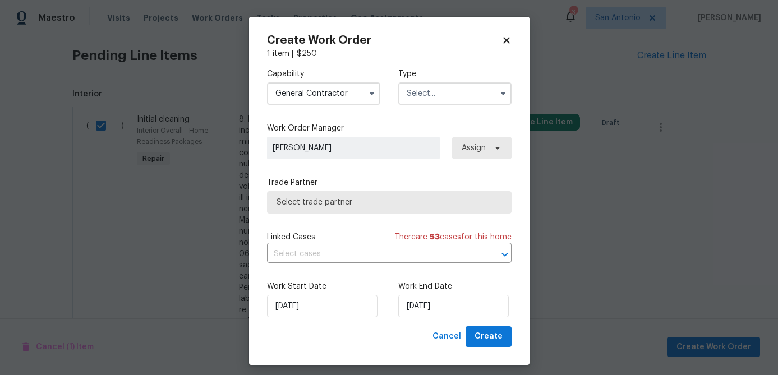
click at [437, 94] on input "text" at bounding box center [454, 93] width 113 height 22
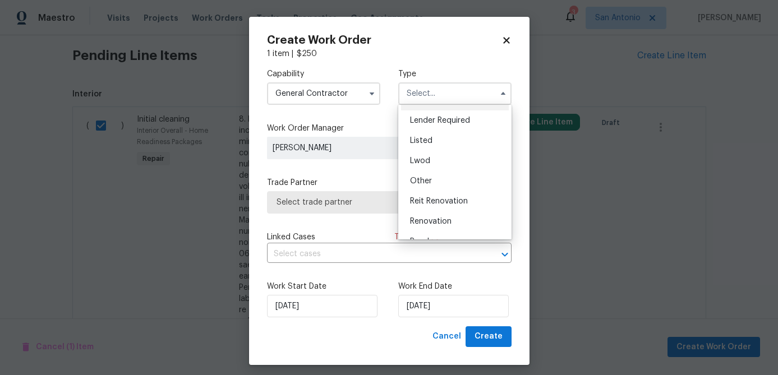
scroll to position [133, 0]
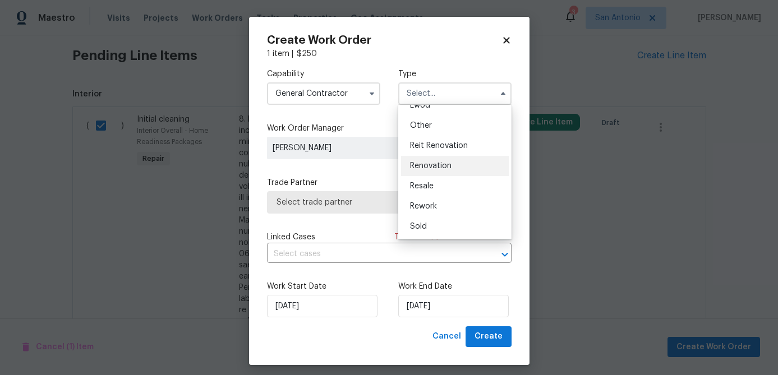
click at [436, 160] on div "Renovation" at bounding box center [455, 166] width 108 height 20
type input "Renovation"
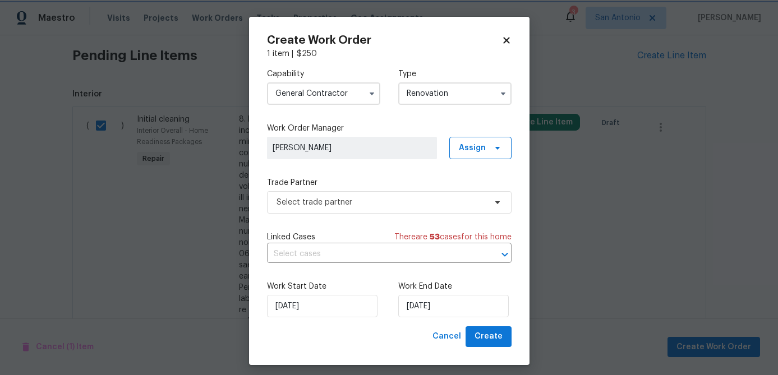
scroll to position [0, 0]
click at [371, 205] on span "Select trade partner" at bounding box center [381, 202] width 209 height 11
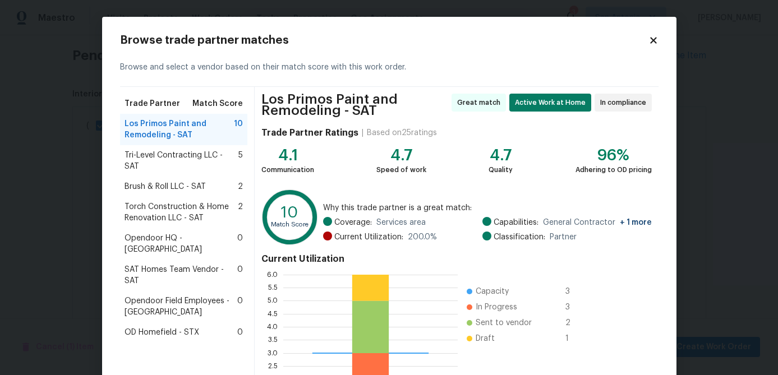
click at [652, 35] on div "Browse trade partner matches" at bounding box center [389, 40] width 538 height 11
click at [655, 38] on icon at bounding box center [653, 40] width 6 height 6
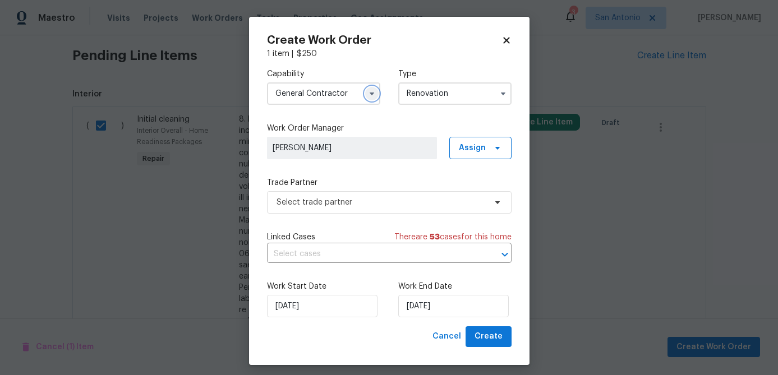
click at [366, 98] on button "button" at bounding box center [371, 93] width 13 height 13
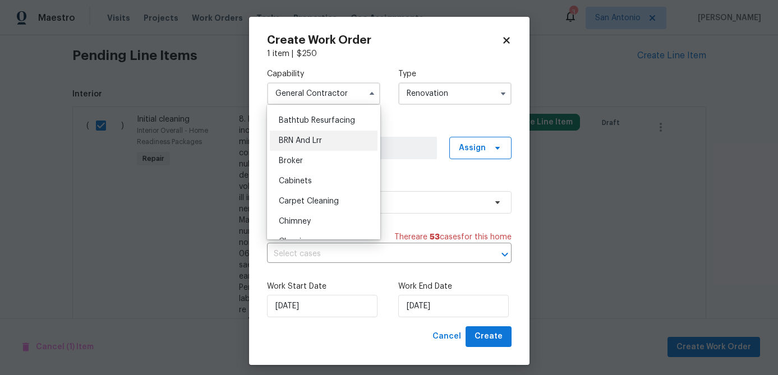
scroll to position [45, 0]
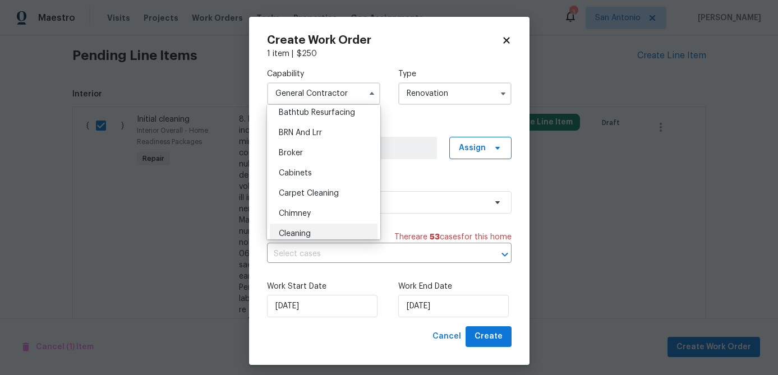
click at [301, 229] on div "Cleaning" at bounding box center [324, 234] width 108 height 20
type input "Cleaning"
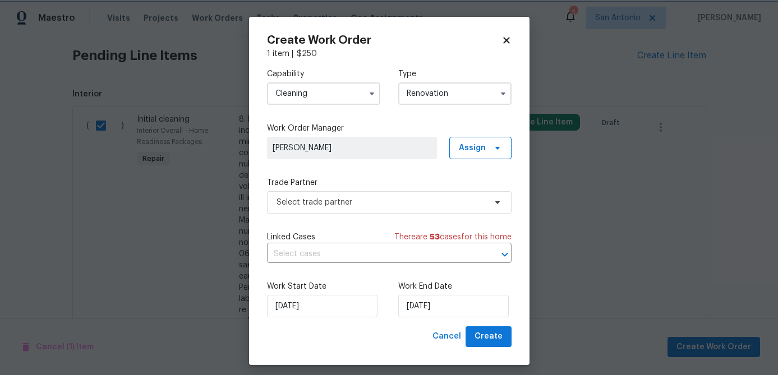
scroll to position [73, 0]
click at [342, 209] on span "Select trade partner" at bounding box center [389, 202] width 245 height 22
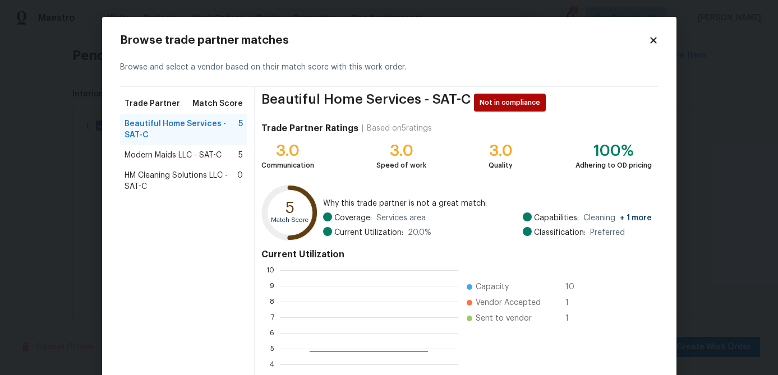
scroll to position [157, 178]
click at [169, 157] on span "Modern Maids LLC - SAT-C" at bounding box center [173, 155] width 97 height 11
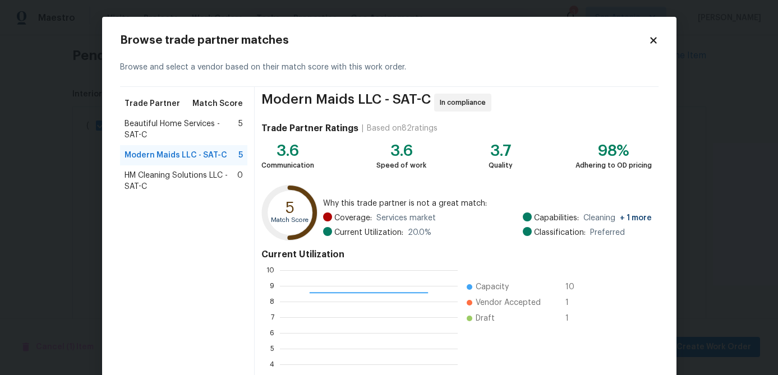
scroll to position [119, 0]
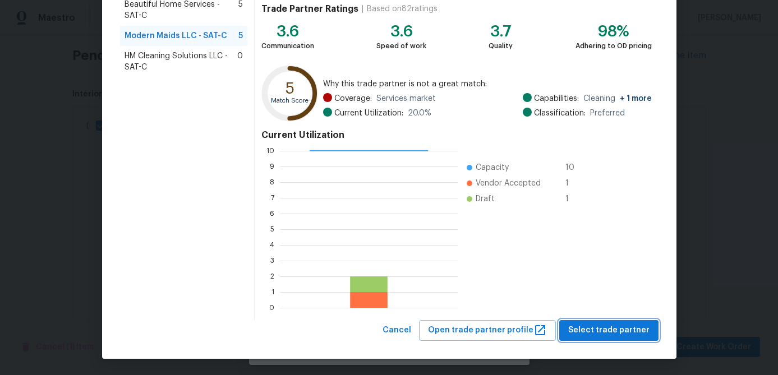
click at [584, 325] on span "Select trade partner" at bounding box center [608, 331] width 81 height 14
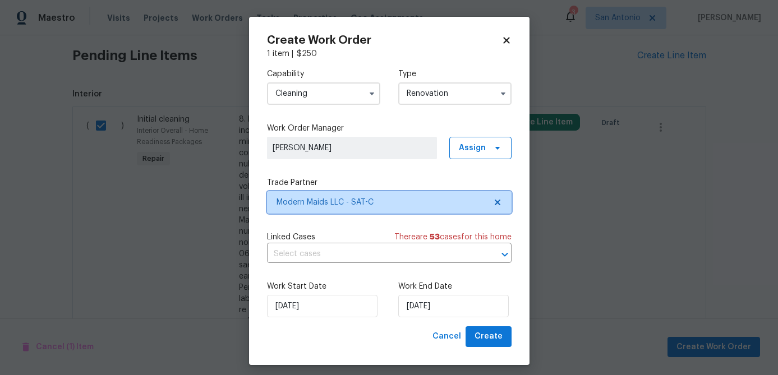
scroll to position [0, 0]
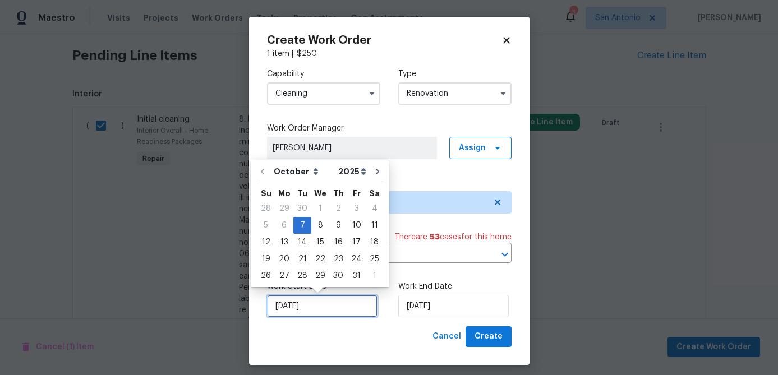
click at [326, 310] on input "10/7/2025" at bounding box center [322, 306] width 110 height 22
click at [333, 240] on div "16" at bounding box center [338, 242] width 18 height 16
type input "10/16/2025"
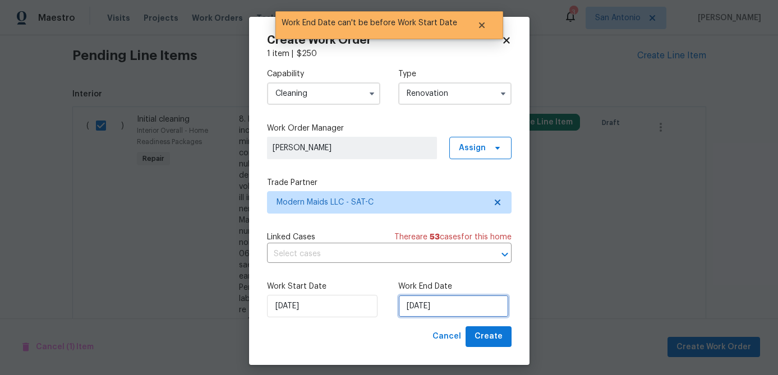
click at [455, 302] on input "10/16/2025" at bounding box center [453, 306] width 110 height 22
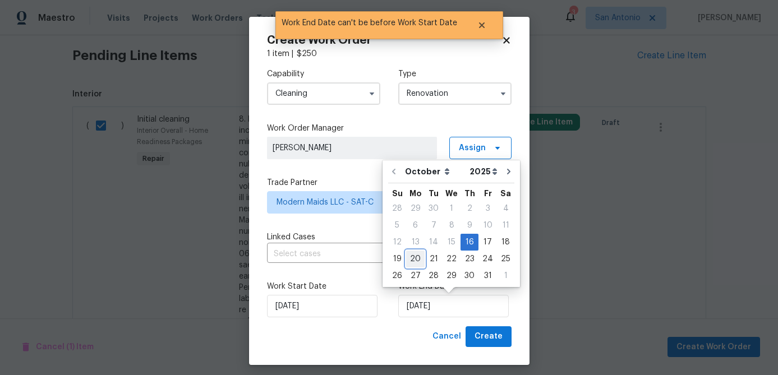
click at [415, 262] on div "20" at bounding box center [415, 259] width 19 height 16
type input "10/20/2025"
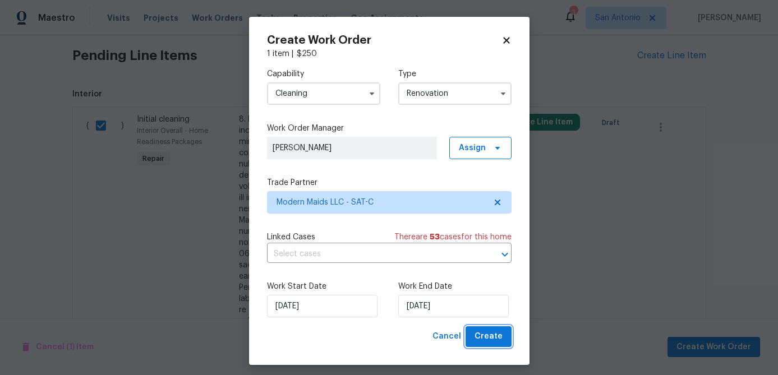
click at [486, 336] on span "Create" at bounding box center [488, 337] width 28 height 14
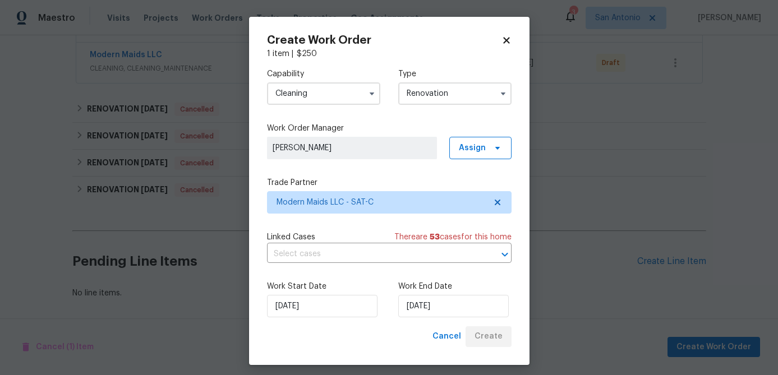
scroll to position [495, 0]
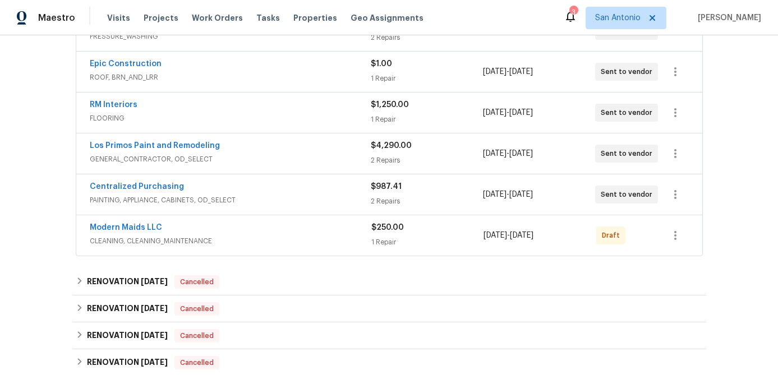
scroll to position [331, 0]
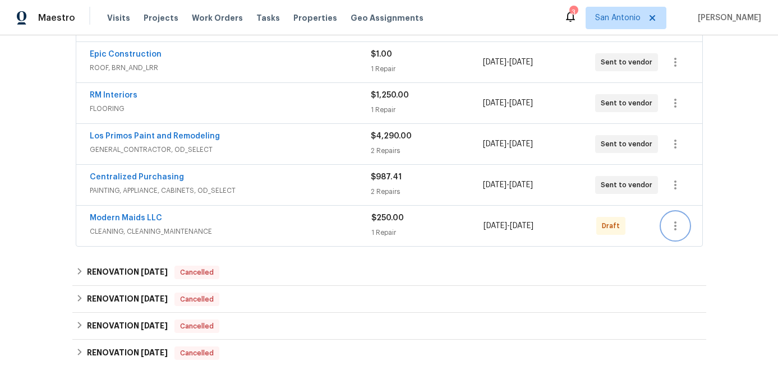
click at [678, 228] on icon "button" at bounding box center [675, 225] width 13 height 13
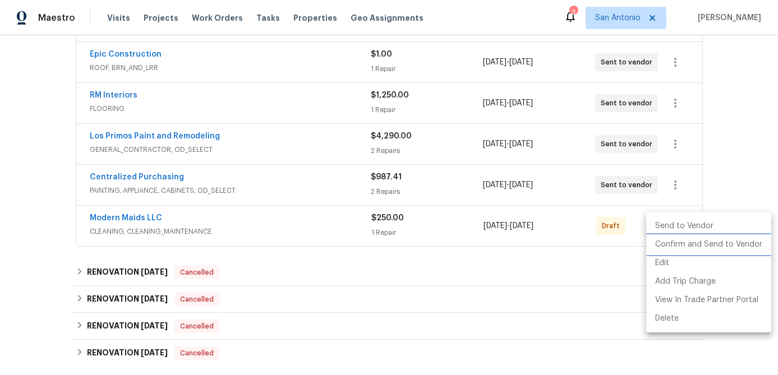
click at [678, 241] on li "Confirm and Send to Vendor" at bounding box center [708, 245] width 125 height 19
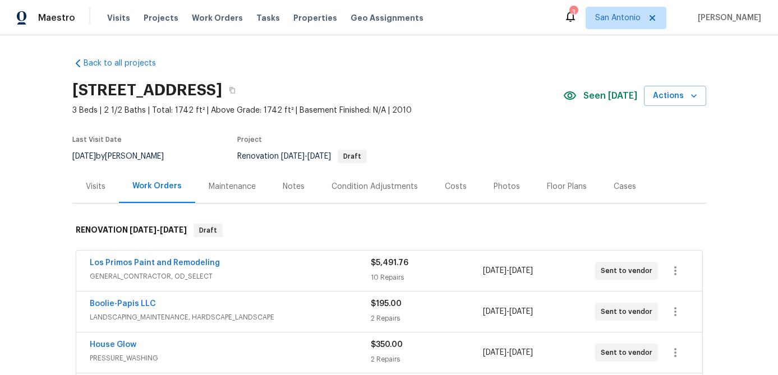
click at [307, 270] on div "Los Primos Paint and Remodeling" at bounding box center [230, 263] width 281 height 13
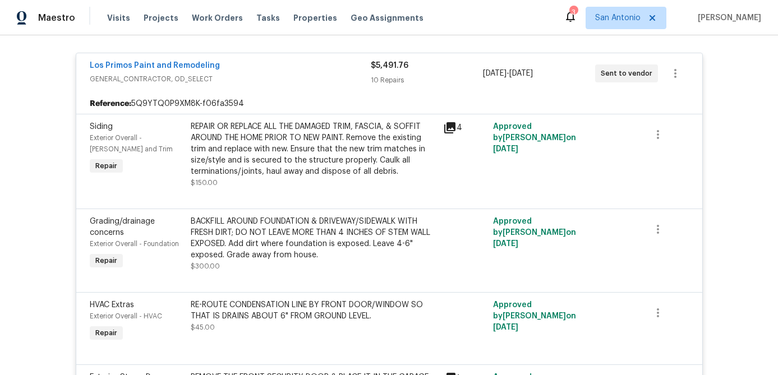
scroll to position [216, 0]
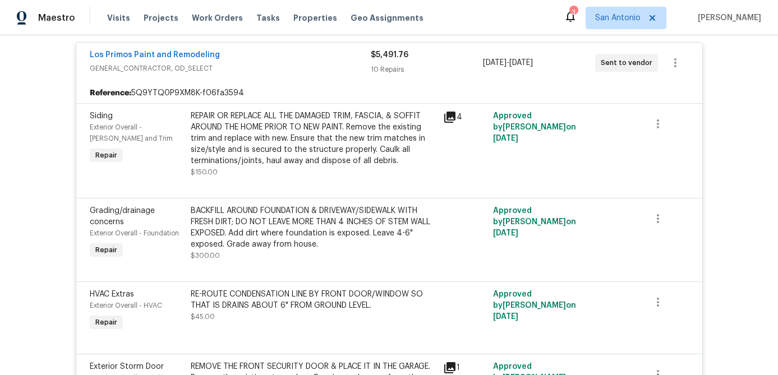
click at [299, 54] on div "Los Primos Paint and Remodeling" at bounding box center [230, 55] width 281 height 13
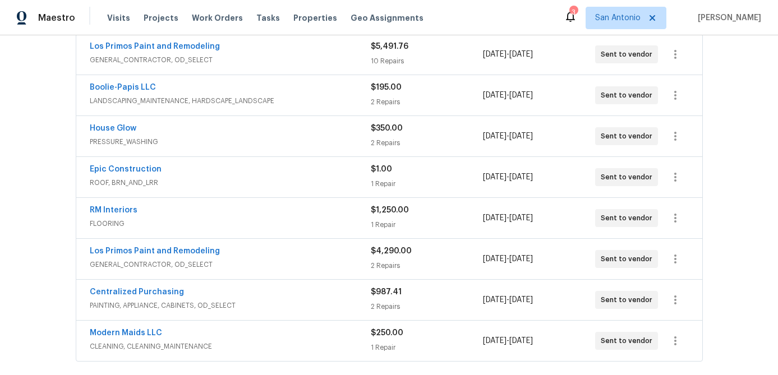
click at [297, 99] on span "LANDSCAPING_MAINTENANCE, HARDSCAPE_LANDSCAPE" at bounding box center [230, 100] width 281 height 11
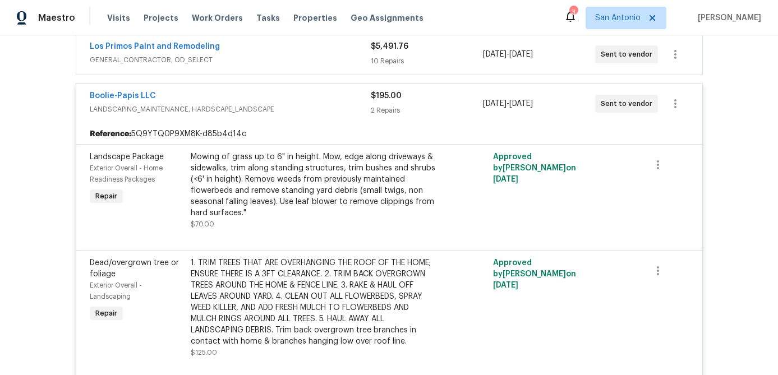
click at [297, 98] on div "Boolie-Papis LLC" at bounding box center [230, 96] width 281 height 13
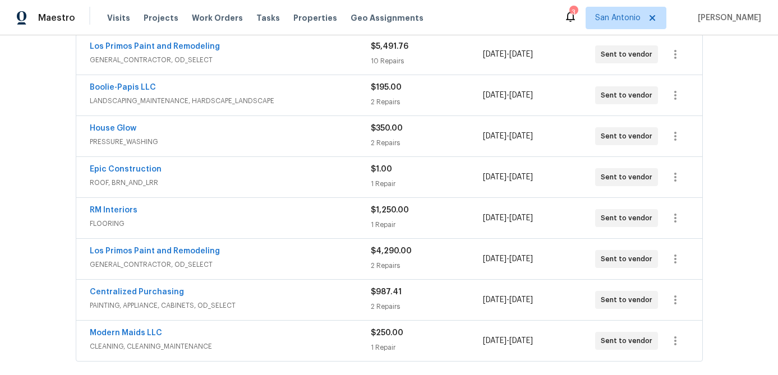
click at [289, 129] on div "House Glow" at bounding box center [230, 129] width 281 height 13
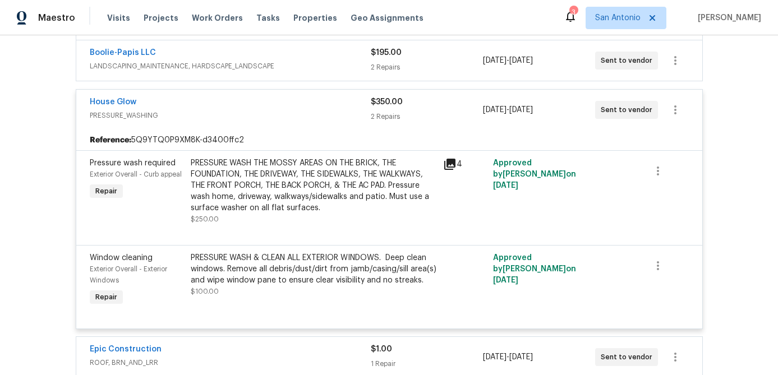
scroll to position [277, 0]
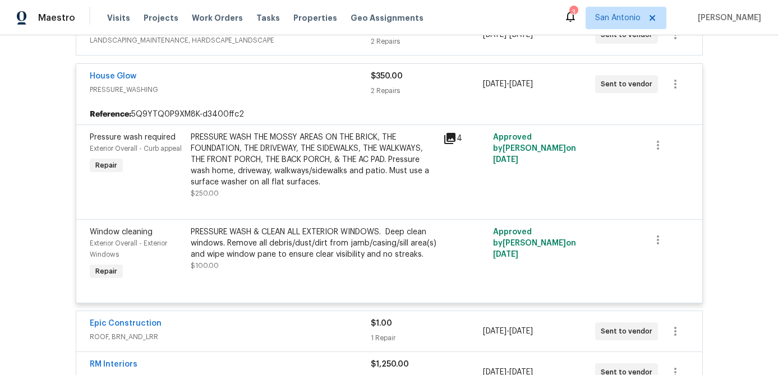
click at [292, 85] on span "PRESSURE_WASHING" at bounding box center [230, 89] width 281 height 11
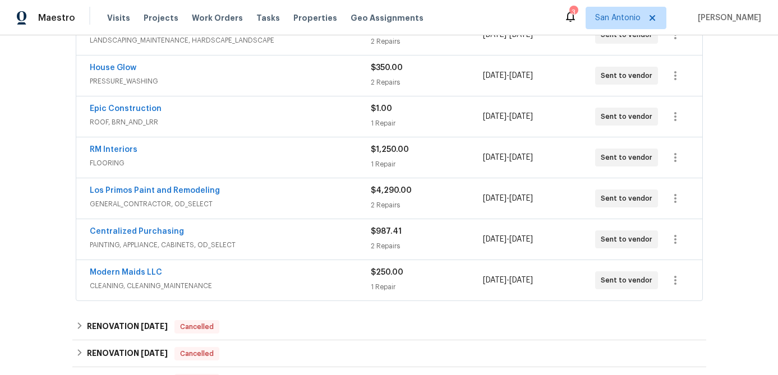
click at [289, 121] on span "ROOF, BRN_AND_LRR" at bounding box center [230, 122] width 281 height 11
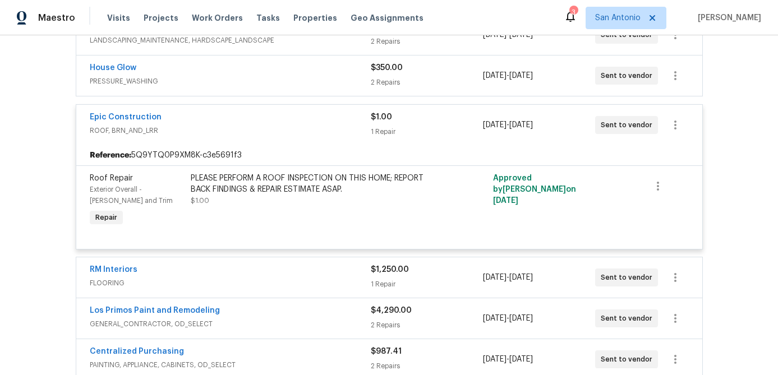
click at [289, 121] on div "Epic Construction" at bounding box center [230, 118] width 281 height 13
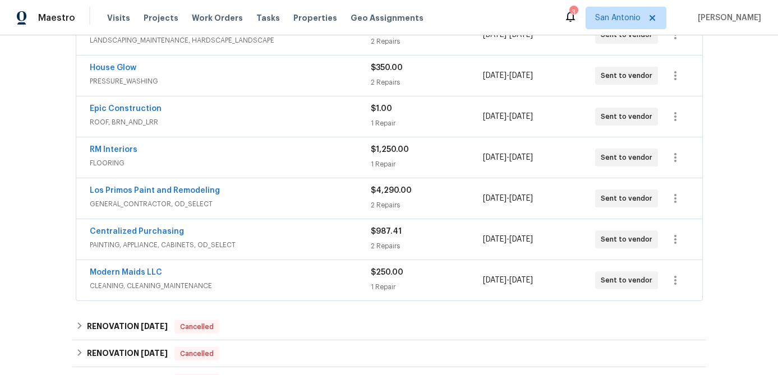
click at [285, 155] on div "RM Interiors" at bounding box center [230, 150] width 281 height 13
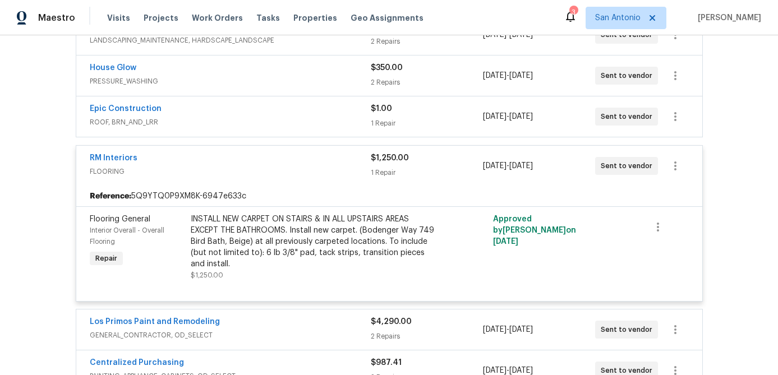
click at [284, 161] on div "RM Interiors" at bounding box center [230, 159] width 281 height 13
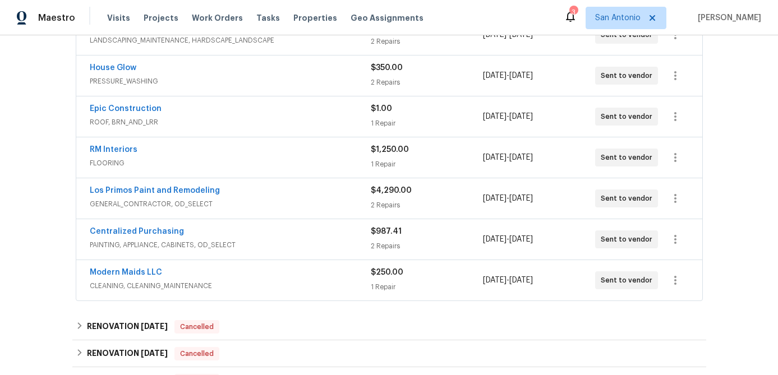
click at [284, 199] on span "GENERAL_CONTRACTOR, OD_SELECT" at bounding box center [230, 204] width 281 height 11
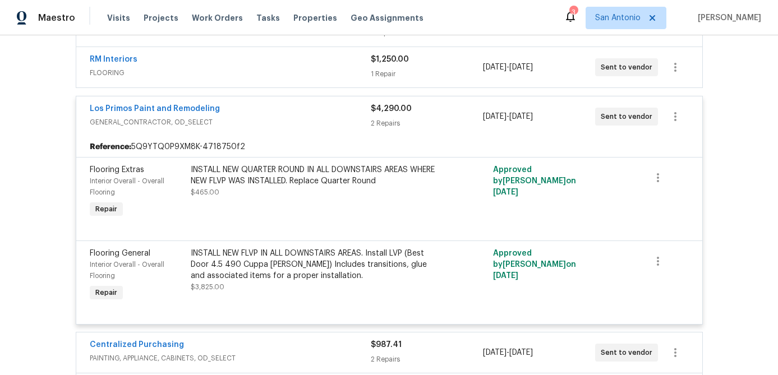
scroll to position [368, 0]
click at [287, 109] on div "Los Primos Paint and Remodeling" at bounding box center [230, 109] width 281 height 13
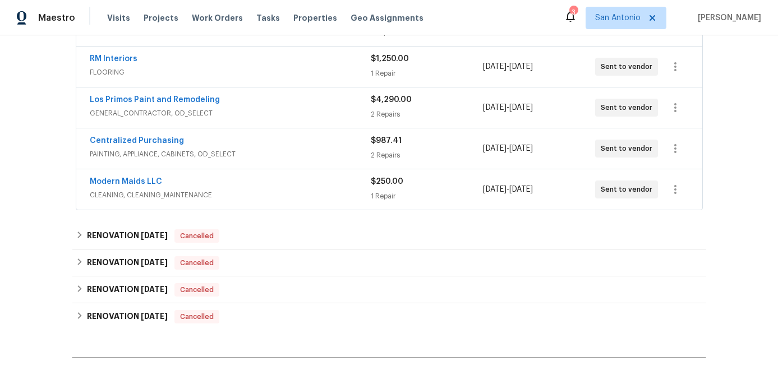
click at [283, 149] on span "PAINTING, APPLIANCE, CABINETS, OD_SELECT" at bounding box center [230, 154] width 281 height 11
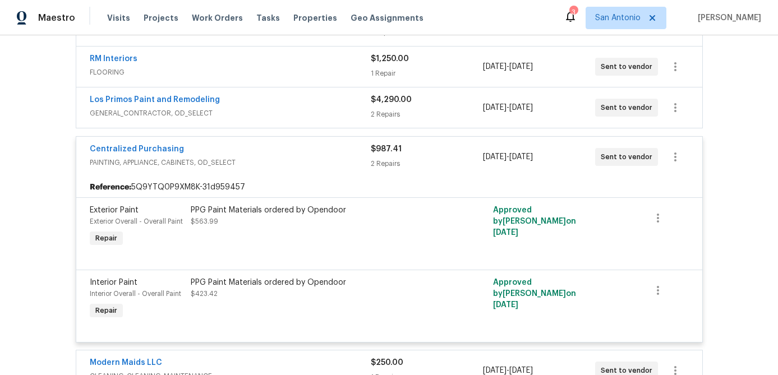
click at [283, 149] on div "Centralized Purchasing" at bounding box center [230, 150] width 281 height 13
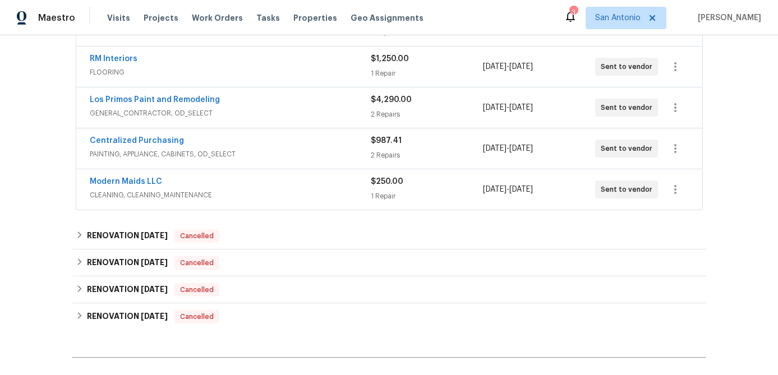
click at [284, 197] on span "CLEANING, CLEANING_MAINTENANCE" at bounding box center [230, 195] width 281 height 11
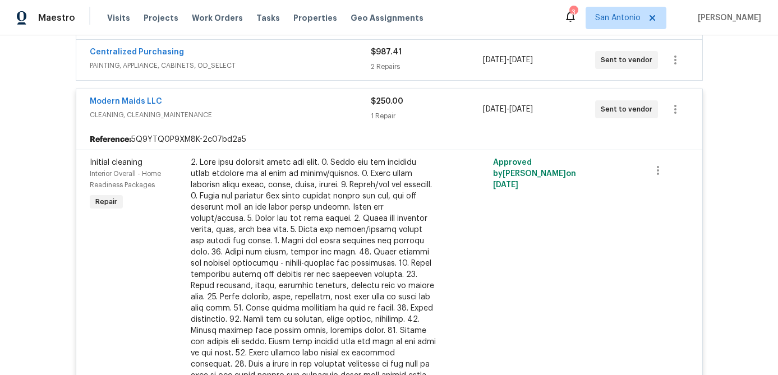
scroll to position [425, 0]
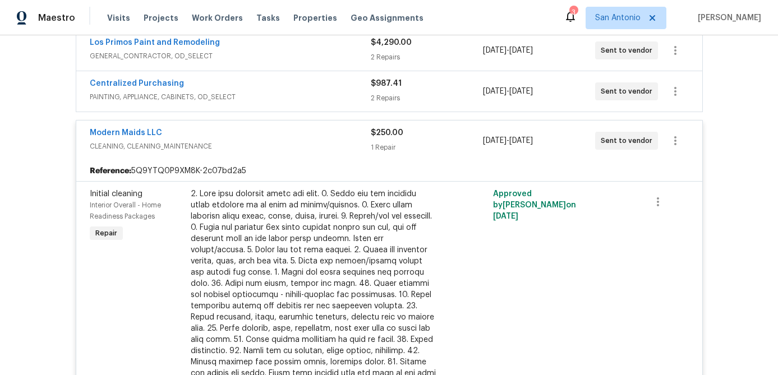
click at [292, 135] on div "Modern Maids LLC" at bounding box center [230, 133] width 281 height 13
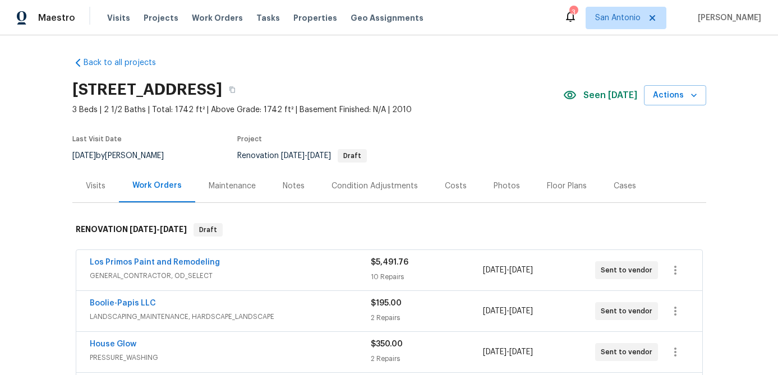
scroll to position [0, 0]
click at [290, 187] on div "Notes" at bounding box center [294, 186] width 22 height 11
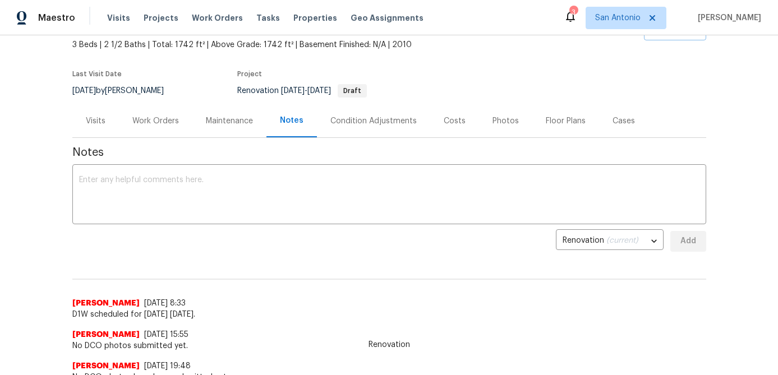
scroll to position [111, 0]
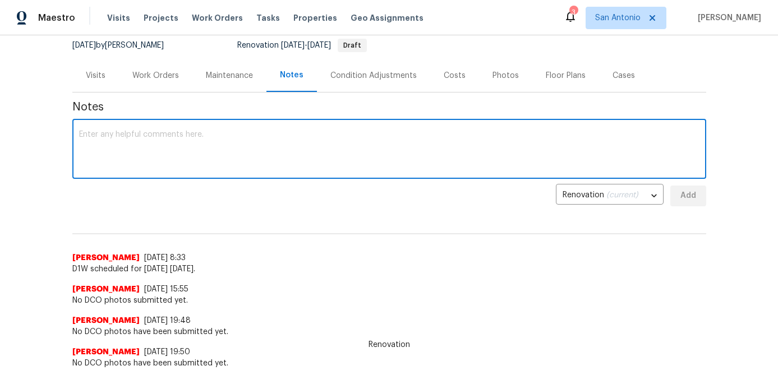
click at [227, 145] on textarea at bounding box center [389, 150] width 620 height 39
type textarea "("
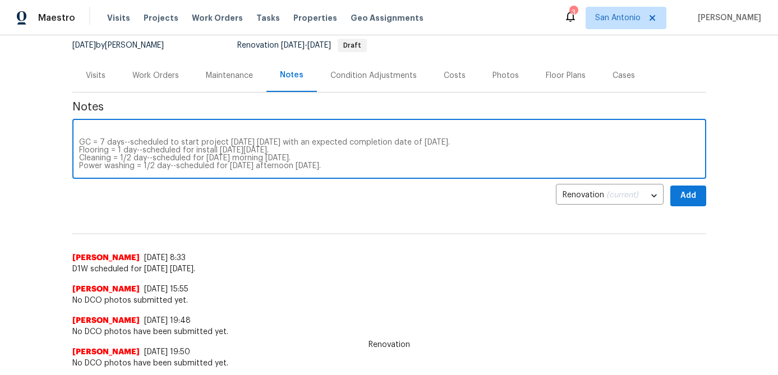
scroll to position [16, 0]
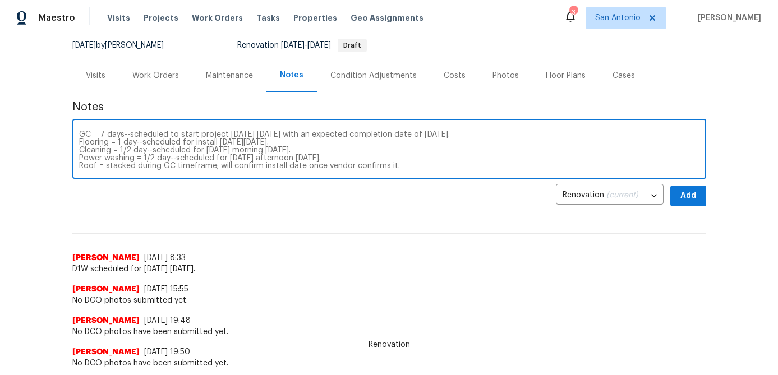
drag, startPoint x: 258, startPoint y: 167, endPoint x: 230, endPoint y: 165, distance: 28.1
click at [230, 165] on textarea "9 day project based on scope of work. GC = 7 days--scheduled to start project […" at bounding box center [389, 150] width 620 height 39
click at [394, 167] on textarea "9 day project based on scope of work. GC = 7 days--scheduled to start project […" at bounding box center [389, 150] width 620 height 39
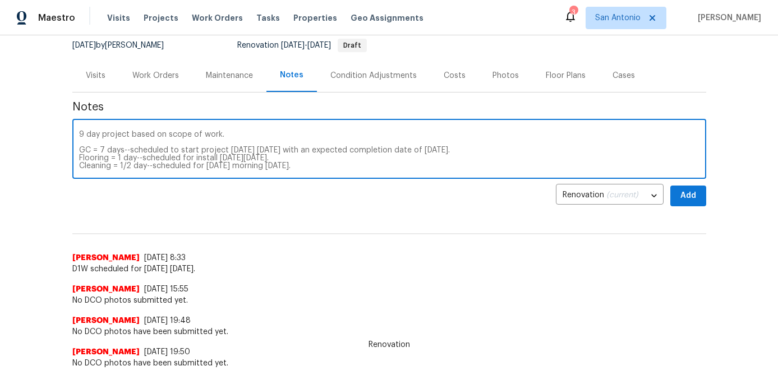
scroll to position [24, 0]
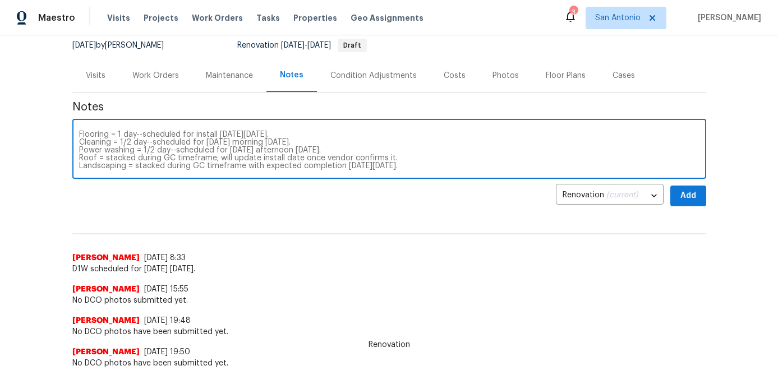
type textarea "9 day project based on scope of work. GC = 7 days--scheduled to start project […"
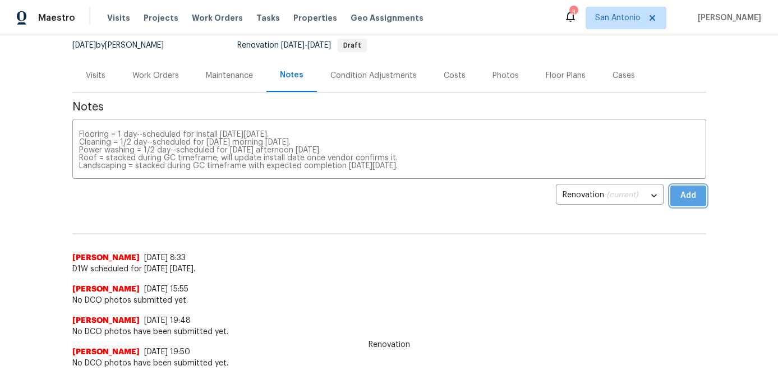
click at [681, 191] on span "Add" at bounding box center [688, 196] width 18 height 14
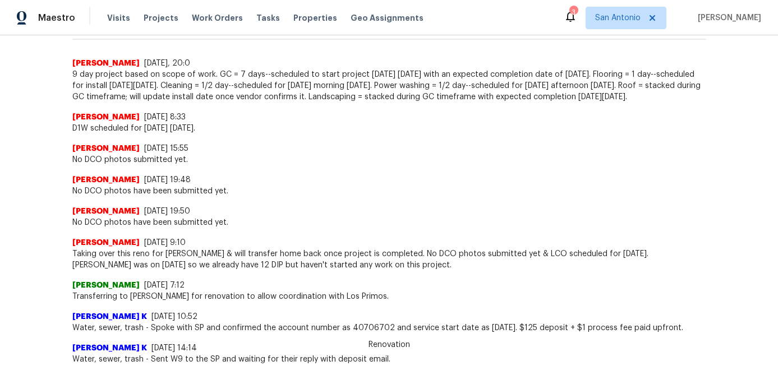
scroll to position [0, 0]
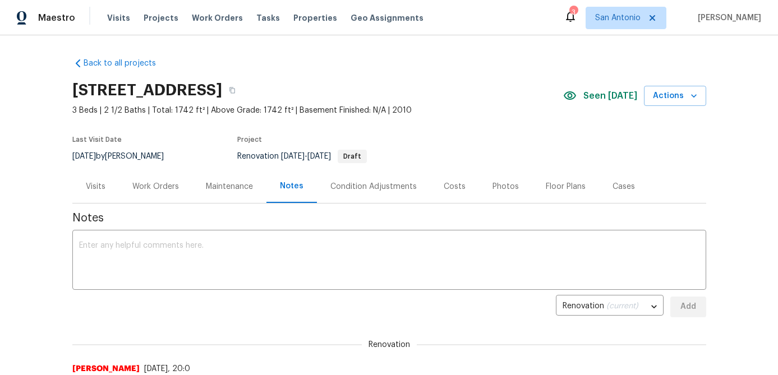
click at [153, 181] on div "Work Orders" at bounding box center [155, 186] width 47 height 11
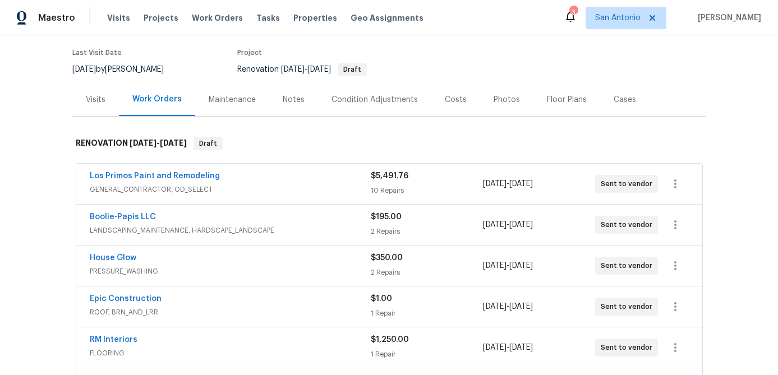
scroll to position [83, 0]
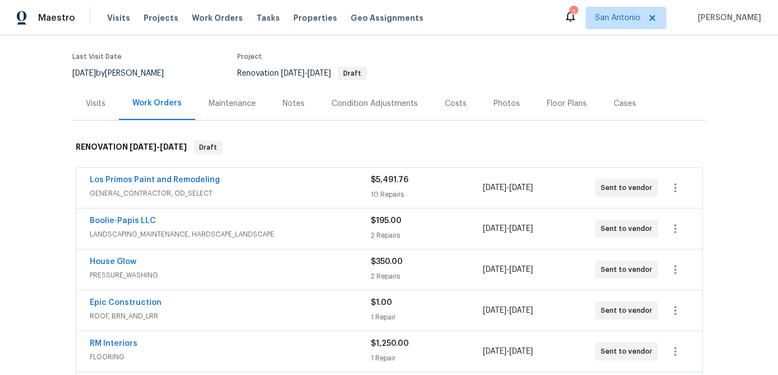
click at [283, 95] on div "Notes" at bounding box center [293, 103] width 49 height 33
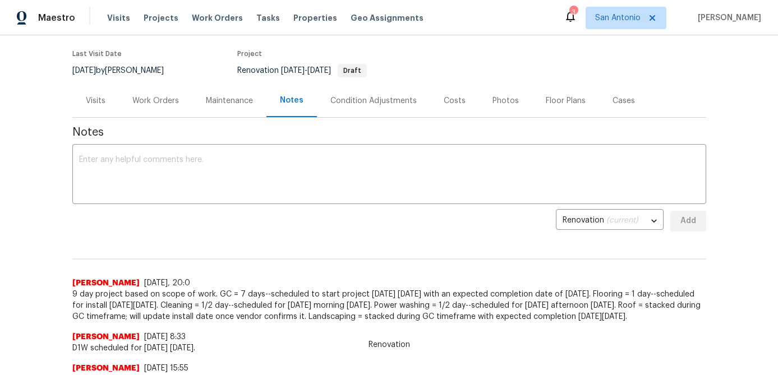
scroll to position [67, 0]
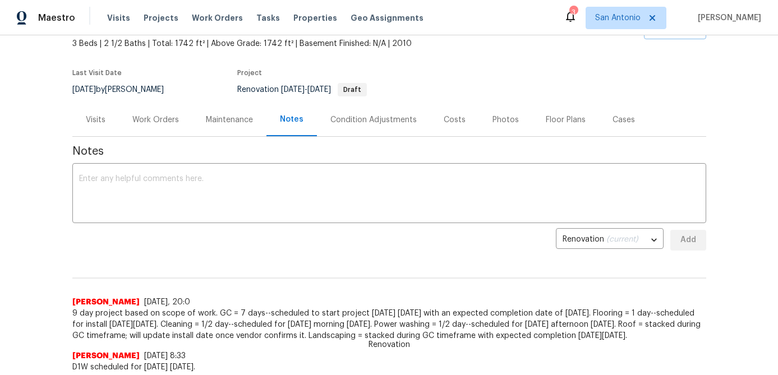
click at [455, 125] on div "Costs" at bounding box center [455, 119] width 22 height 11
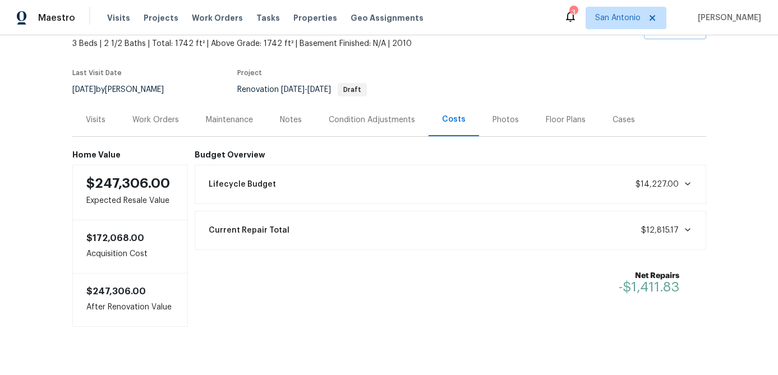
click at [492, 121] on div "Photos" at bounding box center [505, 119] width 26 height 11
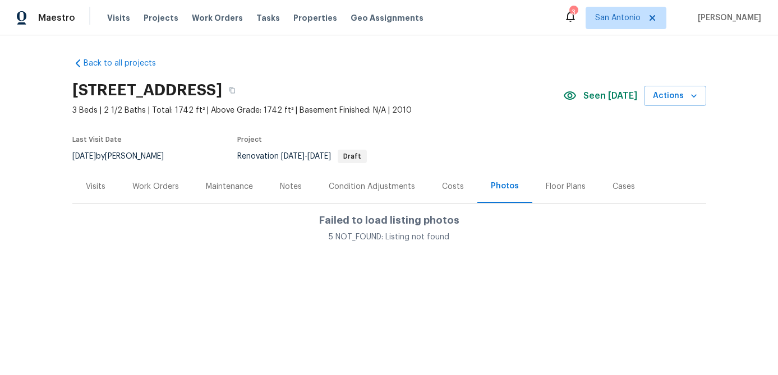
click at [556, 186] on div "Floor Plans" at bounding box center [566, 186] width 40 height 11
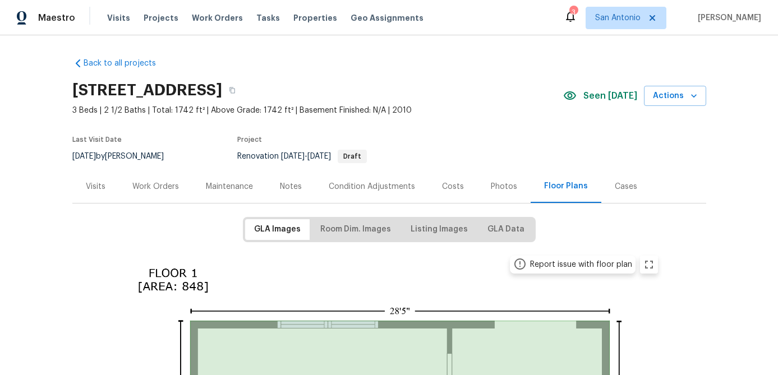
click at [155, 183] on div "Work Orders" at bounding box center [155, 186] width 47 height 11
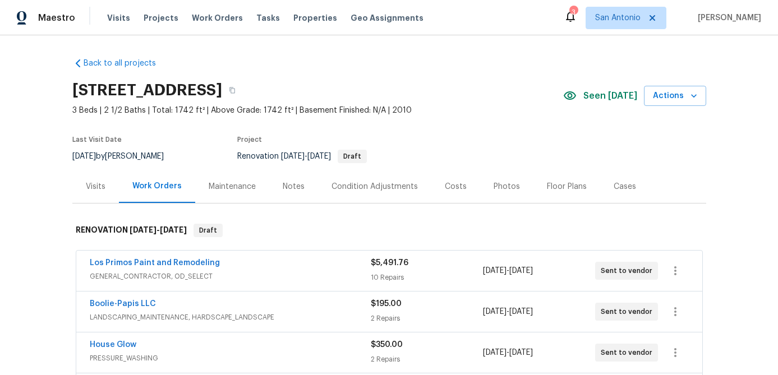
click at [286, 187] on div "Notes" at bounding box center [294, 186] width 22 height 11
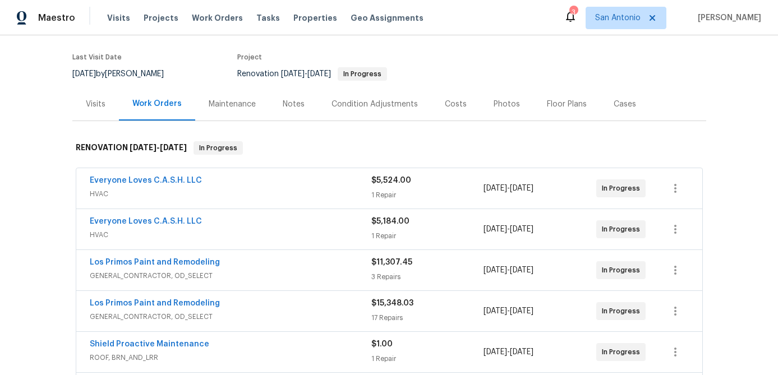
scroll to position [55, 0]
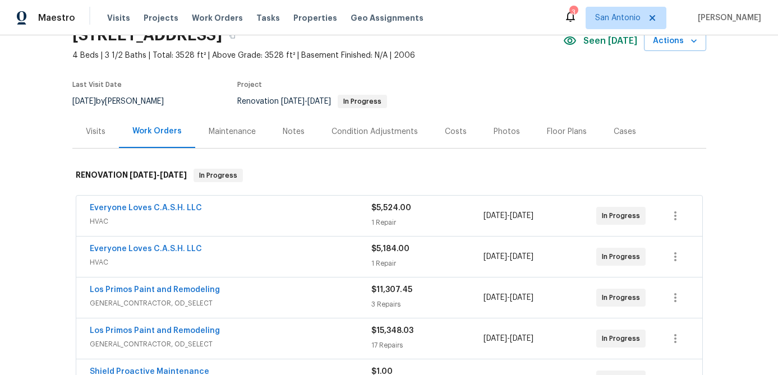
click at [283, 127] on div "Notes" at bounding box center [294, 131] width 22 height 11
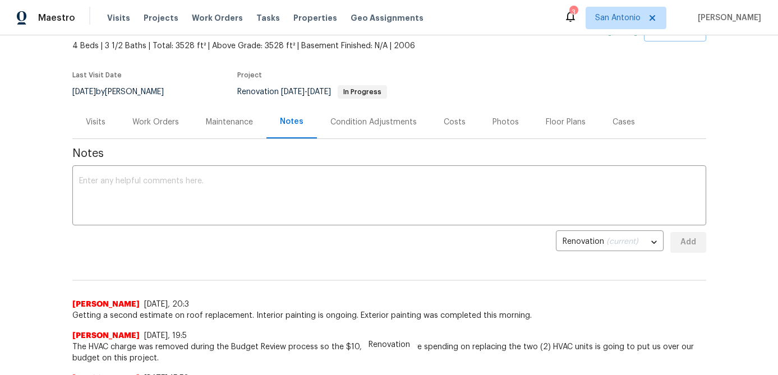
scroll to position [66, 0]
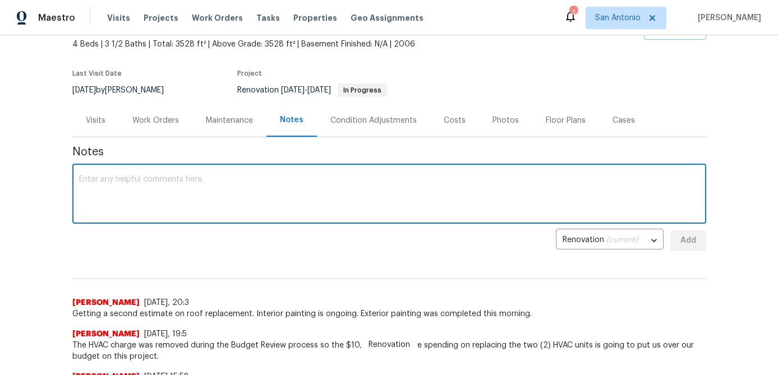
click at [294, 197] on textarea at bounding box center [389, 195] width 620 height 39
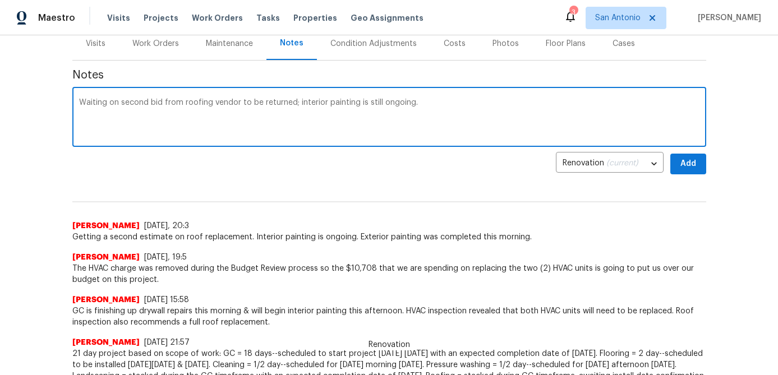
scroll to position [144, 0]
type textarea "Waiting on second bid from roofing vendor to be returned; interior painting is …"
click at [692, 170] on button "Add" at bounding box center [688, 163] width 36 height 21
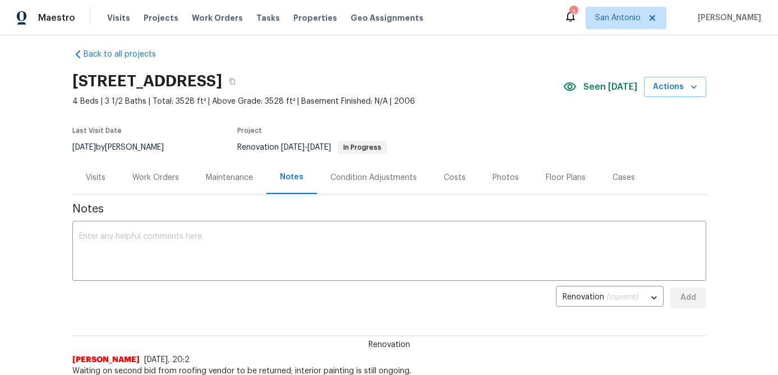
scroll to position [16, 0]
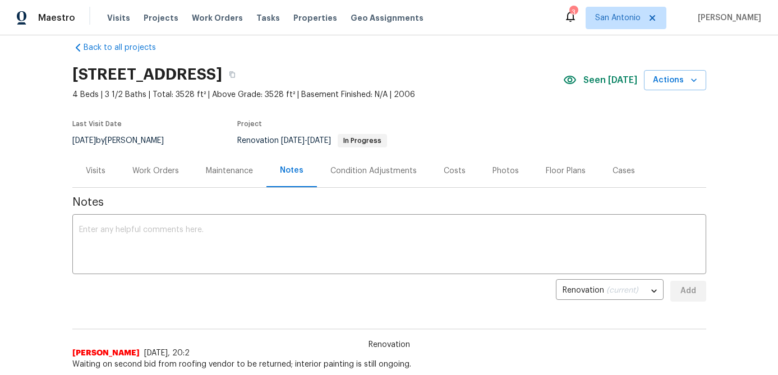
click at [449, 167] on div "Costs" at bounding box center [455, 170] width 22 height 11
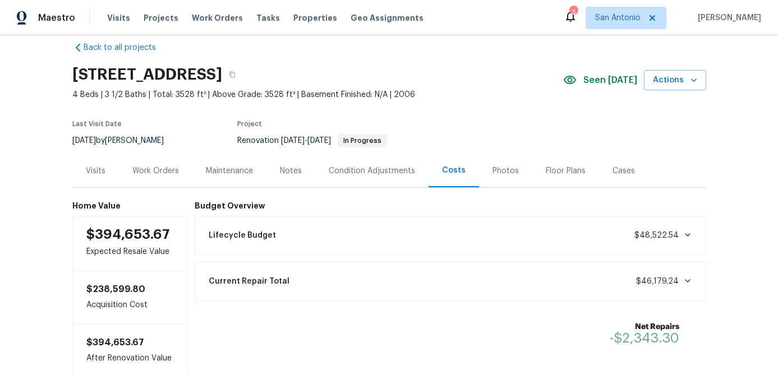
click at [497, 172] on div "Photos" at bounding box center [505, 170] width 26 height 11
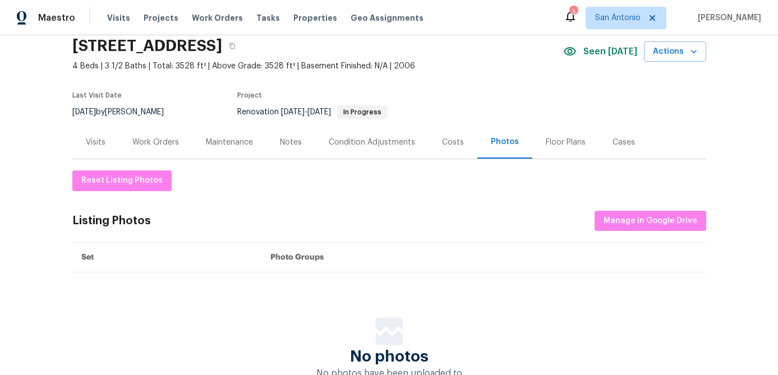
scroll to position [20, 0]
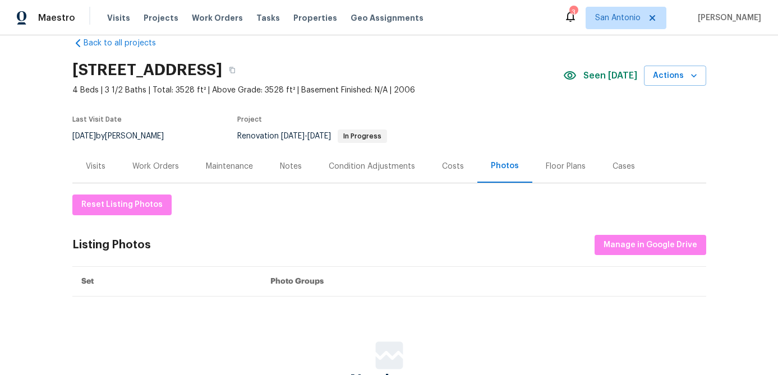
click at [546, 171] on div "Floor Plans" at bounding box center [566, 166] width 40 height 11
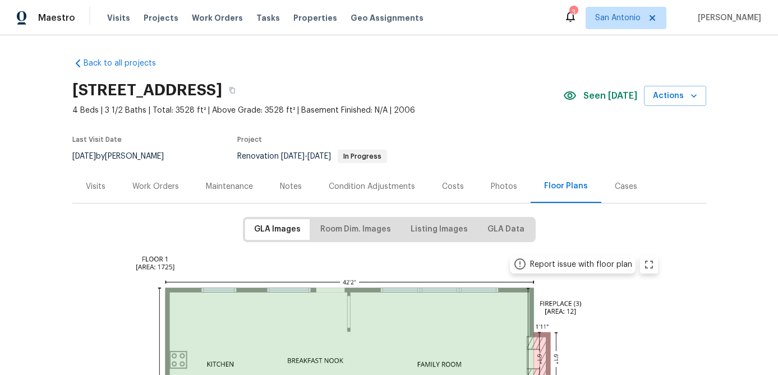
click at [156, 187] on div "Work Orders" at bounding box center [155, 186] width 47 height 11
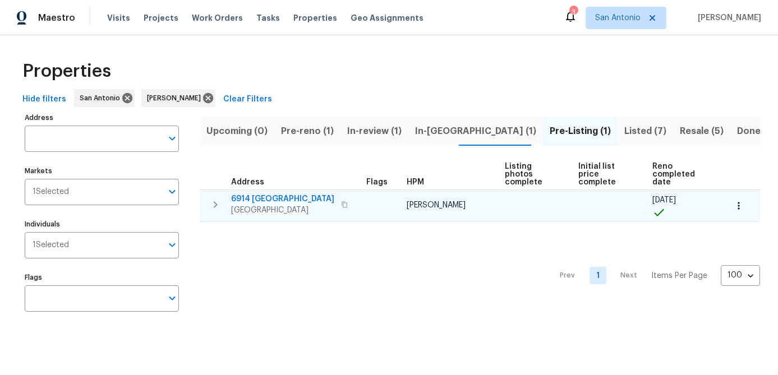
click at [257, 206] on span "[GEOGRAPHIC_DATA]" at bounding box center [282, 210] width 103 height 11
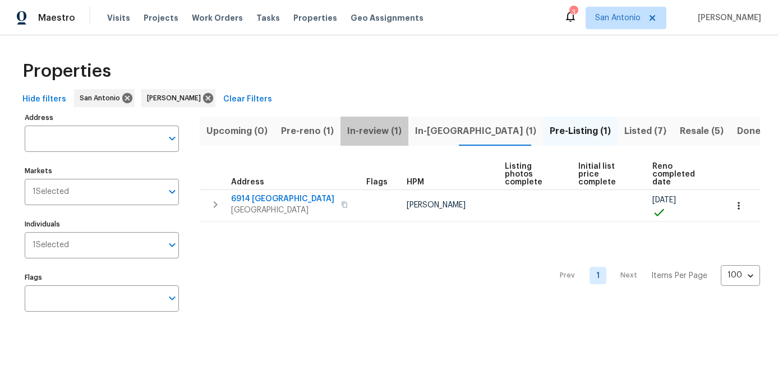
click at [370, 131] on span "In-review (1)" at bounding box center [374, 131] width 54 height 16
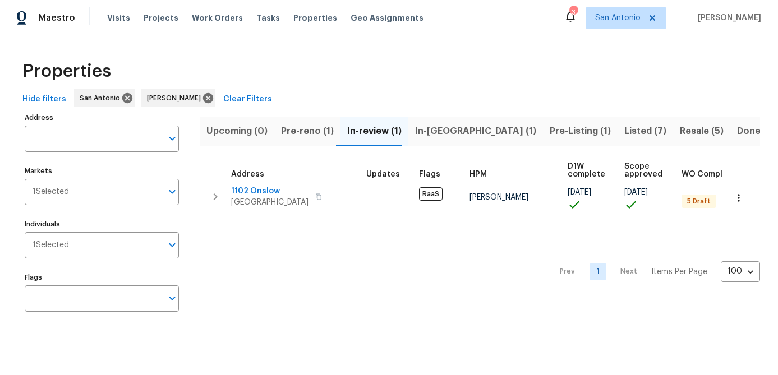
click at [306, 131] on span "Pre-reno (1)" at bounding box center [307, 131] width 53 height 16
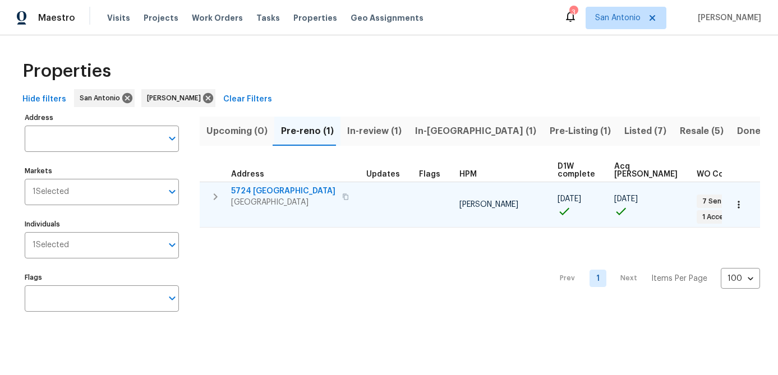
click at [255, 197] on span "[GEOGRAPHIC_DATA]" at bounding box center [283, 202] width 104 height 11
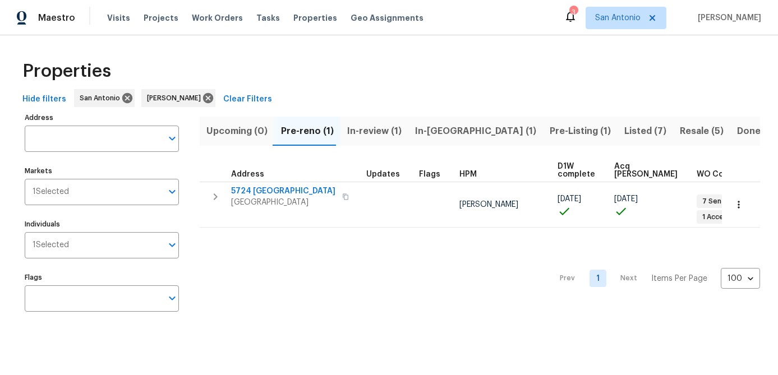
click at [241, 248] on div "Prev 1 Next Items Per Page 100 100 ​" at bounding box center [480, 275] width 560 height 95
click at [359, 133] on span "In-review (1)" at bounding box center [374, 131] width 54 height 16
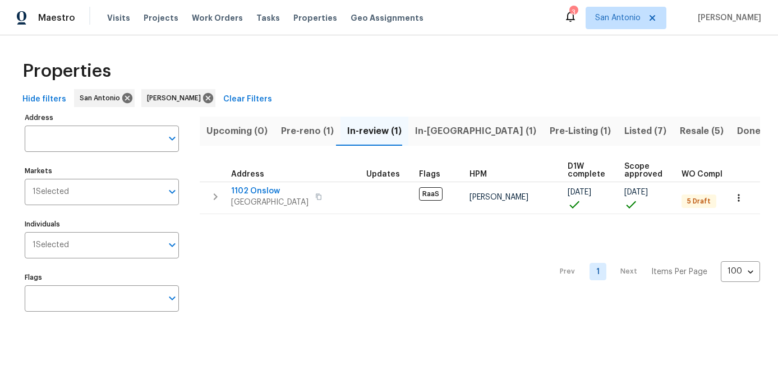
click at [431, 128] on span "In-[GEOGRAPHIC_DATA] (1)" at bounding box center [475, 131] width 121 height 16
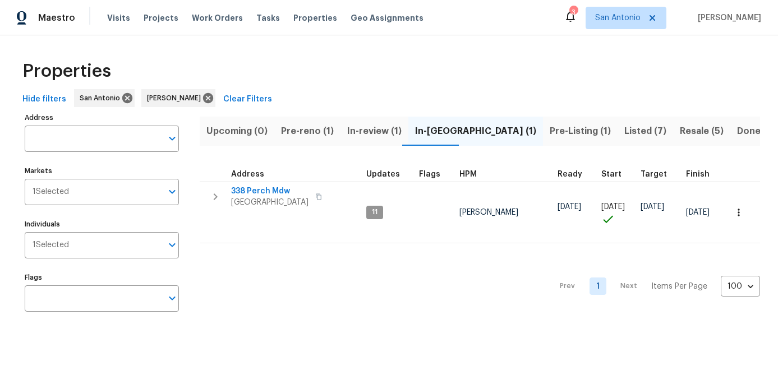
click at [550, 131] on span "Pre-Listing (1)" at bounding box center [580, 131] width 61 height 16
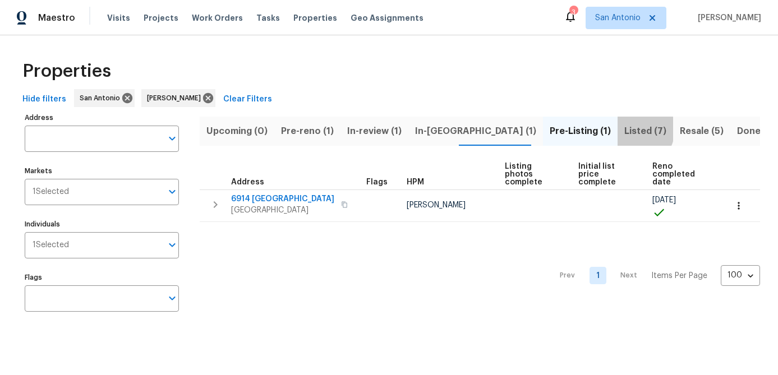
click at [624, 129] on span "Listed (7)" at bounding box center [645, 131] width 42 height 16
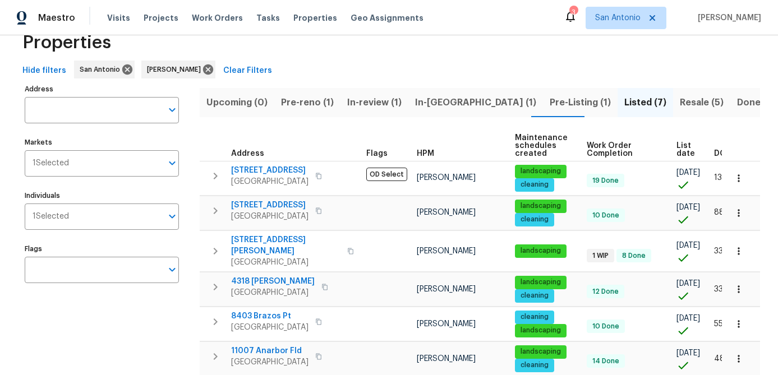
scroll to position [33, 0]
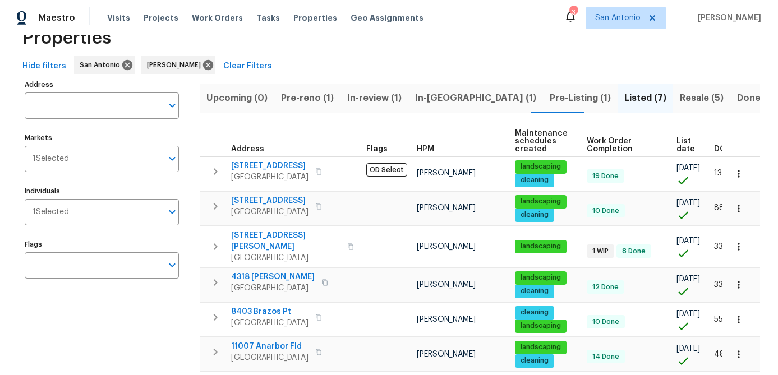
click at [685, 141] on span "List date" at bounding box center [685, 145] width 19 height 16
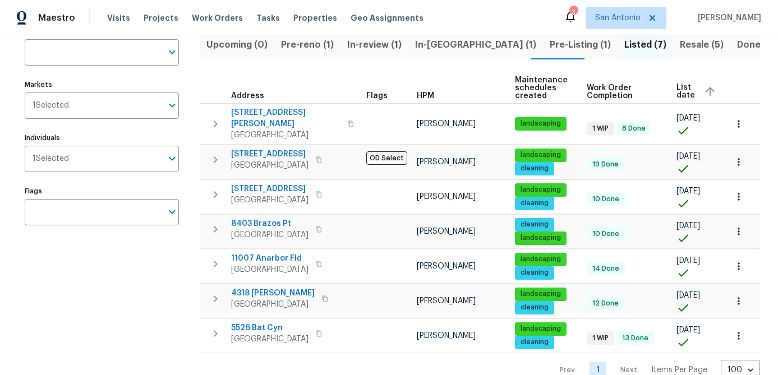
scroll to position [89, 0]
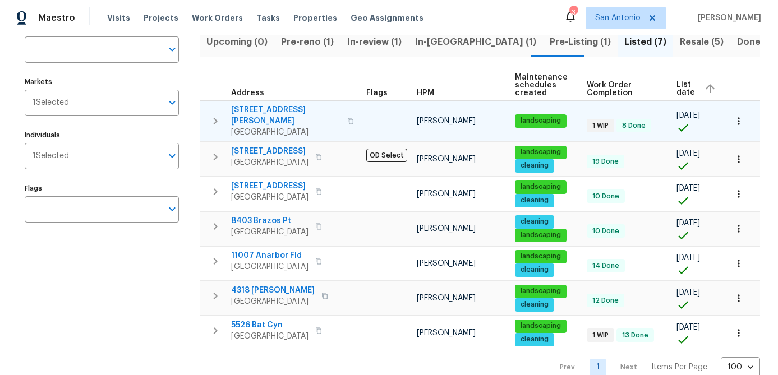
click at [282, 114] on span "3831 Harry Wurzbach Rd Bldg 16" at bounding box center [285, 115] width 109 height 22
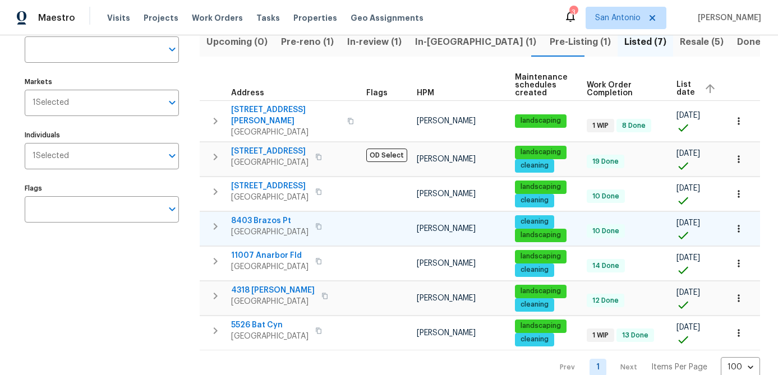
scroll to position [109, 0]
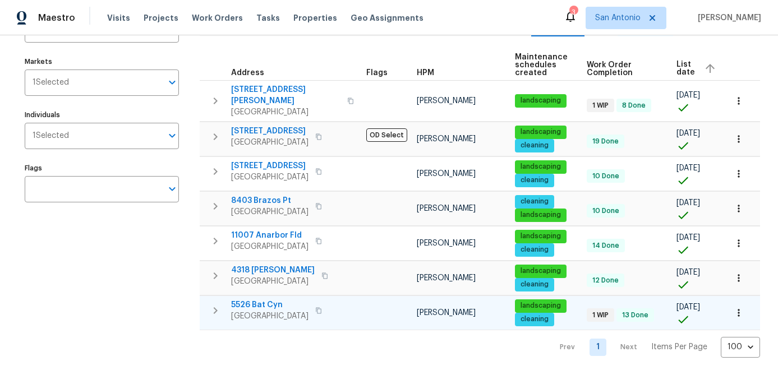
click at [258, 306] on span "5526 Bat Cyn" at bounding box center [269, 304] width 77 height 11
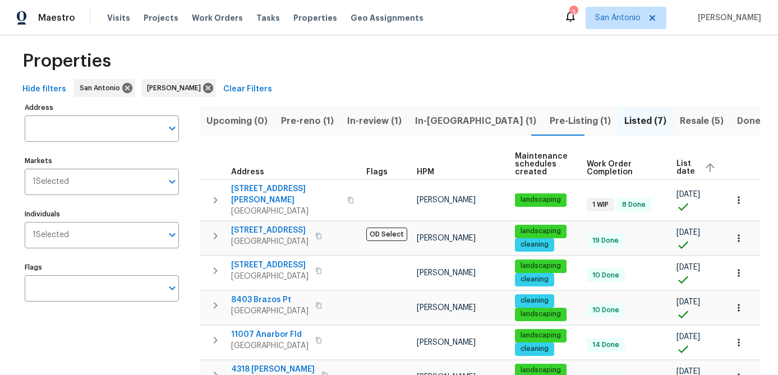
scroll to position [0, 0]
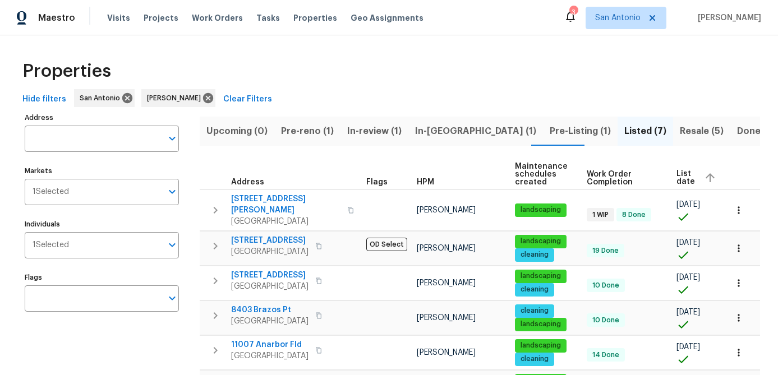
click at [432, 133] on span "In-reno (1)" at bounding box center [475, 131] width 121 height 16
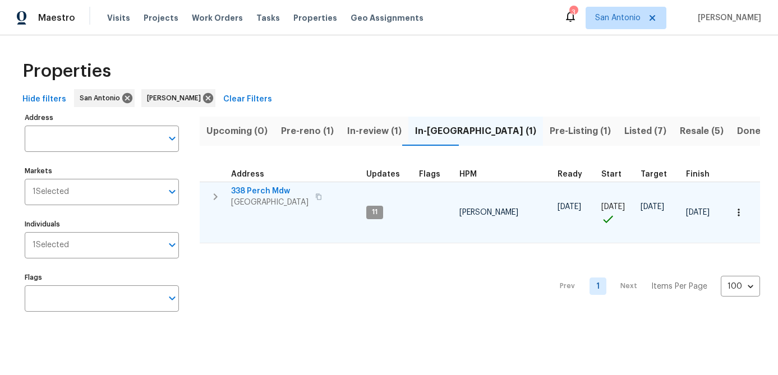
click at [255, 201] on span "San Antonio, TX 78253" at bounding box center [269, 202] width 77 height 11
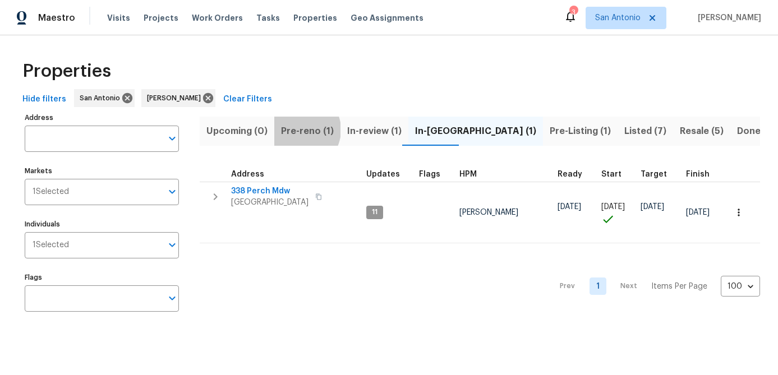
click at [299, 130] on span "Pre-reno (1)" at bounding box center [307, 131] width 53 height 16
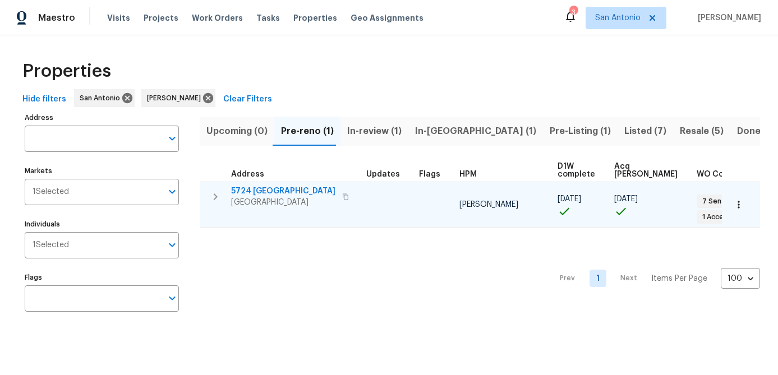
click at [268, 195] on span "5724 Columbia" at bounding box center [283, 191] width 104 height 11
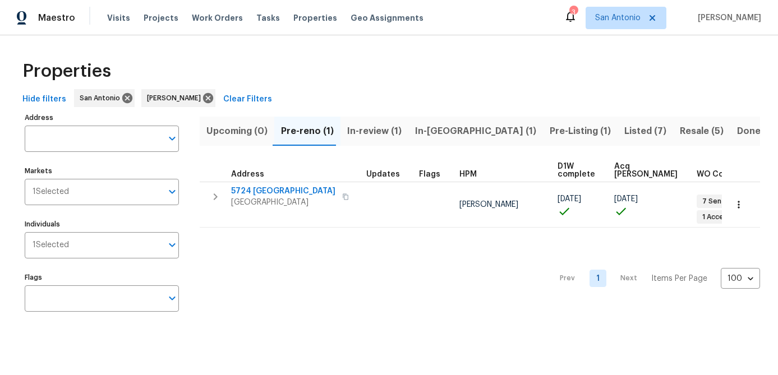
click at [289, 229] on div "Prev 1 Next Items Per Page 100 100 ​" at bounding box center [480, 275] width 560 height 95
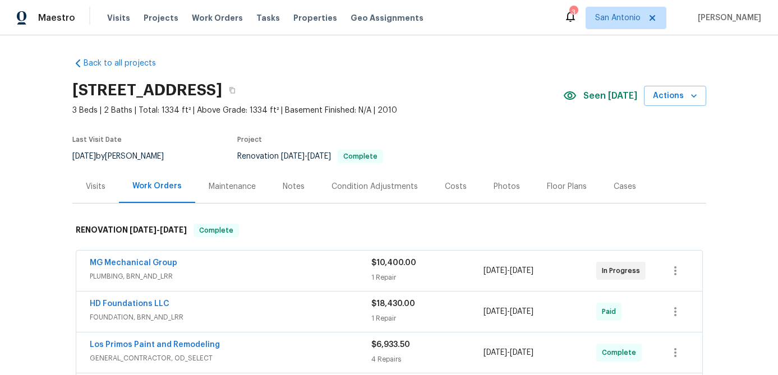
click at [494, 188] on div "Photos" at bounding box center [507, 186] width 26 height 11
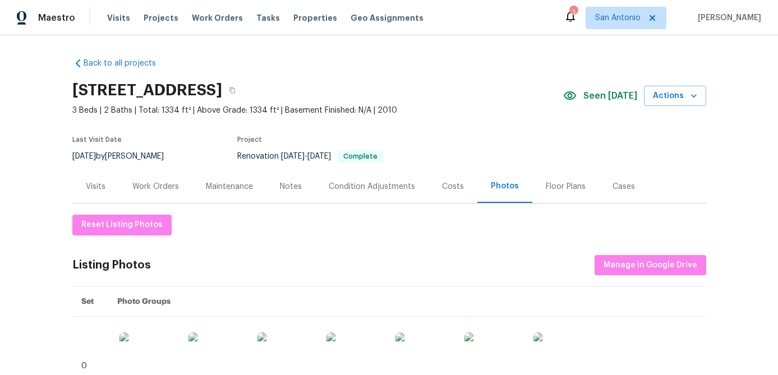
click at [155, 191] on div "Work Orders" at bounding box center [155, 186] width 47 height 11
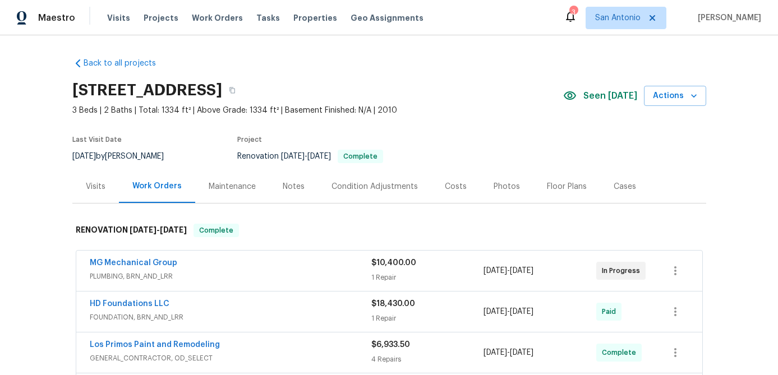
click at [97, 187] on div "Visits" at bounding box center [96, 186] width 20 height 11
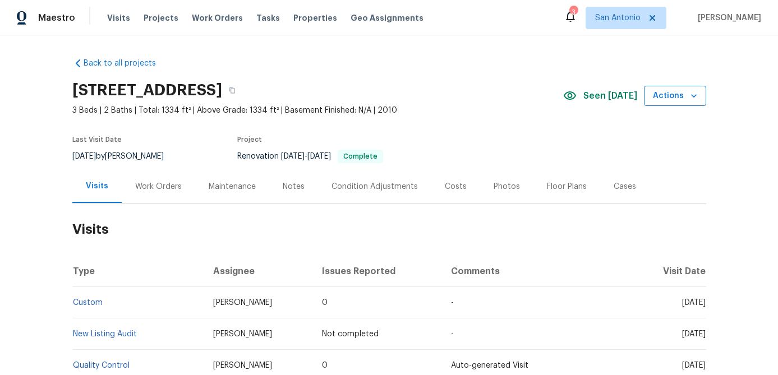
click at [690, 90] on icon "button" at bounding box center [693, 95] width 11 height 11
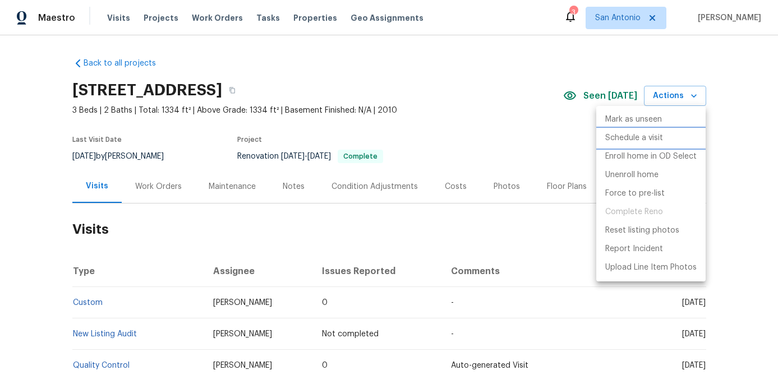
click at [633, 141] on p "Schedule a visit" at bounding box center [634, 138] width 58 height 12
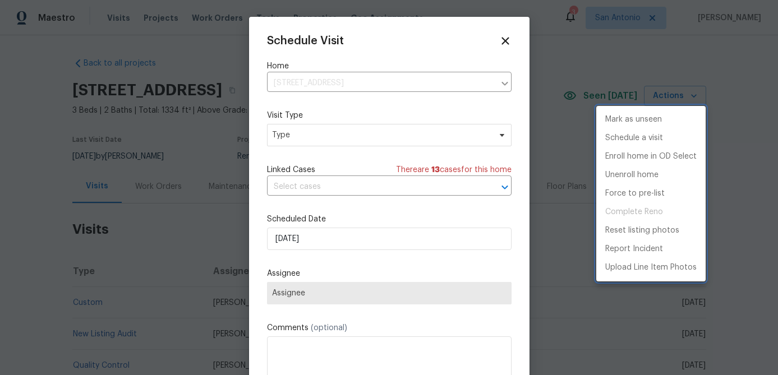
click at [385, 136] on div at bounding box center [389, 187] width 778 height 375
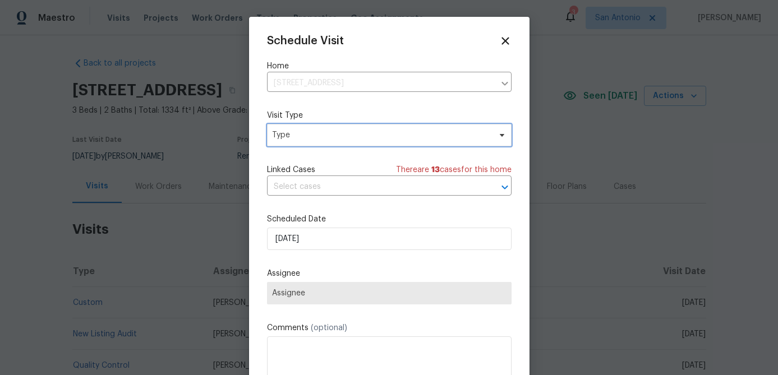
click at [385, 136] on span "Type" at bounding box center [381, 135] width 218 height 11
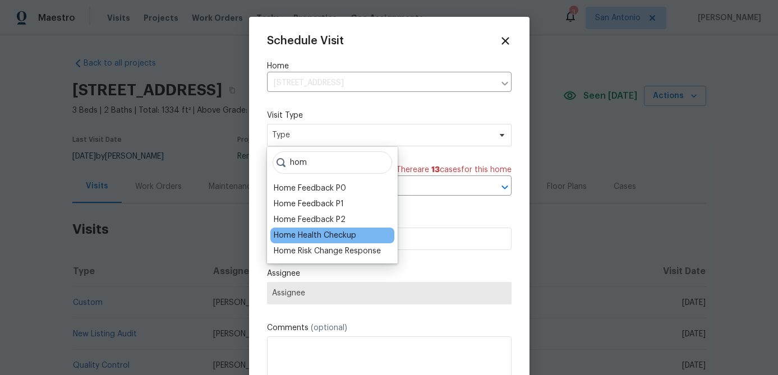
type input "hom"
click at [331, 236] on div "Home Health Checkup" at bounding box center [315, 235] width 82 height 11
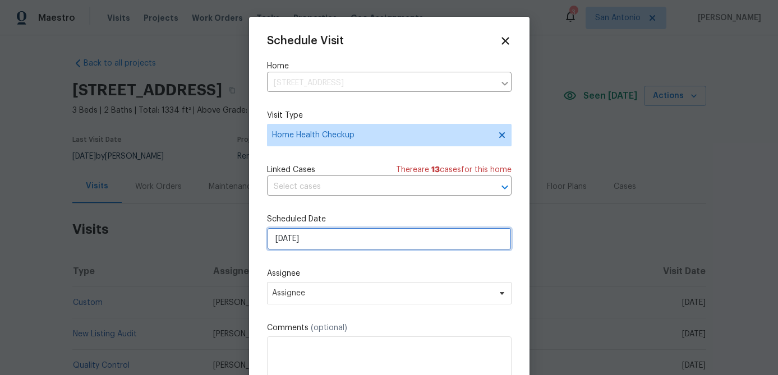
click at [329, 242] on input "[DATE]" at bounding box center [389, 239] width 245 height 22
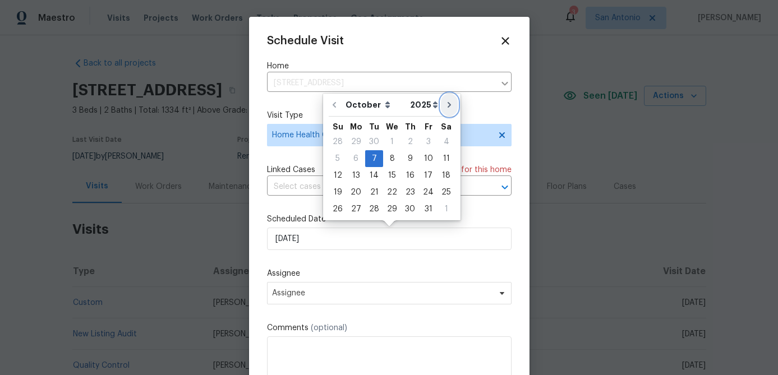
click at [445, 105] on icon "Go to next month" at bounding box center [449, 104] width 9 height 9
type input "[DATE]"
select select "10"
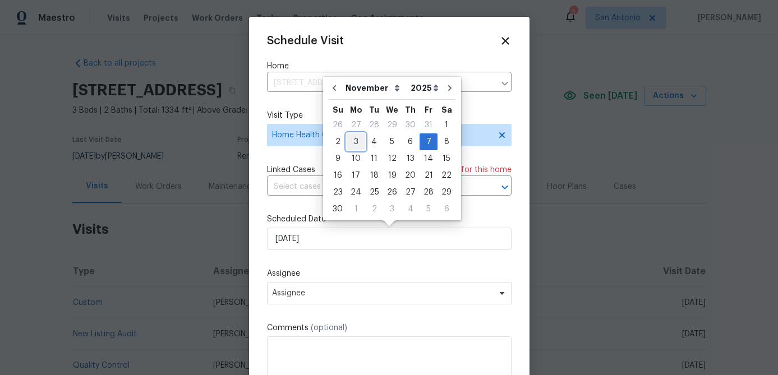
click at [357, 138] on div "3" at bounding box center [356, 142] width 19 height 16
type input "[DATE]"
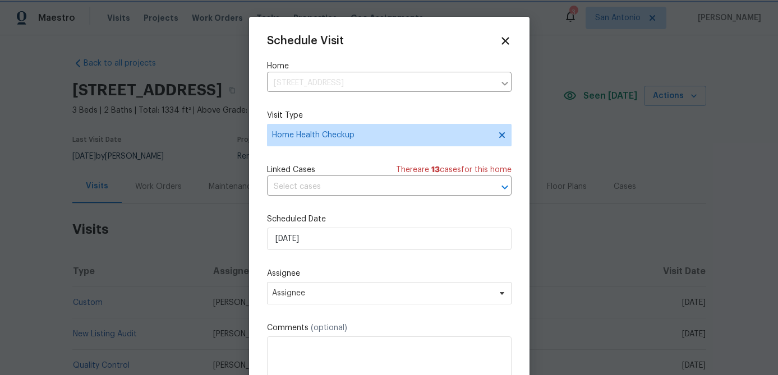
scroll to position [20, 0]
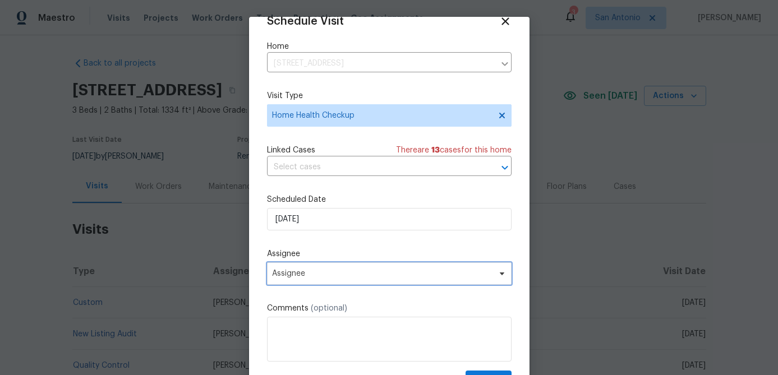
click at [354, 265] on span "Assignee" at bounding box center [389, 273] width 245 height 22
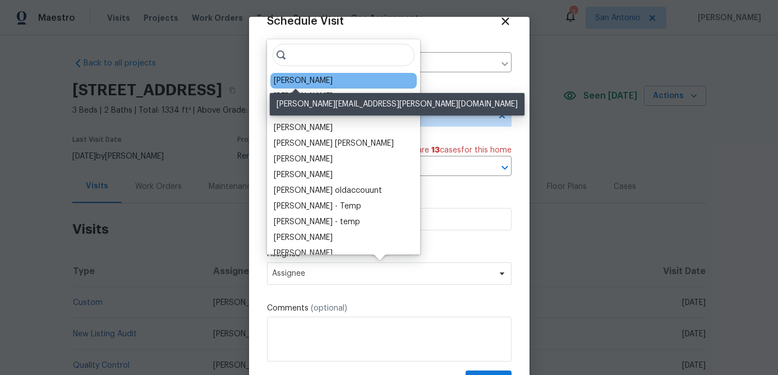
click at [303, 80] on div "[PERSON_NAME]" at bounding box center [303, 80] width 59 height 11
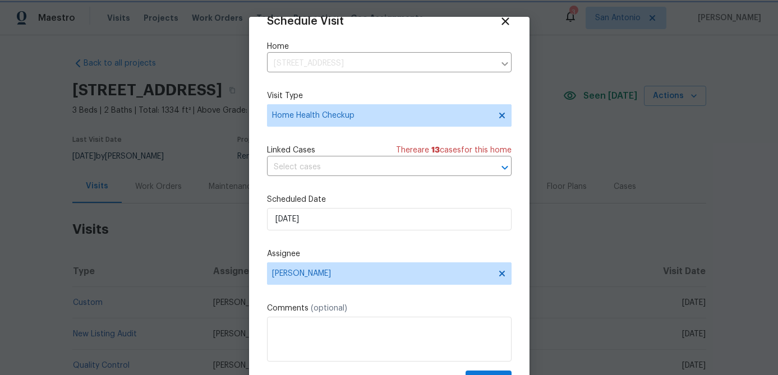
scroll to position [51, 0]
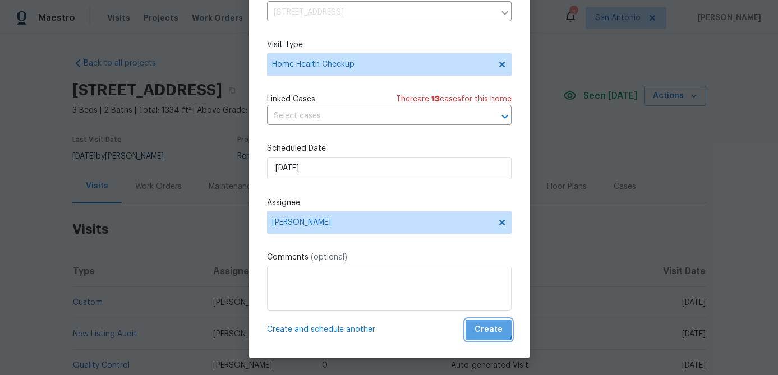
click at [487, 327] on span "Create" at bounding box center [488, 330] width 28 height 14
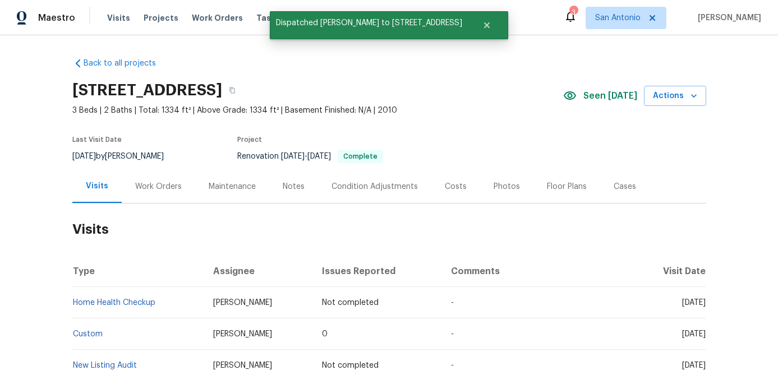
scroll to position [0, 0]
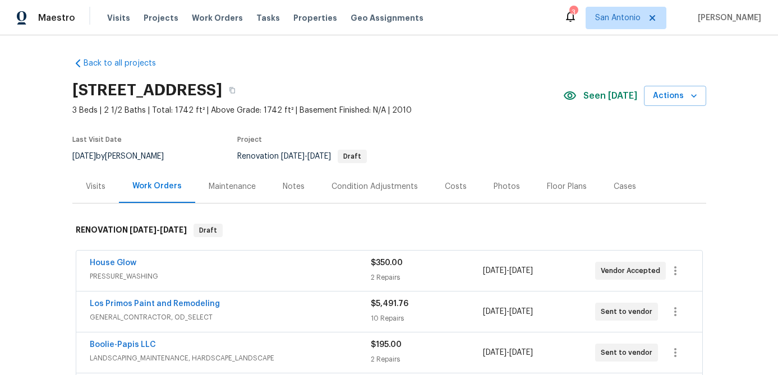
click at [95, 186] on div "Visits" at bounding box center [96, 186] width 20 height 11
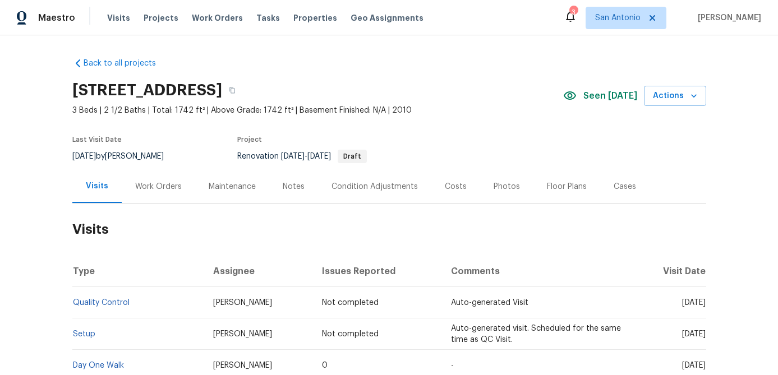
scroll to position [208, 0]
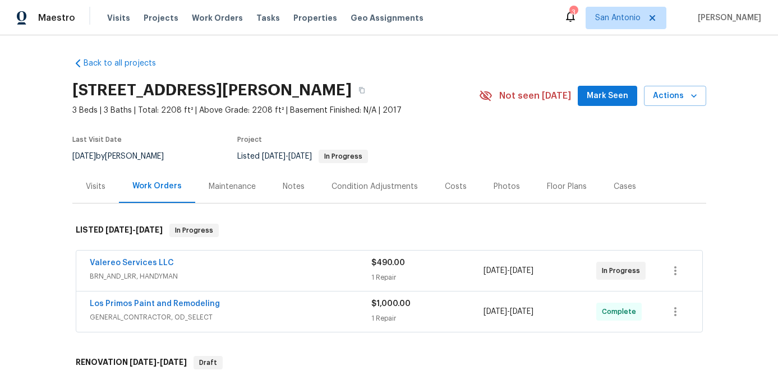
click at [610, 96] on span "Mark Seen" at bounding box center [608, 96] width 42 height 14
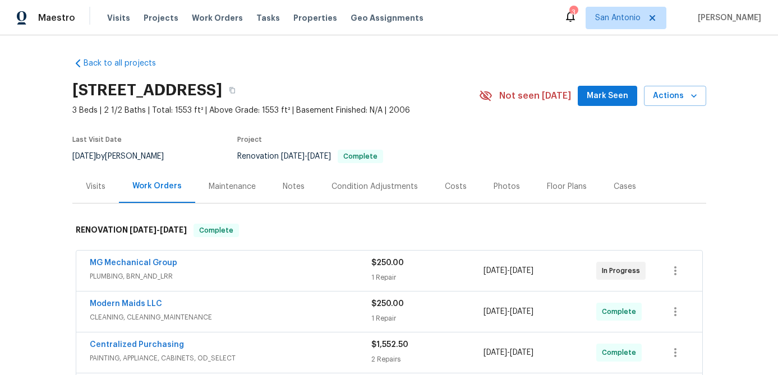
click at [610, 99] on span "Mark Seen" at bounding box center [608, 96] width 42 height 14
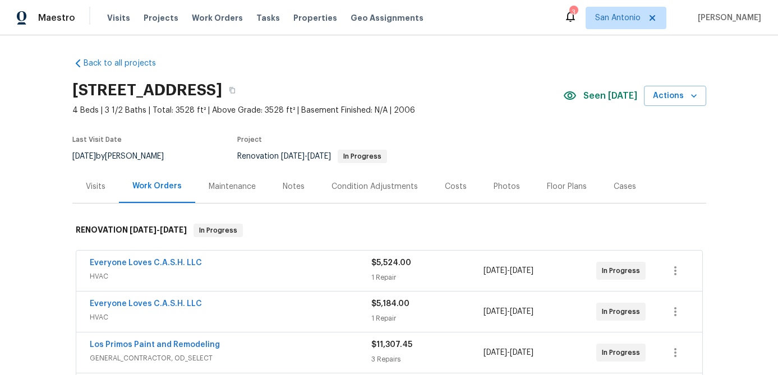
click at [547, 182] on div "Floor Plans" at bounding box center [567, 186] width 40 height 11
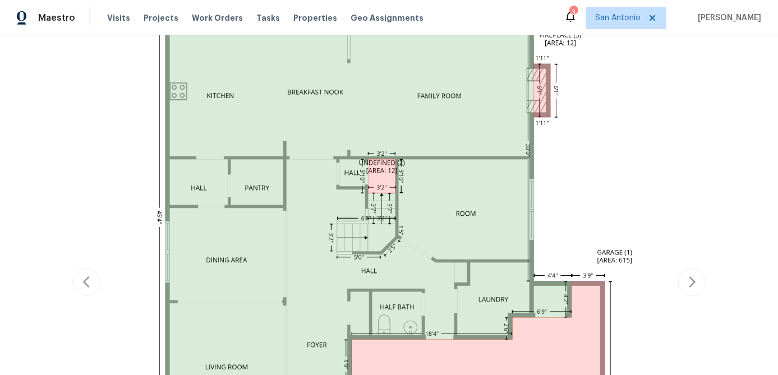
scroll to position [89, 0]
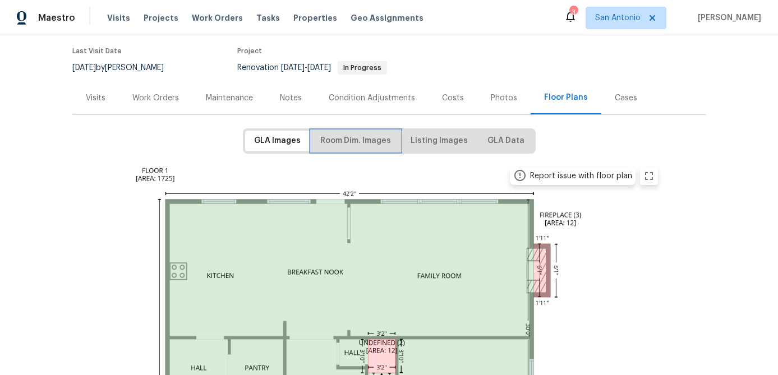
click at [363, 145] on span "Room Dim. Images" at bounding box center [355, 141] width 71 height 14
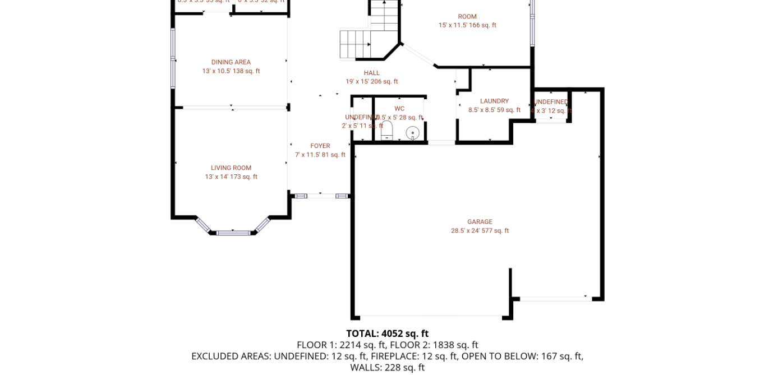
scroll to position [314, 0]
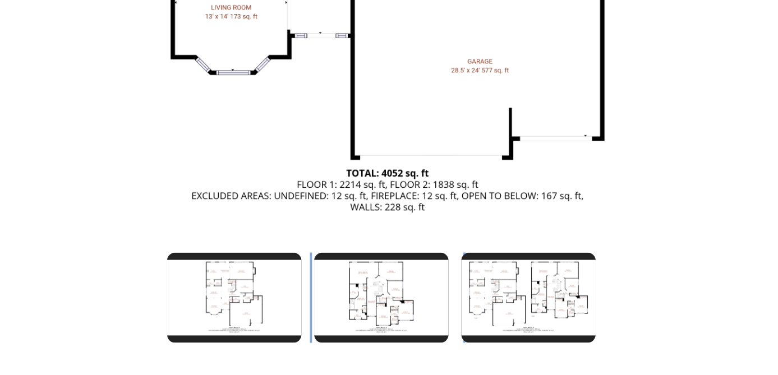
click at [384, 282] on img at bounding box center [386, 279] width 72 height 48
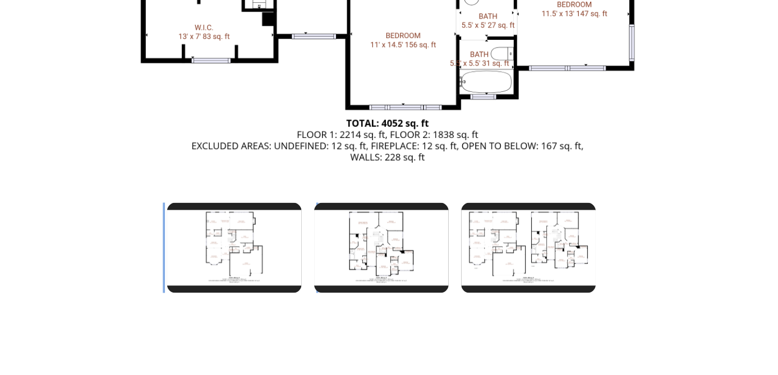
click at [314, 286] on img at bounding box center [307, 279] width 72 height 48
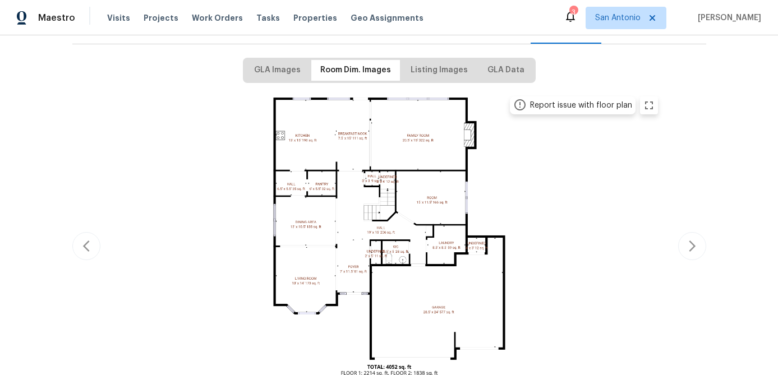
scroll to position [0, 0]
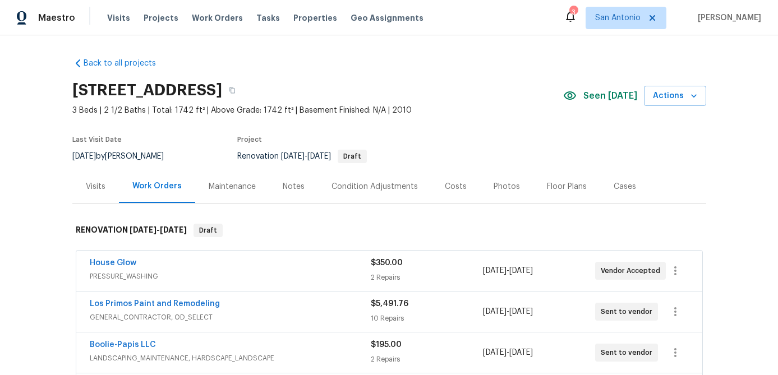
click at [555, 184] on div "Floor Plans" at bounding box center [567, 186] width 40 height 11
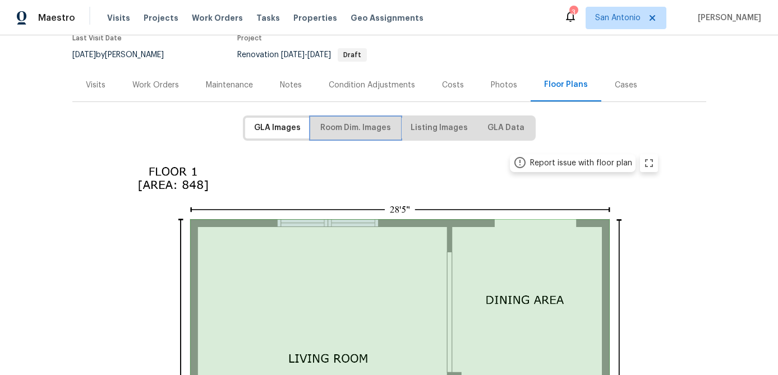
click at [354, 128] on span "Room Dim. Images" at bounding box center [355, 128] width 71 height 14
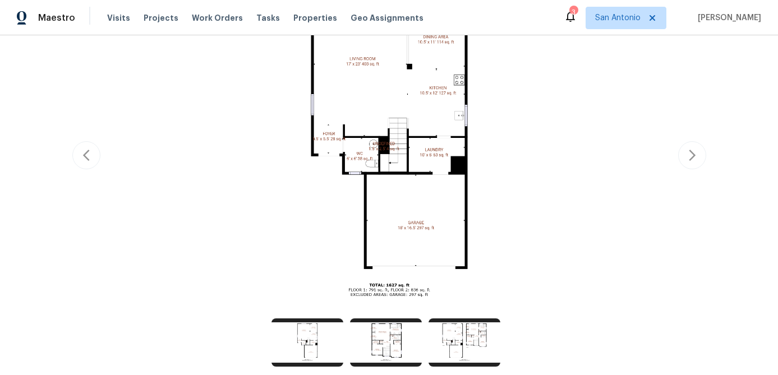
scroll to position [314, 0]
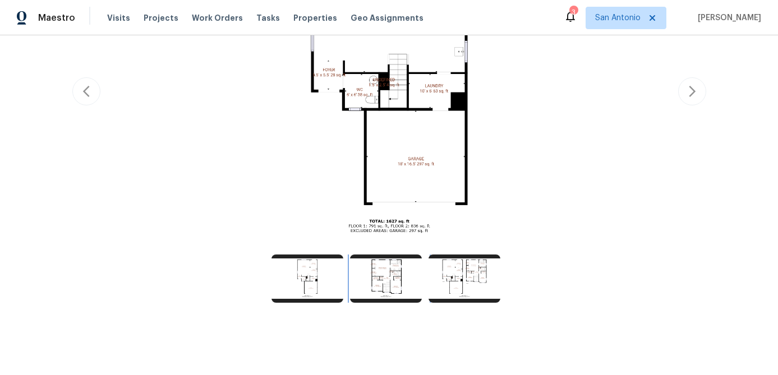
click at [393, 269] on img at bounding box center [386, 279] width 72 height 48
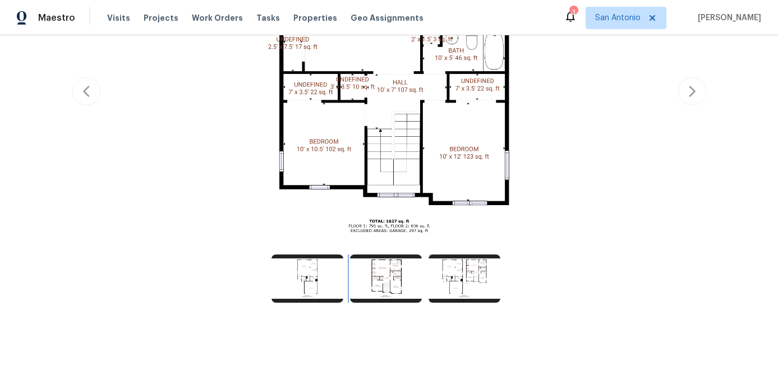
scroll to position [0, 0]
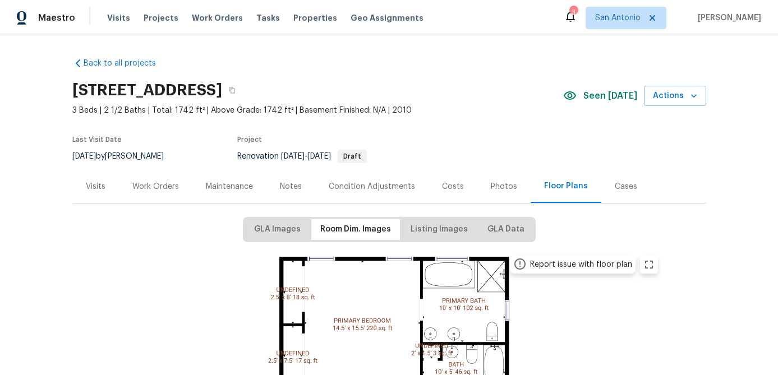
click at [158, 180] on div "Work Orders" at bounding box center [155, 186] width 73 height 33
